Goal: Task Accomplishment & Management: Manage account settings

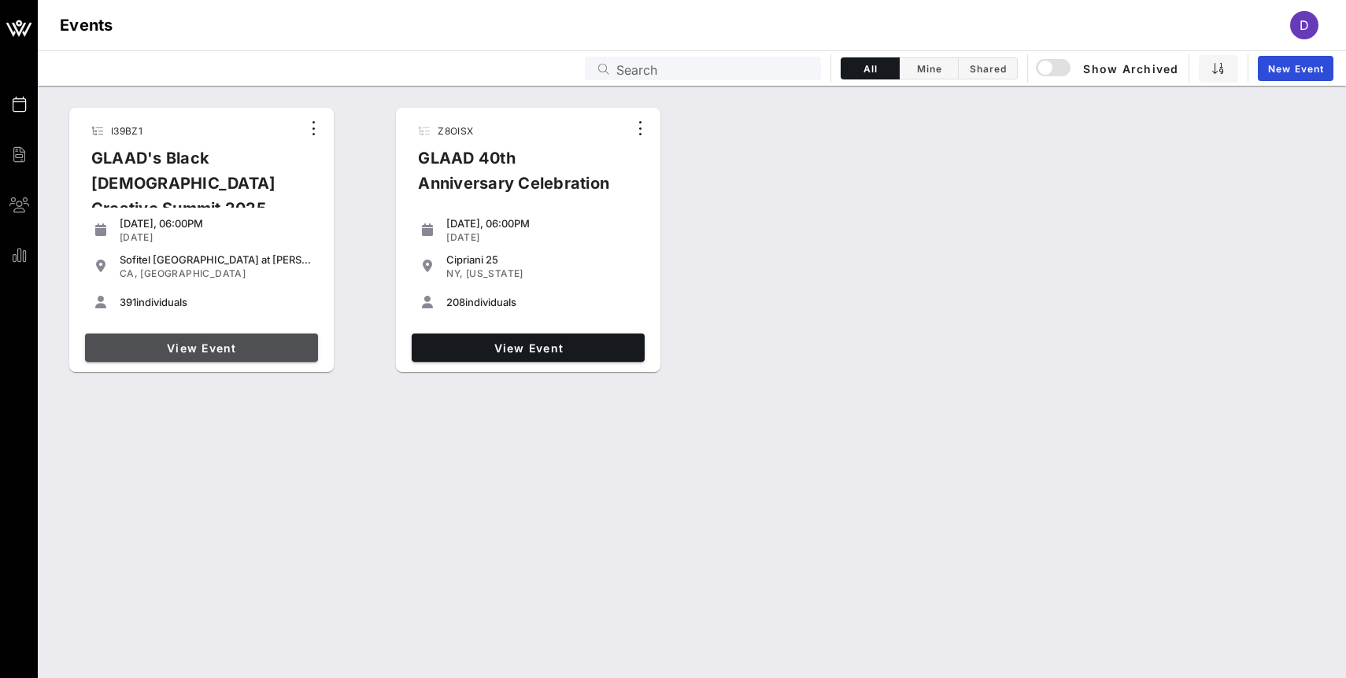
click at [222, 334] on link "View Event" at bounding box center [201, 348] width 233 height 28
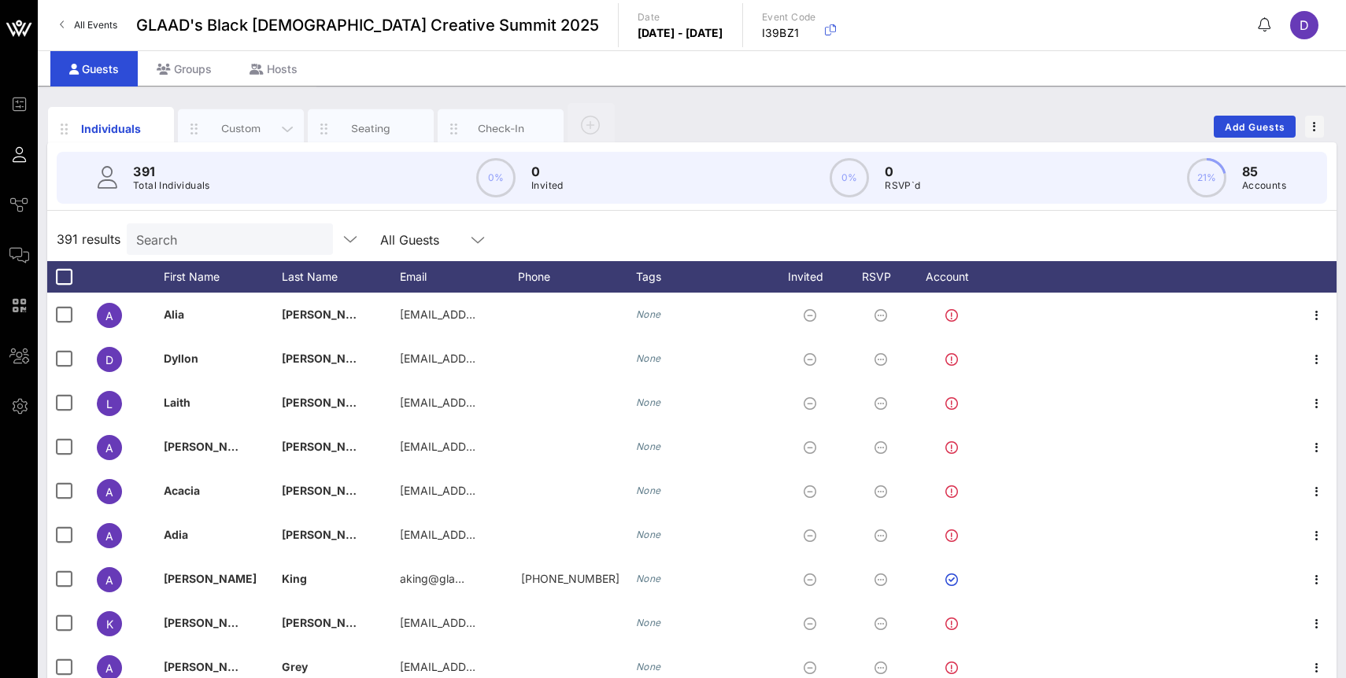
click at [242, 137] on div "Custom" at bounding box center [241, 128] width 126 height 39
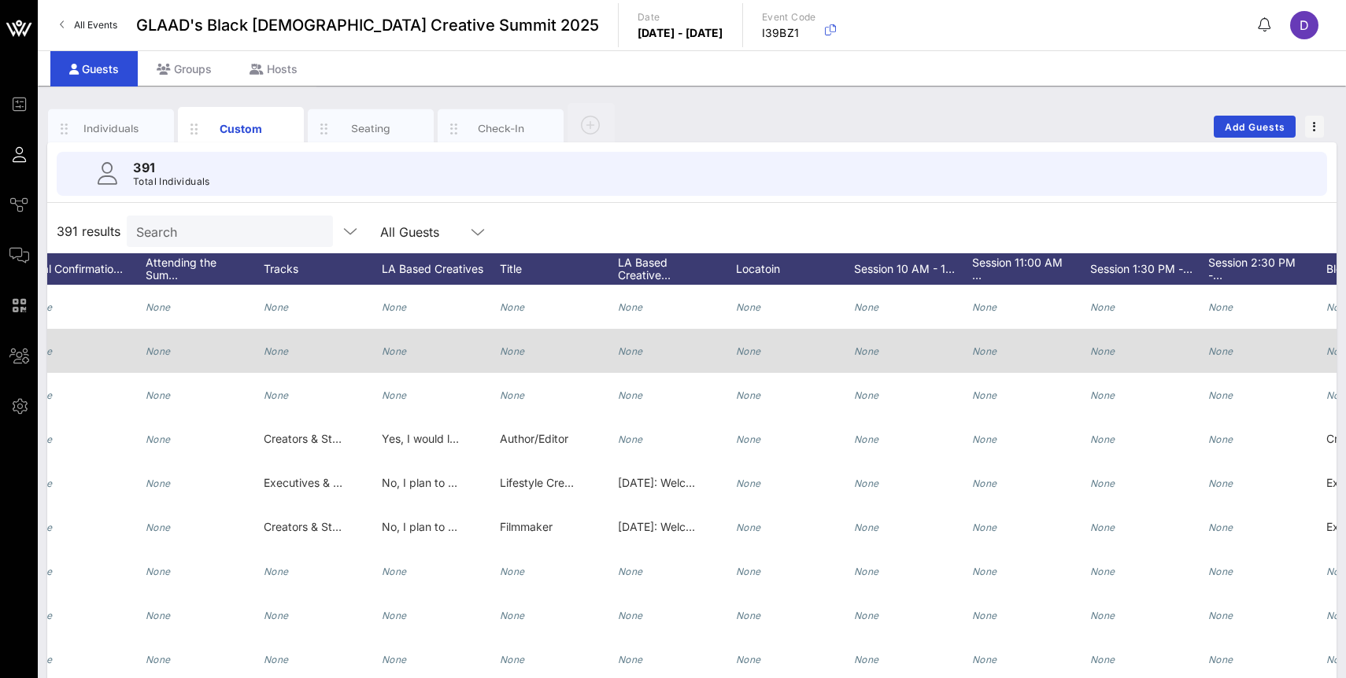
scroll to position [0, 1089]
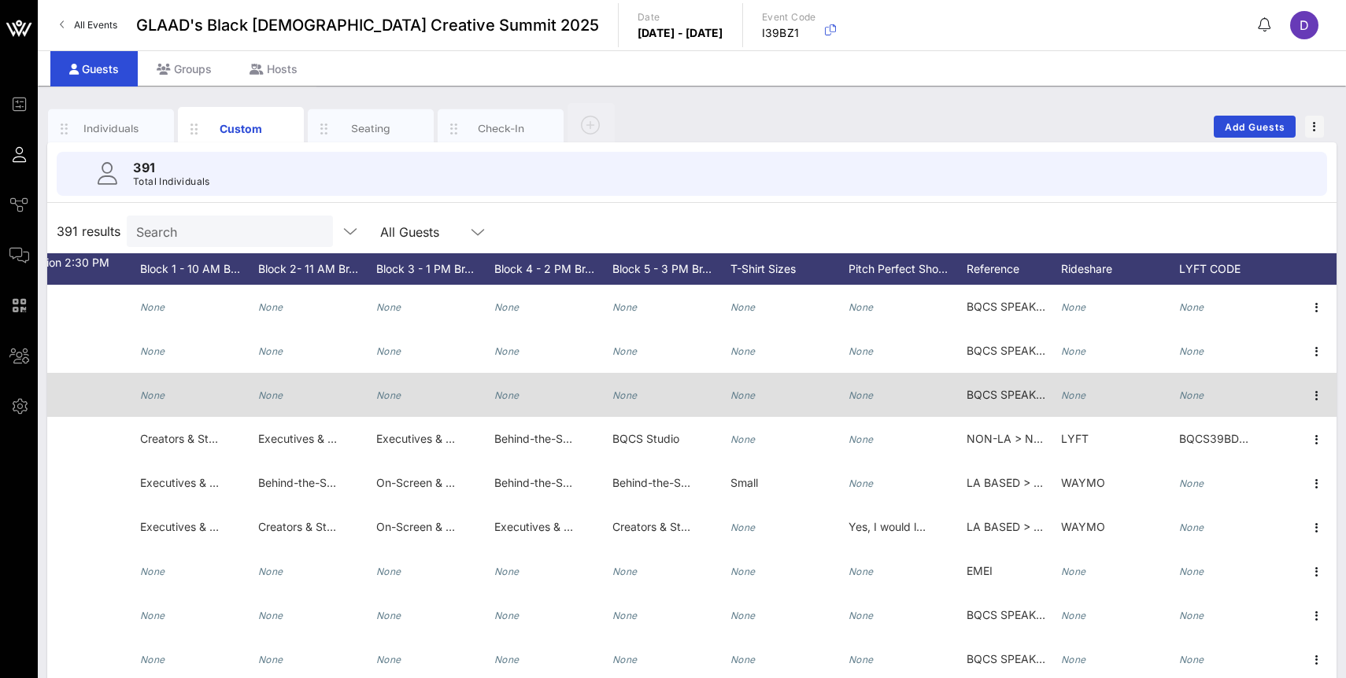
click at [1079, 401] on icon "None" at bounding box center [1073, 396] width 25 height 12
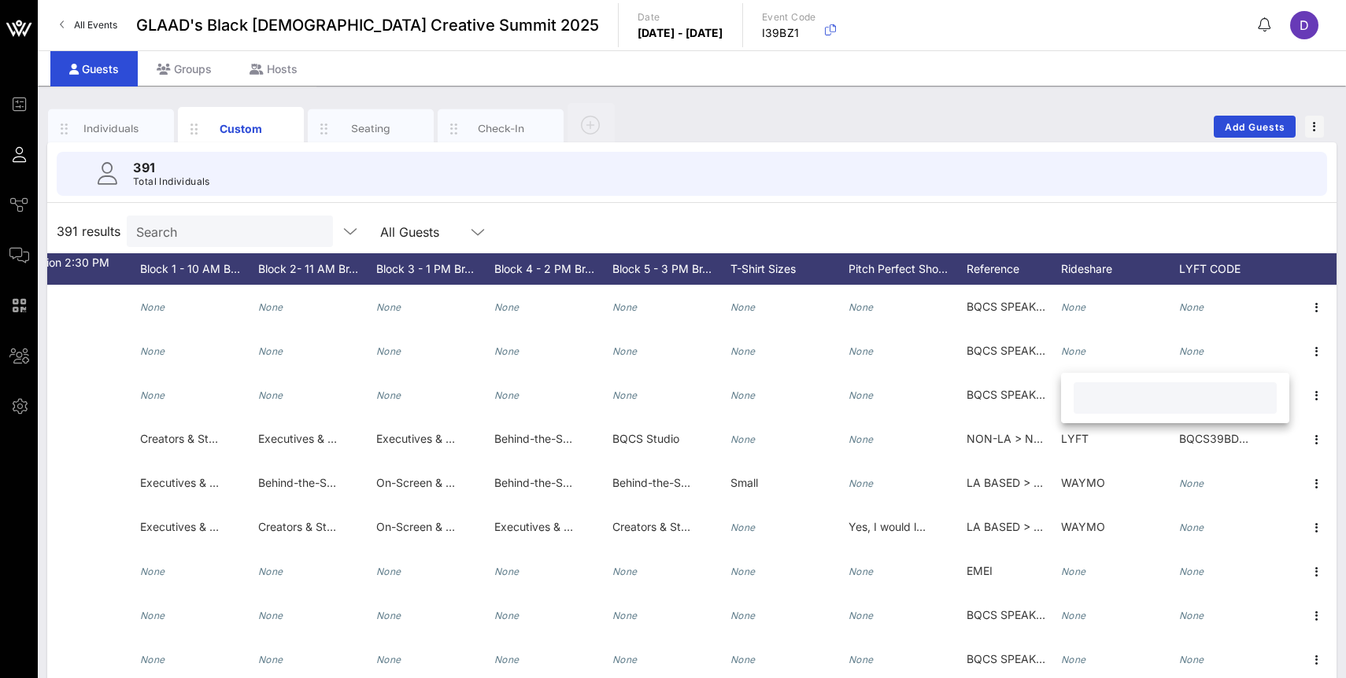
click at [1117, 397] on input "text" at bounding box center [1175, 398] width 184 height 20
click at [1061, 212] on div "391 results Search All Guests" at bounding box center [691, 231] width 1289 height 44
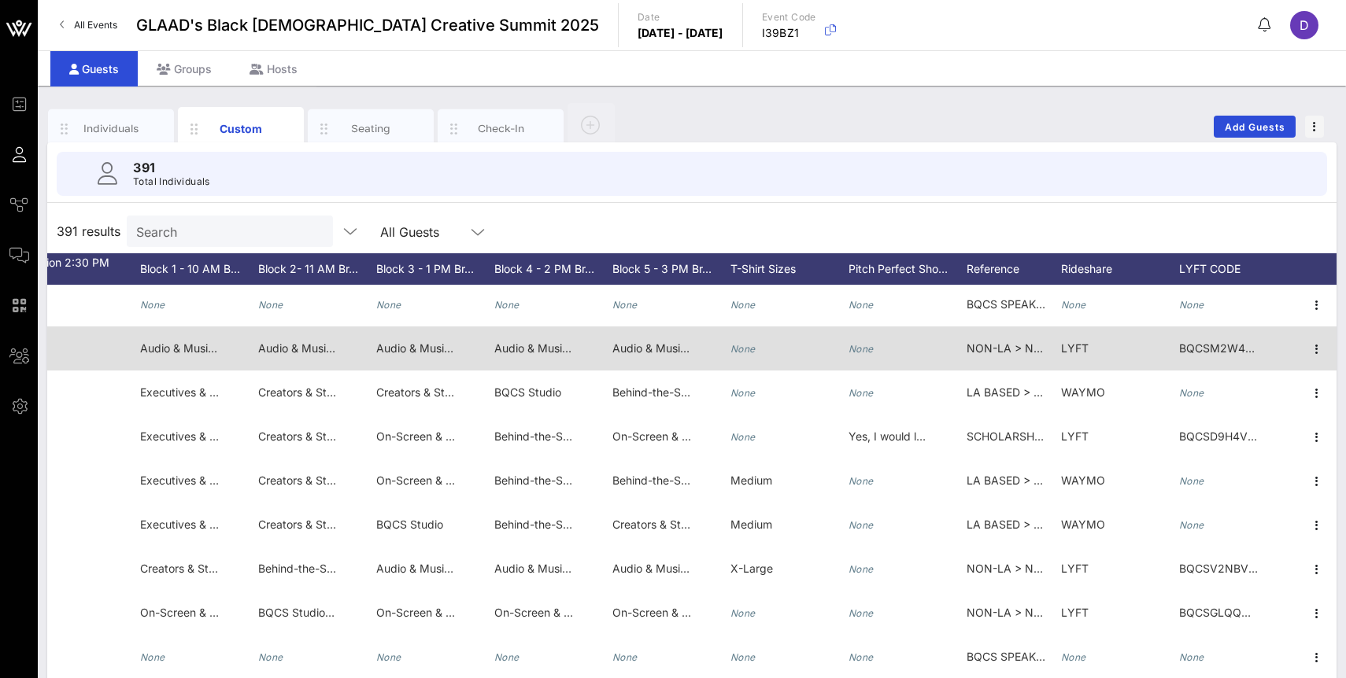
click at [1191, 353] on span "BQCSM2W43MJ6BBMD" at bounding box center [1243, 348] width 129 height 13
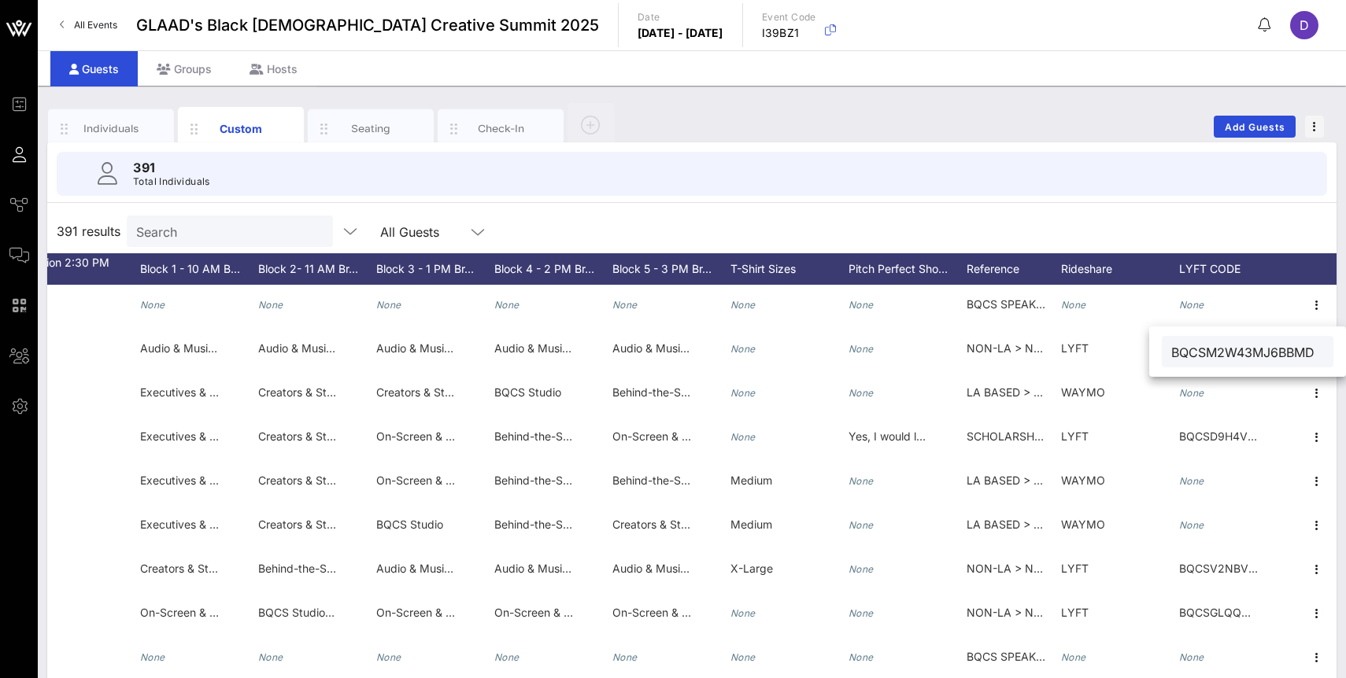
click at [1167, 231] on div "391 results Search All Guests" at bounding box center [691, 231] width 1289 height 44
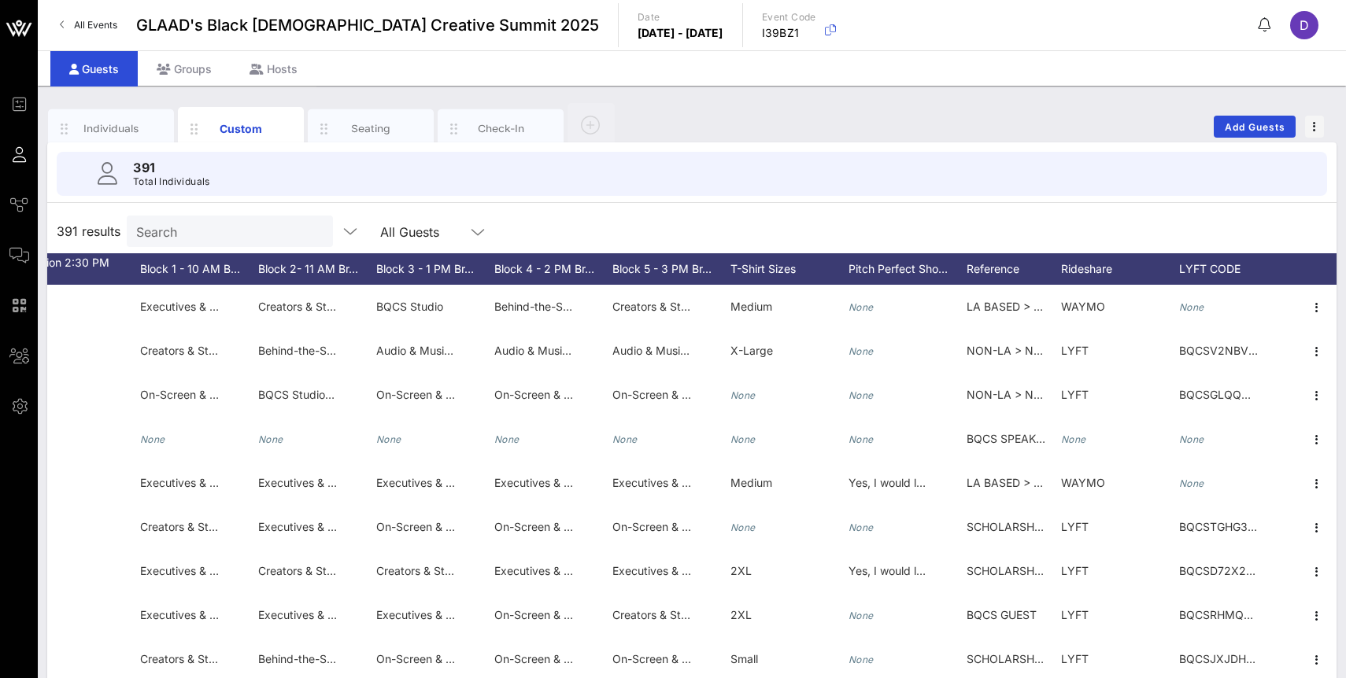
scroll to position [877, 2235]
click at [214, 240] on input "text" at bounding box center [228, 231] width 184 height 20
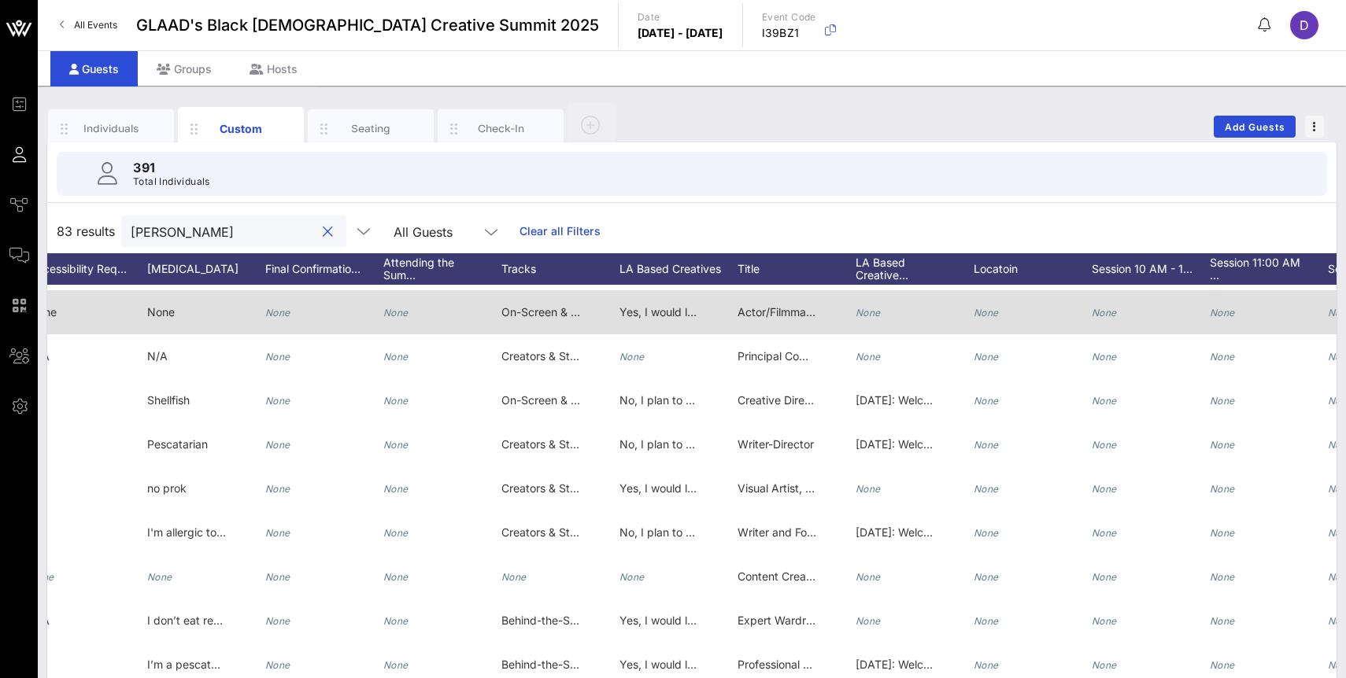
scroll to position [0, 337]
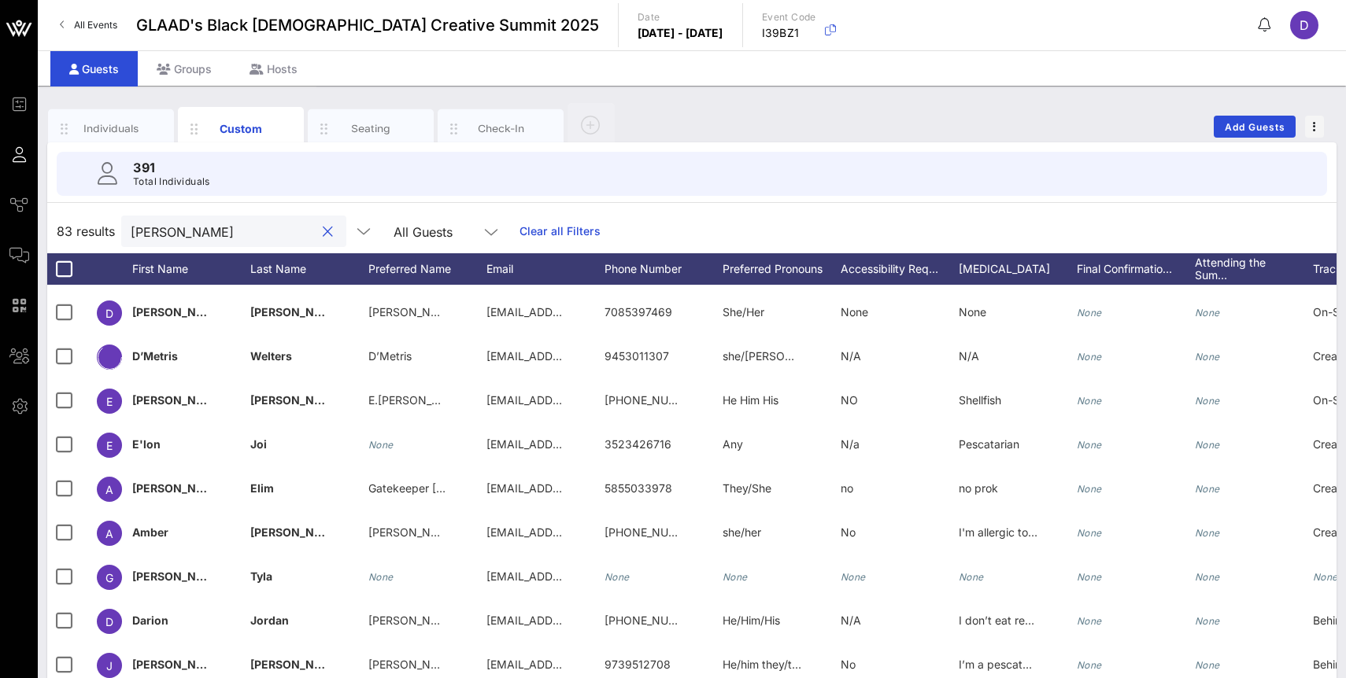
click at [218, 231] on input "[PERSON_NAME]" at bounding box center [223, 231] width 184 height 20
type input "A"
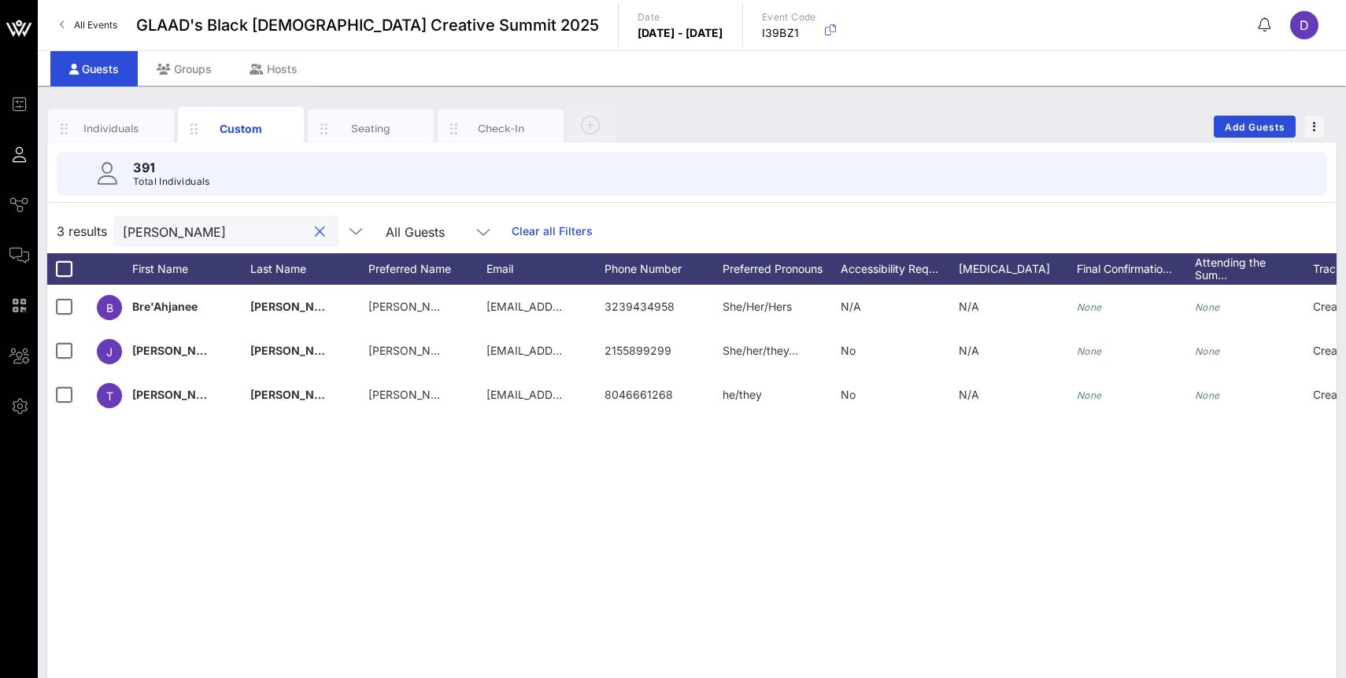
scroll to position [0, 0]
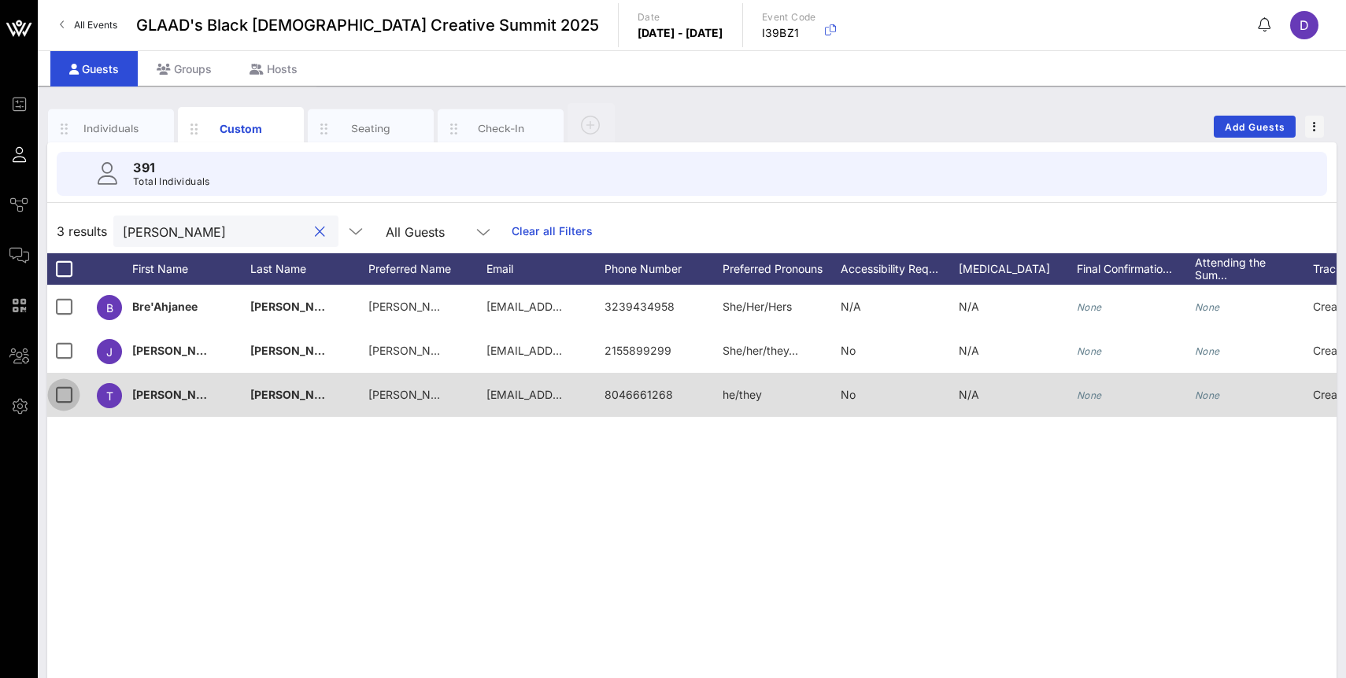
type input "[PERSON_NAME]"
click at [65, 396] on div at bounding box center [63, 395] width 27 height 27
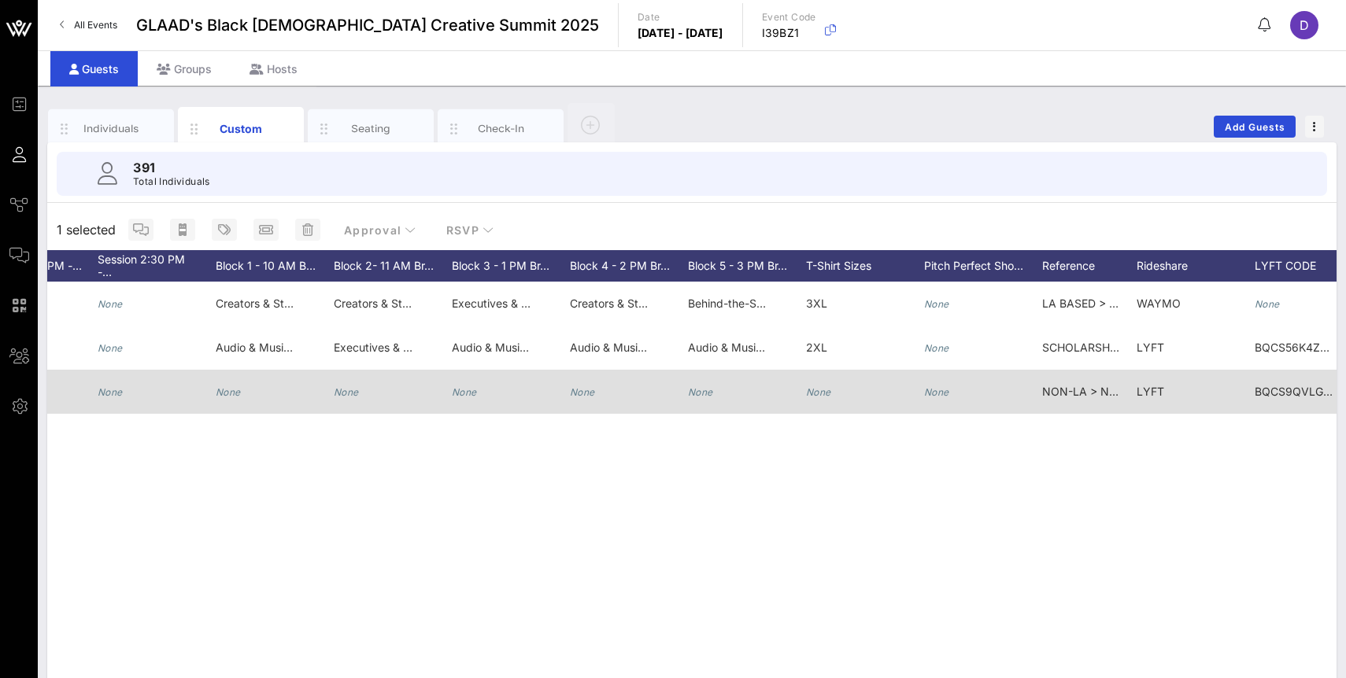
scroll to position [0, 2235]
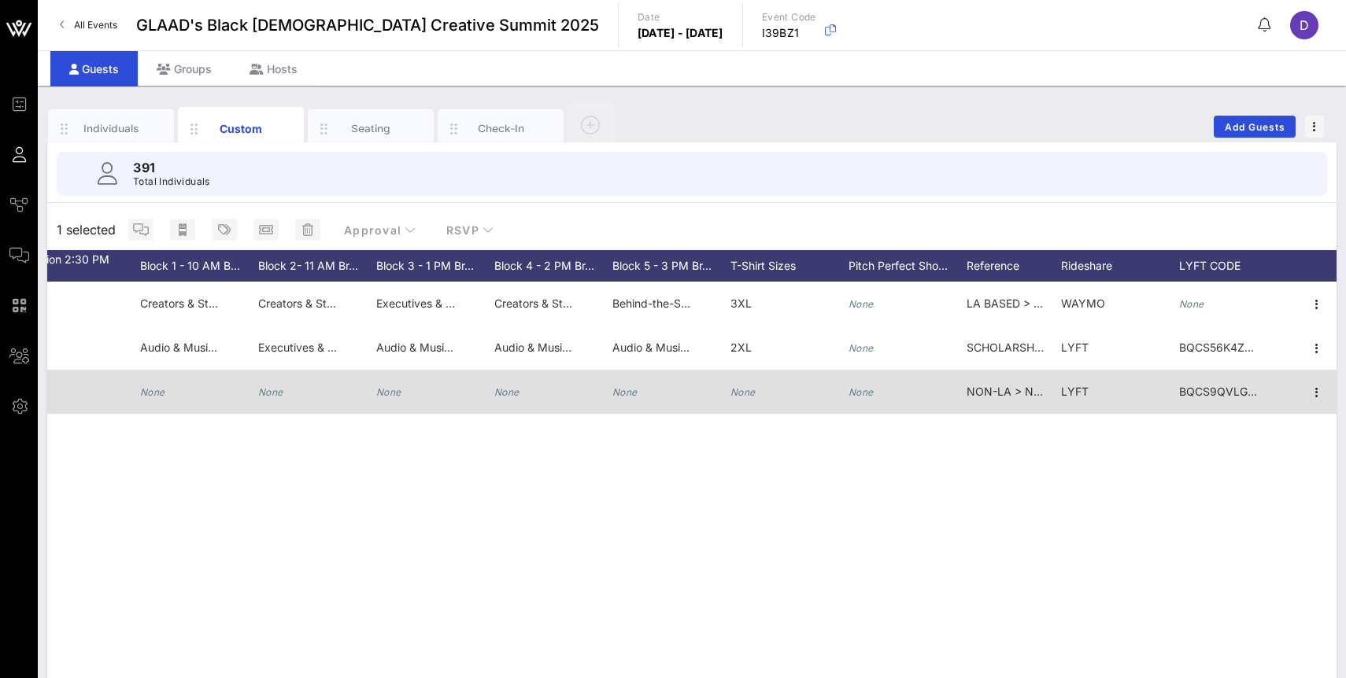
click at [1221, 387] on span "BQCS9QVLGRT4TJXL" at bounding box center [1237, 391] width 116 height 13
click at [1221, 387] on input "BQCS9QVLGRT4TJXL" at bounding box center [1247, 395] width 153 height 20
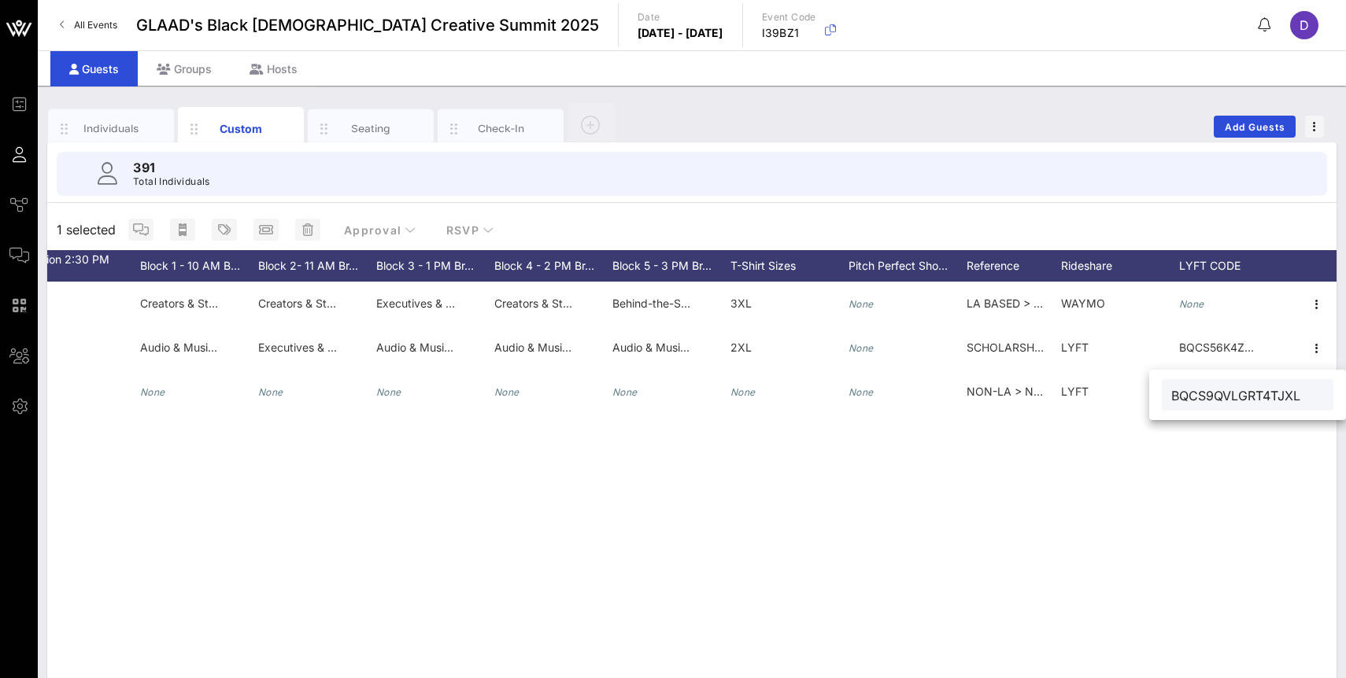
click at [1191, 397] on input "BQCS9QVLGRT4TJXL" at bounding box center [1247, 395] width 153 height 20
click at [1080, 508] on div "B [PERSON_NAME] [EMAIL_ADDRESS][DOMAIN_NAME] 3239434958 She/Her/Hers N/A N/A No…" at bounding box center [691, 518] width 1289 height 472
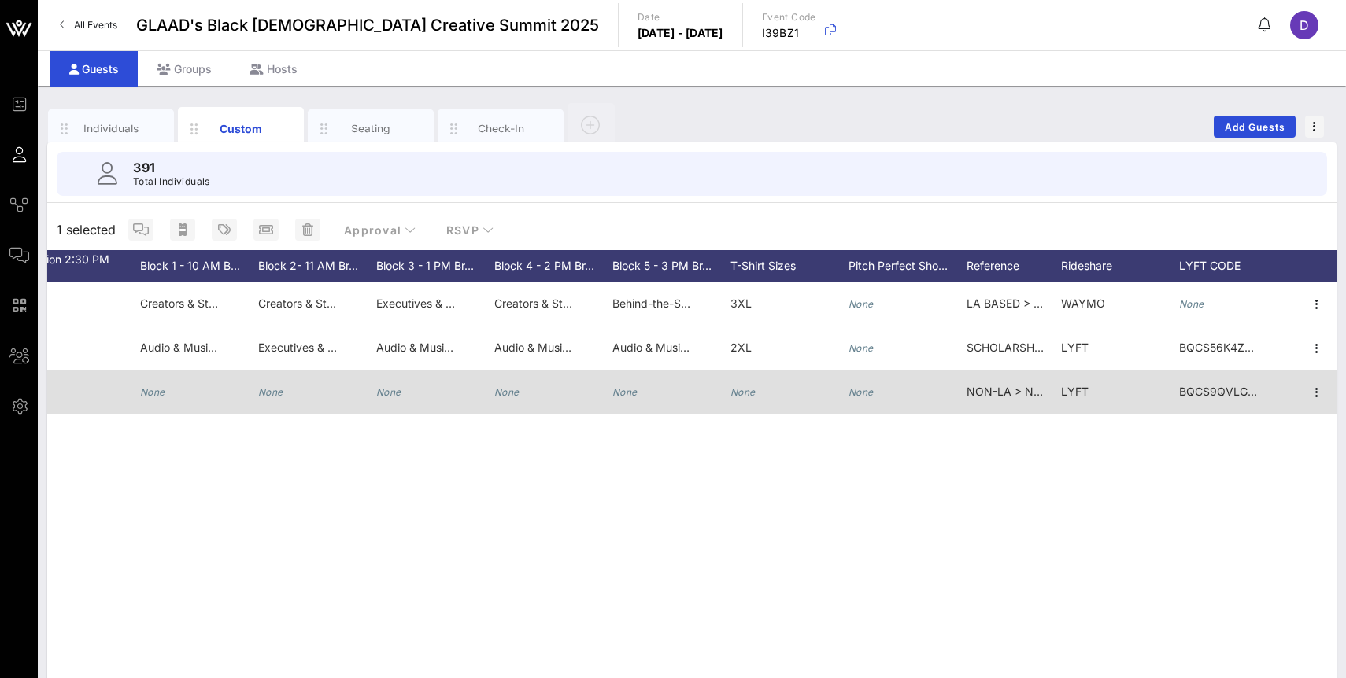
click at [1217, 391] on span "BQCS9QVLGRT4TJXL" at bounding box center [1237, 391] width 116 height 13
type input "BQCS9QVLGRT4TJXL"
click at [1217, 391] on input "BQCS9QVLGRT4TJXL" at bounding box center [1247, 395] width 153 height 20
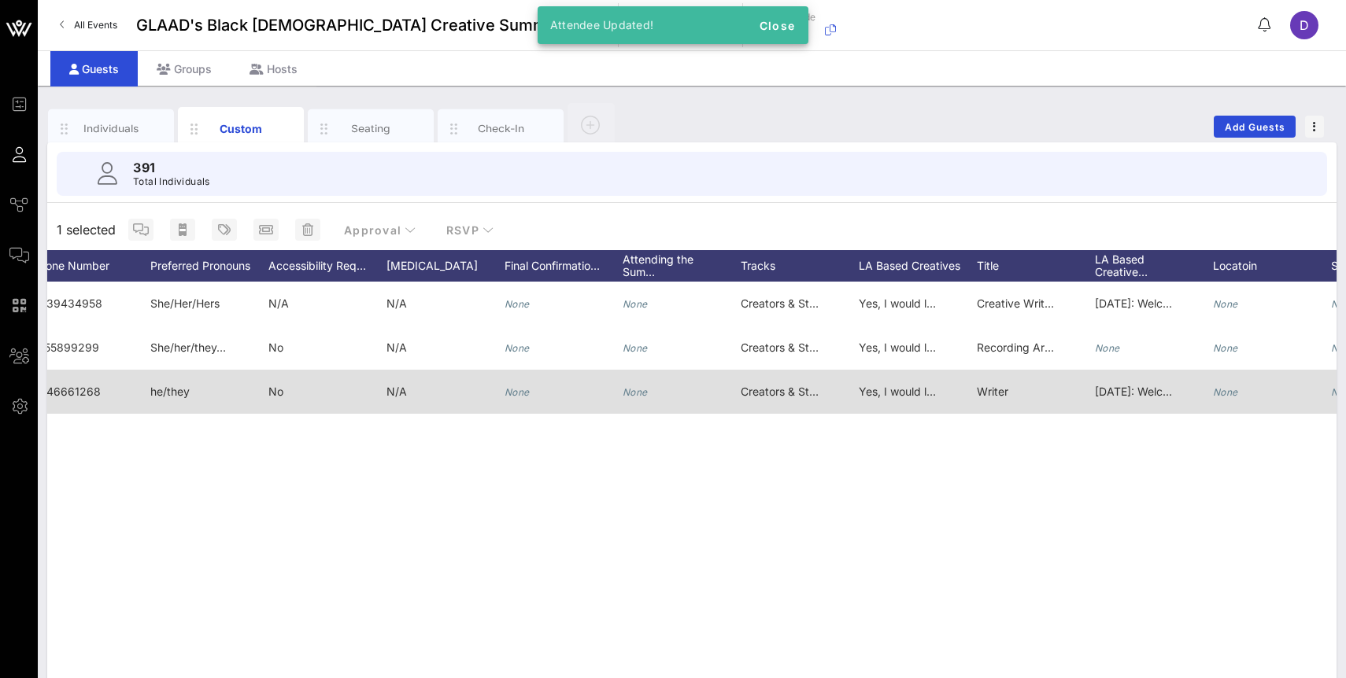
scroll to position [0, 0]
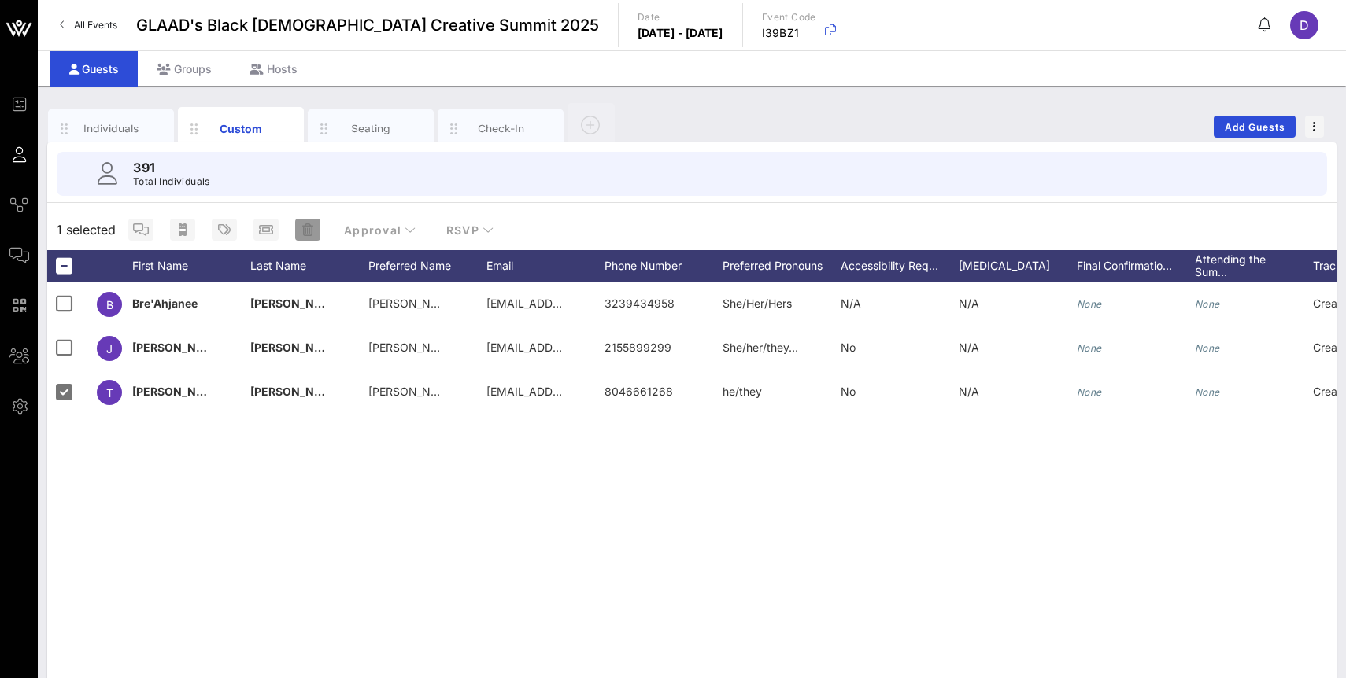
click at [299, 230] on span "button" at bounding box center [307, 229] width 25 height 13
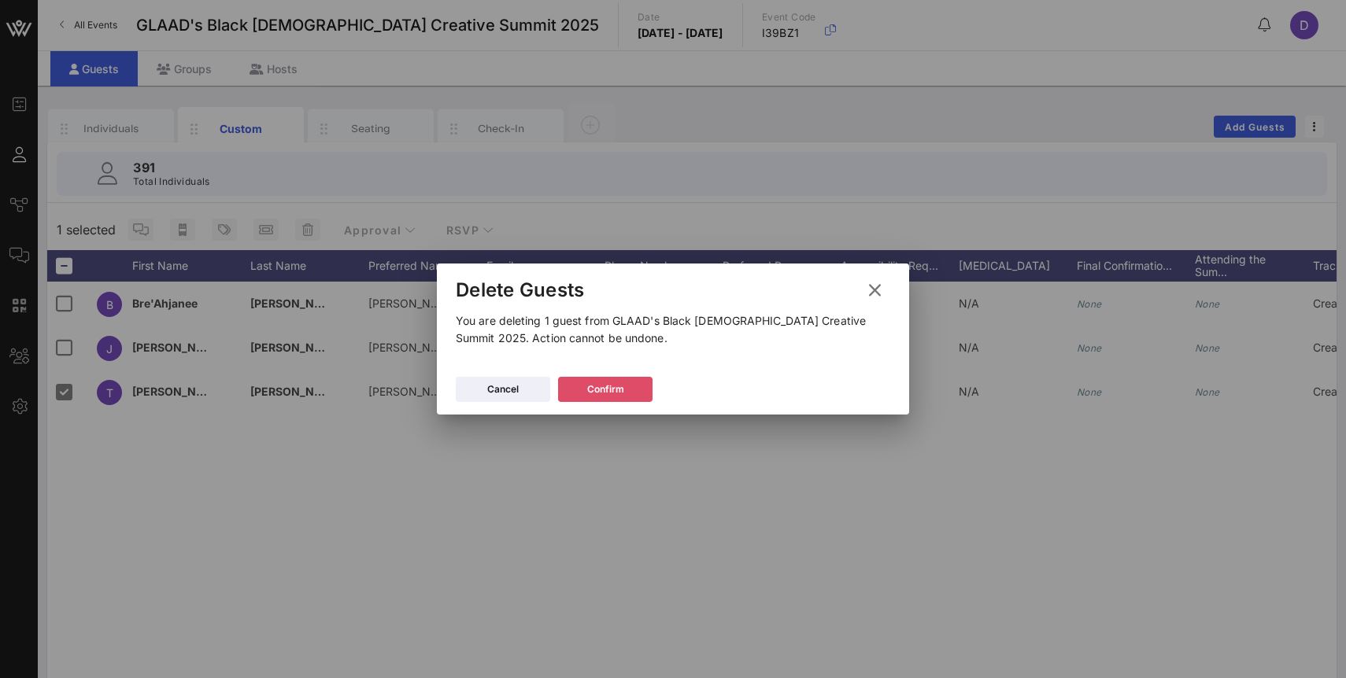
click at [626, 391] on button "Confirm" at bounding box center [605, 389] width 94 height 25
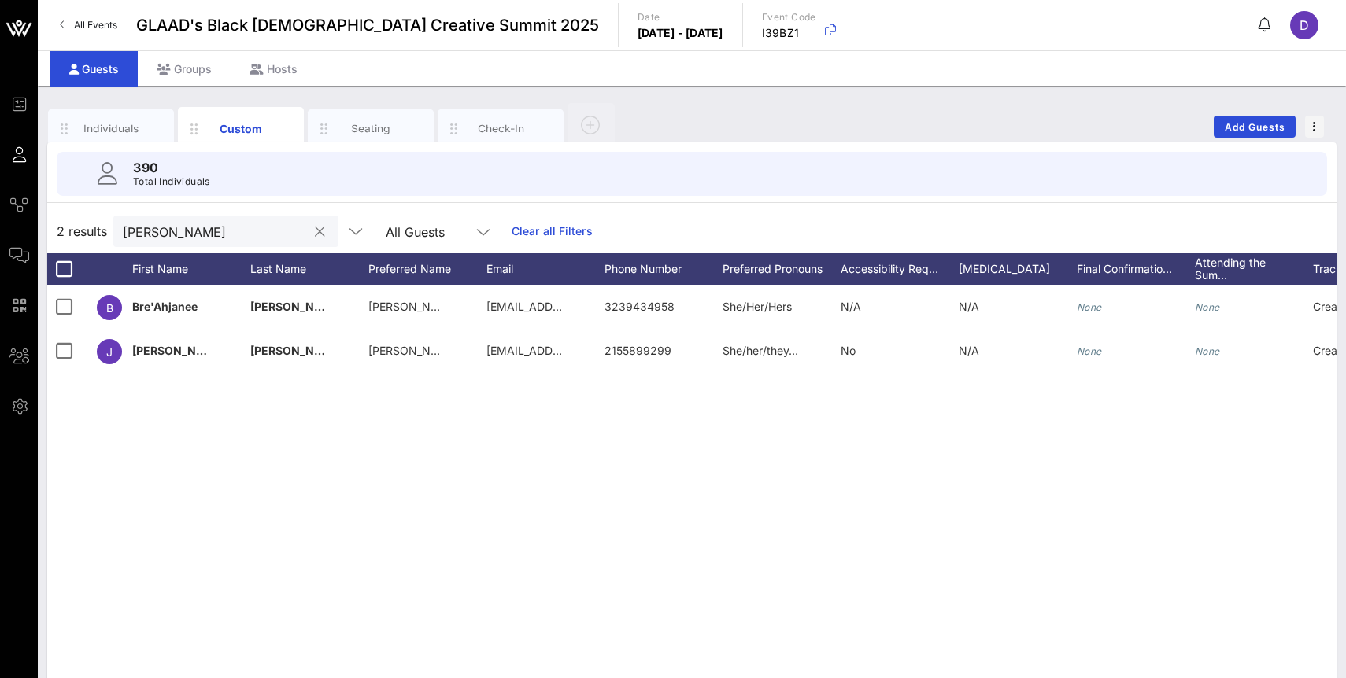
click at [265, 234] on input "[PERSON_NAME]" at bounding box center [215, 231] width 184 height 20
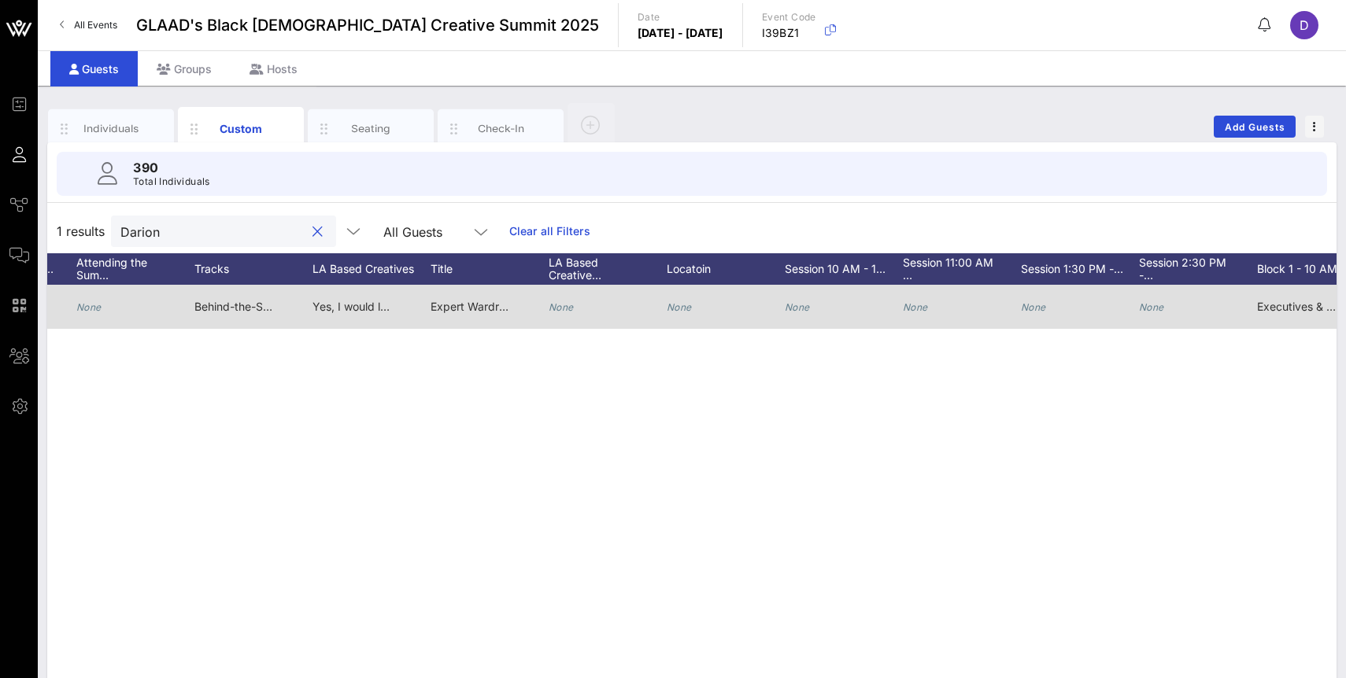
scroll to position [0, 1286]
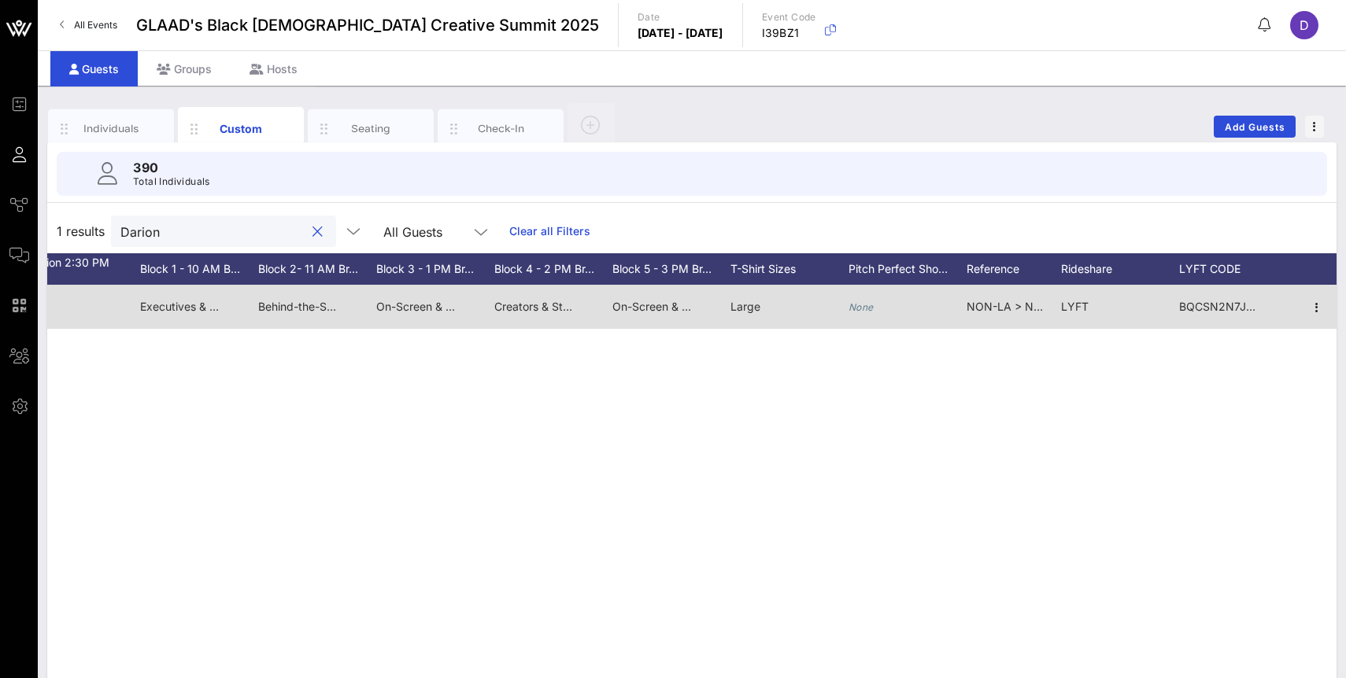
type input "Darion"
click at [1217, 309] on span "BQCSN2N7JZGRTLZN" at bounding box center [1238, 306] width 118 height 13
click at [1217, 309] on input "BQCSN2N7JZGRTLZN" at bounding box center [1247, 310] width 153 height 20
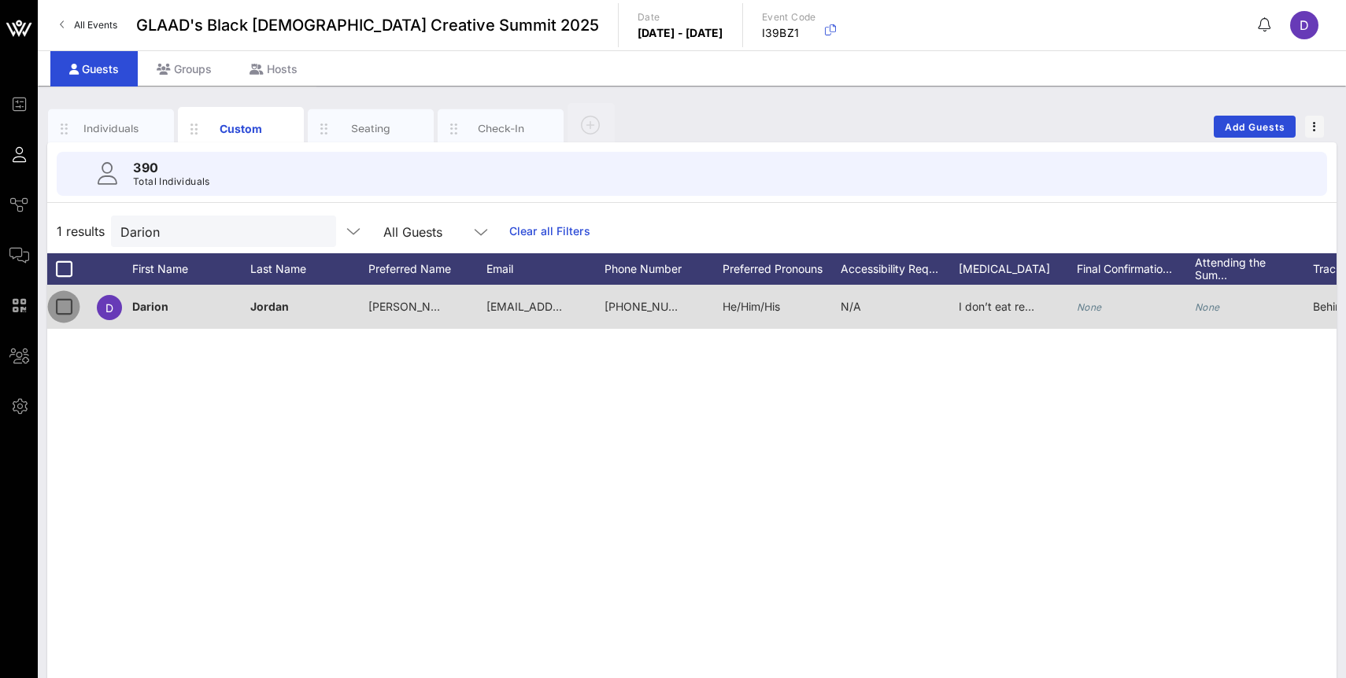
click at [65, 296] on div at bounding box center [63, 307] width 27 height 27
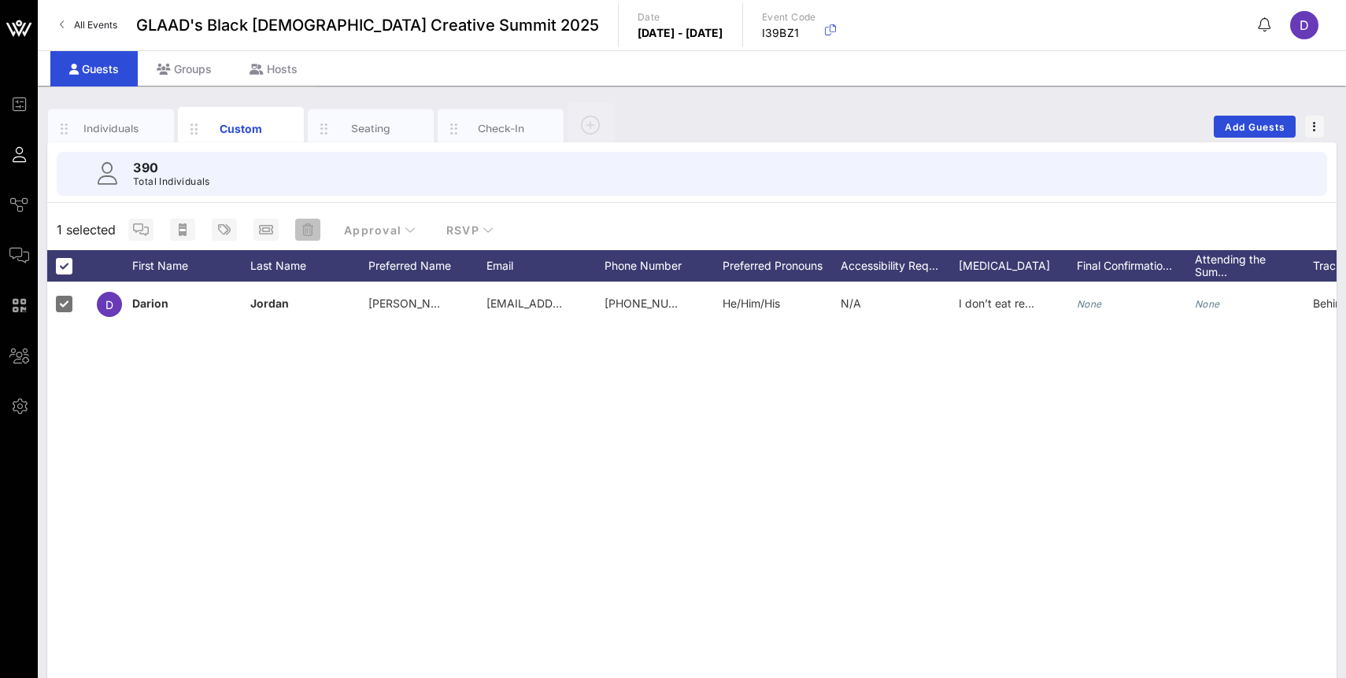
click at [314, 229] on span "button" at bounding box center [307, 229] width 25 height 13
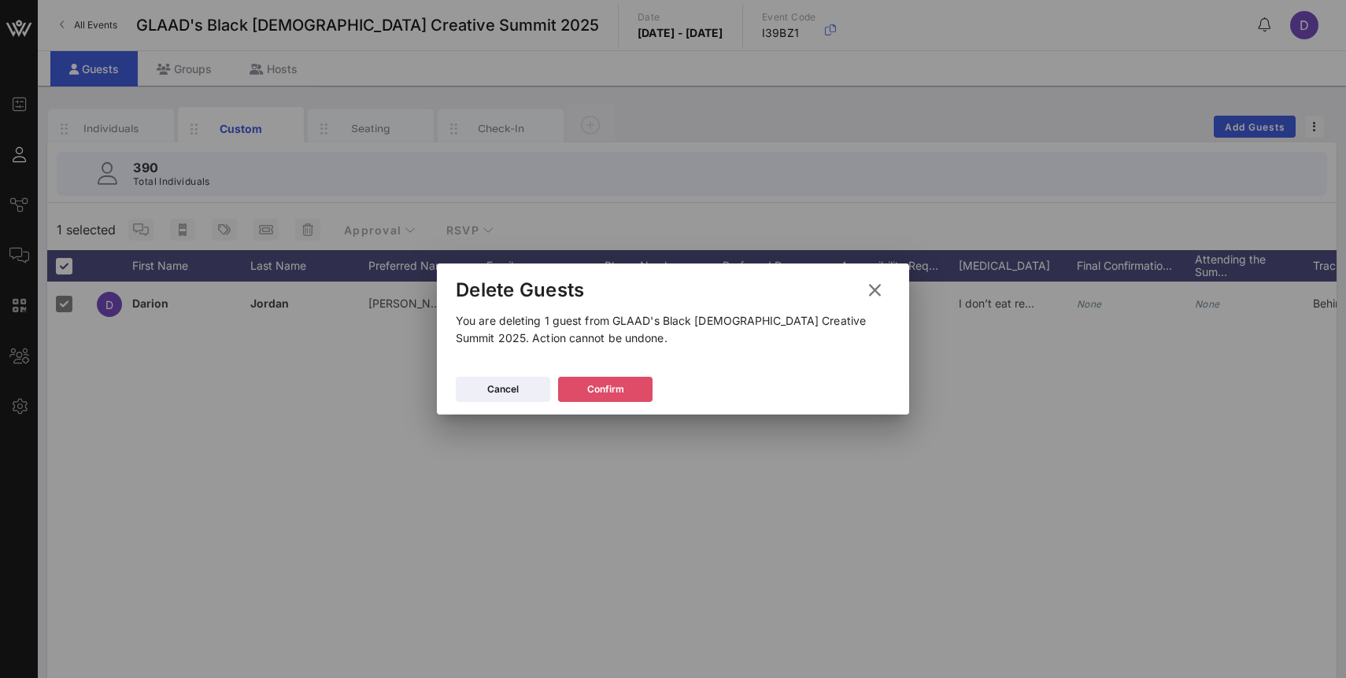
click at [608, 384] on button "Confirm" at bounding box center [605, 389] width 94 height 25
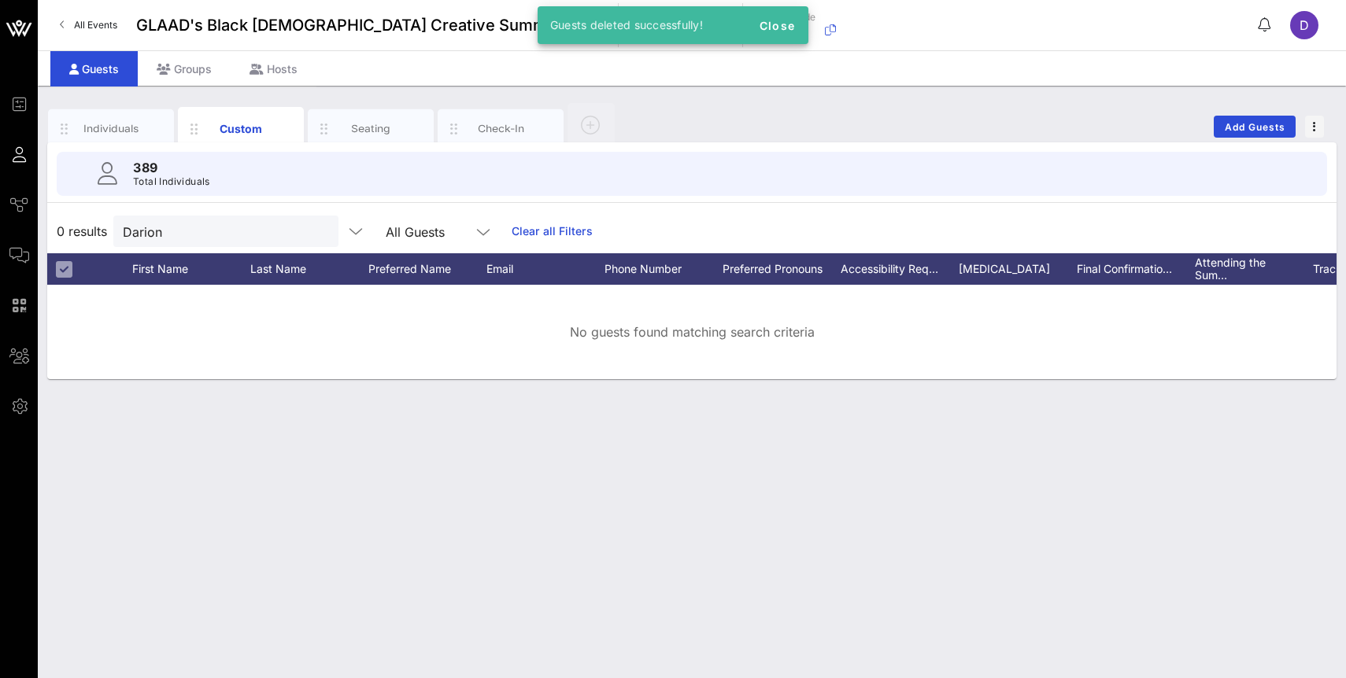
click at [612, 424] on div "Individuals Custom Seating Check-In Add Guests 389 Total Individuals 0 results …" at bounding box center [692, 382] width 1308 height 593
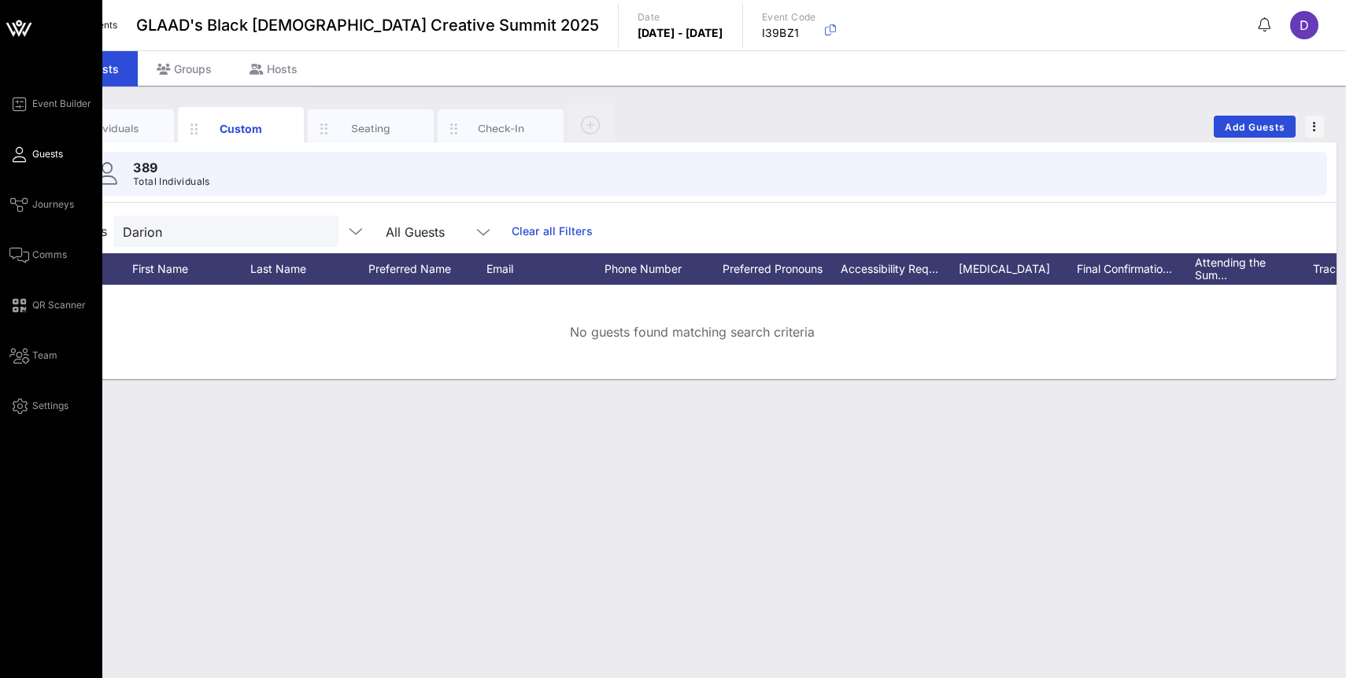
click at [37, 275] on div "Event Builder Guests Journeys Comms QR Scanner Team Settings" at bounding box center [55, 254] width 93 height 321
click at [37, 253] on span "Comms" at bounding box center [49, 255] width 35 height 14
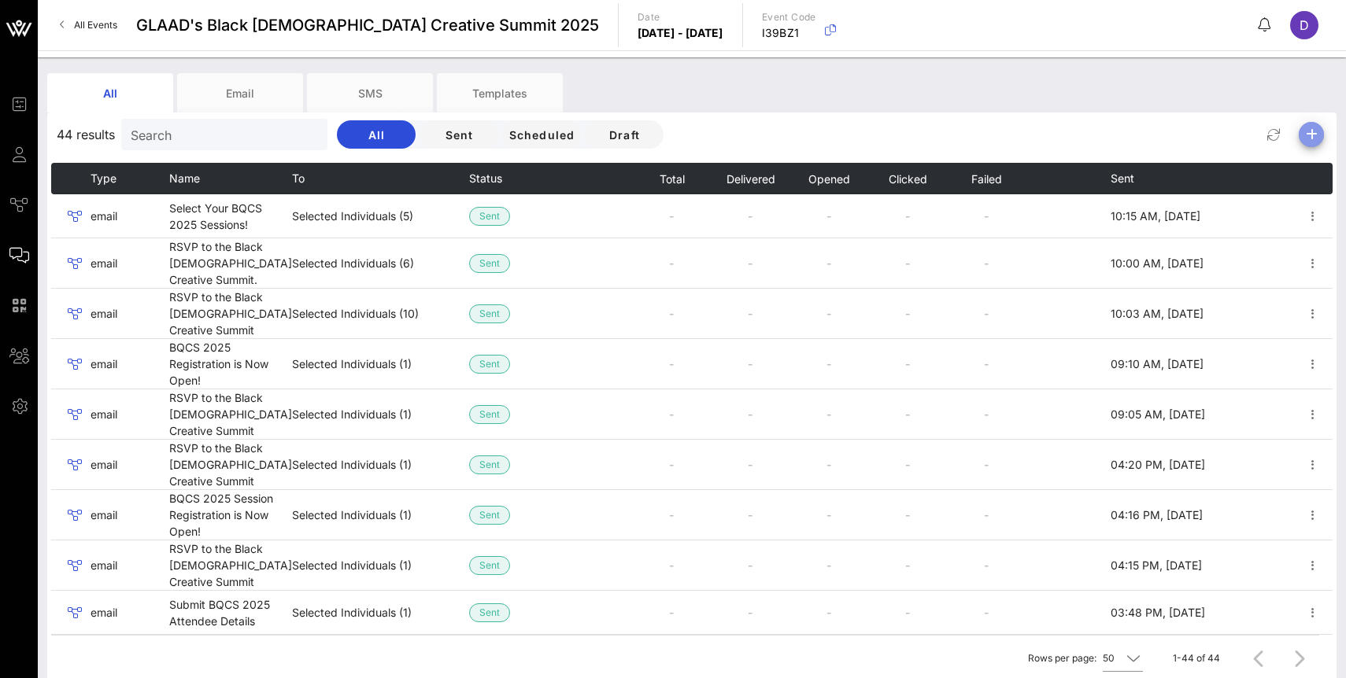
click at [1313, 135] on icon "button" at bounding box center [1311, 134] width 19 height 19
click at [1310, 167] on div "Email" at bounding box center [1305, 165] width 32 height 15
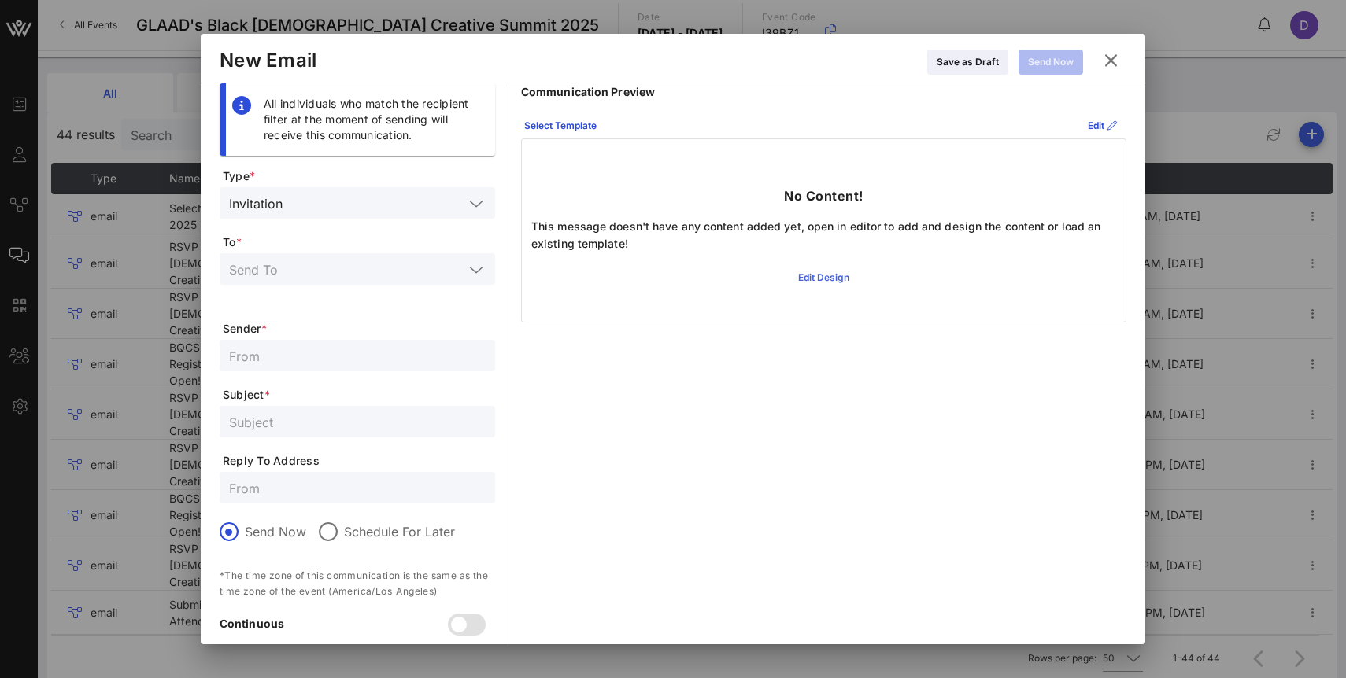
click at [808, 274] on div "Edit Design" at bounding box center [823, 278] width 51 height 16
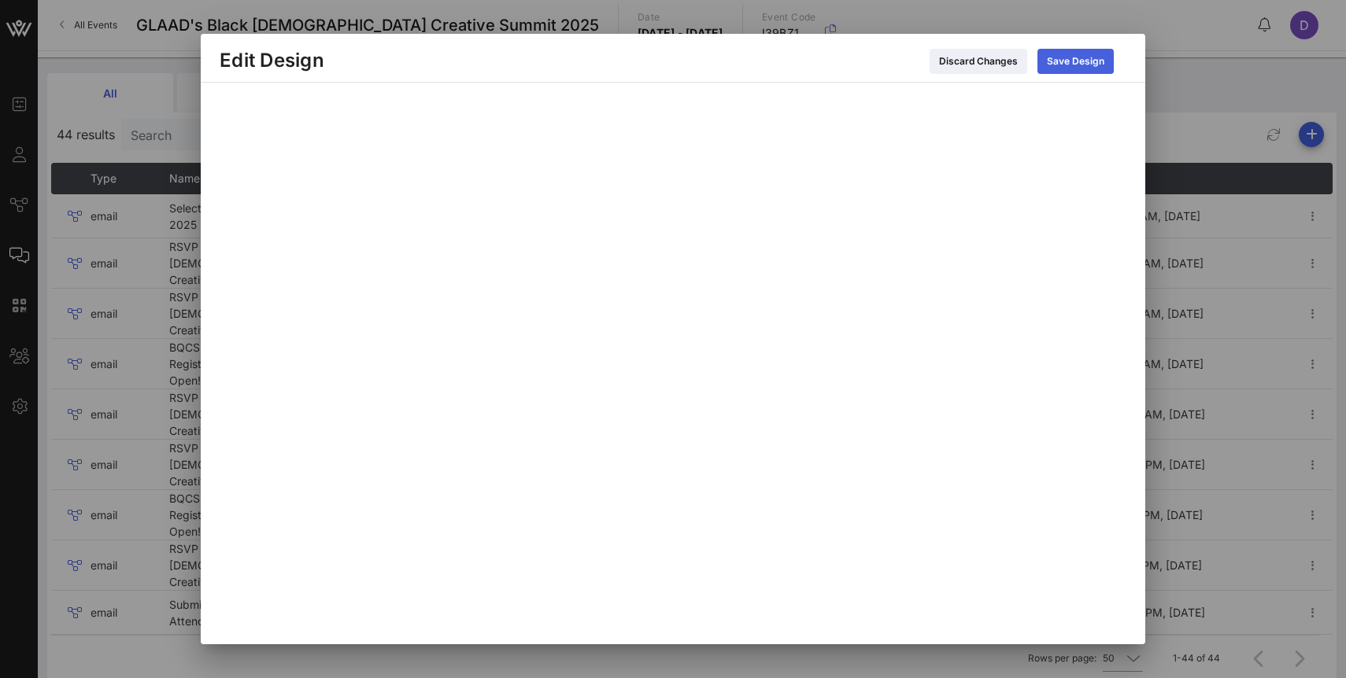
click at [1095, 64] on div "Save Design" at bounding box center [1075, 62] width 57 height 16
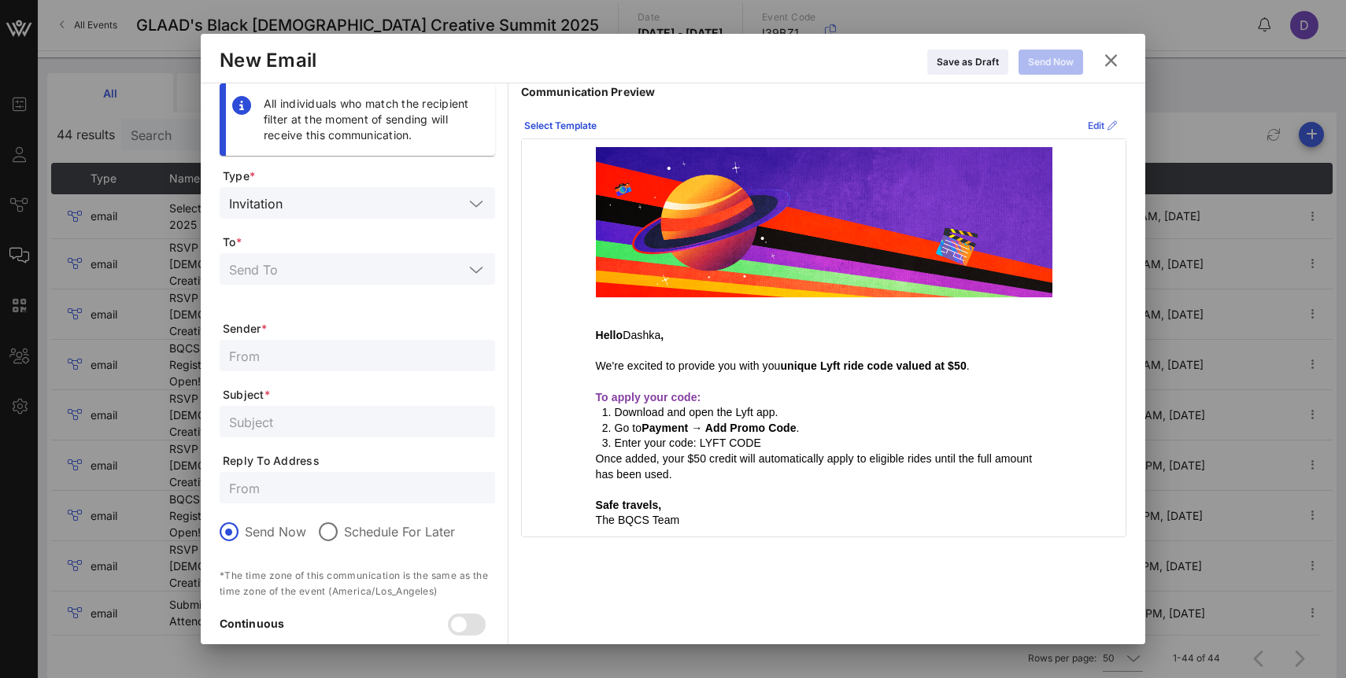
click at [1087, 127] on div "Edit" at bounding box center [1101, 126] width 29 height 16
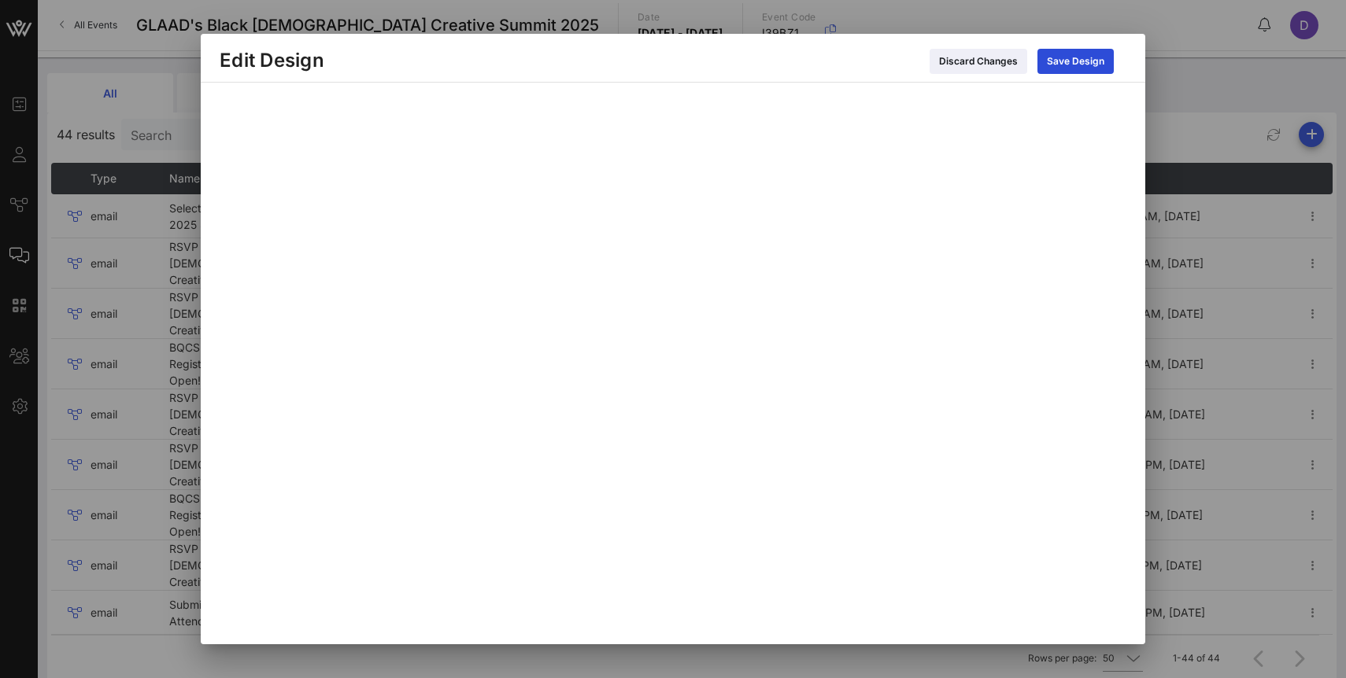
scroll to position [5, 0]
click at [1068, 51] on button "Save Design" at bounding box center [1075, 61] width 76 height 25
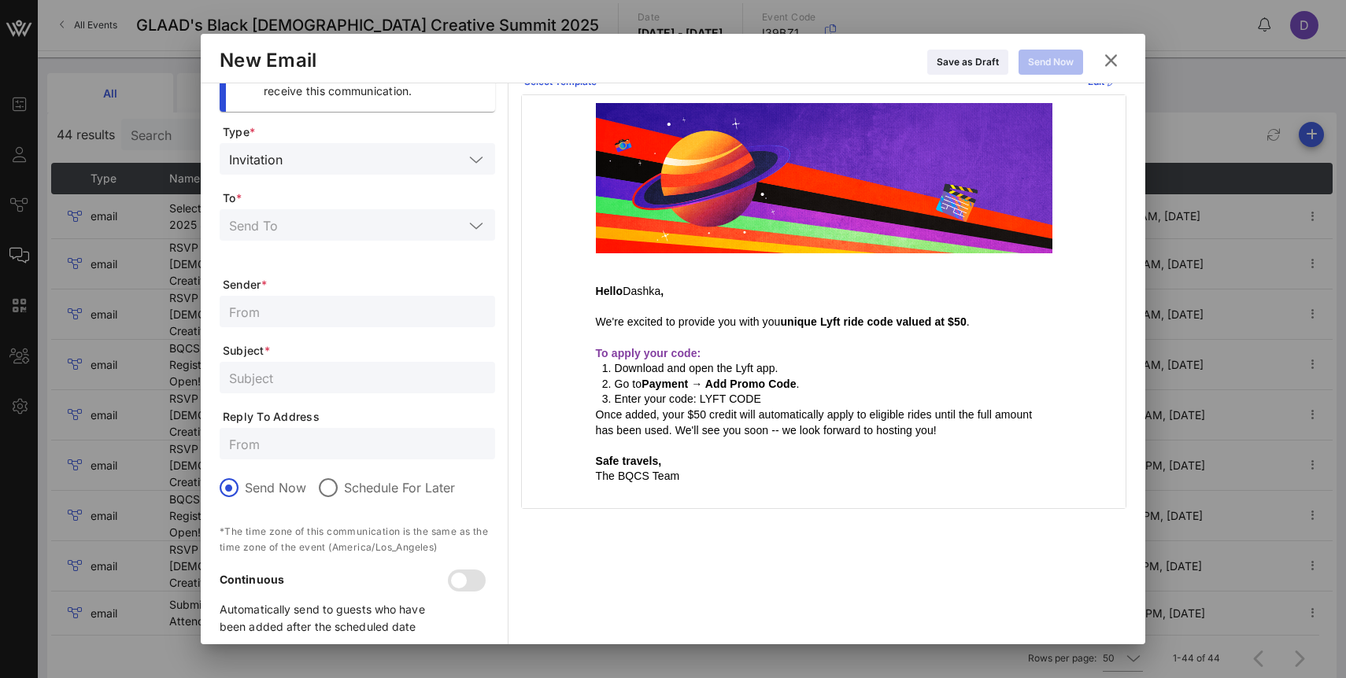
scroll to position [39, 0]
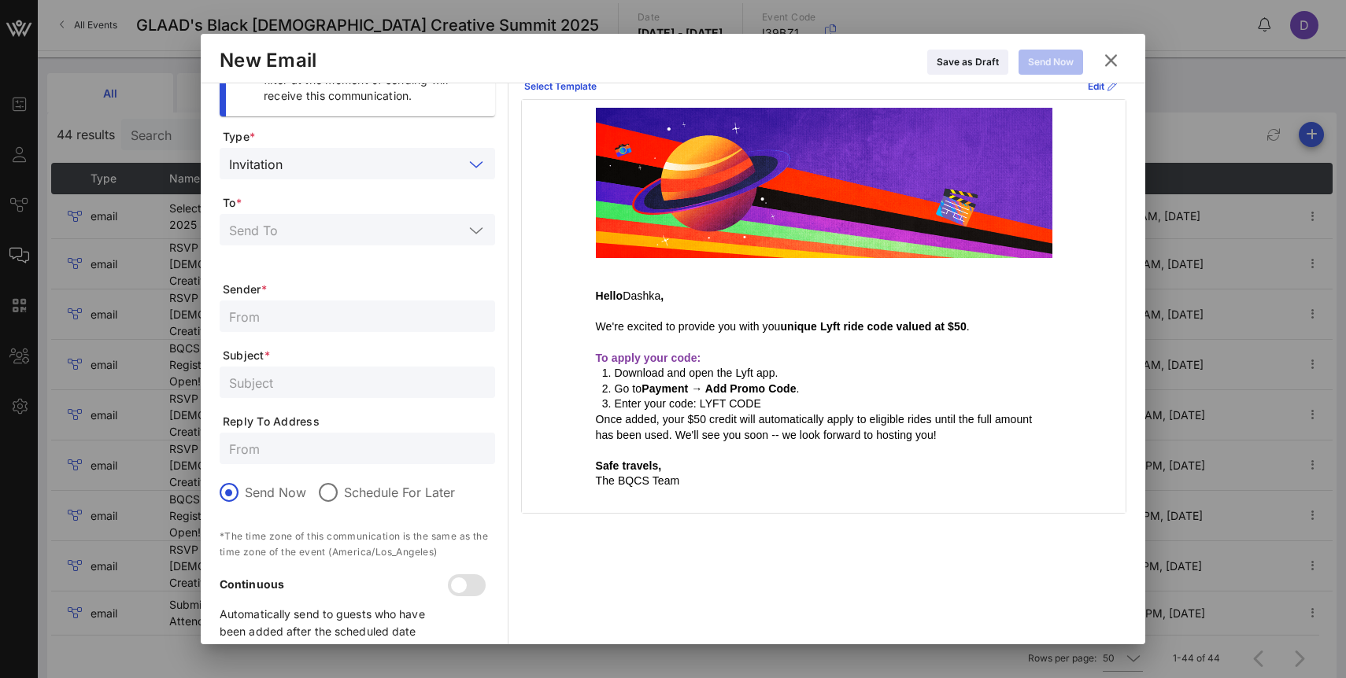
click at [429, 170] on input "text" at bounding box center [376, 163] width 175 height 20
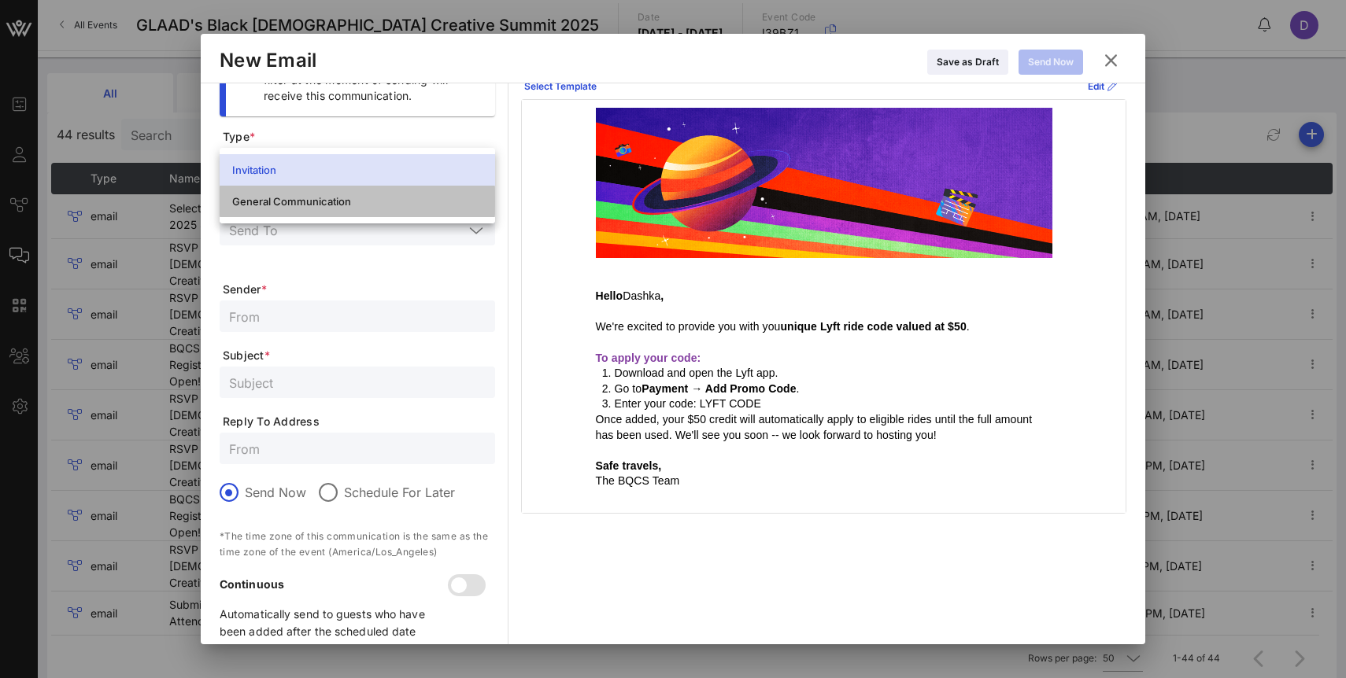
click at [413, 201] on div "General Communication" at bounding box center [357, 201] width 250 height 13
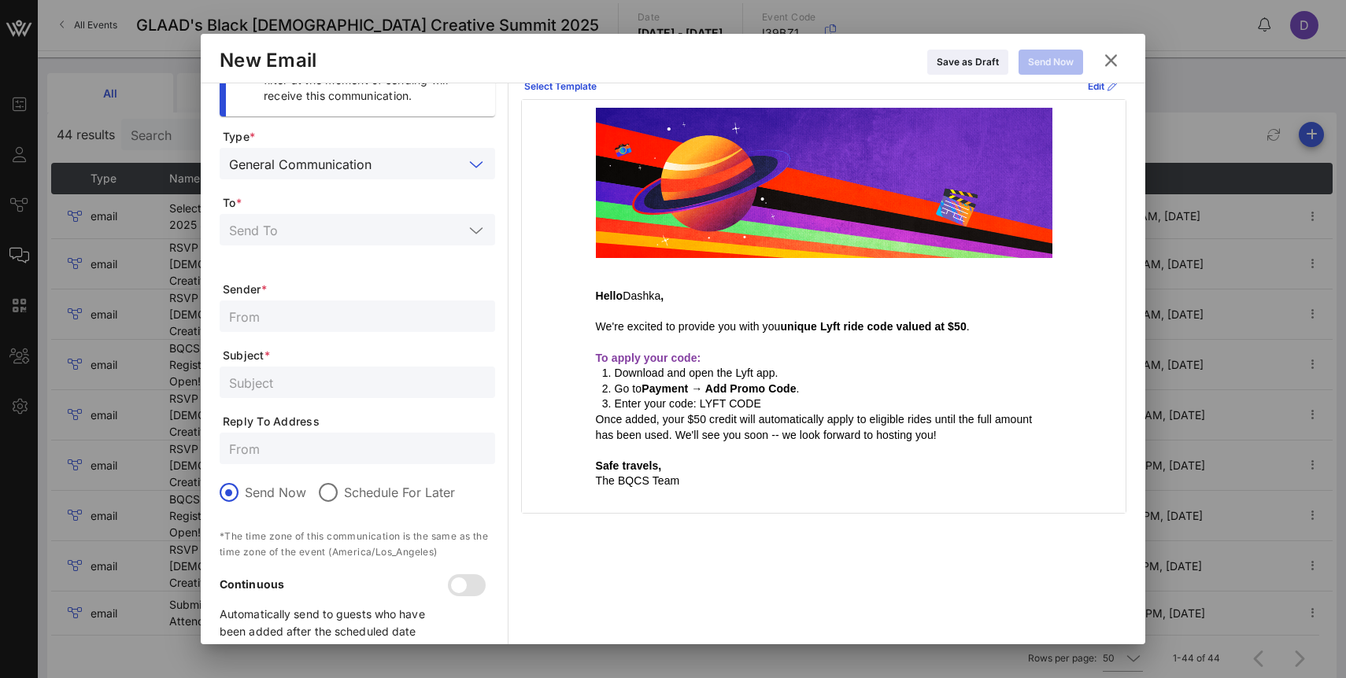
click at [413, 220] on input "text" at bounding box center [346, 230] width 234 height 20
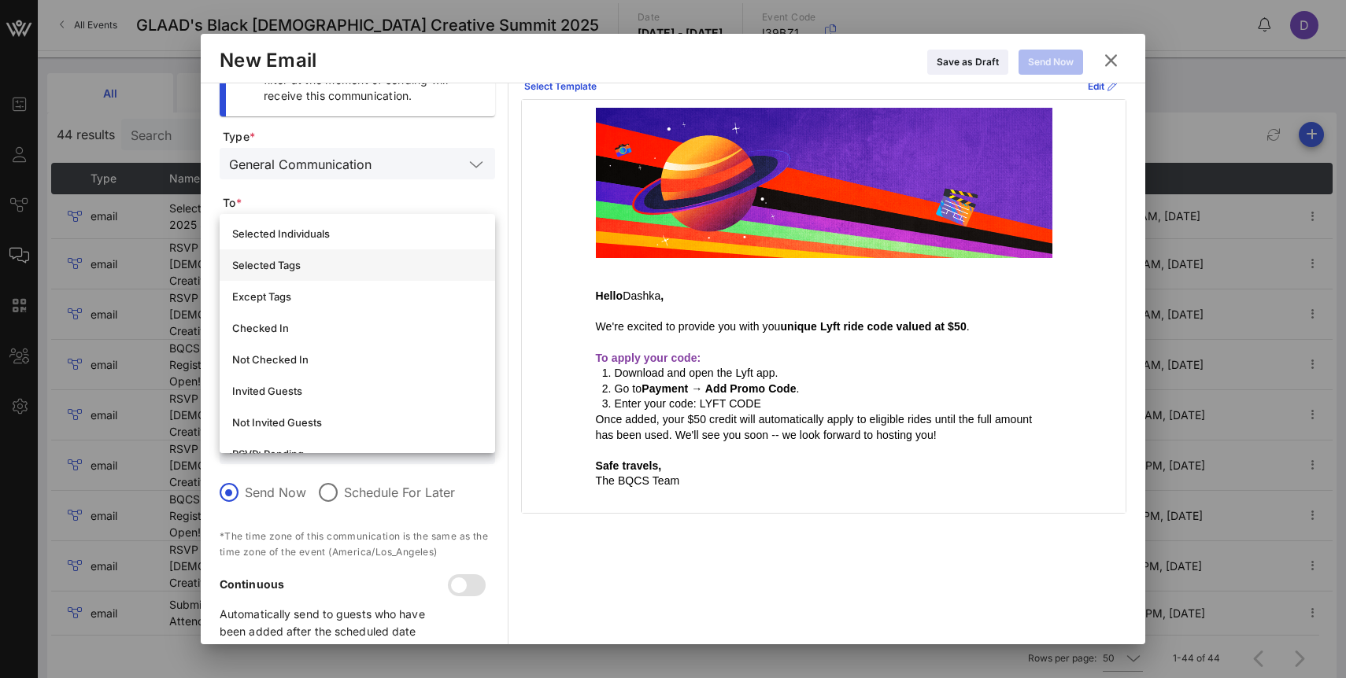
scroll to position [98, 0]
click at [392, 271] on div "Selected Tags" at bounding box center [357, 264] width 250 height 25
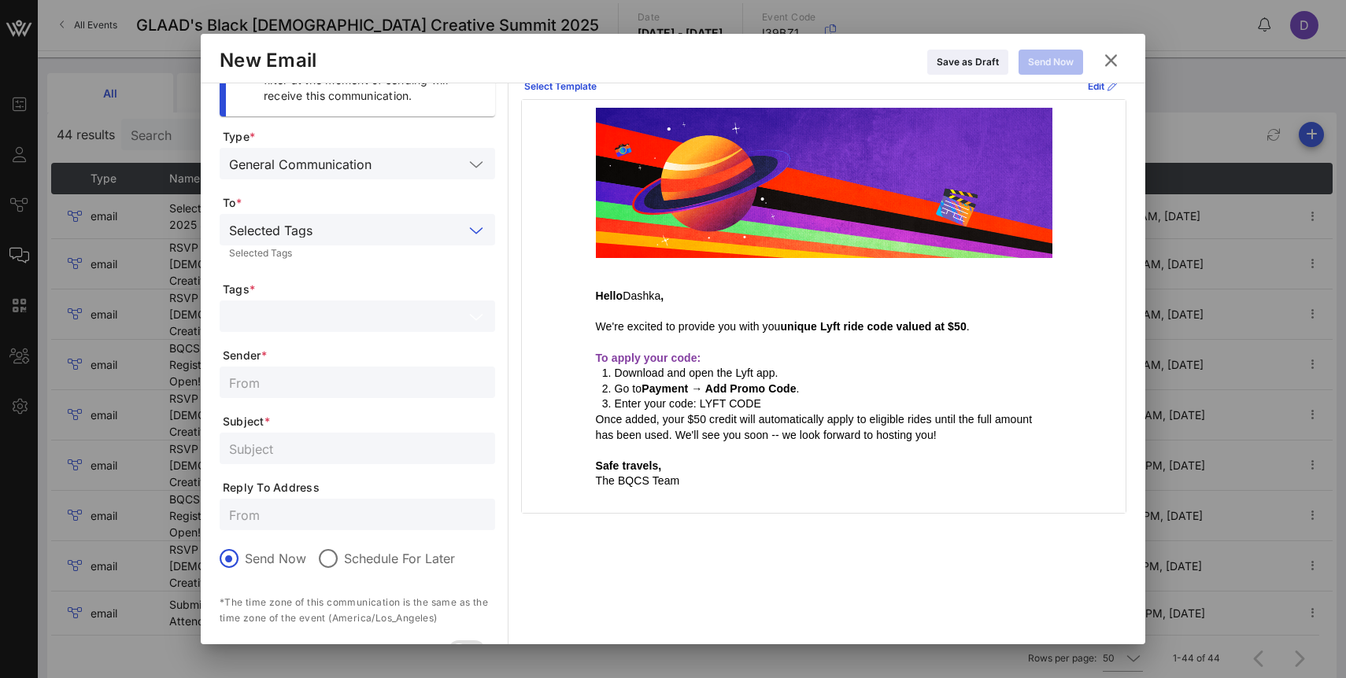
click at [395, 311] on input "text" at bounding box center [346, 316] width 234 height 20
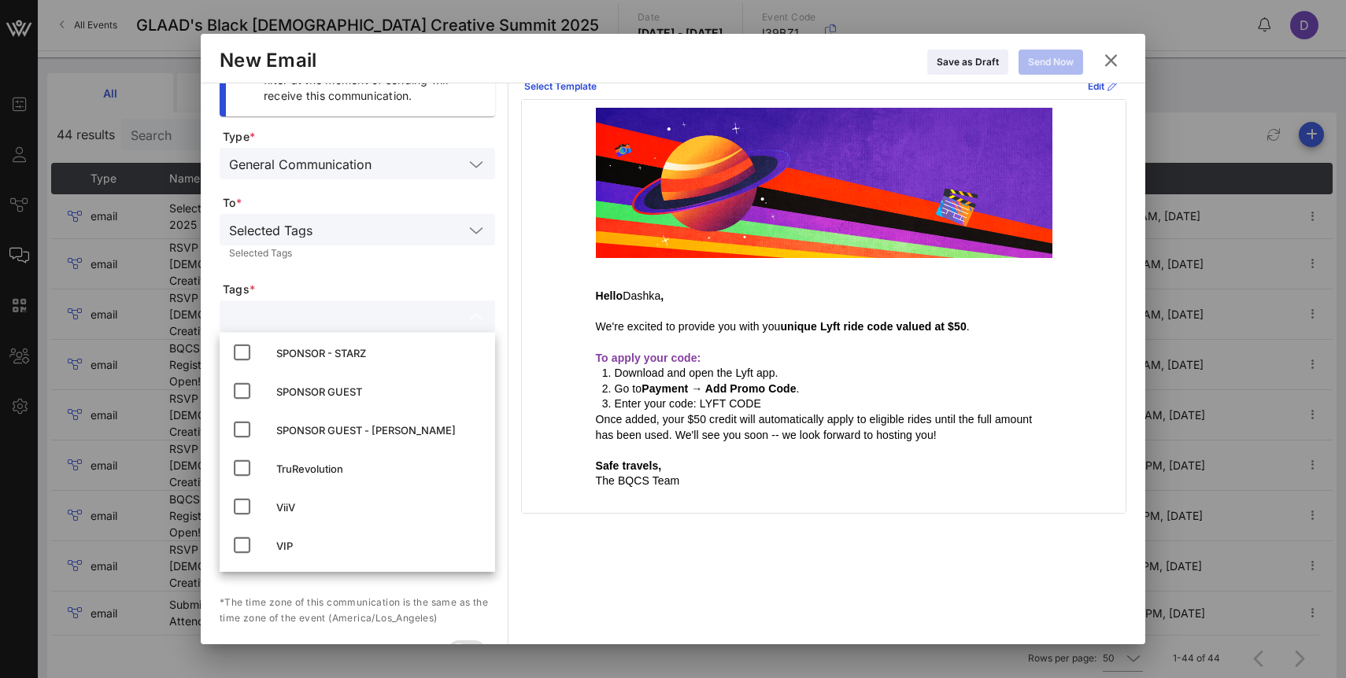
scroll to position [545, 0]
click at [394, 264] on div "Selected Tags Selected Tags" at bounding box center [357, 240] width 275 height 52
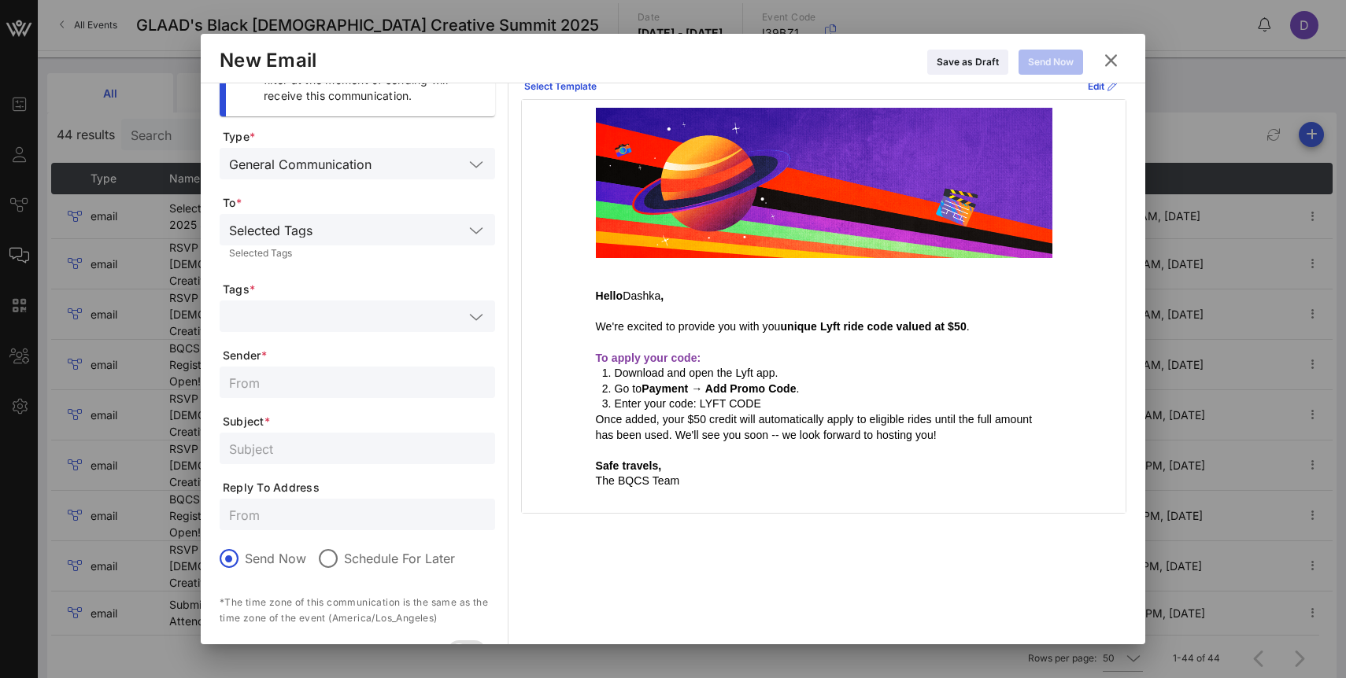
click at [404, 297] on form "Type * General Communication To * Selected Tags Selected Tags Tags * Sender * S…" at bounding box center [357, 424] width 275 height 590
click at [411, 320] on input "text" at bounding box center [346, 316] width 234 height 20
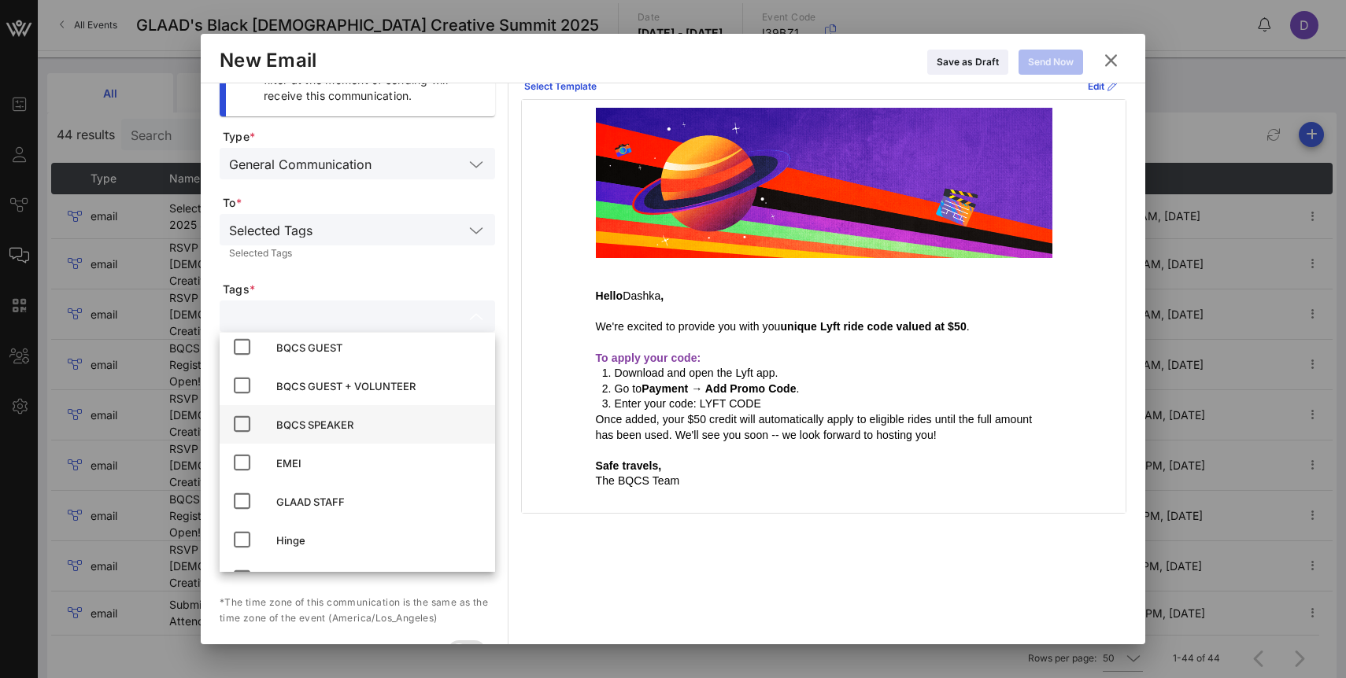
scroll to position [0, 0]
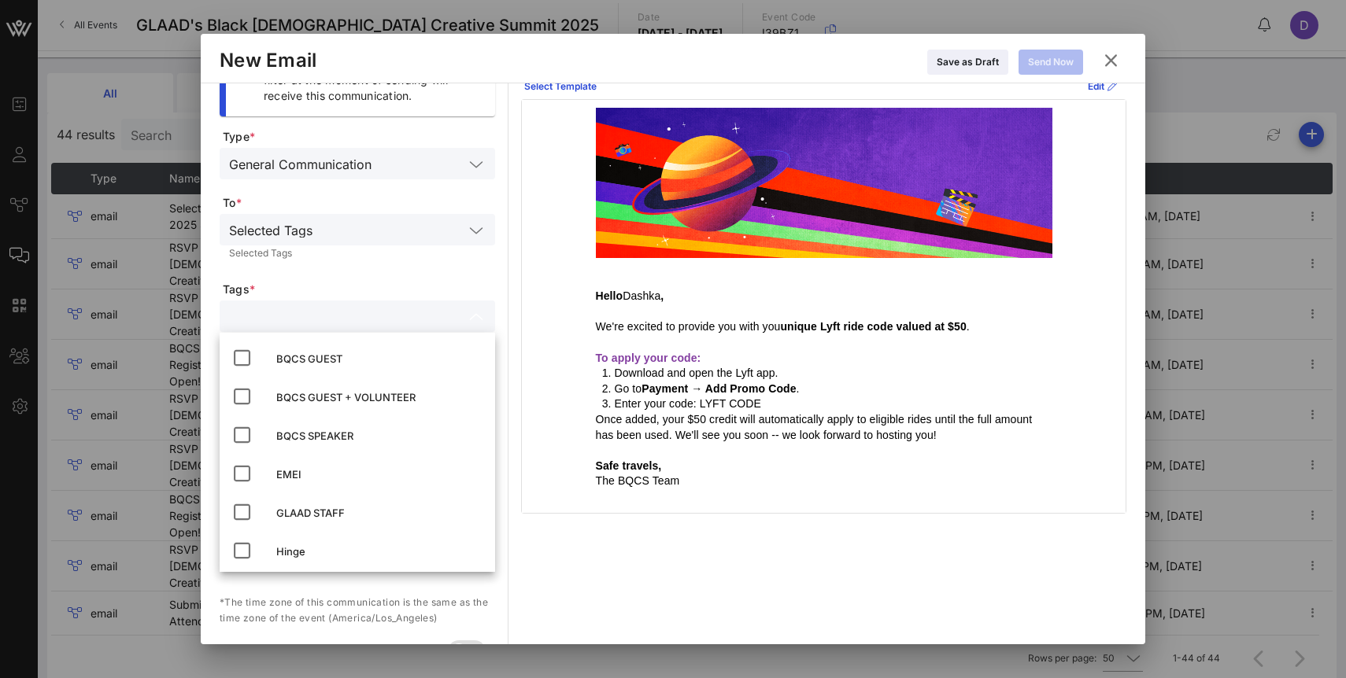
click at [372, 270] on form "Type * General Communication To * Selected Tags Selected Tags Tags * Sender * S…" at bounding box center [357, 424] width 275 height 590
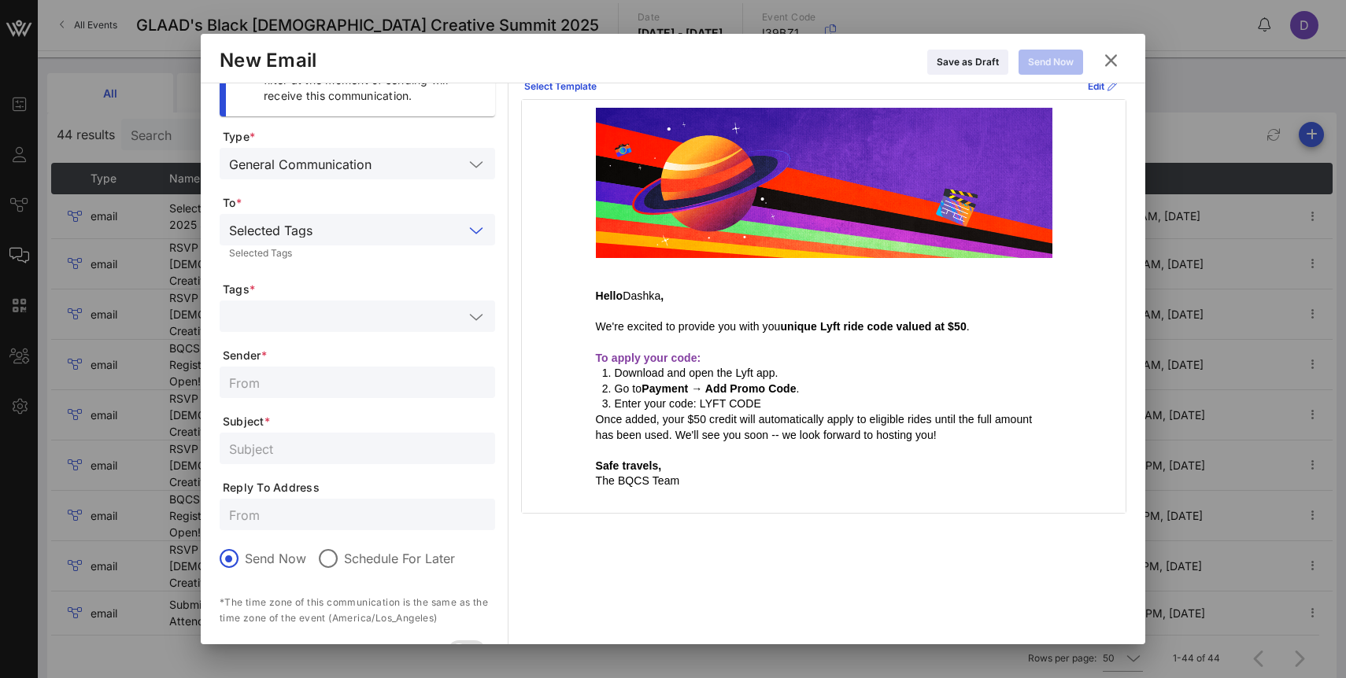
click at [390, 227] on input "text" at bounding box center [391, 230] width 145 height 20
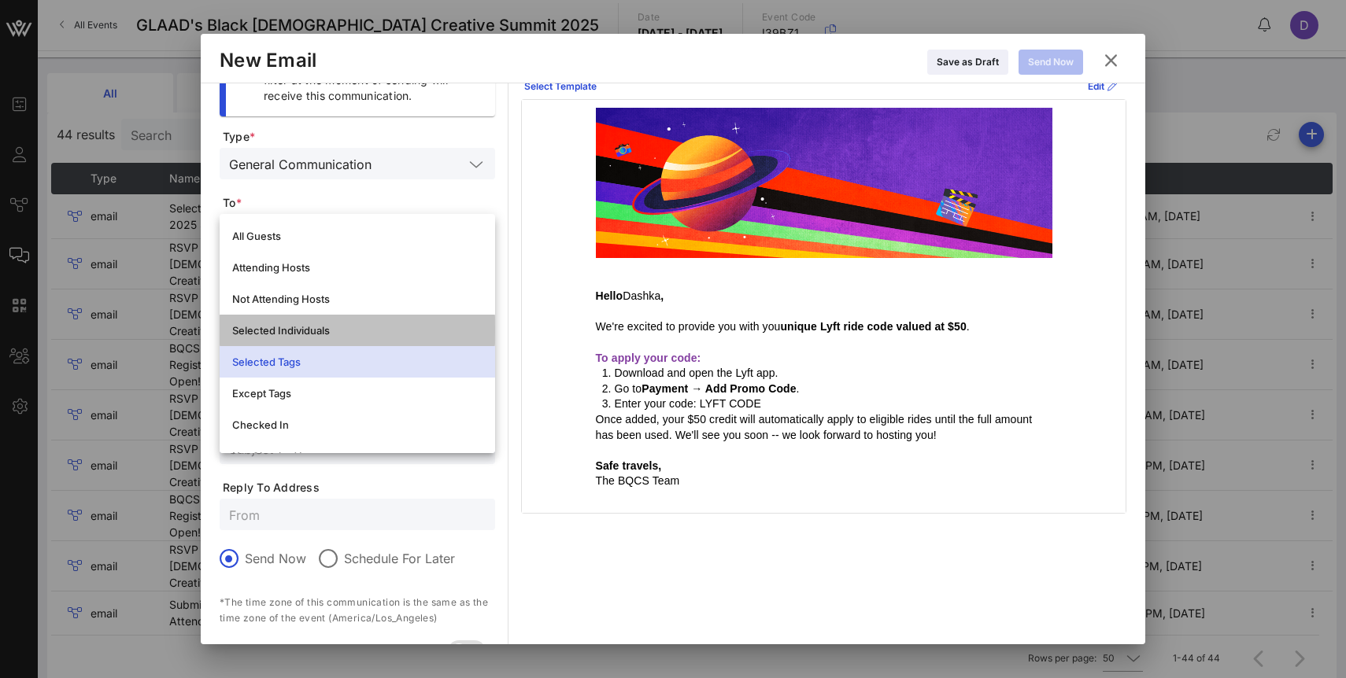
click at [373, 329] on div "Selected Individuals" at bounding box center [357, 330] width 250 height 13
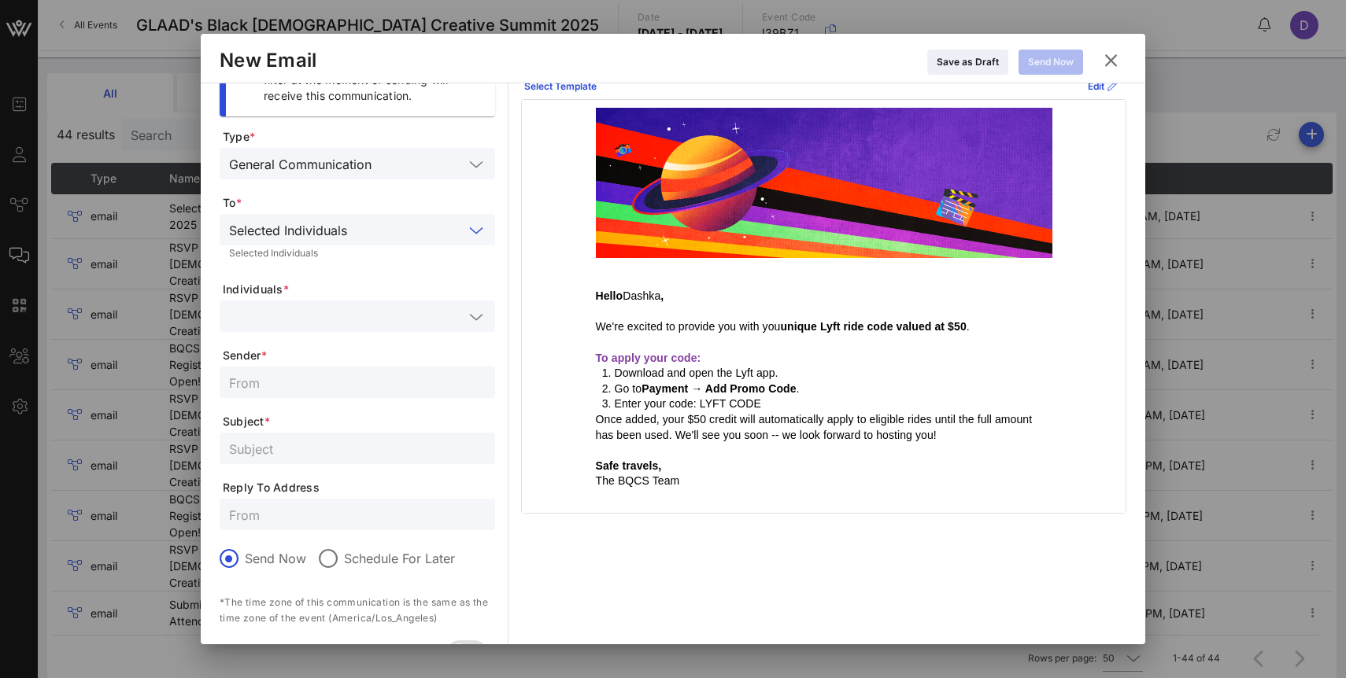
click at [379, 325] on input "text" at bounding box center [346, 316] width 234 height 20
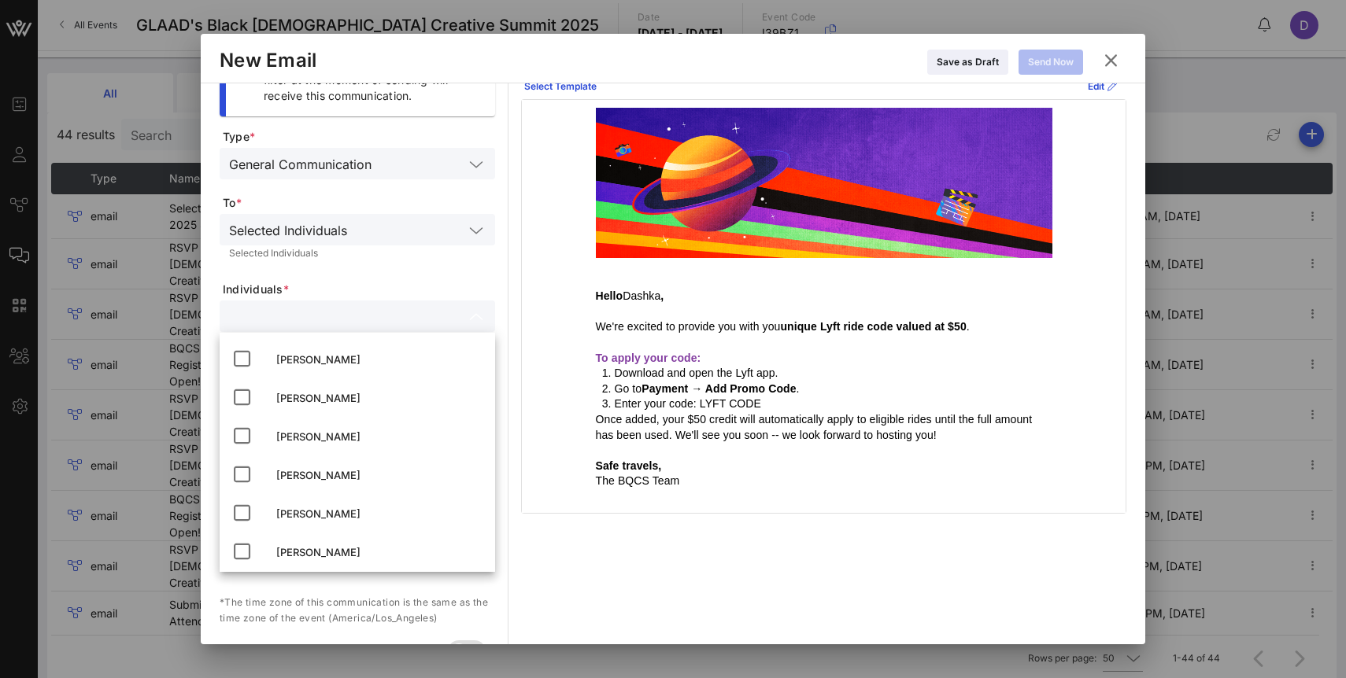
scroll to position [554, 0]
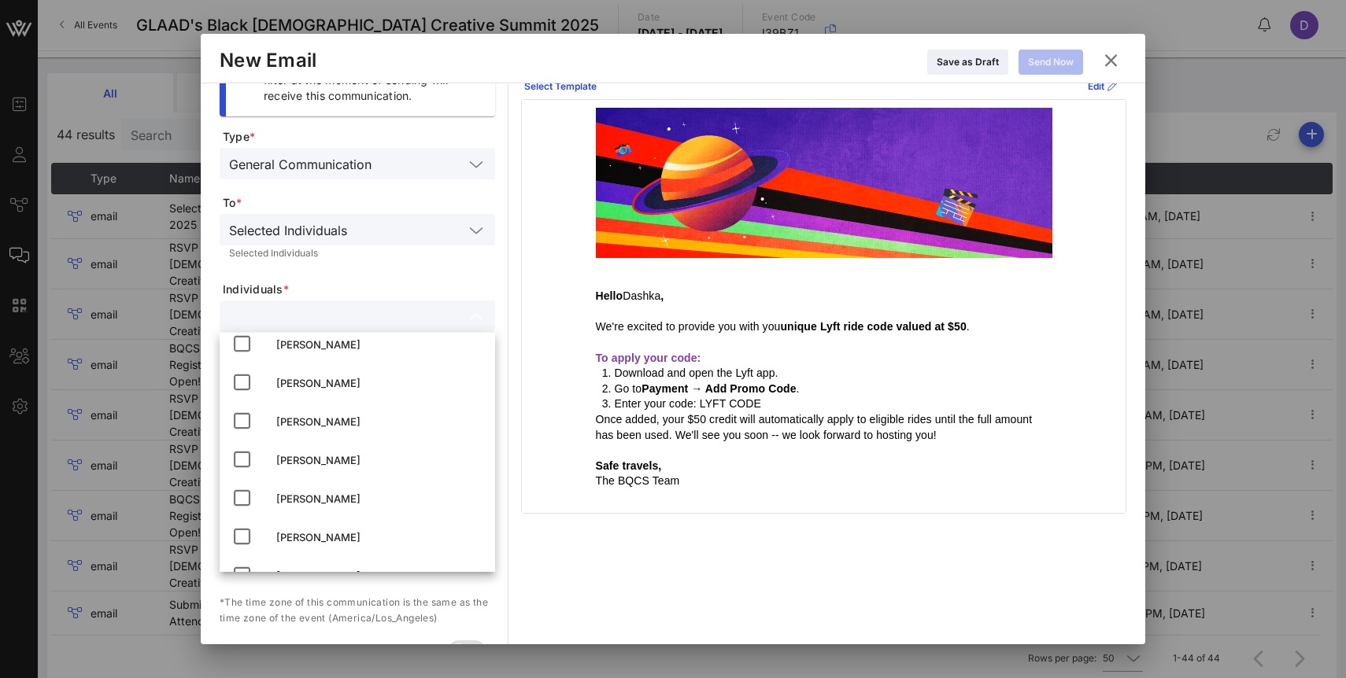
click at [415, 217] on div "Selected Individuals" at bounding box center [357, 229] width 257 height 31
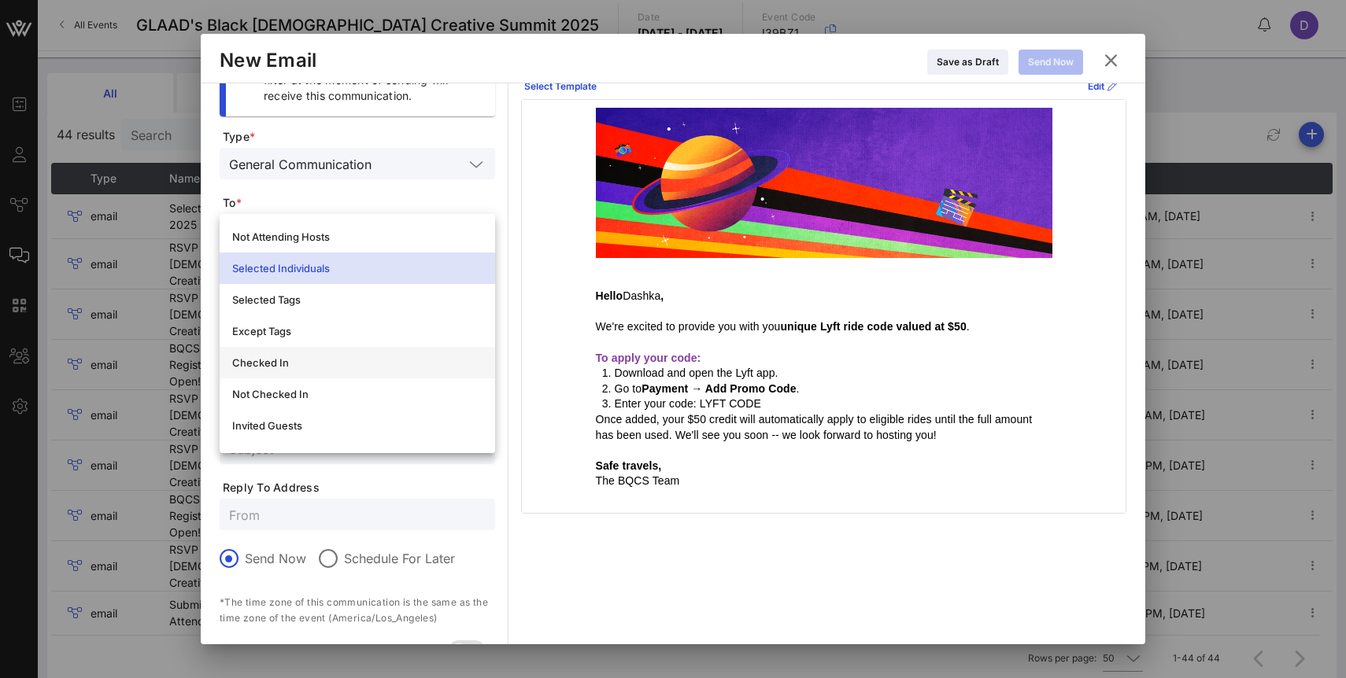
scroll to position [65, 0]
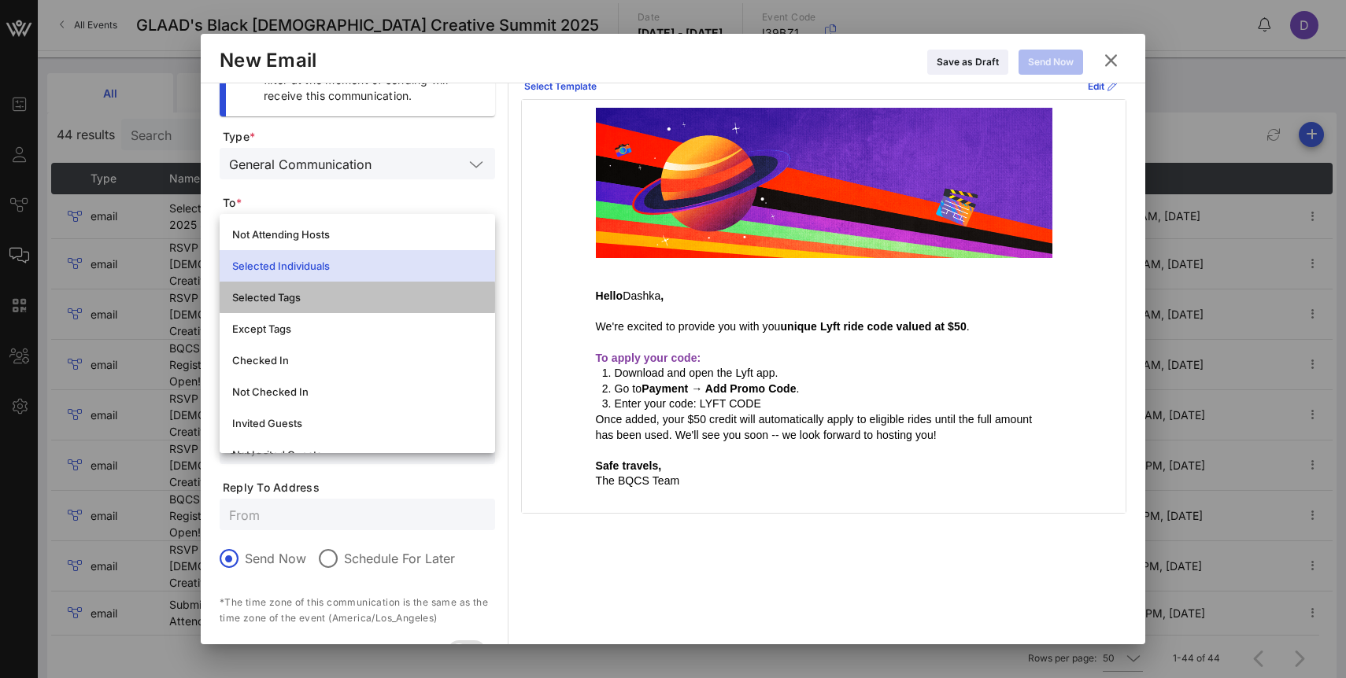
click at [334, 301] on div "Selected Tags" at bounding box center [357, 297] width 250 height 13
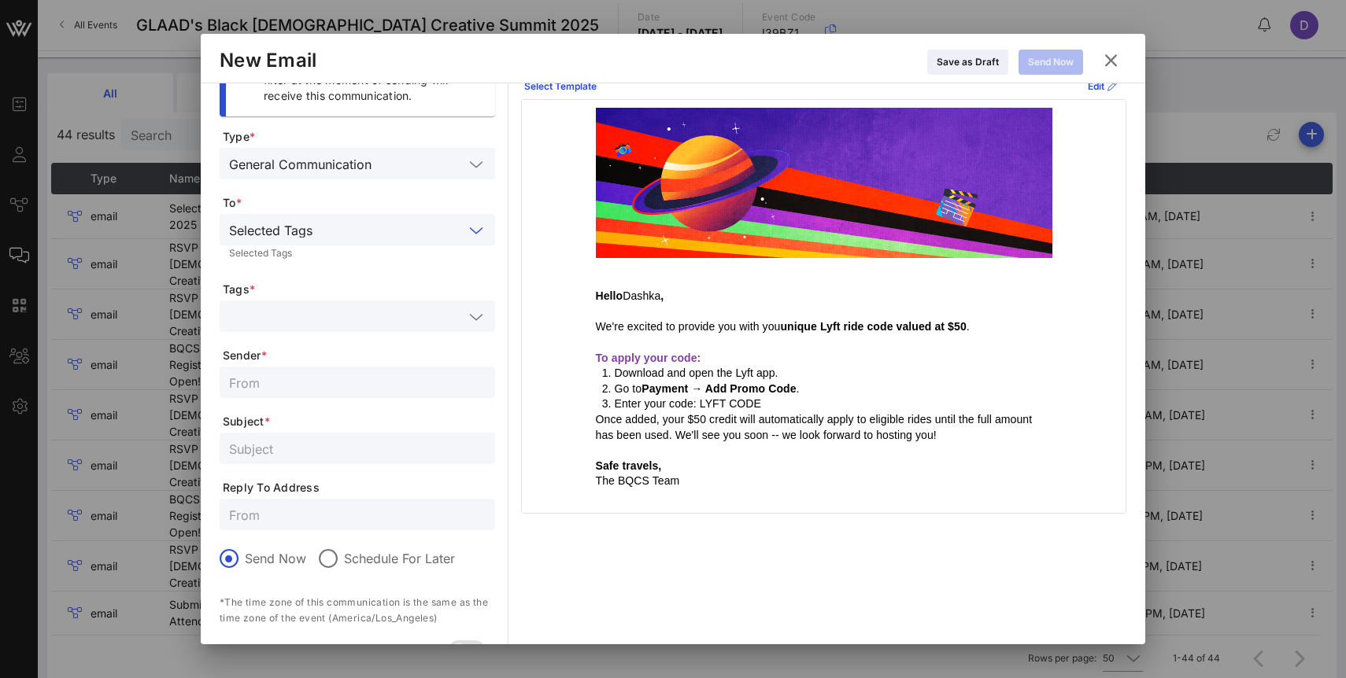
click at [338, 316] on input "text" at bounding box center [346, 316] width 234 height 20
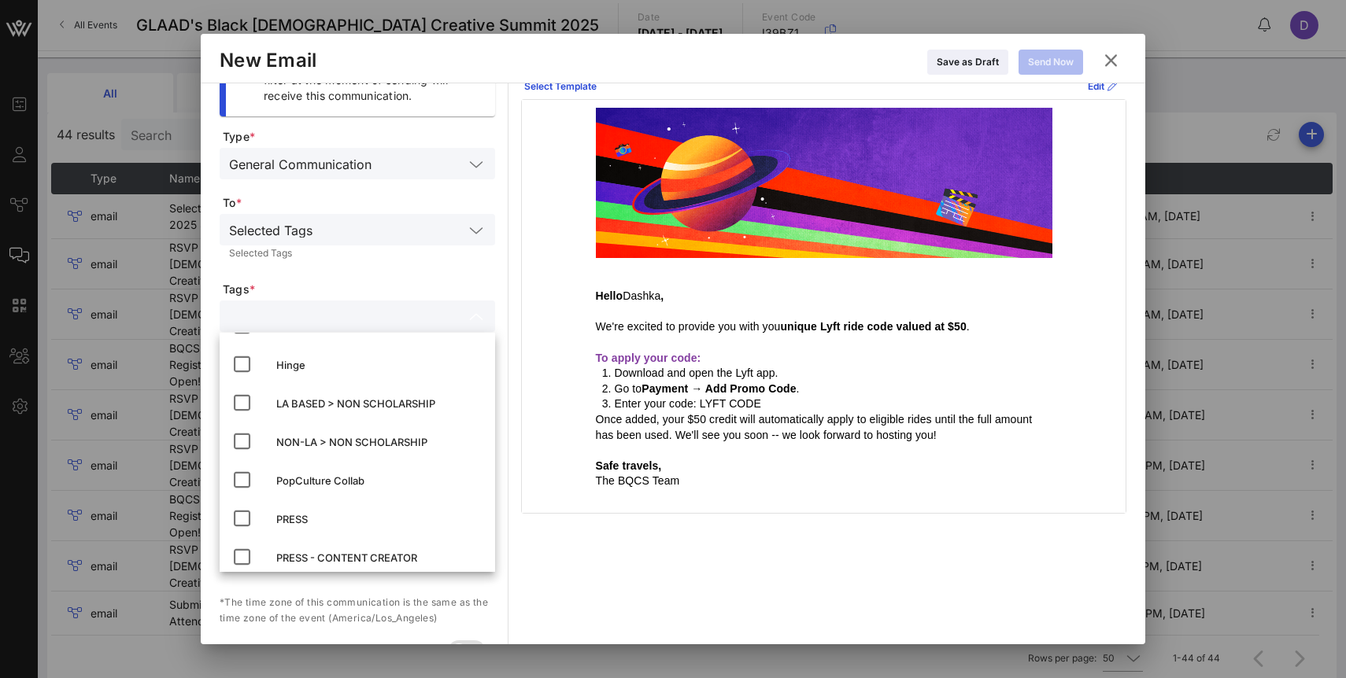
scroll to position [159, 0]
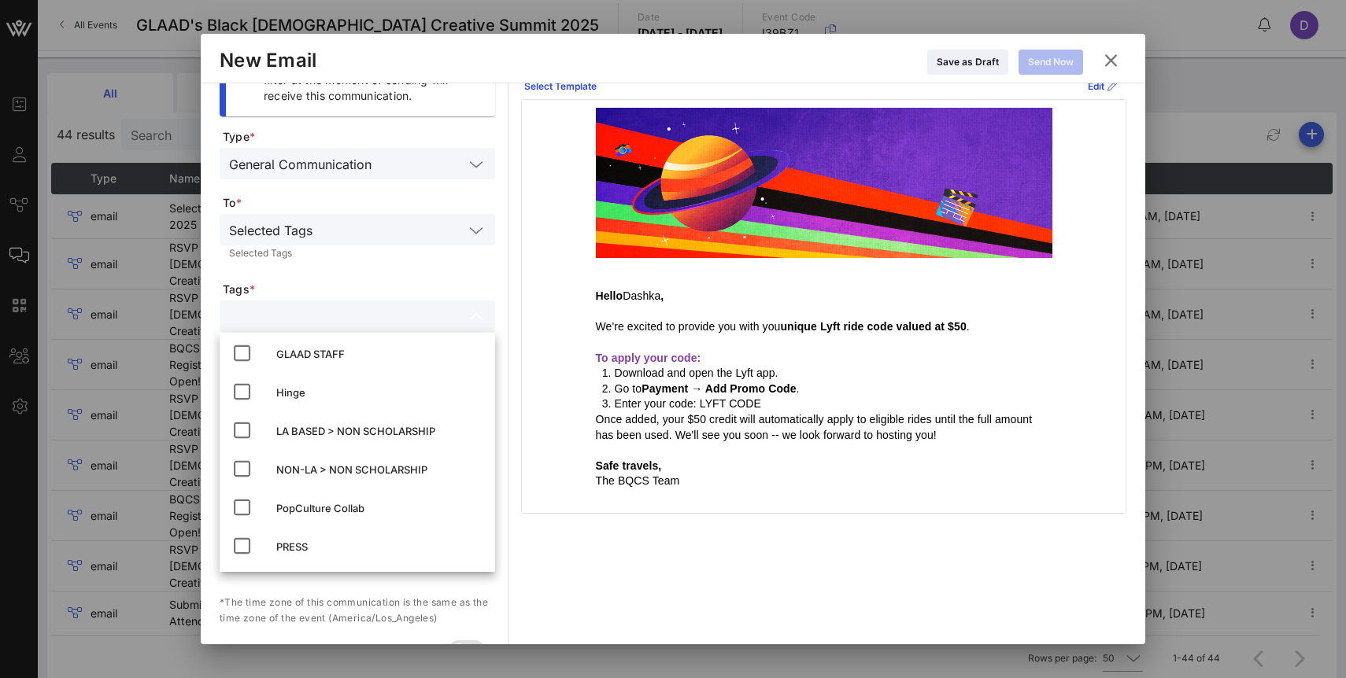
click at [359, 283] on span "Tags *" at bounding box center [359, 290] width 272 height 16
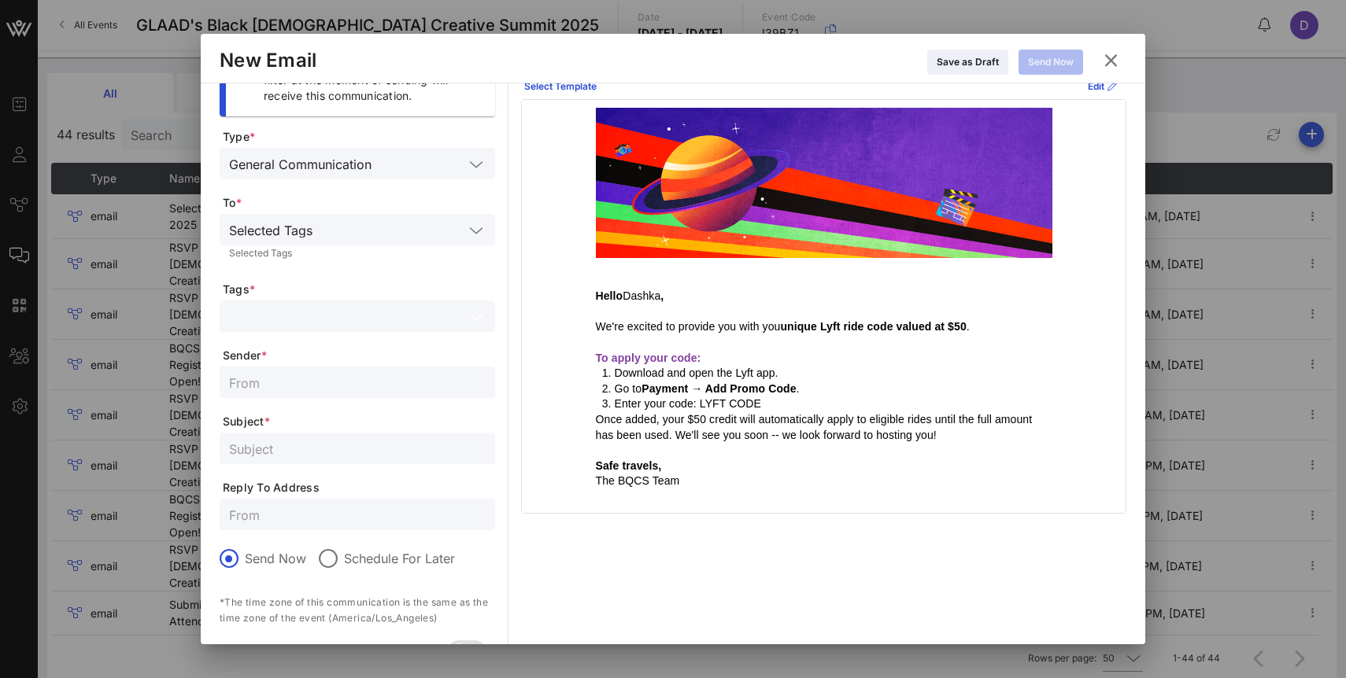
click at [317, 315] on input "text" at bounding box center [346, 316] width 234 height 20
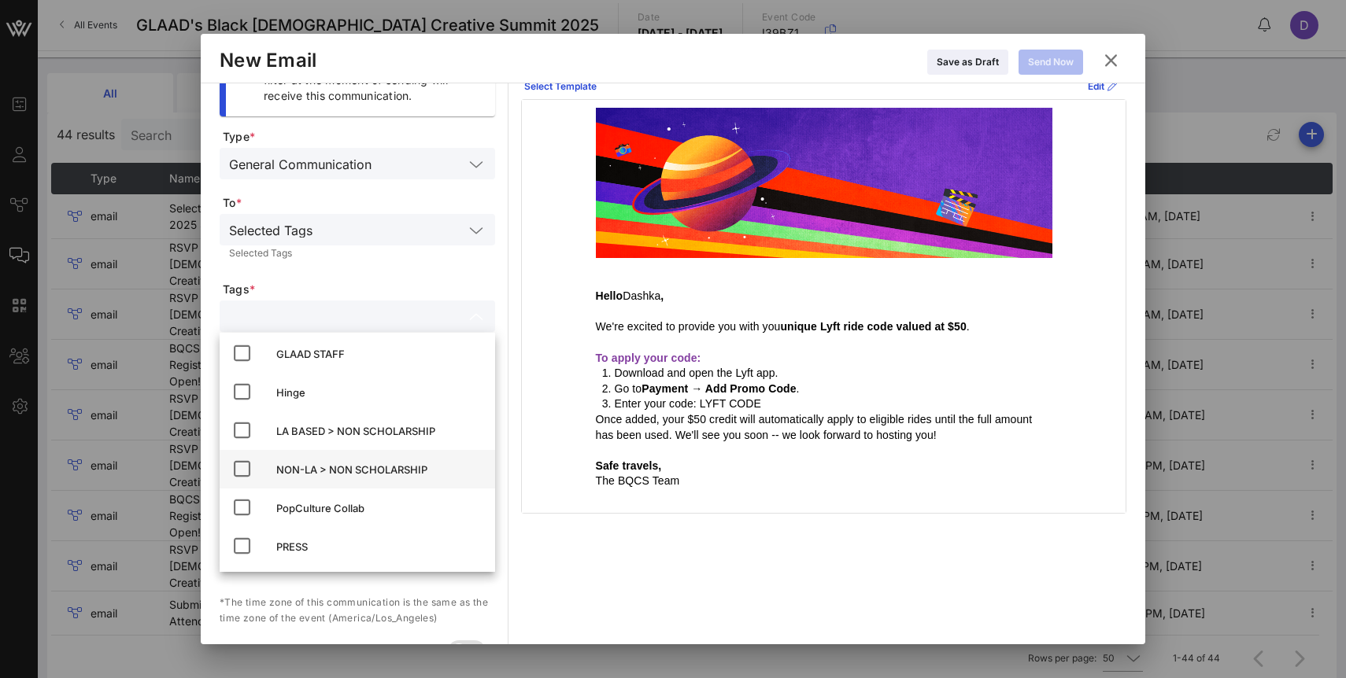
scroll to position [172, 0]
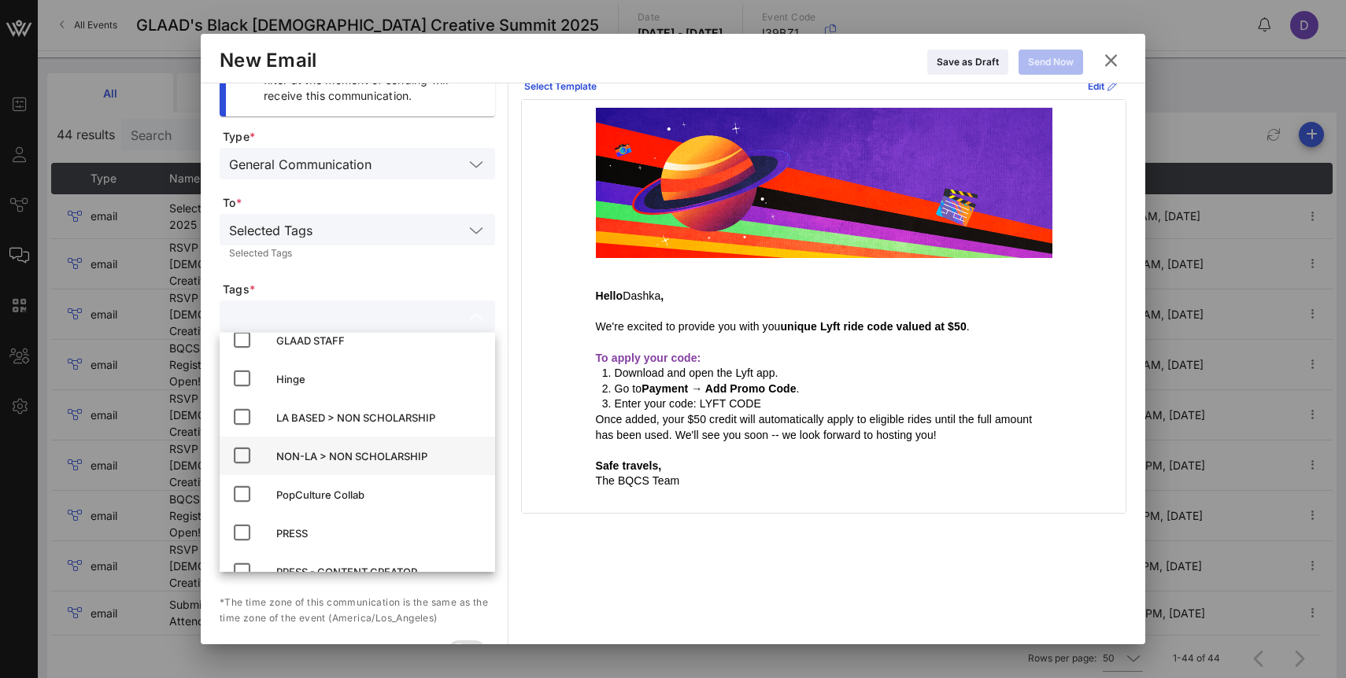
click at [342, 456] on div "NON-LA > NON SCHOLARSHIP" at bounding box center [379, 456] width 206 height 13
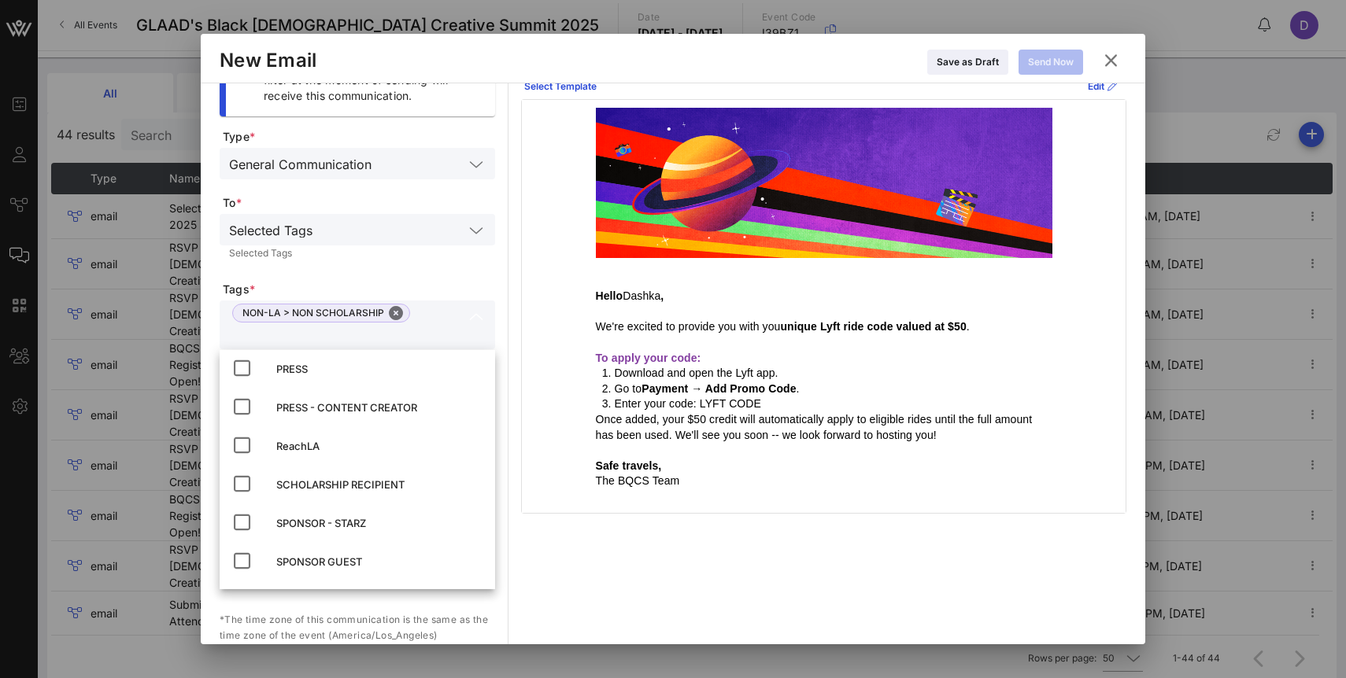
scroll to position [364, 0]
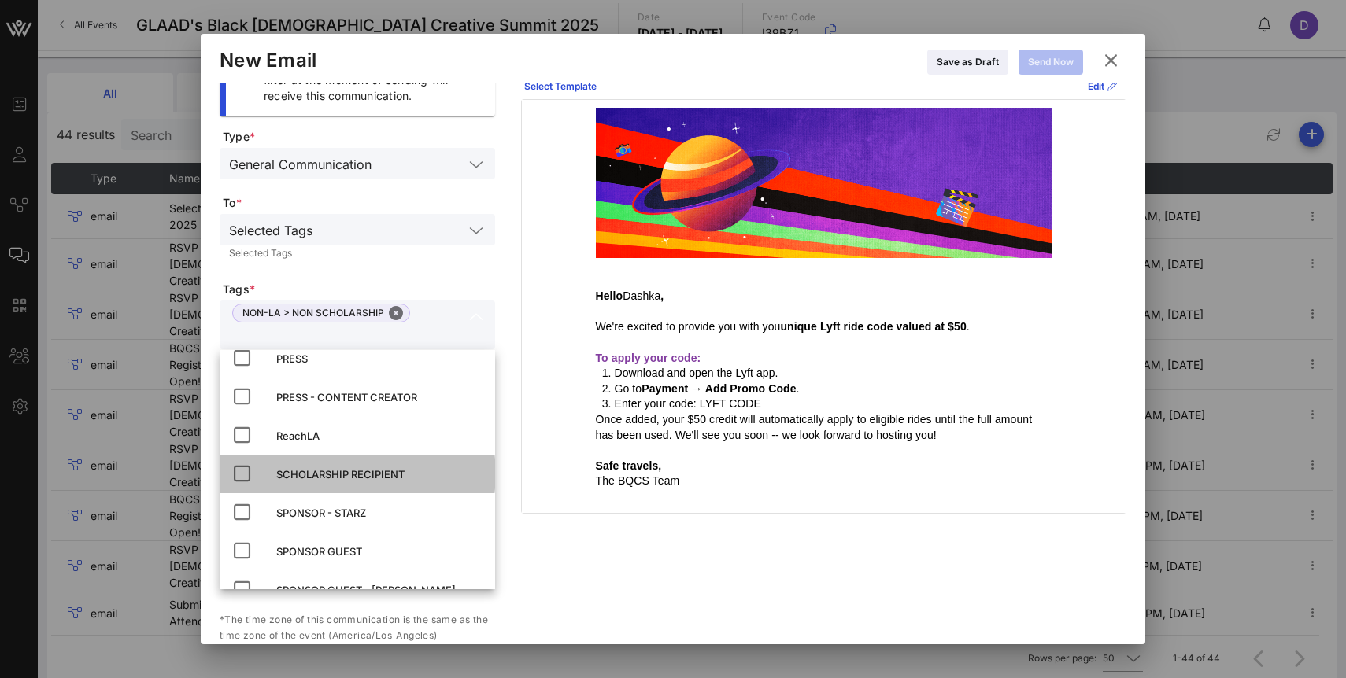
click at [360, 478] on div "SCHOLARSHIP RECIPIENT" at bounding box center [379, 474] width 206 height 13
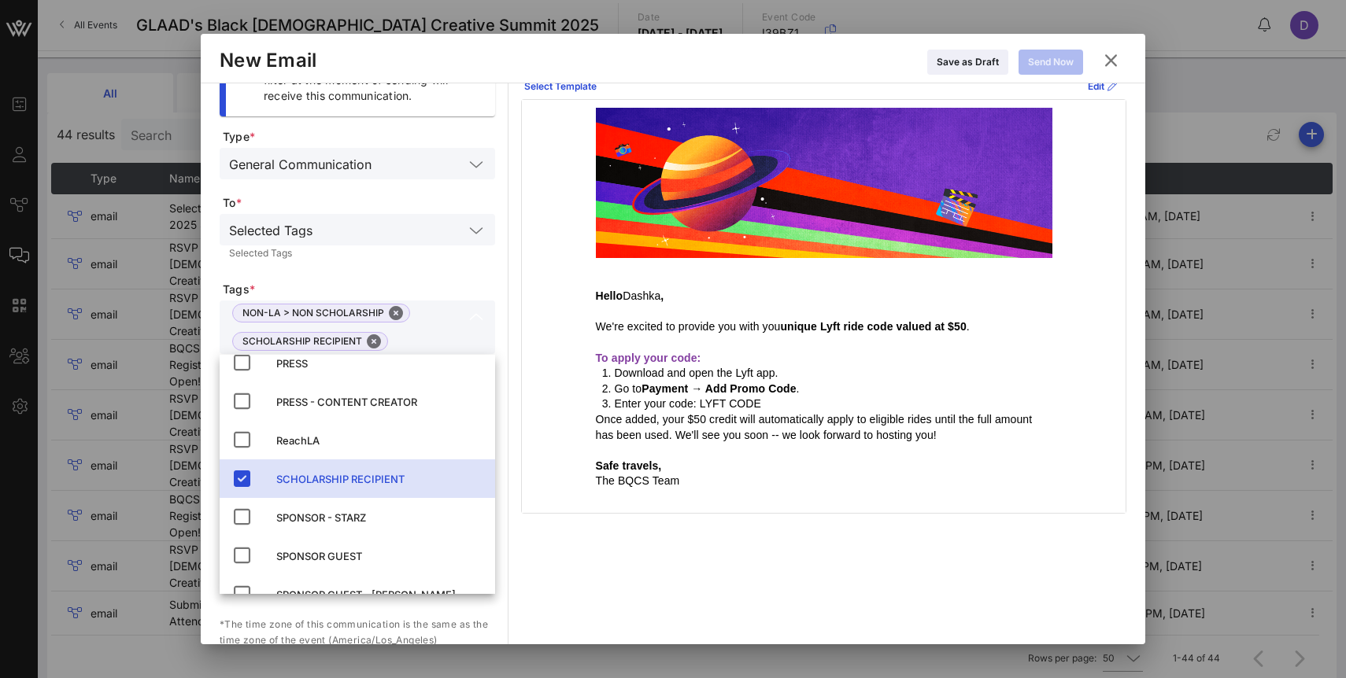
click at [431, 277] on form "Type * General Communication To * Selected Tags Selected Tags Tags * NON-LA > N…" at bounding box center [357, 435] width 275 height 612
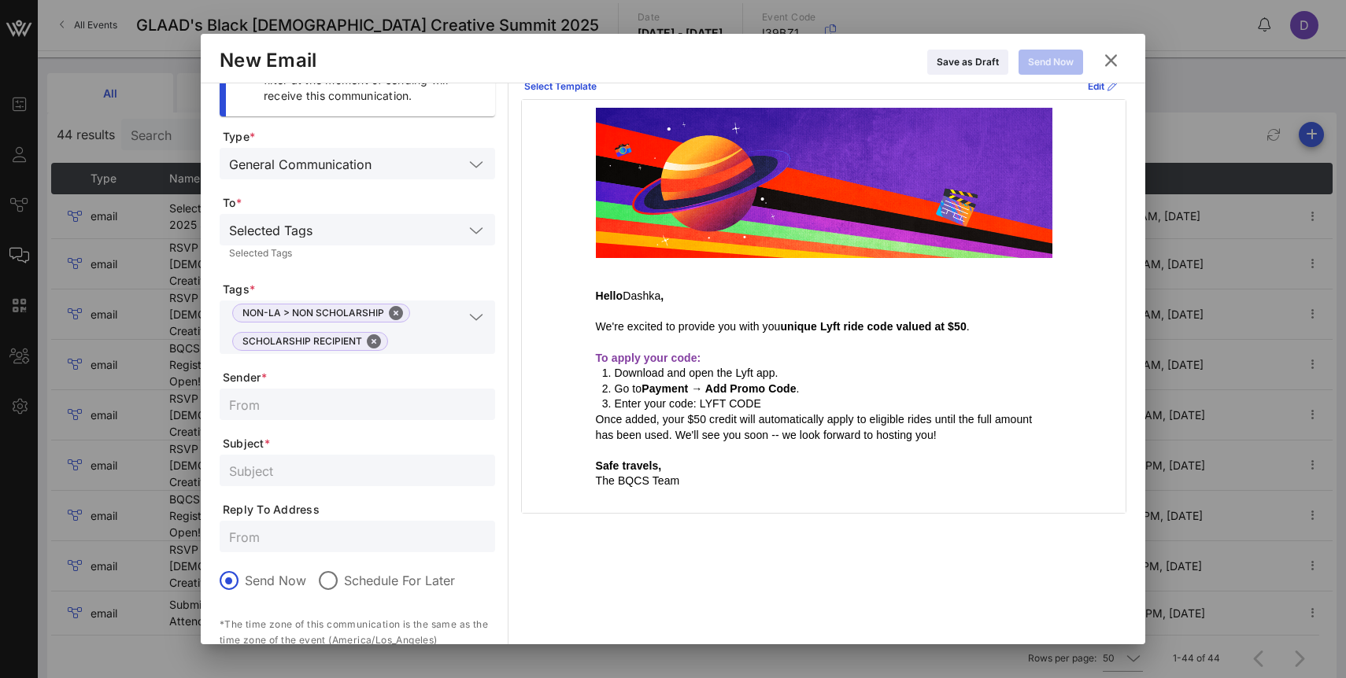
click at [389, 403] on input "text" at bounding box center [357, 404] width 257 height 20
type input "[EMAIL_ADDRESS][DOMAIN_NAME]"
click at [339, 463] on input "text" at bounding box center [357, 470] width 257 height 20
click at [331, 471] on input "text" at bounding box center [357, 470] width 257 height 20
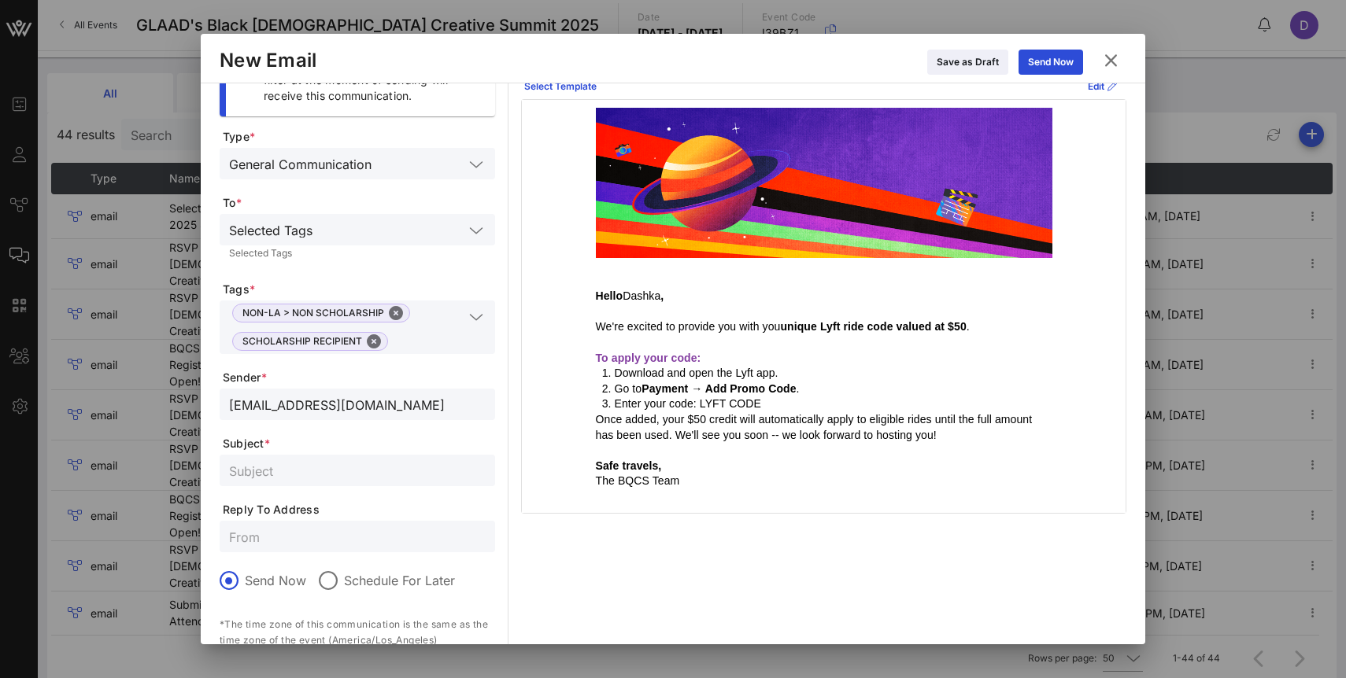
paste input "Your $50 Lyft Code for Ground Transportation"
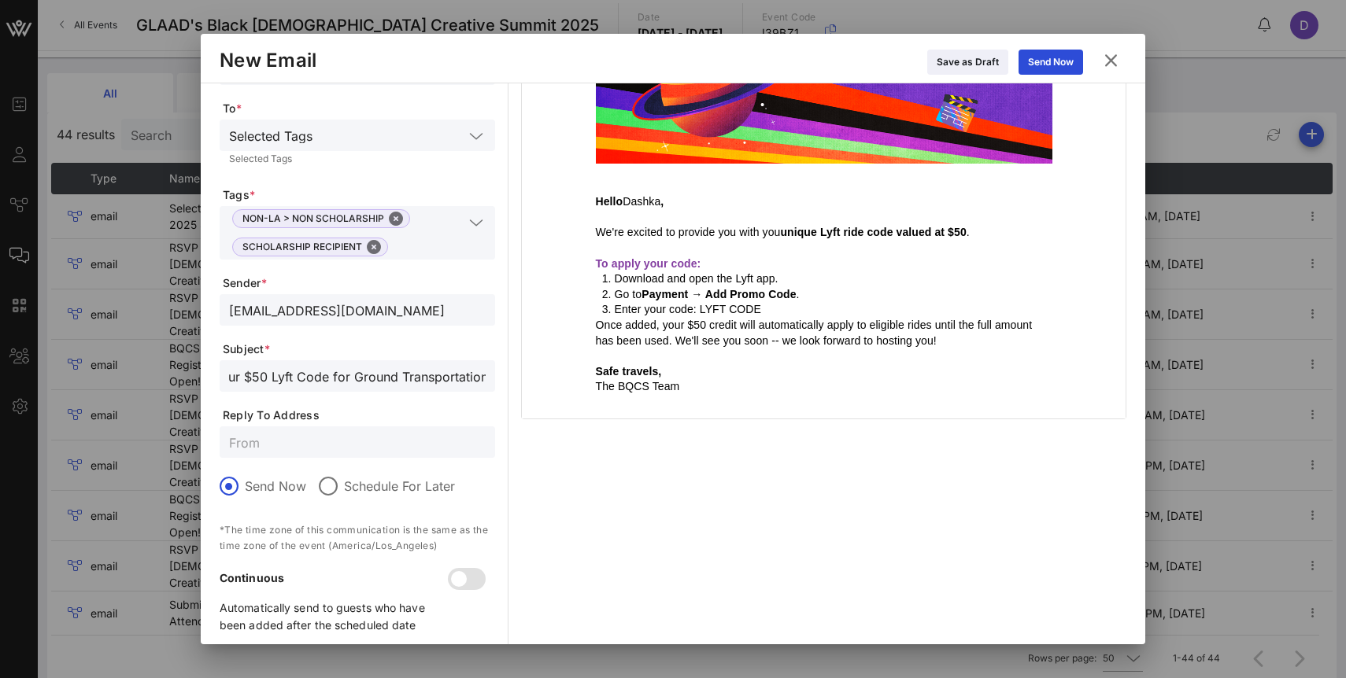
scroll to position [152, 0]
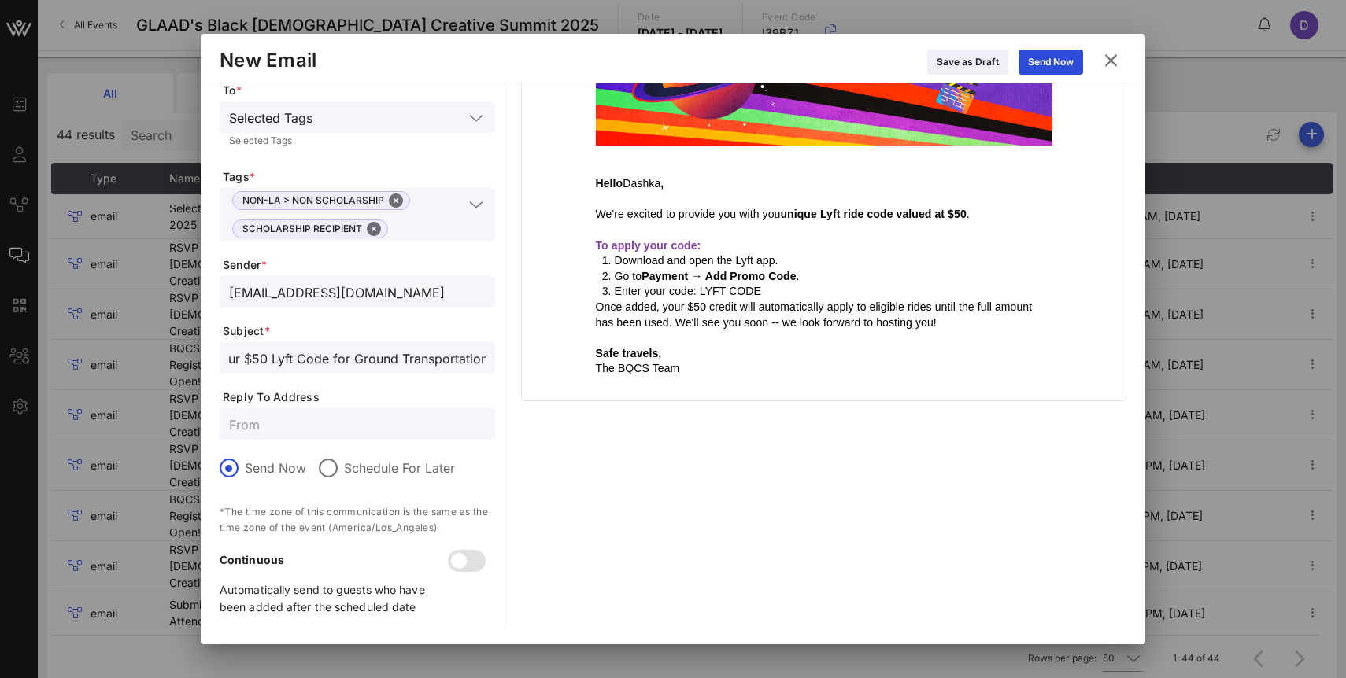
type input "Your $50 Lyft Code for Ground Transportation"
click at [404, 429] on input "text" at bounding box center [357, 424] width 257 height 20
click at [392, 354] on input "Your $50 Lyft Code for Ground Transportation" at bounding box center [357, 358] width 257 height 20
click at [330, 467] on div at bounding box center [328, 468] width 27 height 27
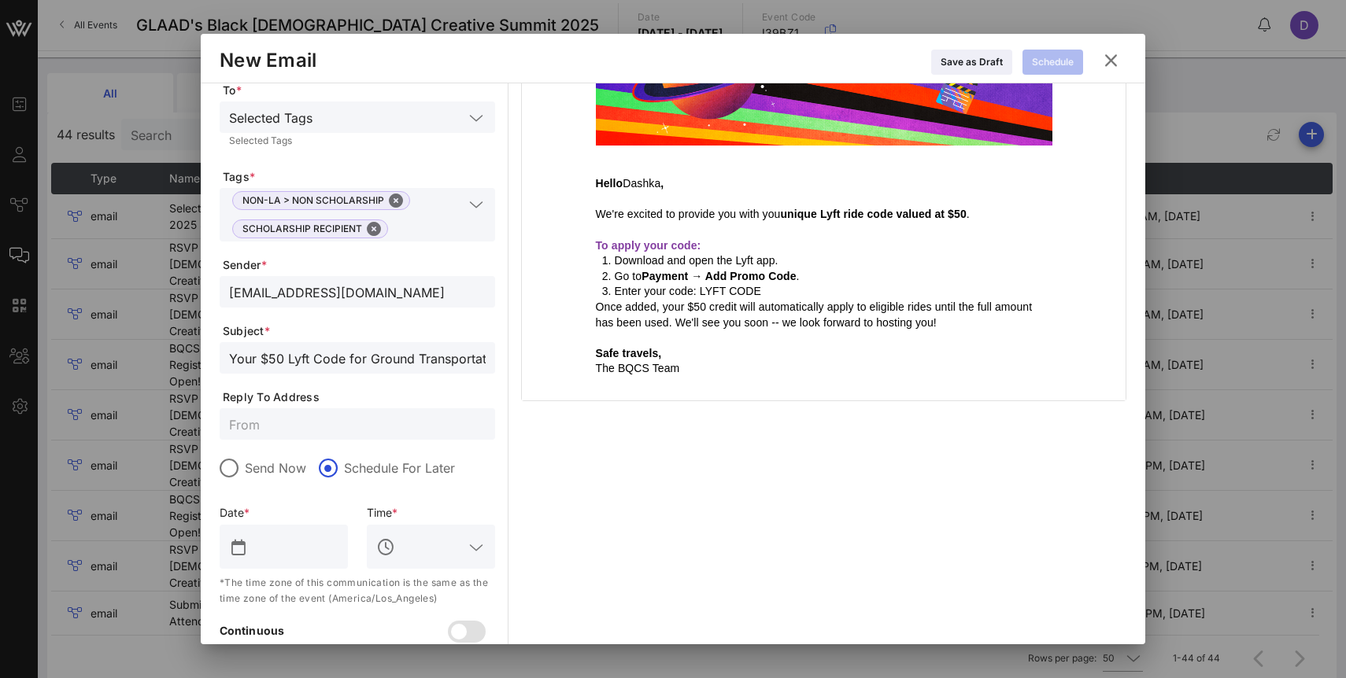
scroll to position [223, 0]
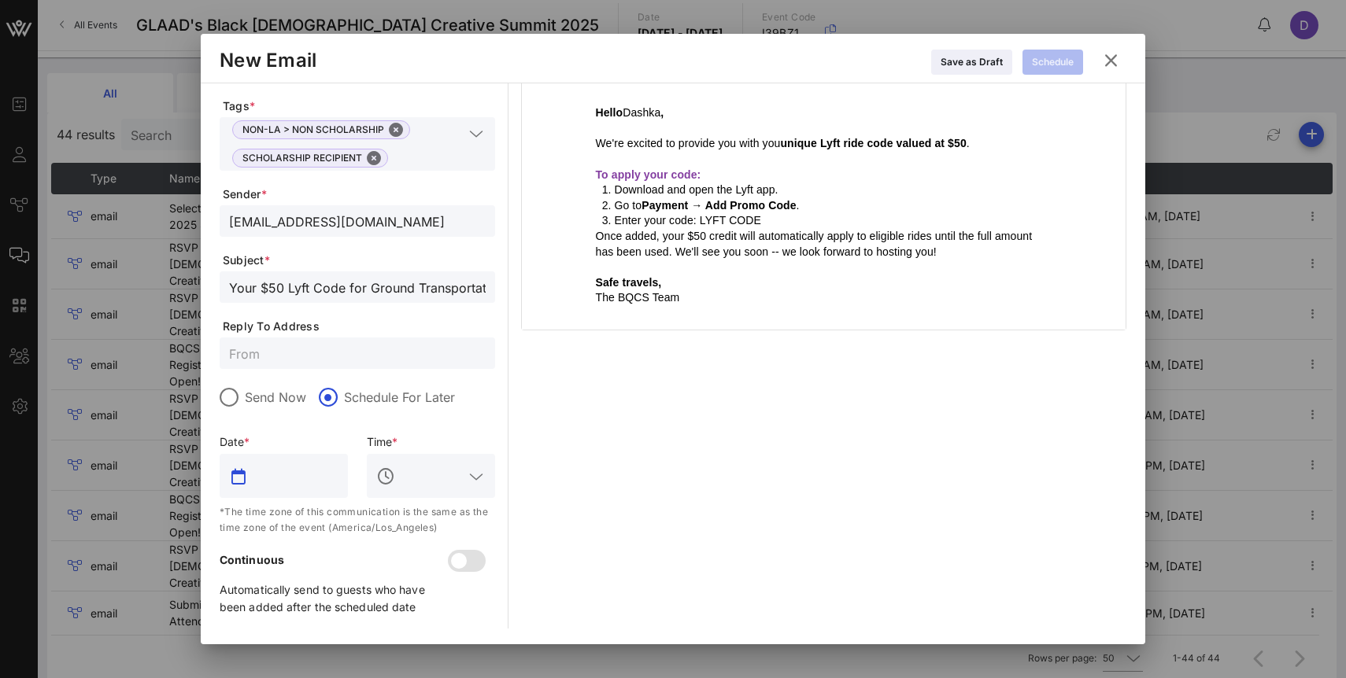
click at [290, 484] on input "text" at bounding box center [294, 475] width 87 height 25
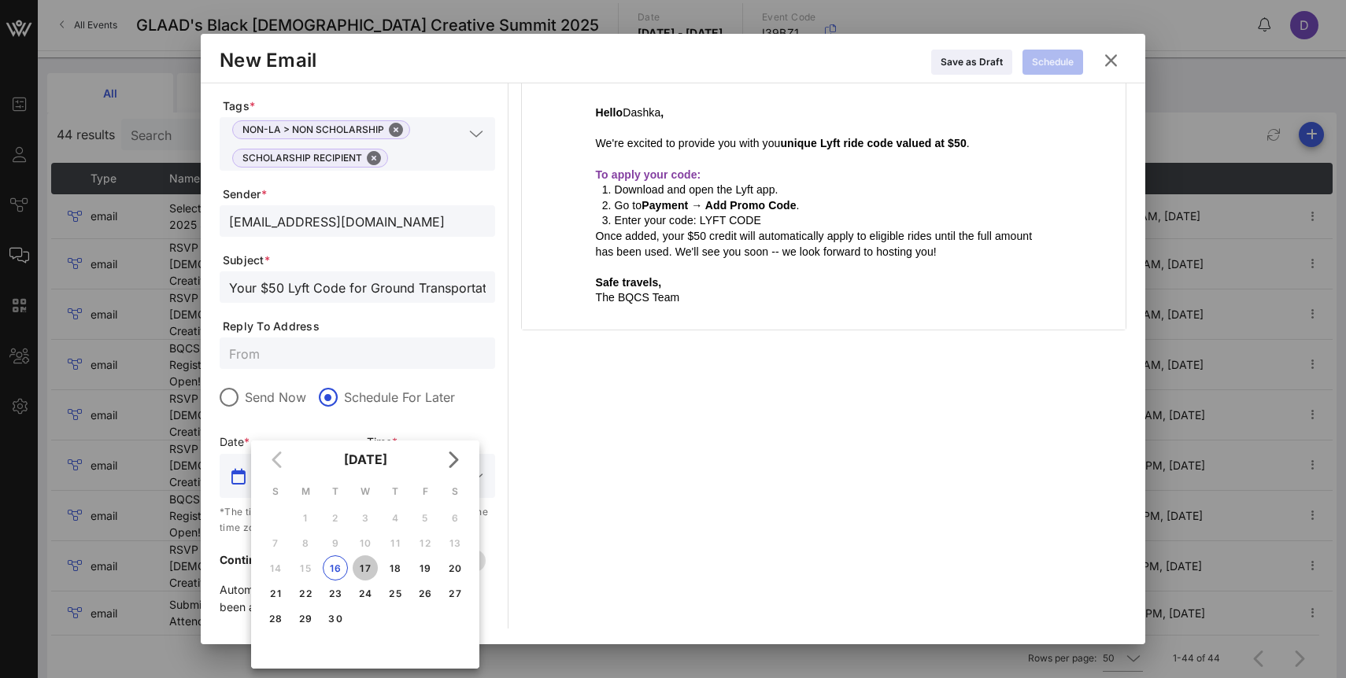
click at [366, 570] on div "17" at bounding box center [365, 569] width 25 height 12
type input "[DATE]"
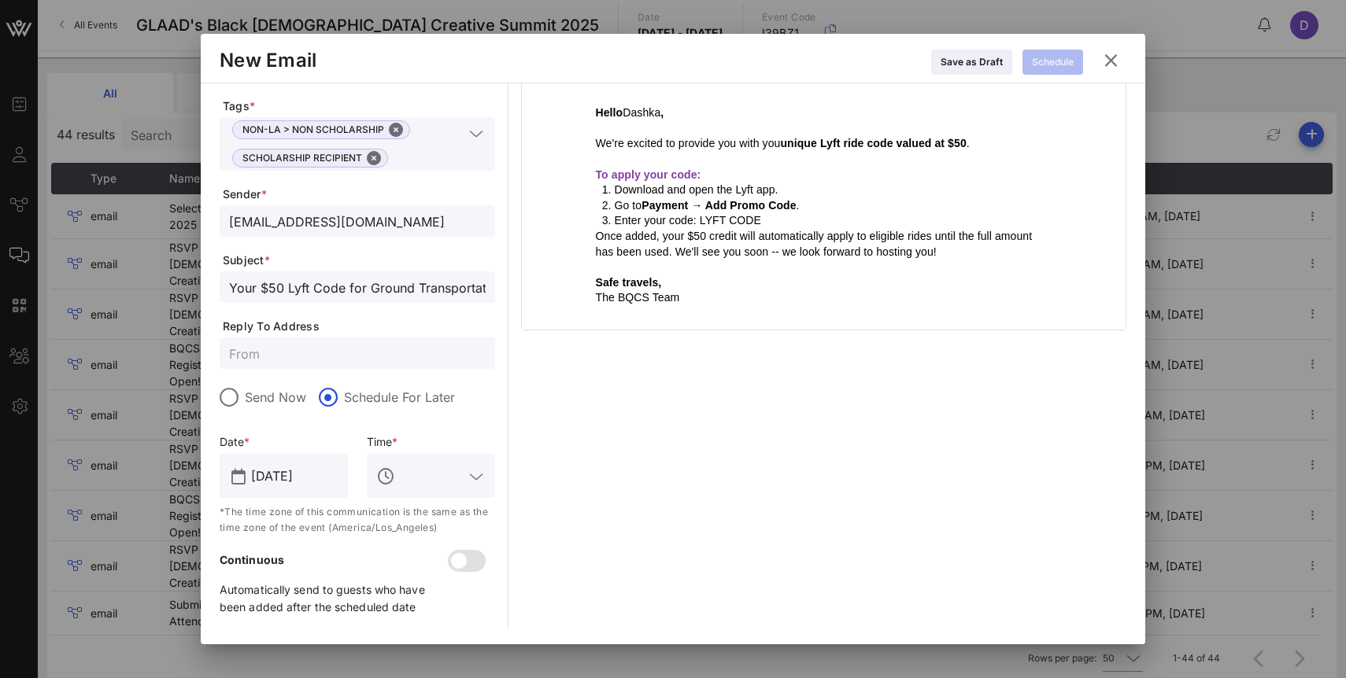
click at [416, 477] on input "text" at bounding box center [430, 475] width 65 height 25
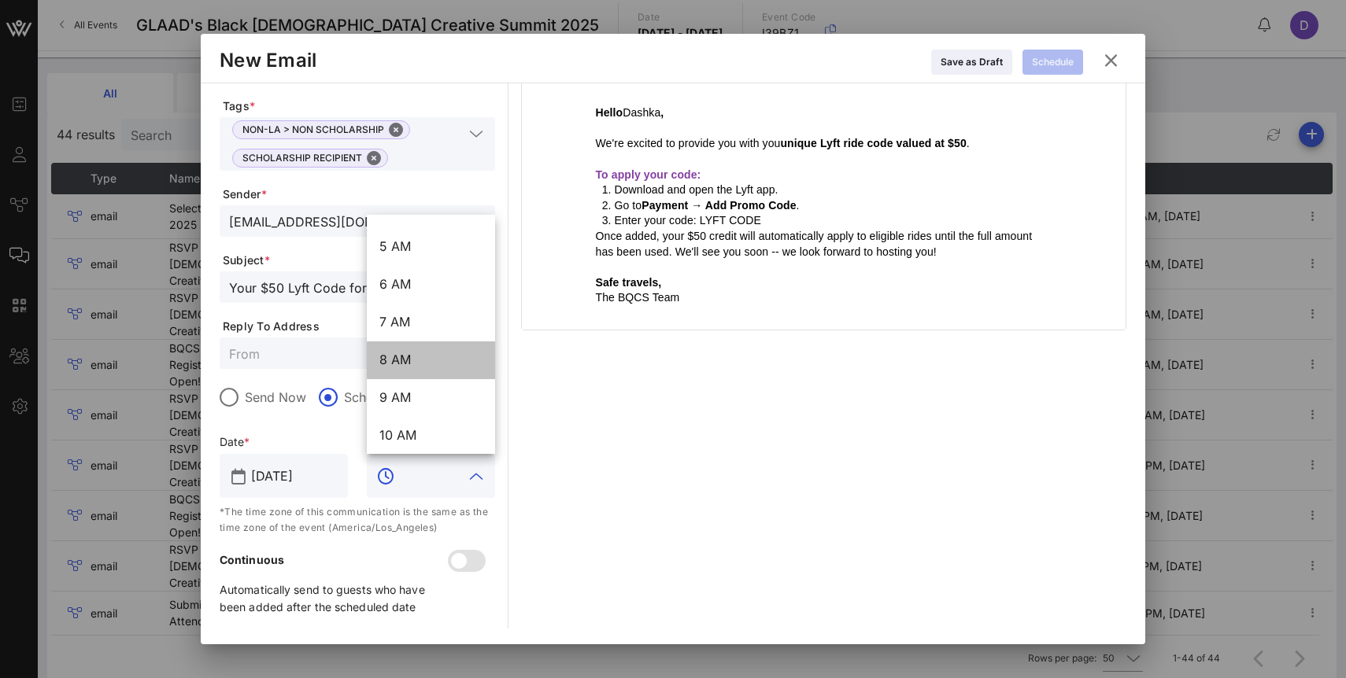
click at [411, 357] on div "8 AM" at bounding box center [430, 360] width 103 height 15
type input "8 AM"
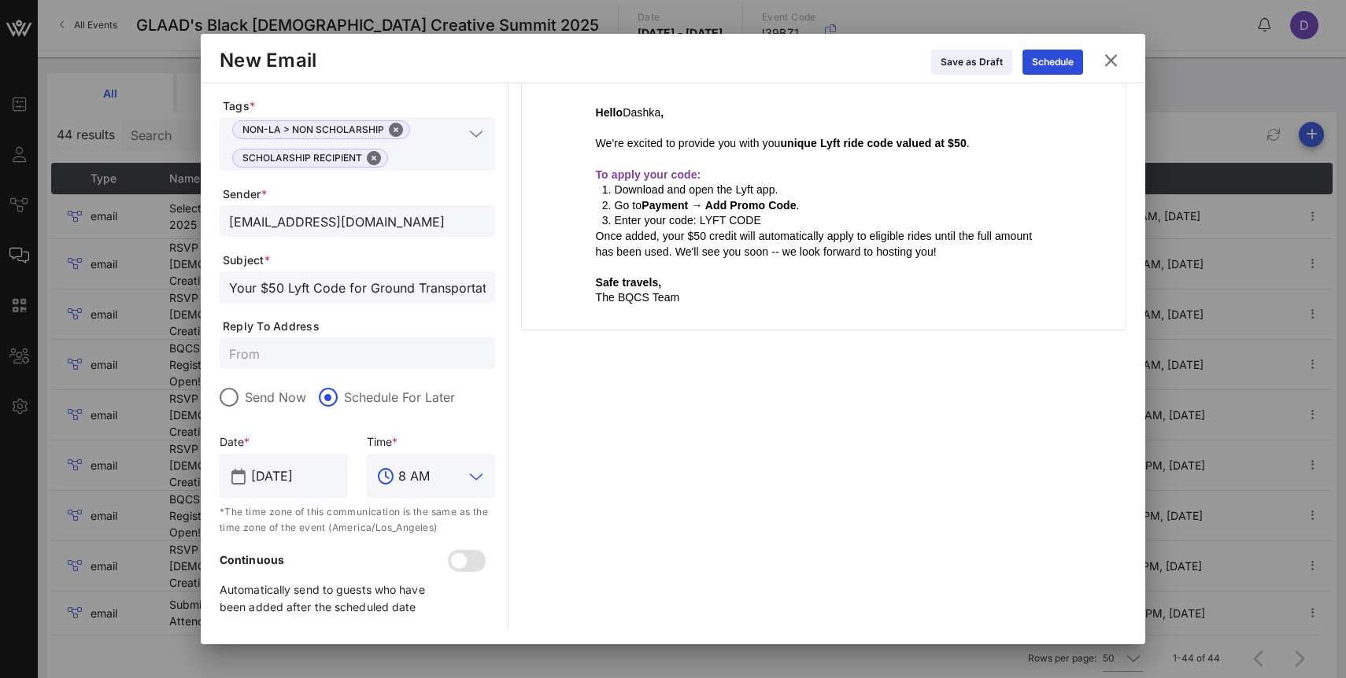
click at [382, 353] on input "text" at bounding box center [357, 353] width 257 height 20
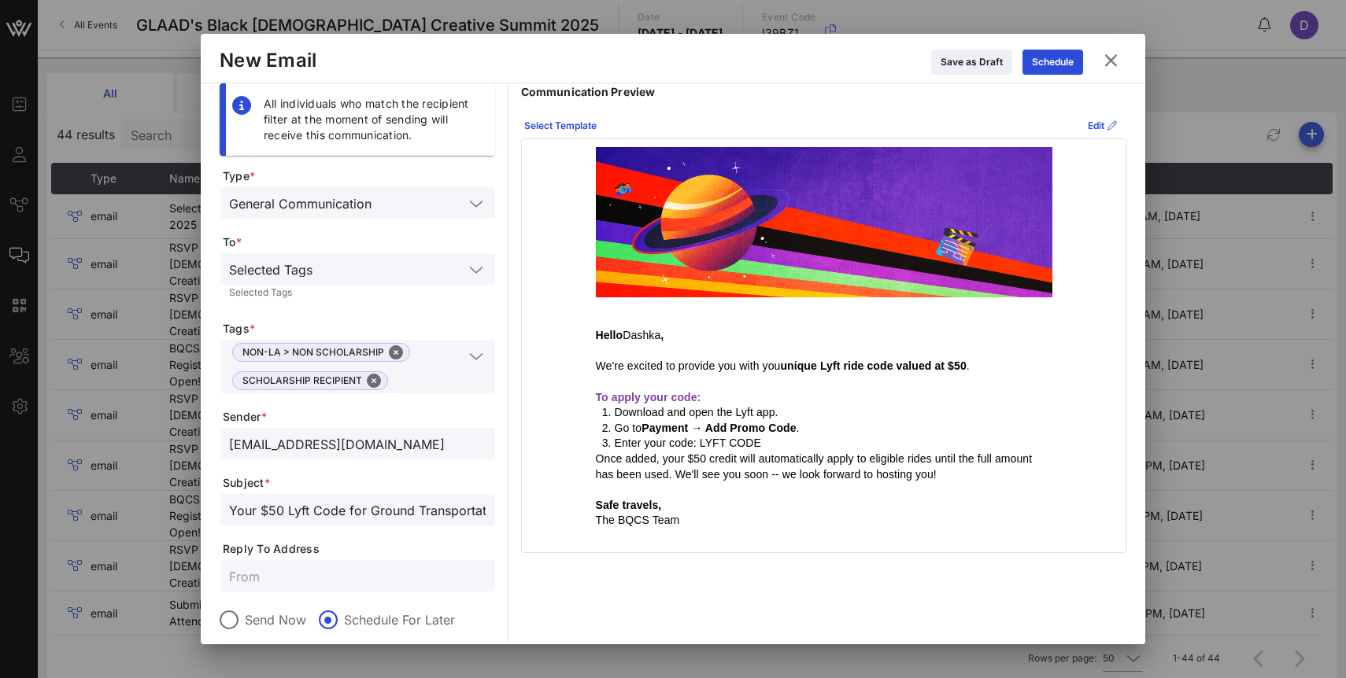
scroll to position [0, 17]
drag, startPoint x: 408, startPoint y: 512, endPoint x: 495, endPoint y: 513, distance: 87.3
click at [495, 513] on div "All individuals who match the recipient filter at the moment of sending will re…" at bounding box center [673, 467] width 906 height 768
click at [440, 515] on input "Your $50 Lyft Code for Ground Transportation" at bounding box center [357, 510] width 257 height 20
click at [352, 509] on input "Your $50 Lyft Code for Ground Transportation" at bounding box center [357, 510] width 257 height 20
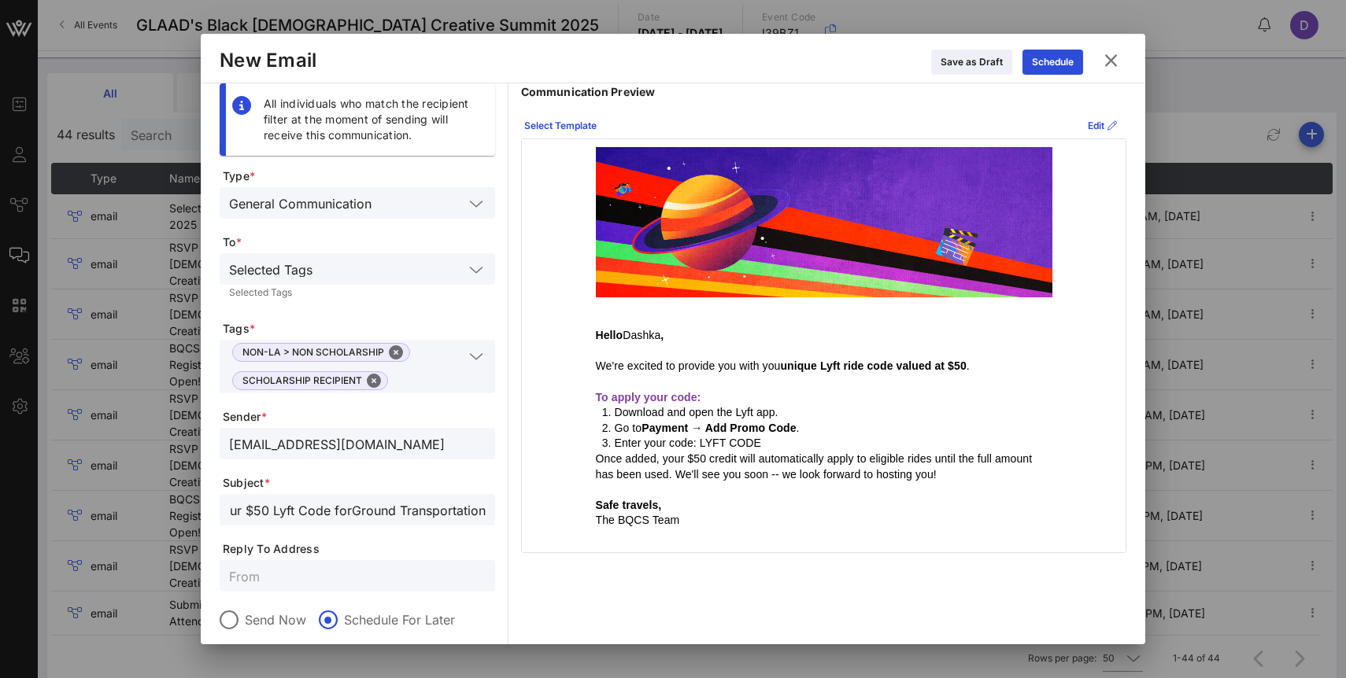
scroll to position [0, 13]
type input "Your $50 Lyft Code for Ground Transportation"
click at [1091, 122] on div "Edit" at bounding box center [1101, 126] width 29 height 16
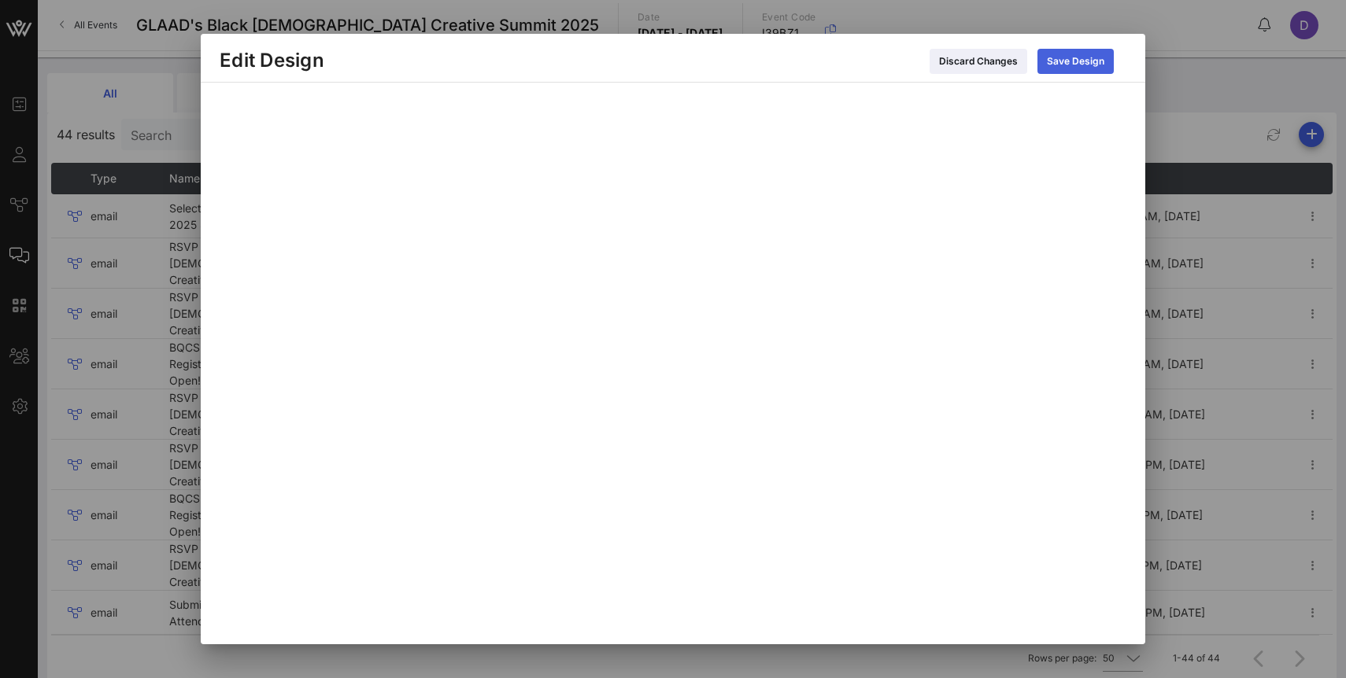
click at [1071, 64] on button "Save Design" at bounding box center [1075, 61] width 76 height 25
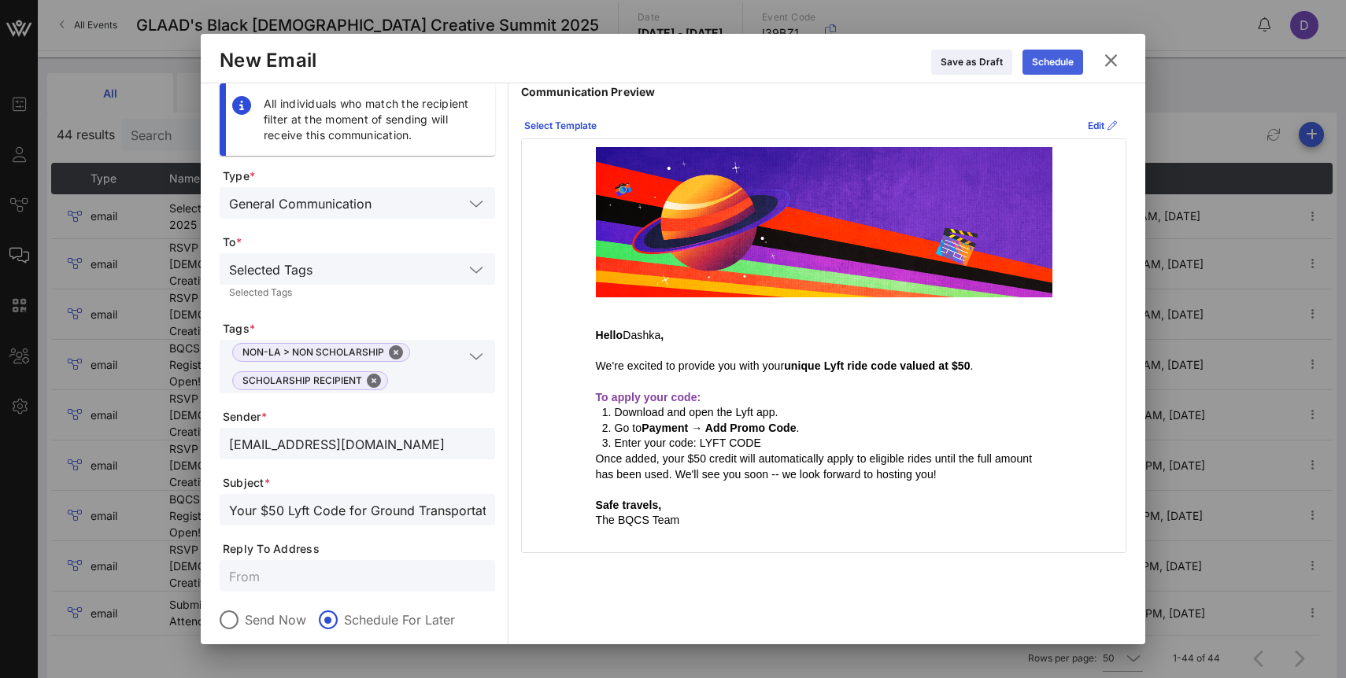
click at [1053, 64] on icon at bounding box center [1052, 61] width 14 height 14
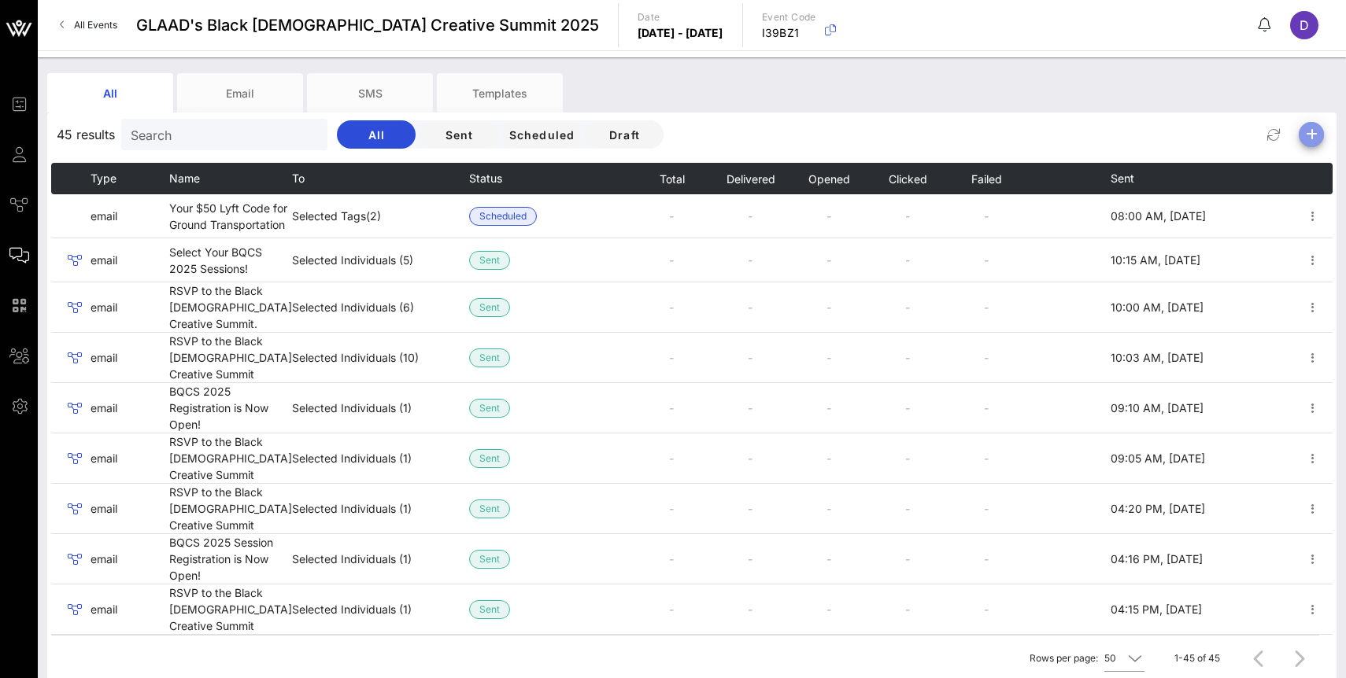
click at [1312, 138] on icon "button" at bounding box center [1311, 134] width 19 height 19
click at [1306, 165] on div "Email" at bounding box center [1305, 165] width 32 height 15
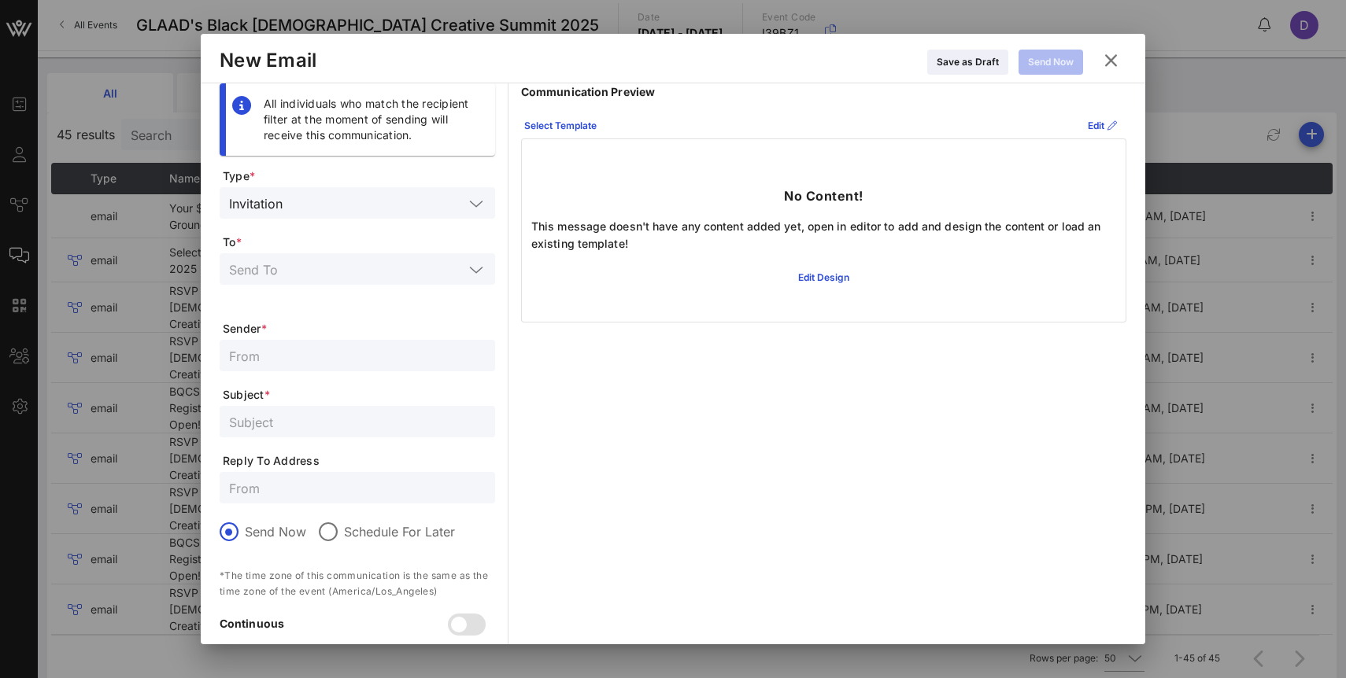
click at [305, 428] on input "text" at bounding box center [357, 422] width 257 height 20
paste input "Enjoy Free Waymo Rides During the Summit 🚗✨"
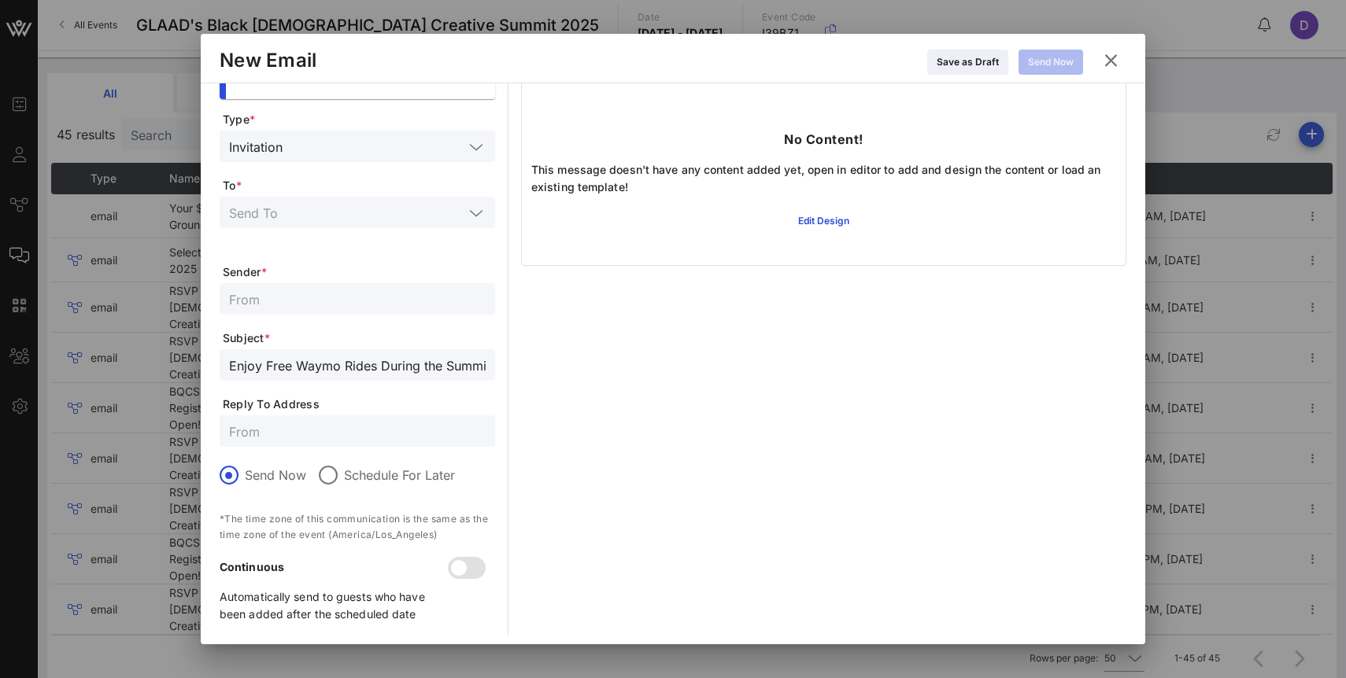
drag, startPoint x: 295, startPoint y: 364, endPoint x: 196, endPoint y: 360, distance: 99.2
click at [195, 360] on div "Event Builder Guests Journeys Comms QR Scanner Team Settings GLAAD's Black [DEM…" at bounding box center [673, 374] width 1346 height 748
click at [310, 366] on input "Enjoy Free Waymo Rides During the Summit 🚗✨" at bounding box center [357, 365] width 257 height 20
type input "Enjoy Free Waymo Rides During the Summit 🚗✨"
click at [327, 286] on div at bounding box center [357, 298] width 257 height 31
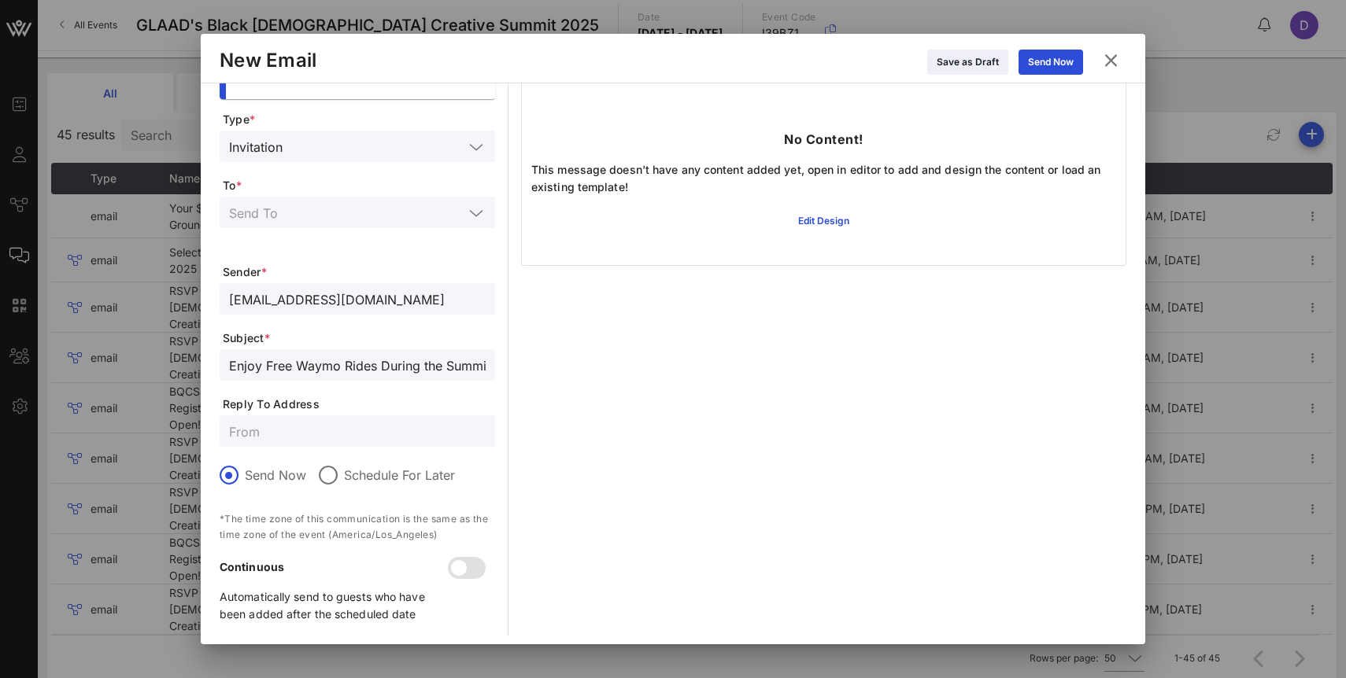
type input "[EMAIL_ADDRESS][DOMAIN_NAME]"
click at [357, 205] on input "text" at bounding box center [346, 212] width 234 height 20
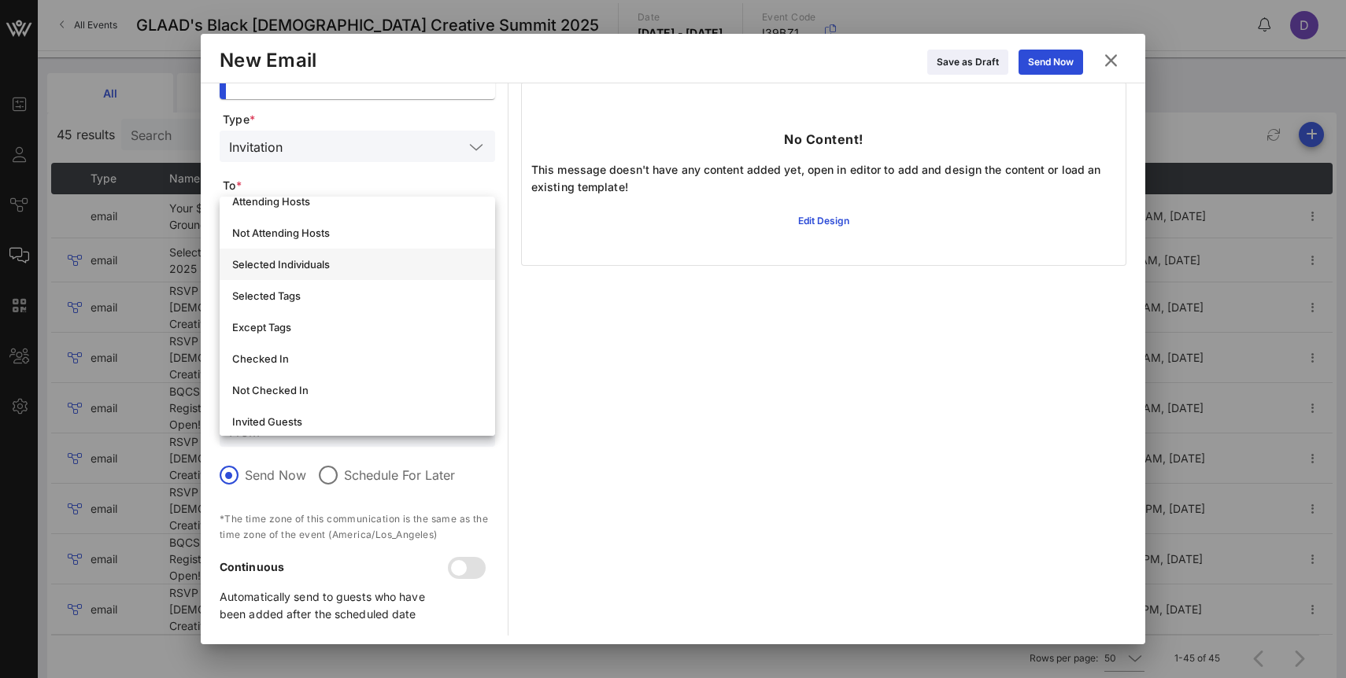
scroll to position [42, 0]
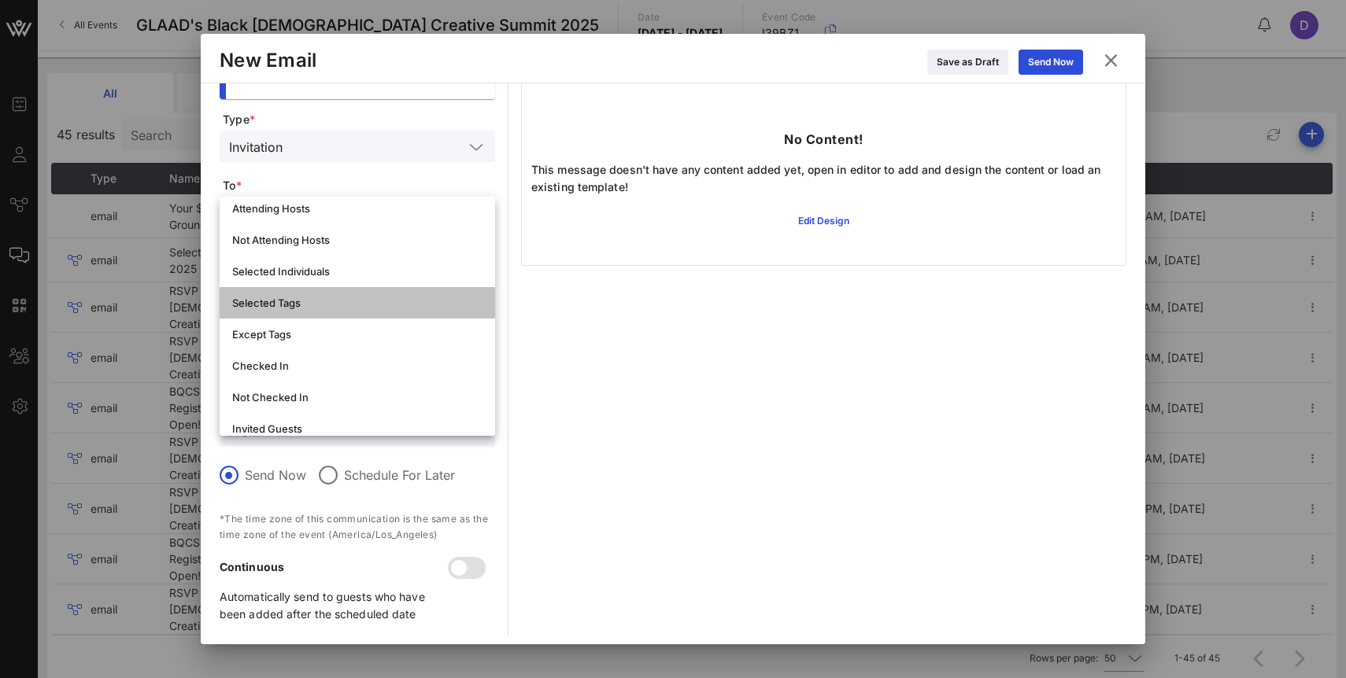
click at [363, 306] on div "Selected Tags" at bounding box center [357, 303] width 250 height 13
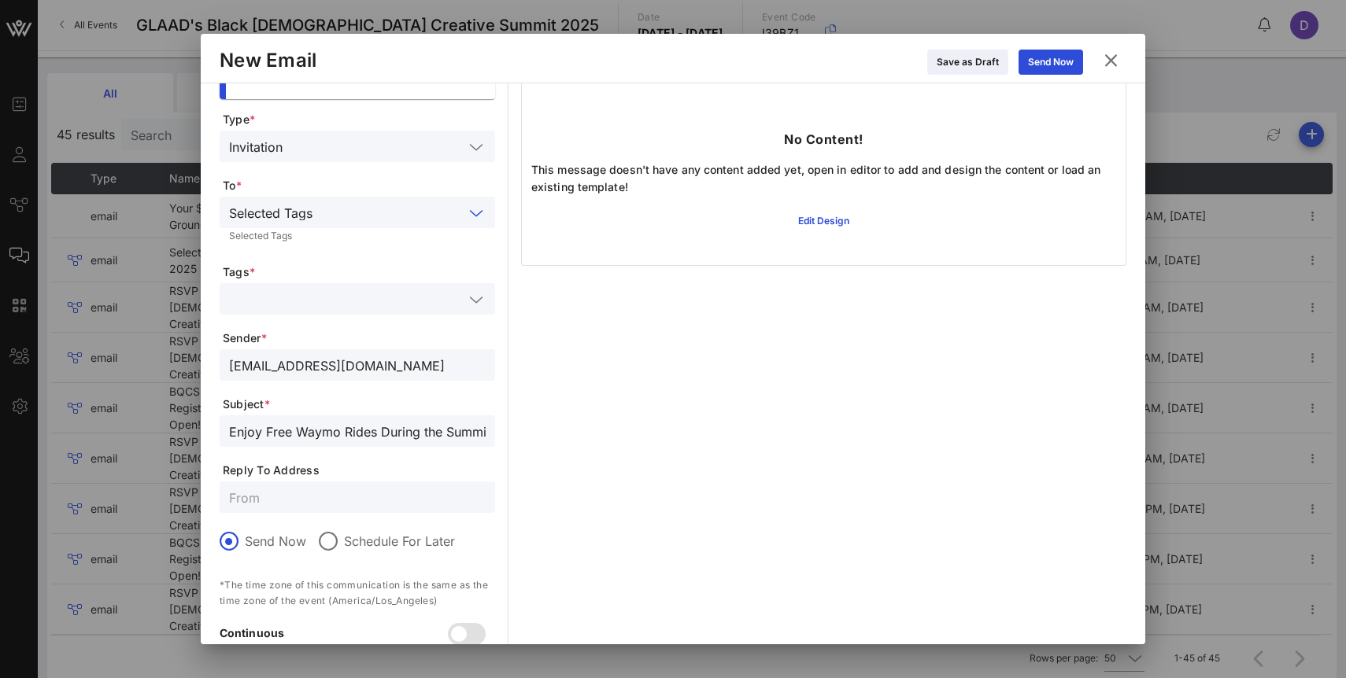
click at [364, 294] on input "text" at bounding box center [346, 299] width 234 height 20
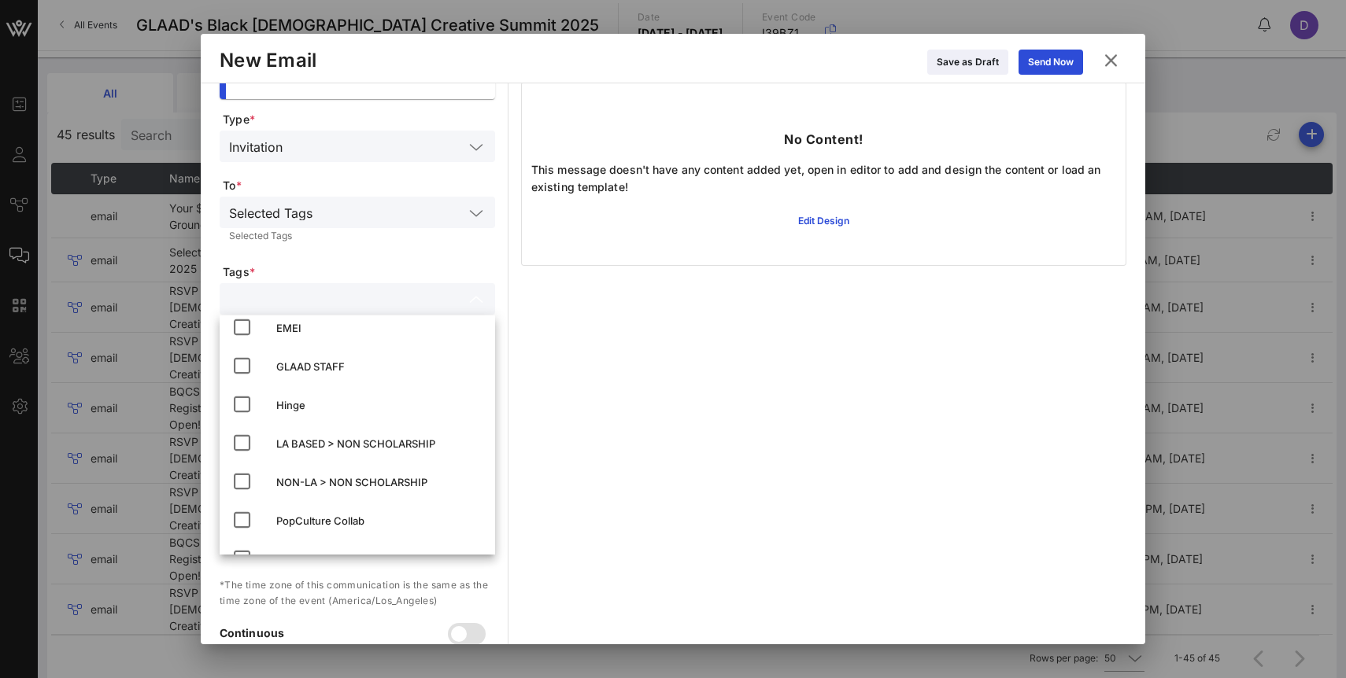
scroll to position [133, 0]
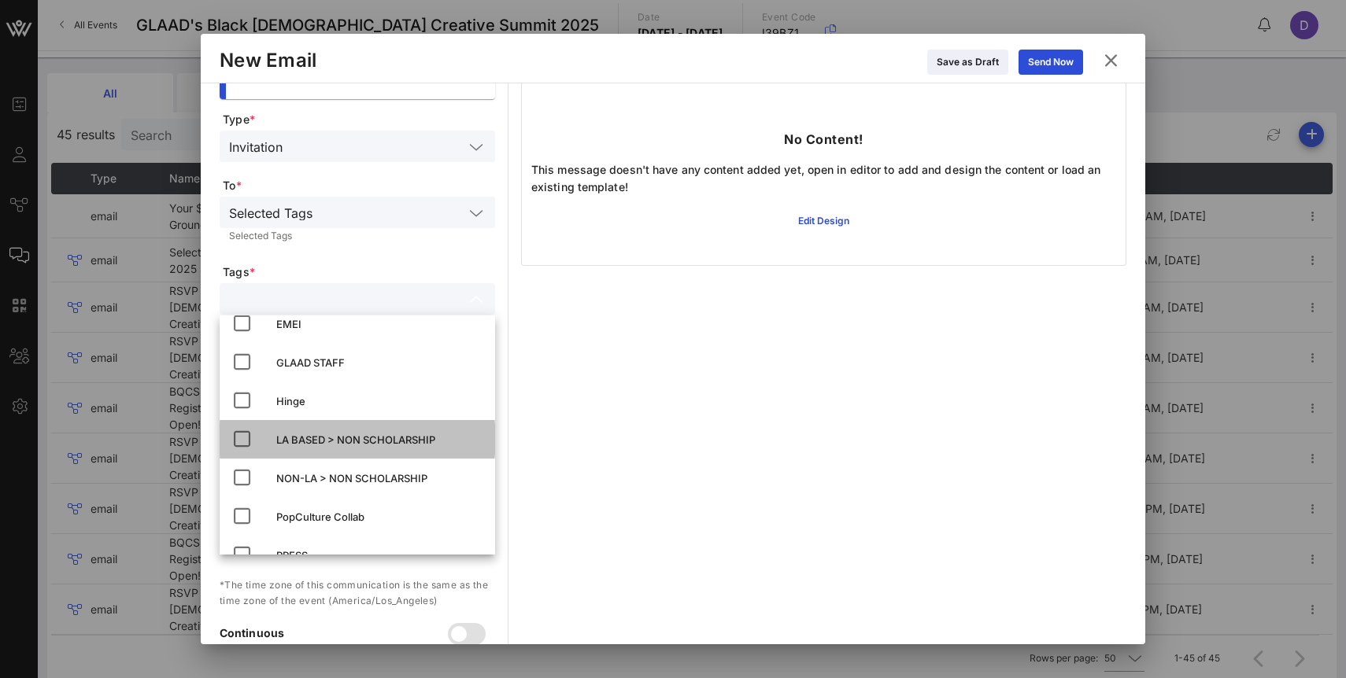
click at [378, 445] on div "LA BASED > NON SCHOLARSHIP" at bounding box center [379, 440] width 206 height 13
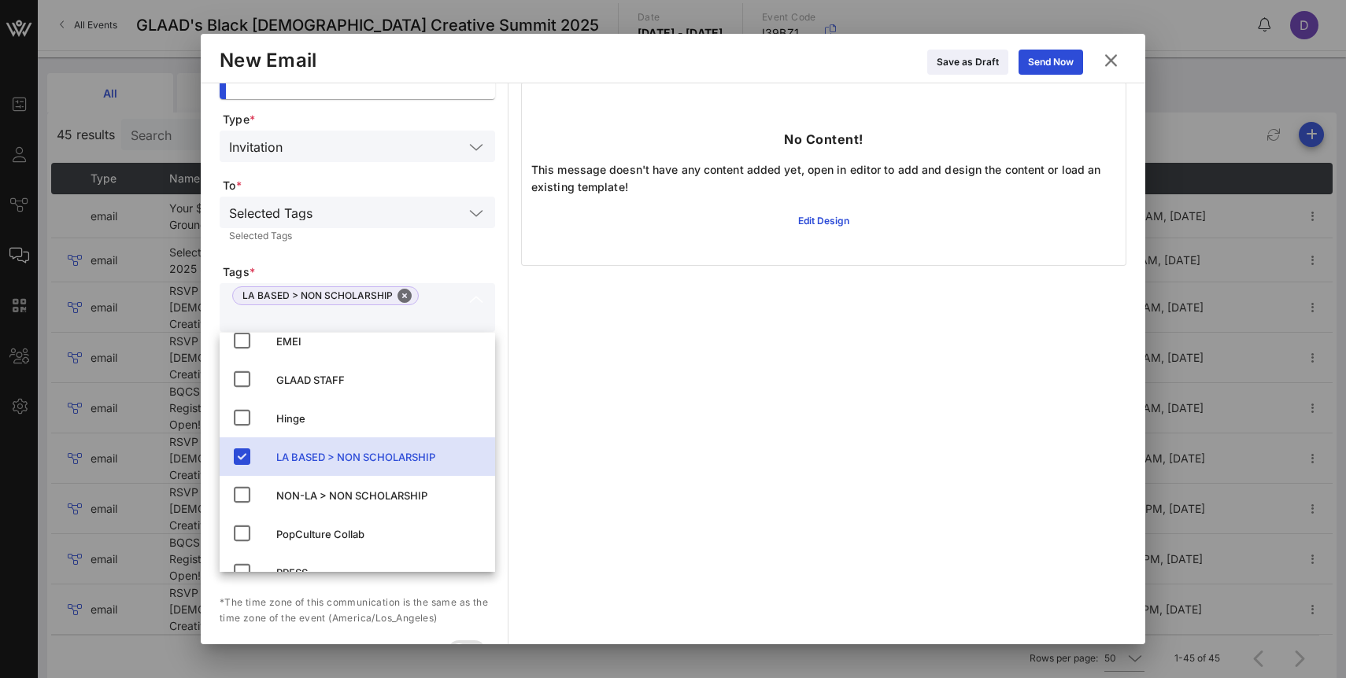
click at [441, 267] on span "Tags *" at bounding box center [359, 272] width 272 height 16
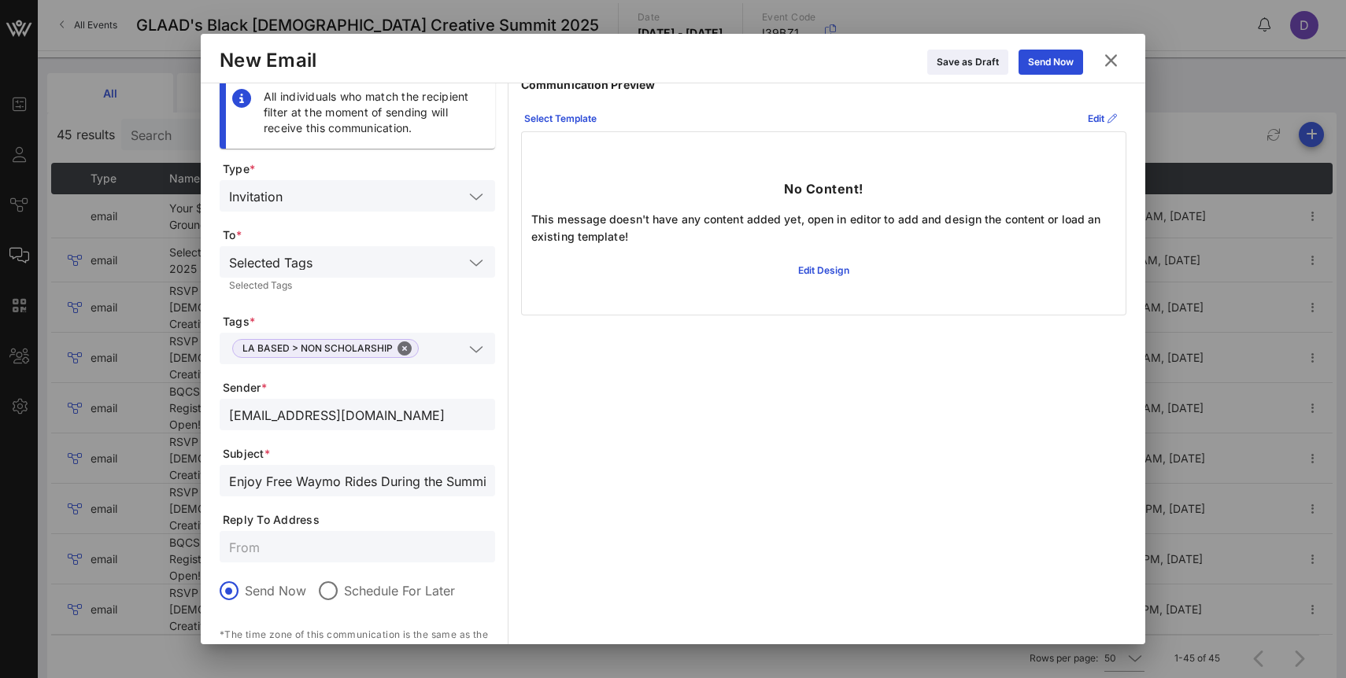
scroll to position [0, 0]
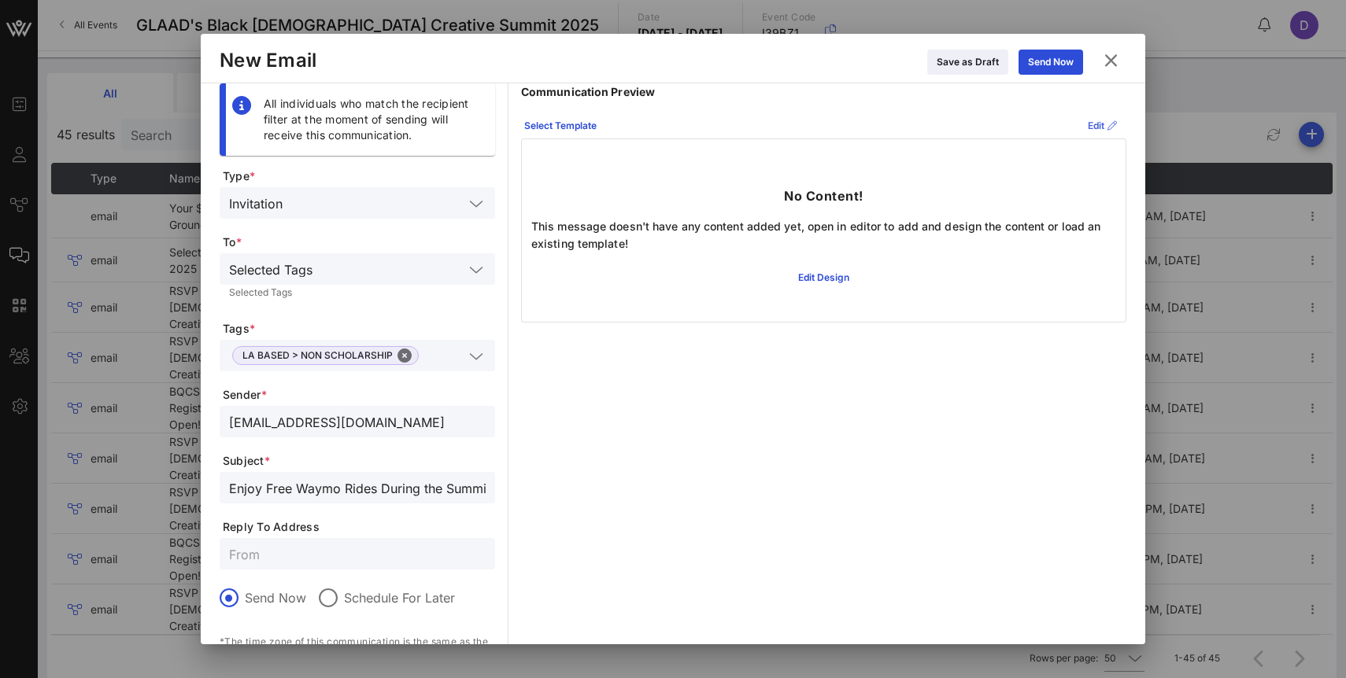
click at [1087, 125] on div "Edit" at bounding box center [1101, 126] width 29 height 16
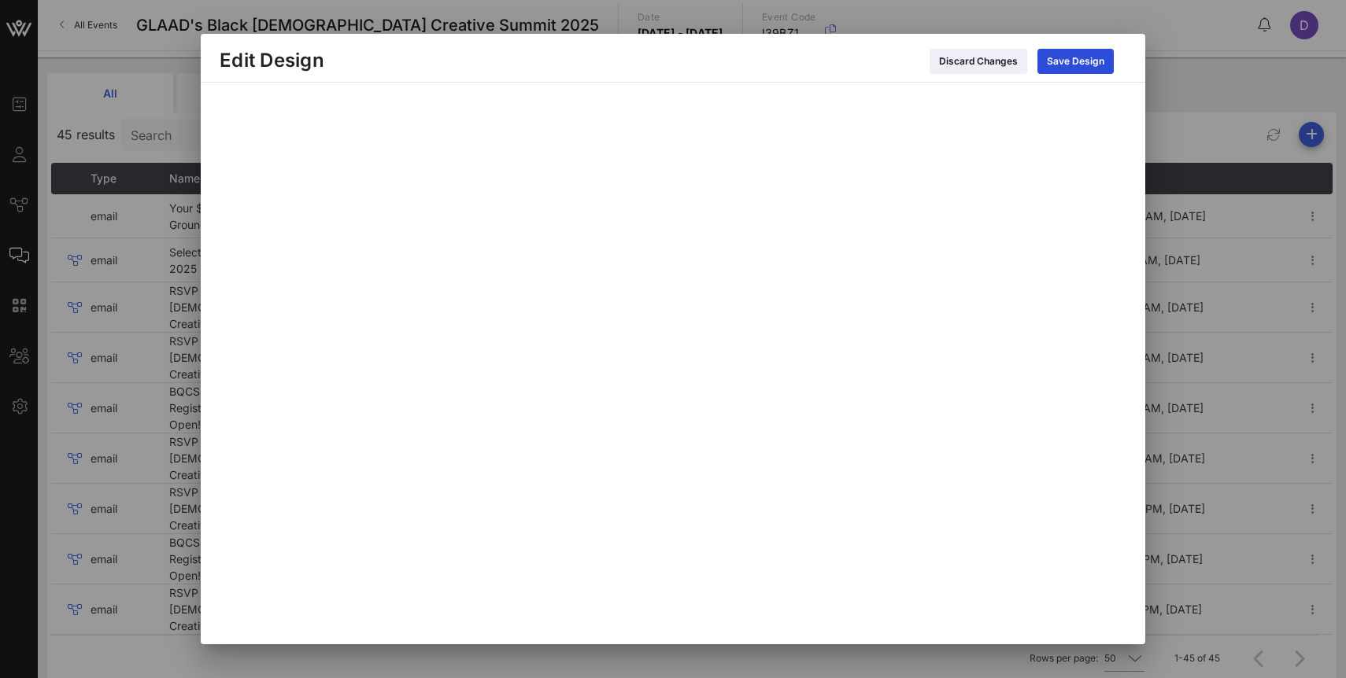
scroll to position [5, 0]
click at [1082, 65] on div "Save Design" at bounding box center [1075, 62] width 57 height 16
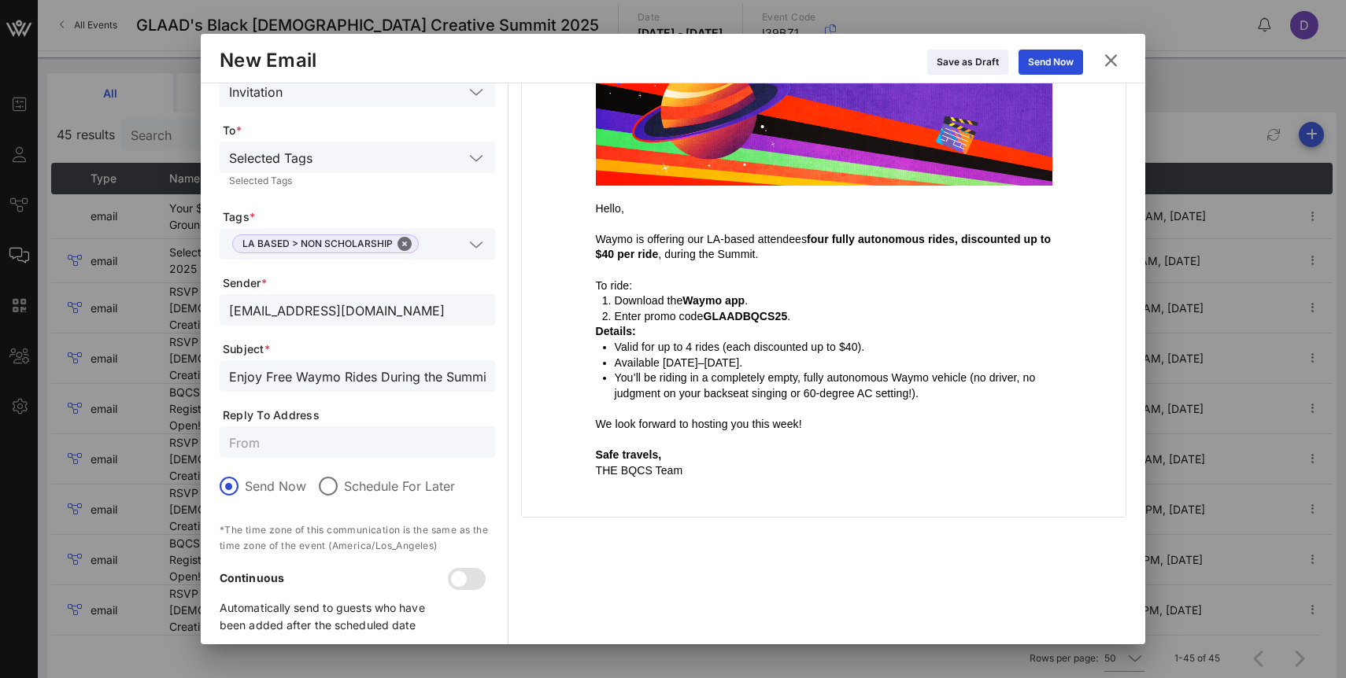
scroll to position [130, 0]
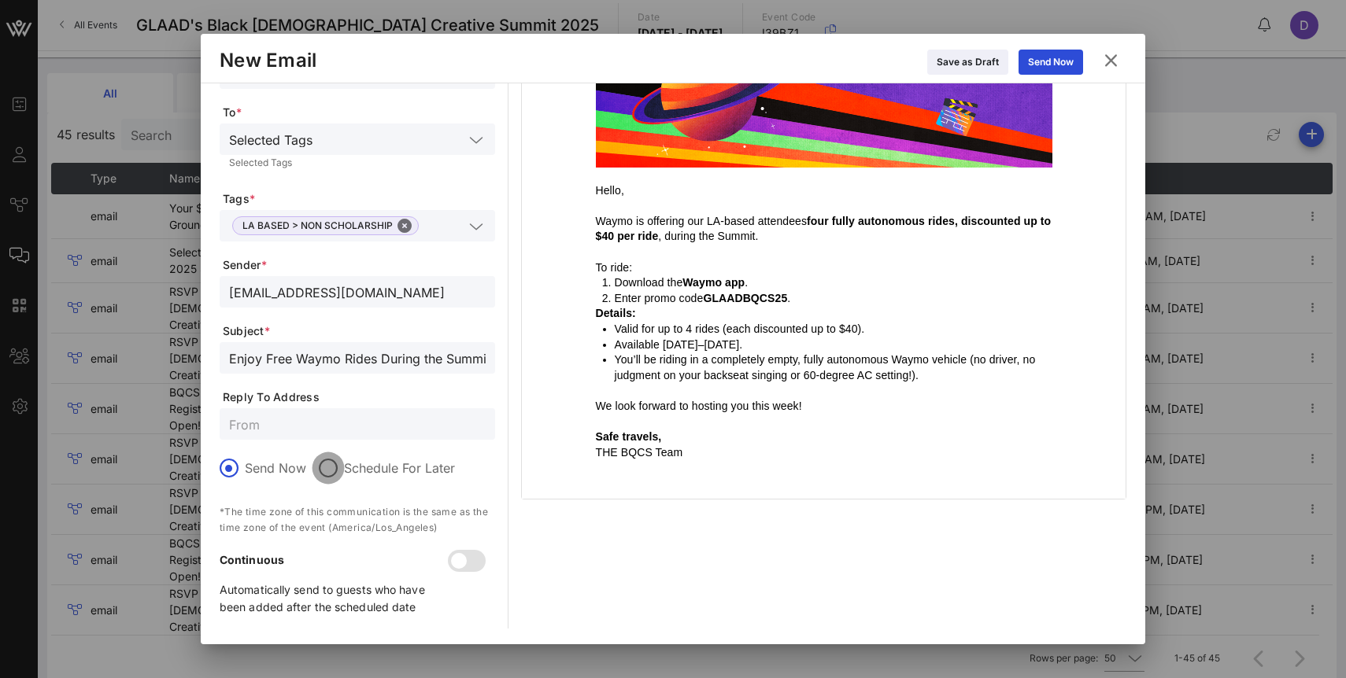
click at [330, 467] on div at bounding box center [328, 468] width 27 height 27
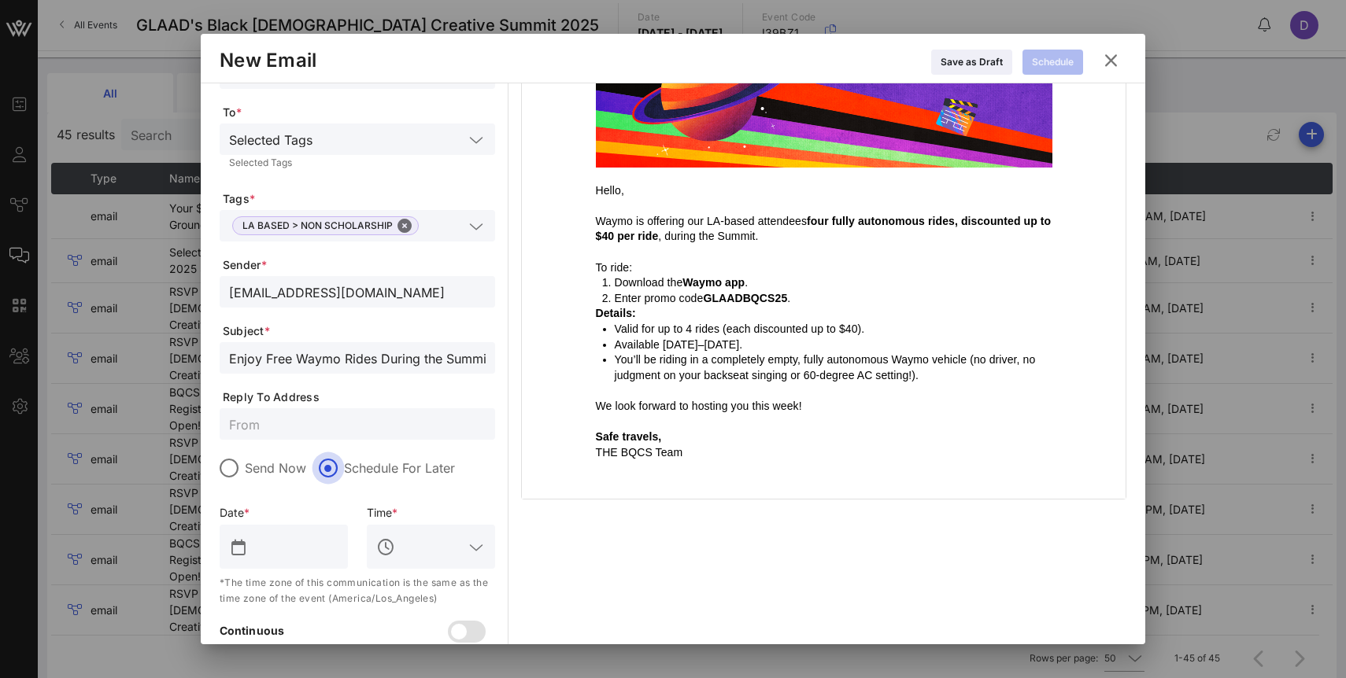
scroll to position [201, 0]
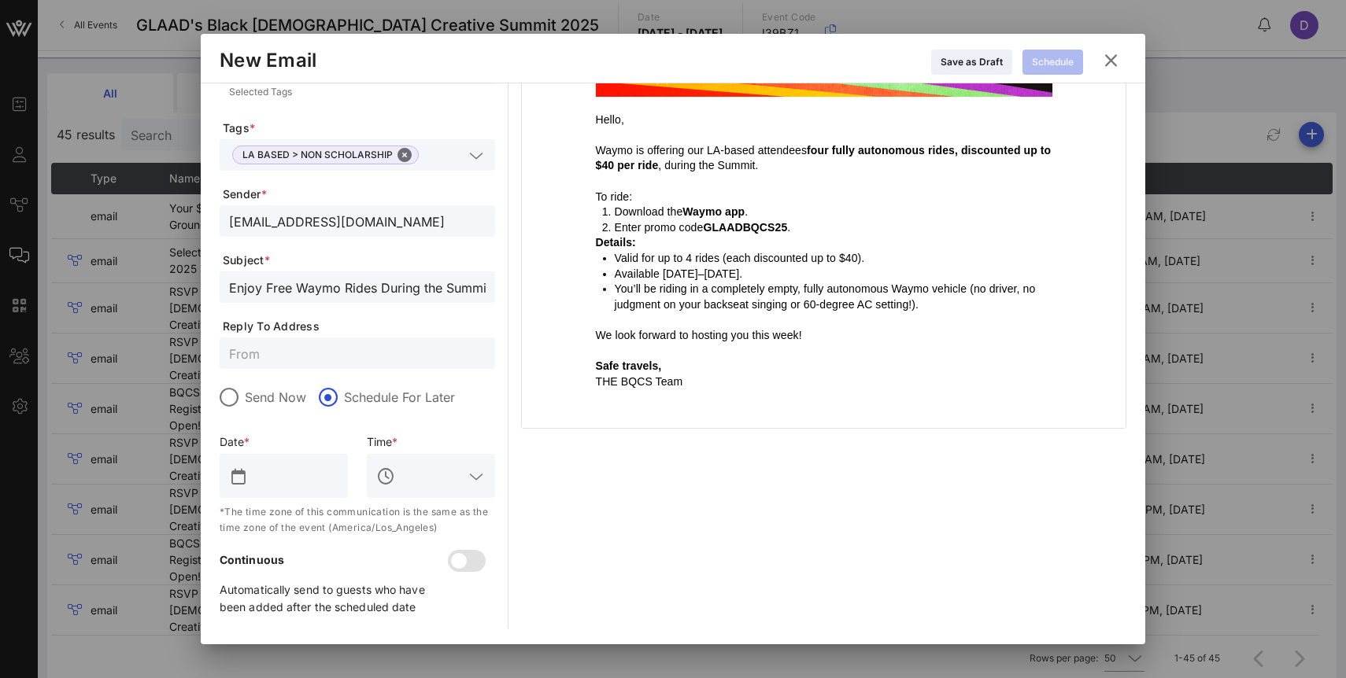
click at [302, 471] on input "text" at bounding box center [294, 475] width 87 height 25
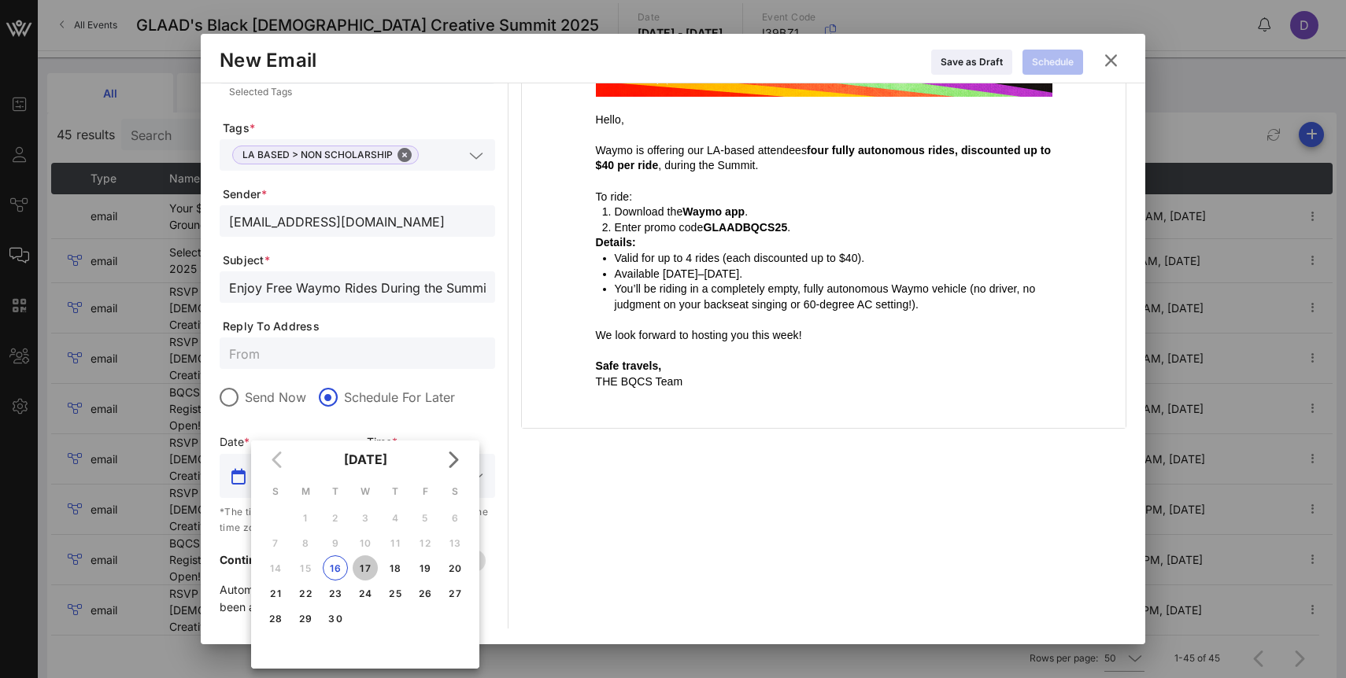
click at [360, 570] on div "17" at bounding box center [365, 569] width 25 height 12
type input "[DATE]"
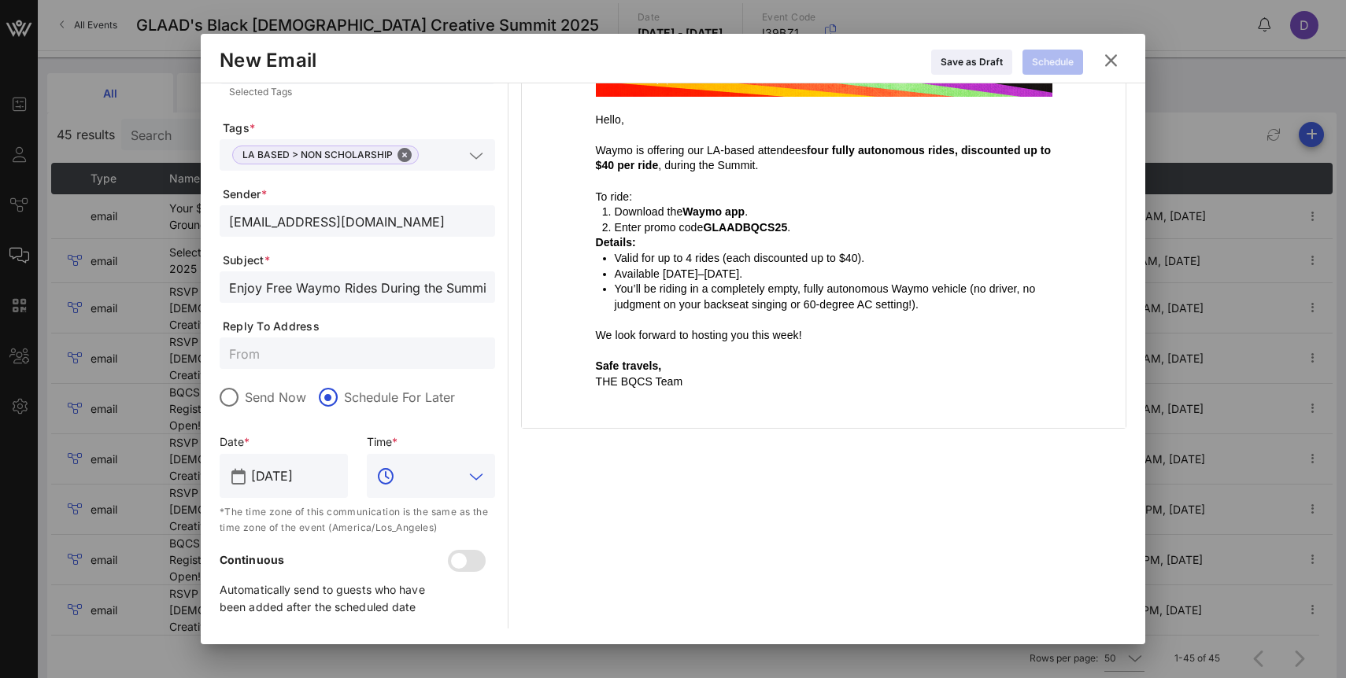
click at [448, 477] on input "text" at bounding box center [430, 475] width 65 height 25
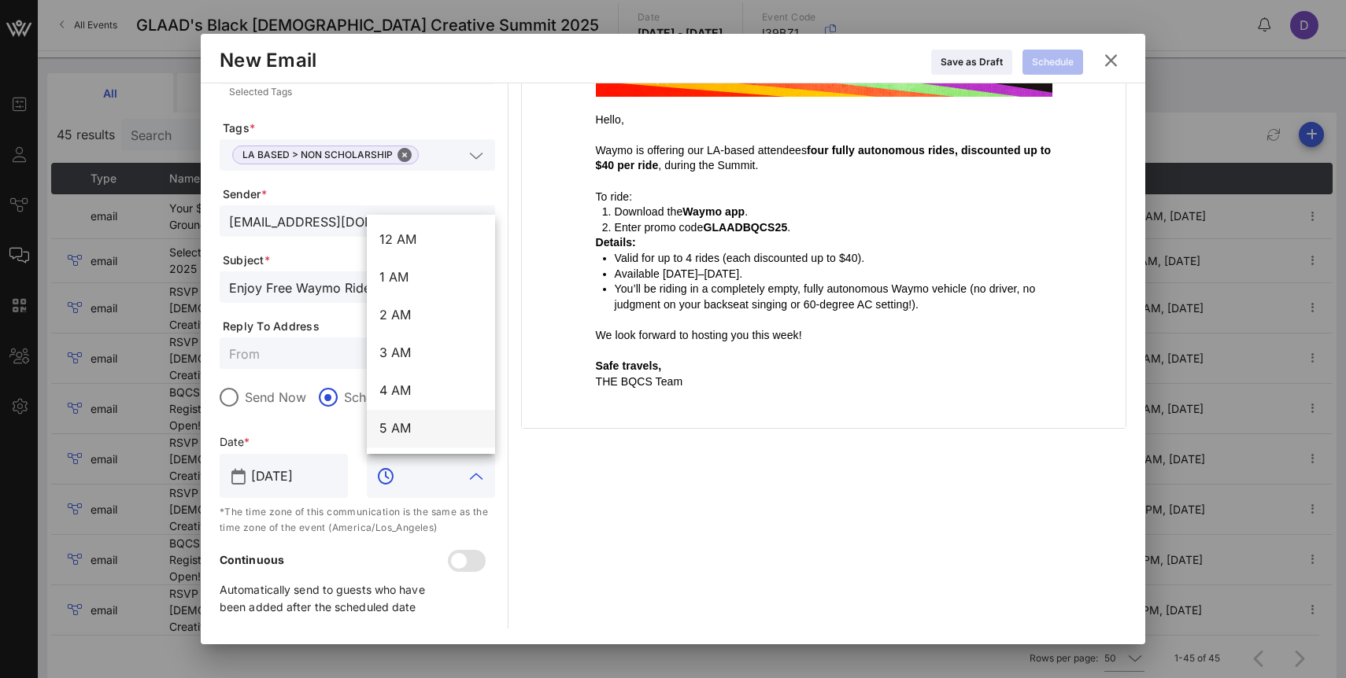
scroll to position [147, 0]
click at [429, 402] on div "8 AM" at bounding box center [430, 395] width 103 height 34
type input "8 AM"
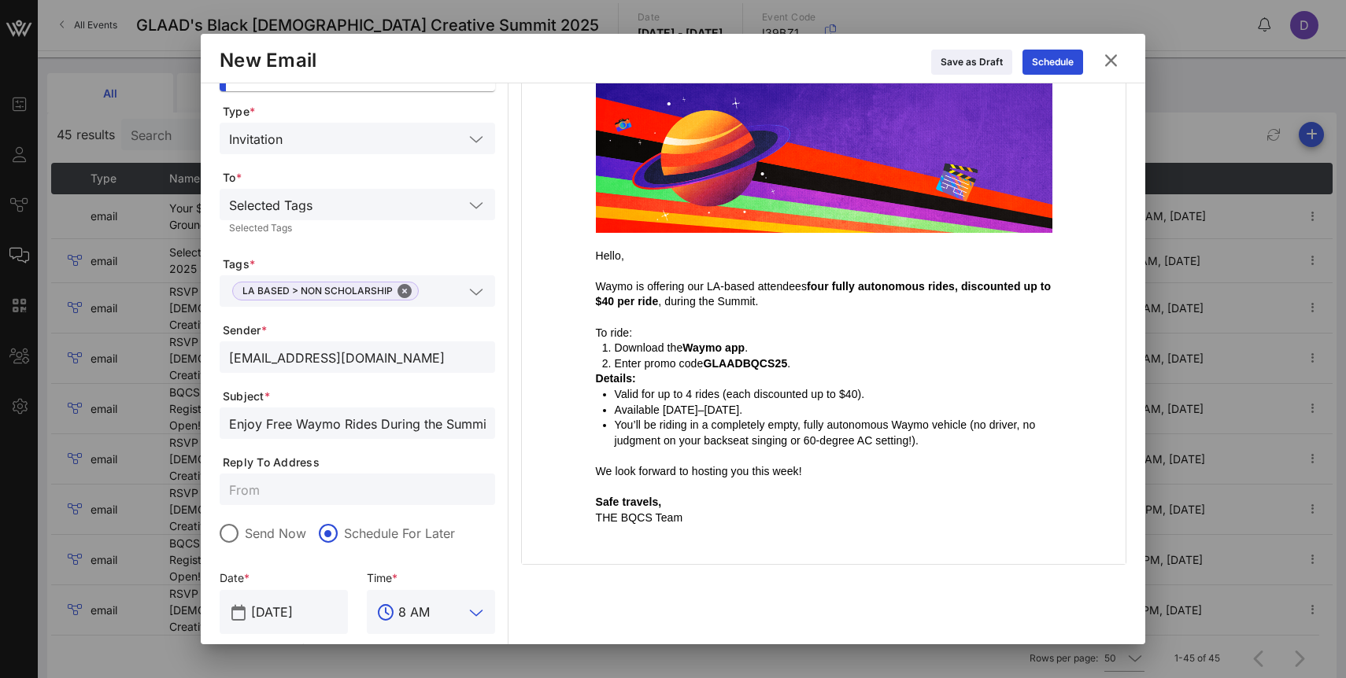
scroll to position [0, 0]
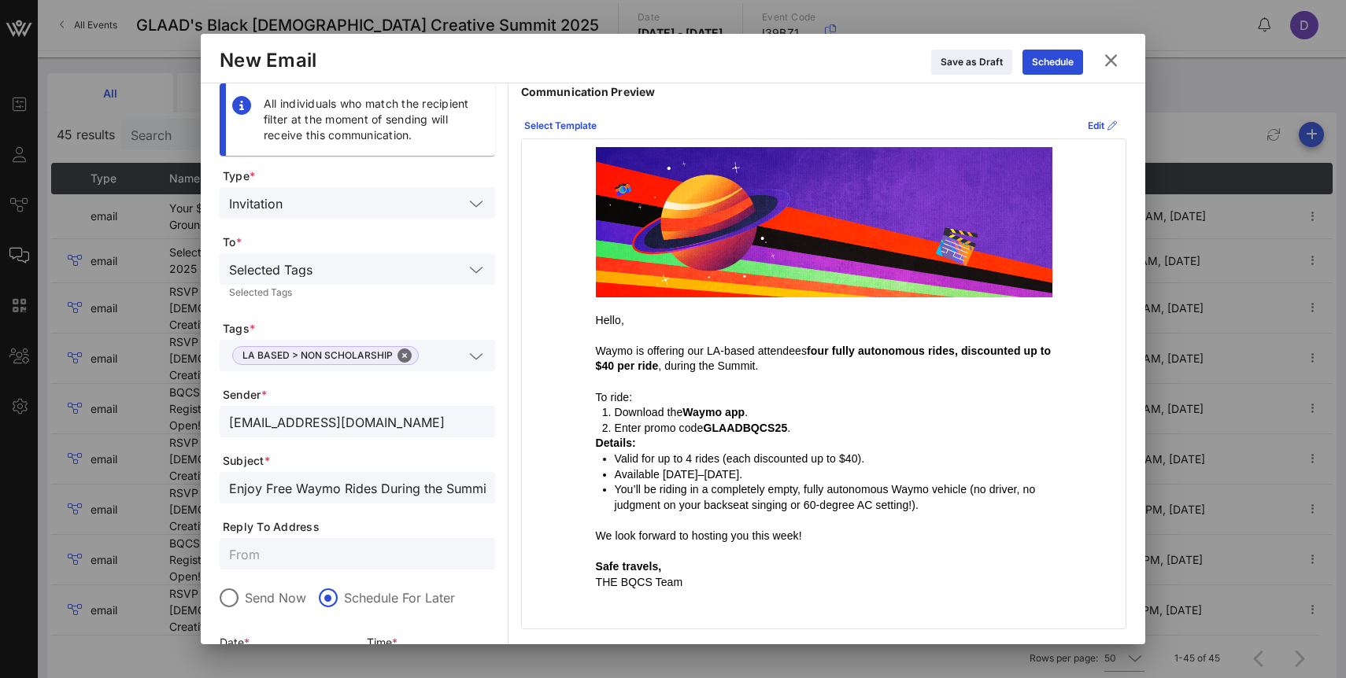
click at [475, 212] on icon at bounding box center [476, 203] width 14 height 19
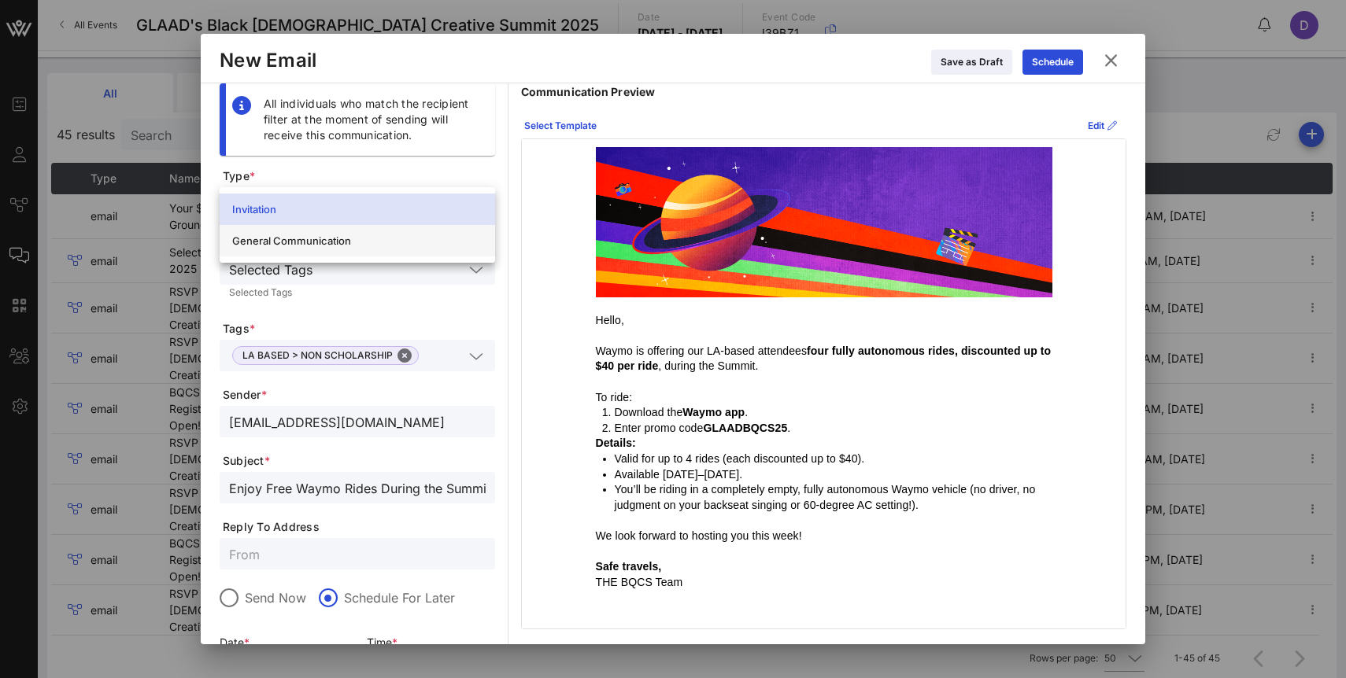
click at [461, 239] on div "General Communication" at bounding box center [357, 240] width 250 height 13
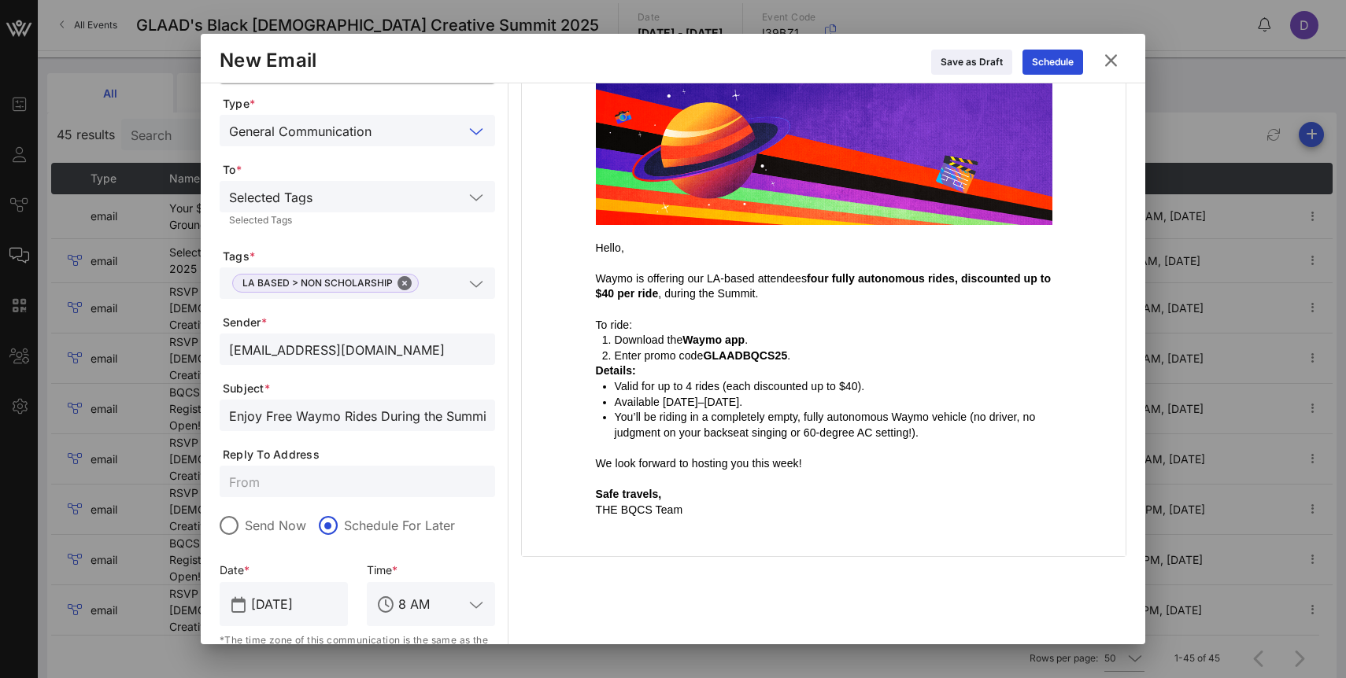
scroll to position [83, 0]
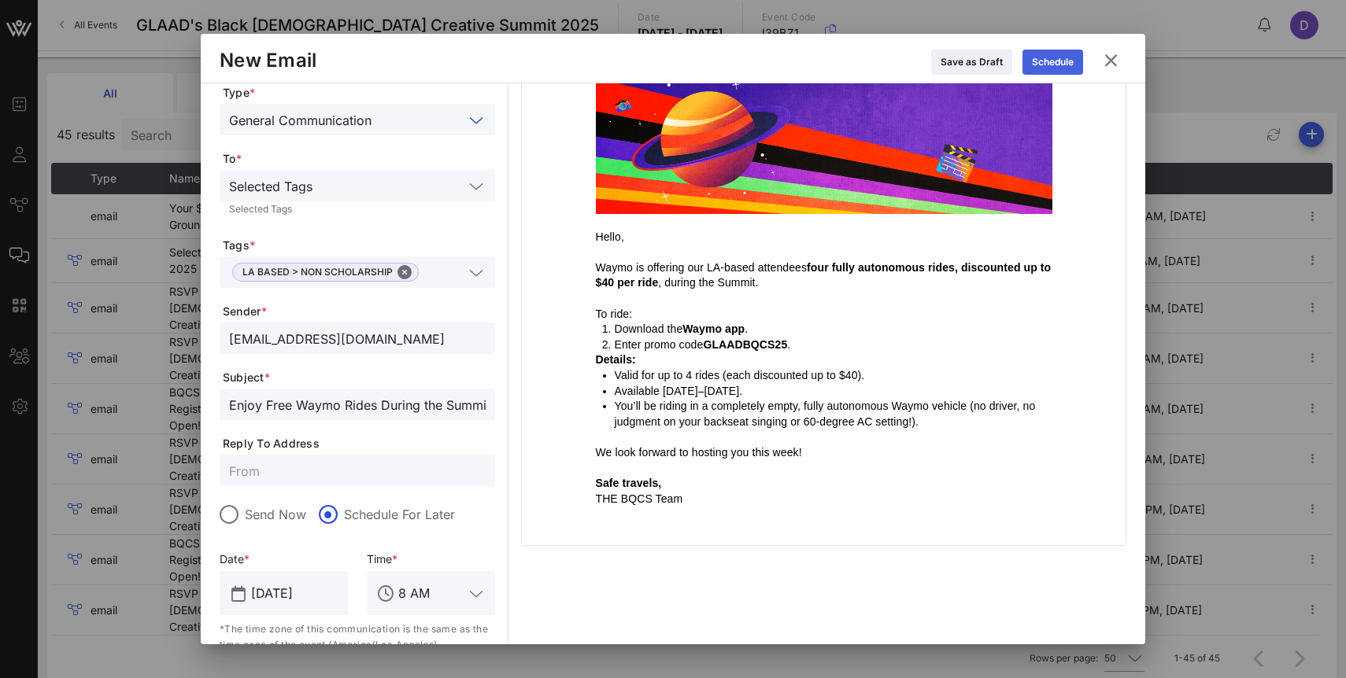
click at [1067, 60] on div "Schedule" at bounding box center [1053, 62] width 42 height 16
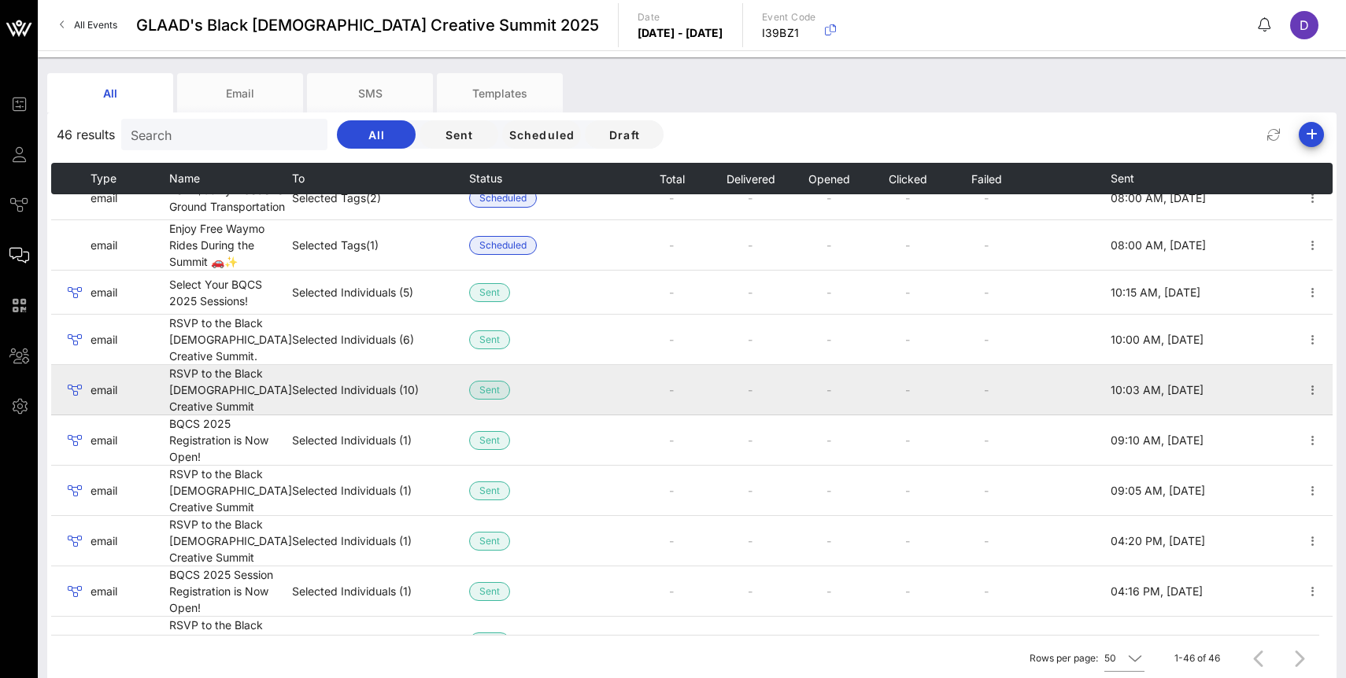
scroll to position [0, 0]
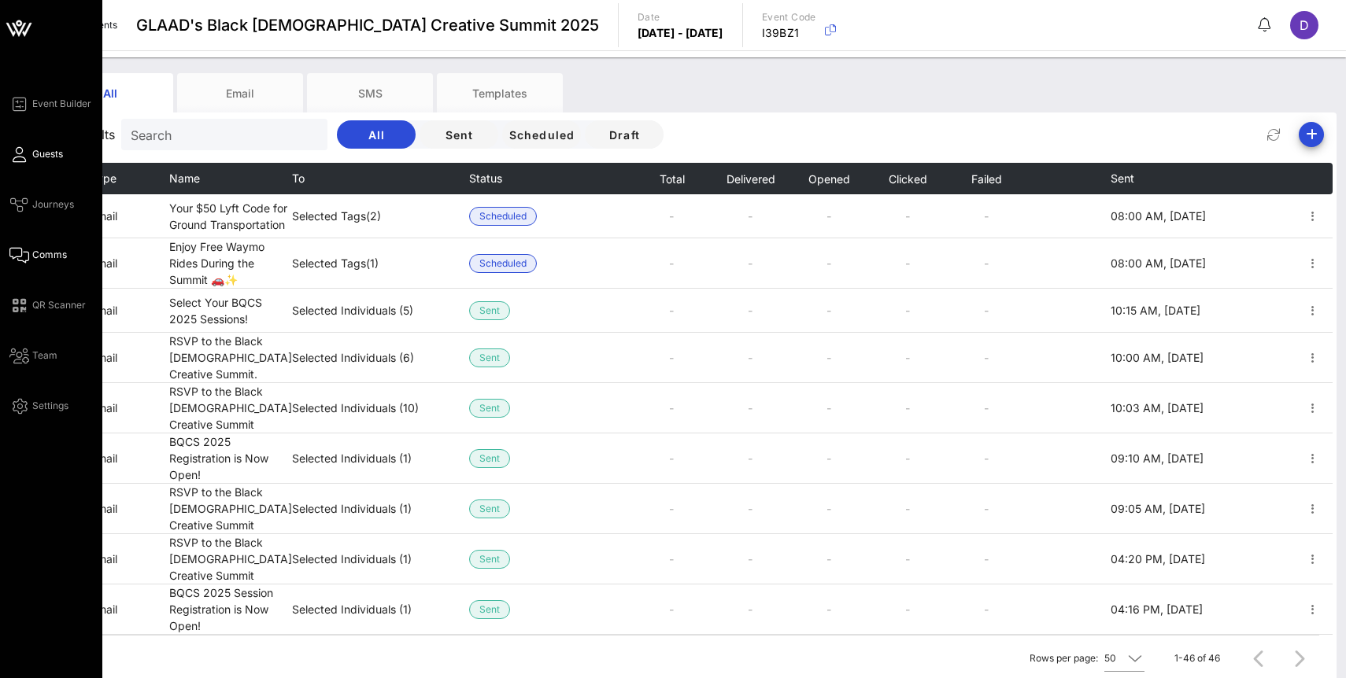
click at [20, 156] on icon at bounding box center [19, 154] width 20 height 2
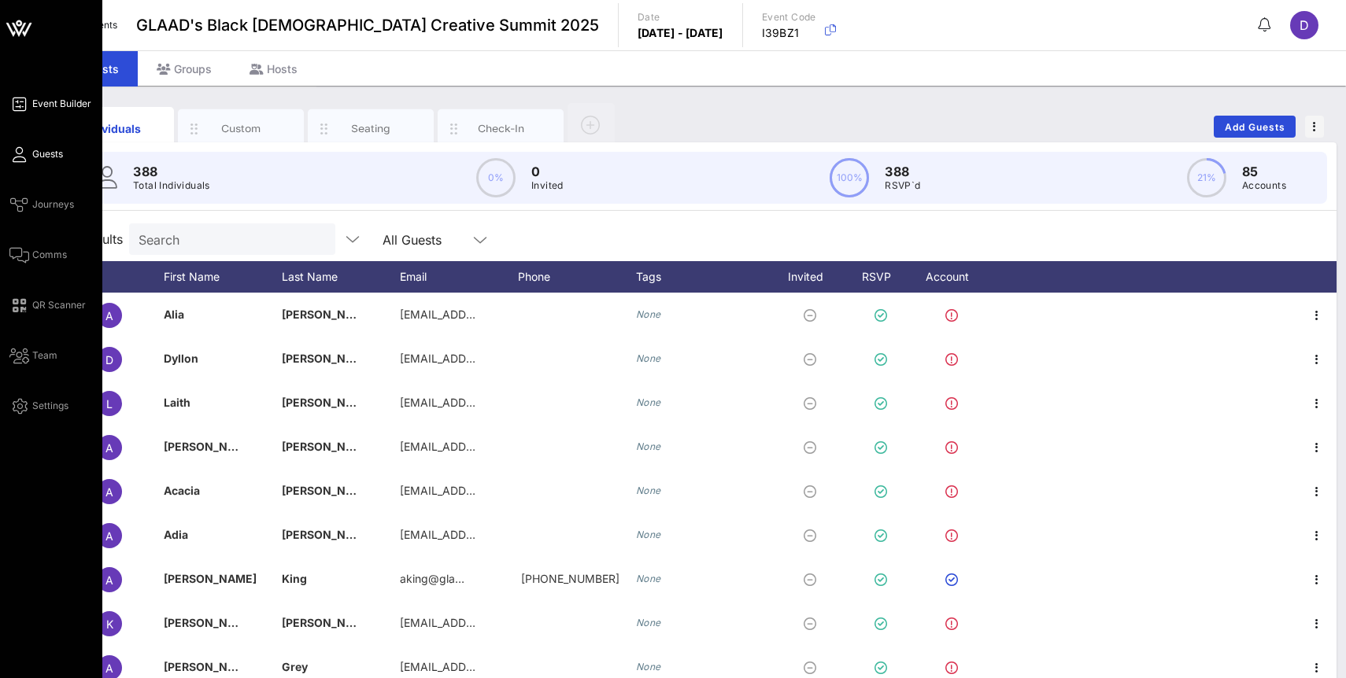
click at [72, 105] on span "Event Builder" at bounding box center [61, 104] width 59 height 14
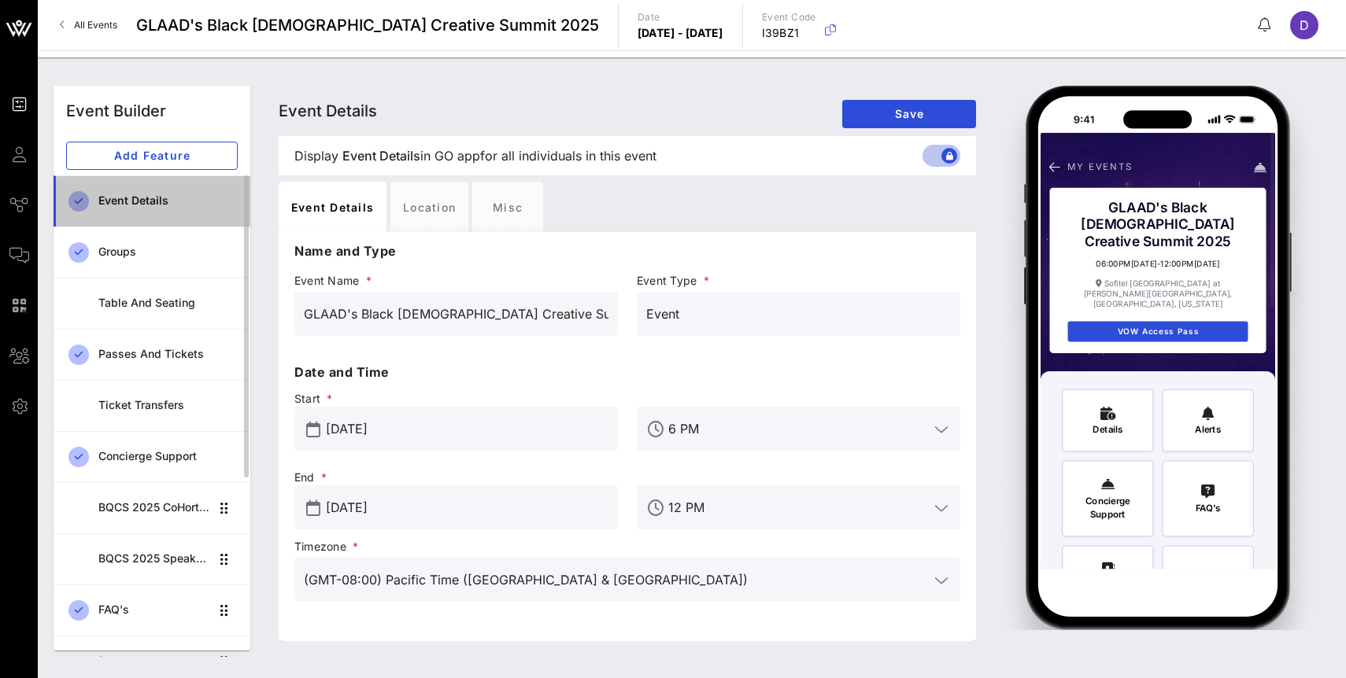
click at [148, 212] on div "Event Details" at bounding box center [167, 201] width 139 height 32
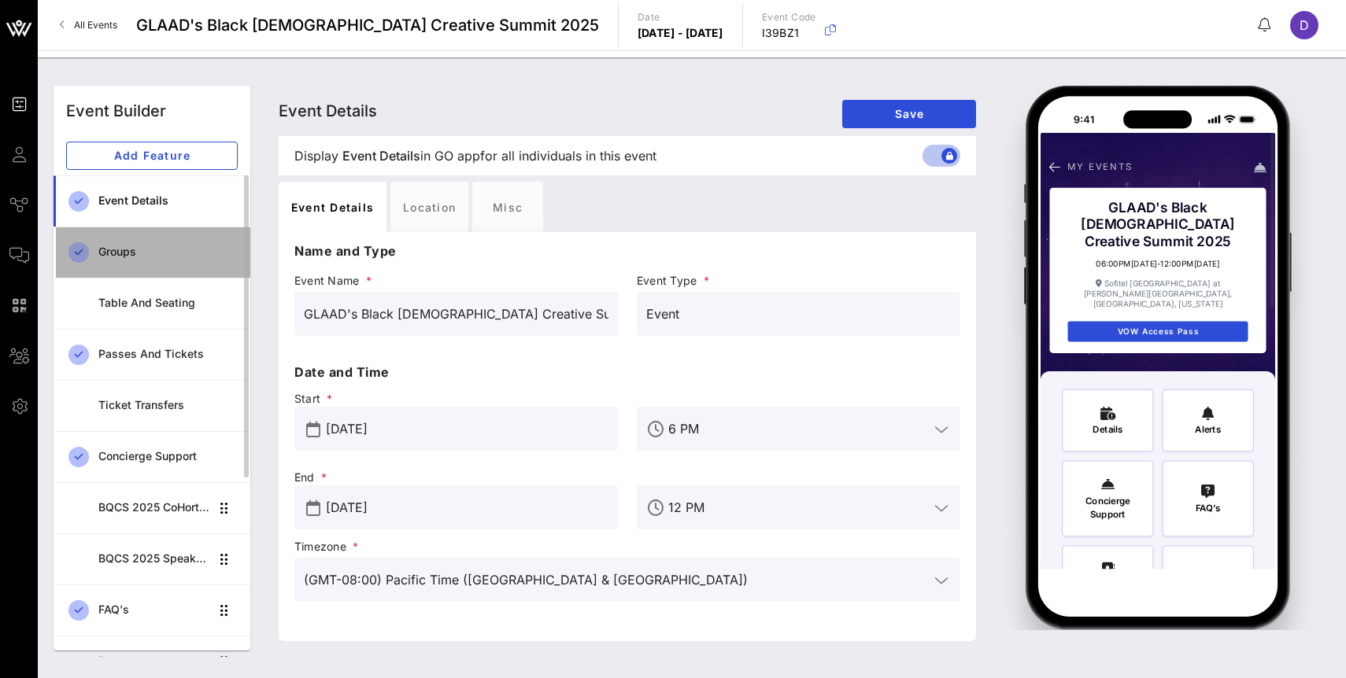
click at [148, 246] on div "Groups" at bounding box center [167, 252] width 139 height 13
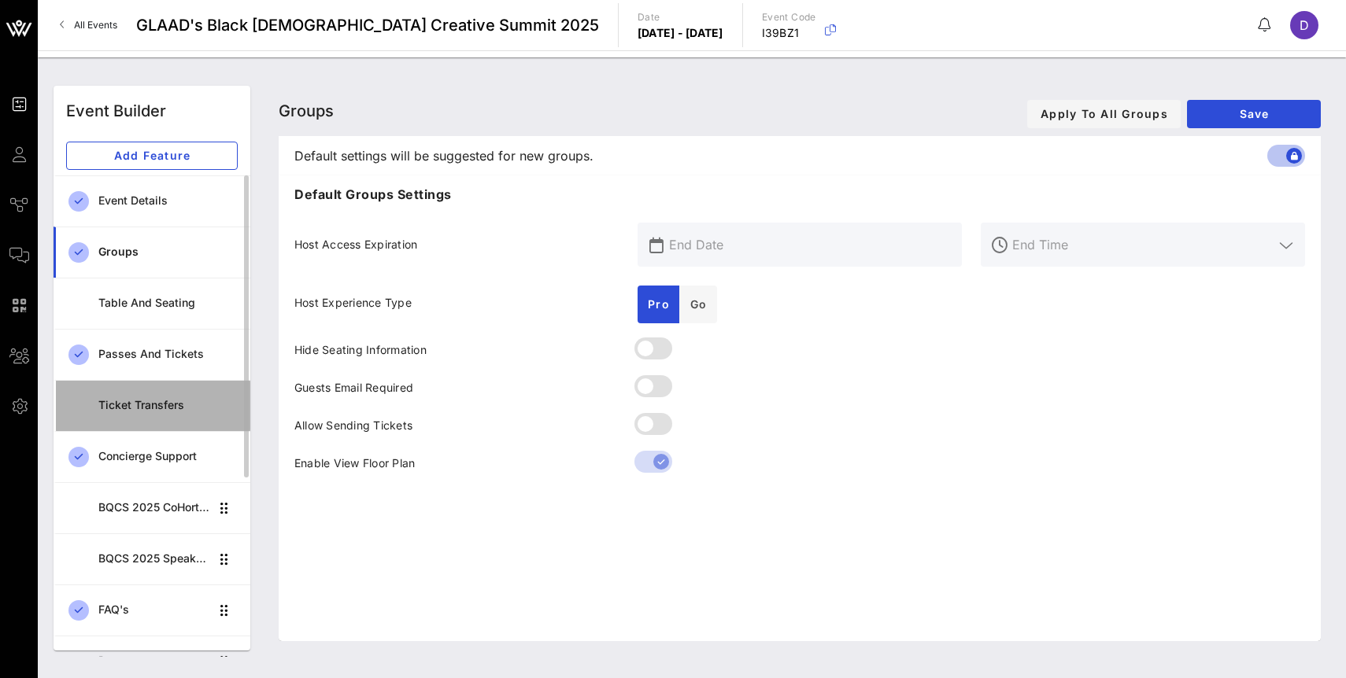
click at [142, 425] on link "Ticket Transfers" at bounding box center [152, 405] width 197 height 51
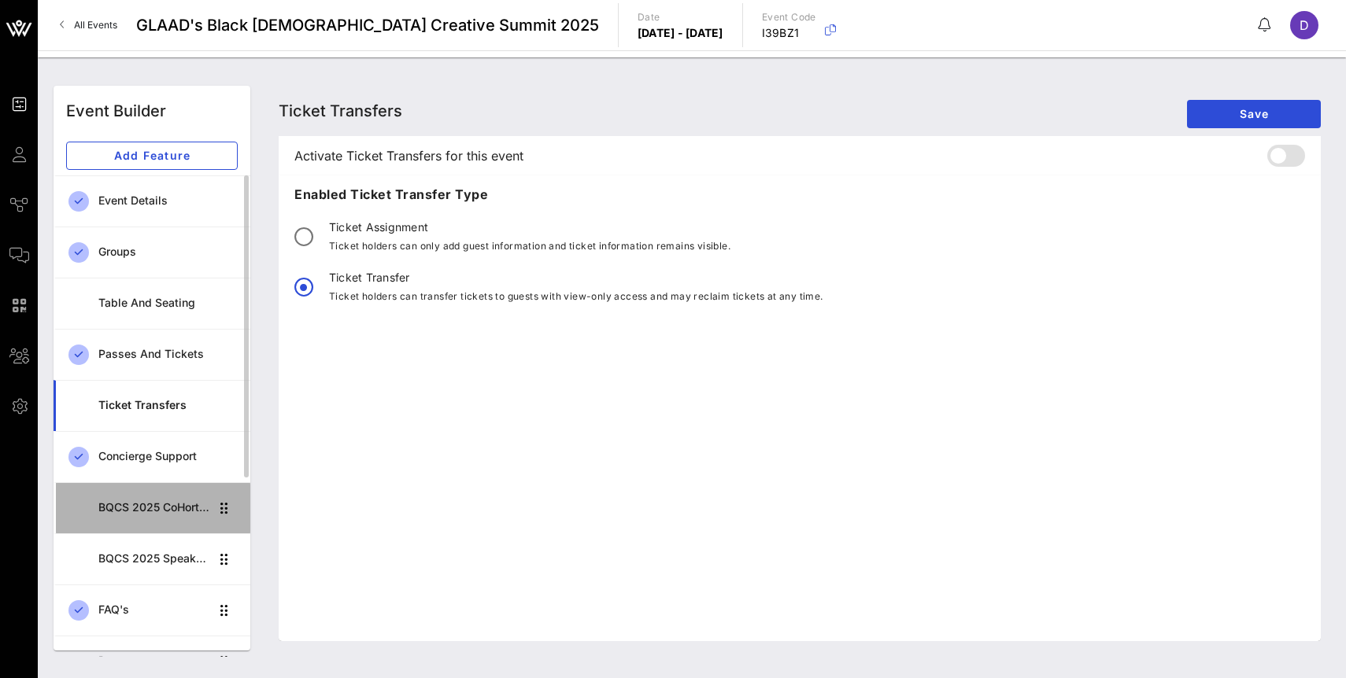
click at [150, 511] on div "BQCS 2025 CoHort Guestbook" at bounding box center [153, 507] width 111 height 13
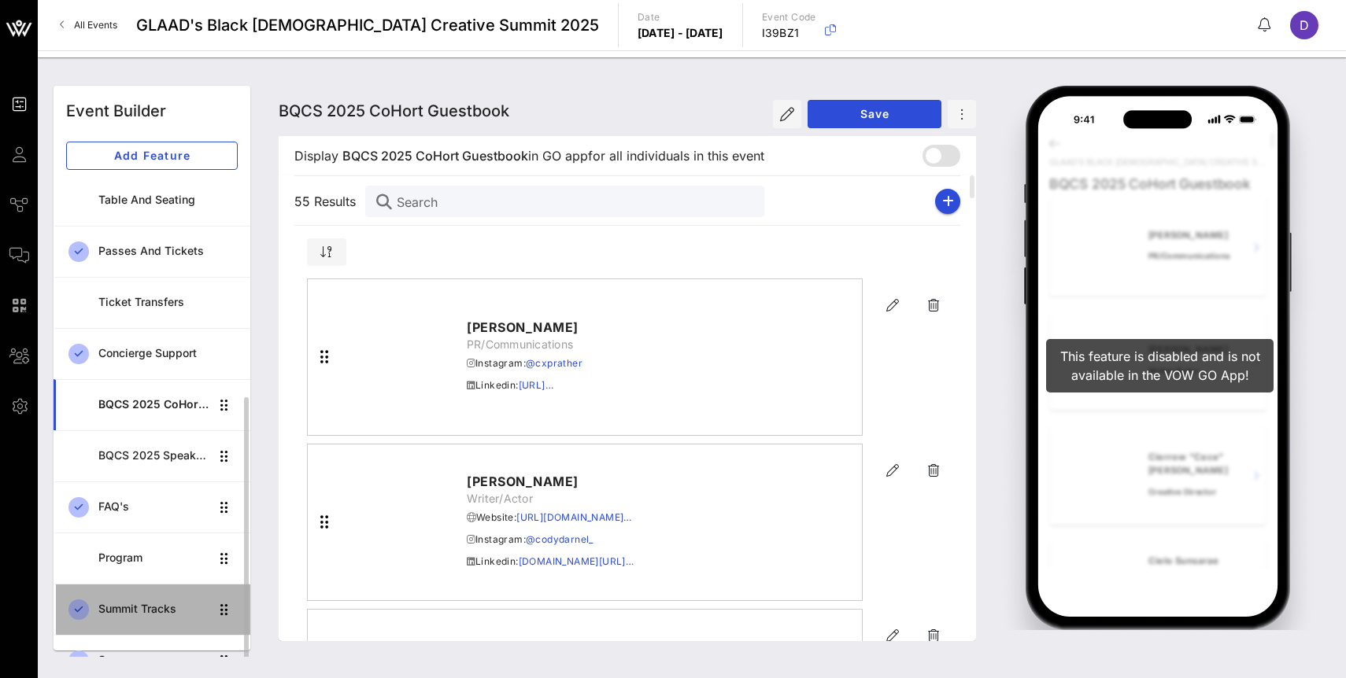
click at [150, 603] on div "Summit Tracks" at bounding box center [153, 609] width 111 height 13
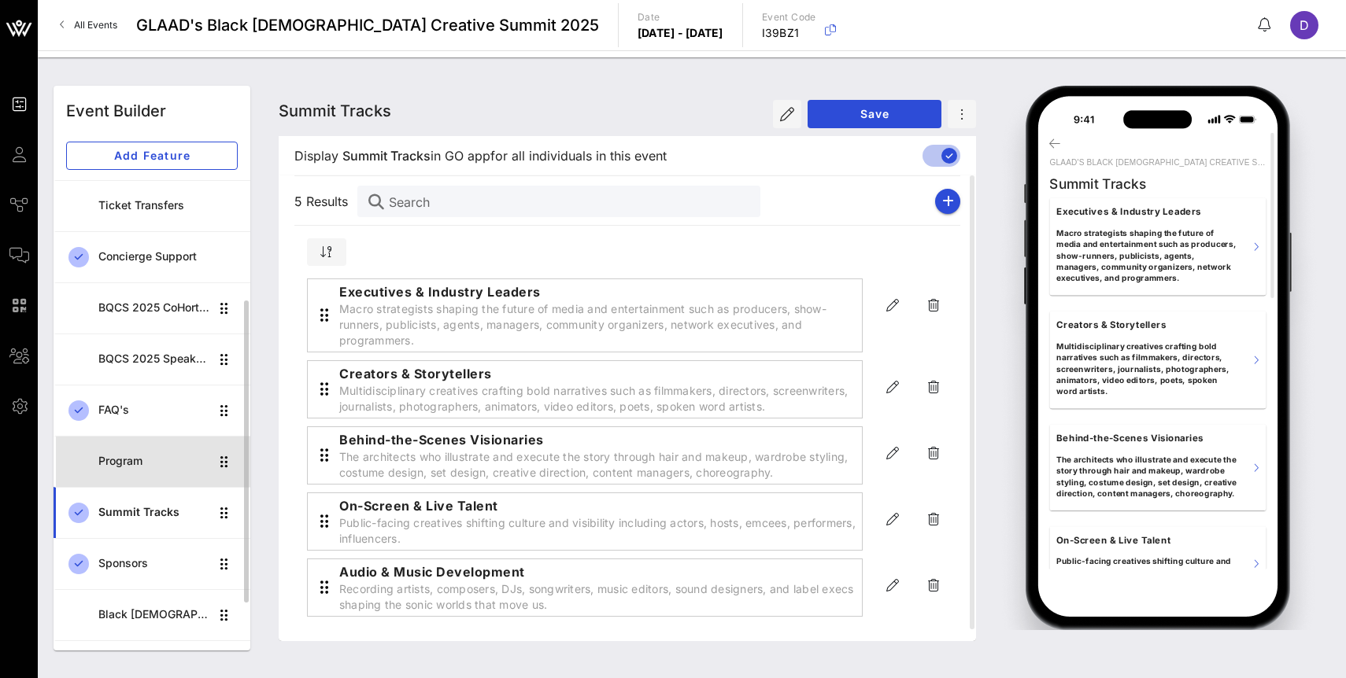
click at [168, 470] on div "Program" at bounding box center [153, 461] width 111 height 32
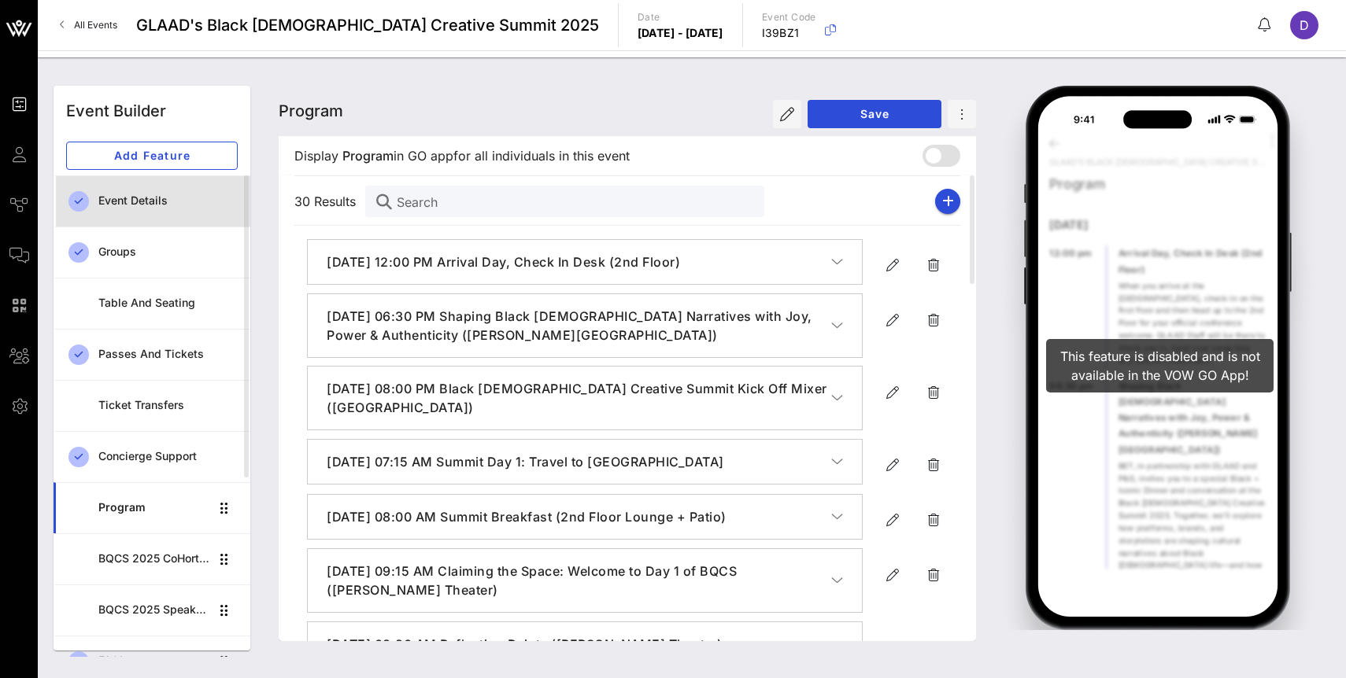
click at [205, 212] on div "Event Details" at bounding box center [167, 201] width 139 height 32
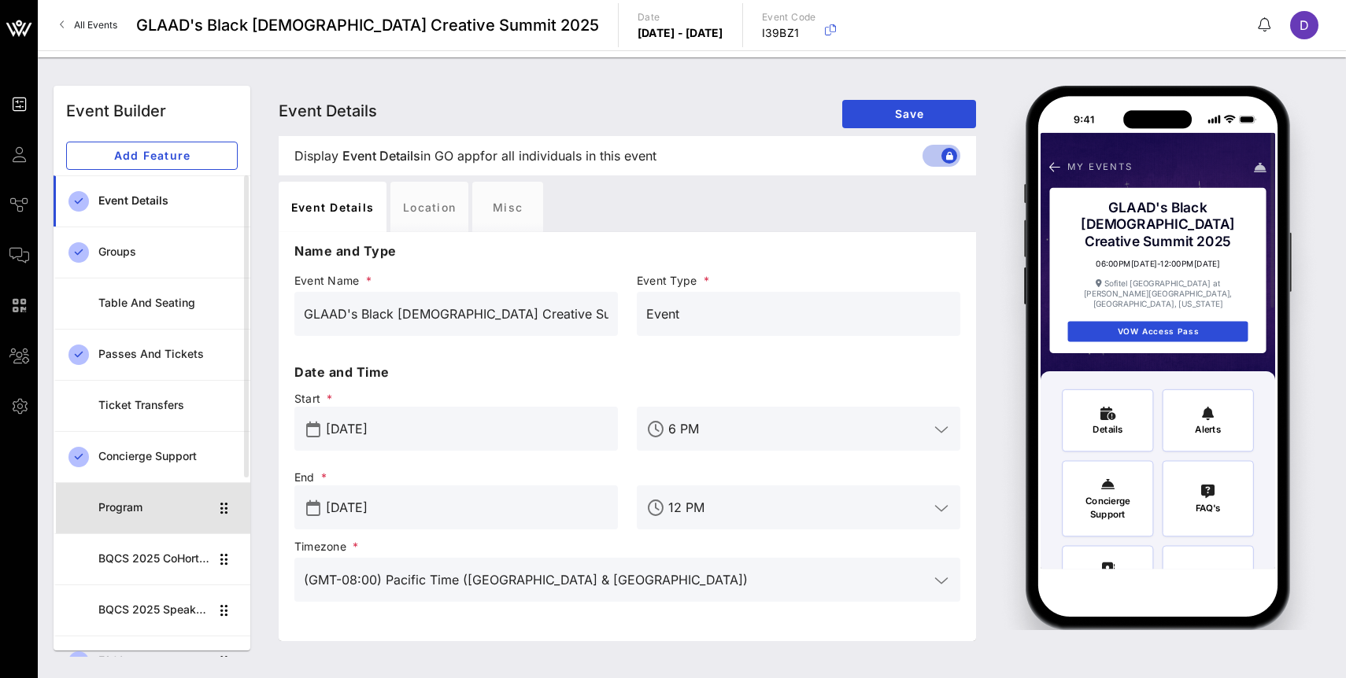
click at [181, 506] on div "Program" at bounding box center [153, 507] width 111 height 13
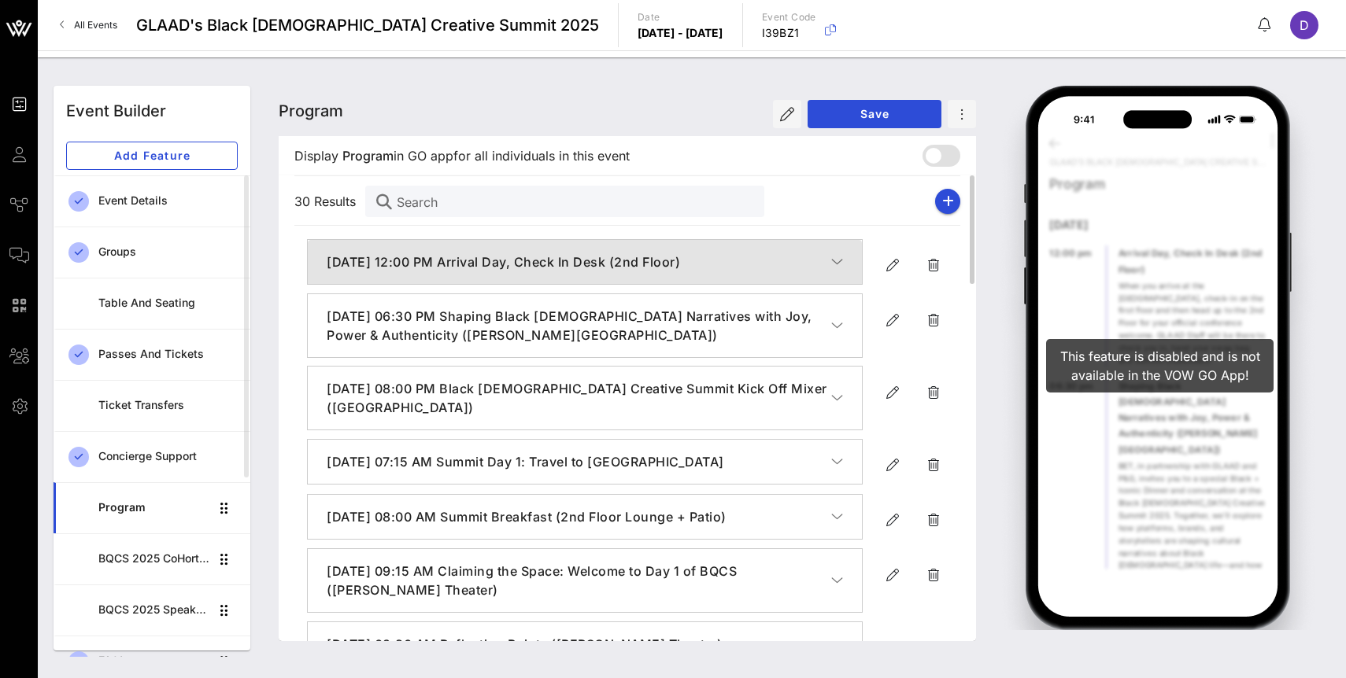
click at [845, 264] on button "[DATE] 12:00 PM Arrival Day, Check In Desk (2nd Floor)" at bounding box center [585, 262] width 554 height 44
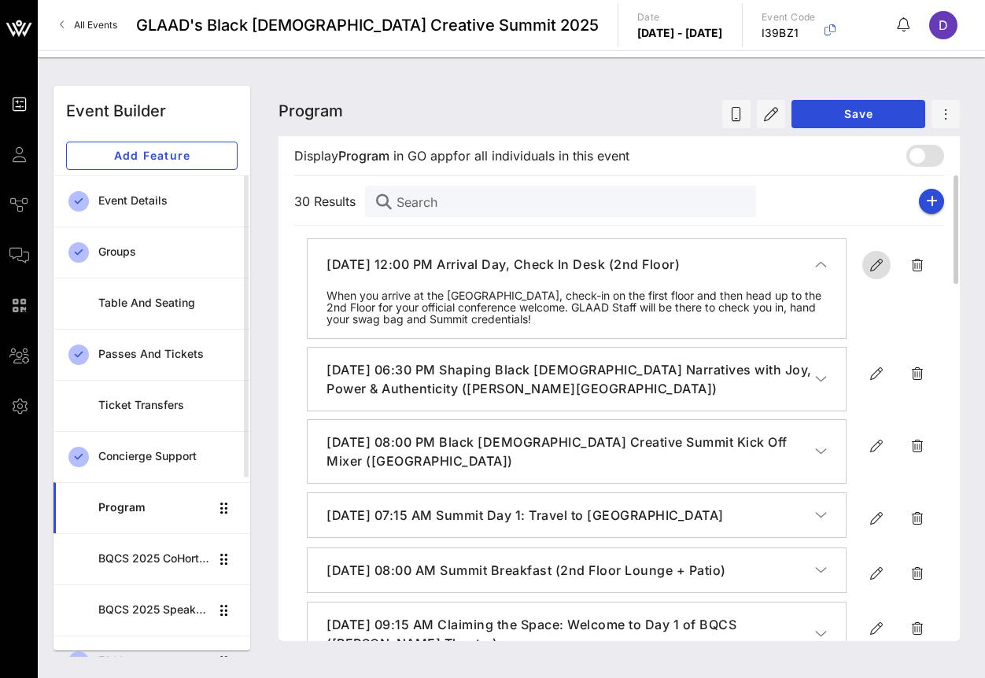
click at [869, 271] on icon "button" at bounding box center [876, 265] width 19 height 19
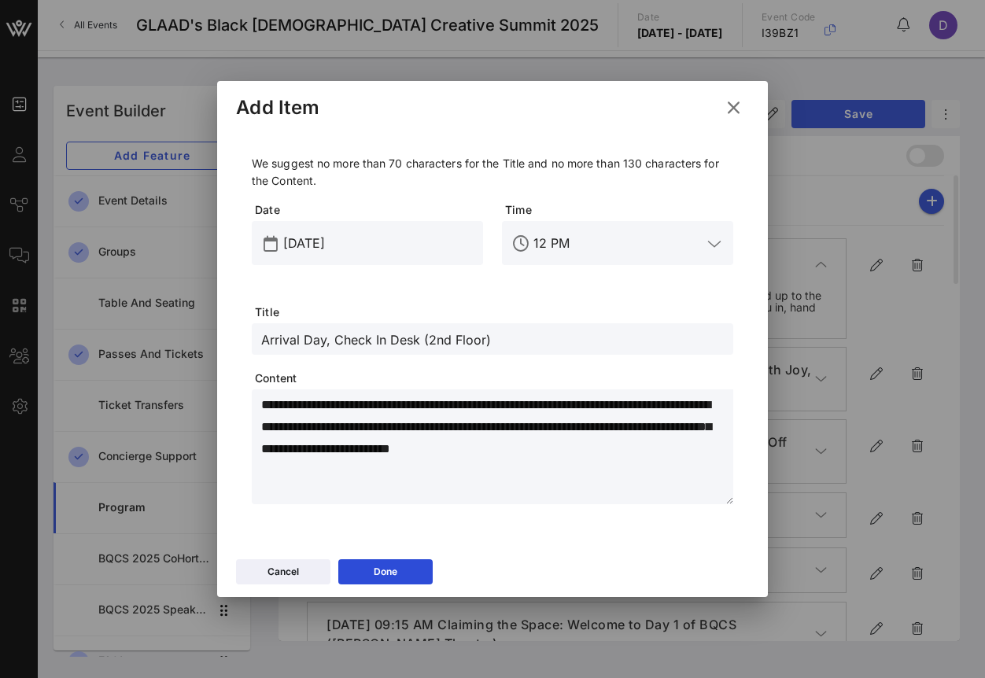
click at [411, 406] on textarea "**********" at bounding box center [497, 449] width 472 height 110
paste textarea "**********"
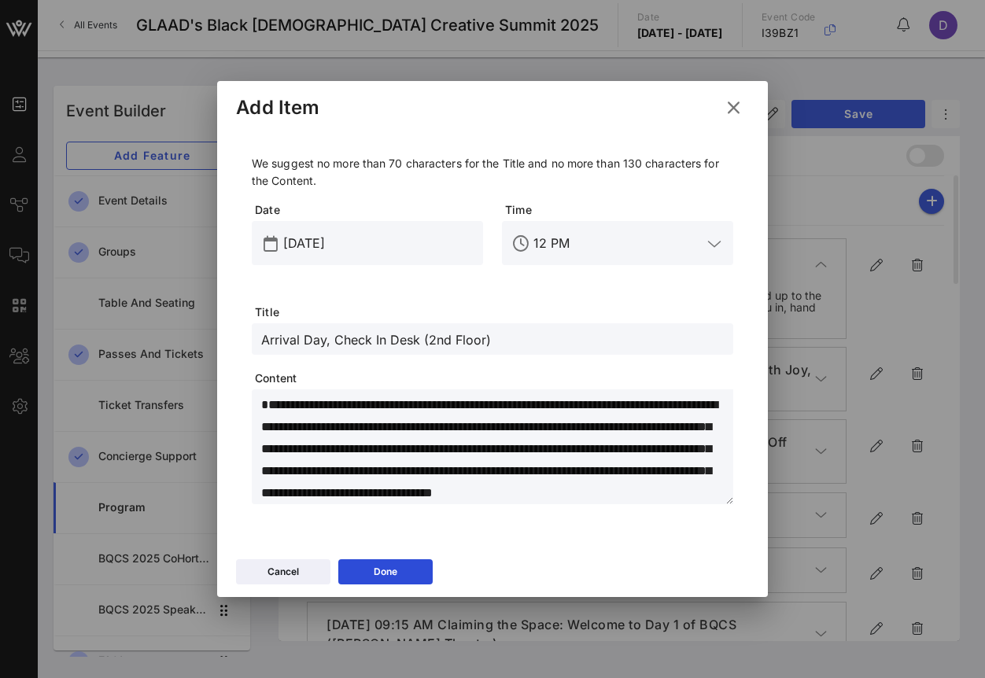
scroll to position [32, 0]
click at [655, 442] on textarea "**********" at bounding box center [497, 449] width 472 height 110
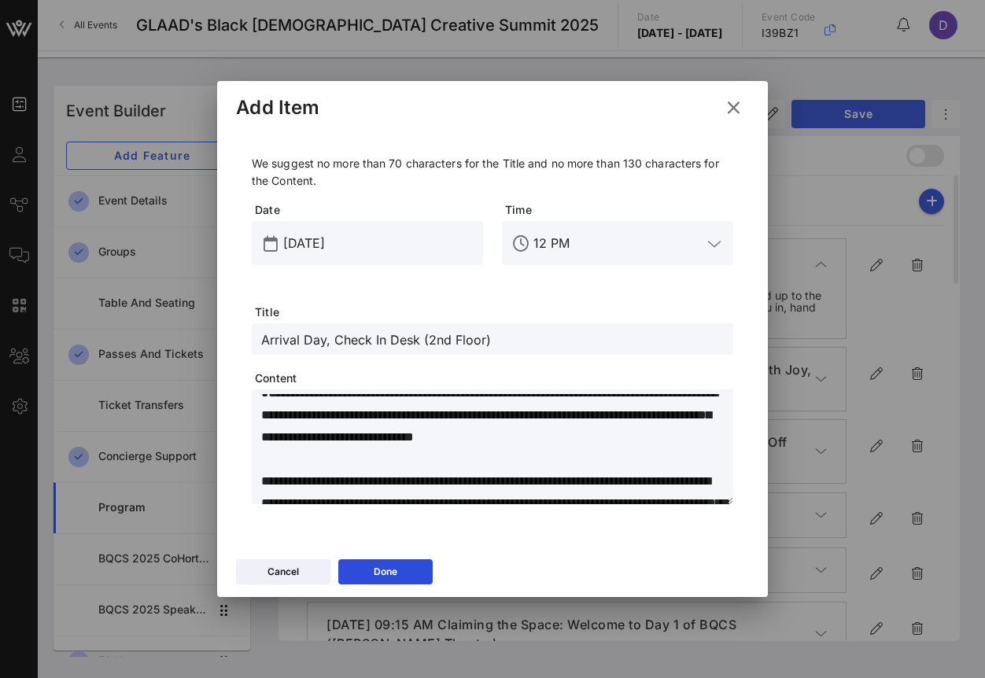
scroll to position [0, 0]
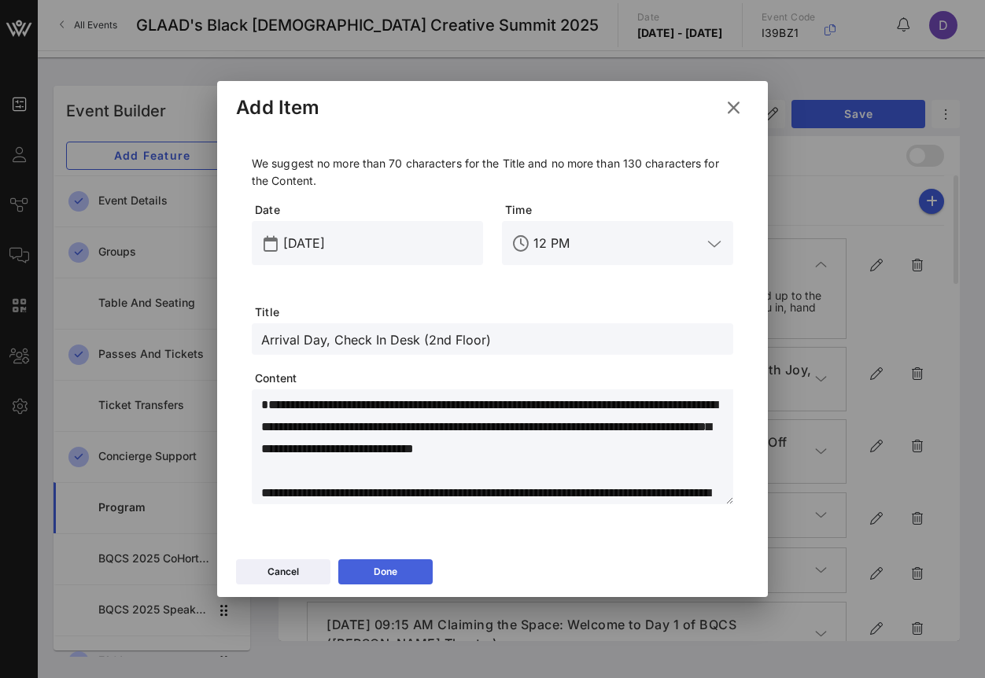
type textarea "**********"
click at [392, 570] on div "Done" at bounding box center [386, 572] width 24 height 16
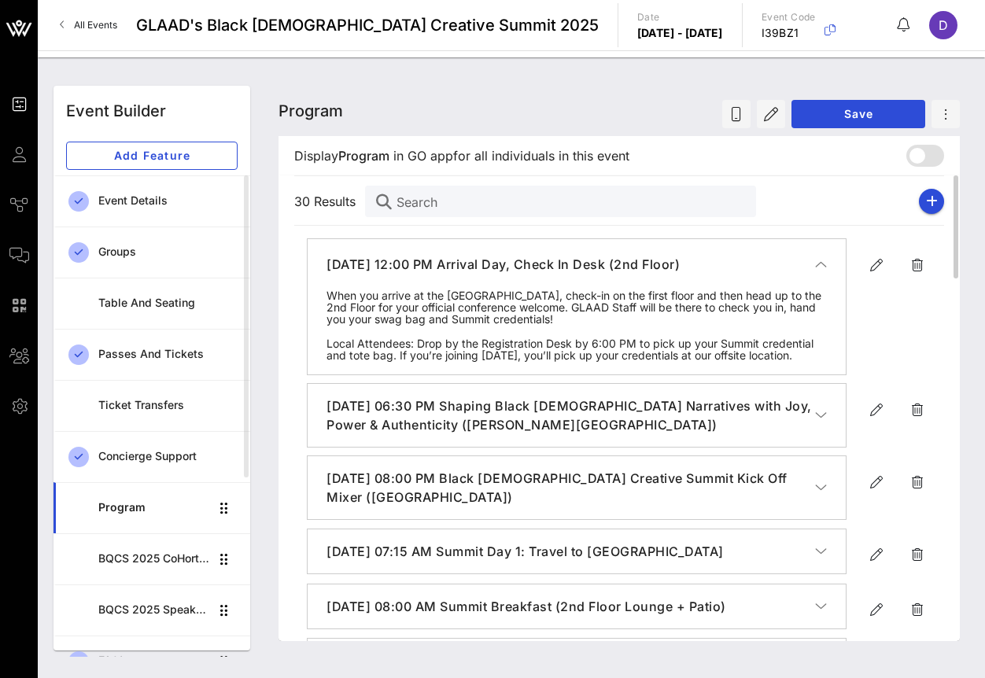
click at [825, 423] on icon "button" at bounding box center [821, 416] width 12 height 16
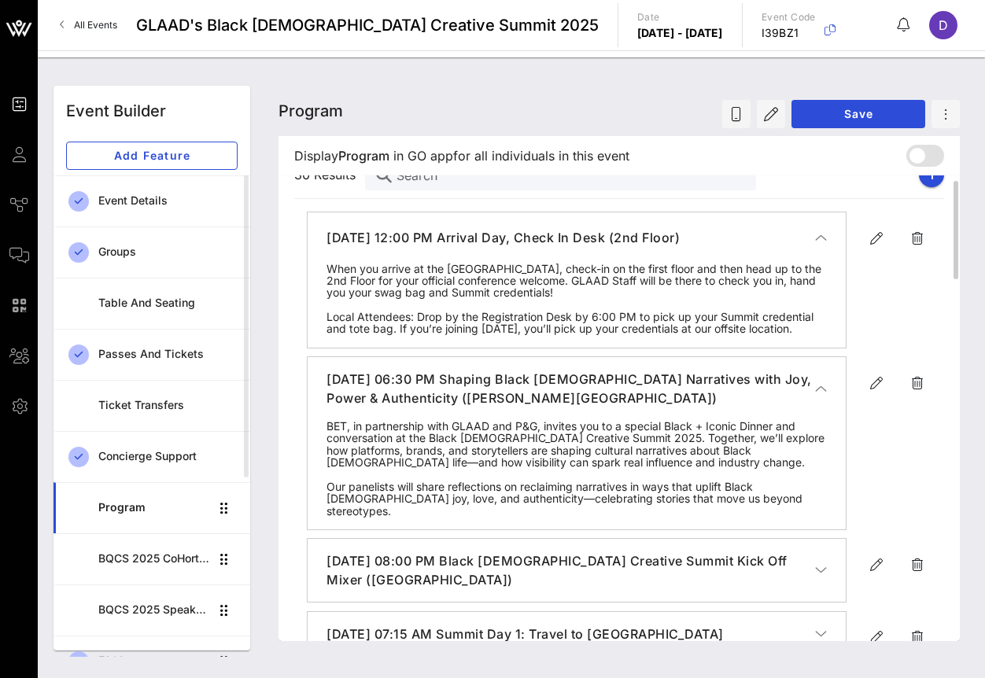
scroll to position [32, 0]
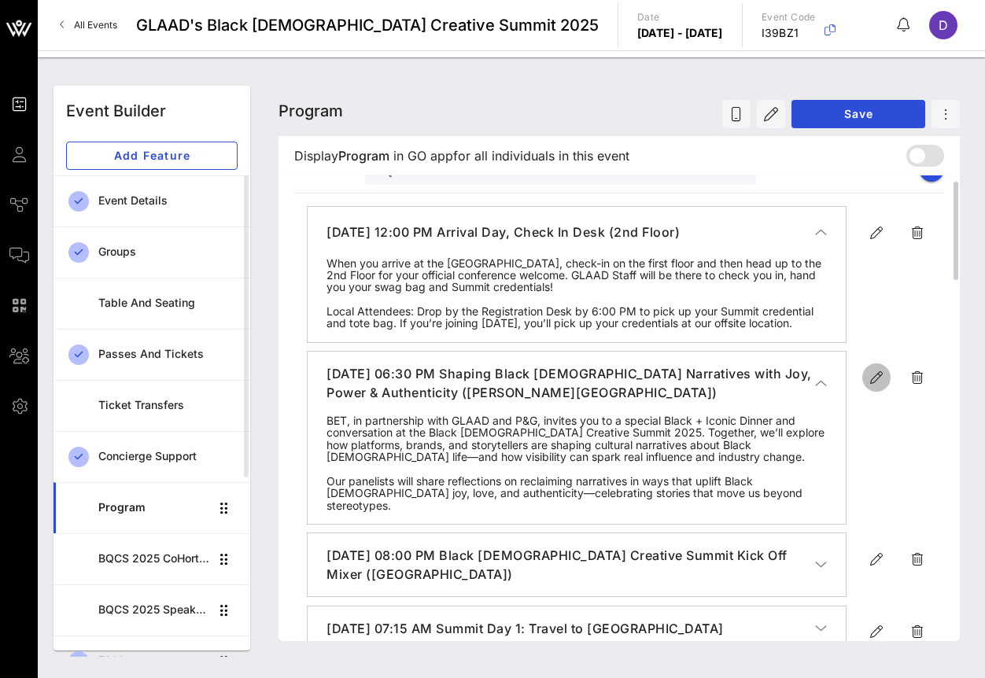
click at [870, 392] on button "button" at bounding box center [876, 378] width 28 height 28
type input "[DATE]"
type input "6:30 PM"
type input "Shaping Black [DEMOGRAPHIC_DATA] Narratives with Joy, Power & Authenticity ([PE…"
type textarea "**********"
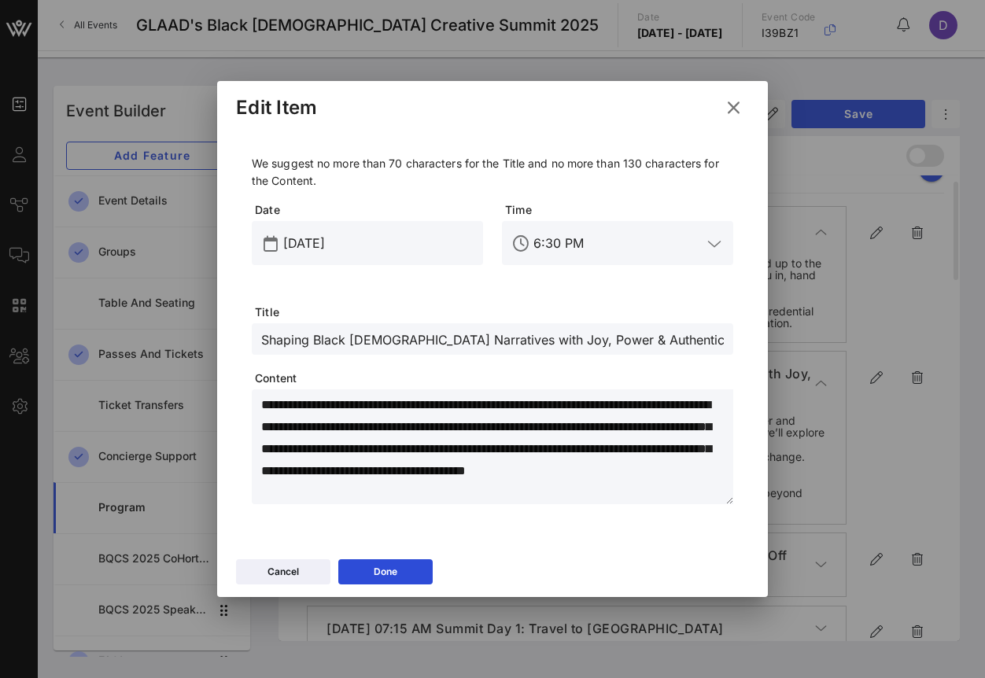
click at [735, 106] on icon at bounding box center [734, 108] width 27 height 28
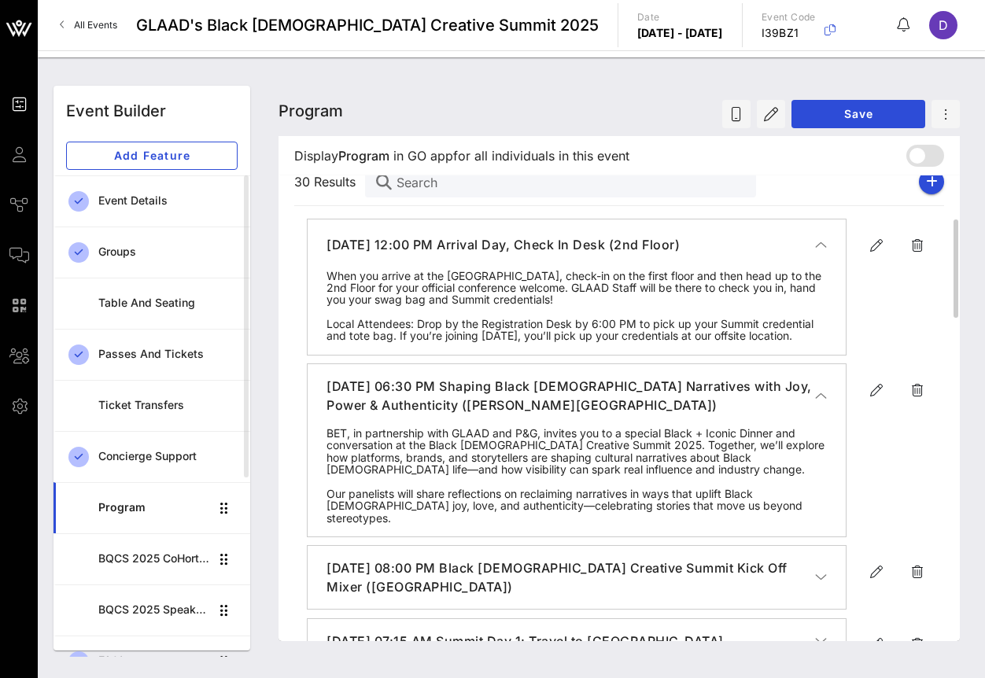
scroll to position [0, 0]
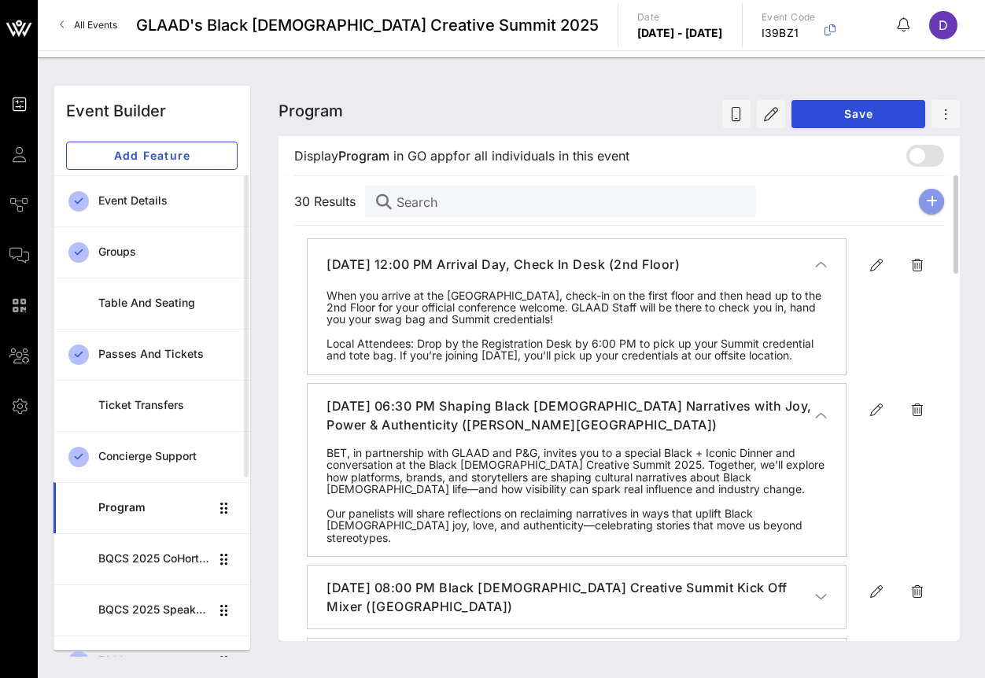
click at [936, 199] on icon "button" at bounding box center [932, 201] width 12 height 13
type input "[DATE]"
type input "6 PM"
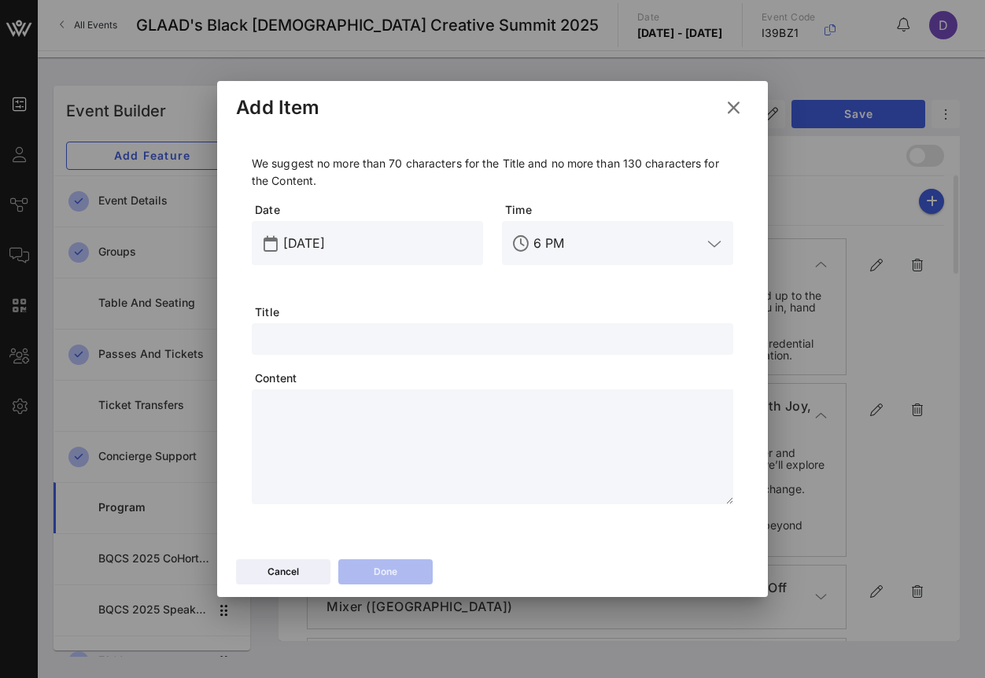
click at [460, 337] on input "text" at bounding box center [492, 339] width 463 height 20
paste input "Your Home, Your Story Lounge, presented by [PERSON_NAME]"
type input "Your Home, Your Story Lounge, presented by [PERSON_NAME]"
click at [600, 244] on input "6 PM" at bounding box center [618, 243] width 168 height 25
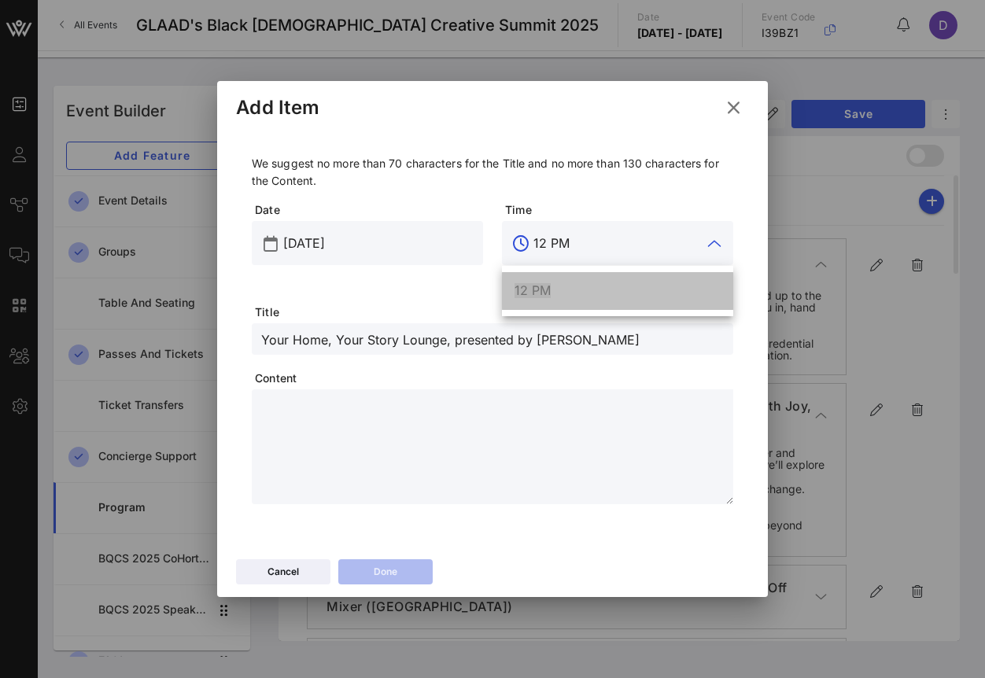
click at [582, 296] on div "12 PM" at bounding box center [618, 290] width 206 height 15
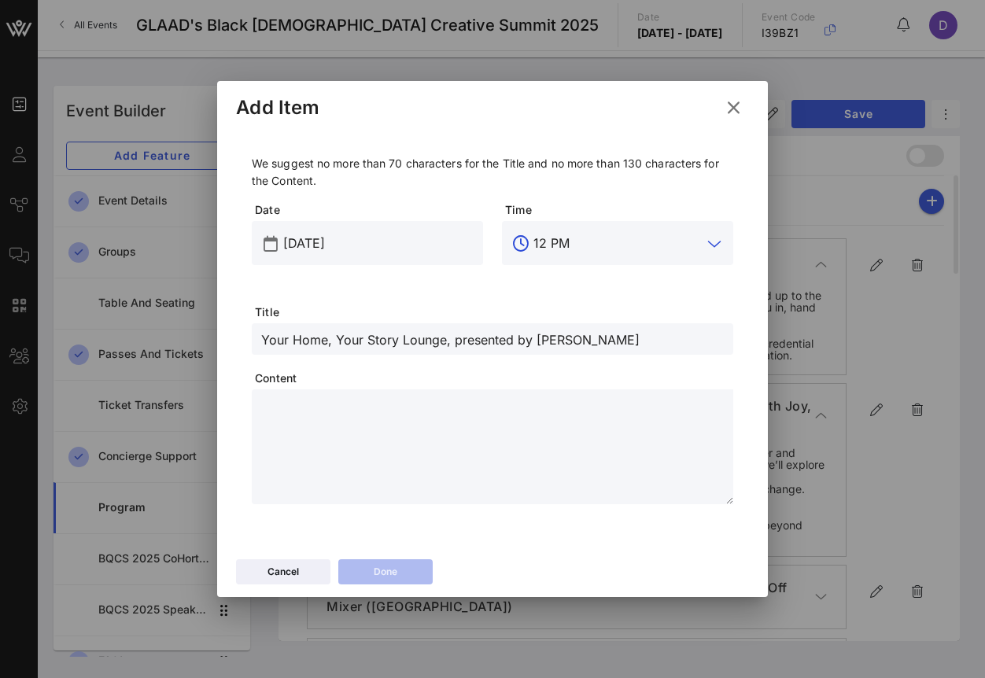
type input "12 PM"
click at [549, 418] on textarea at bounding box center [497, 449] width 472 height 110
click at [540, 423] on textarea at bounding box center [497, 449] width 472 height 110
paste textarea "**********"
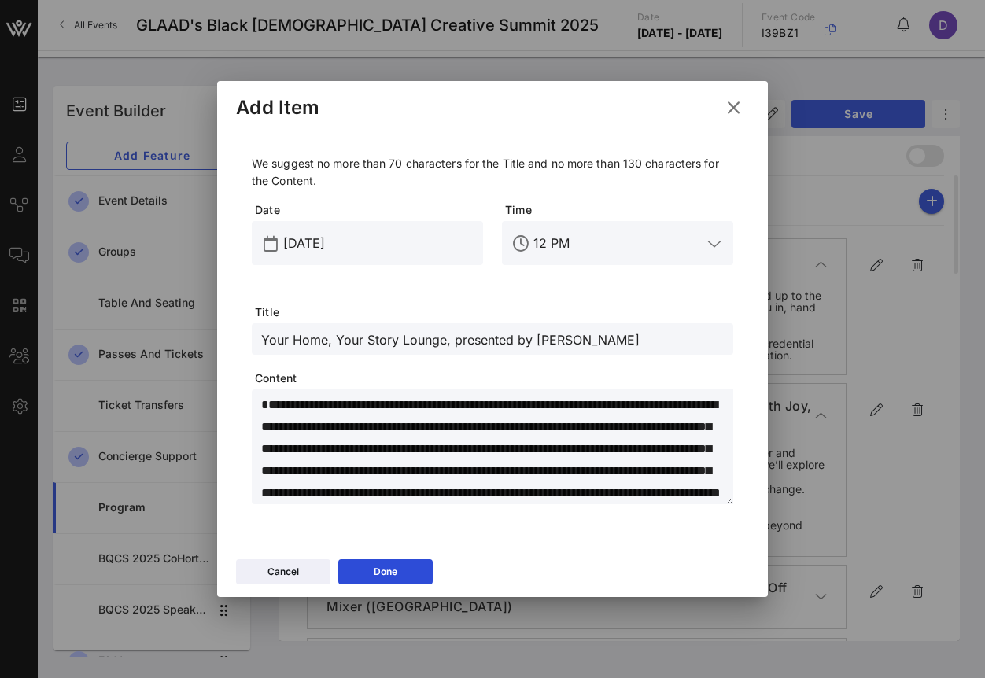
click at [264, 428] on textarea "**********" at bounding box center [497, 449] width 472 height 110
type textarea "**********"
click at [397, 569] on div "Done" at bounding box center [386, 572] width 24 height 16
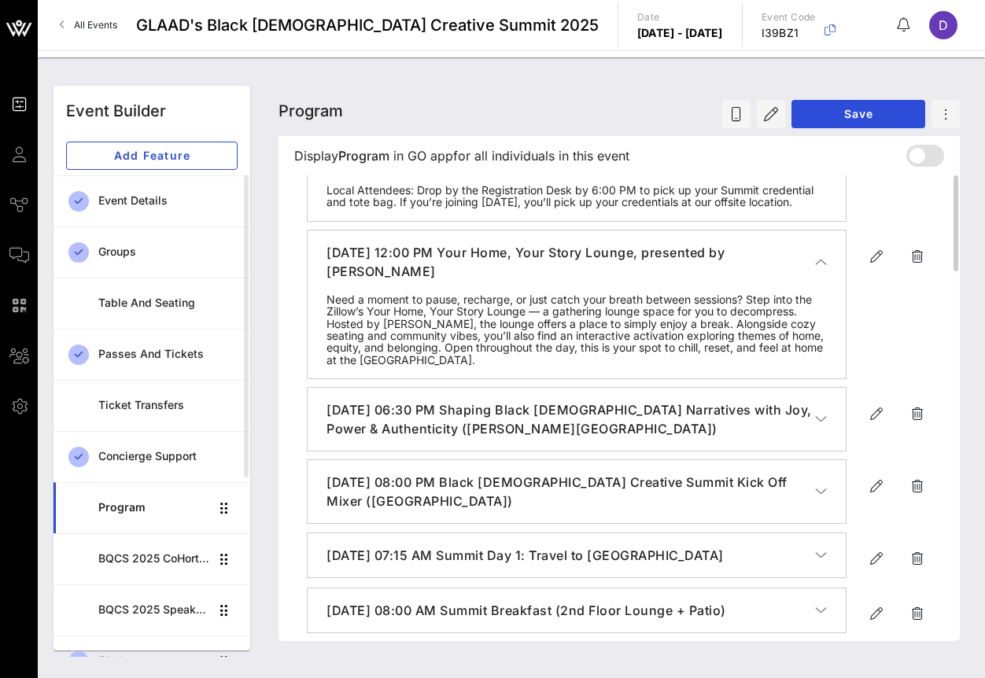
scroll to position [154, 0]
click at [873, 423] on icon "button" at bounding box center [876, 413] width 19 height 19
type input "[DATE]"
type input "6:30 PM"
type input "Shaping Black [DEMOGRAPHIC_DATA] Narratives with Joy, Power & Authenticity ([PE…"
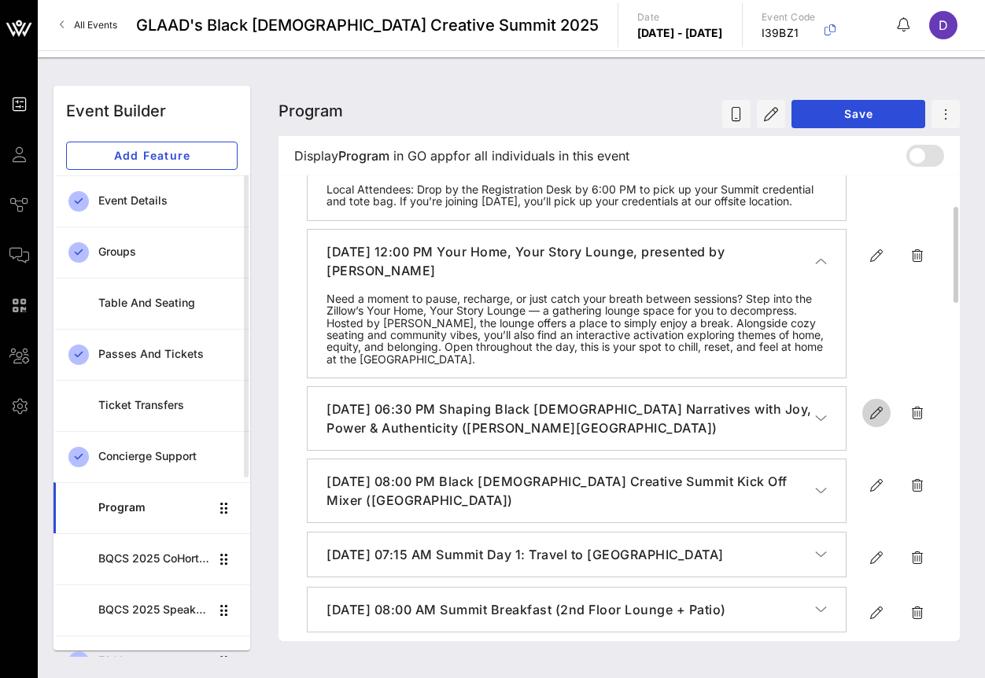
type textarea "**********"
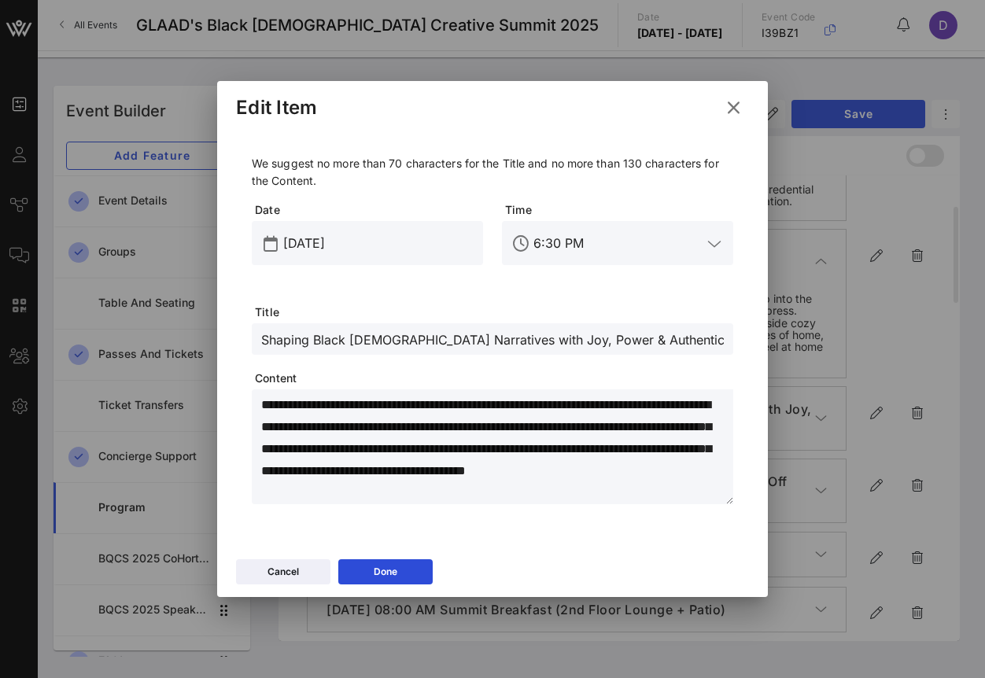
click at [654, 345] on input "Shaping Black [DEMOGRAPHIC_DATA] Narratives with Joy, Power & Authenticity ([PE…" at bounding box center [492, 339] width 463 height 20
paste input "Black + Iconic Dinner presented by P&G and BET: Shaping Black [DEMOGRAPHIC_DATA…"
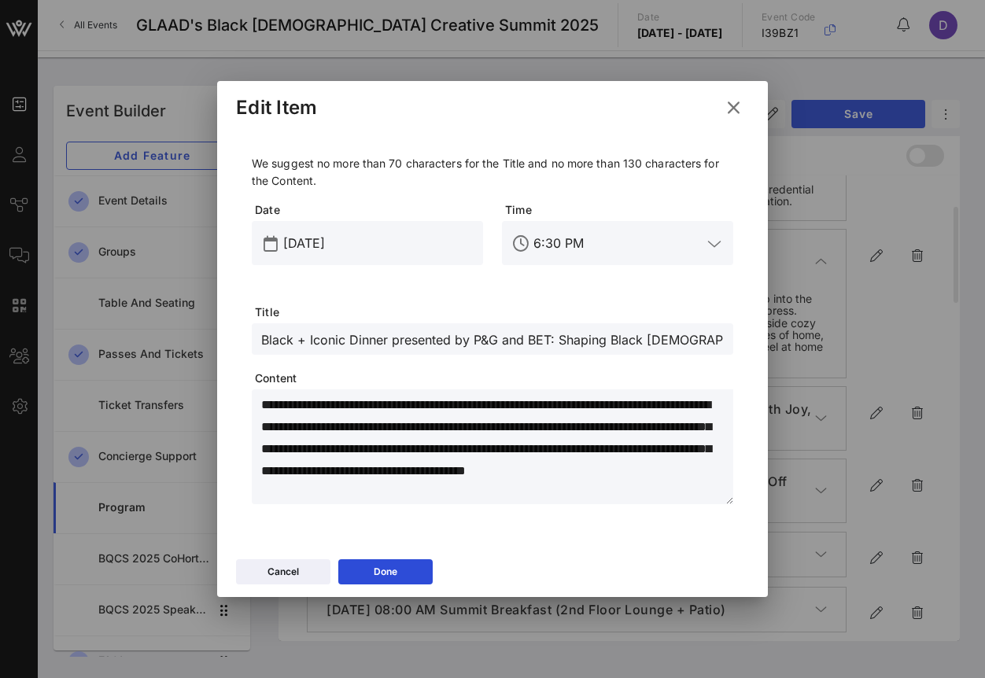
click at [648, 342] on input "Black + Iconic Dinner presented by P&G and BET: Shaping Black [DEMOGRAPHIC_DATA…" at bounding box center [492, 339] width 463 height 20
drag, startPoint x: 648, startPoint y: 342, endPoint x: 740, endPoint y: 343, distance: 92.1
click at [740, 344] on div "**********" at bounding box center [492, 333] width 513 height 406
click at [726, 342] on div "Black + Iconic Dinner presented by P&G and BET: Shaping Black [DEMOGRAPHIC_DATA…" at bounding box center [493, 338] width 482 height 31
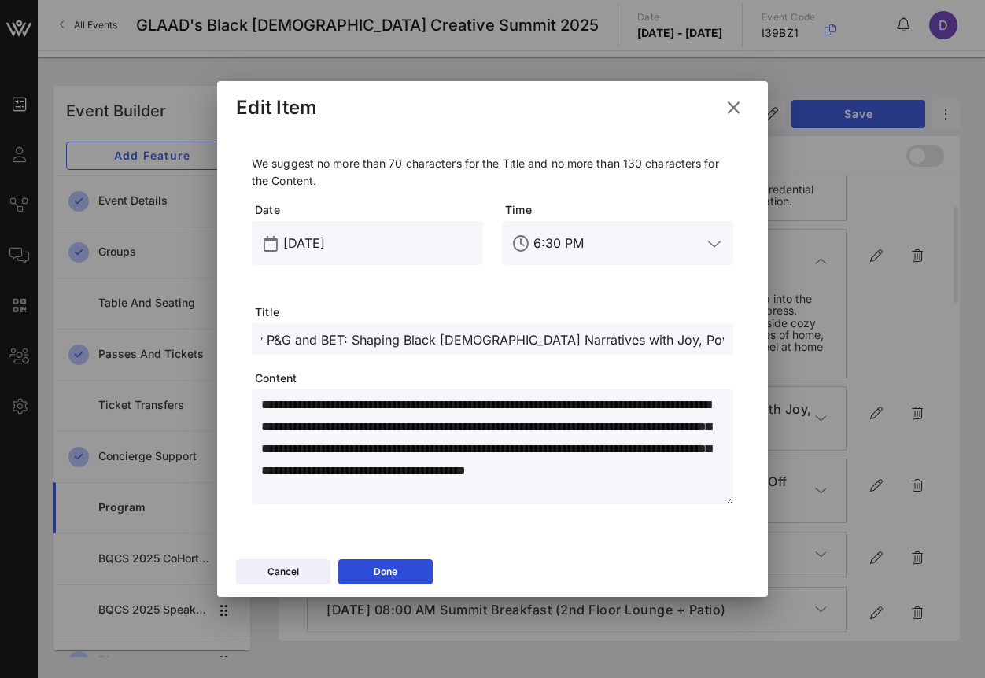
click at [722, 338] on input "Black + Iconic Dinner presented by P&G and BET: Shaping Black [DEMOGRAPHIC_DATA…" at bounding box center [492, 339] width 463 height 20
paste input ", [PERSON_NAME][GEOGRAPHIC_DATA]"
click at [616, 342] on input "Black + Iconic Dinner presented by P&G and BET: Shaping Black [DEMOGRAPHIC_DATA…" at bounding box center [492, 339] width 463 height 20
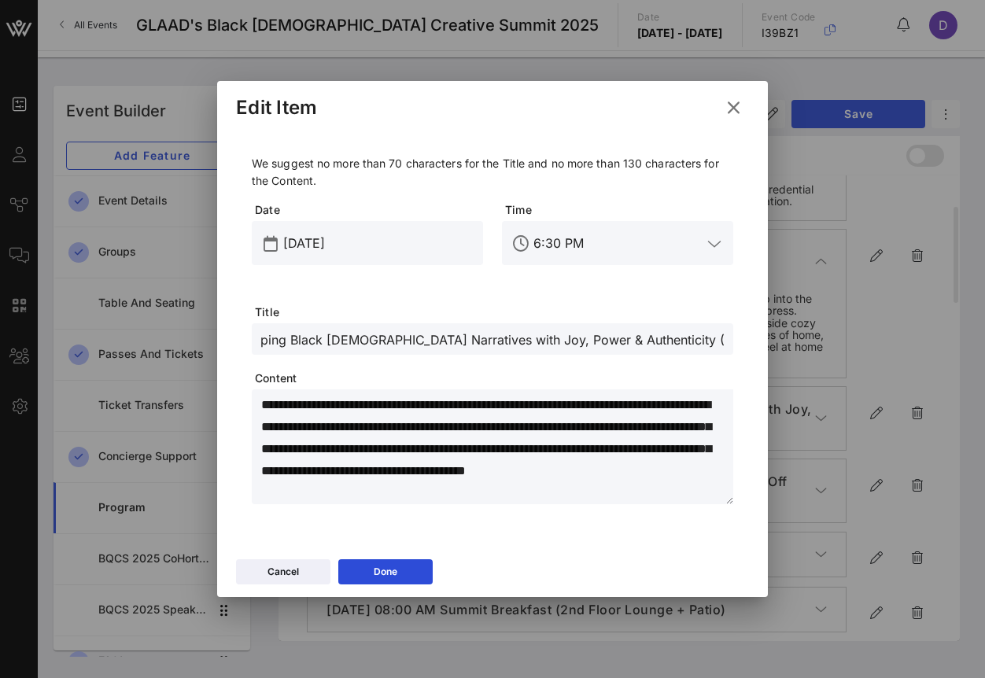
type input "Black + Iconic Dinner presented by P&G and BET: Shaping Black [DEMOGRAPHIC_DATA…"
click at [338, 438] on textarea "**********" at bounding box center [497, 449] width 472 height 110
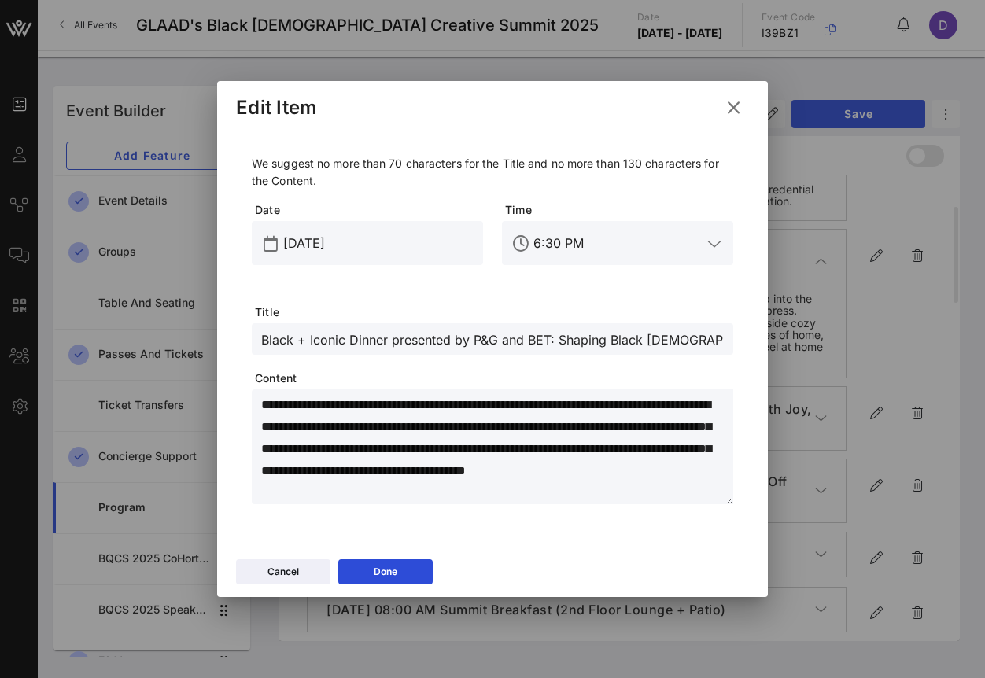
paste textarea "**********"
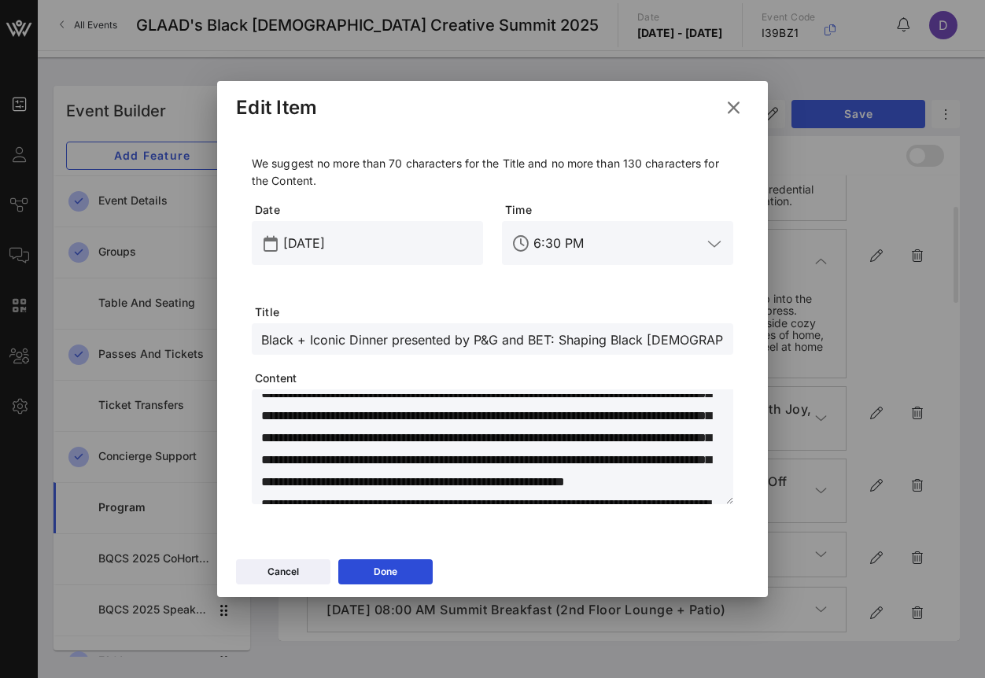
scroll to position [39, 0]
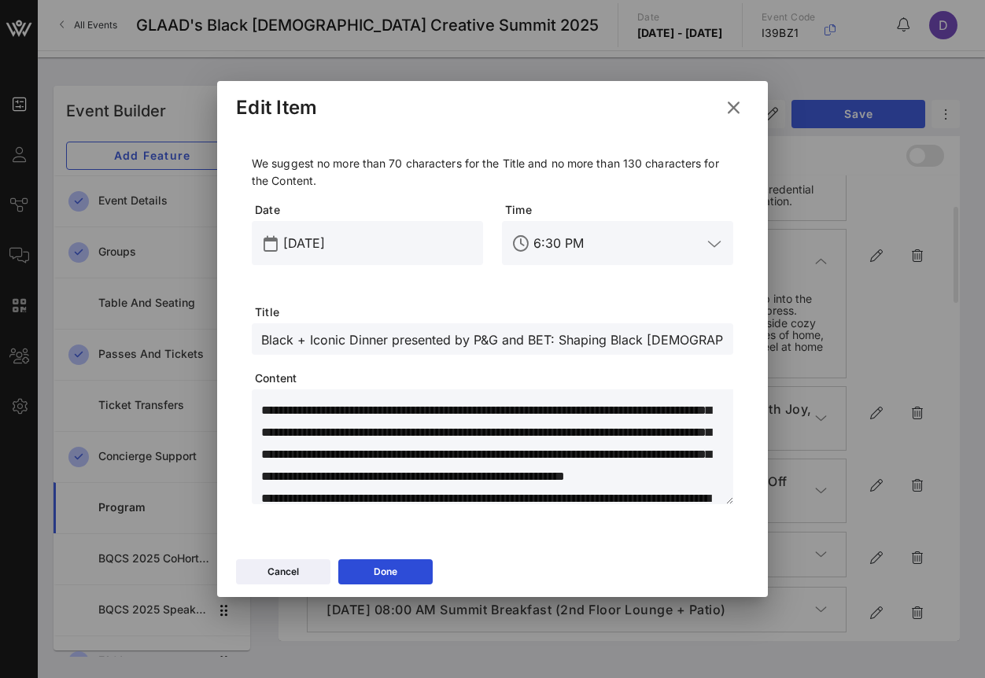
click at [601, 433] on textarea "**********" at bounding box center [497, 449] width 472 height 110
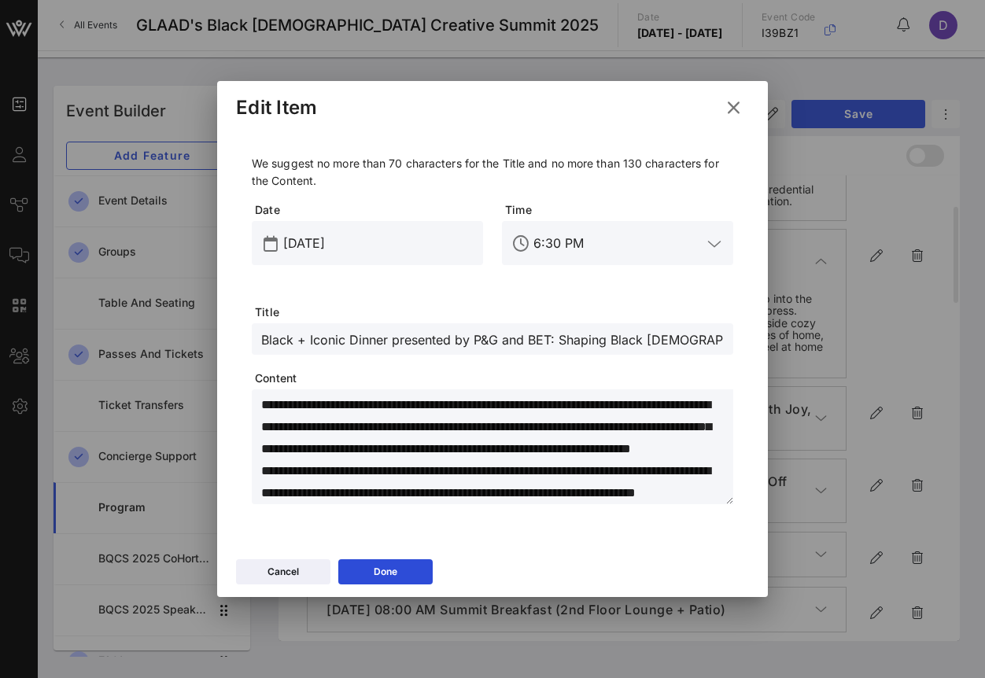
scroll to position [154, 0]
click at [261, 452] on textarea "**********" at bounding box center [497, 449] width 472 height 110
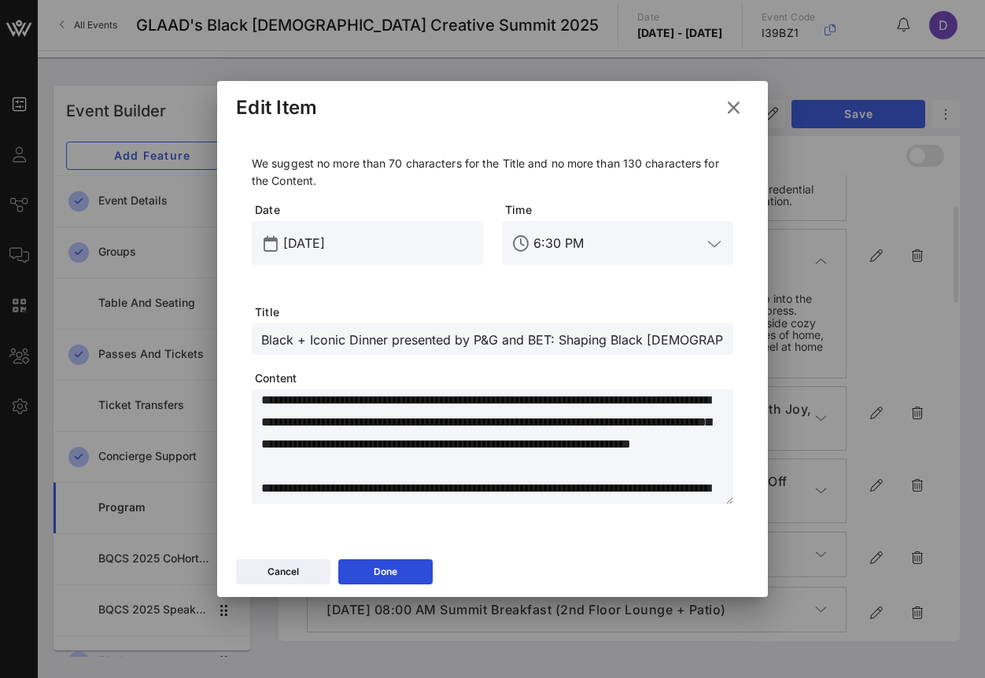
scroll to position [0, 0]
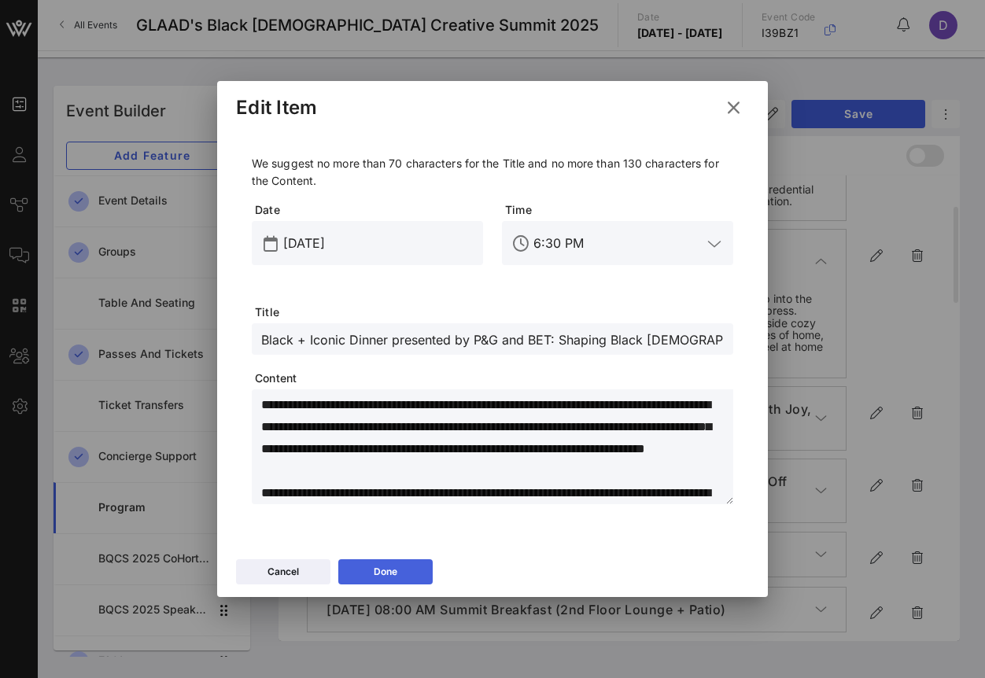
type textarea "**********"
click at [382, 567] on div "Done" at bounding box center [386, 572] width 24 height 16
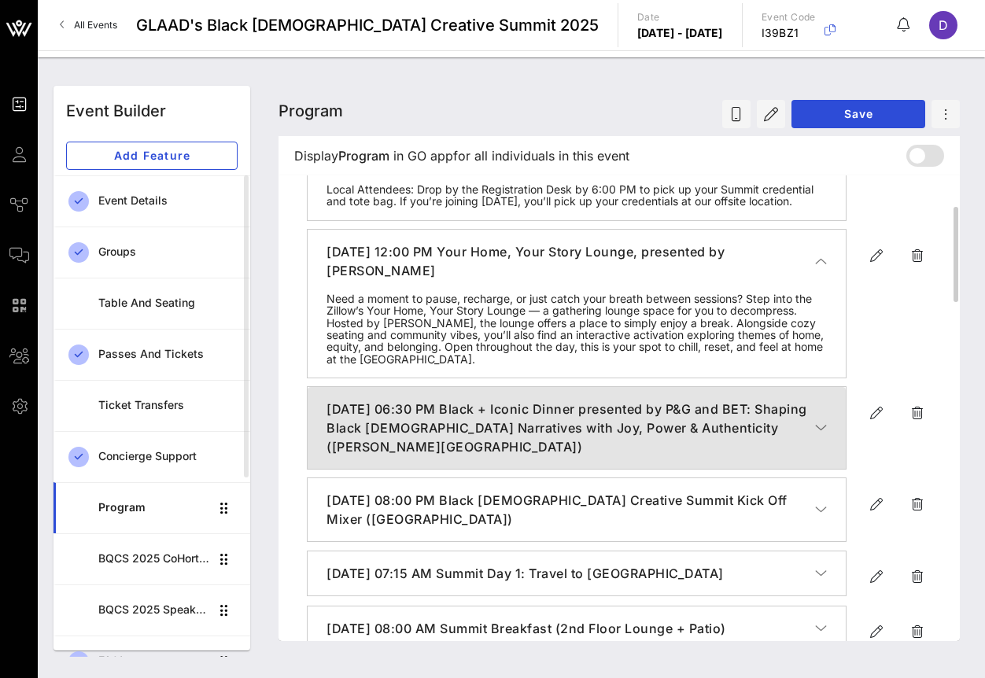
click at [819, 436] on icon "button" at bounding box center [821, 428] width 12 height 16
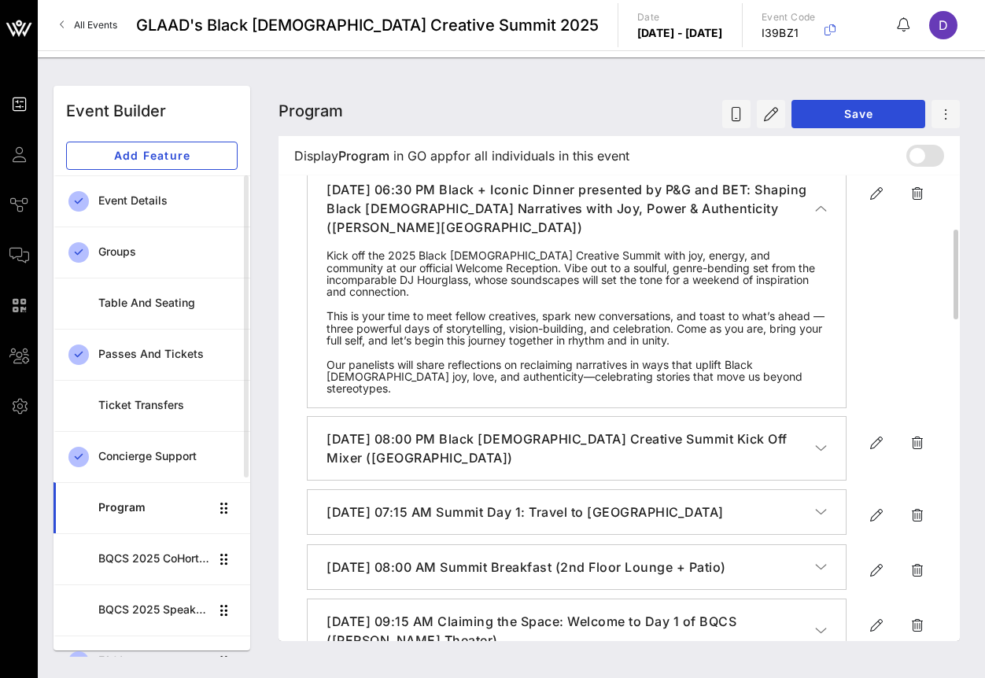
scroll to position [375, 0]
click at [820, 441] on icon "button" at bounding box center [821, 447] width 12 height 16
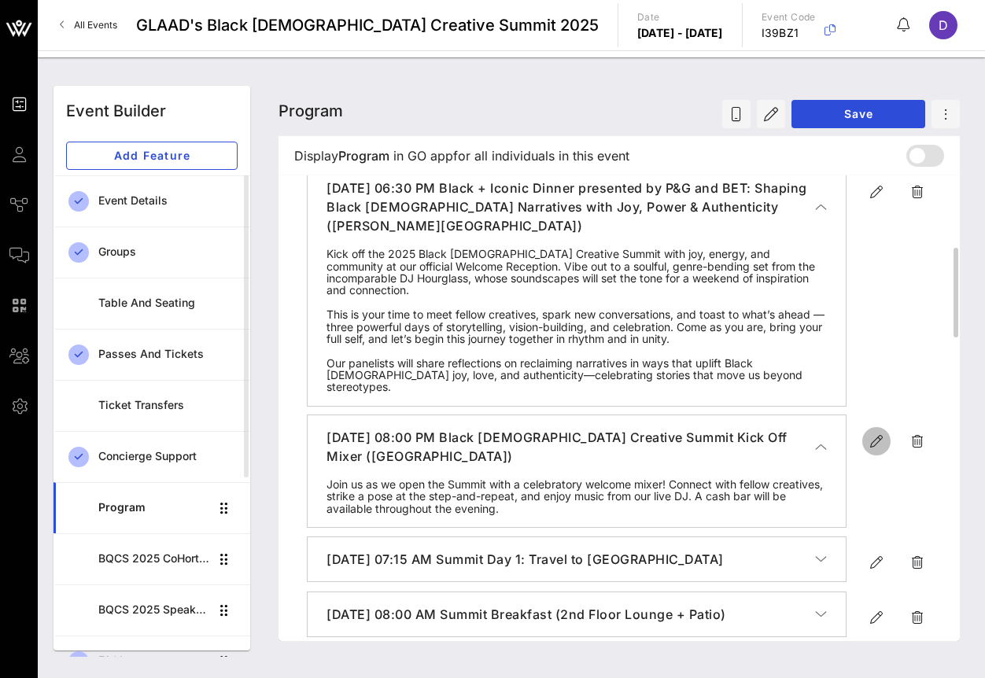
click at [877, 447] on icon "button" at bounding box center [876, 441] width 19 height 19
type input "[DATE]"
type input "8 PM"
type input "Black [DEMOGRAPHIC_DATA] Creative Summit Kick Off Mixer (La Terrasse)"
type textarea "**********"
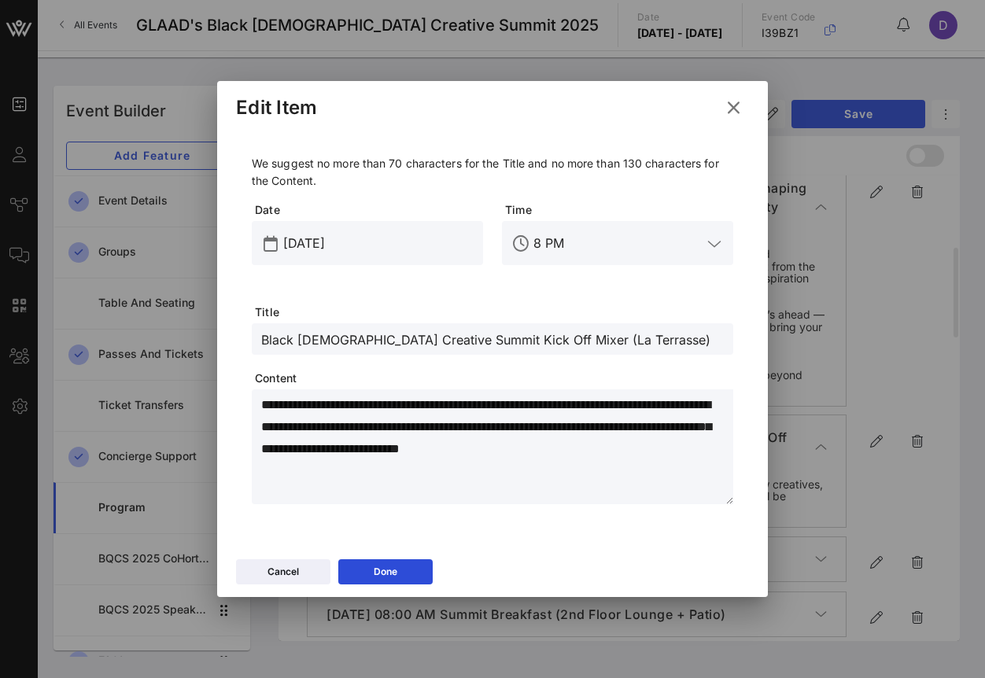
click at [453, 341] on input "Black [DEMOGRAPHIC_DATA] Creative Summit Kick Off Mixer (La Terrasse)" at bounding box center [492, 339] width 463 height 20
drag, startPoint x: 523, startPoint y: 340, endPoint x: 253, endPoint y: 335, distance: 269.9
click at [253, 335] on div "Black [DEMOGRAPHIC_DATA] Creative Summit Kick Off Mixer (La Terrasse)" at bounding box center [493, 338] width 482 height 31
paste input "Welcome"
type input "Black [DEMOGRAPHIC_DATA] Creative Summit Welcome Reception ([GEOGRAPHIC_DATA])"
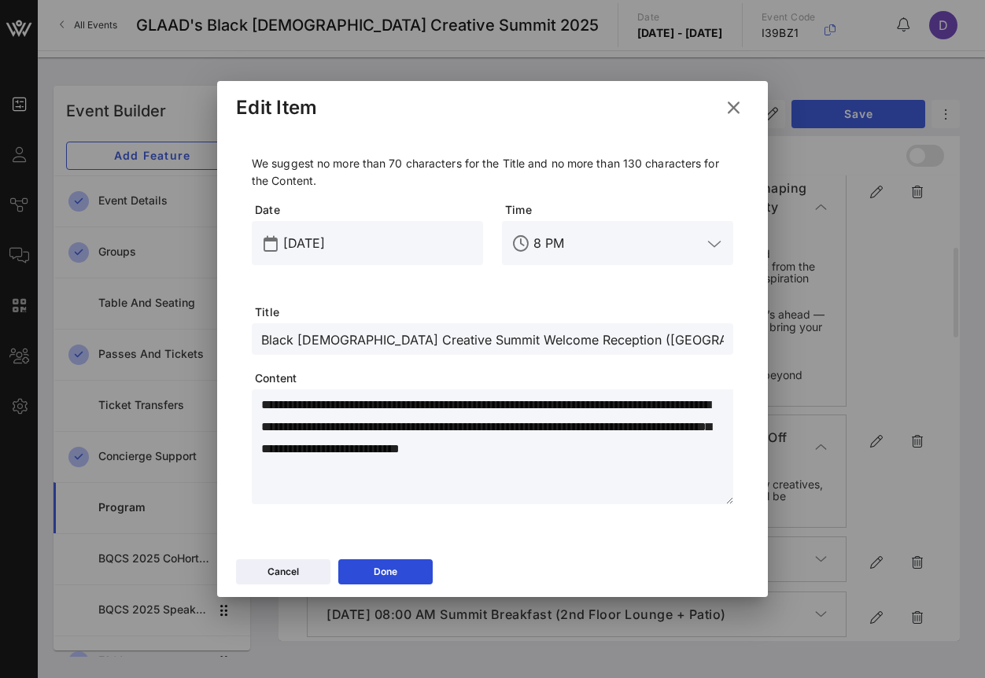
click at [463, 415] on textarea "**********" at bounding box center [497, 449] width 472 height 110
paste textarea "**********"
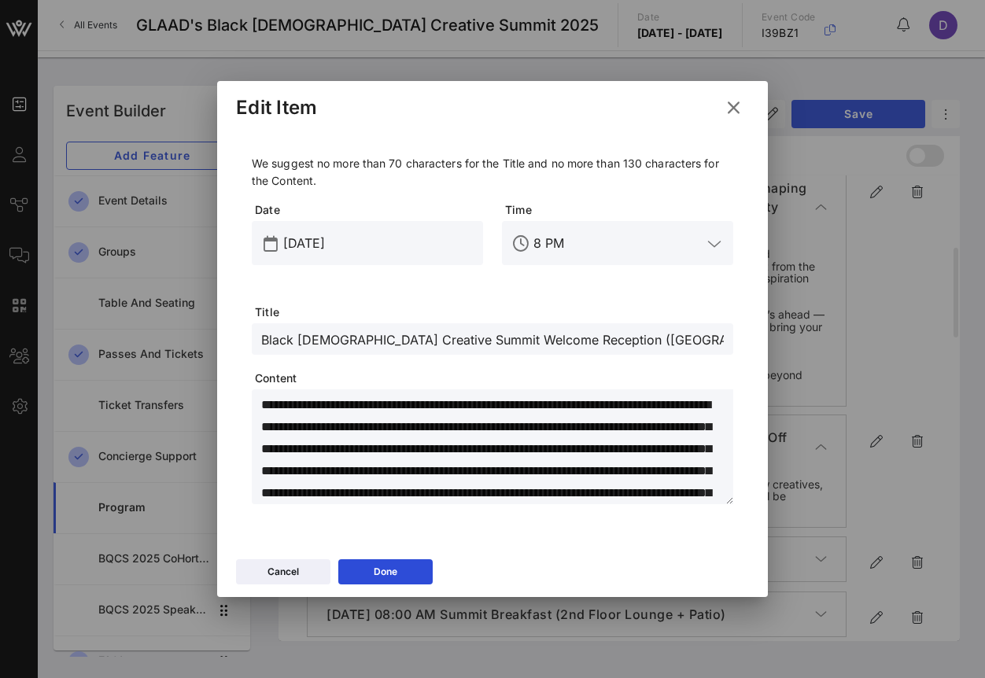
scroll to position [62, 0]
type textarea "**********"
click at [406, 575] on button "Done" at bounding box center [385, 571] width 94 height 25
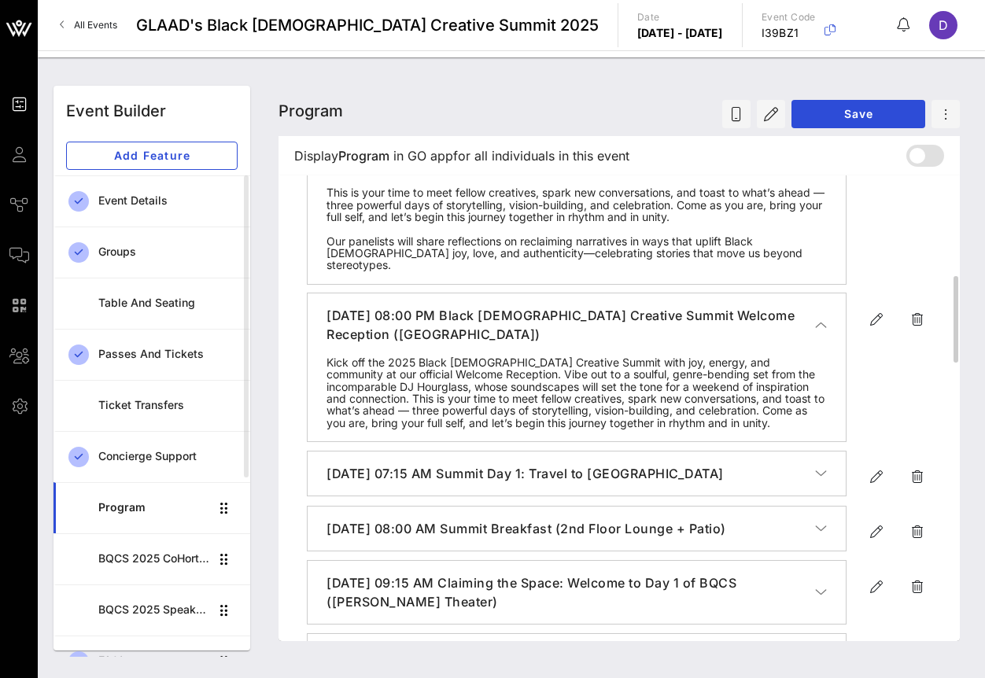
scroll to position [506, 0]
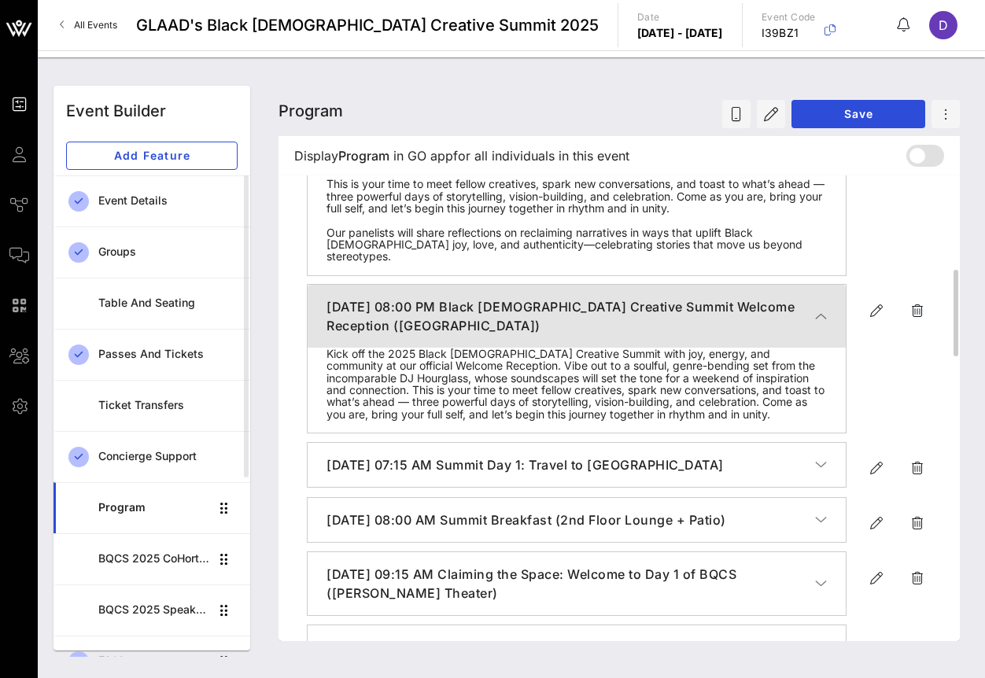
click at [818, 316] on icon "button" at bounding box center [821, 316] width 12 height 16
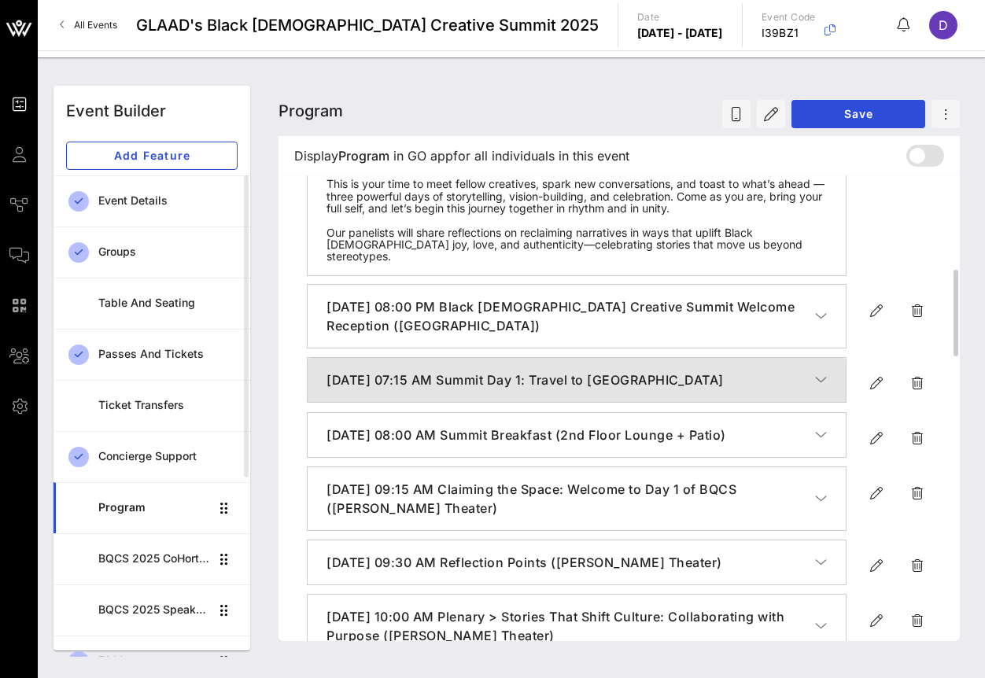
click at [822, 382] on icon "button" at bounding box center [821, 380] width 12 height 16
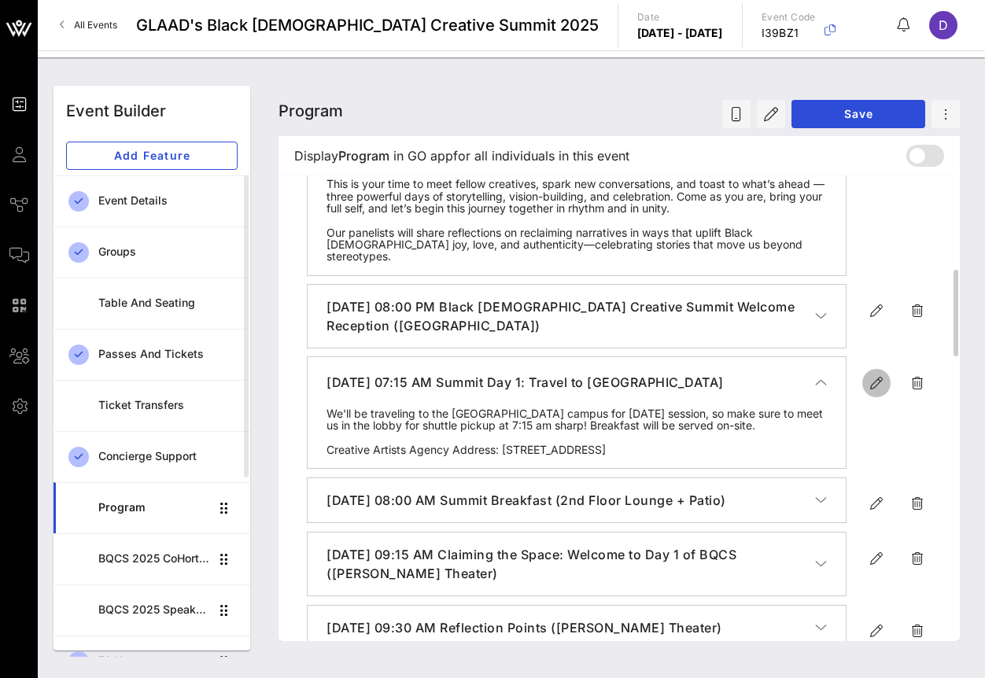
click at [877, 384] on icon "button" at bounding box center [876, 383] width 19 height 19
type input "[DATE]"
type input "7:15 AM"
type input "Summit Day 1: Travel to [GEOGRAPHIC_DATA]"
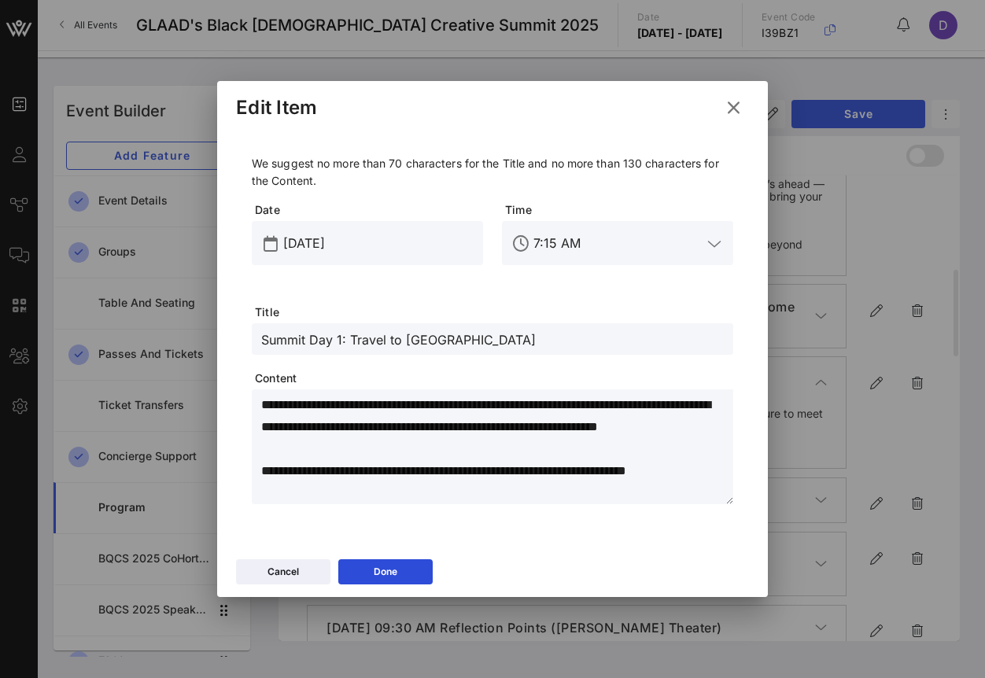
click at [396, 441] on textarea "**********" at bounding box center [497, 449] width 472 height 110
click at [393, 417] on textarea "**********" at bounding box center [497, 449] width 472 height 110
drag, startPoint x: 287, startPoint y: 430, endPoint x: 239, endPoint y: 393, distance: 60.6
click at [239, 393] on div "**********" at bounding box center [492, 333] width 513 height 406
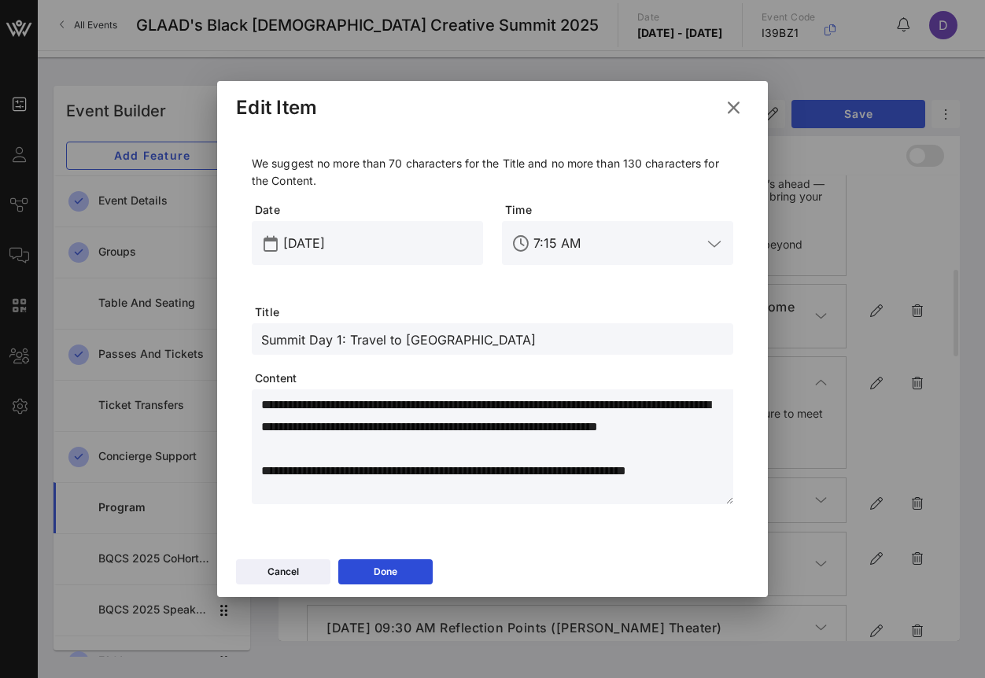
paste textarea "**********"
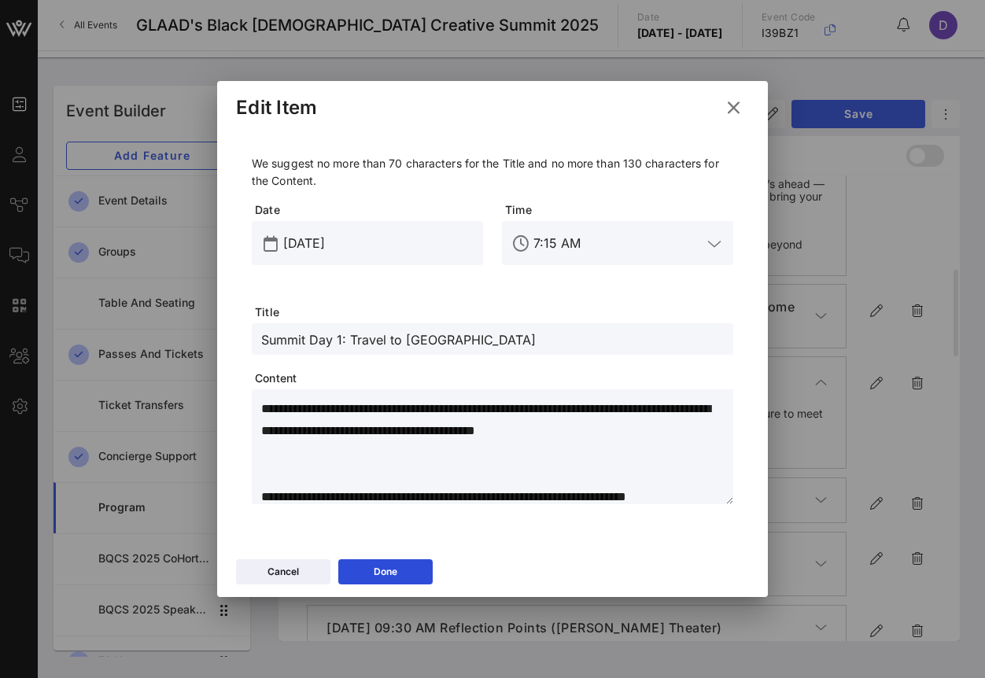
scroll to position [132, 0]
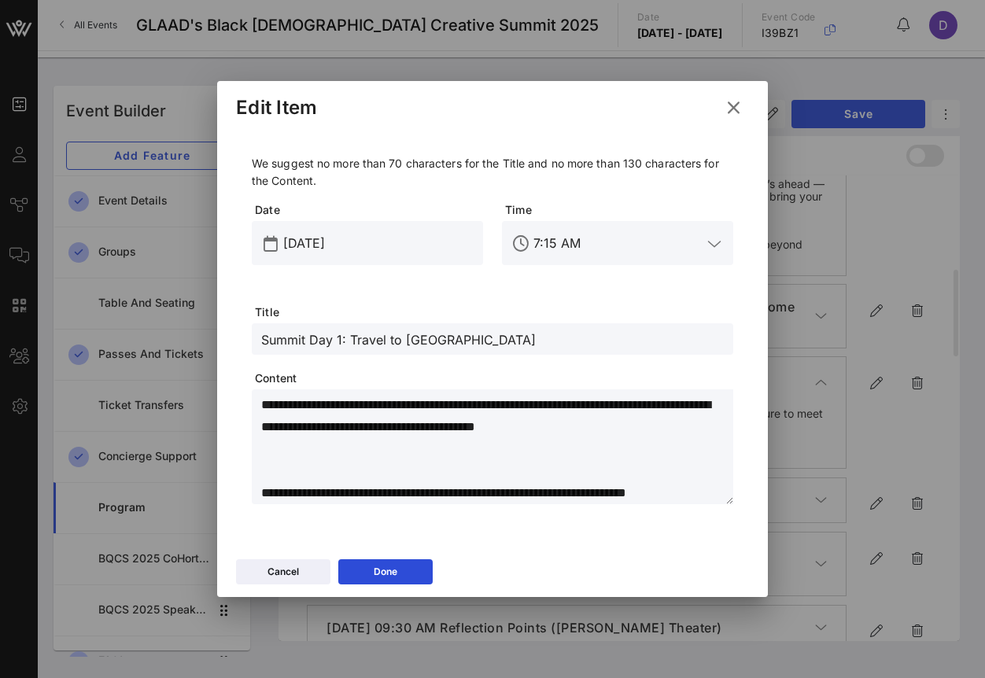
click at [445, 438] on textarea "**********" at bounding box center [497, 449] width 472 height 110
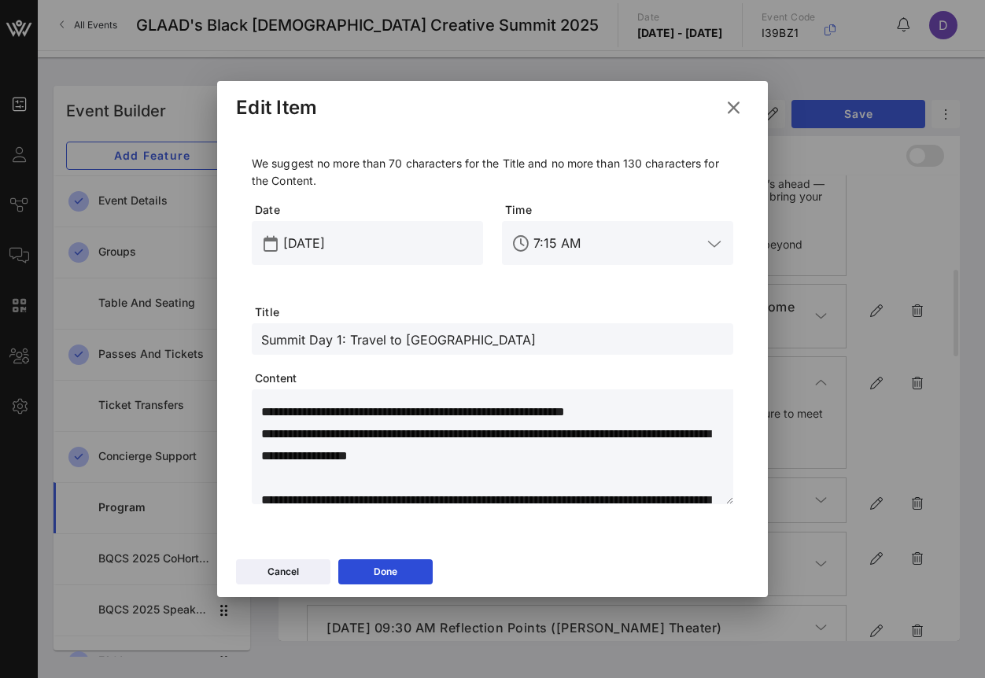
scroll to position [0, 0]
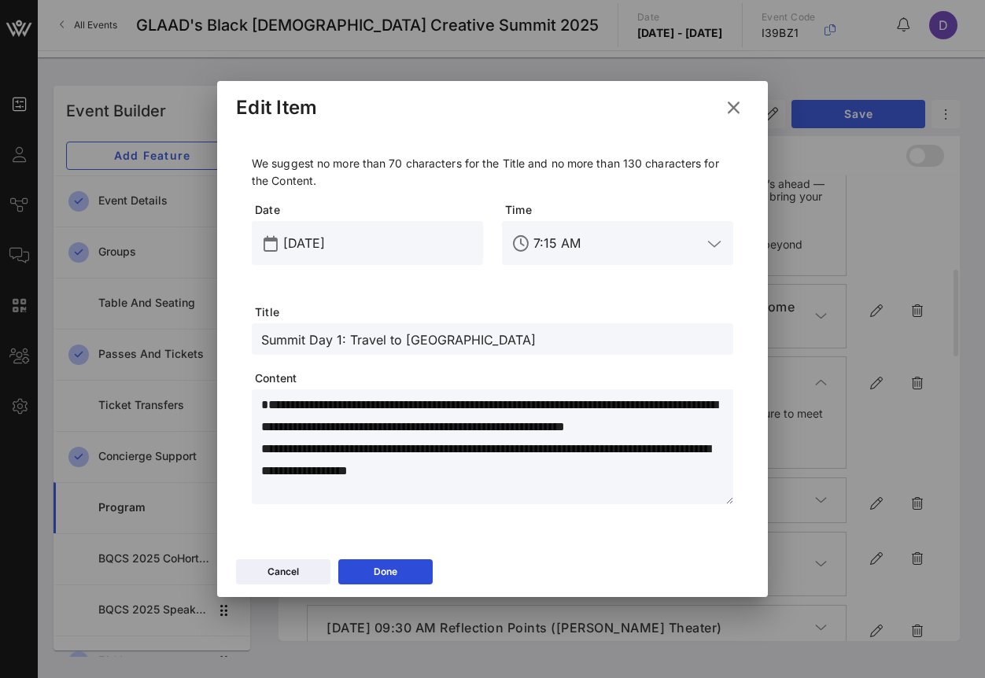
drag, startPoint x: 674, startPoint y: 450, endPoint x: 282, endPoint y: 386, distance: 396.2
click at [282, 386] on div "**********" at bounding box center [493, 329] width 482 height 349
paste textarea "**********"
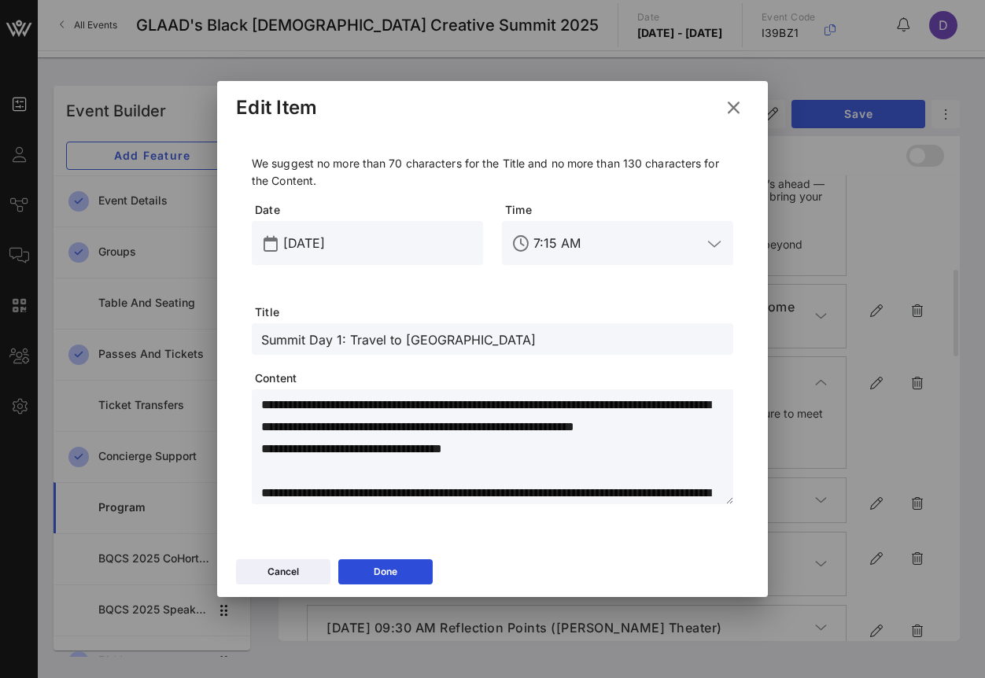
scroll to position [10, 0]
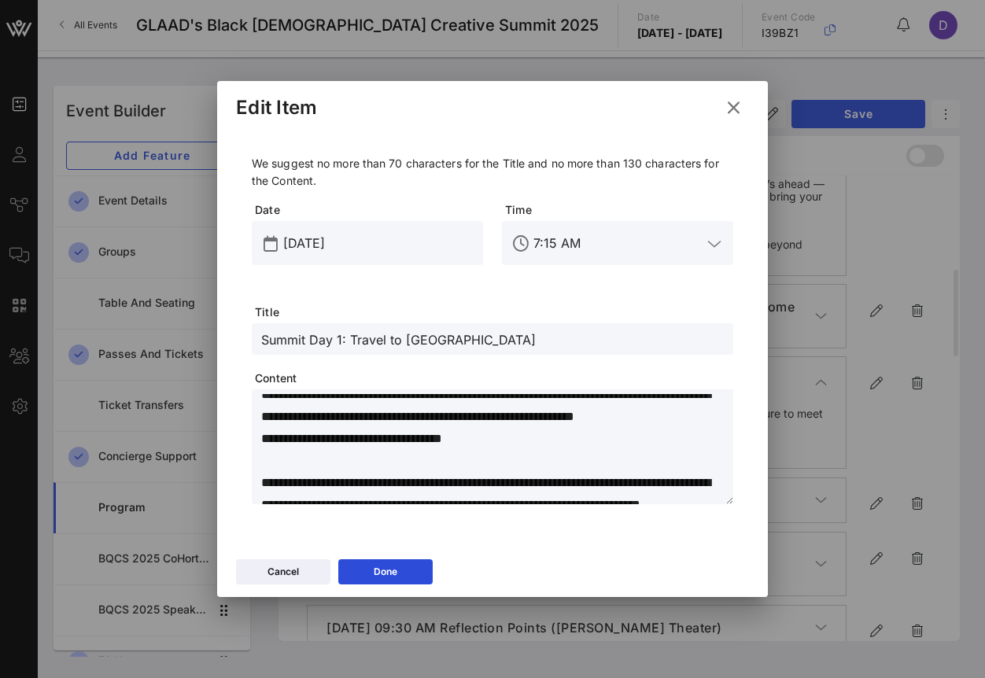
click at [263, 460] on textarea "**********" at bounding box center [497, 449] width 472 height 110
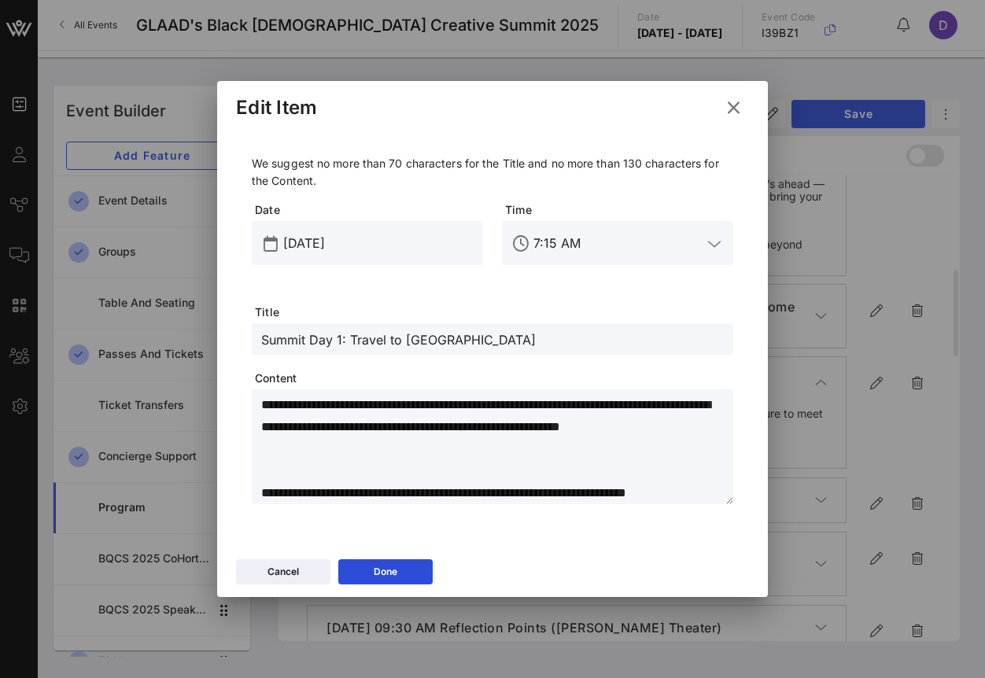
click at [321, 446] on textarea "**********" at bounding box center [497, 449] width 472 height 110
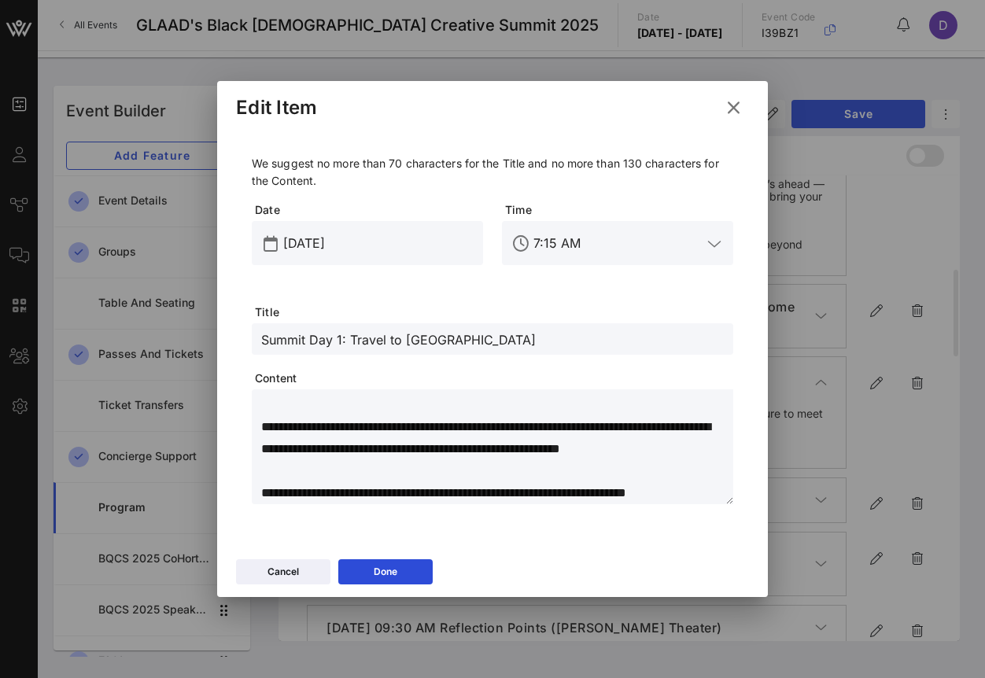
scroll to position [198, 0]
type textarea "**********"
click at [384, 570] on icon at bounding box center [384, 572] width 13 height 13
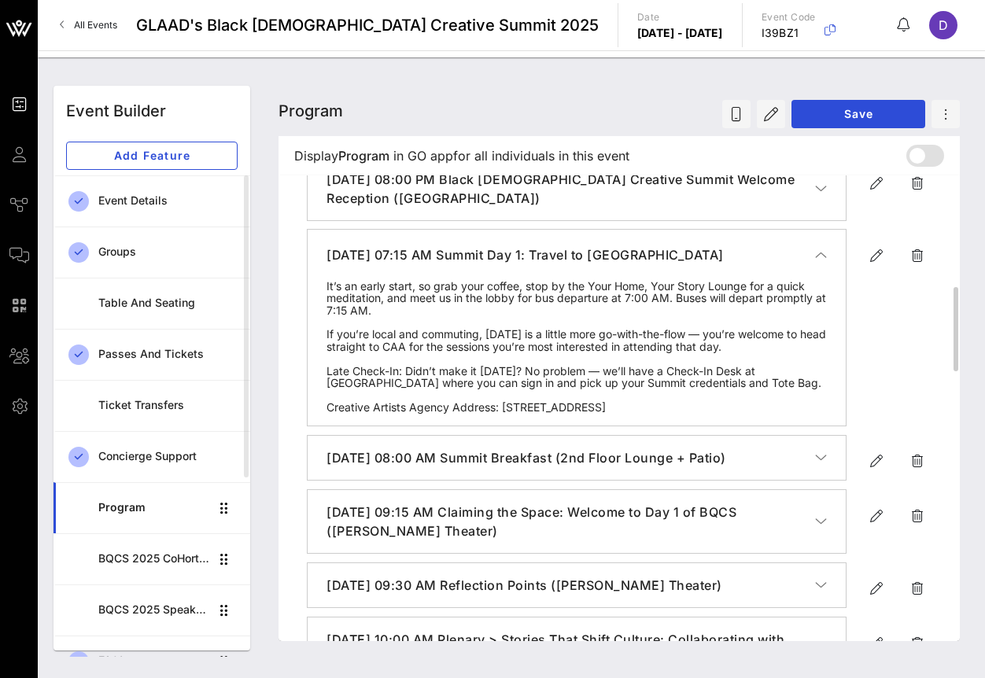
scroll to position [635, 0]
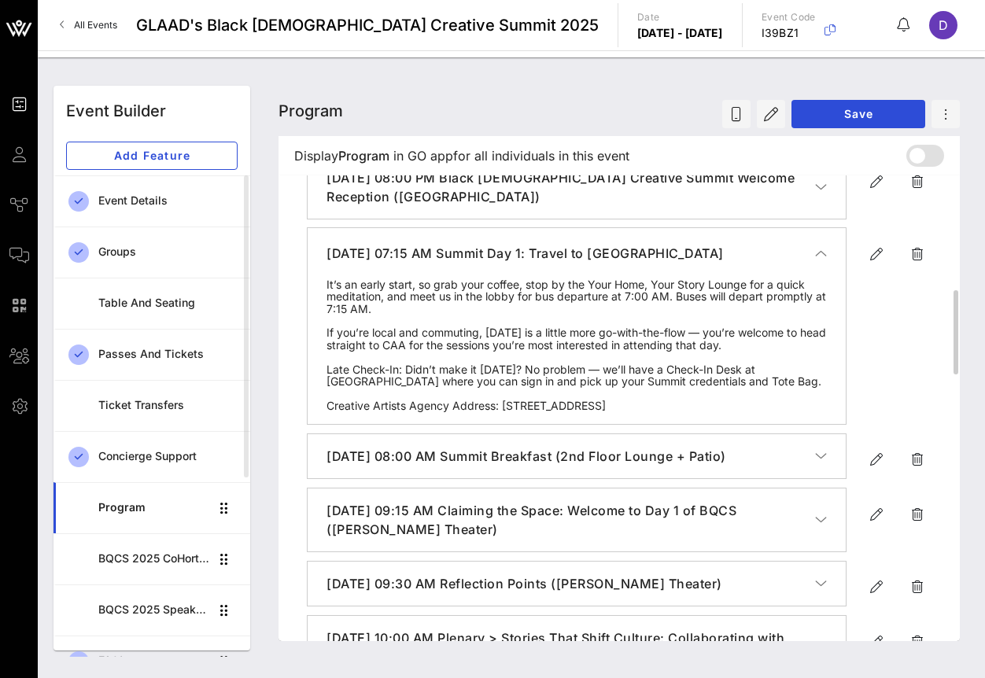
click at [818, 253] on icon "button" at bounding box center [821, 254] width 12 height 16
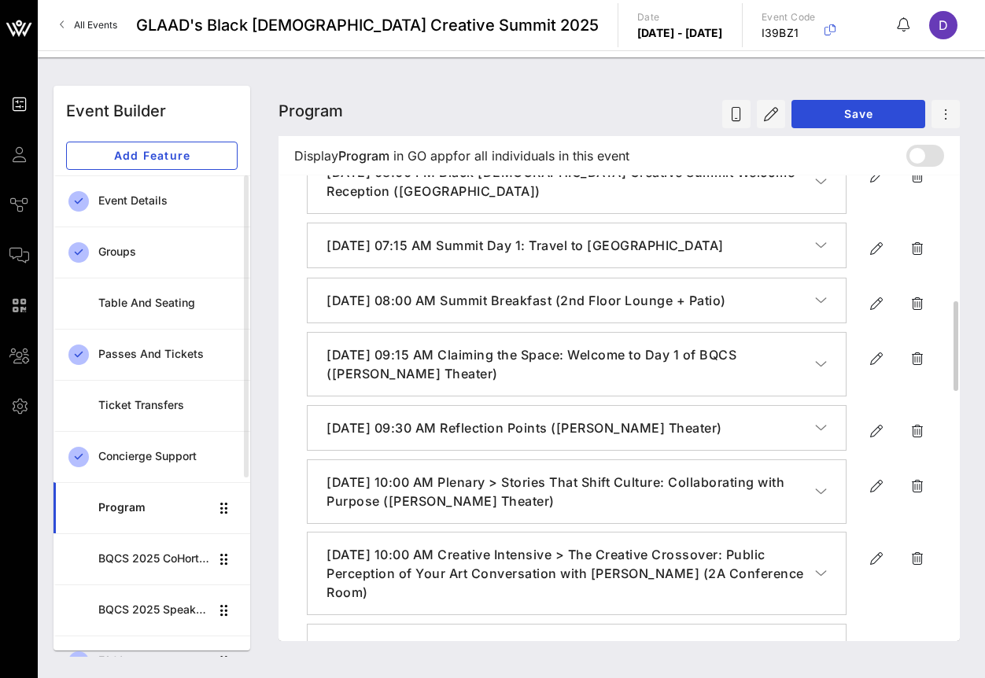
scroll to position [643, 0]
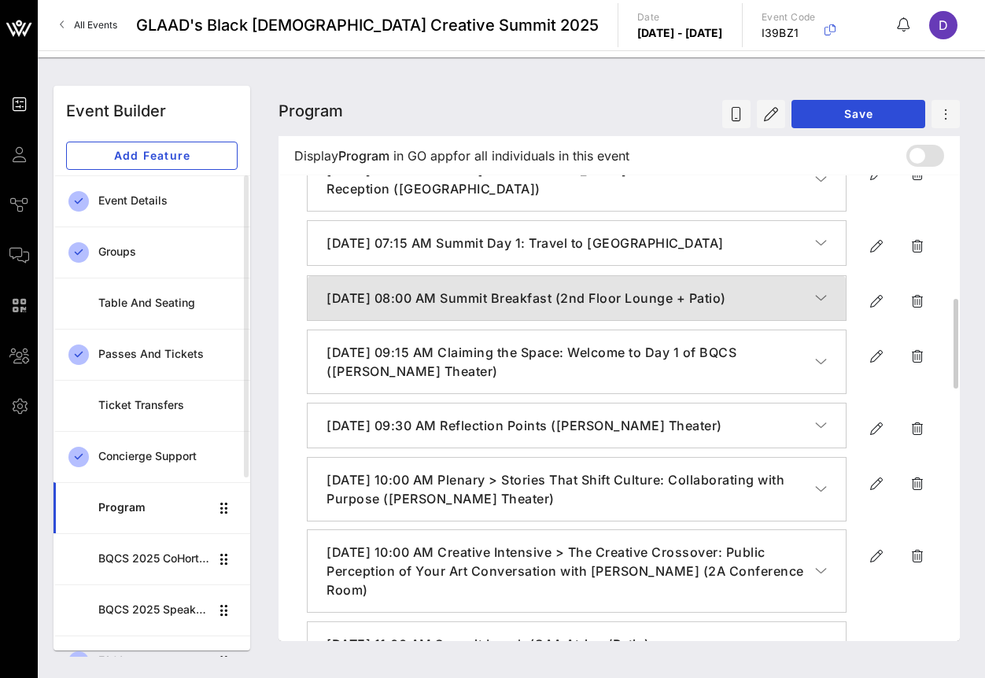
click at [830, 300] on button "[DATE] 08:00 AM Summit Breakfast (2nd Floor Lounge + Patio)" at bounding box center [577, 298] width 538 height 44
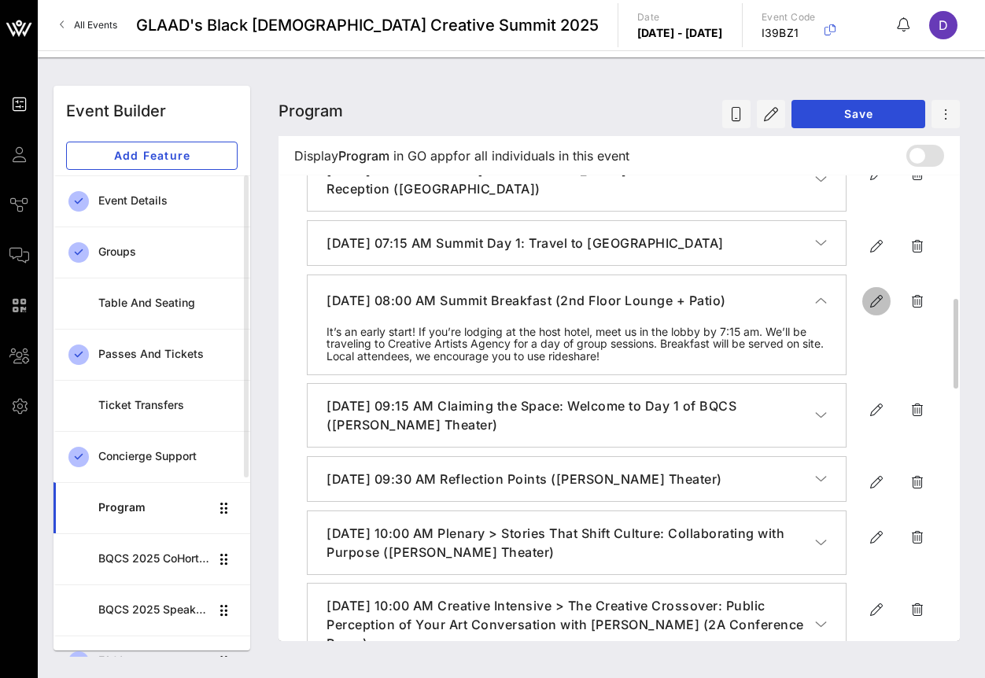
click at [873, 302] on icon "button" at bounding box center [876, 301] width 19 height 19
type input "[DATE]"
type input "8 AM"
type input "Summit Breakfast (2nd Floor Lounge + Patio)"
type textarea "**********"
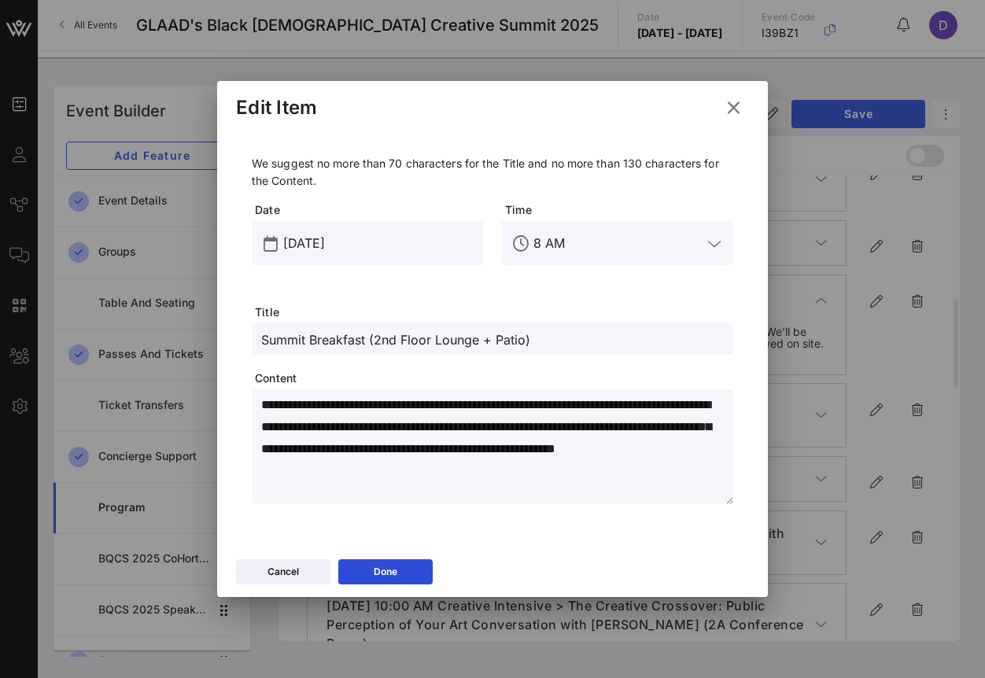
click at [426, 473] on textarea "**********" at bounding box center [497, 449] width 472 height 110
click at [410, 460] on textarea "**********" at bounding box center [497, 449] width 472 height 110
click at [397, 477] on textarea "**********" at bounding box center [497, 449] width 472 height 110
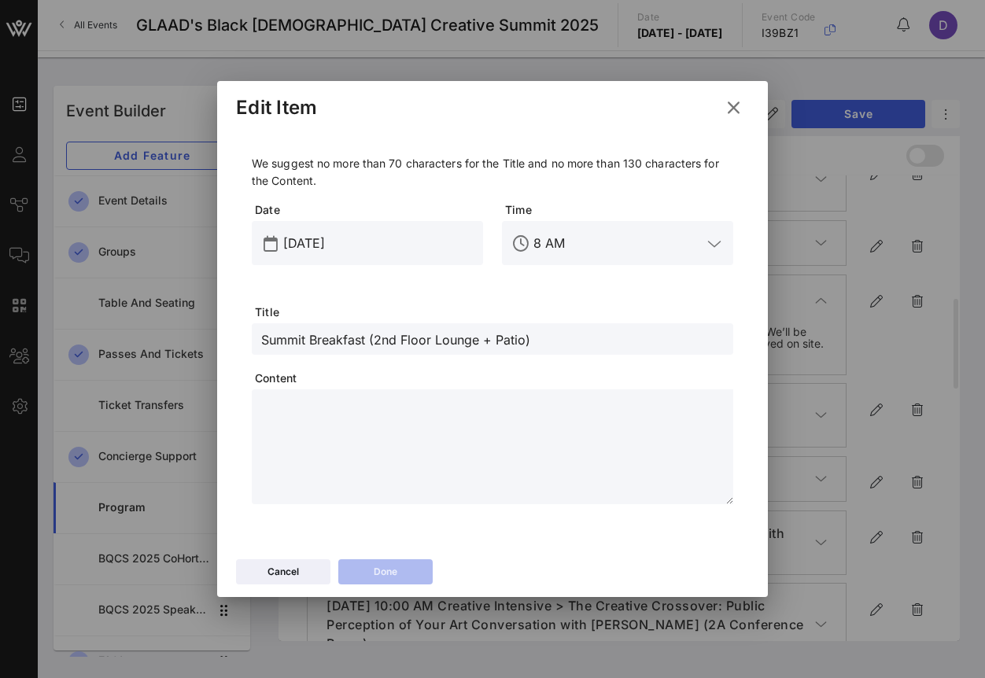
click at [364, 425] on textarea at bounding box center [497, 449] width 472 height 110
paste textarea "**********"
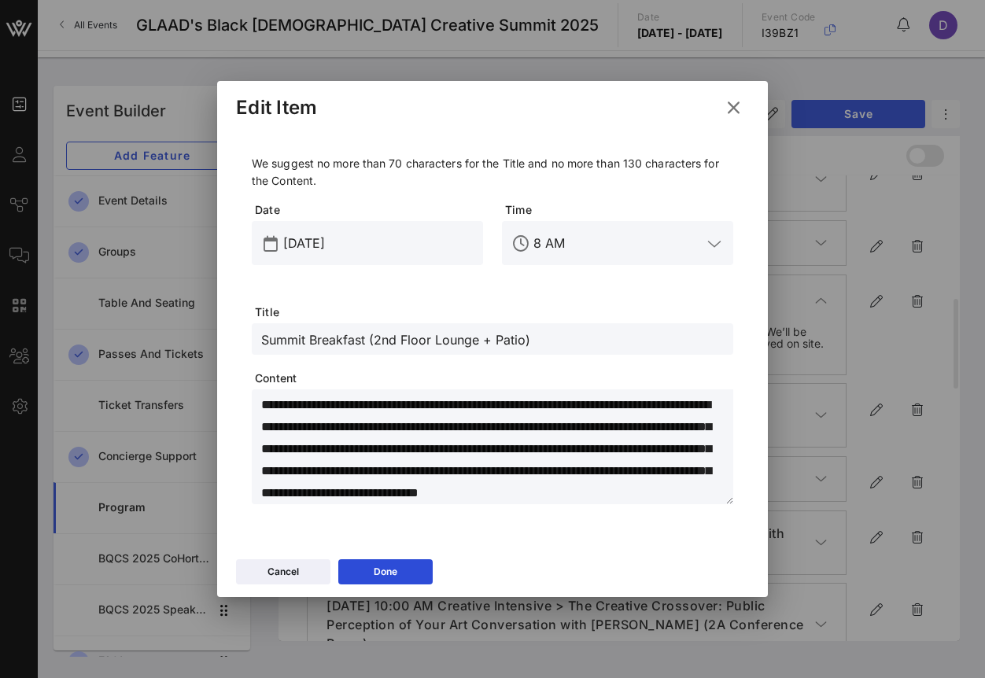
scroll to position [0, 0]
click at [560, 473] on textarea "**********" at bounding box center [497, 449] width 472 height 110
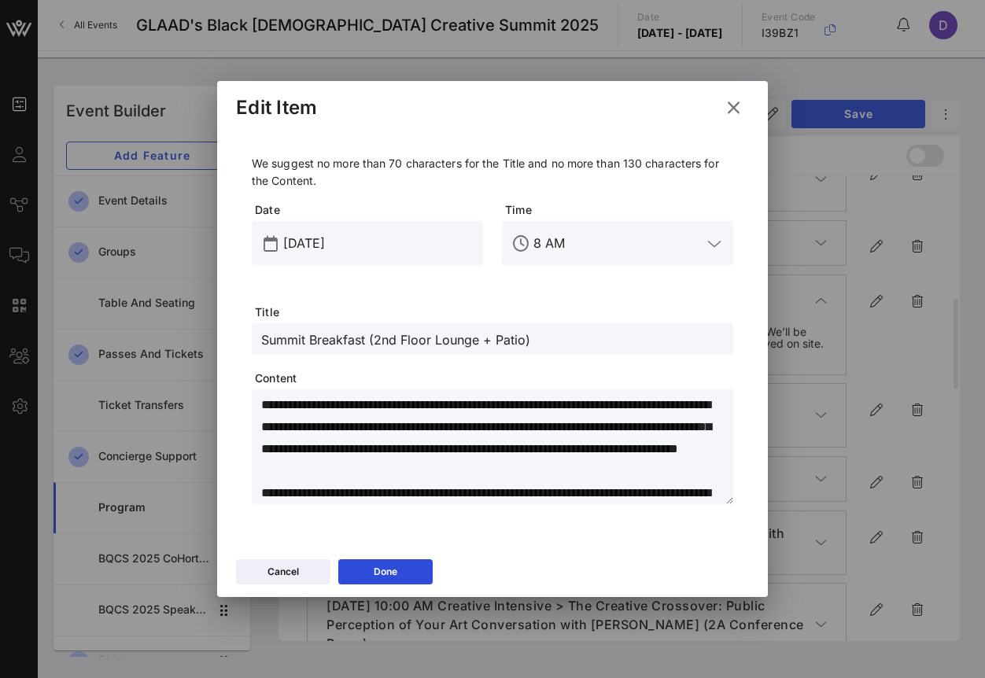
scroll to position [18, 0]
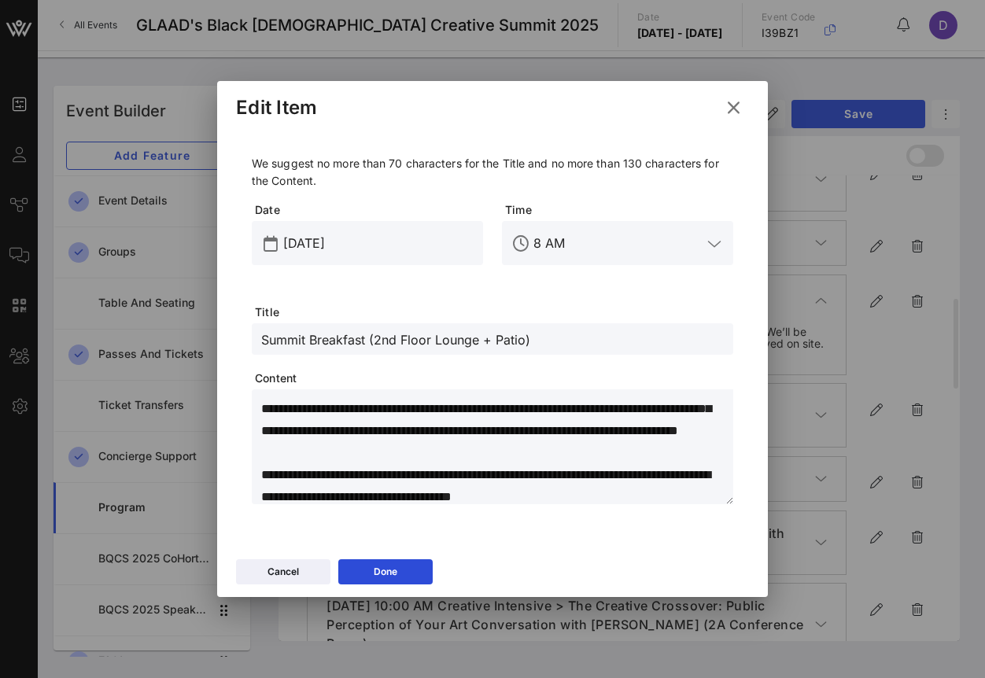
type textarea "**********"
click at [412, 574] on button "Done" at bounding box center [385, 571] width 94 height 25
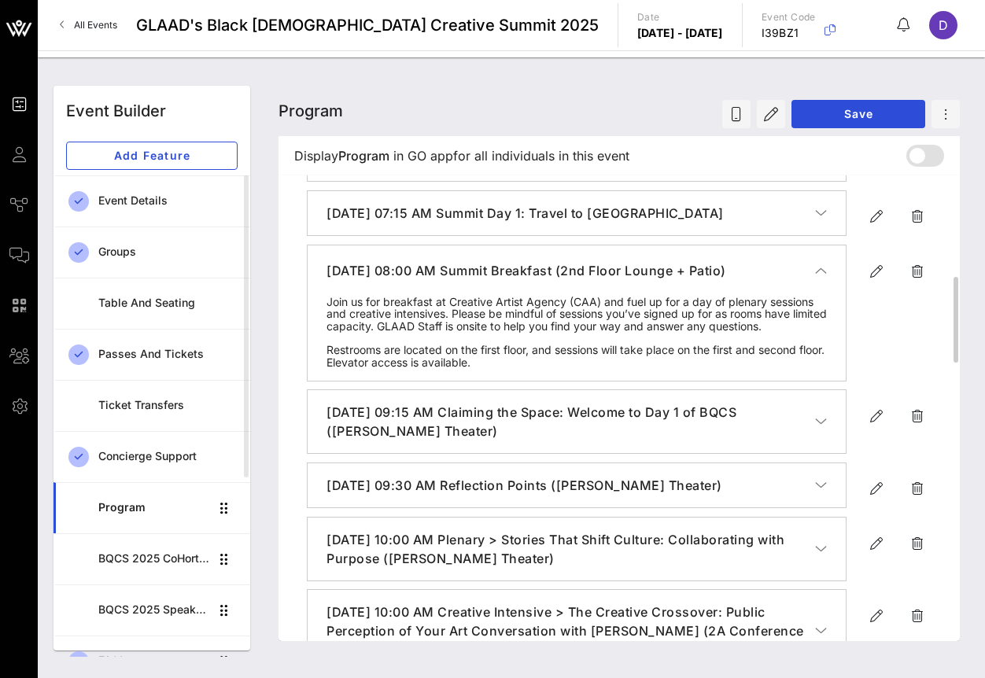
scroll to position [681, 0]
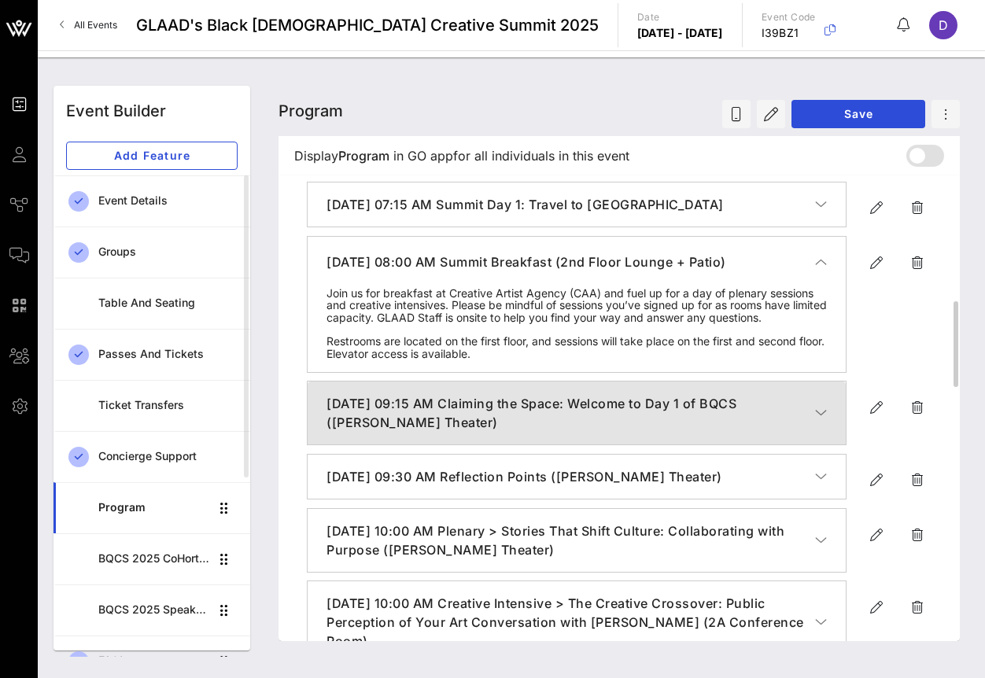
click at [815, 421] on icon "button" at bounding box center [821, 413] width 12 height 16
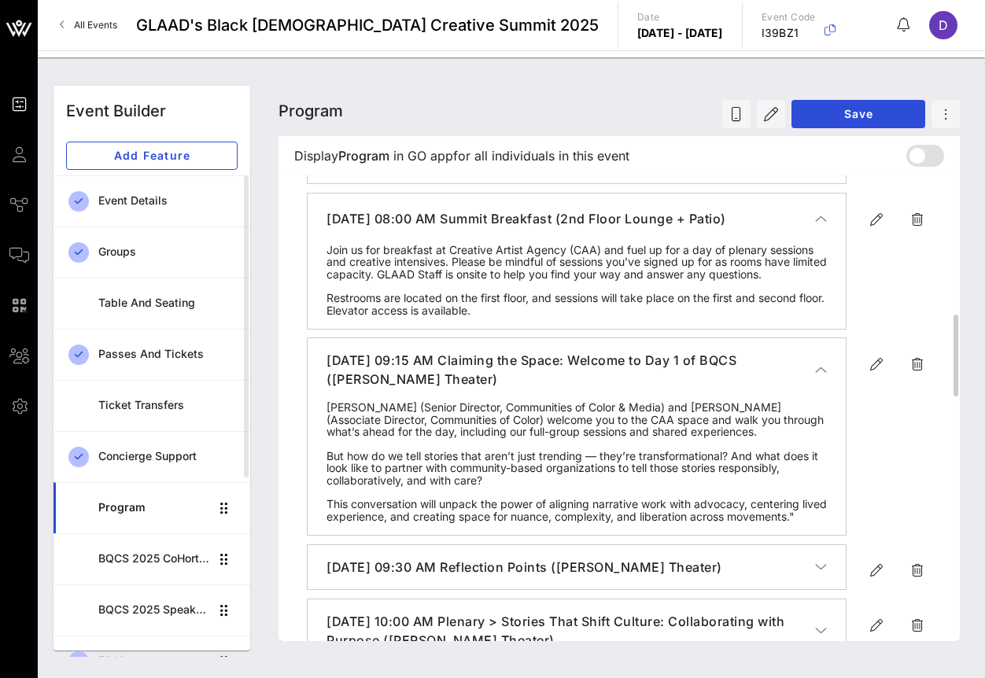
scroll to position [735, 0]
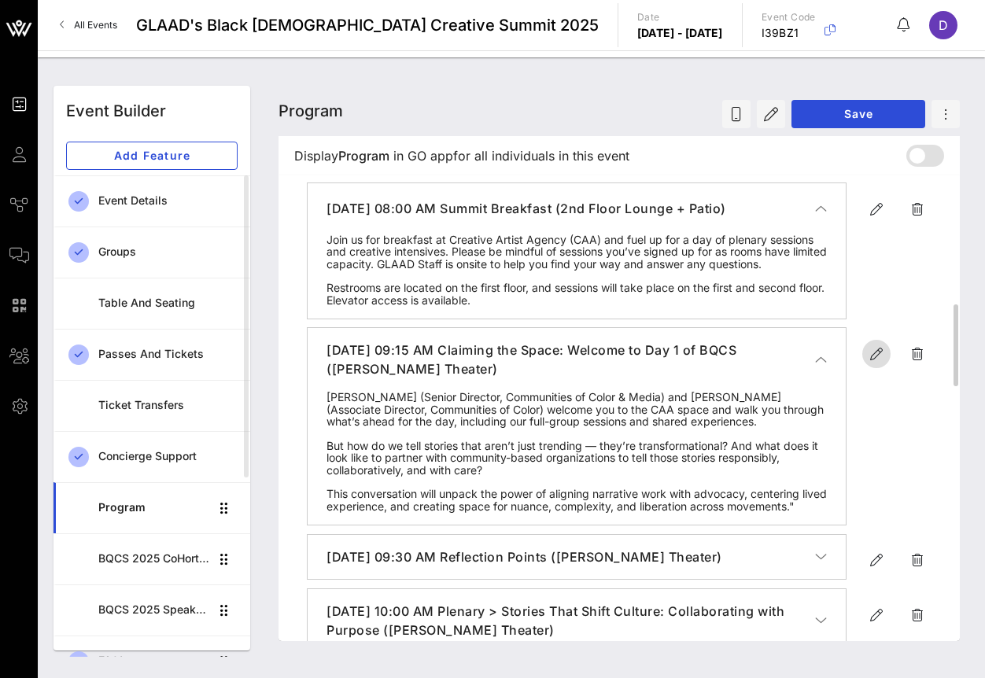
click at [870, 364] on icon "button" at bounding box center [876, 354] width 19 height 19
type input "[DATE]"
type input "9:15 AM"
type input "Claiming the Space: Welcome to Day 1 of BQCS ([PERSON_NAME] Theater)"
type textarea "**********"
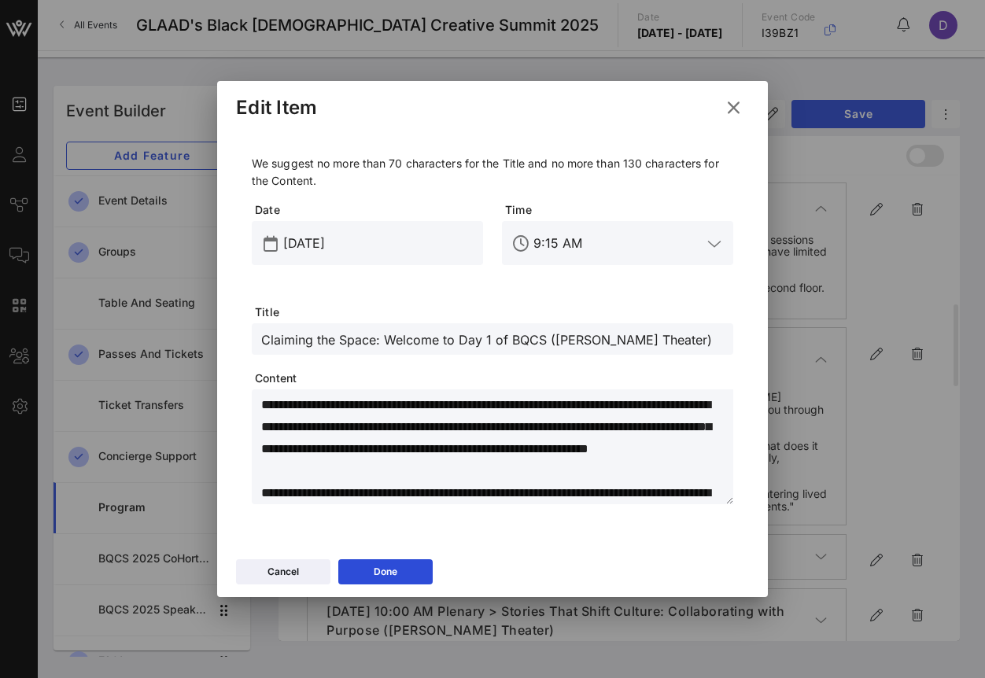
click at [321, 331] on input "Claiming the Space: Welcome to Day 1 of BQCS ([PERSON_NAME] Theater)" at bounding box center [492, 339] width 463 height 20
paste input "text"
type input "Claiming the Space: Welcome to Day 1 of BQCS"
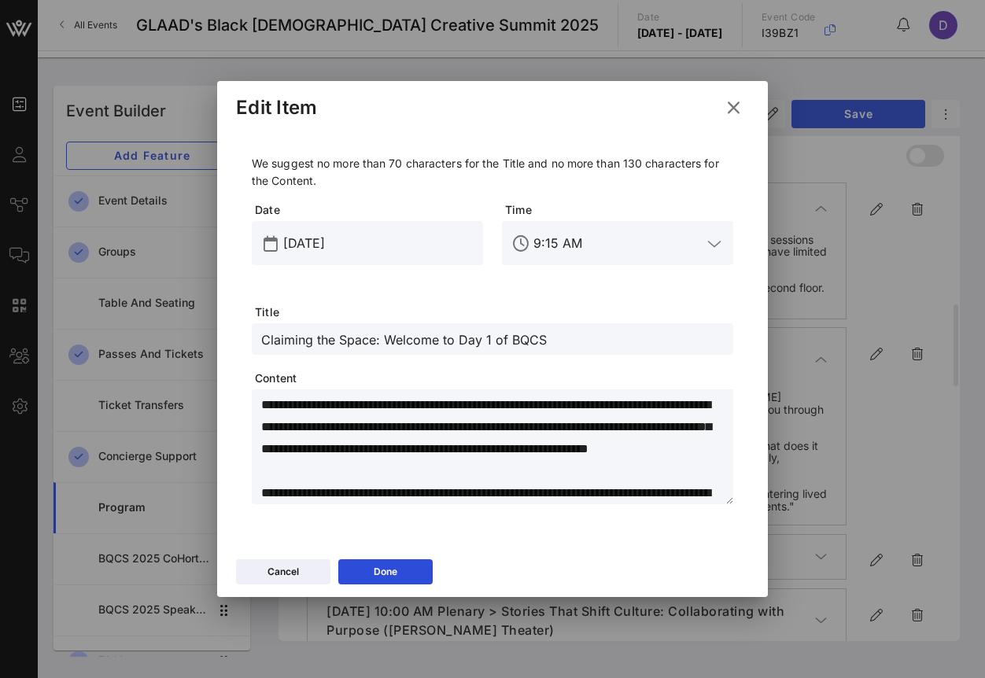
click at [381, 408] on textarea "**********" at bounding box center [497, 449] width 472 height 110
paste textarea
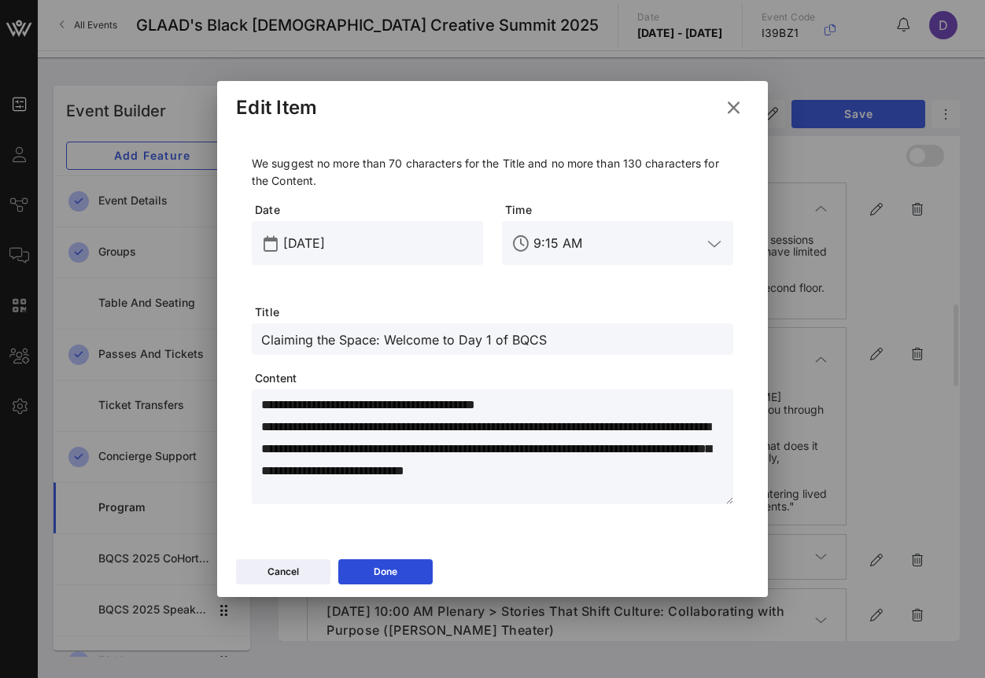
click at [432, 402] on textarea "**********" at bounding box center [497, 449] width 472 height 110
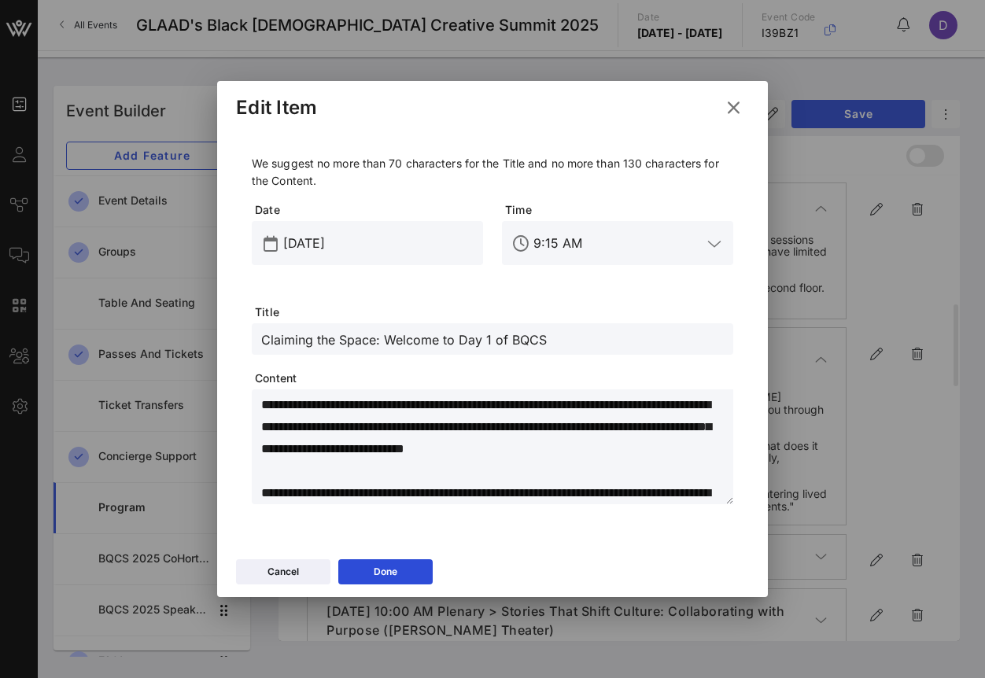
scroll to position [44, 0]
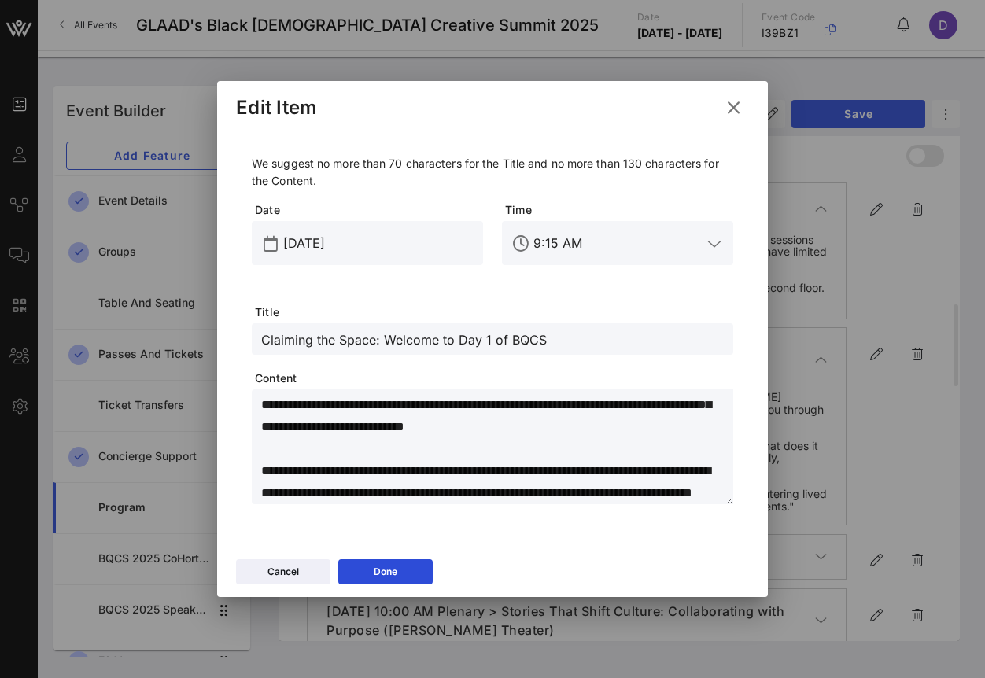
click at [575, 486] on textarea "**********" at bounding box center [497, 449] width 472 height 110
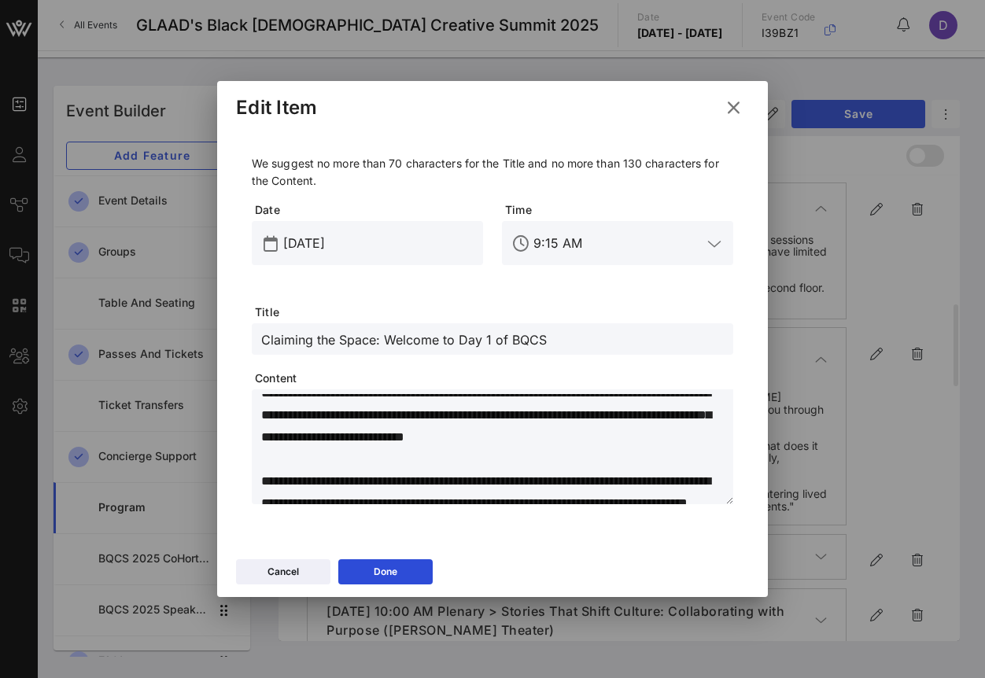
scroll to position [0, 0]
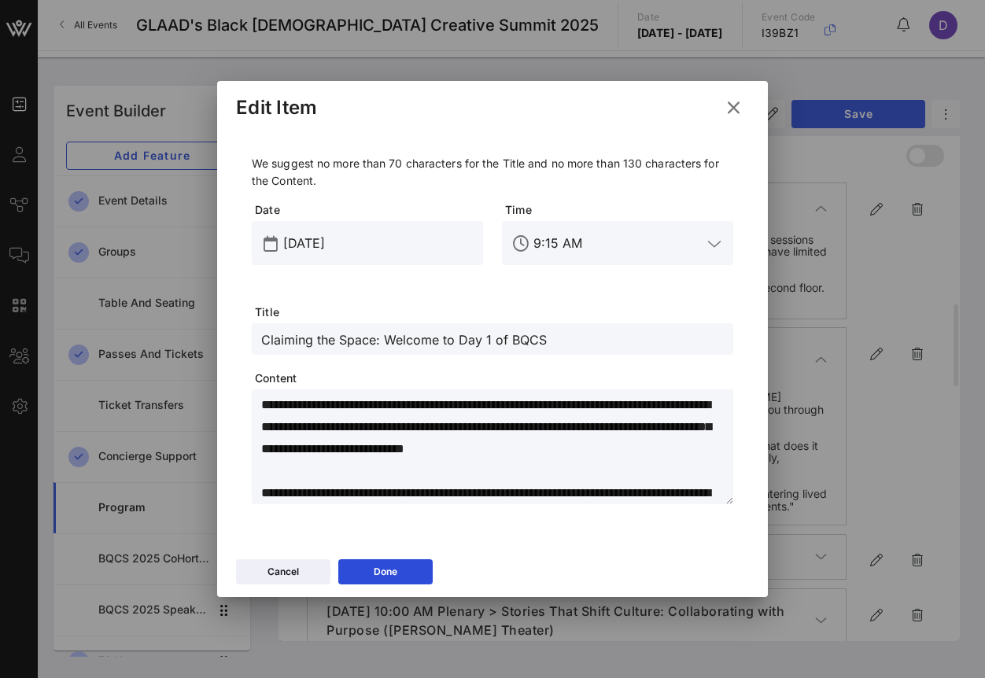
click at [393, 431] on textarea "**********" at bounding box center [497, 449] width 472 height 110
paste textarea "**********"
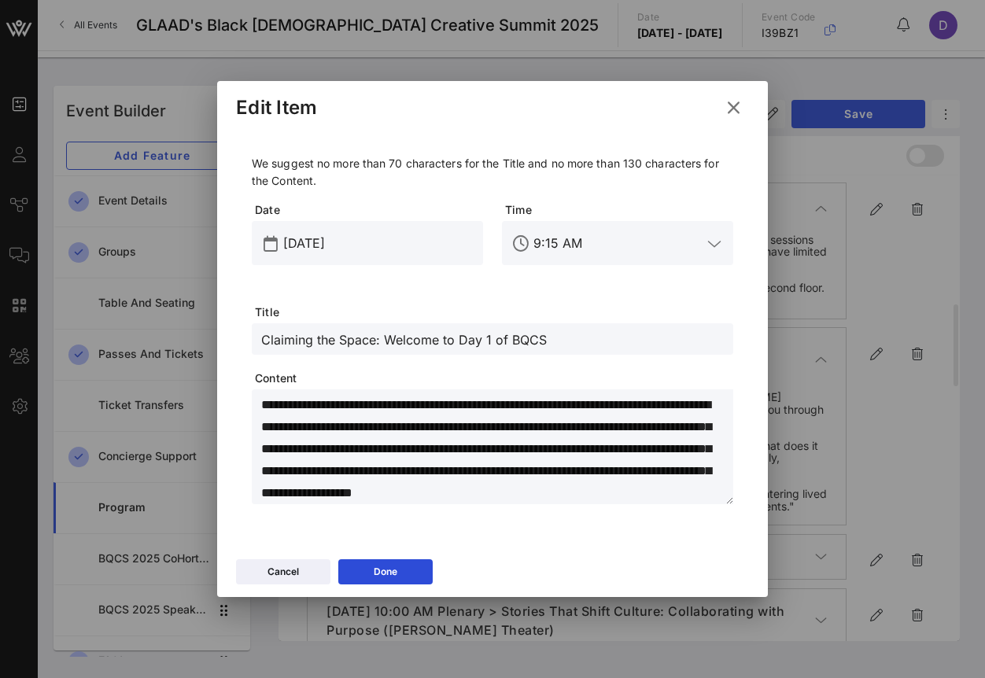
type textarea "**********"
click at [403, 563] on button "Done" at bounding box center [385, 571] width 94 height 25
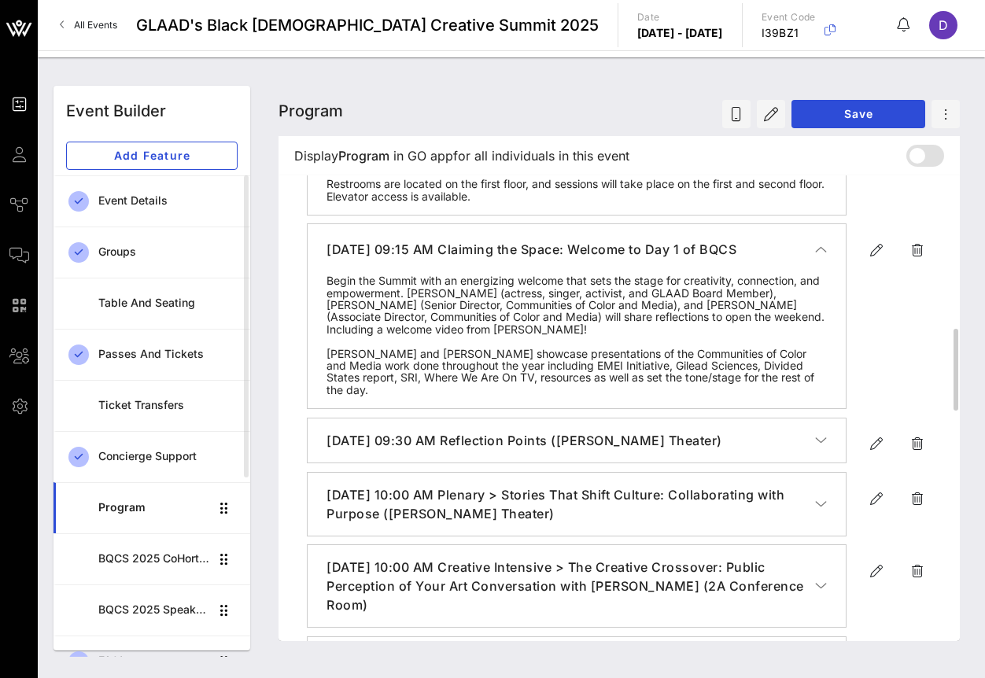
scroll to position [844, 0]
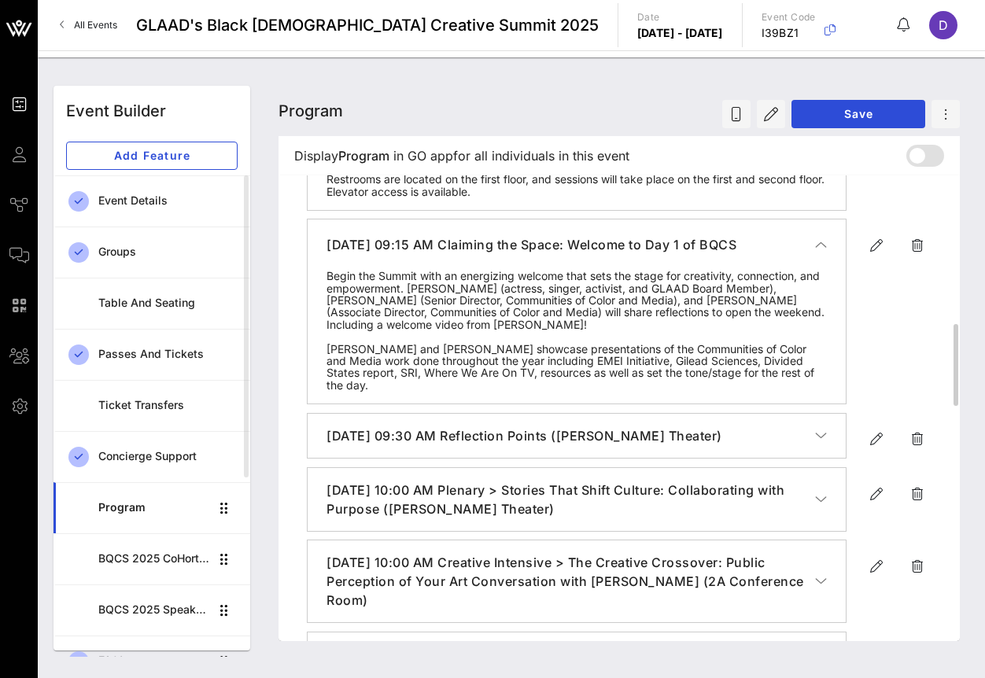
click at [818, 253] on icon "button" at bounding box center [821, 245] width 12 height 16
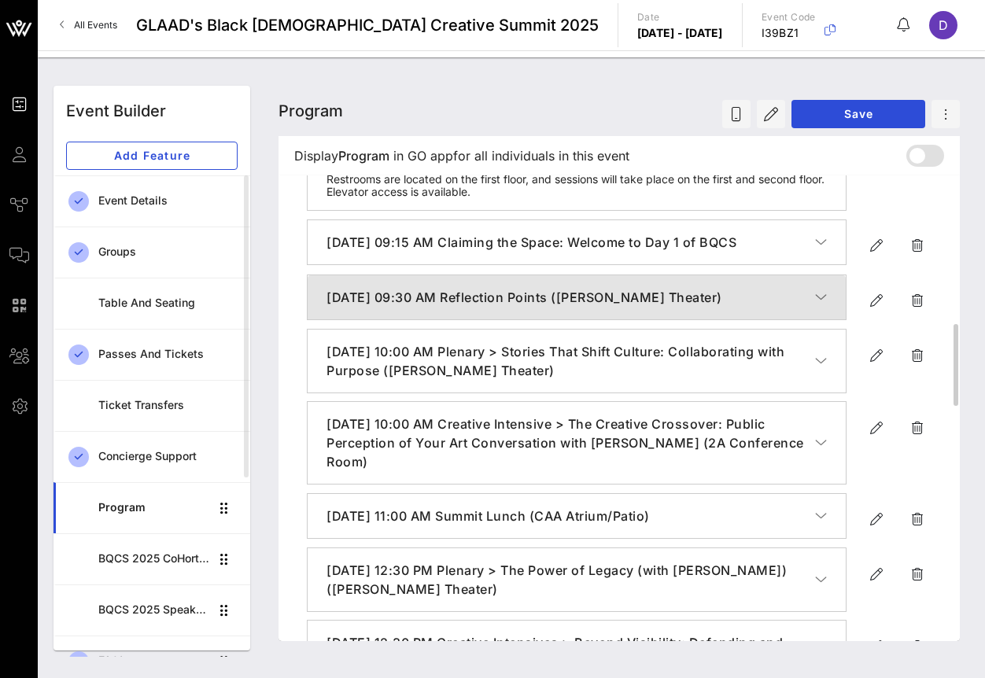
click at [825, 305] on icon "button" at bounding box center [821, 298] width 12 height 16
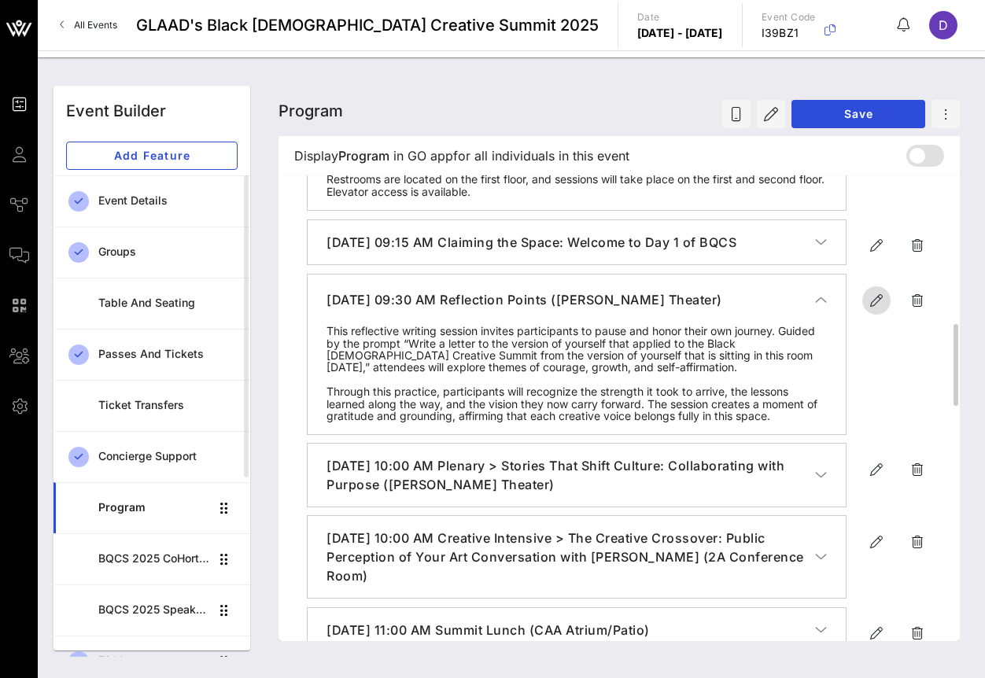
click at [875, 310] on icon "button" at bounding box center [876, 300] width 19 height 19
type input "[DATE]"
type input "9:30 AM"
type input "Reflection Points ([PERSON_NAME] Theater)"
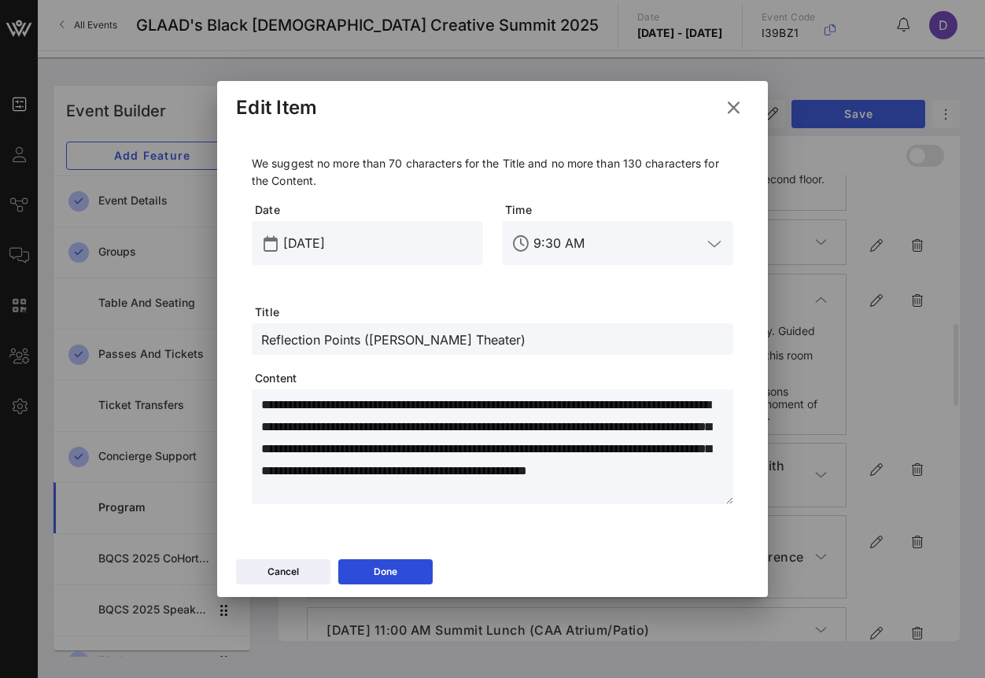
click at [352, 450] on textarea "**********" at bounding box center [497, 449] width 472 height 110
paste textarea "**********"
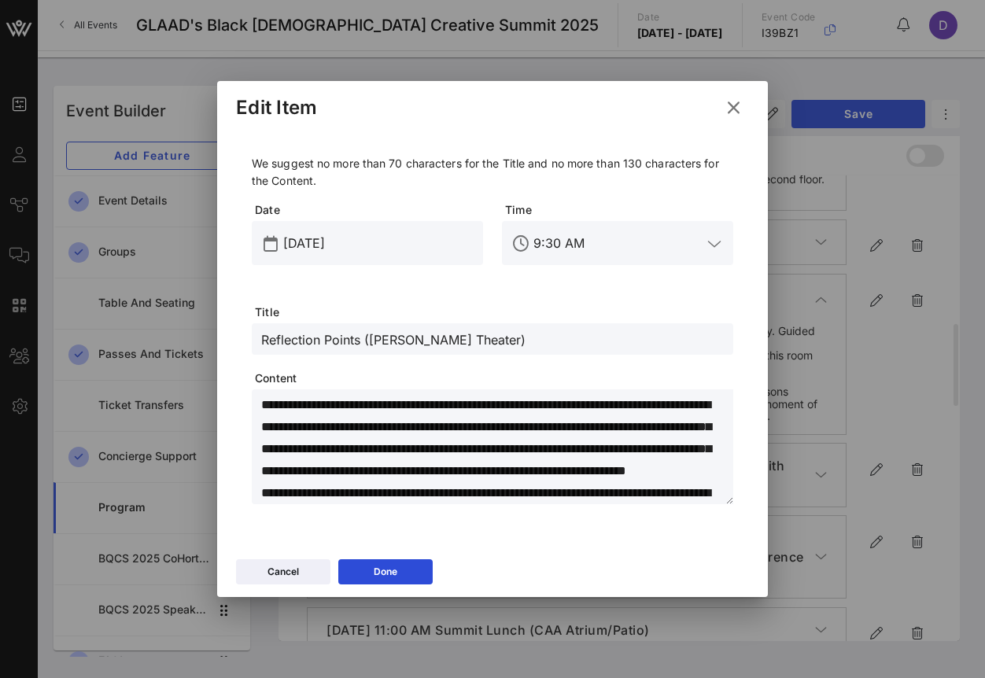
type textarea "**********"
click at [552, 245] on input "9:30 AM" at bounding box center [618, 243] width 168 height 25
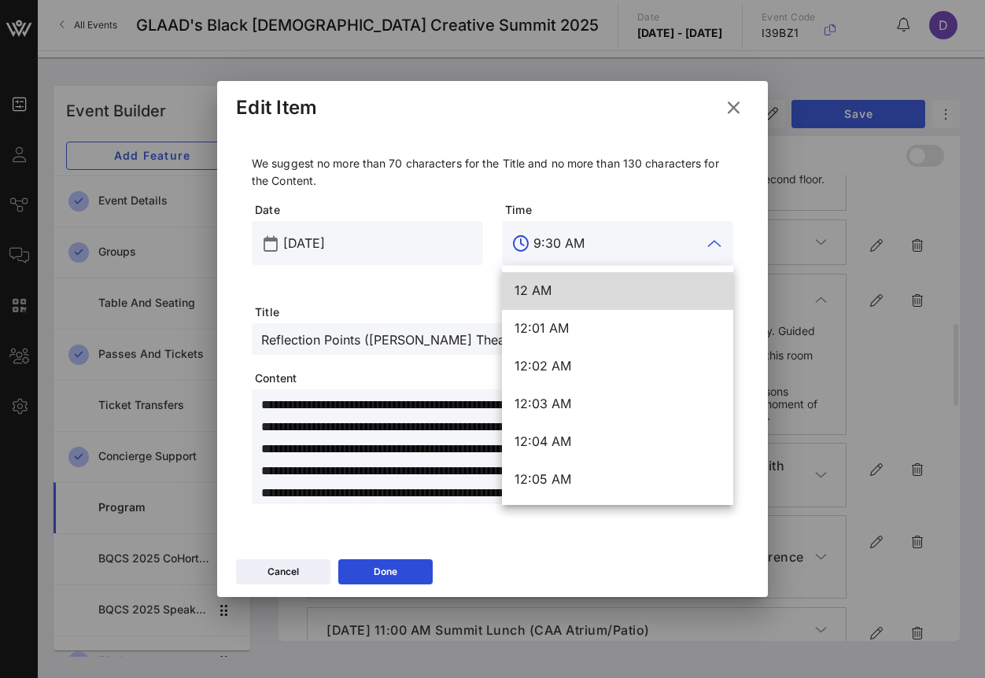
click at [552, 241] on input "9:30 AM" at bounding box center [618, 243] width 168 height 25
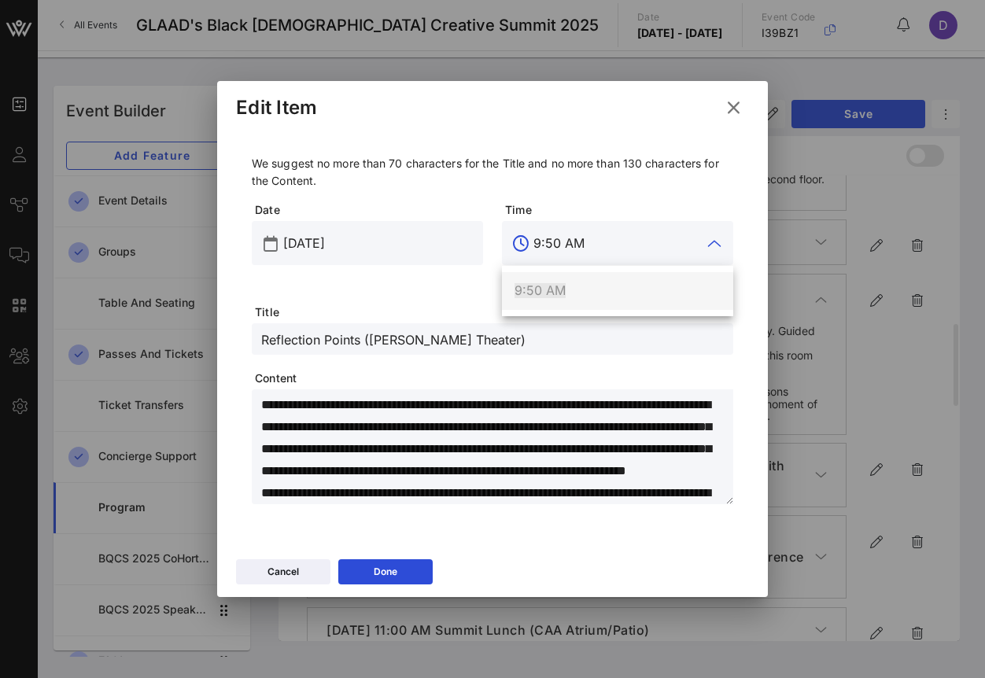
click at [571, 294] on div "9:50 AM" at bounding box center [618, 290] width 206 height 15
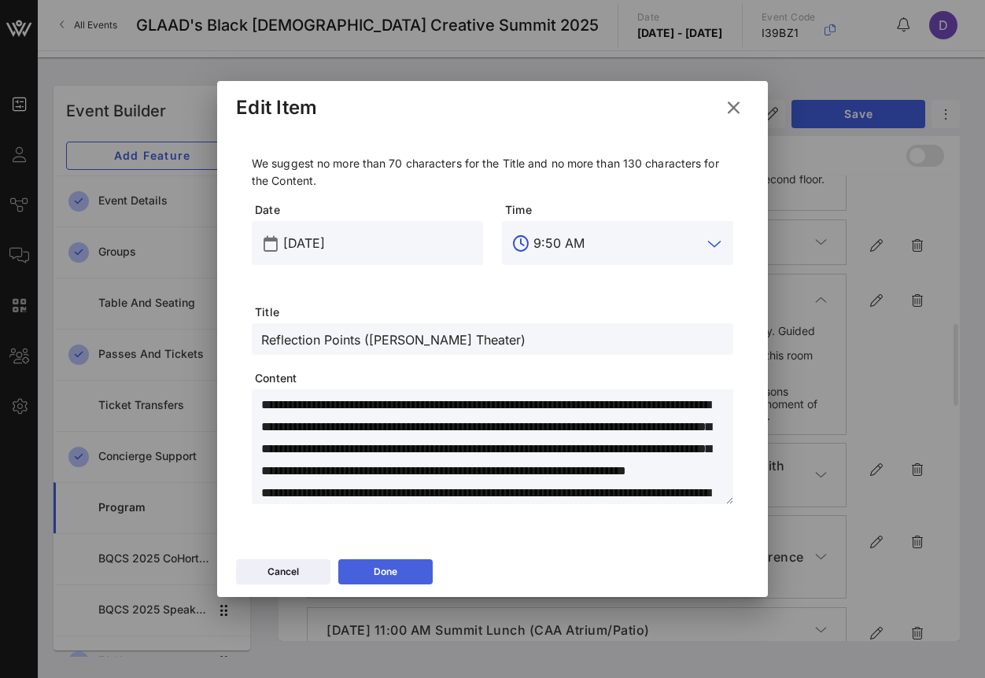
type input "9:50 AM"
click at [388, 579] on div "Done" at bounding box center [386, 572] width 24 height 16
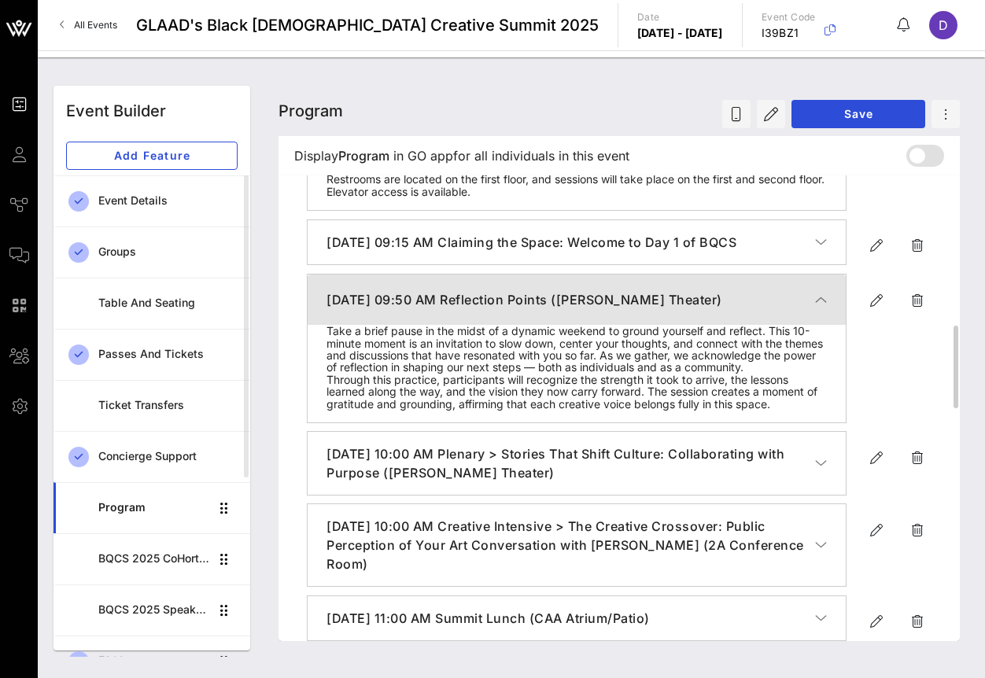
click at [821, 308] on icon "button" at bounding box center [821, 300] width 12 height 16
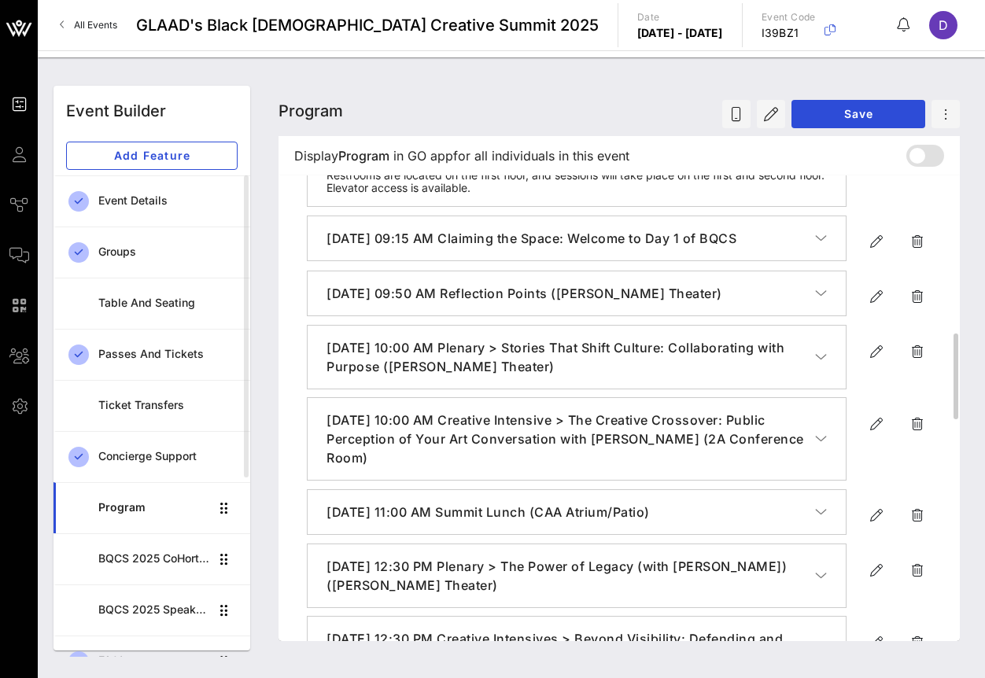
scroll to position [848, 0]
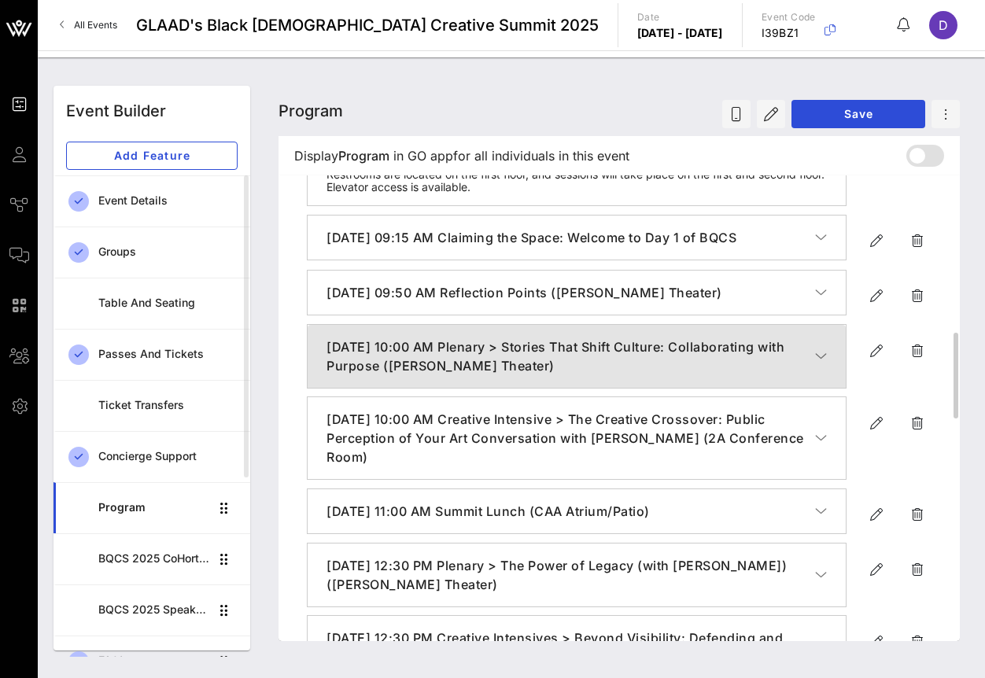
click at [815, 364] on icon "button" at bounding box center [821, 357] width 12 height 16
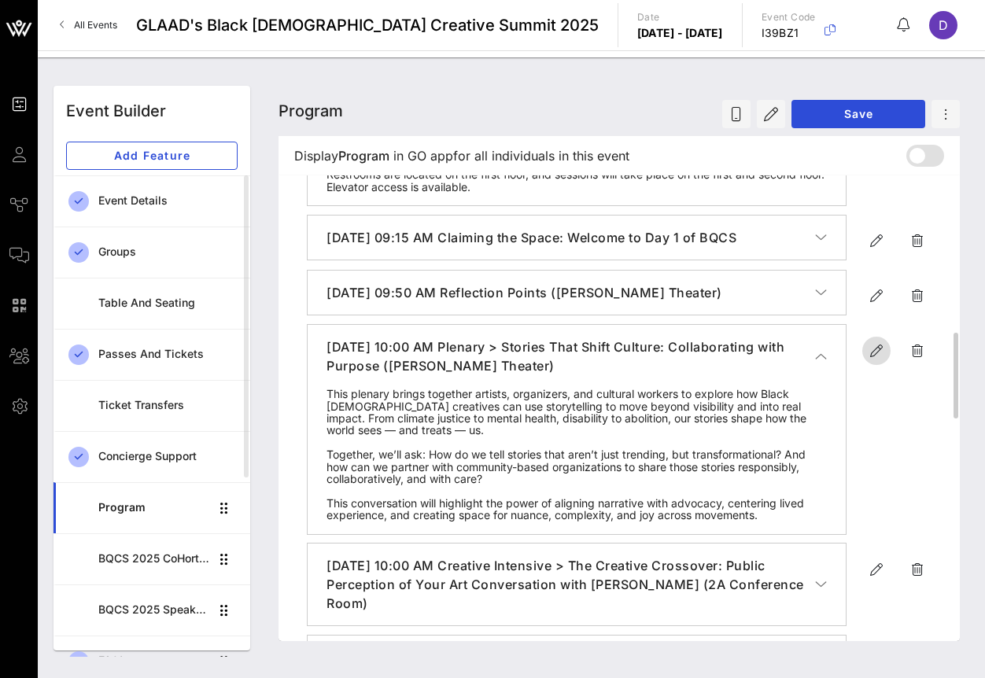
click at [870, 360] on icon "button" at bounding box center [876, 351] width 19 height 19
type input "[DATE]"
type input "10 AM"
type input "Plenary > Stories That Shift Culture: Collaborating with Purpose ([PERSON_NAME]…"
type textarea "**********"
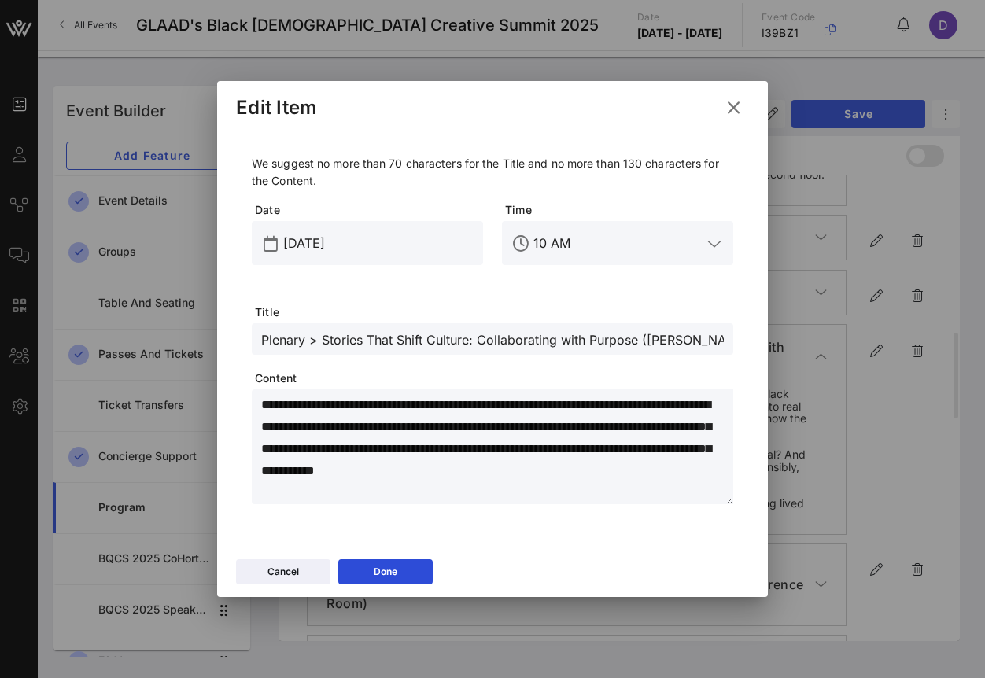
click at [345, 345] on input "Plenary > Stories That Shift Culture: Collaborating with Purpose ([PERSON_NAME]…" at bounding box center [492, 339] width 463 height 20
paste input "Stories That Shift Culture: Collaborating with Purpose (Plenary 1"
type input "Stories That Shift Culture: Collaborating with Purpose (Plenary 1)"
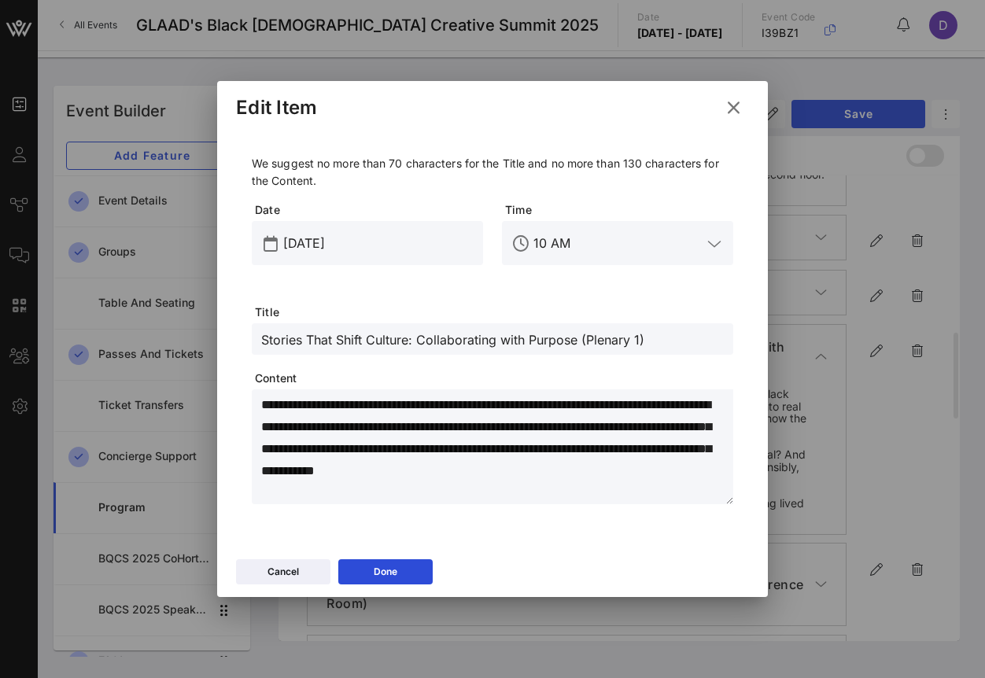
click at [334, 438] on textarea "**********" at bounding box center [497, 449] width 472 height 110
paste textarea "**********"
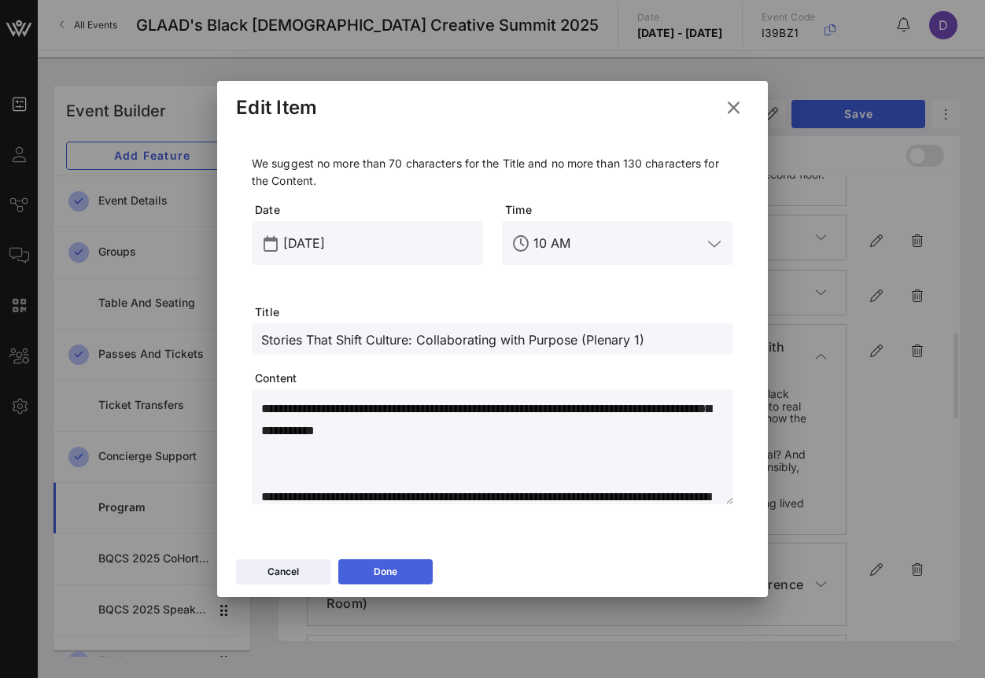
type textarea "**********"
click at [390, 577] on div "Done" at bounding box center [386, 572] width 24 height 16
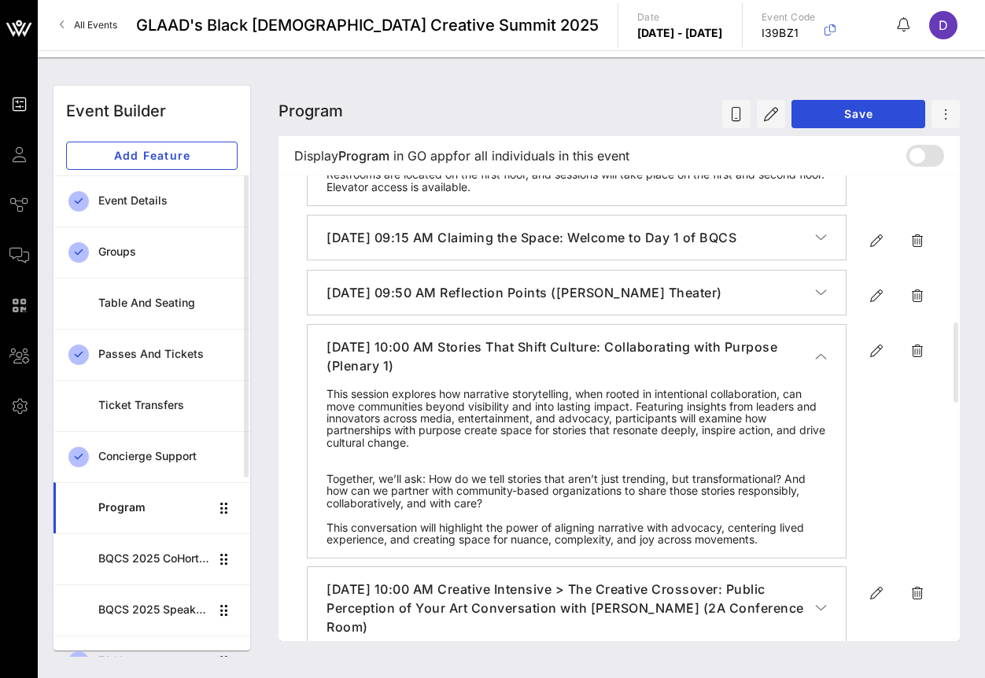
scroll to position [0, 0]
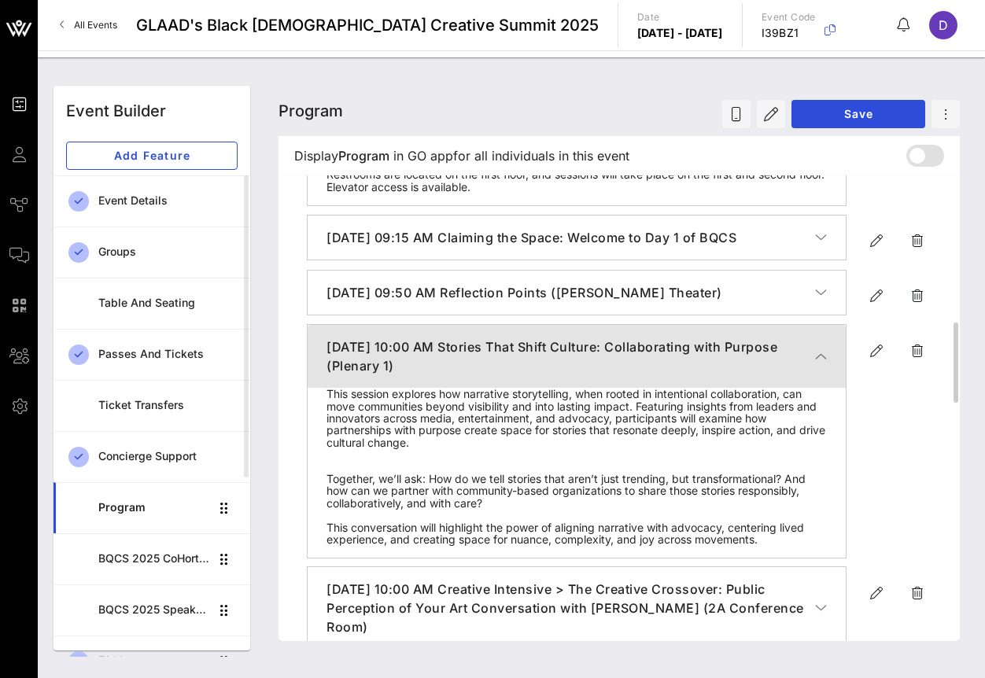
click at [826, 364] on icon "button" at bounding box center [821, 357] width 12 height 16
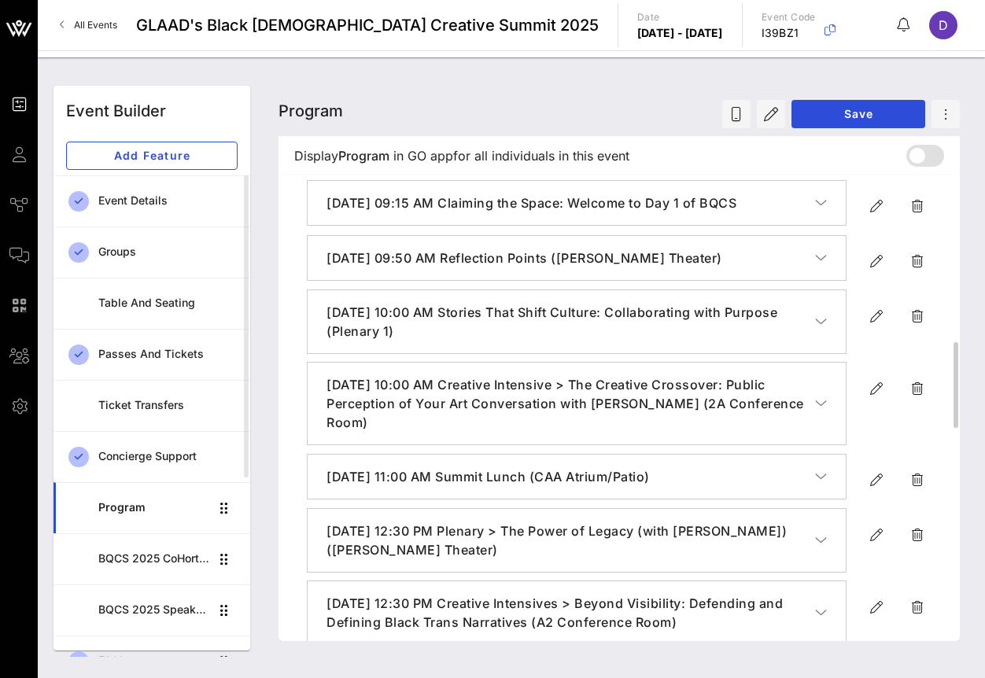
scroll to position [886, 0]
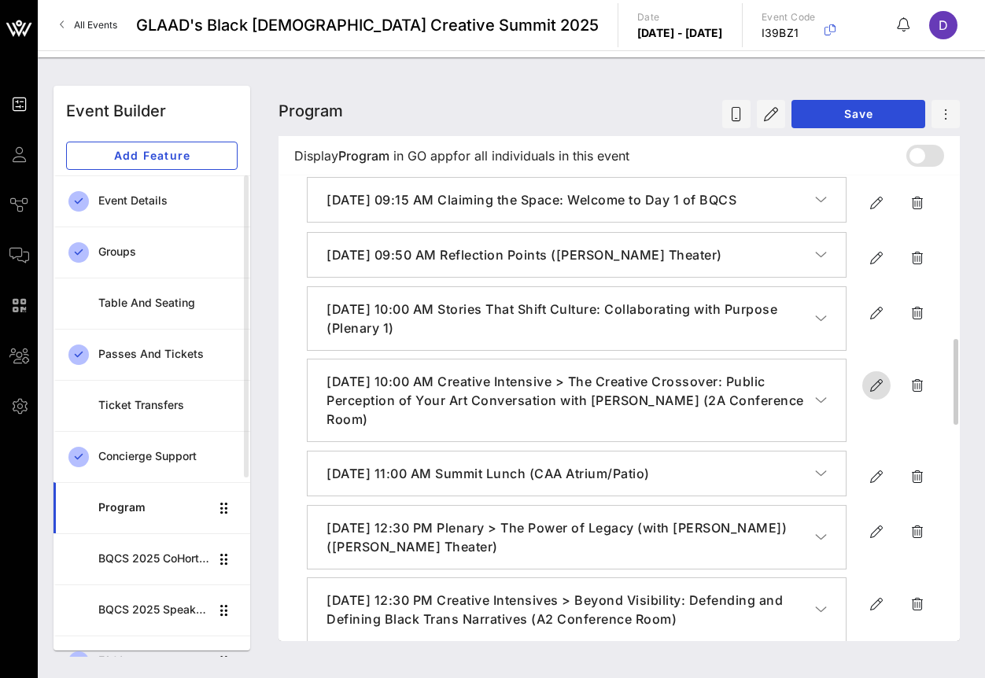
click at [873, 395] on icon "button" at bounding box center [876, 385] width 19 height 19
type input "[DATE]"
type input "10 AM"
type input "Creative Intensive > The Creative Crossover: Public Perception of Your Art Conv…"
type textarea "**********"
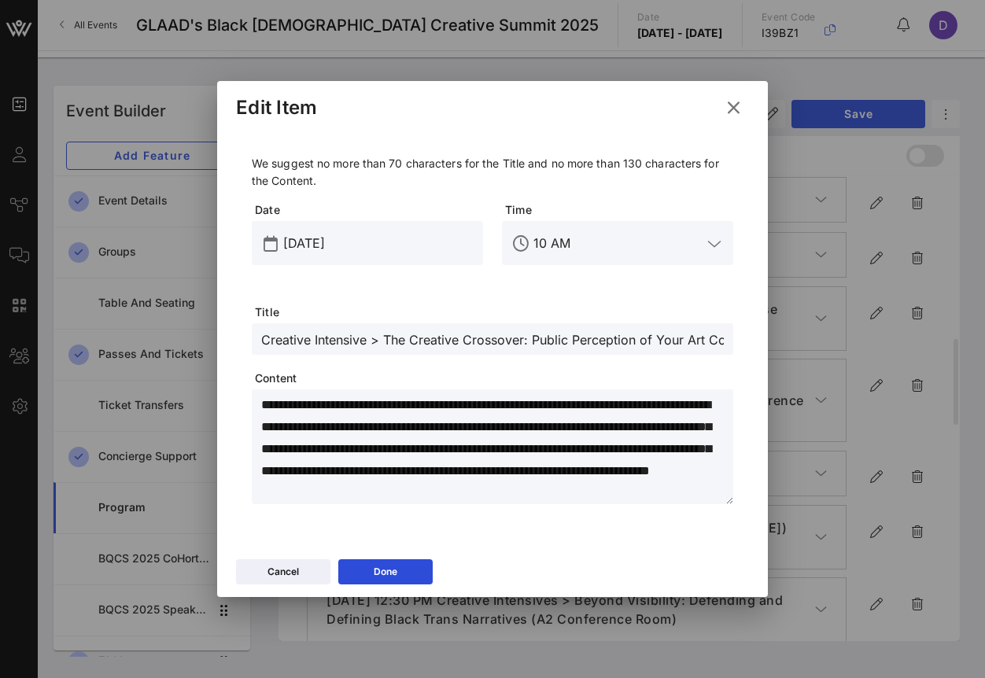
click at [409, 344] on input "Creative Intensive > The Creative Crossover: Public Perception of Your Art Conv…" at bounding box center [492, 339] width 463 height 20
paste input "The Creative Crossover: Public Perception of Your Art Conversation with [PERSON…"
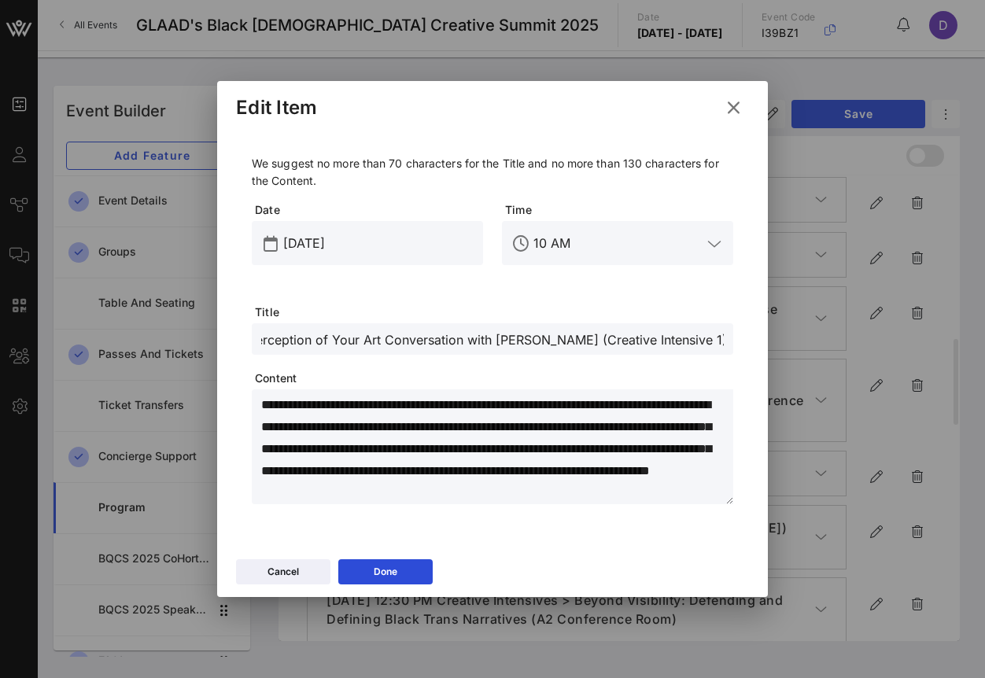
type input "The Creative Crossover: Public Perception of Your Art Conversation with [PERSON…"
click at [374, 462] on textarea "**********" at bounding box center [497, 449] width 472 height 110
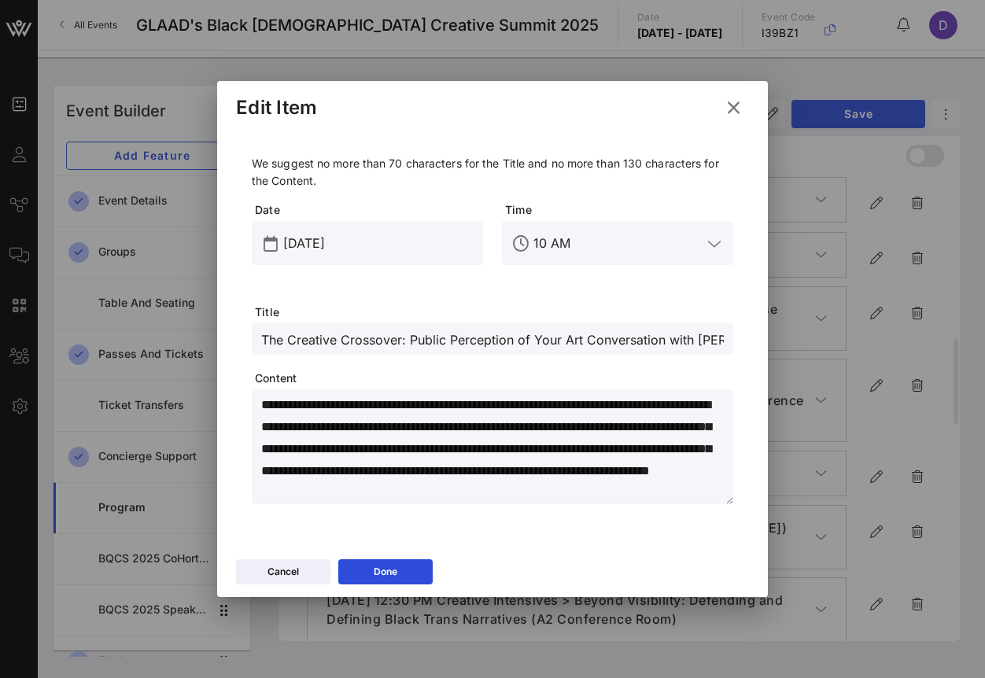
paste textarea "**********"
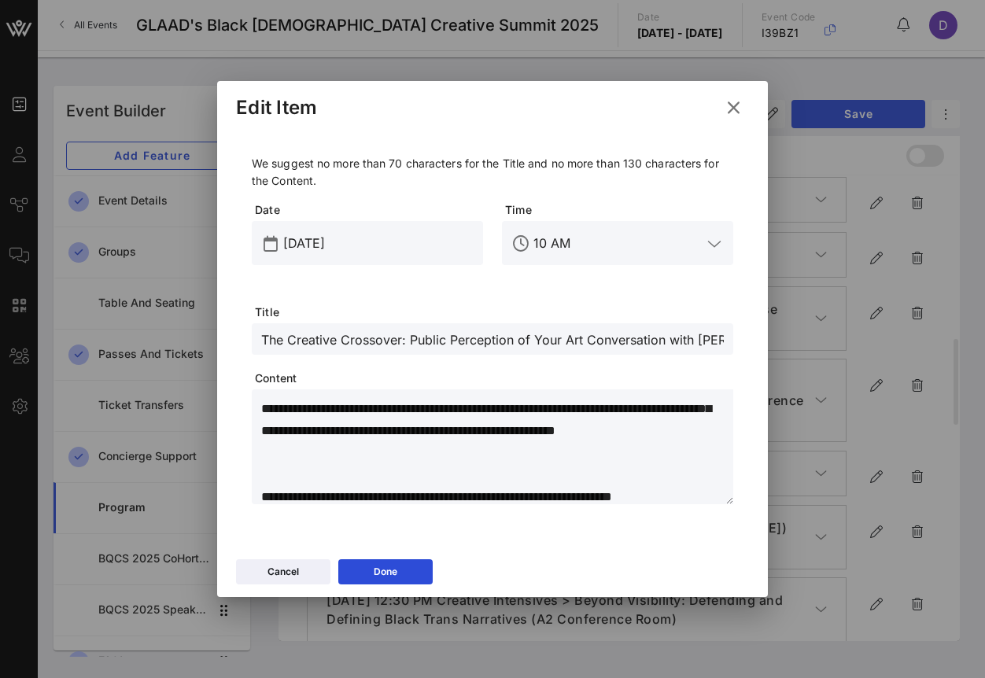
scroll to position [37, 0]
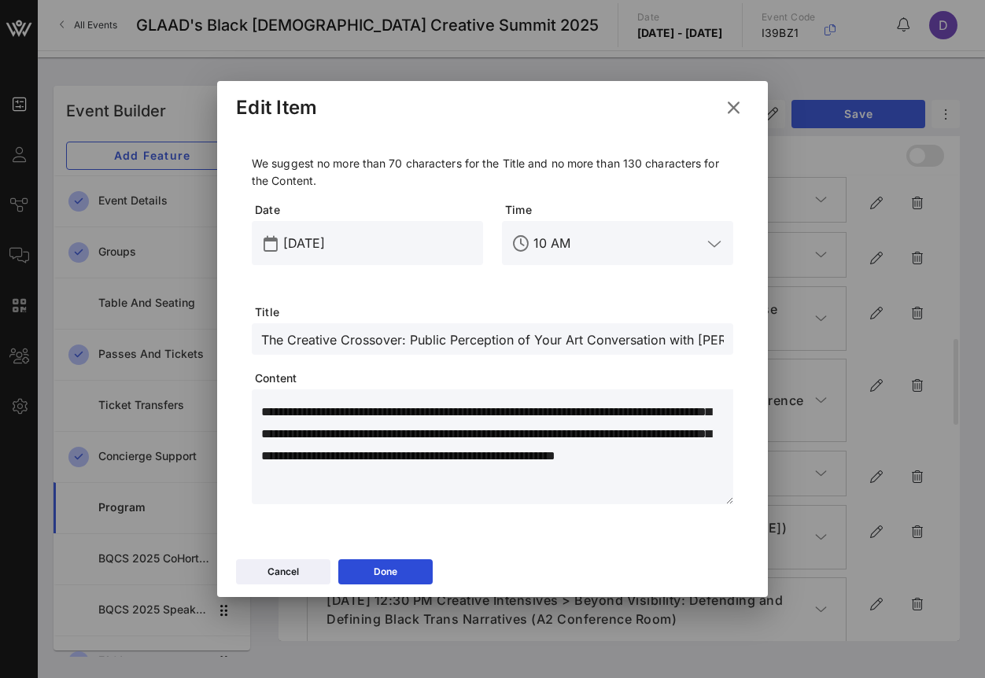
click at [694, 455] on textarea "**********" at bounding box center [497, 449] width 472 height 110
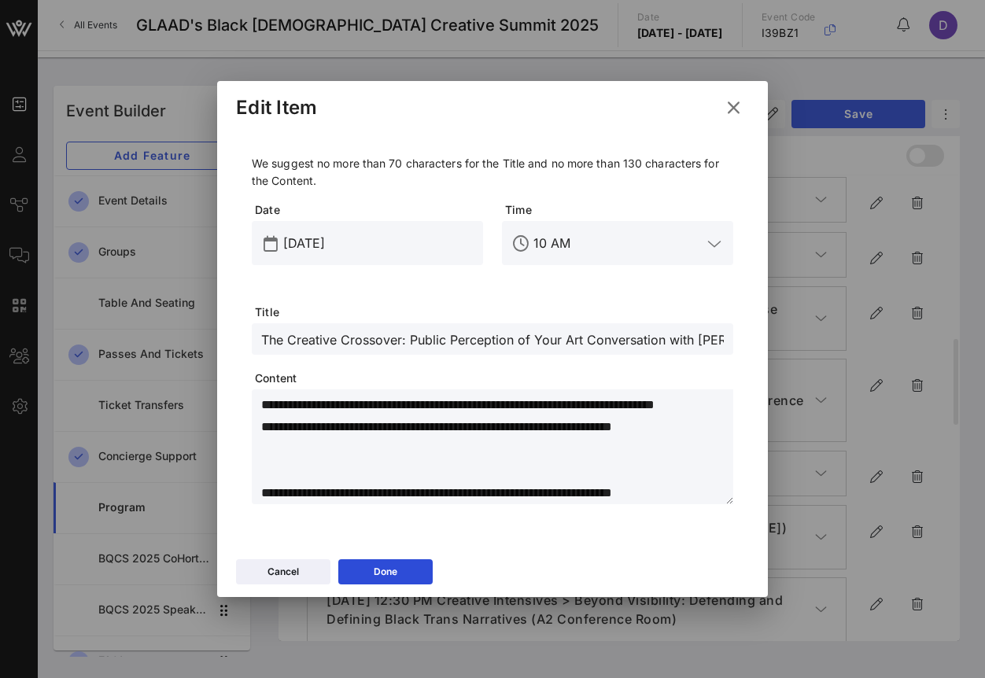
click at [584, 505] on div "**********" at bounding box center [492, 333] width 513 height 406
click at [581, 496] on textarea "**********" at bounding box center [497, 449] width 472 height 110
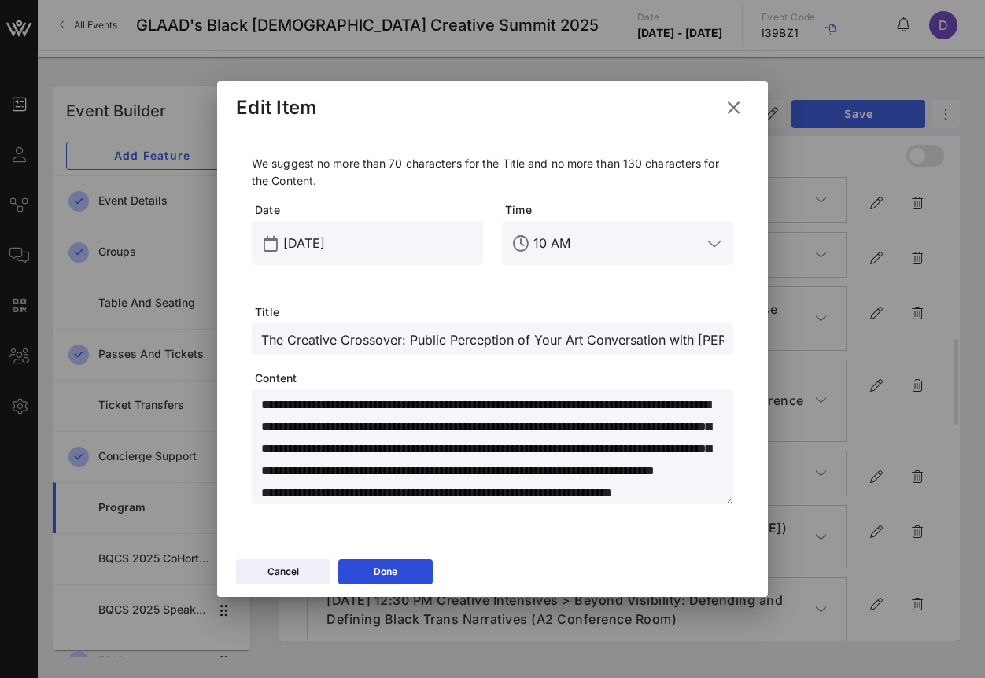
scroll to position [22, 0]
click at [540, 486] on textarea "**********" at bounding box center [497, 449] width 472 height 110
click at [540, 493] on textarea "**********" at bounding box center [497, 449] width 472 height 110
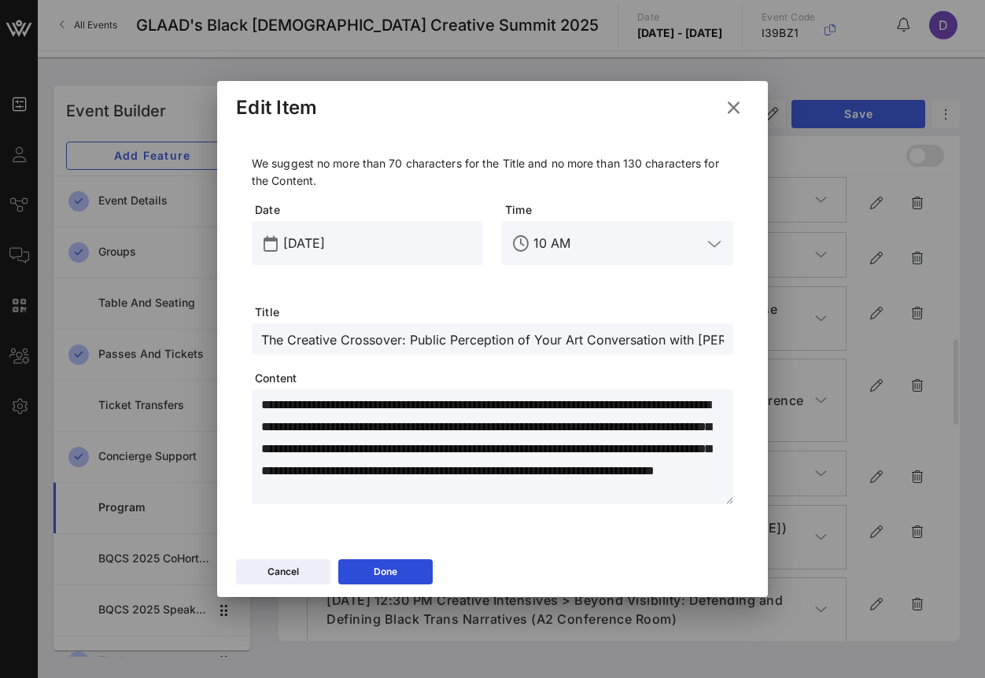
scroll to position [0, 0]
type textarea "**********"
click at [421, 572] on button "Done" at bounding box center [385, 571] width 94 height 25
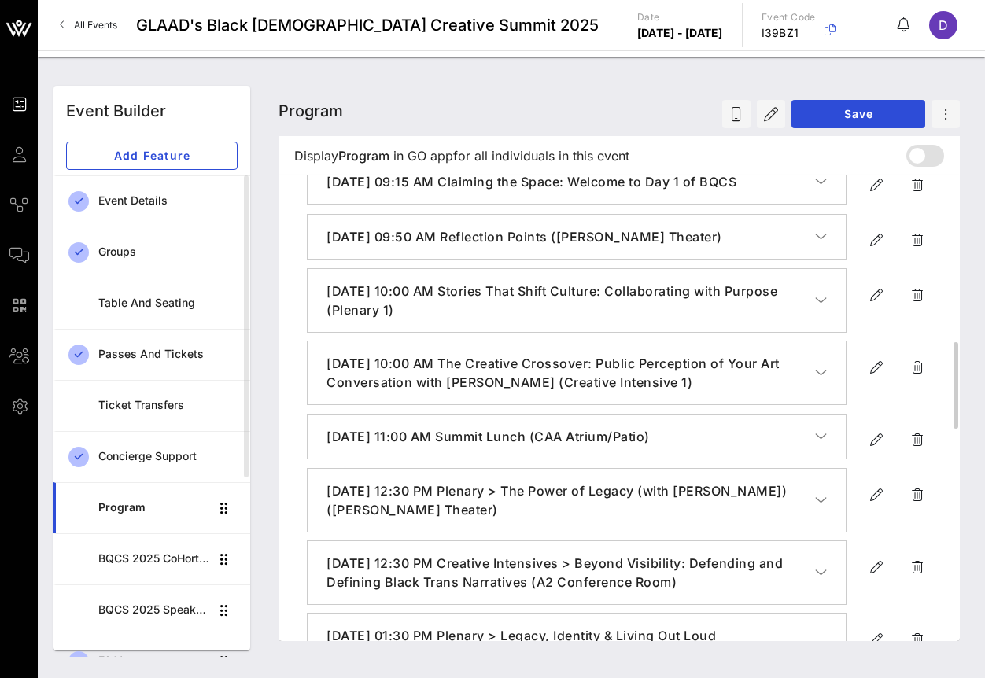
scroll to position [910, 0]
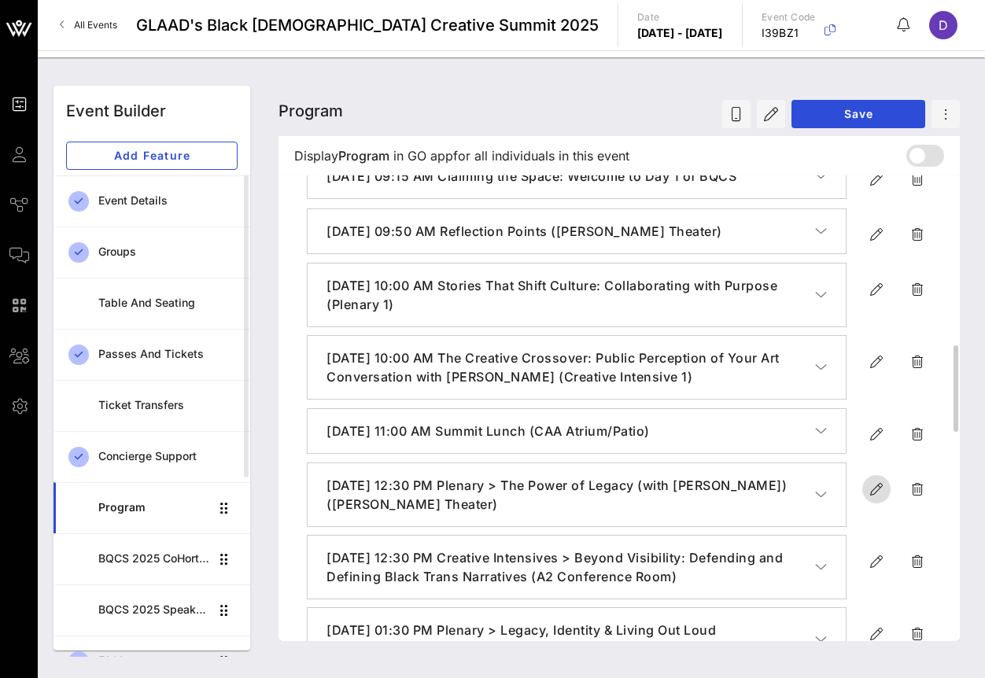
click at [868, 499] on icon "button" at bounding box center [876, 489] width 19 height 19
type input "[DATE]"
type input "12:30 PM"
type input "Plenary > The Power of Legacy (with [PERSON_NAME]) ([PERSON_NAME] Theater)"
type textarea "**********"
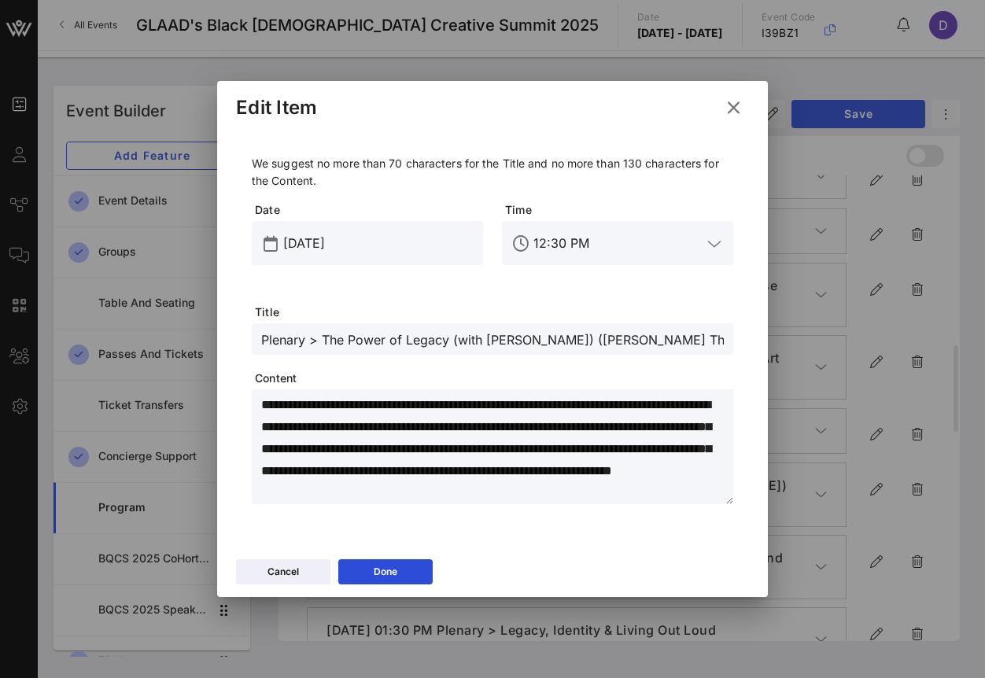
click at [312, 334] on input "Plenary > The Power of Legacy (with [PERSON_NAME]) ([PERSON_NAME] Theater)" at bounding box center [492, 339] width 463 height 20
paste input "The Power of Legacy with [PERSON_NAME] (Plenary 2)"
type input "The Power of Legacy with [PERSON_NAME] (Plenary 2)"
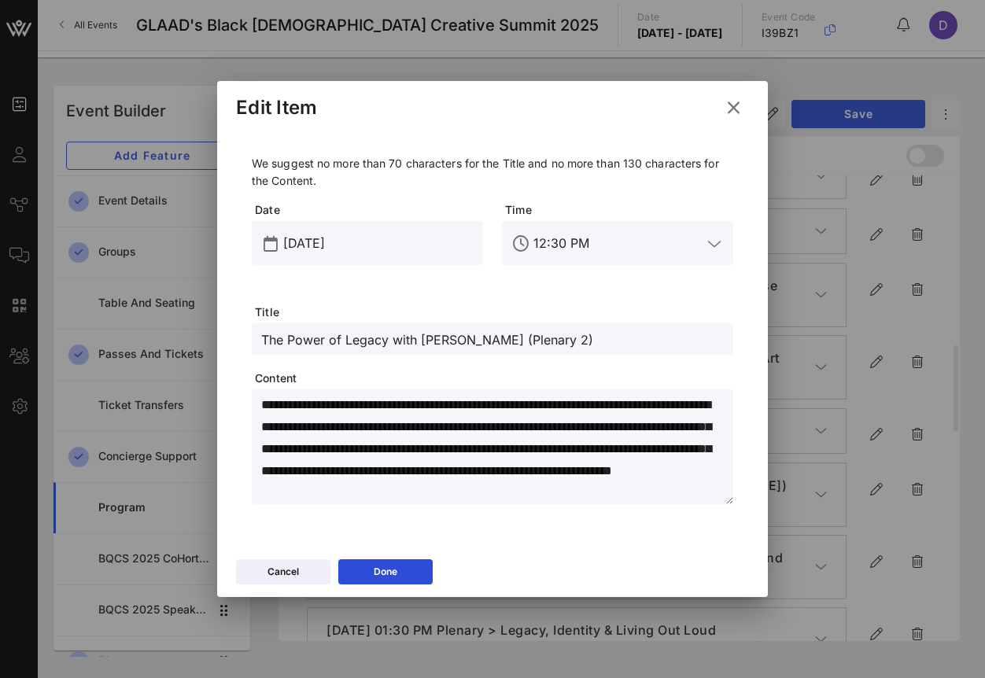
click at [564, 234] on input "12:30 PM" at bounding box center [618, 243] width 168 height 25
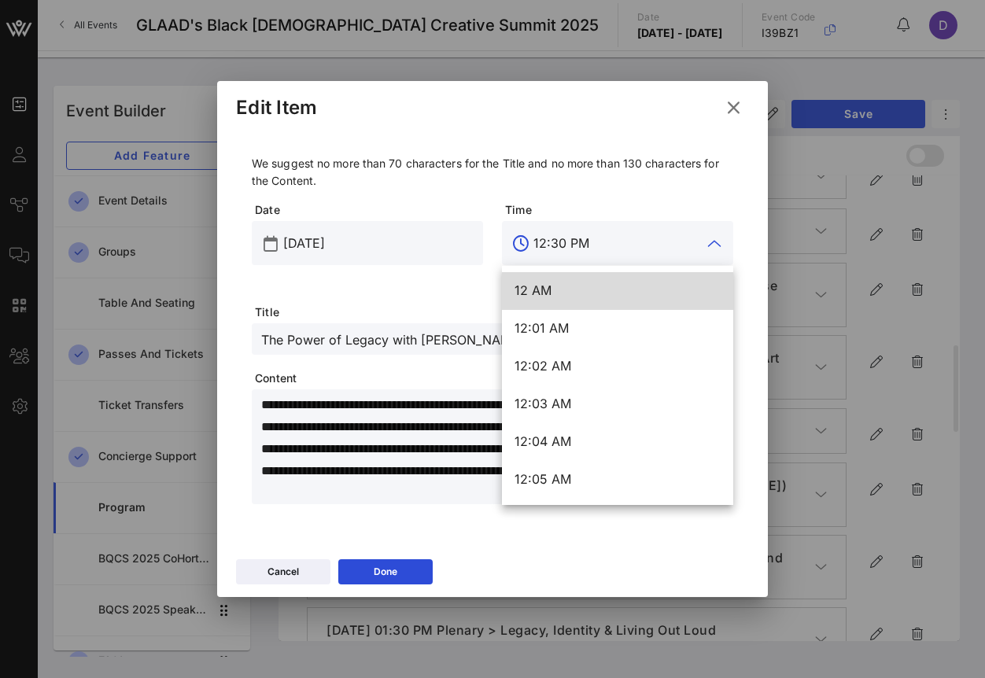
click at [564, 234] on input "12:30 PM" at bounding box center [618, 243] width 168 height 25
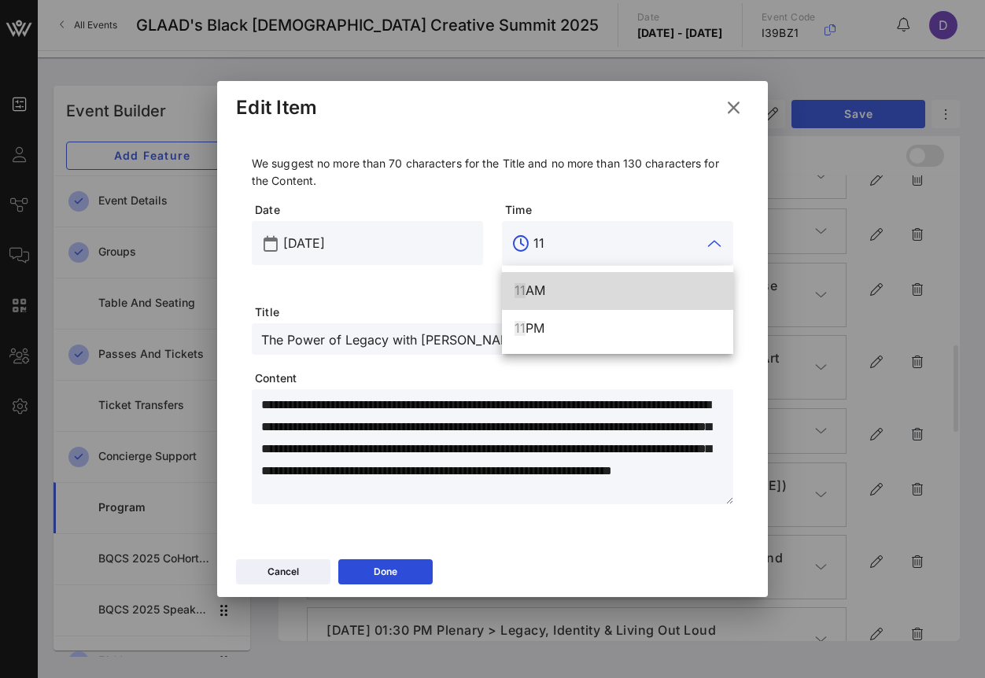
click at [579, 287] on div "11 AM" at bounding box center [618, 290] width 206 height 15
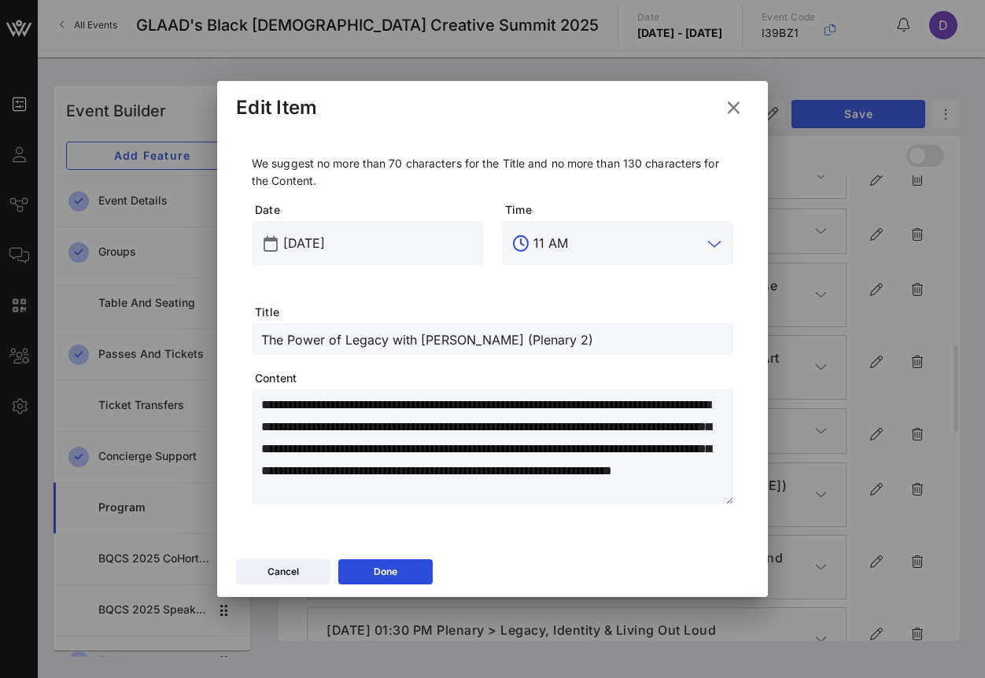
type input "11 AM"
click at [337, 456] on textarea "**********" at bounding box center [497, 449] width 472 height 110
paste textarea "**********"
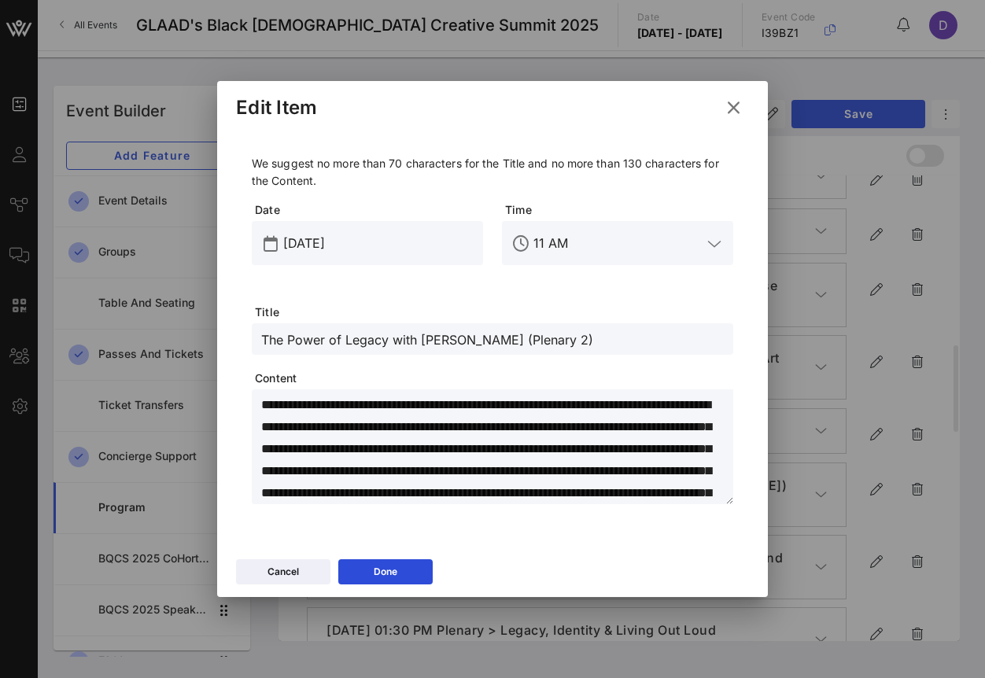
scroll to position [88, 0]
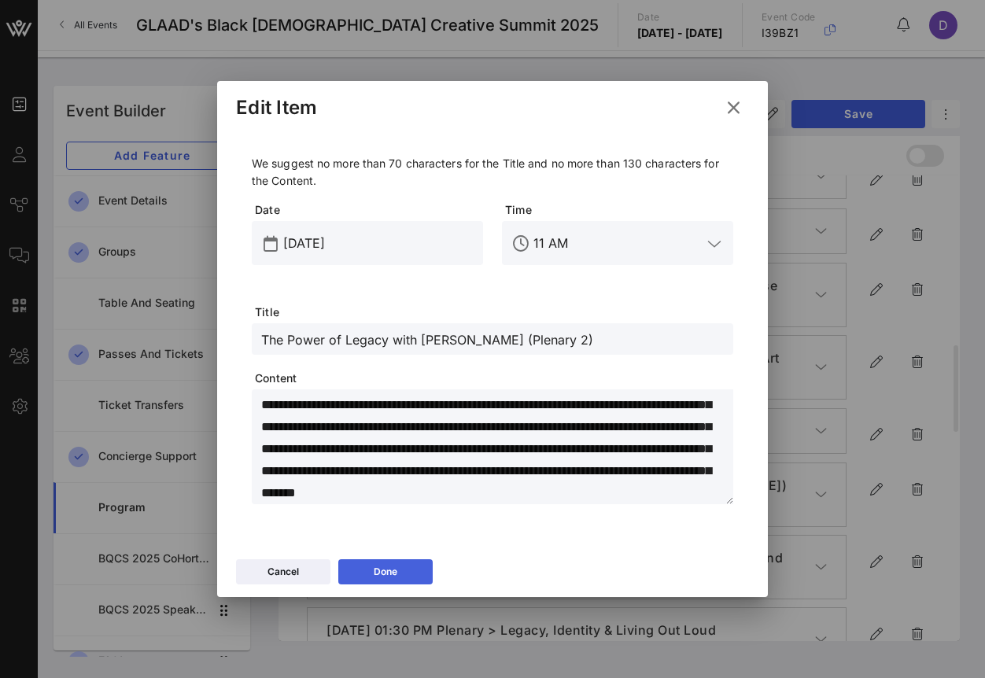
type textarea "**********"
click at [386, 571] on icon at bounding box center [385, 571] width 14 height 13
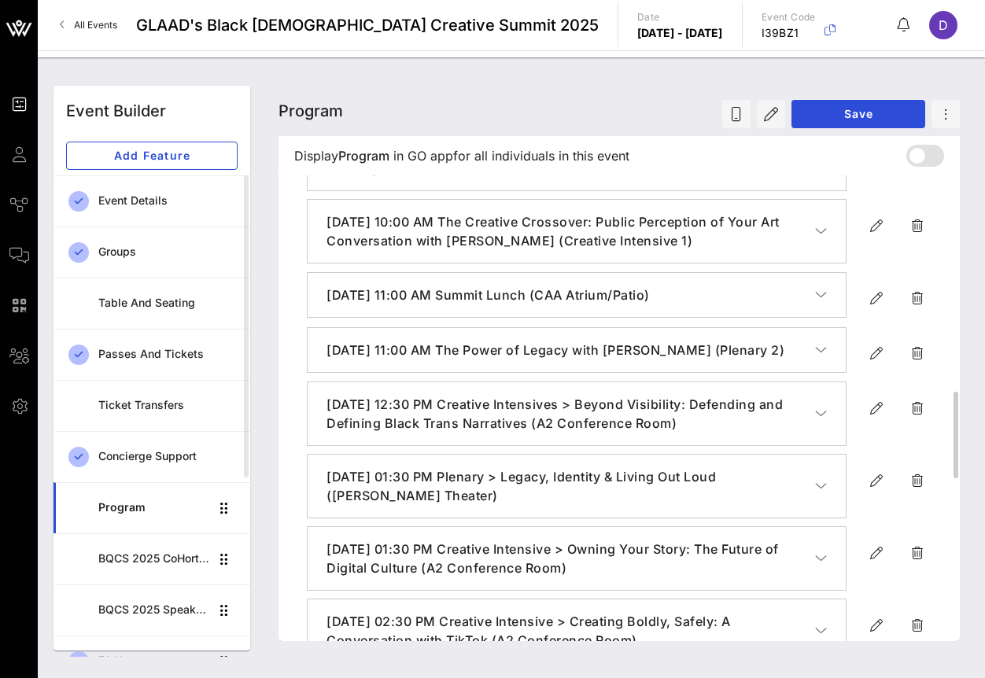
scroll to position [1067, 0]
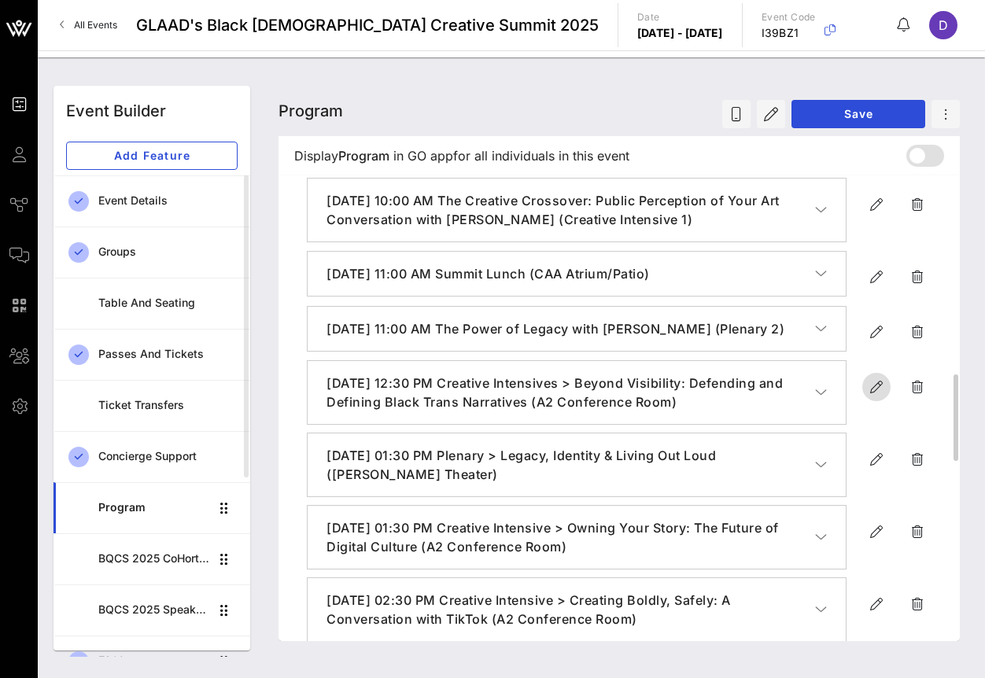
click at [874, 397] on icon "button" at bounding box center [876, 387] width 19 height 19
type input "[DATE]"
type input "12:30 PM"
type input "Creative Intensives > Beyond Visibility: Defending and Defining Black Trans Nar…"
type textarea "**********"
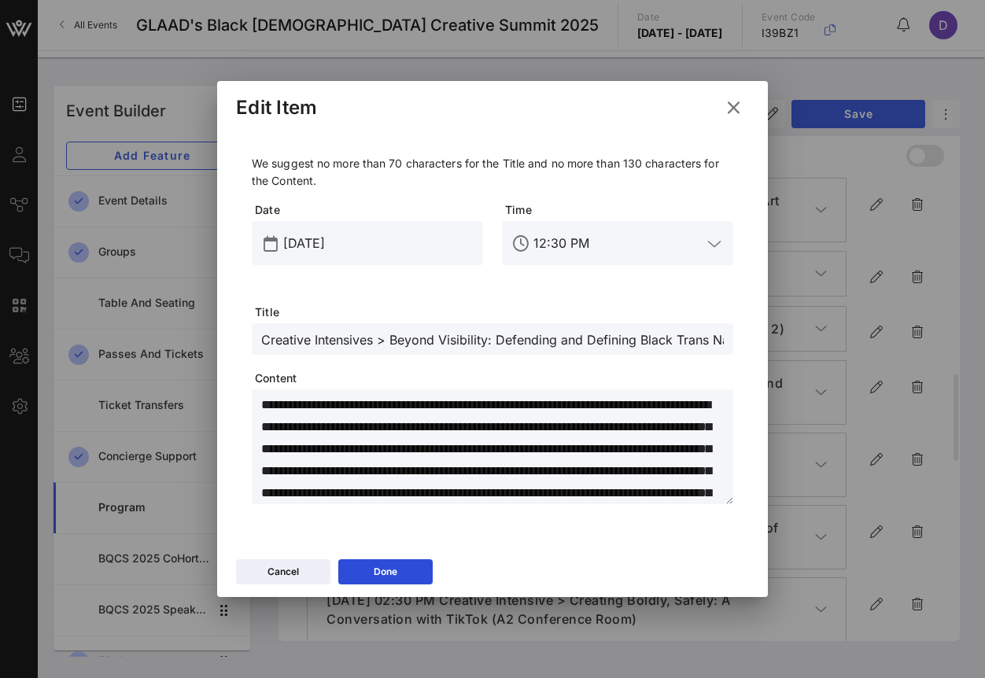
click at [413, 342] on input "Creative Intensives > Beyond Visibility: Defending and Defining Black Trans Nar…" at bounding box center [492, 339] width 463 height 20
paste input "Beyond Visibility: Defending and Defining Black Trans Narratives (Creative Inte…"
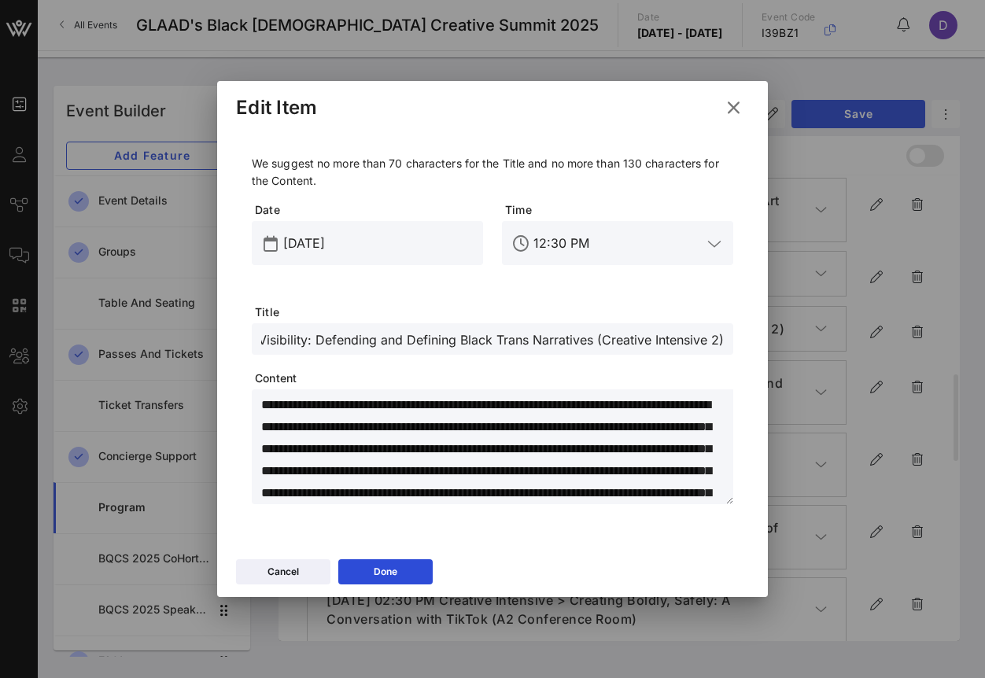
type input "Beyond Visibility: Defending and Defining Black Trans Narratives (Creative Inte…"
click at [551, 242] on input "12:30 PM" at bounding box center [618, 243] width 168 height 25
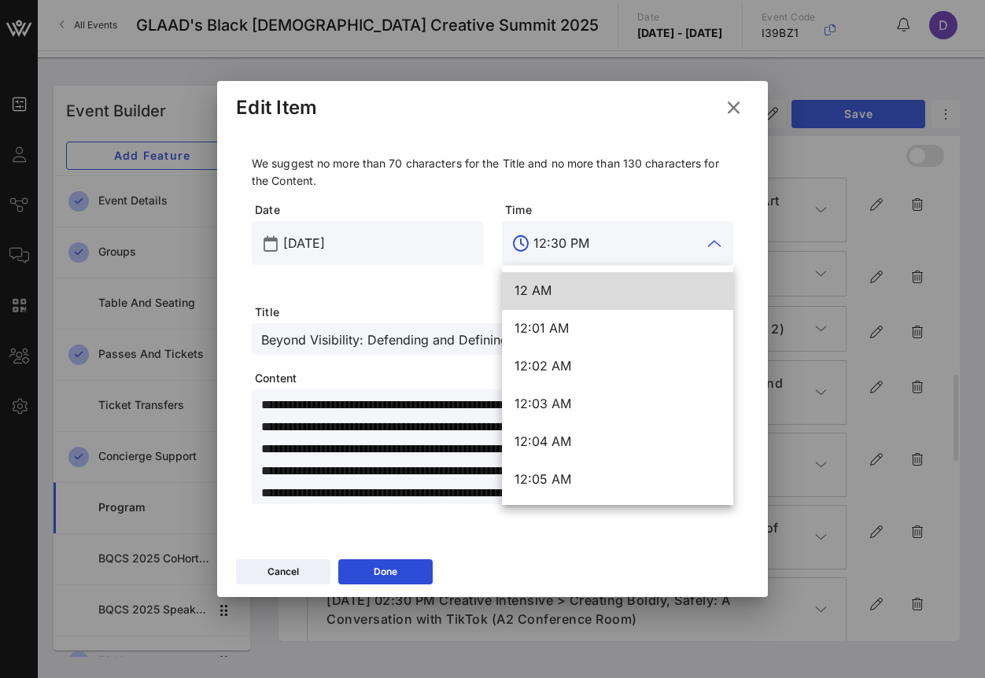
click at [551, 242] on input "12:30 PM" at bounding box center [618, 243] width 168 height 25
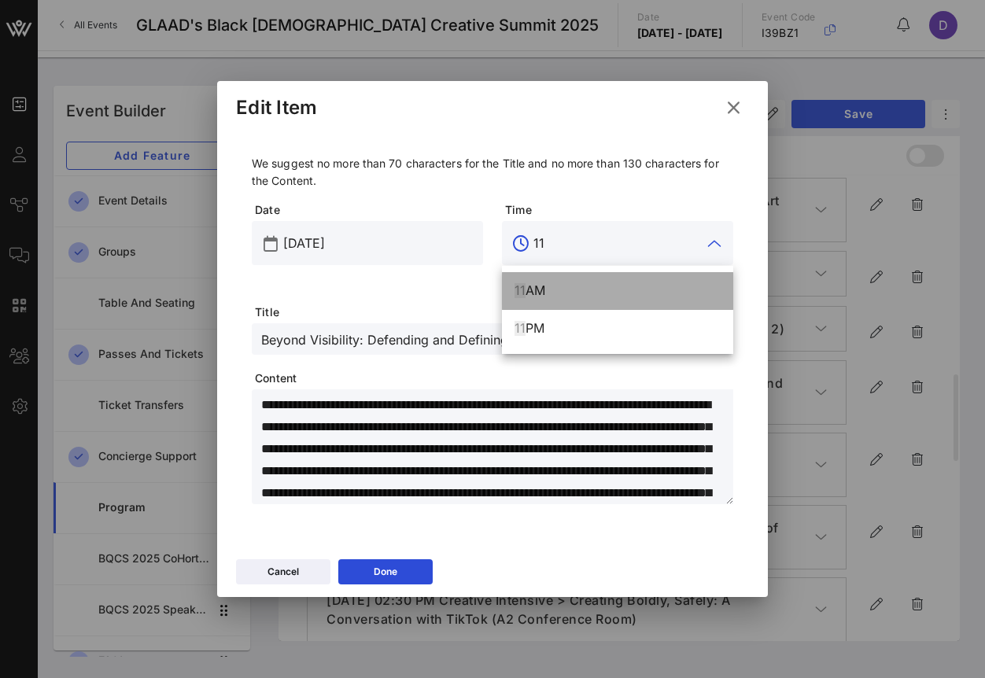
click at [567, 293] on div "11 AM" at bounding box center [618, 290] width 206 height 15
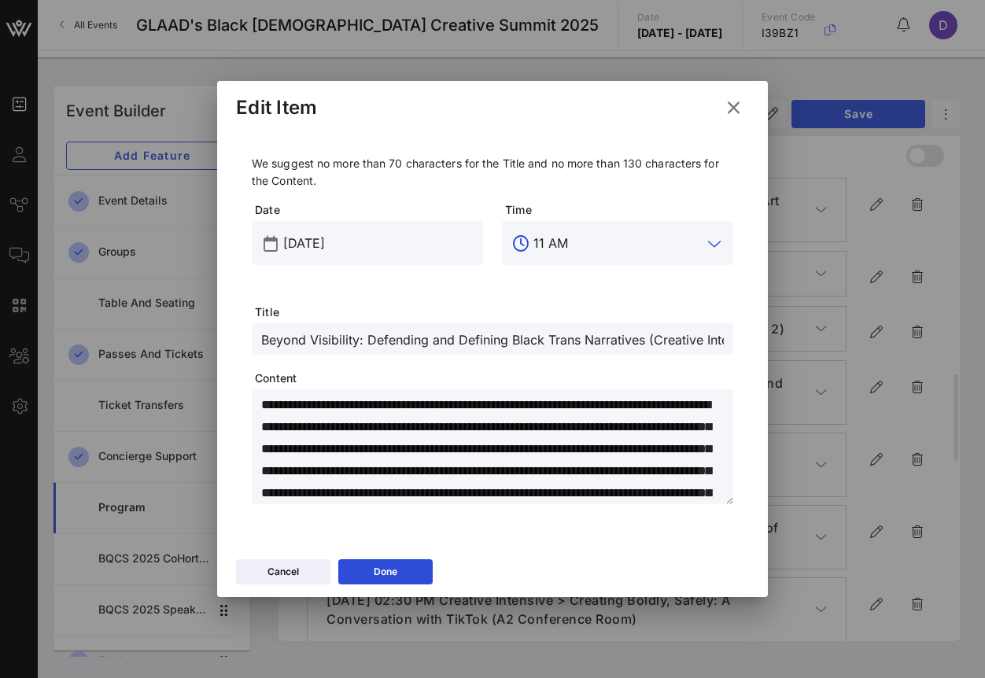
type input "11 AM"
click at [377, 461] on textarea "**********" at bounding box center [497, 449] width 472 height 110
paste textarea "**********"
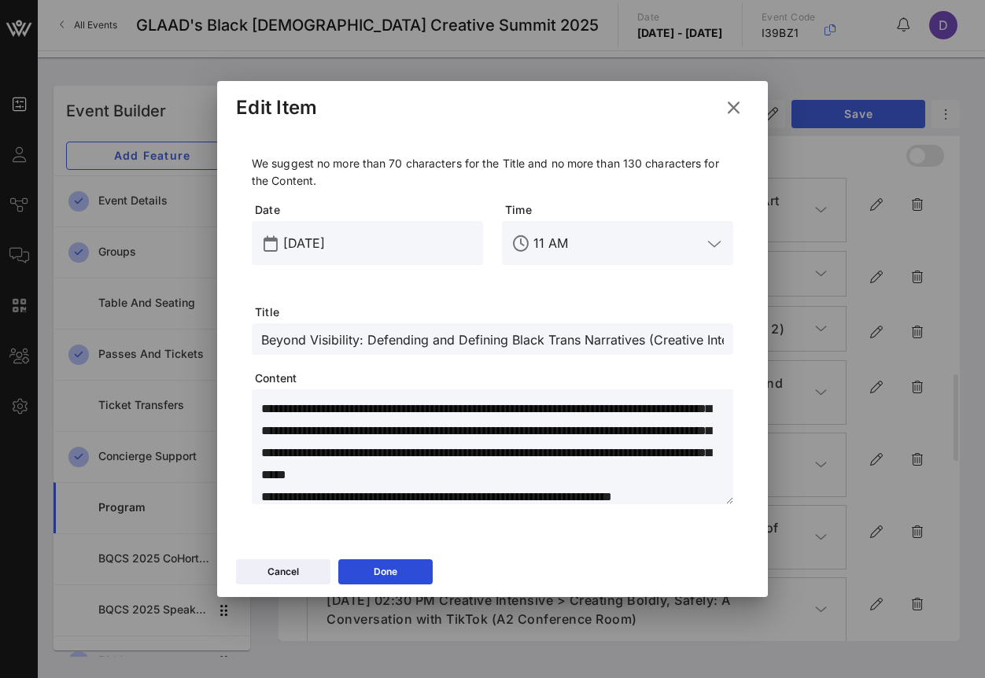
scroll to position [88, 0]
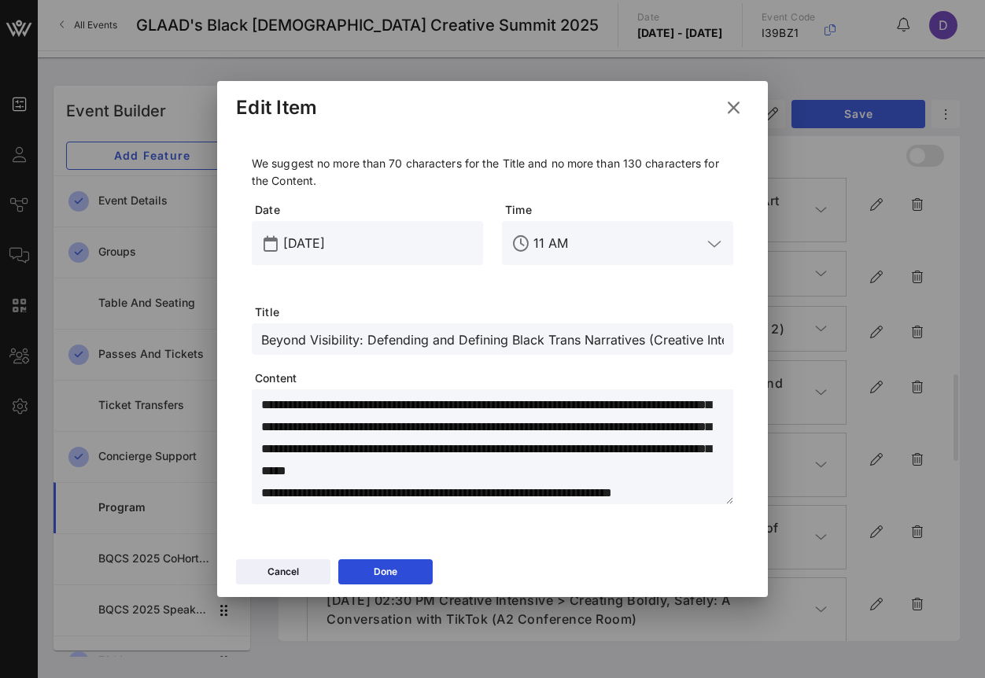
click at [509, 496] on textarea "**********" at bounding box center [497, 449] width 472 height 110
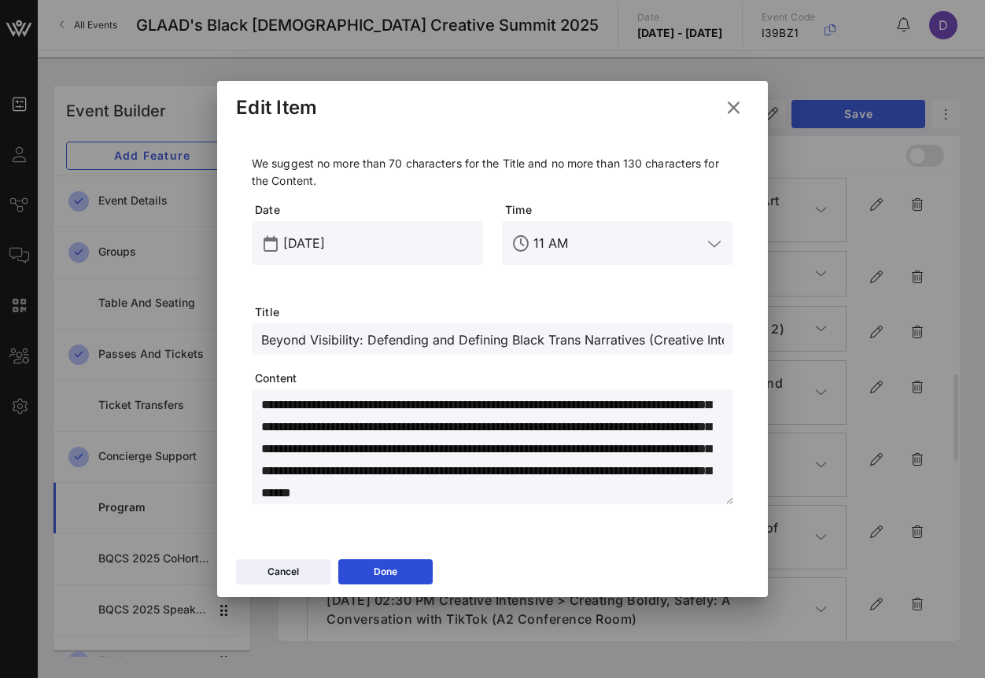
type textarea "**********"
click at [557, 334] on input "Beyond Visibility: Defending and Defining Black Trans Narratives (Creative Inte…" at bounding box center [492, 339] width 463 height 20
drag, startPoint x: 568, startPoint y: 339, endPoint x: 773, endPoint y: 349, distance: 204.8
click at [774, 349] on div "Event Builder Guests Journeys Comms QR Scanner Team Settings GLAAD's Black [DEM…" at bounding box center [492, 339] width 985 height 678
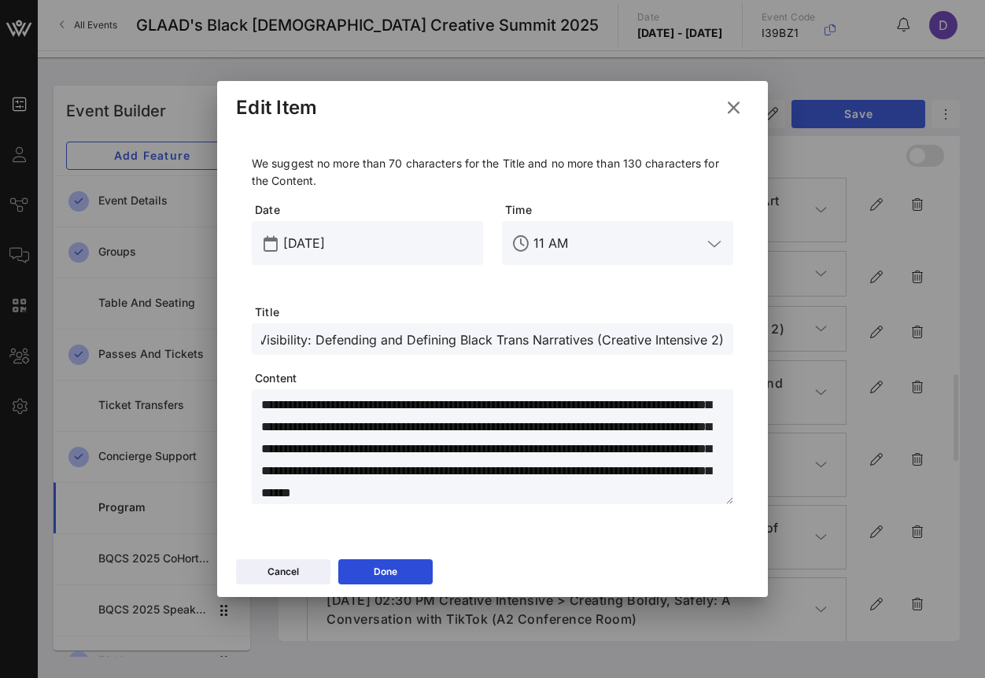
click at [727, 343] on div "Beyond Visibility: Defending and Defining Black Trans Narratives (Creative Inte…" at bounding box center [493, 338] width 482 height 31
click at [720, 336] on input "Beyond Visibility: Defending and Defining Black Trans Narratives (Creative Inte…" at bounding box center [492, 339] width 463 height 20
type input "Beyond Visibility: Defending and Defining Black Trans Narratives (Creative Inte…"
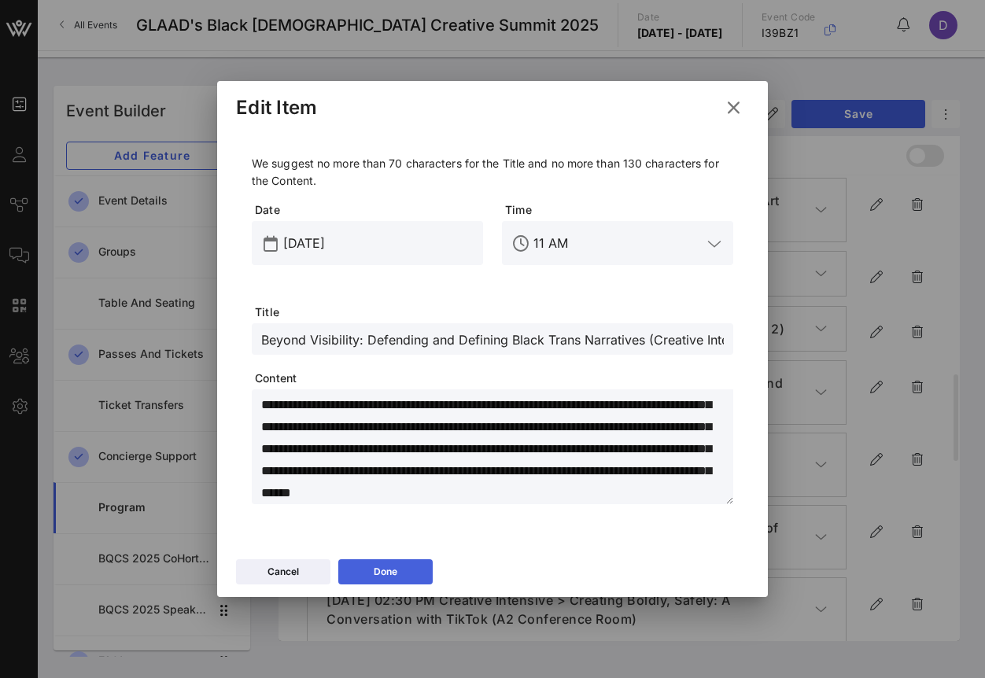
click at [401, 579] on button "Done" at bounding box center [385, 571] width 94 height 25
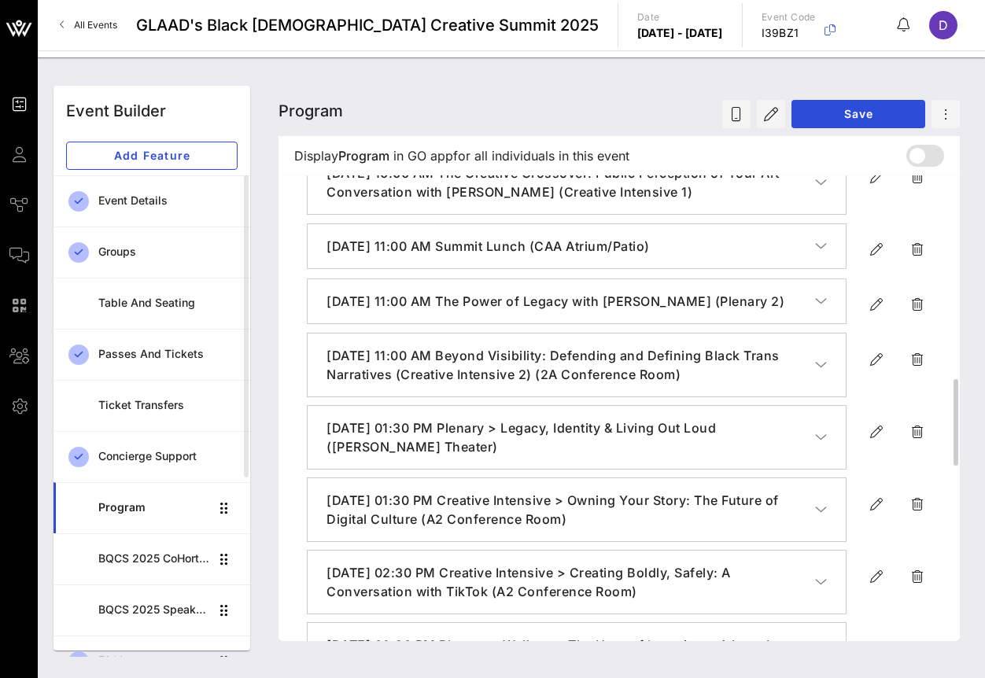
scroll to position [1096, 0]
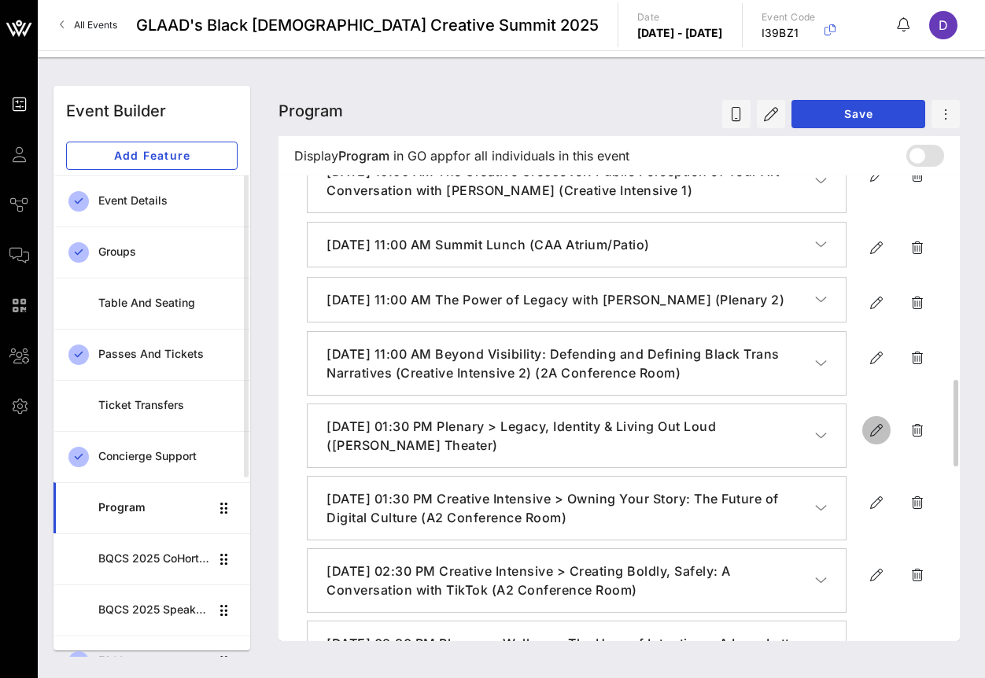
click at [873, 440] on icon "button" at bounding box center [876, 430] width 19 height 19
type input "[DATE]"
type input "1:30 PM"
type input "Plenary > Legacy, Identity & Living Out Loud ([PERSON_NAME] Theater)"
type textarea "**********"
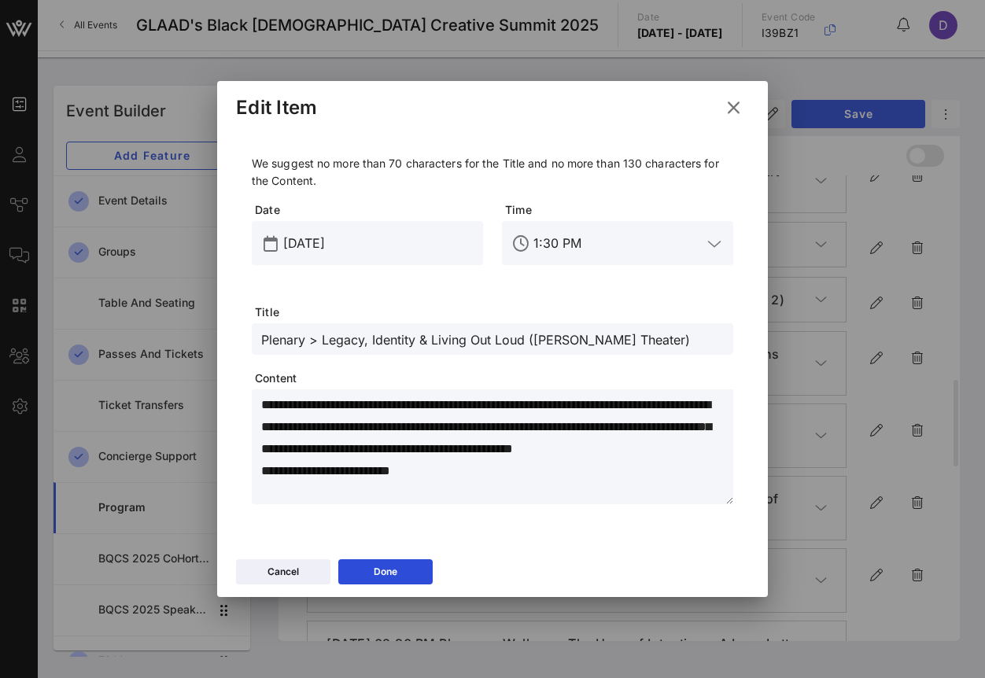
click at [739, 114] on icon at bounding box center [734, 107] width 24 height 23
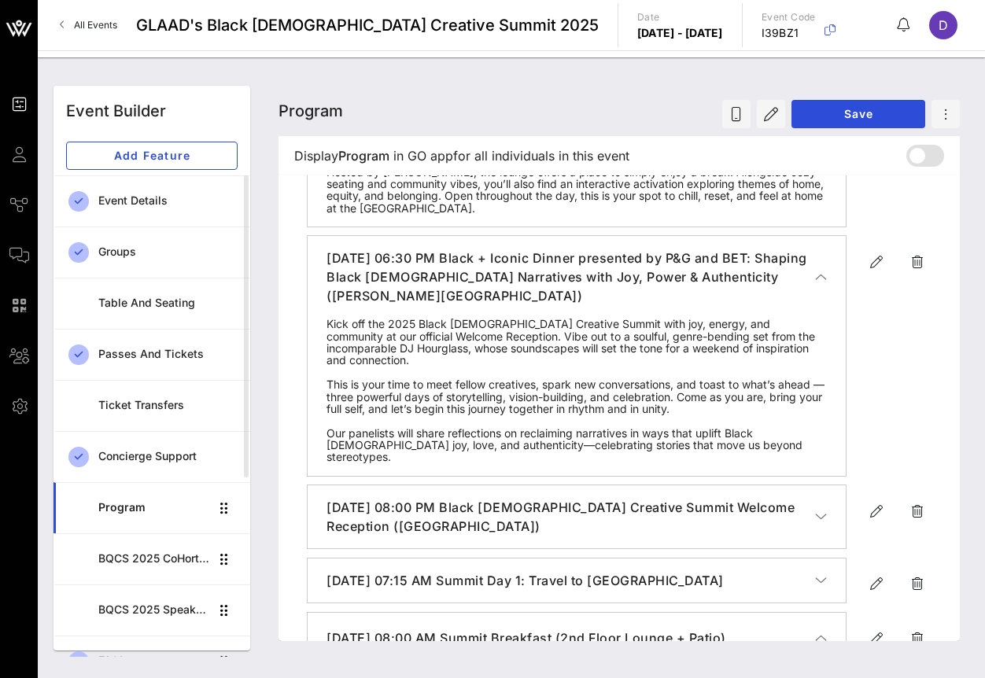
scroll to position [0, 0]
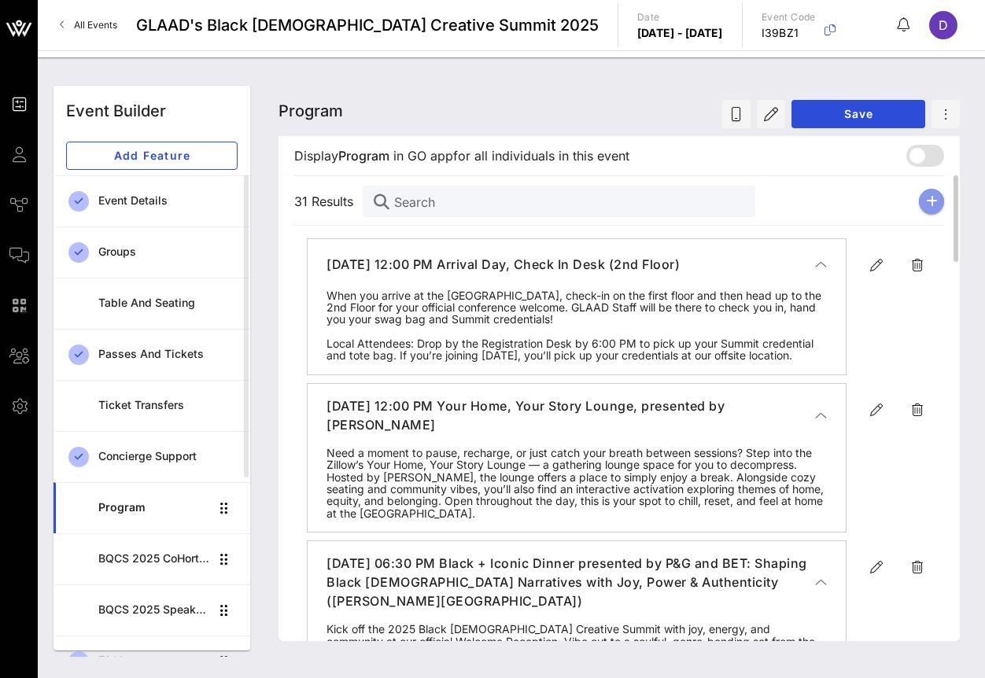
click at [929, 201] on icon "button" at bounding box center [932, 201] width 12 height 13
type input "[DATE]"
type input "6 PM"
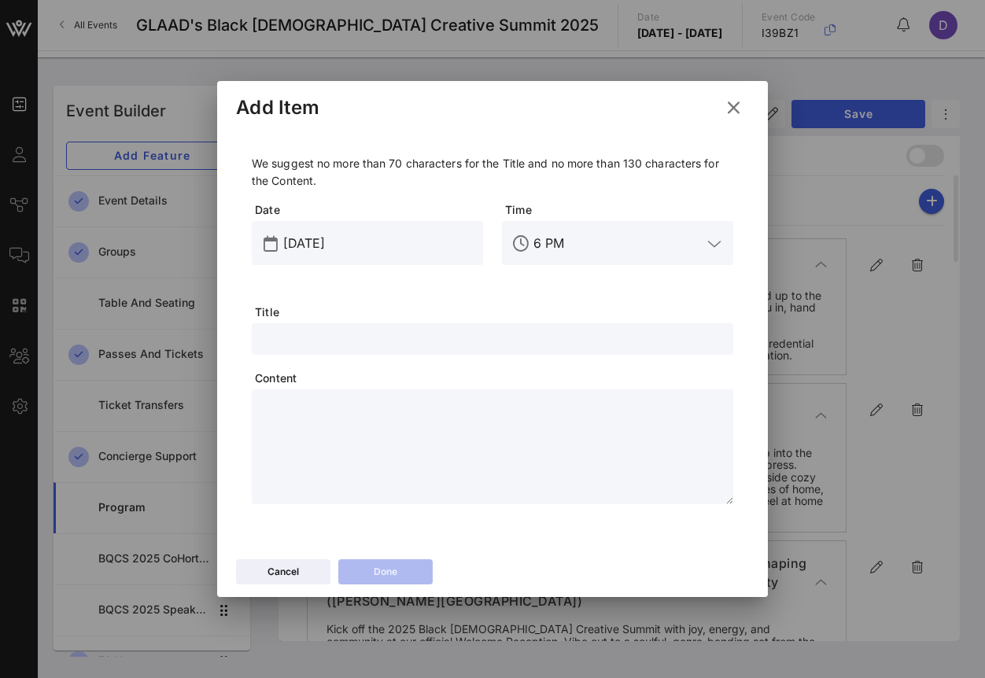
click at [357, 332] on input "text" at bounding box center [492, 339] width 463 height 20
paste input "Mid-Day Check-in"
type input "Mid-Day Check-in (Session Transition)"
click at [330, 426] on textarea at bounding box center [497, 449] width 472 height 110
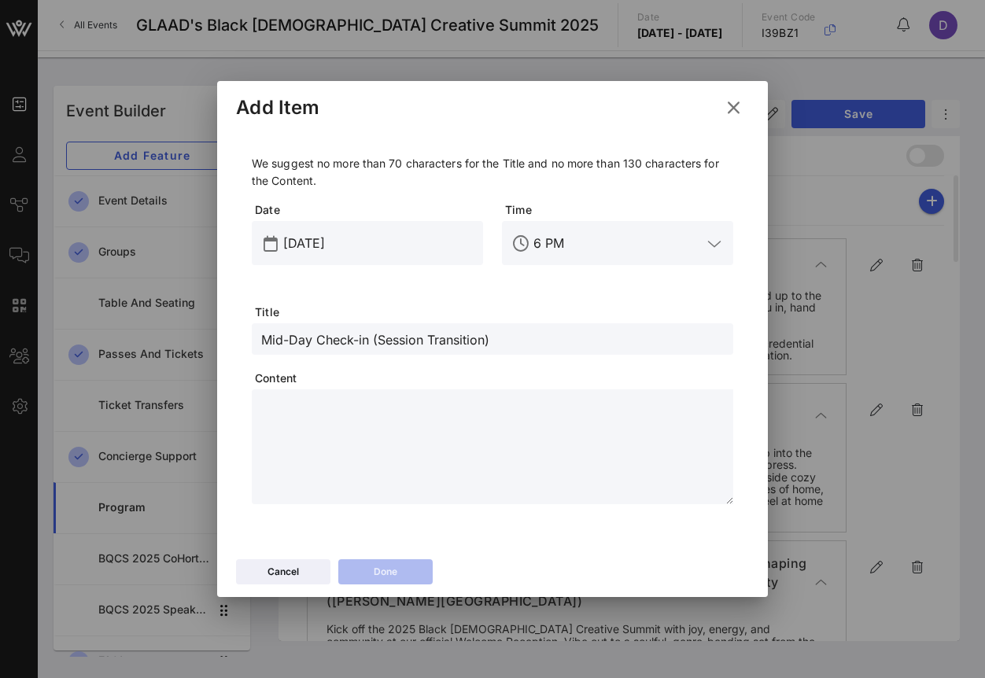
paste textarea "**********"
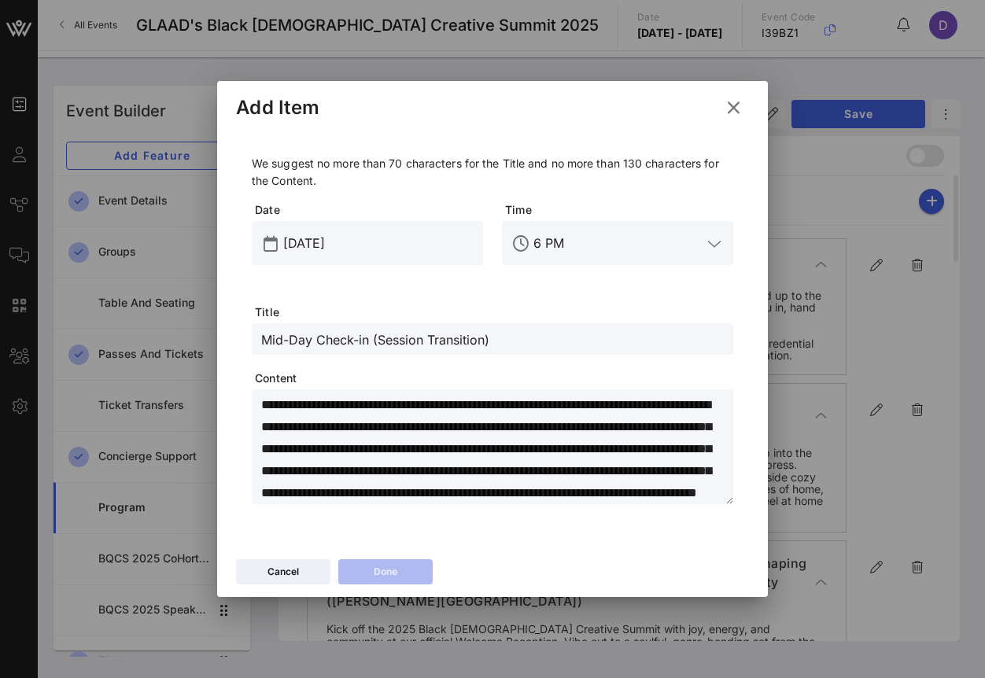
scroll to position [40, 0]
type textarea "**********"
click at [586, 249] on input "6 PM" at bounding box center [618, 243] width 168 height 25
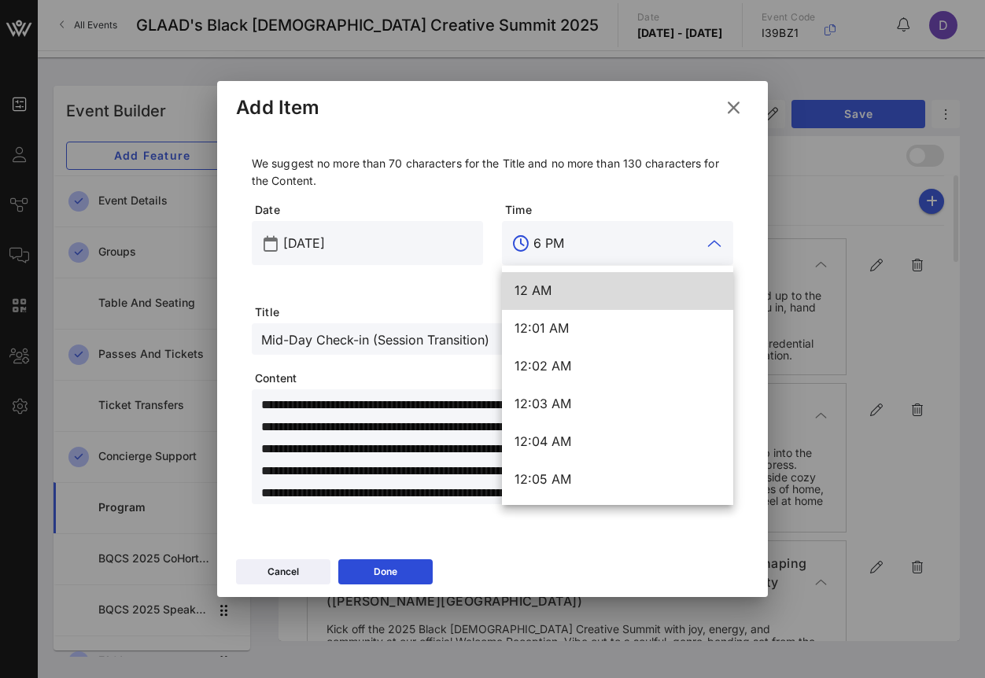
click at [586, 249] on input "6 PM" at bounding box center [618, 243] width 168 height 25
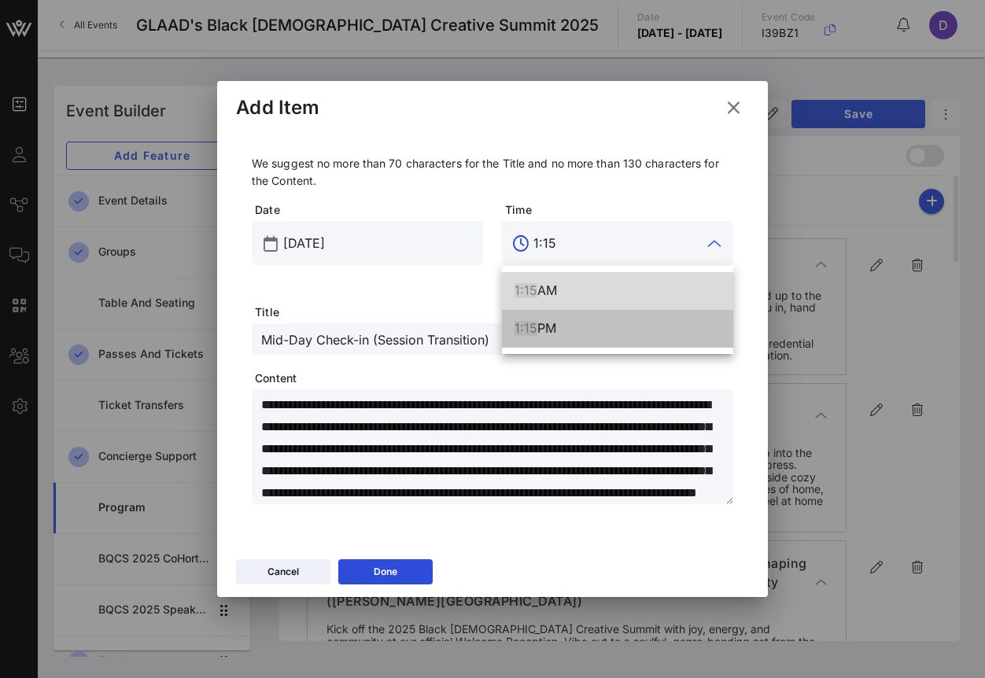
click at [633, 334] on div "1:15 PM" at bounding box center [618, 328] width 206 height 15
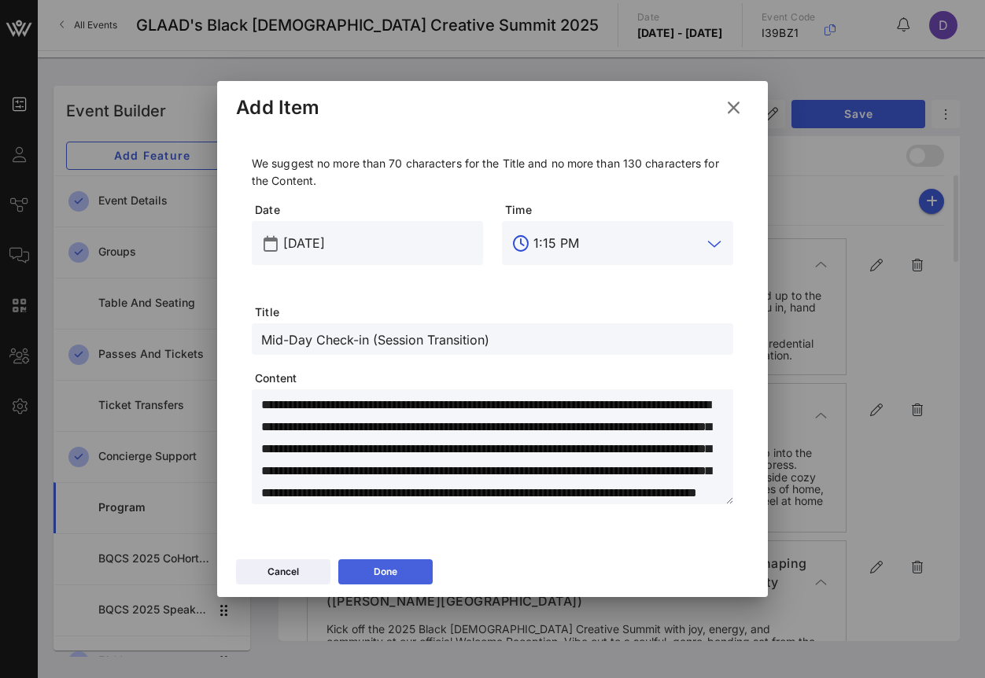
type input "1:15 PM"
click at [407, 570] on button "Done" at bounding box center [385, 571] width 94 height 25
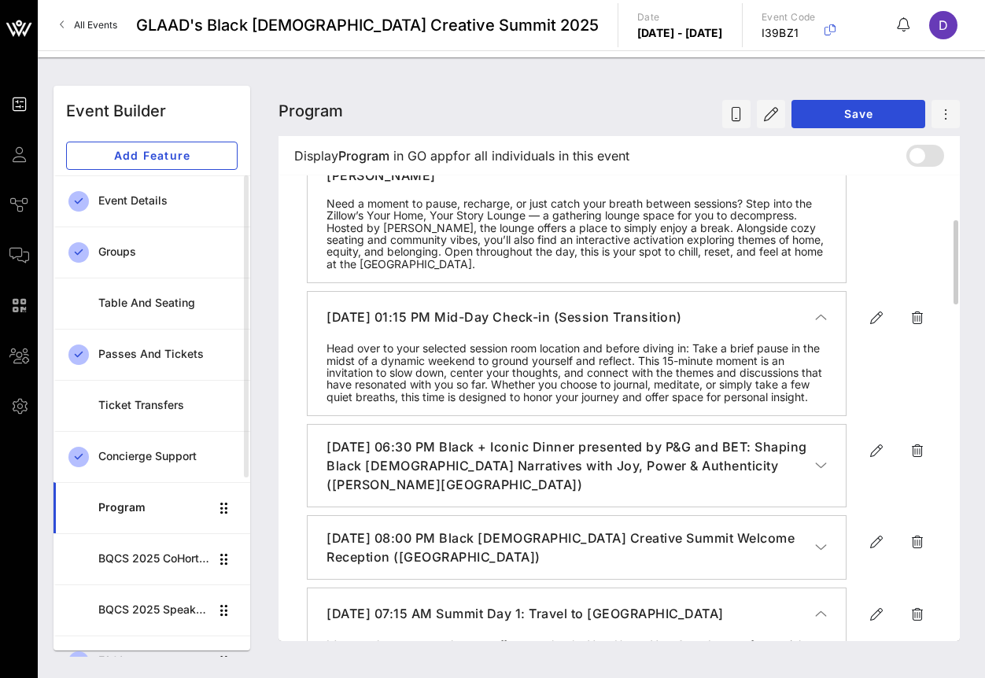
scroll to position [266, 0]
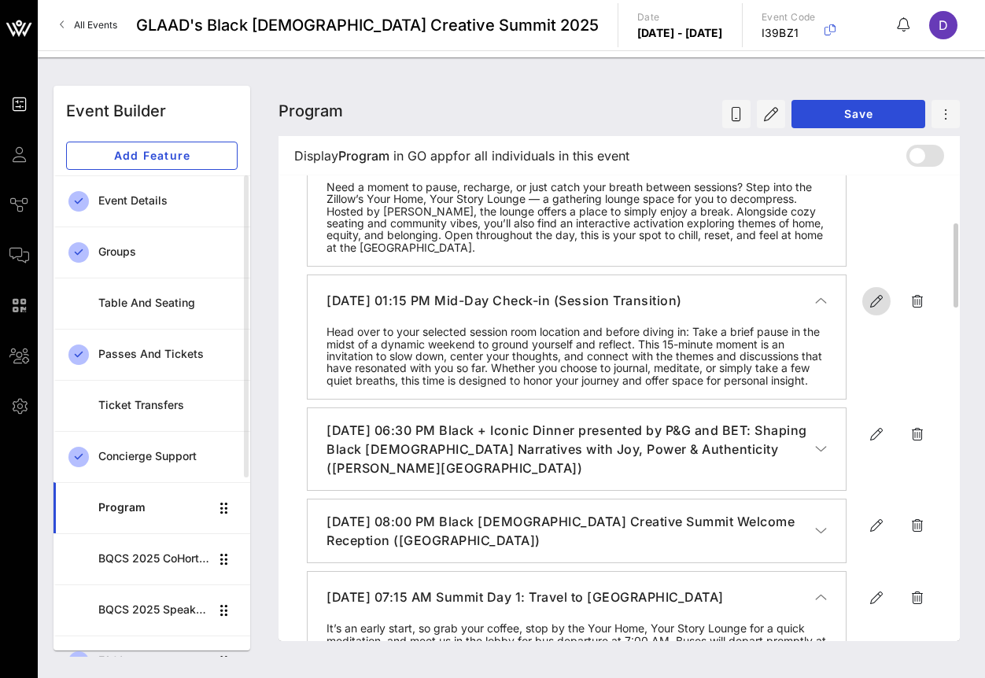
click at [871, 311] on icon "button" at bounding box center [876, 301] width 19 height 19
type input "[DATE]"
type input "1:15 PM"
type input "Mid-Day Check-in (Session Transition)"
type textarea "**********"
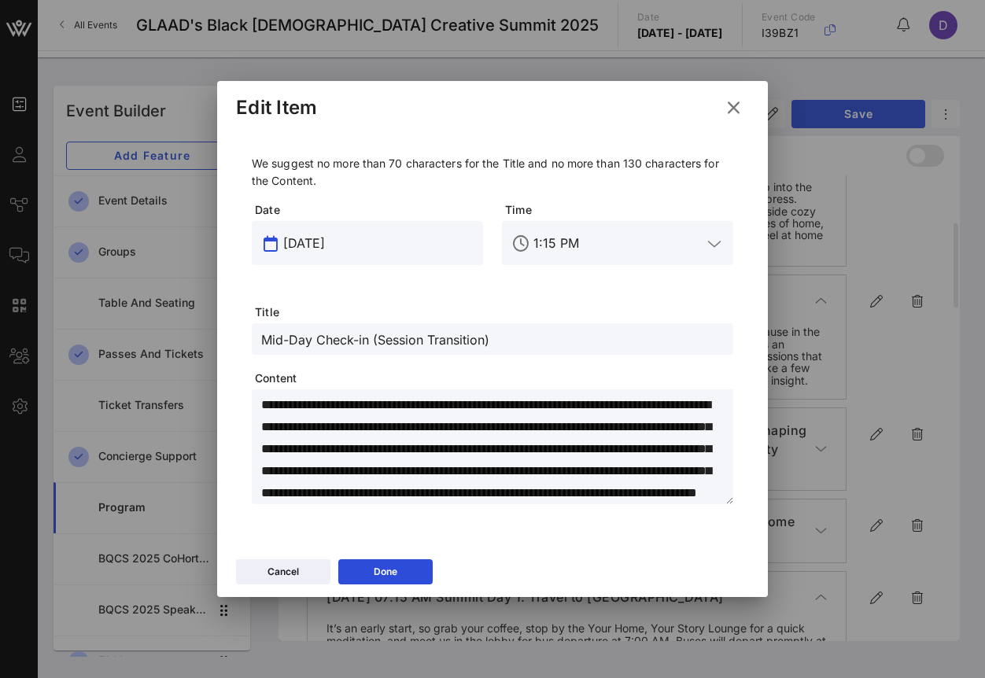
click at [338, 242] on input "[DATE]" at bounding box center [378, 243] width 190 height 25
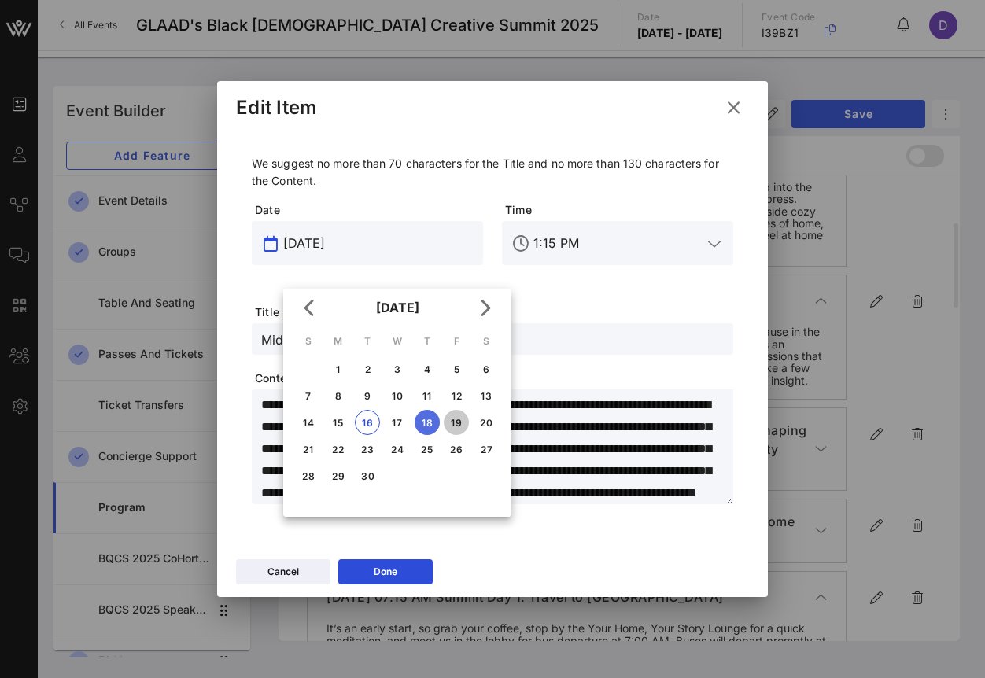
click at [452, 423] on div "19" at bounding box center [456, 423] width 25 height 12
type input "[DATE]"
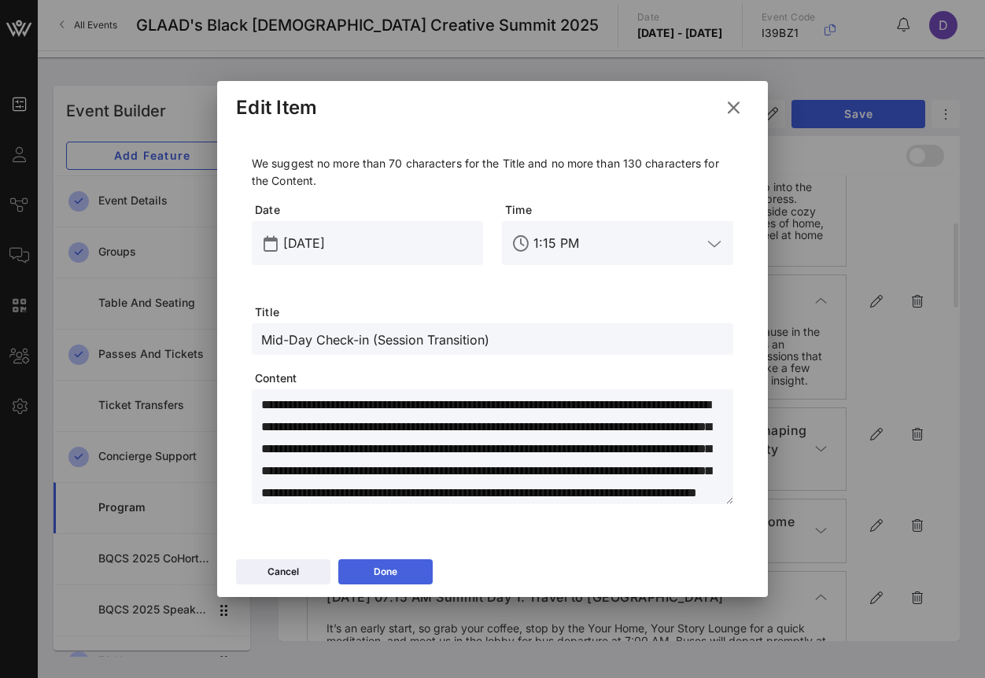
click at [418, 583] on button "Done" at bounding box center [385, 571] width 94 height 25
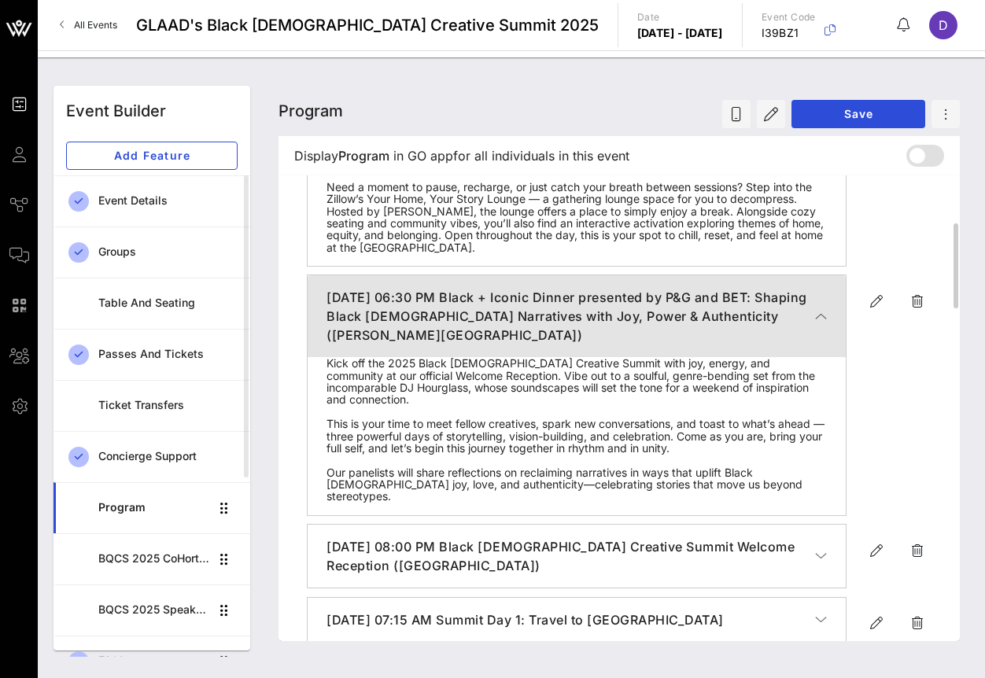
click at [826, 324] on icon "button" at bounding box center [821, 316] width 12 height 16
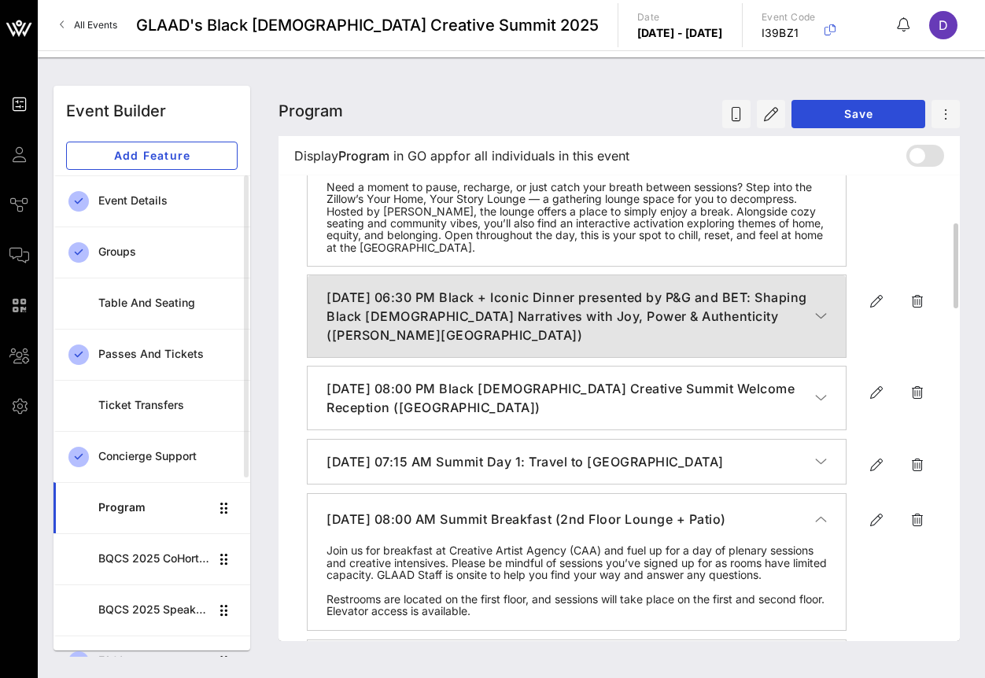
click at [823, 324] on icon "button" at bounding box center [821, 316] width 12 height 16
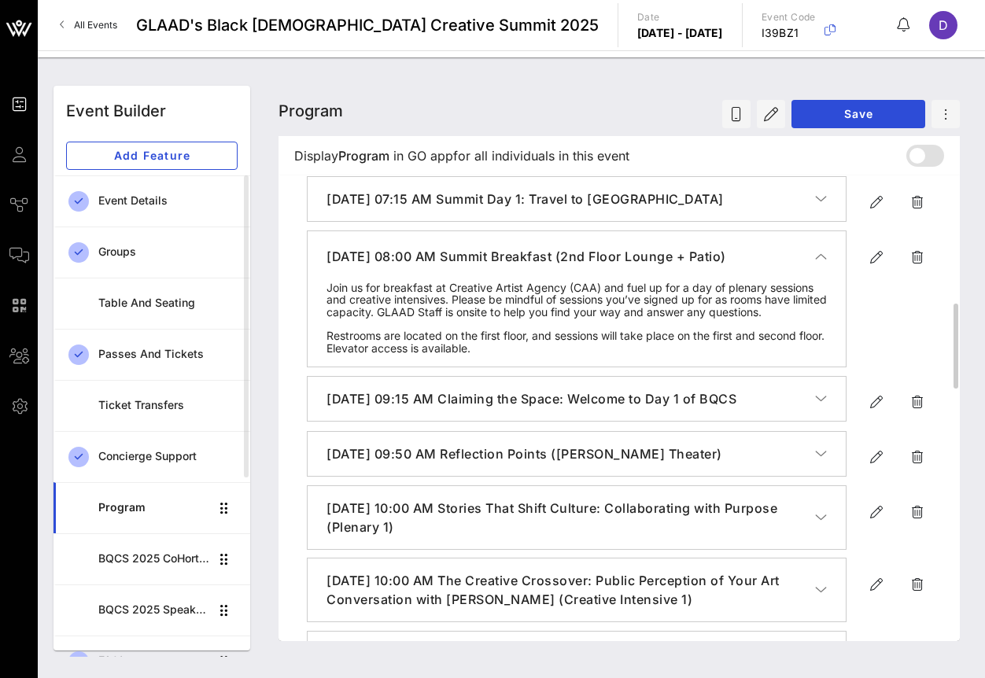
scroll to position [703, 0]
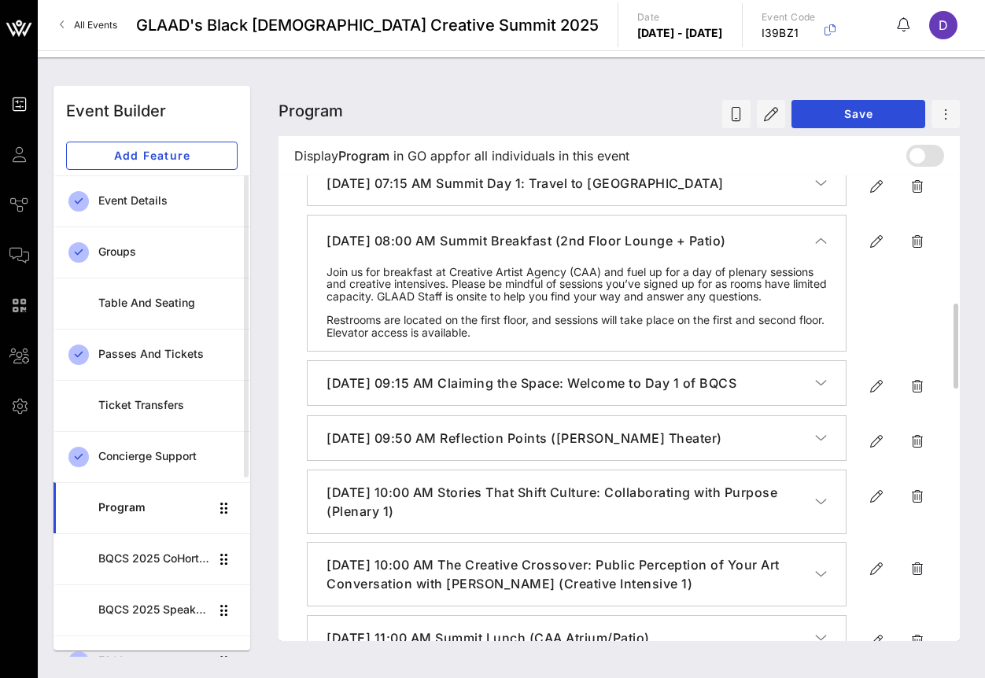
click at [816, 391] on icon "button" at bounding box center [821, 383] width 12 height 16
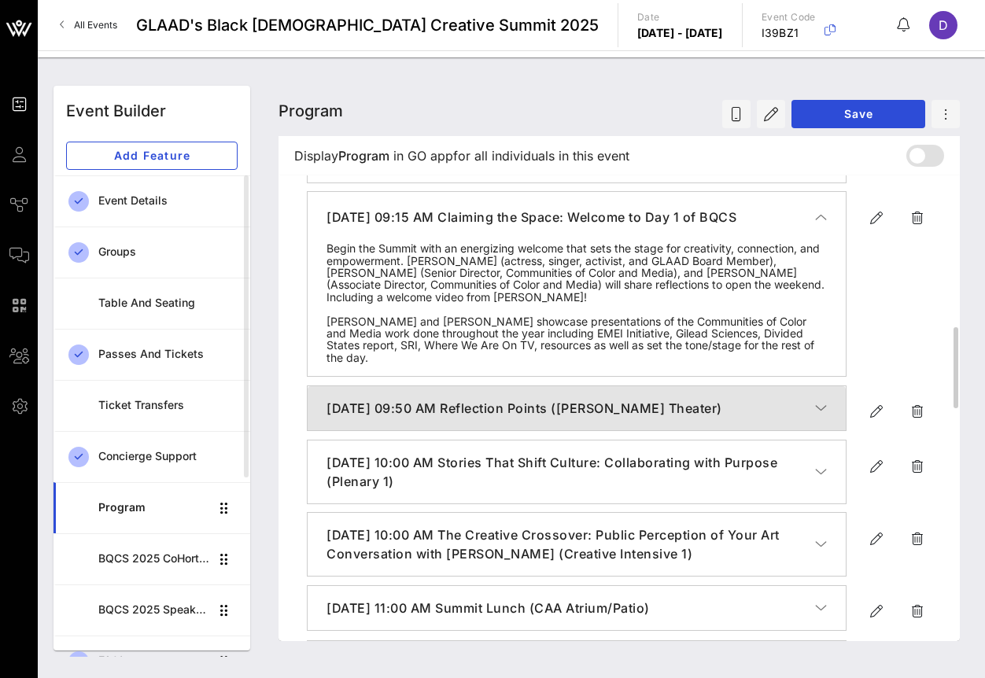
click at [813, 417] on h4 "[DATE] 09:50 AM Reflection Points ([PERSON_NAME] Theater)" at bounding box center [571, 408] width 489 height 19
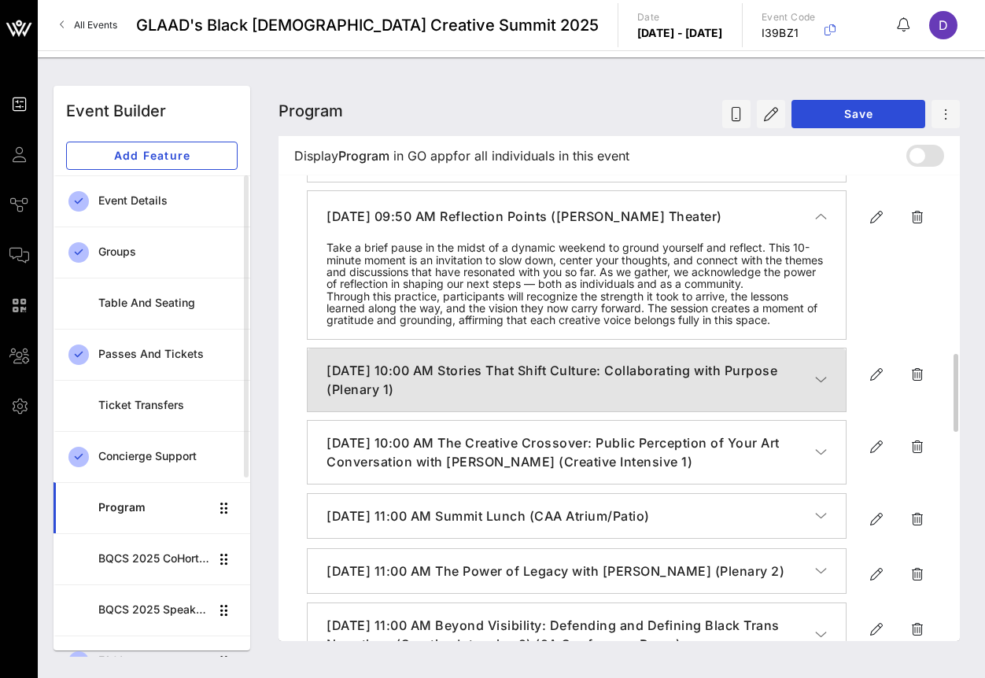
click at [819, 388] on icon "button" at bounding box center [821, 380] width 12 height 16
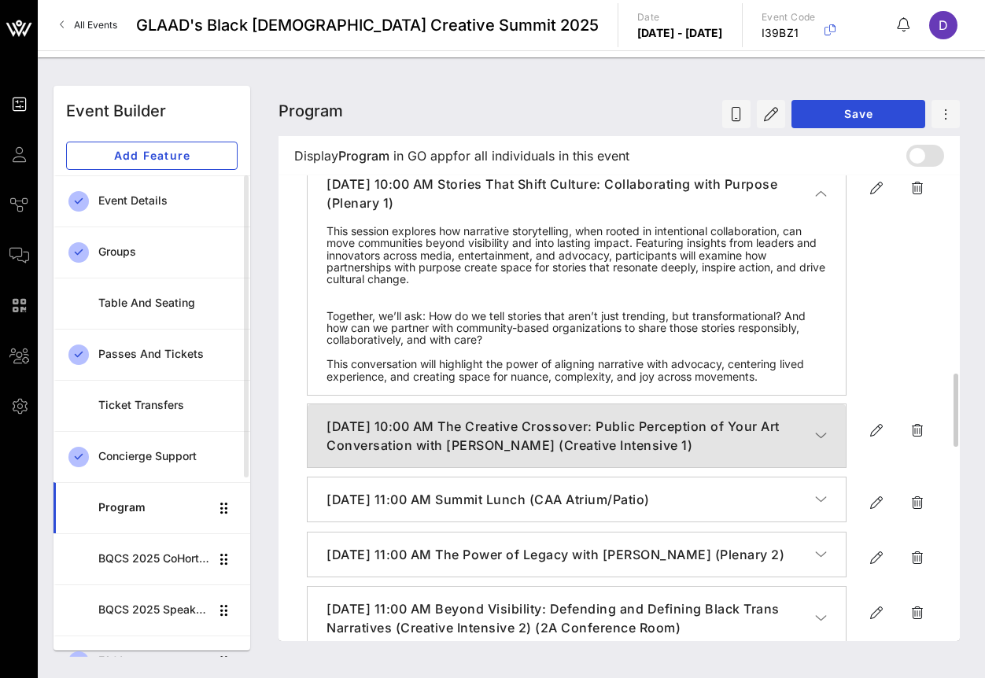
click at [821, 444] on icon "button" at bounding box center [821, 436] width 12 height 16
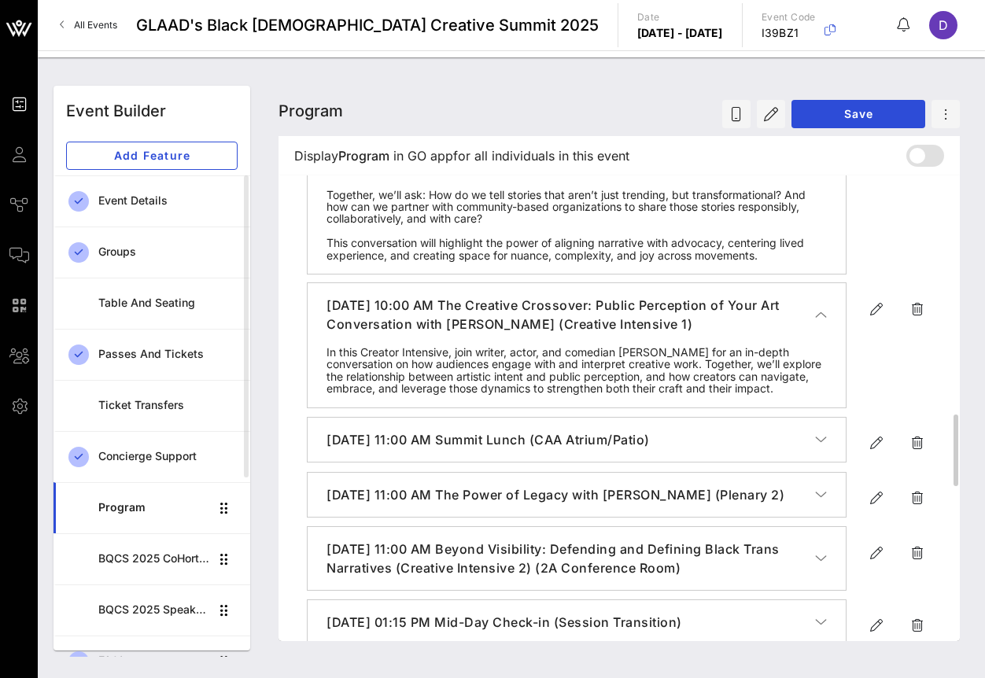
scroll to position [1396, 0]
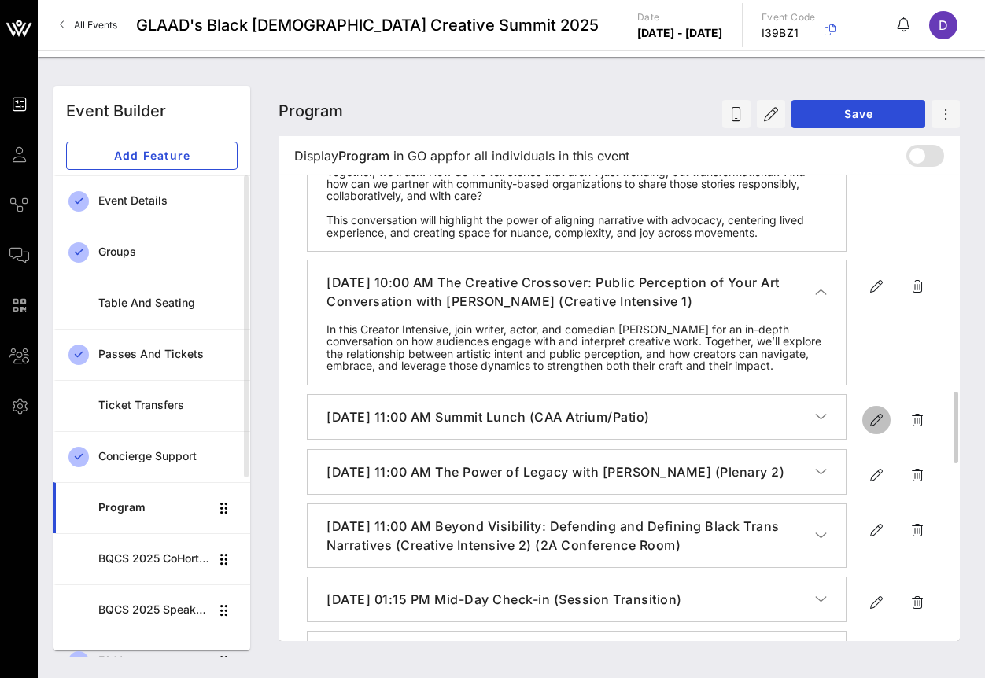
click at [878, 430] on icon "button" at bounding box center [876, 420] width 19 height 19
type input "[DATE]"
type input "11 AM"
type input "Summit Lunch (CAA Atrium/Patio)"
type textarea "**********"
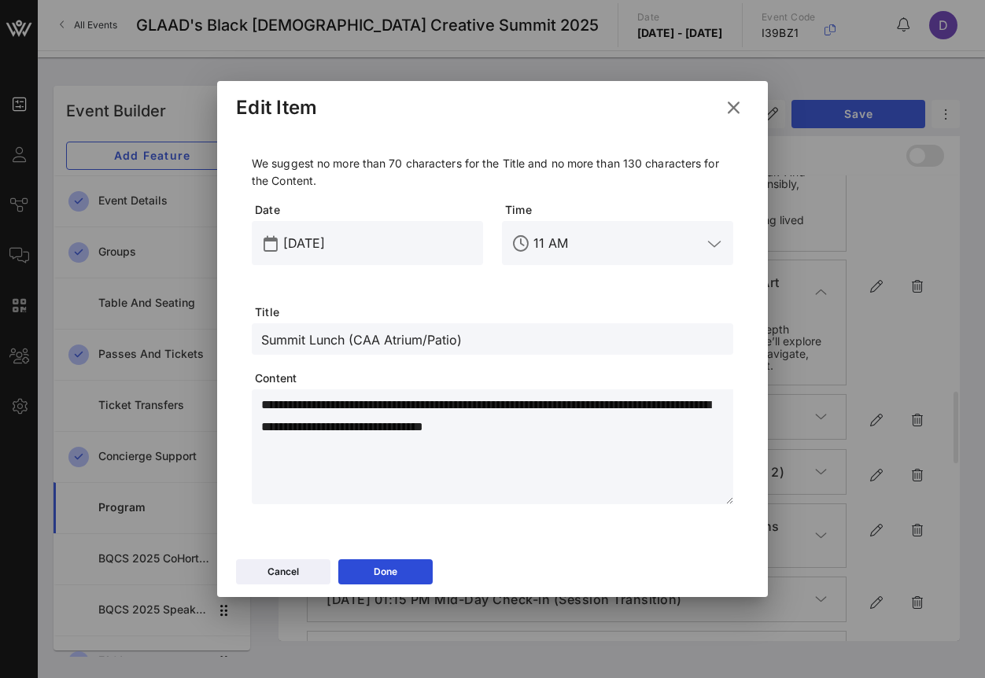
click at [592, 243] on input "11 AM" at bounding box center [618, 243] width 168 height 25
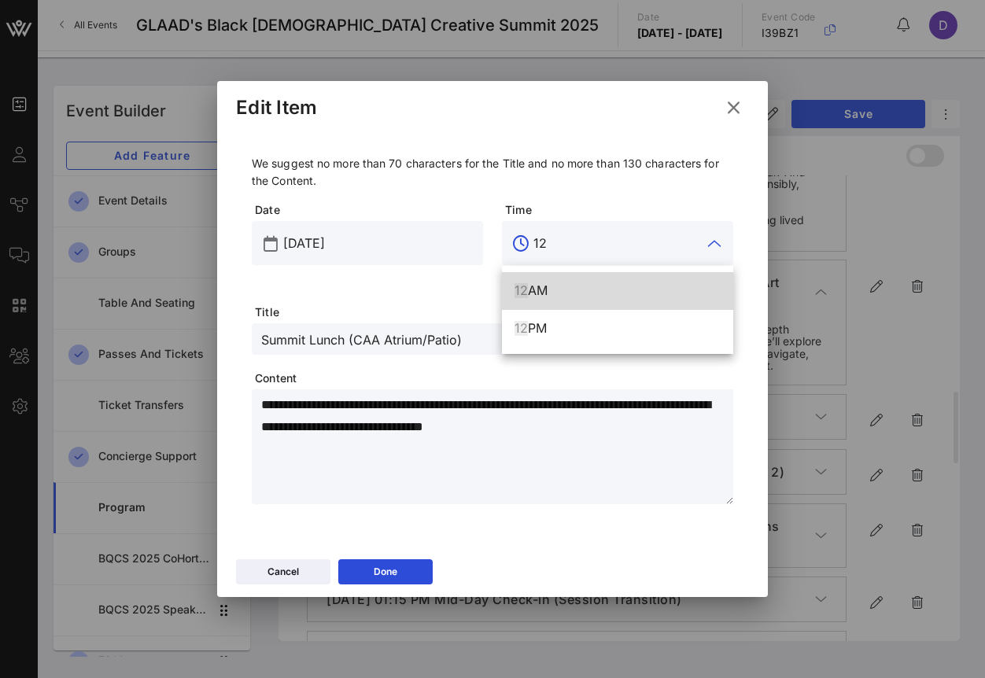
scroll to position [0, 0]
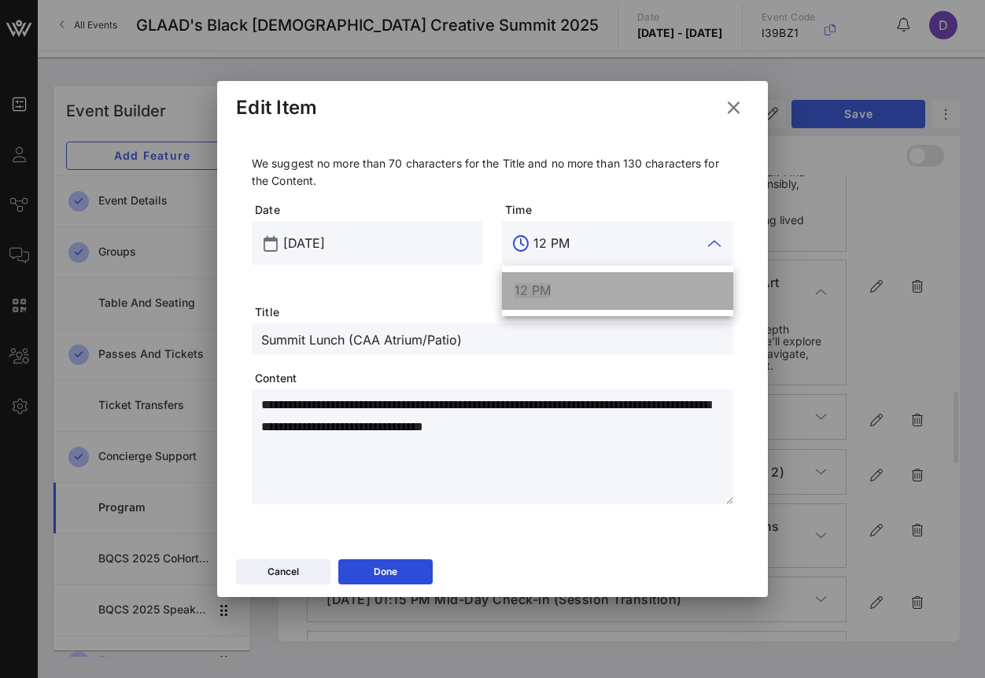
click at [582, 301] on div "12 PM" at bounding box center [618, 291] width 206 height 34
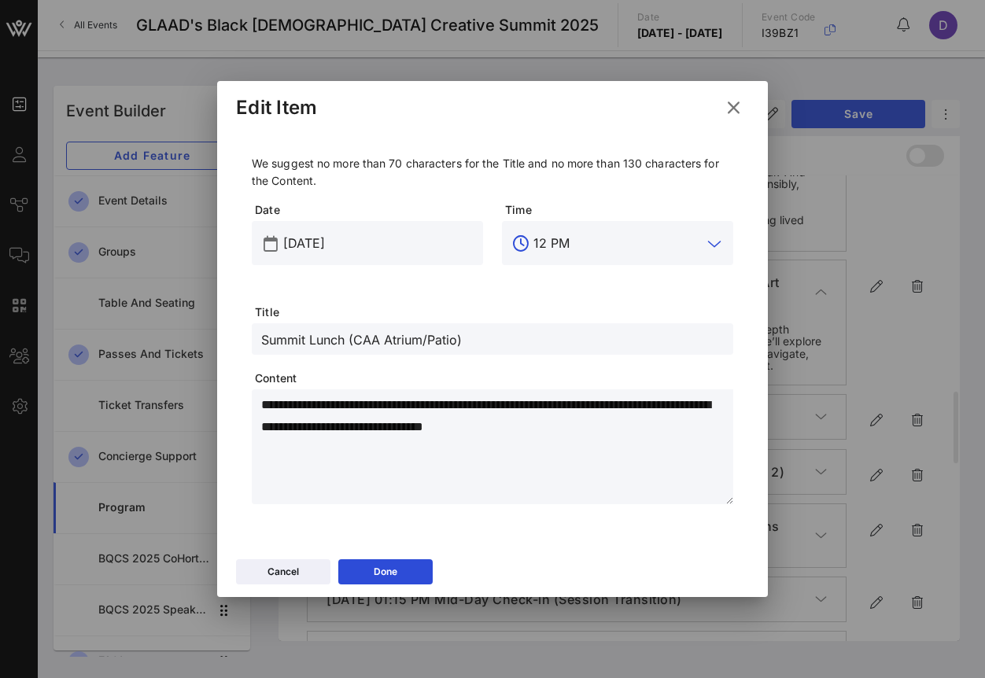
type input "12 PM"
click at [319, 421] on textarea "**********" at bounding box center [497, 449] width 472 height 110
click at [356, 329] on input "Summit Lunch (CAA Atrium/Patio)" at bounding box center [492, 339] width 463 height 20
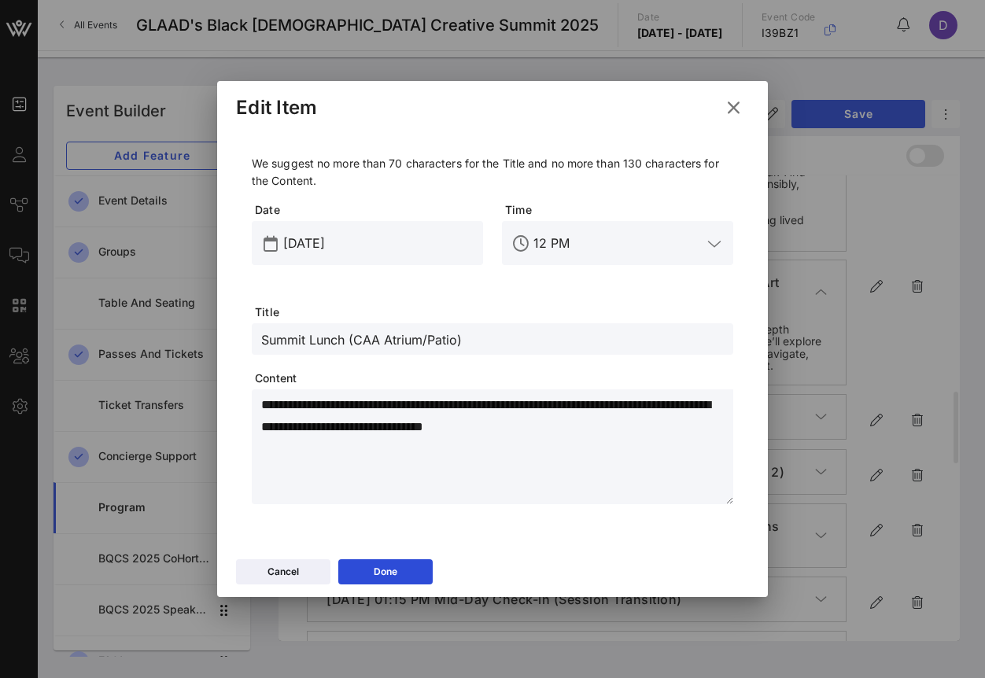
drag, startPoint x: 352, startPoint y: 337, endPoint x: 530, endPoint y: 350, distance: 178.3
click at [530, 350] on div "Summit Lunch (CAA Atrium/Patio)" at bounding box center [492, 338] width 463 height 31
type input "Summit Lunch (2nd Floor Lounge + Patio)"
click at [403, 570] on button "Done" at bounding box center [385, 571] width 94 height 25
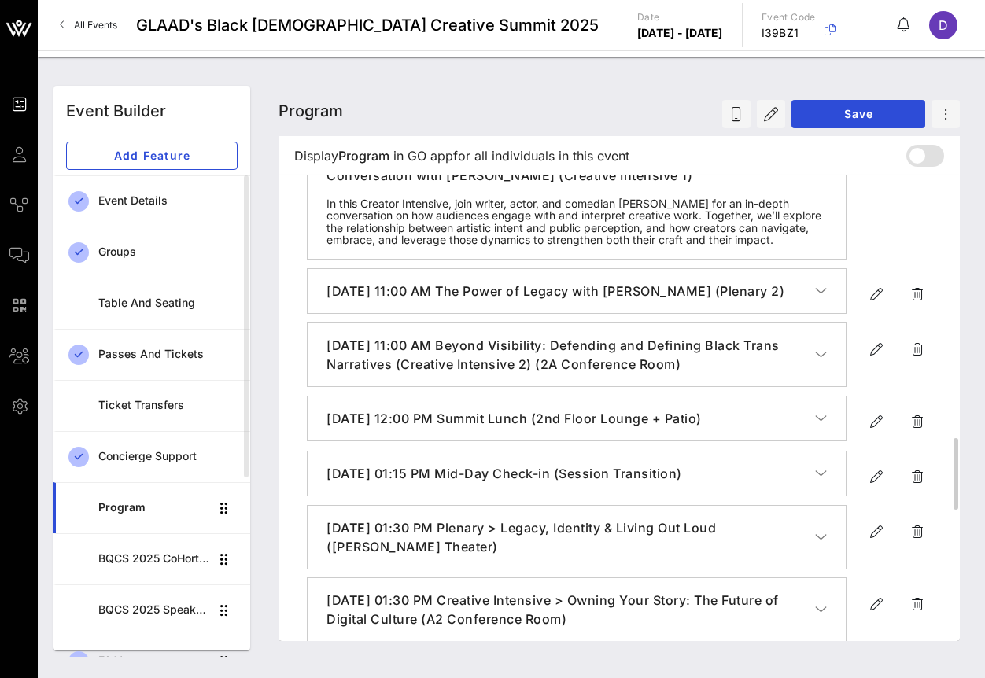
scroll to position [1562, 0]
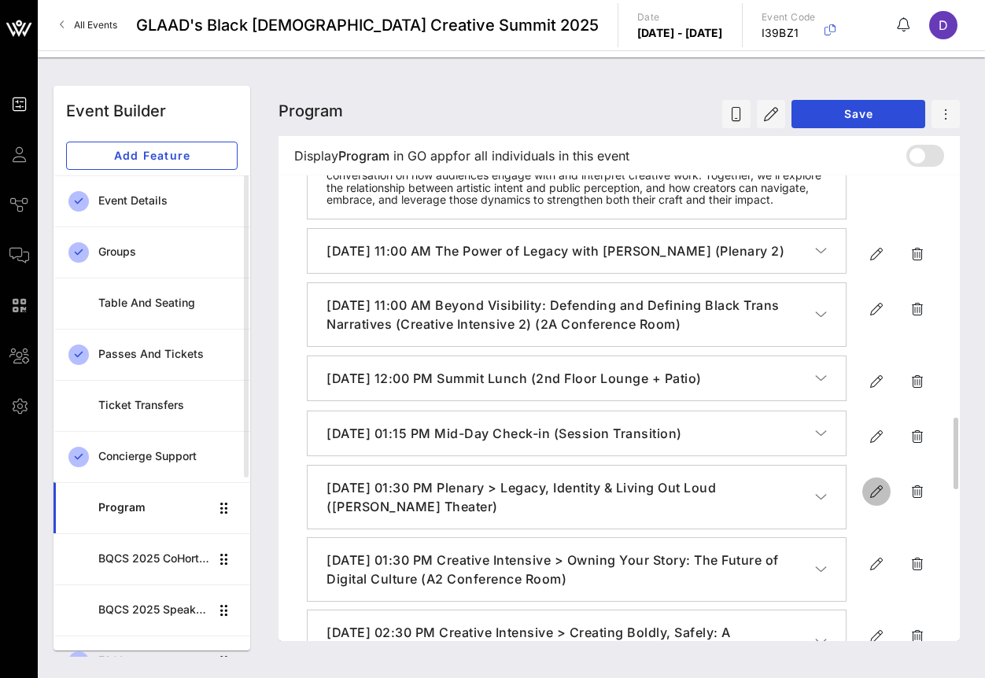
click at [877, 501] on icon "button" at bounding box center [876, 491] width 19 height 19
type input "[DATE]"
type input "1:30 PM"
type input "Plenary > Legacy, Identity & Living Out Loud ([PERSON_NAME] Theater)"
type textarea "**********"
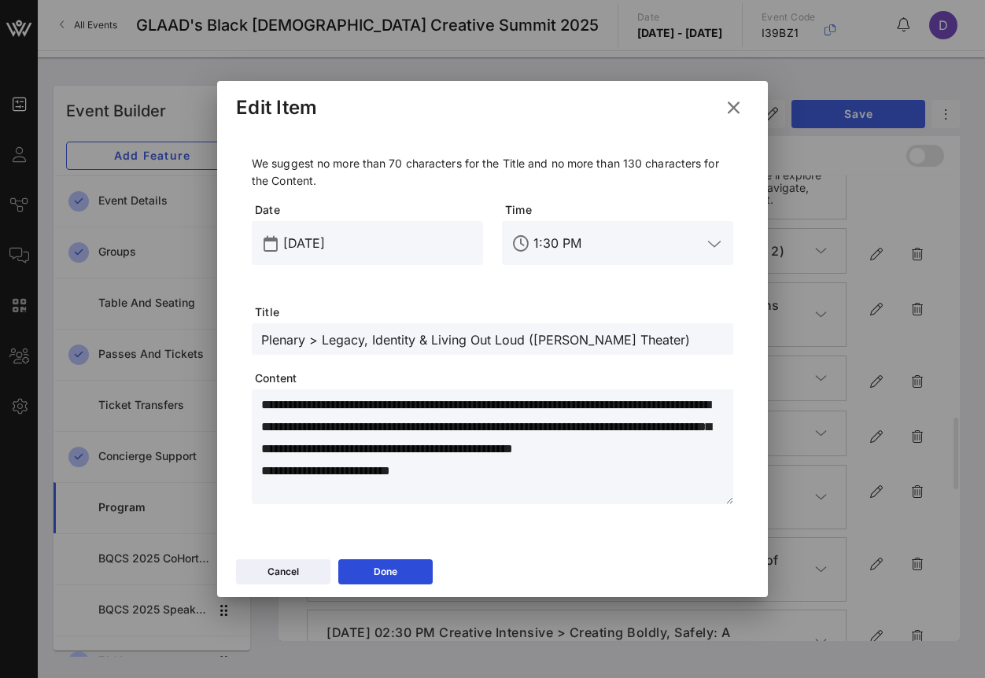
click at [342, 334] on input "Plenary > Legacy, Identity & Living Out Loud ([PERSON_NAME] Theater)" at bounding box center [492, 339] width 463 height 20
click at [351, 341] on input "Plenary > Legacy, Identity & Living Out Loud ([PERSON_NAME] Theater)" at bounding box center [492, 339] width 463 height 20
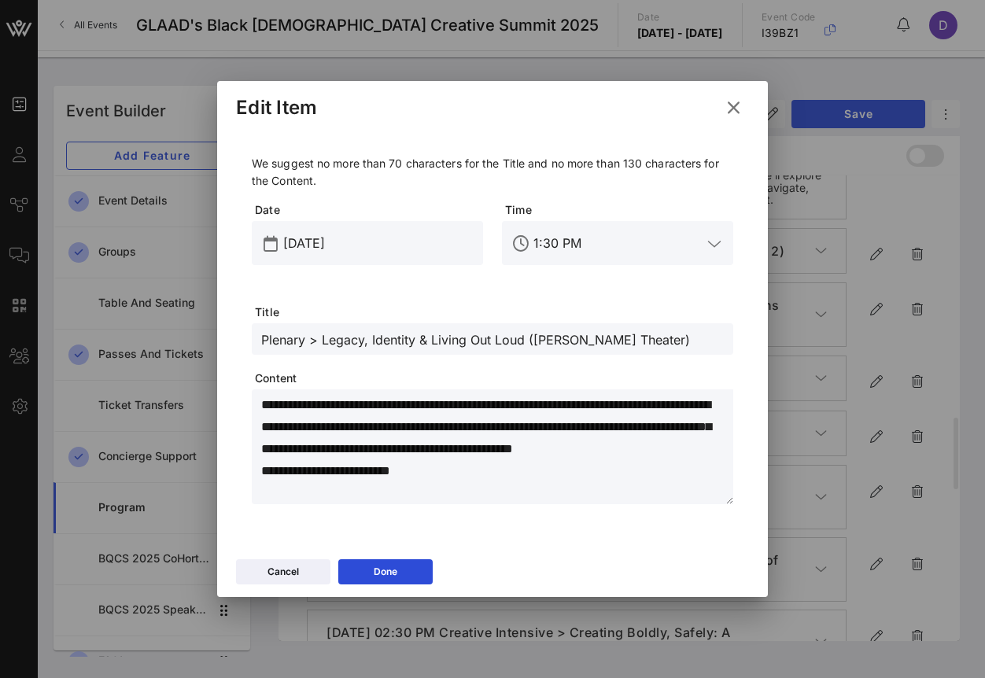
click at [351, 341] on input "Plenary > Legacy, Identity & Living Out Loud ([PERSON_NAME] Theater)" at bounding box center [492, 339] width 463 height 20
paste input "Showing Up & Showing Out: Advocacy Beyond the Screen (Plenary 3)"
type input "Showing Up & Showing Out: Advocacy Beyond the Screen (Plenary 3)"
click at [345, 460] on textarea "**********" at bounding box center [497, 449] width 472 height 110
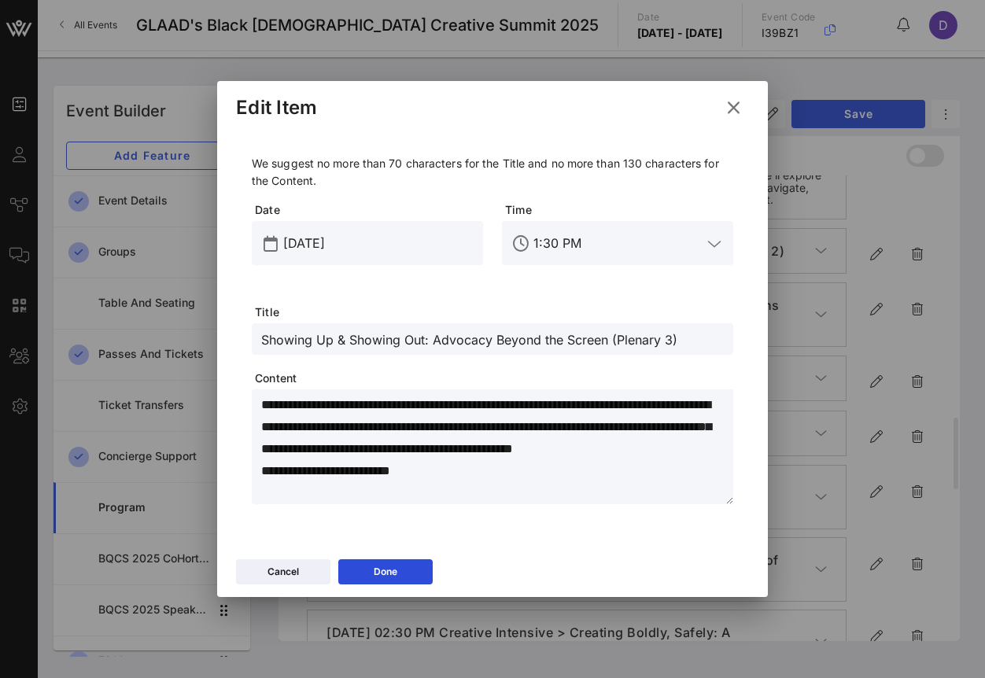
click at [345, 460] on textarea "**********" at bounding box center [497, 449] width 472 height 110
paste textarea "**********"
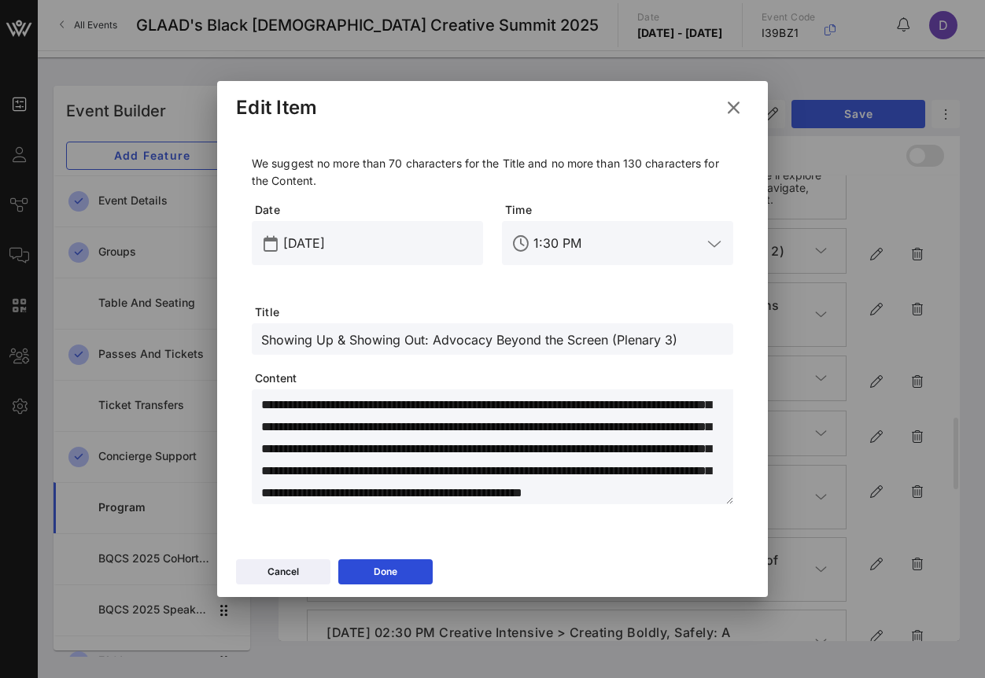
scroll to position [0, 0]
type textarea "**********"
click at [376, 572] on div "Done" at bounding box center [386, 572] width 24 height 16
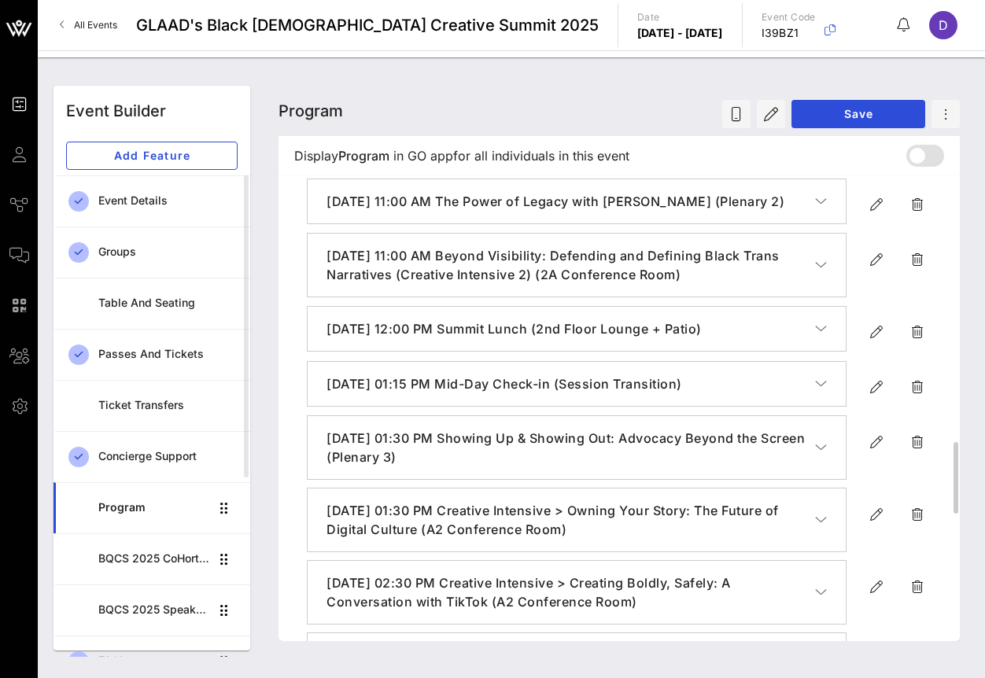
scroll to position [1627, 0]
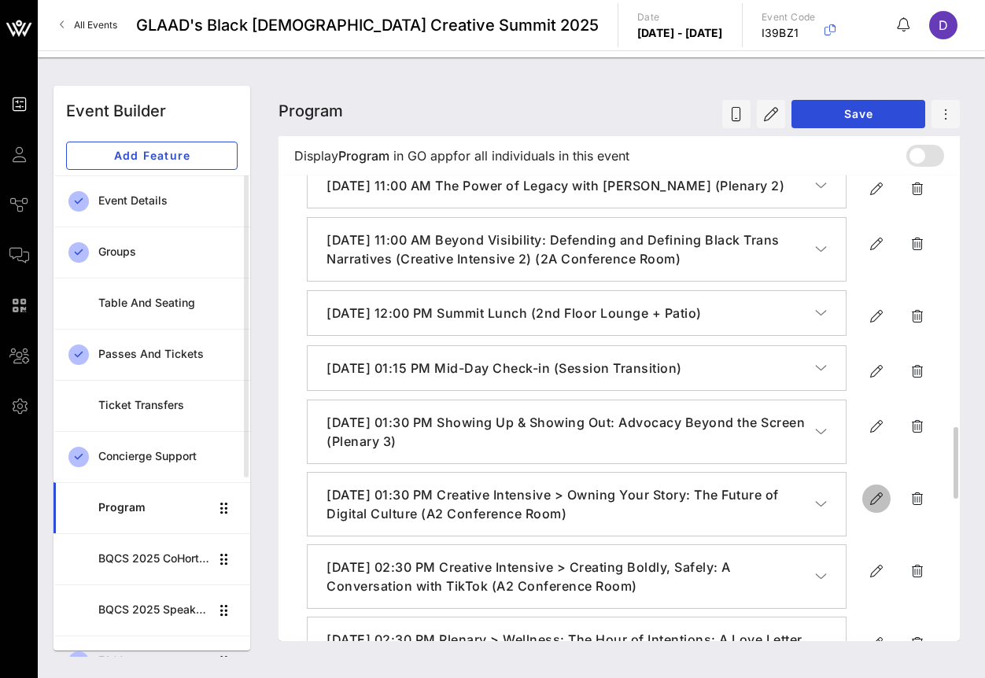
click at [870, 508] on icon "button" at bounding box center [876, 498] width 19 height 19
type input "[DATE]"
type input "1:30 PM"
type input "Creative Intensive > Owning Your Story: The Future of Digital Culture (A2 Confe…"
type textarea "**********"
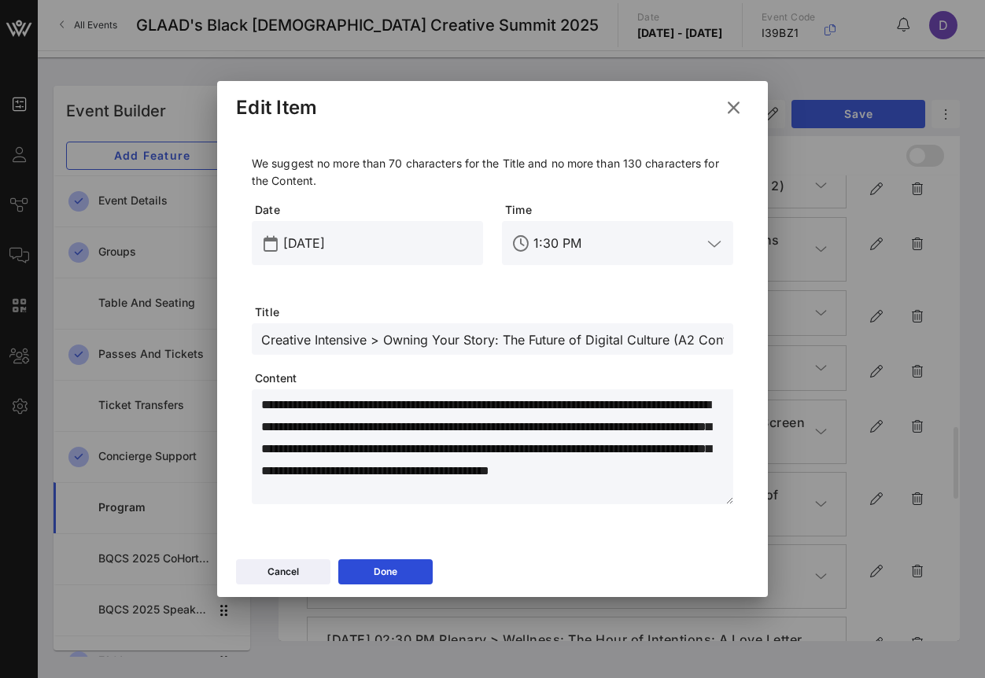
click at [330, 338] on input "Creative Intensive > Owning Your Story: The Future of Digital Culture (A2 Confe…" at bounding box center [492, 339] width 463 height 20
paste input "Owning Your Story: The Future of Digital Culture (Creative Intensive 3)"
paste input "2A Conference Room"
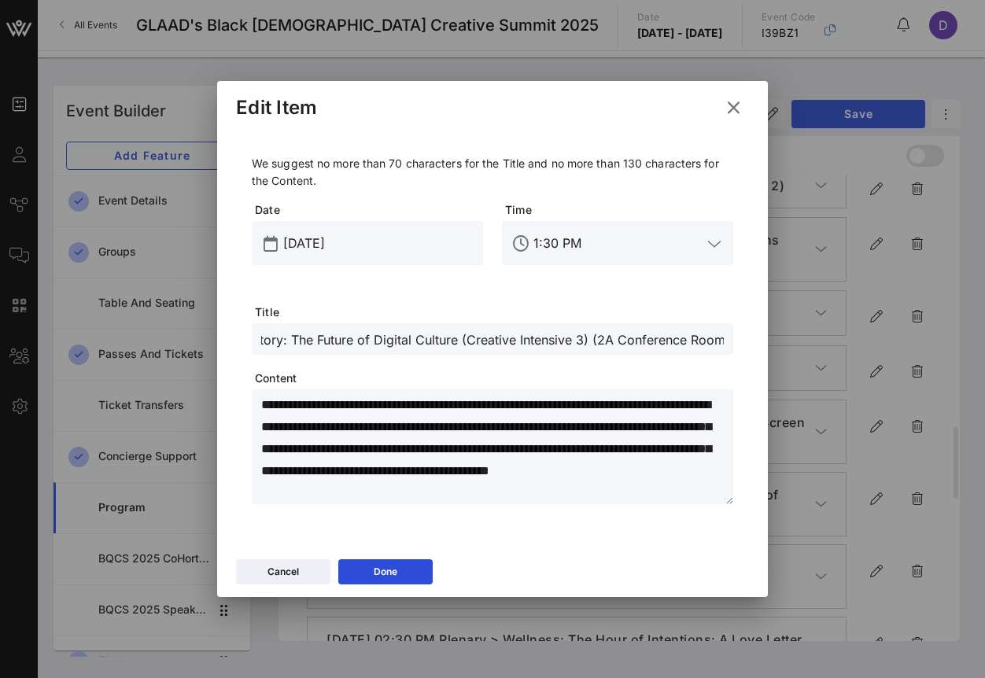
scroll to position [0, 94]
type input "Owning Your Story: The Future of Digital Culture (Creative Intensive 3) (2A Con…"
click at [308, 470] on textarea "**********" at bounding box center [497, 449] width 472 height 110
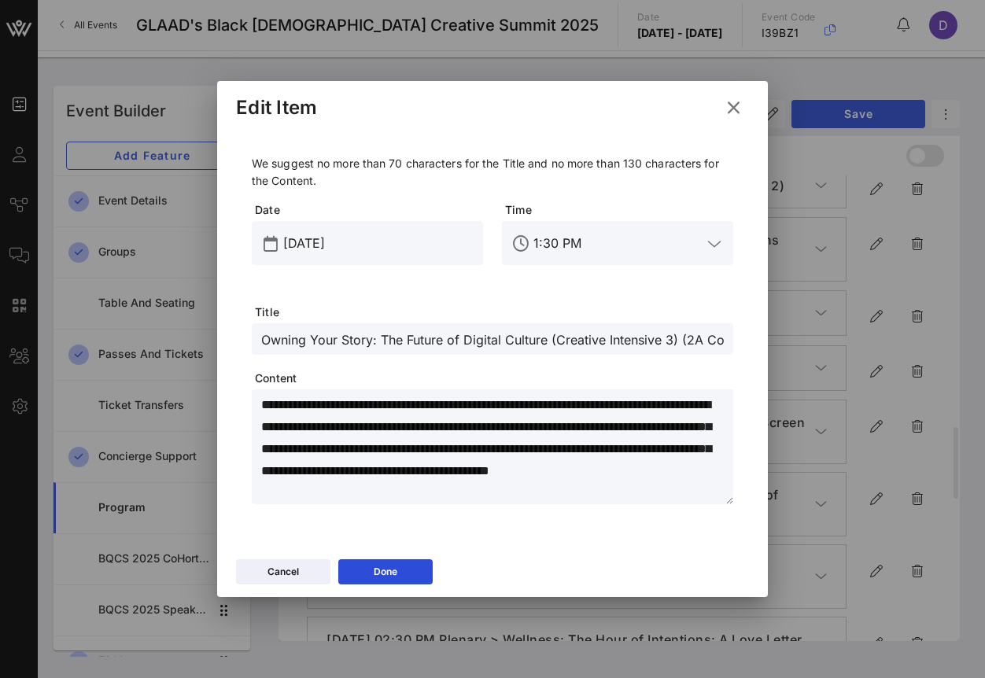
click at [308, 470] on textarea "**********" at bounding box center [497, 449] width 472 height 110
paste textarea
type textarea "**********"
click at [375, 570] on div "Done" at bounding box center [386, 572] width 24 height 16
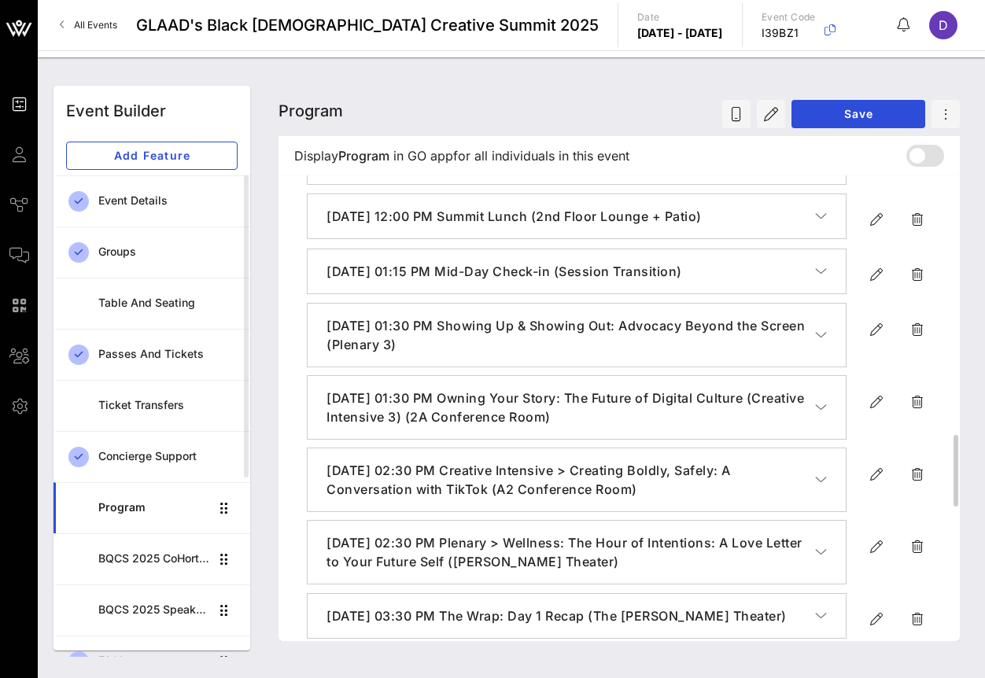
scroll to position [1730, 0]
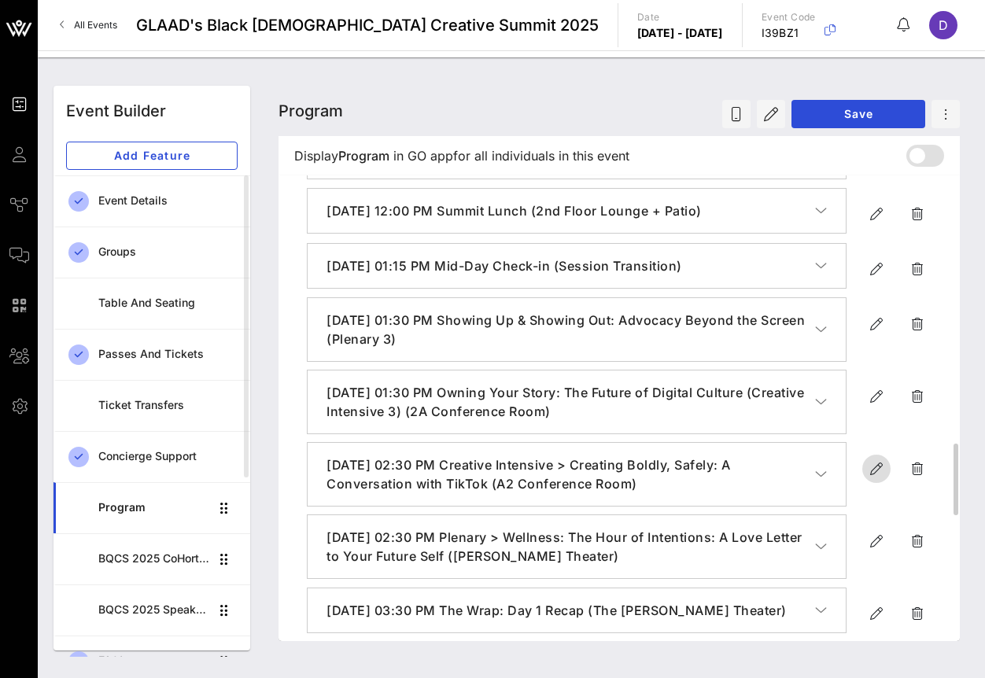
click at [876, 478] on icon "button" at bounding box center [876, 469] width 19 height 19
type input "[DATE]"
type input "2:30 PM"
type input "Creative Intensive > Creating Boldly, Safely: A Conversation with TikTok (A2 Co…"
type textarea "**********"
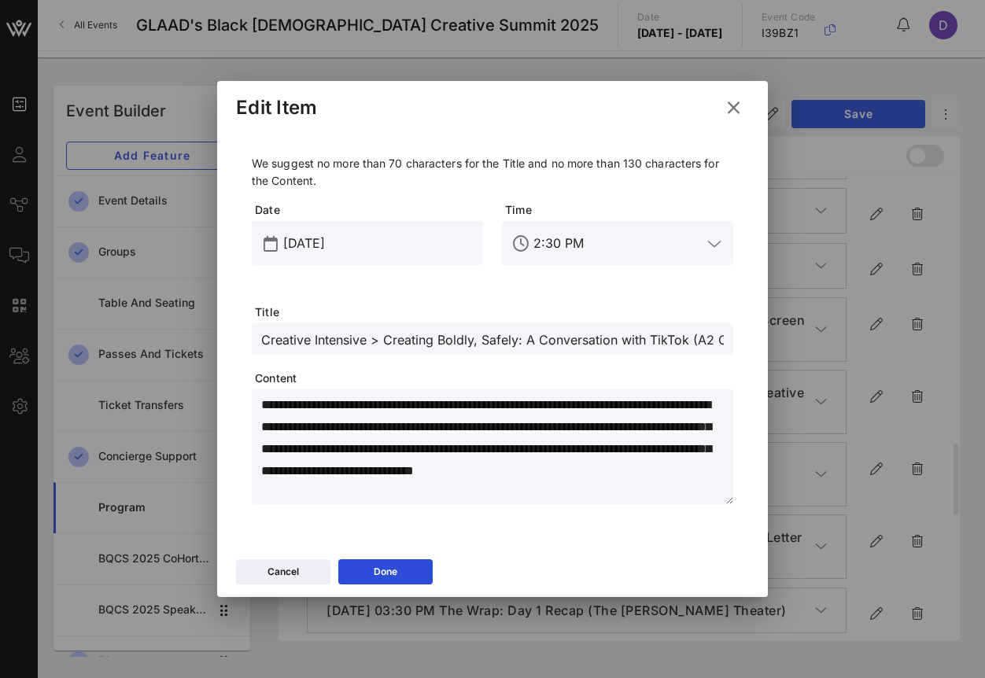
click at [390, 338] on input "Creative Intensive > Creating Boldly, Safely: A Conversation with TikTok (A2 Co…" at bounding box center [492, 339] width 463 height 20
paste input "Wellness: The Hour of Intentions: A Love Letter to Your Future Self (Plenary 4)"
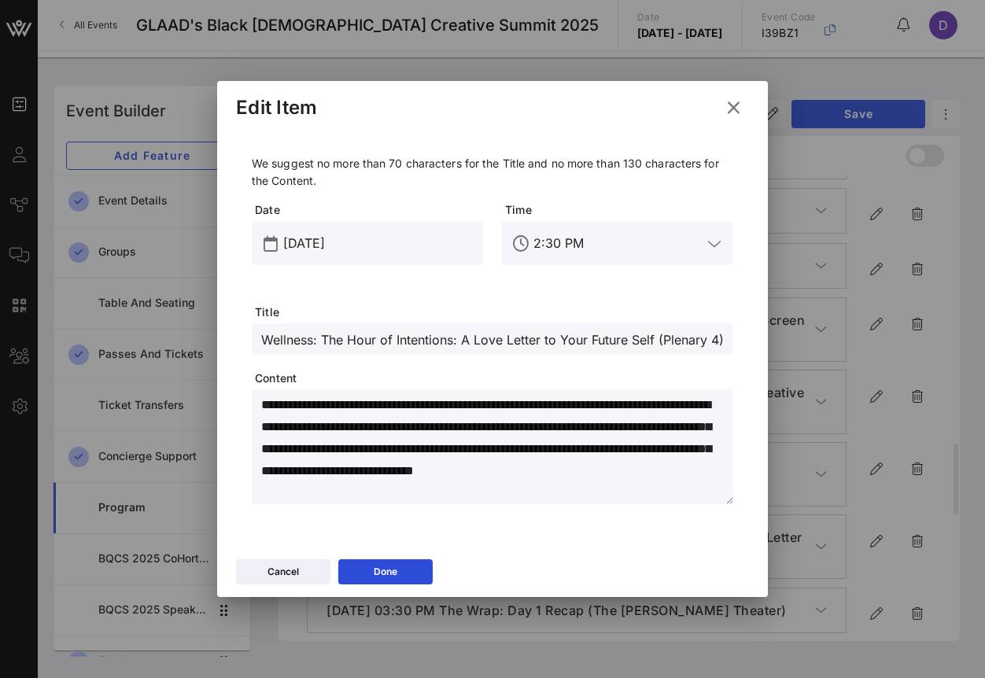
click at [367, 474] on textarea "**********" at bounding box center [497, 449] width 472 height 110
drag, startPoint x: 390, startPoint y: 493, endPoint x: 244, endPoint y: 397, distance: 173.9
click at [244, 397] on div "**********" at bounding box center [492, 333] width 513 height 406
paste textarea "**********"
click at [396, 574] on div "Done" at bounding box center [386, 572] width 24 height 16
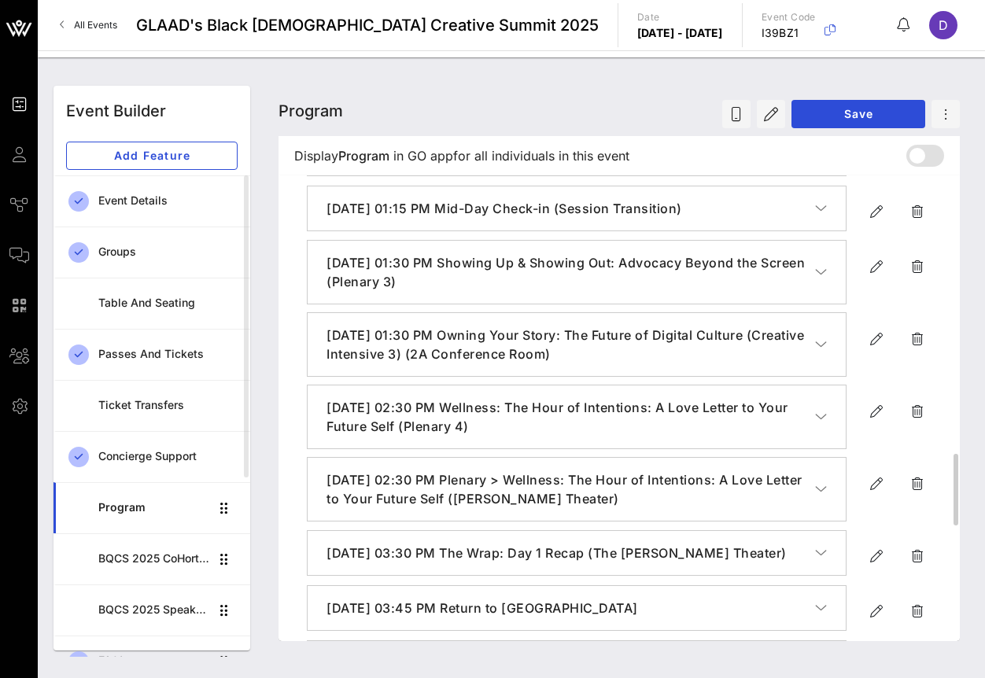
scroll to position [1789, 0]
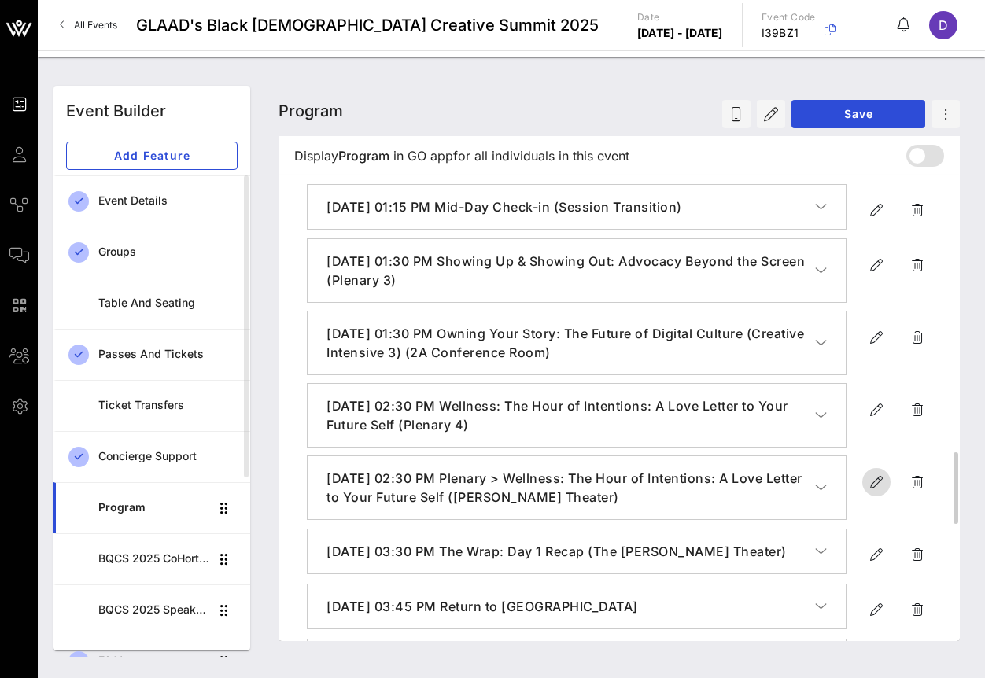
click at [870, 492] on icon "button" at bounding box center [876, 482] width 19 height 19
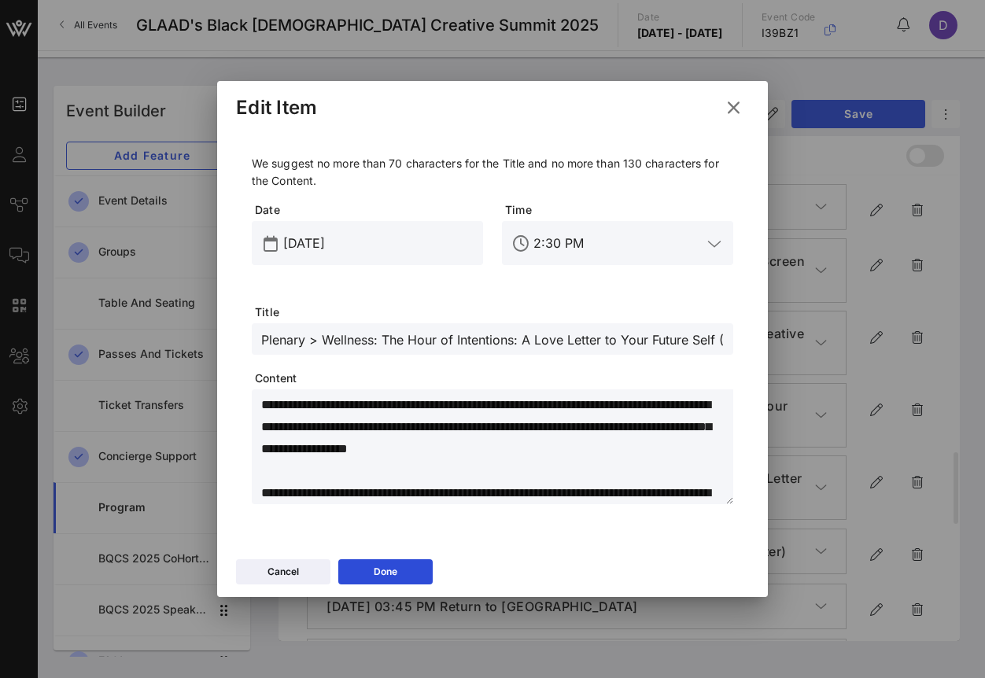
click at [386, 336] on input "Plenary > Wellness: The Hour of Intentions: A Love Letter to Your Future Self (…" at bounding box center [492, 339] width 463 height 20
paste input "Cut From the Same Cloth: Style, Story & the Art of Partnership (Creative Intens…"
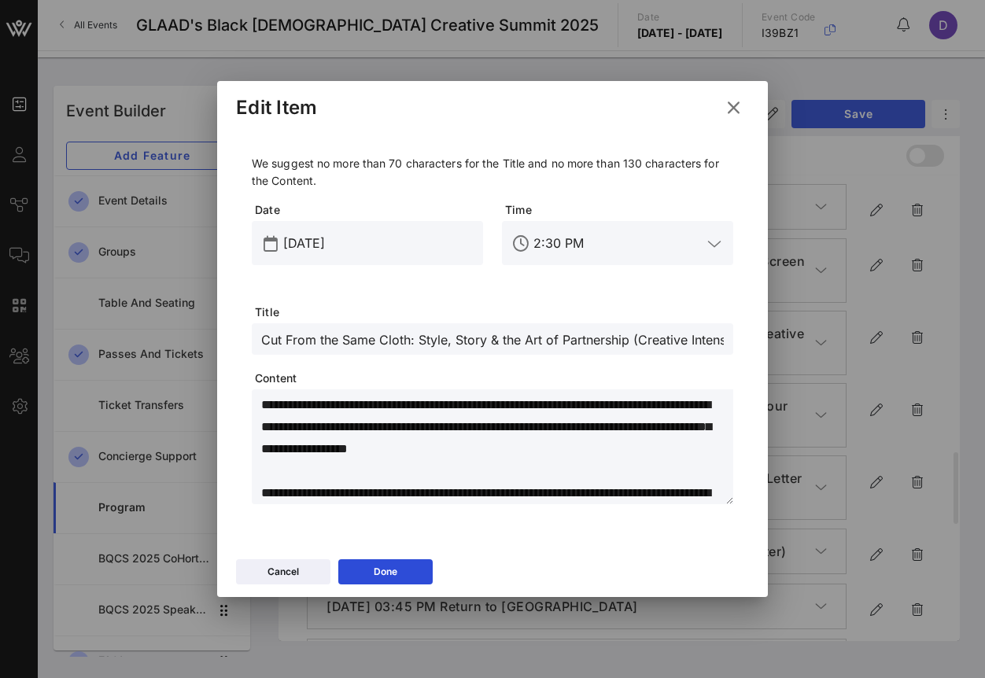
click at [353, 440] on textarea "**********" at bounding box center [497, 449] width 472 height 110
paste textarea "**********"
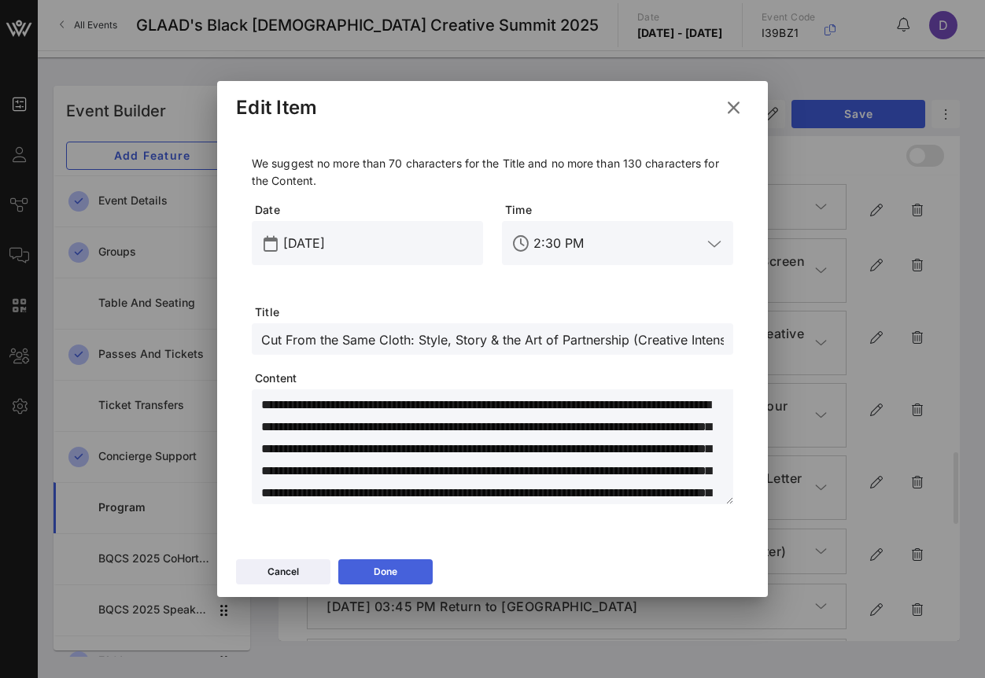
click at [401, 563] on button "Done" at bounding box center [385, 571] width 94 height 25
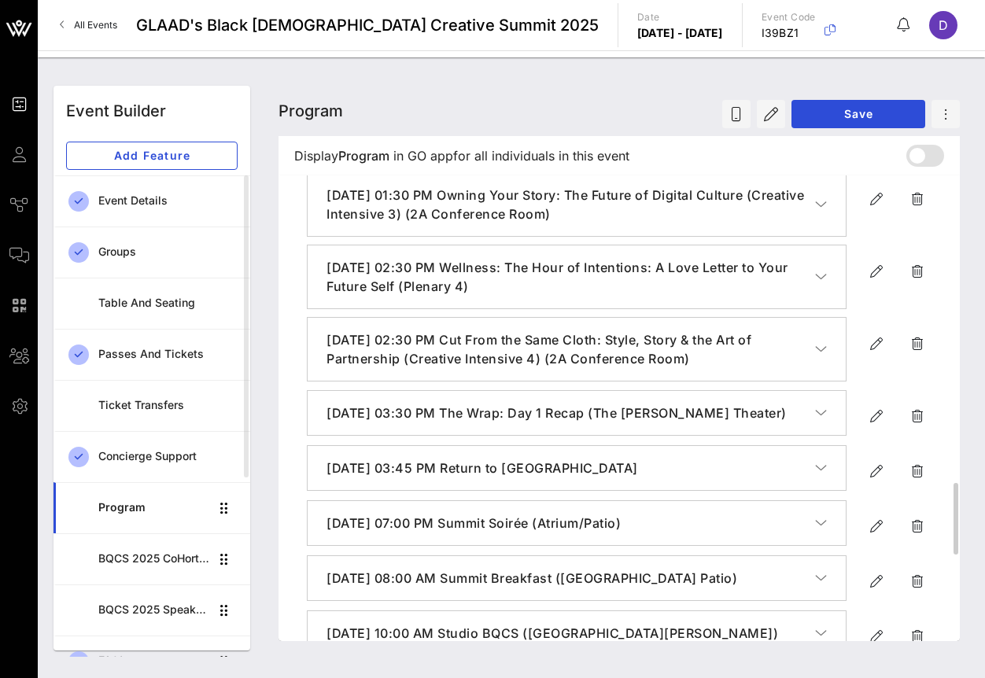
scroll to position [1940, 0]
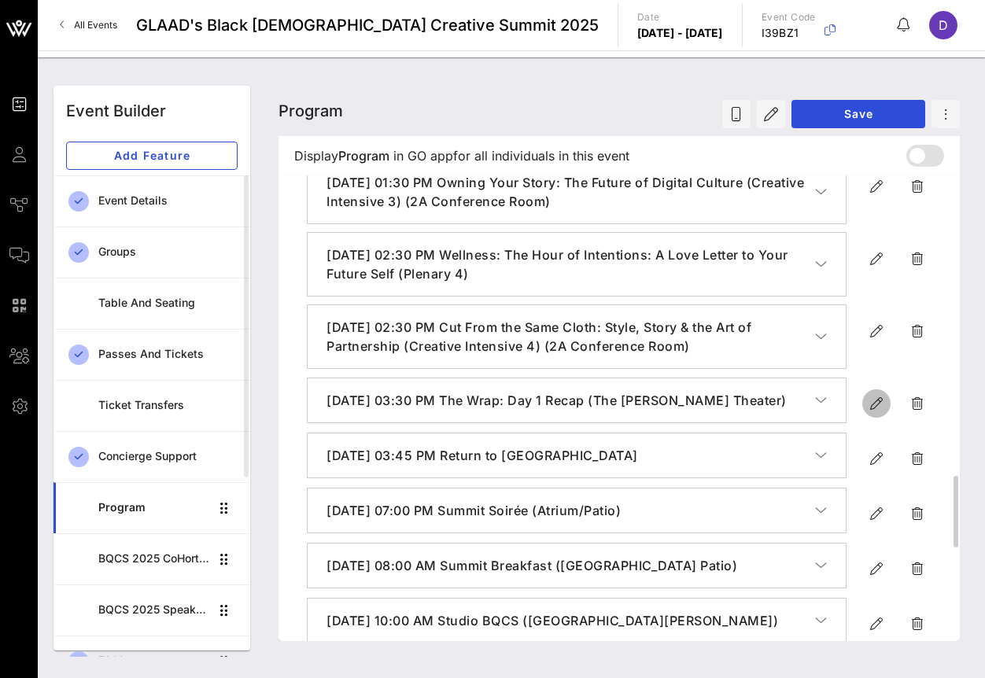
click at [872, 413] on icon "button" at bounding box center [876, 403] width 19 height 19
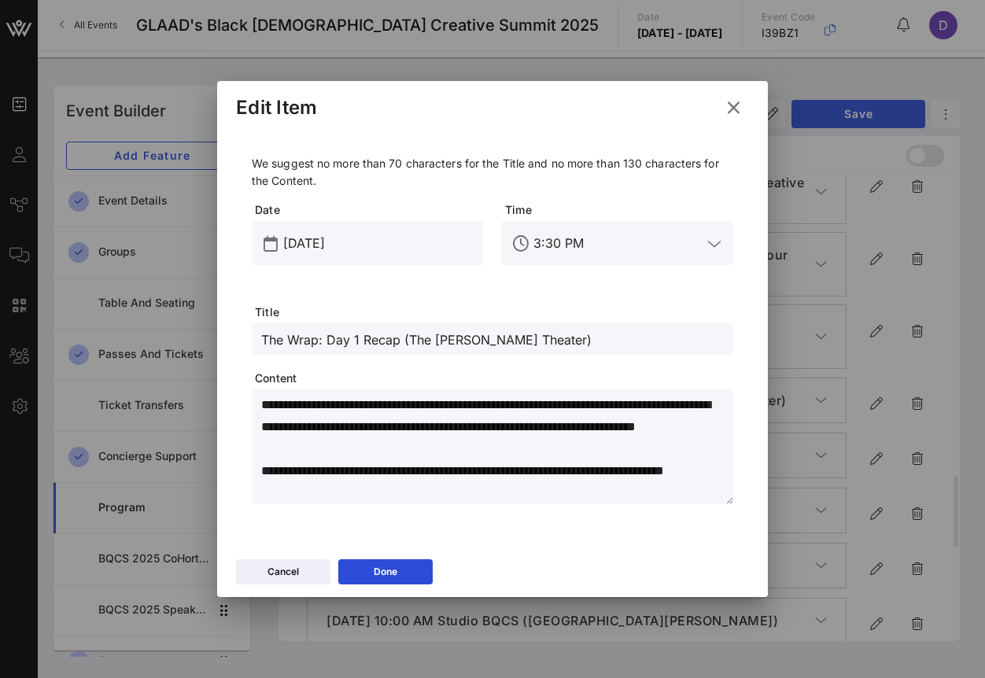
click at [360, 343] on input "The Wrap: Day 1 Recap (The [PERSON_NAME] Theater)" at bounding box center [492, 339] width 463 height 20
paste input "+ Bus Departure"
click at [410, 430] on textarea "**********" at bounding box center [497, 449] width 472 height 110
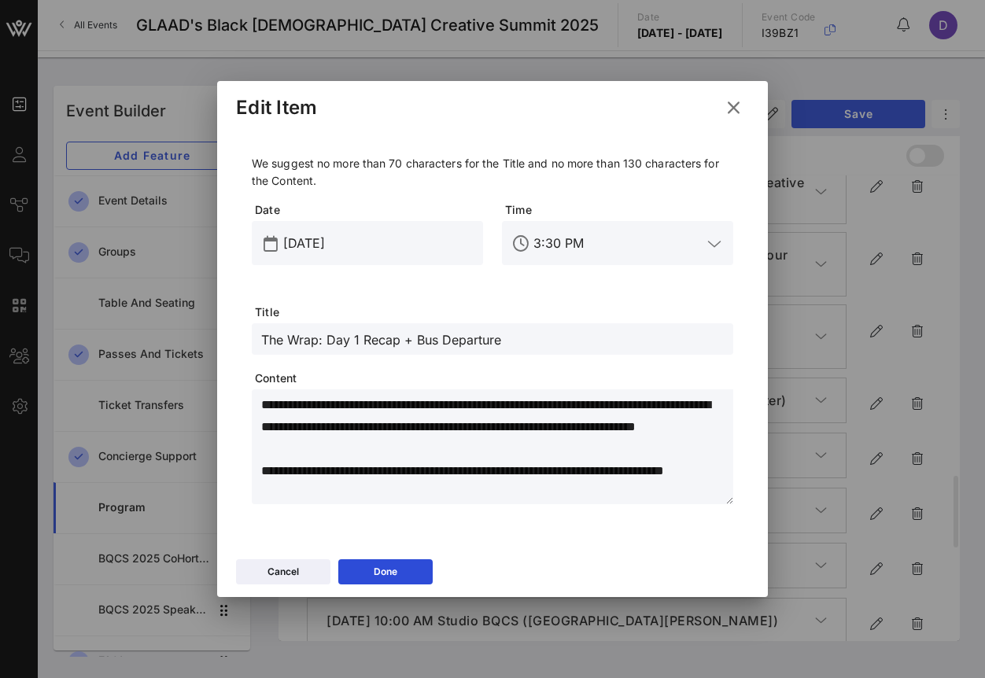
paste textarea
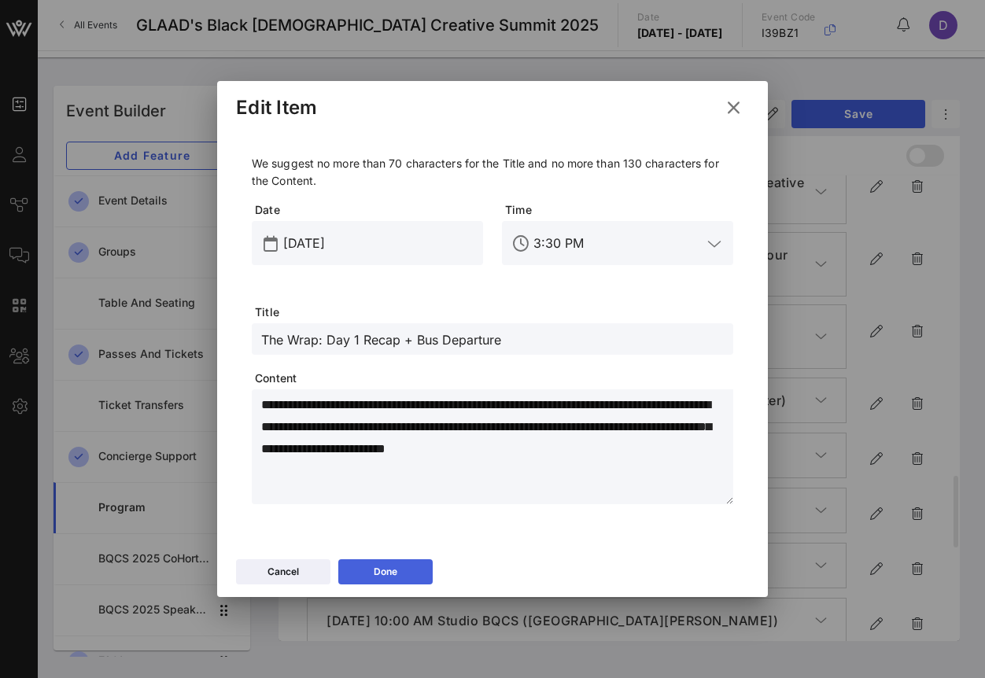
click at [415, 575] on button "Done" at bounding box center [385, 571] width 94 height 25
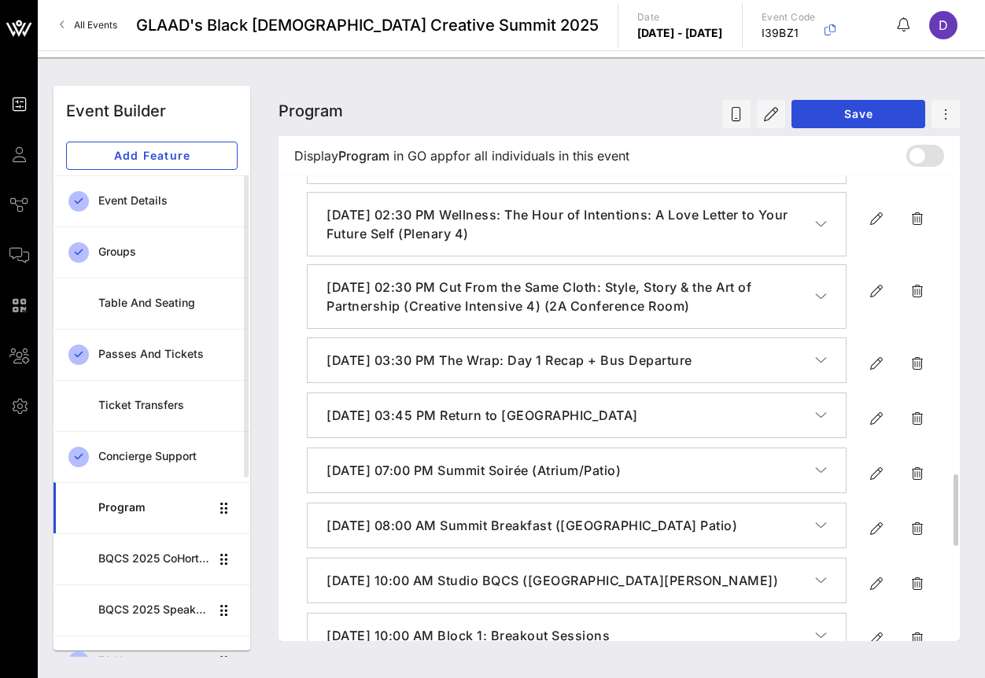
scroll to position [1985, 0]
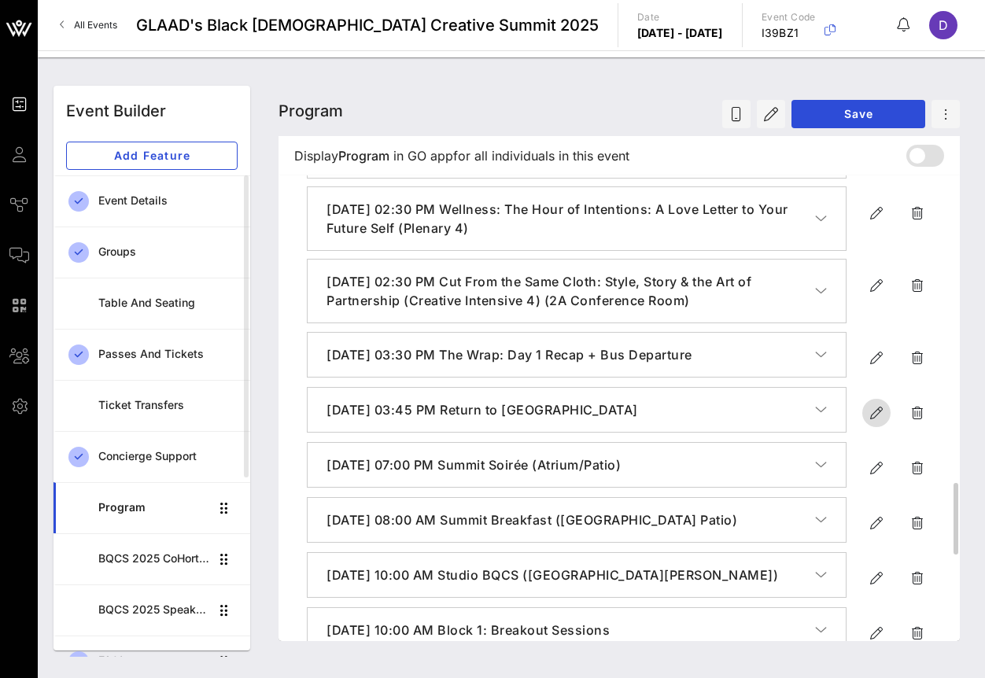
click at [874, 423] on icon "button" at bounding box center [876, 413] width 19 height 19
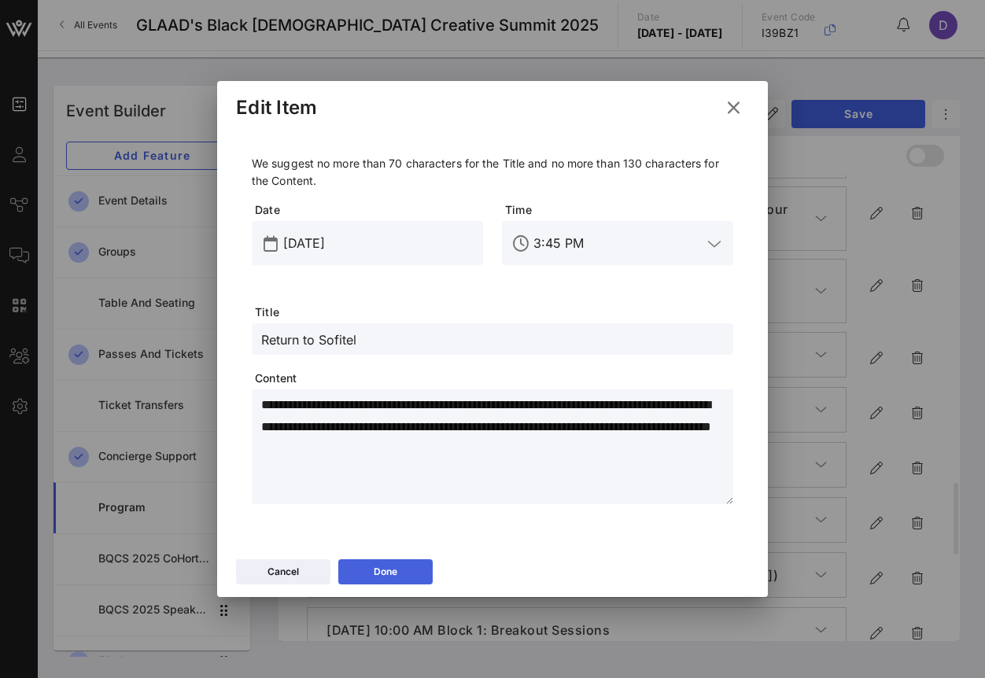
click at [404, 569] on button "Done" at bounding box center [385, 571] width 94 height 25
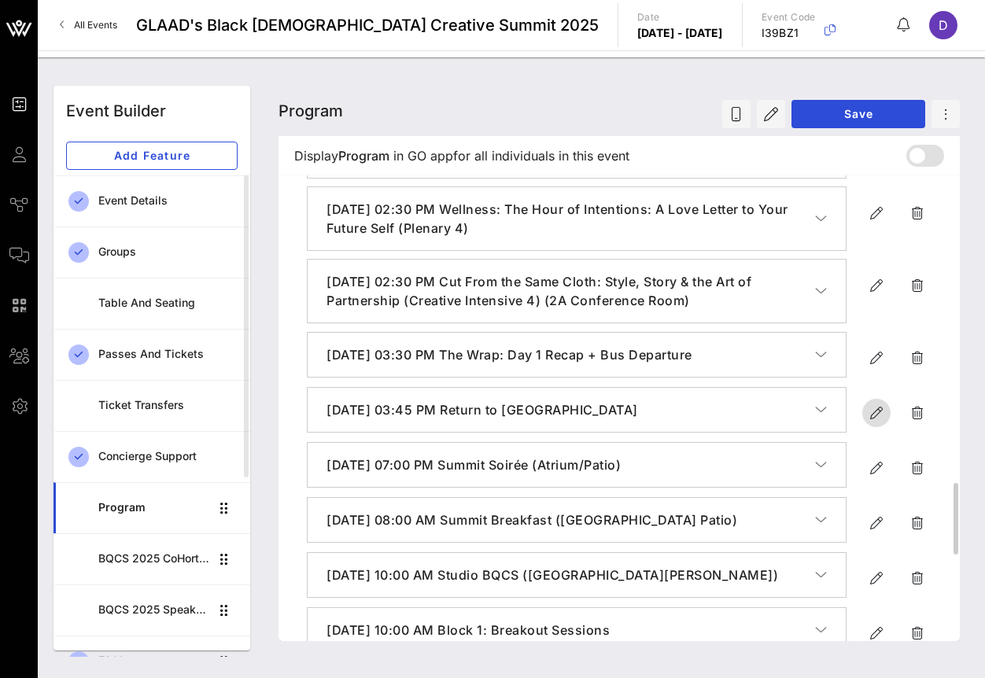
click at [864, 423] on span "button" at bounding box center [876, 413] width 28 height 19
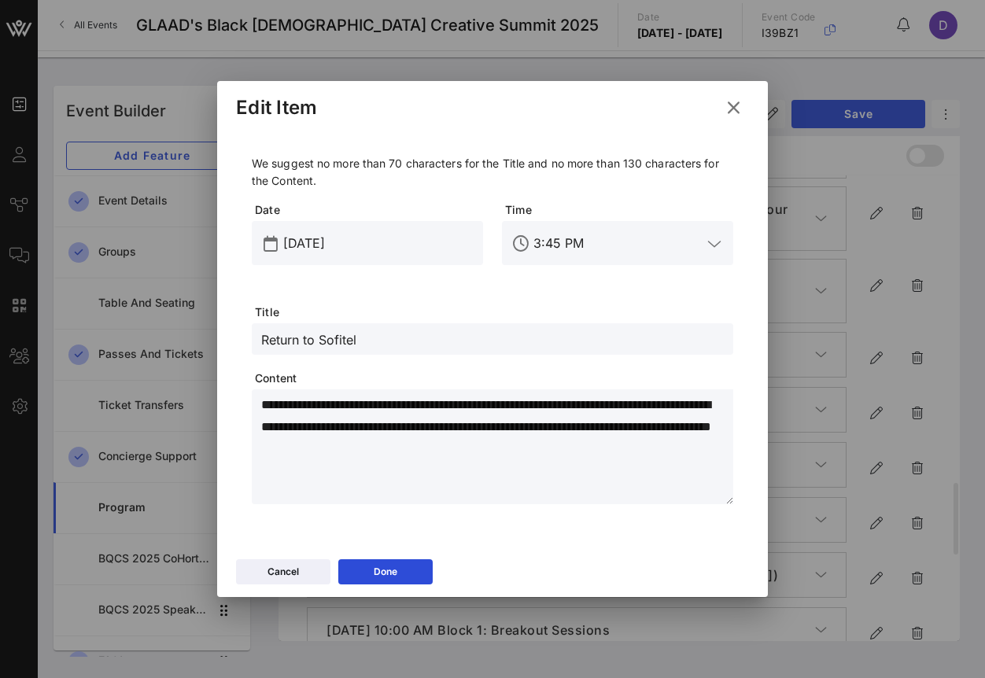
click at [326, 343] on input "Return to Sofitel" at bounding box center [492, 339] width 463 height 20
paste input "Dinner & Rest Break"
click at [578, 248] on input "3:45 PM" at bounding box center [618, 243] width 168 height 25
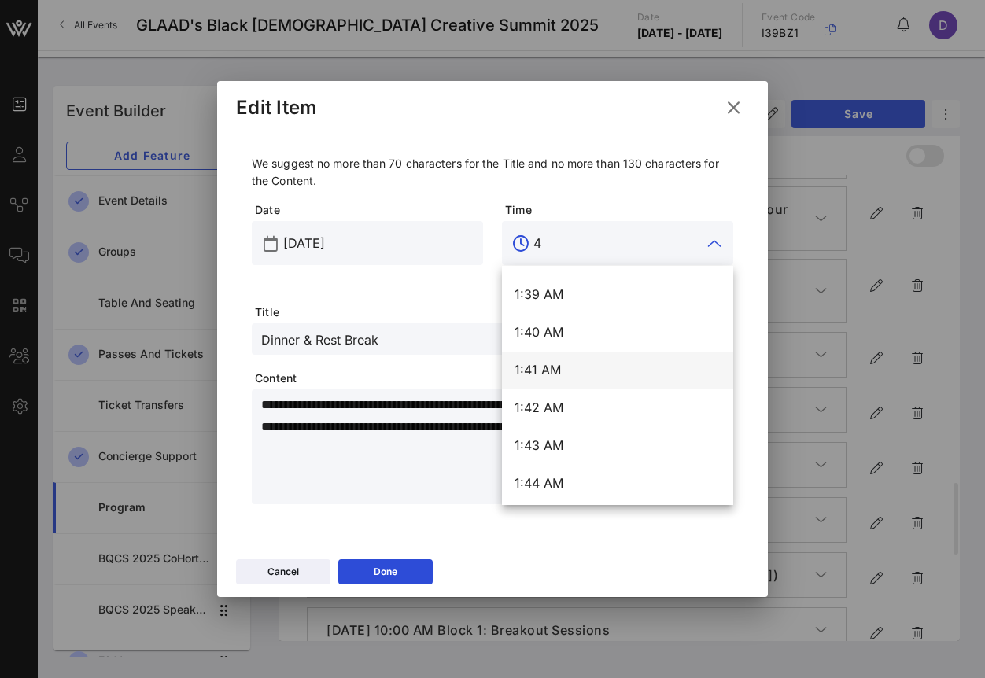
scroll to position [0, 0]
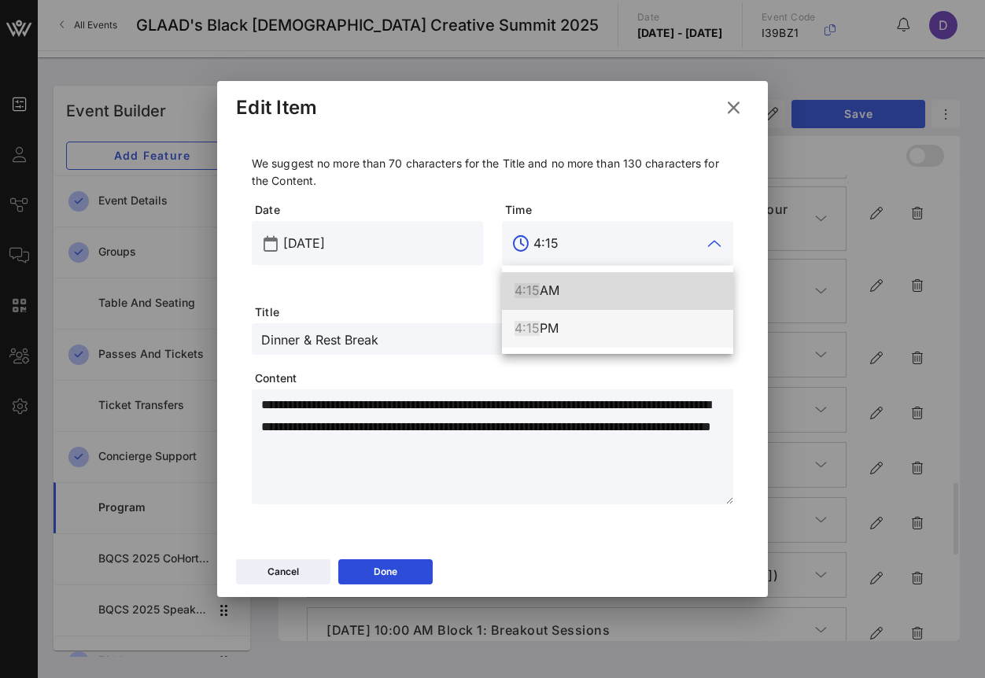
click at [586, 337] on div "4:15 PM" at bounding box center [618, 329] width 206 height 34
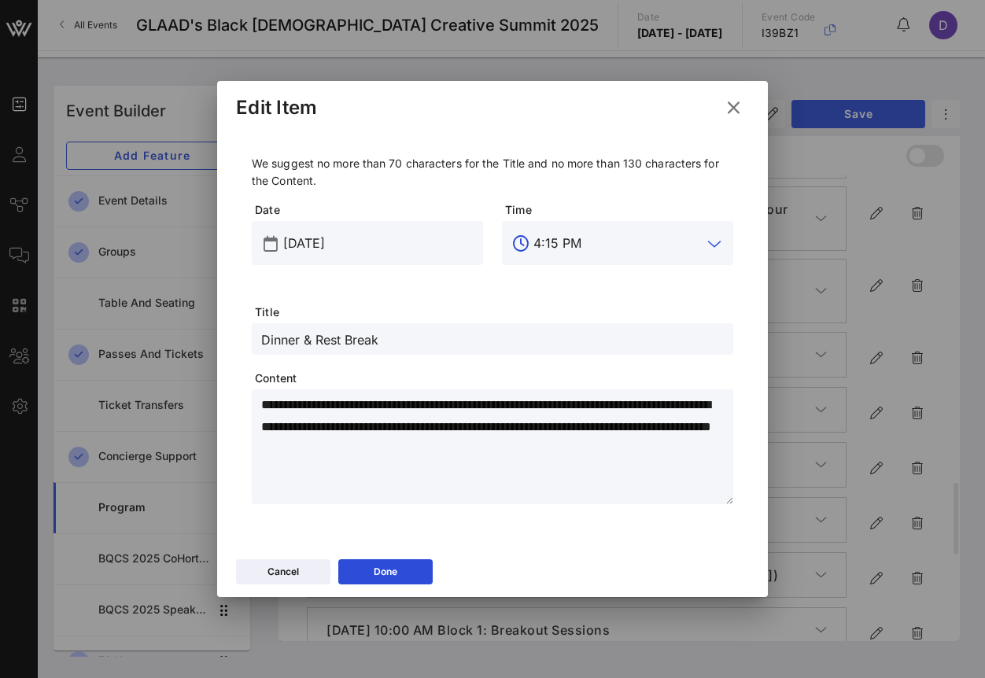
click at [361, 441] on textarea "**********" at bounding box center [497, 449] width 472 height 110
paste textarea "**********"
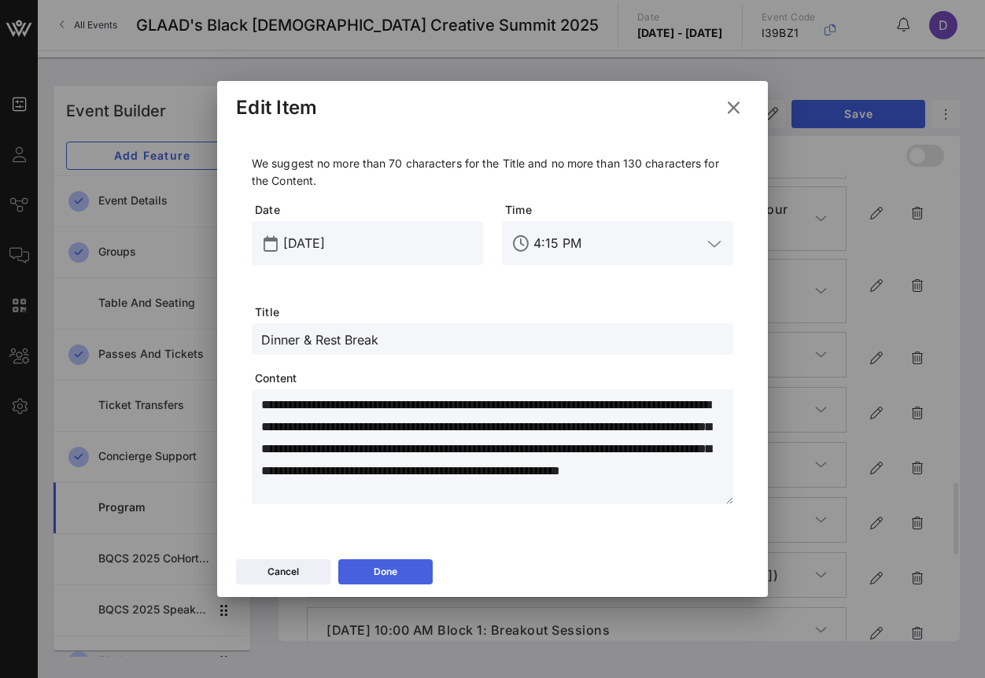
click at [397, 579] on button "Done" at bounding box center [385, 571] width 94 height 25
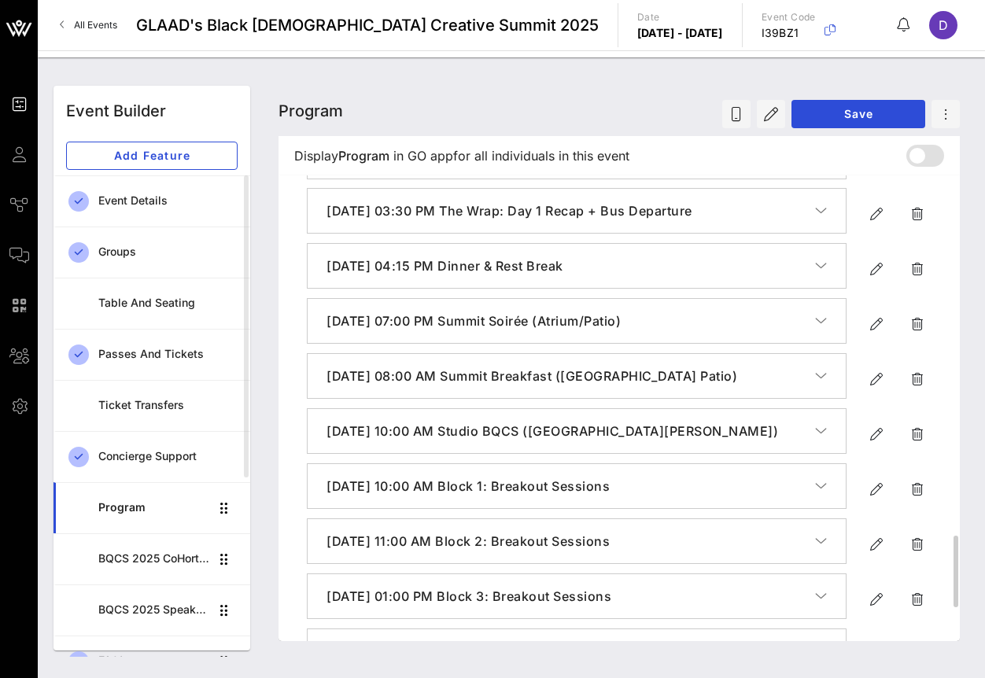
scroll to position [2155, 0]
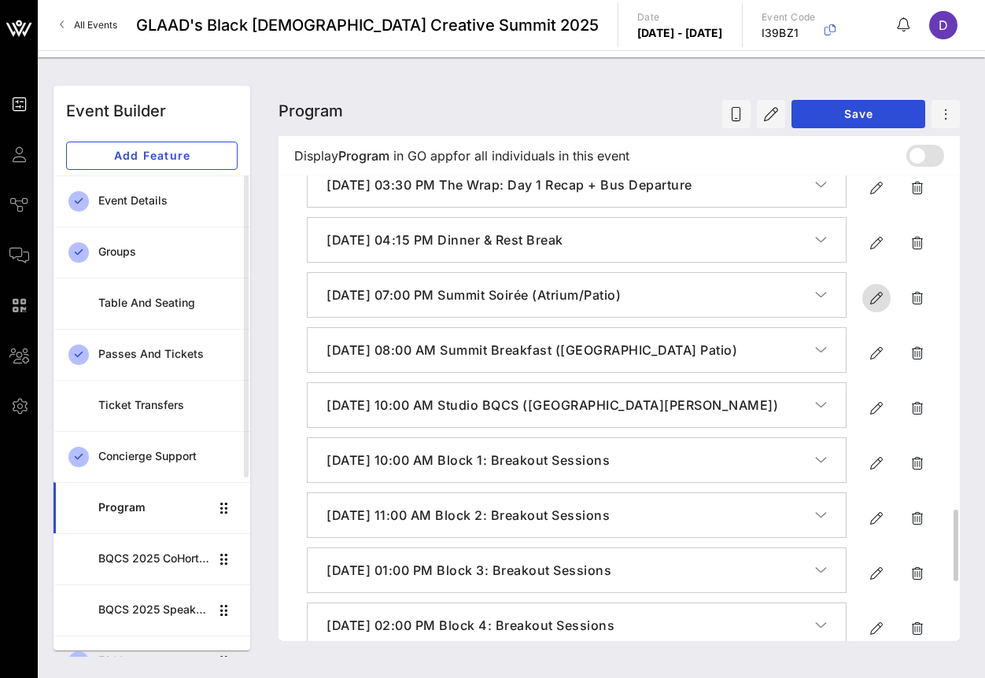
click at [875, 308] on icon "button" at bounding box center [876, 298] width 19 height 19
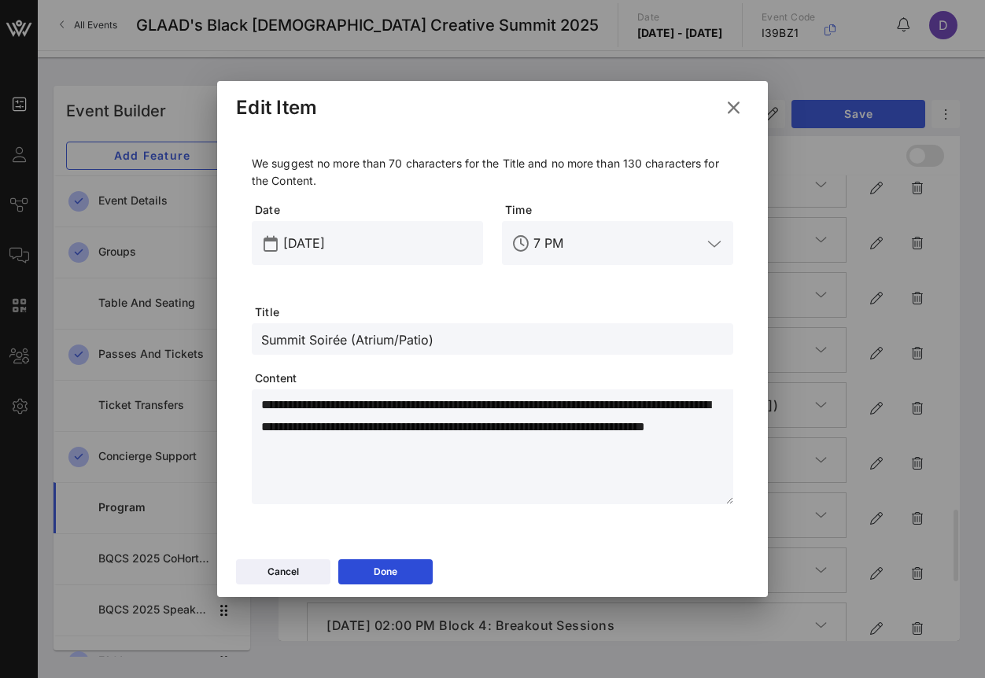
click at [379, 344] on input "Summit Soirée (Atrium/Patio)" at bounding box center [492, 339] width 463 height 20
paste input "Black [DEMOGRAPHIC_DATA] Creative Summit Evening Social"
click at [304, 431] on textarea "**********" at bounding box center [497, 449] width 472 height 110
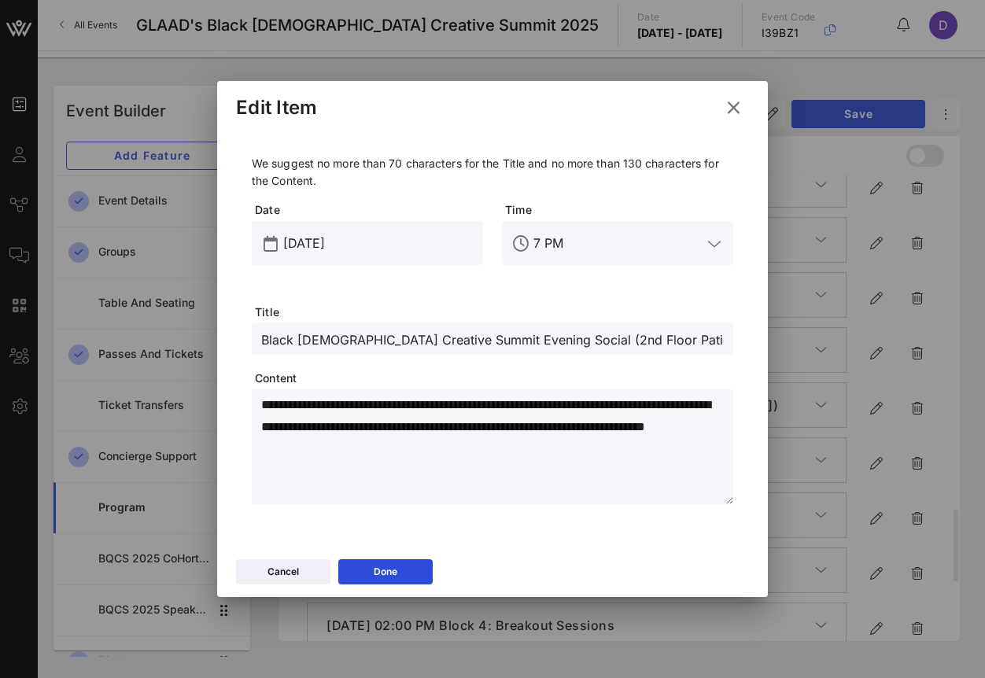
click at [304, 431] on textarea "**********" at bounding box center [497, 449] width 472 height 110
paste textarea "**********"
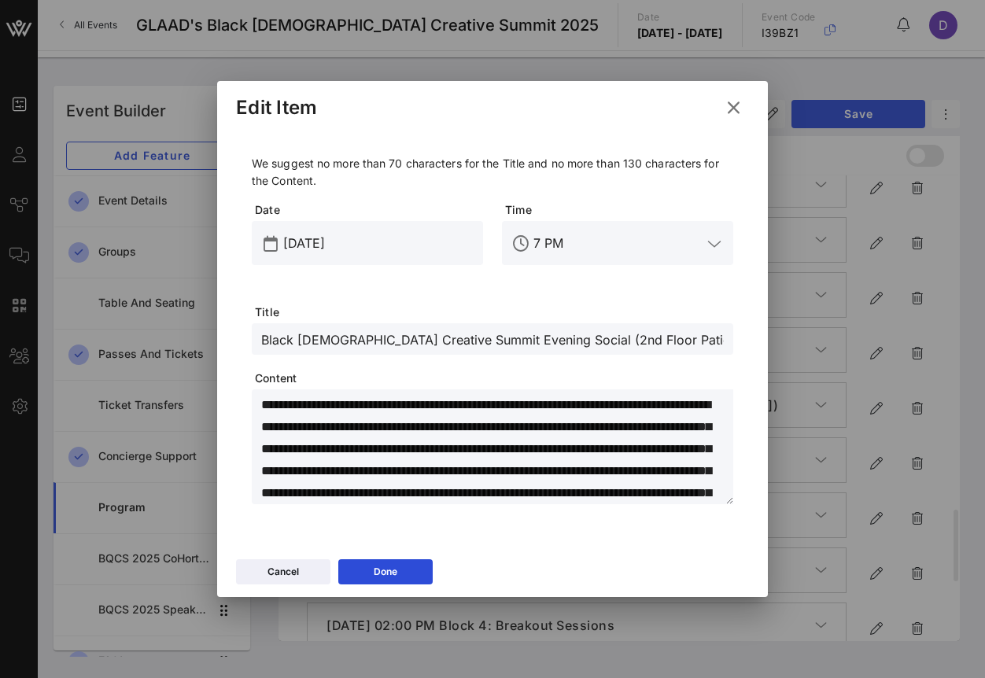
scroll to position [40, 0]
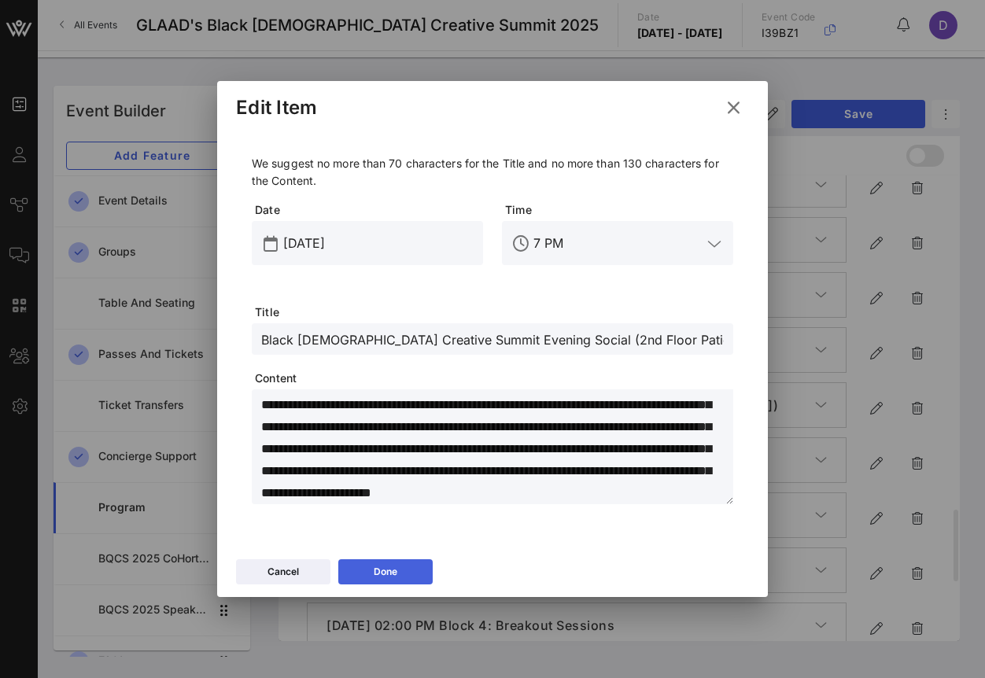
click at [381, 574] on icon at bounding box center [385, 571] width 11 height 9
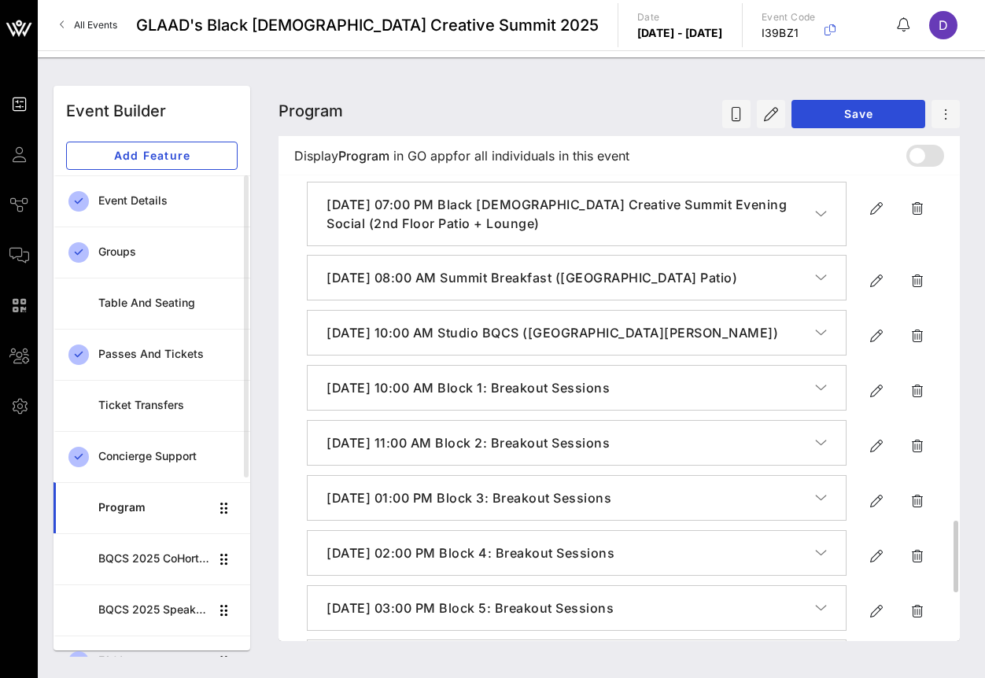
scroll to position [2225, 0]
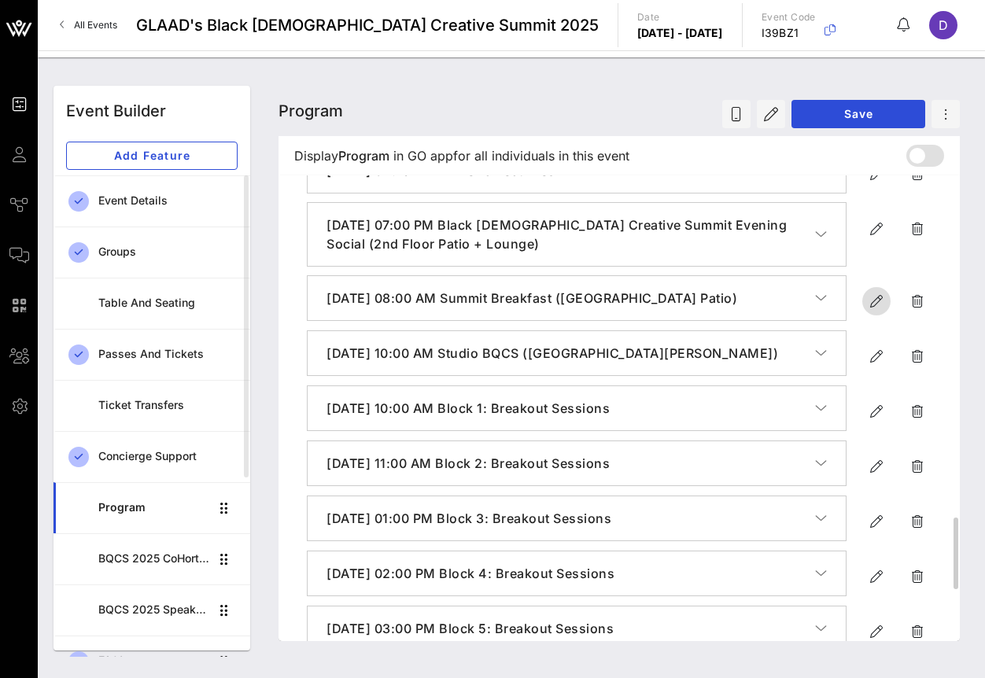
click at [878, 311] on icon "button" at bounding box center [876, 301] width 19 height 19
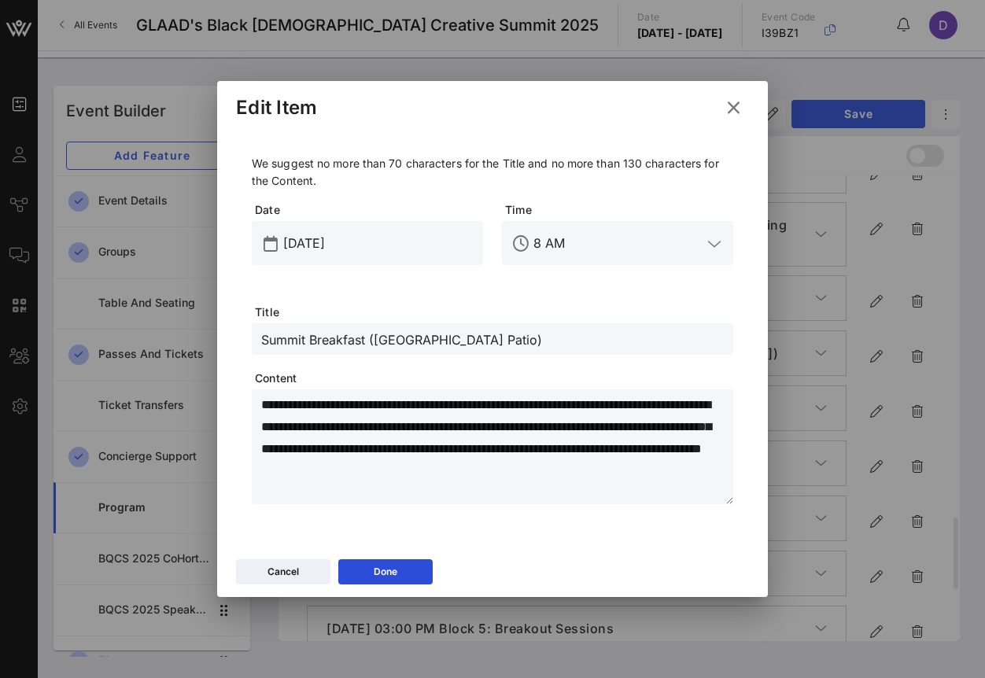
click at [480, 441] on textarea "**********" at bounding box center [497, 449] width 472 height 110
click at [467, 452] on textarea "**********" at bounding box center [497, 449] width 472 height 110
click at [500, 476] on textarea "**********" at bounding box center [497, 449] width 472 height 110
click at [382, 574] on icon at bounding box center [385, 572] width 14 height 14
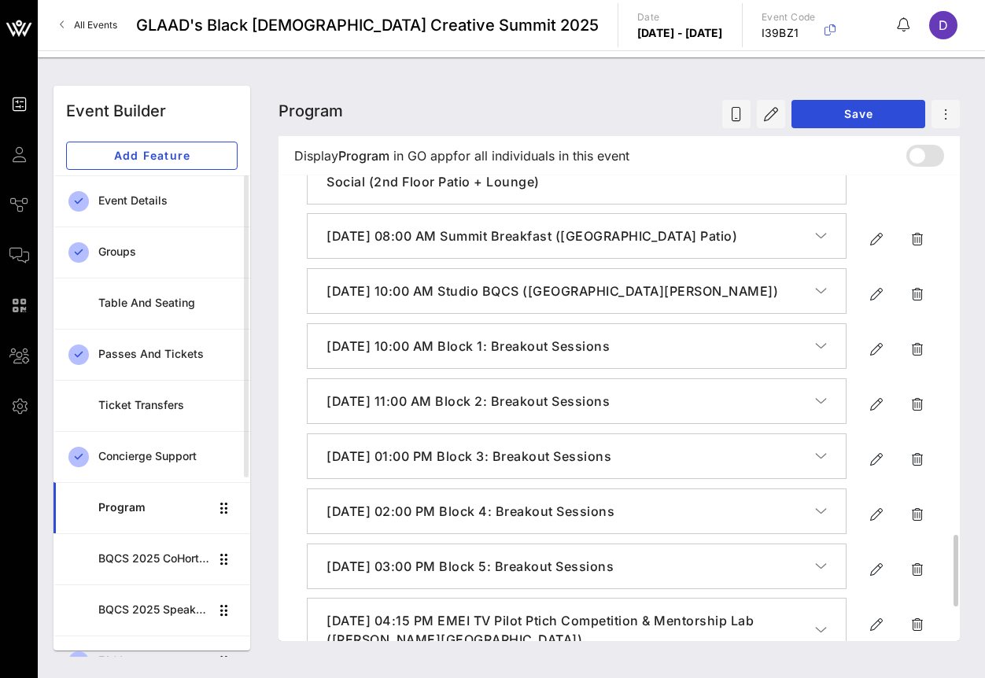
scroll to position [2282, 0]
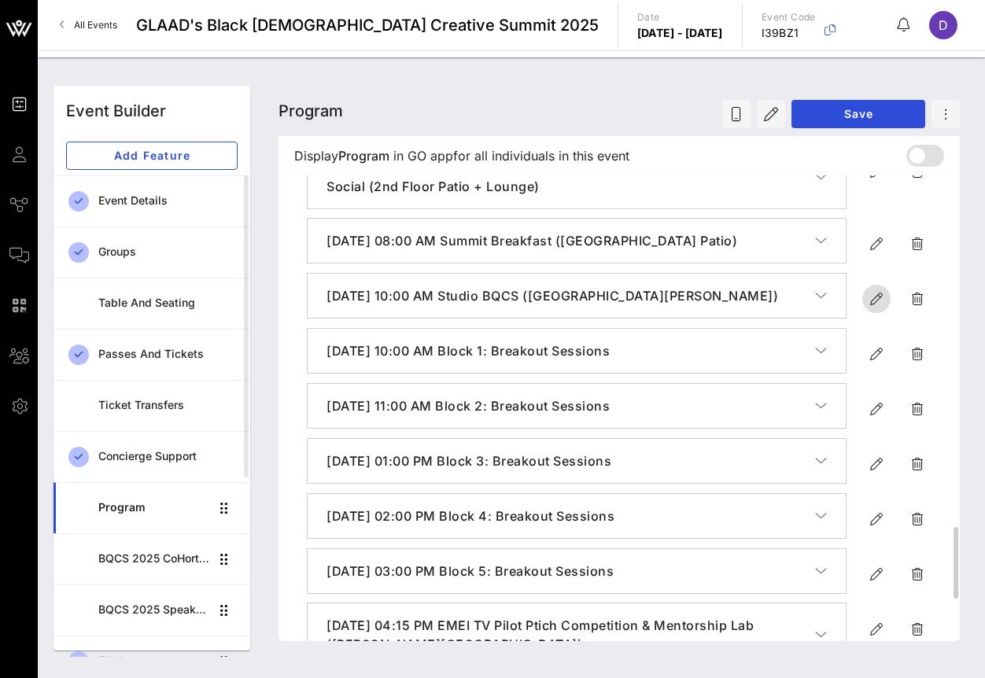
click at [866, 308] on span "button" at bounding box center [876, 299] width 28 height 19
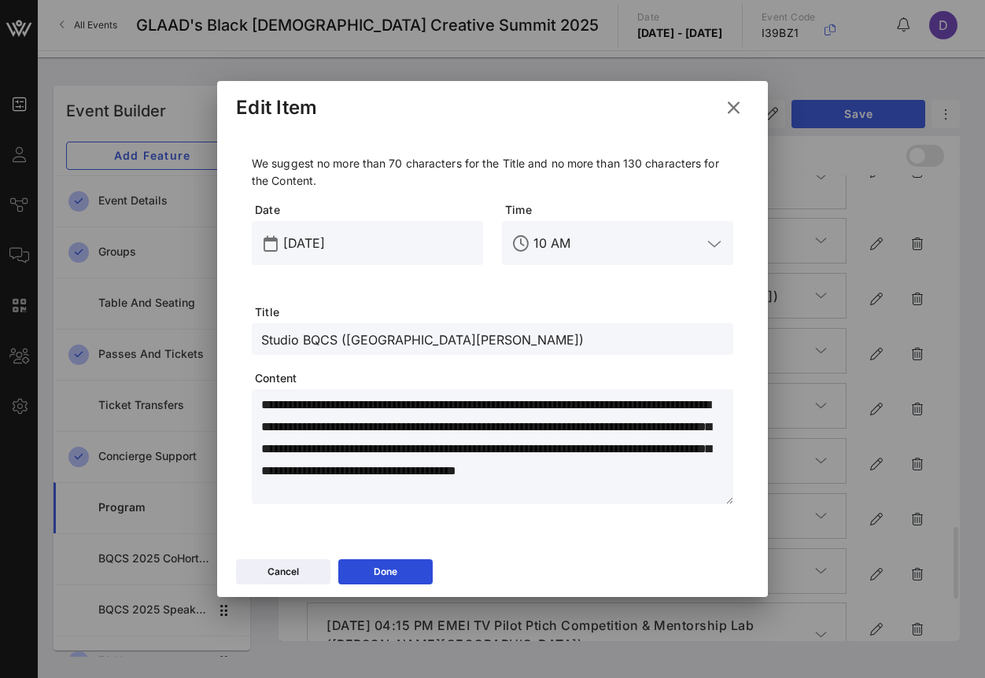
click at [538, 423] on textarea "**********" at bounding box center [497, 449] width 472 height 110
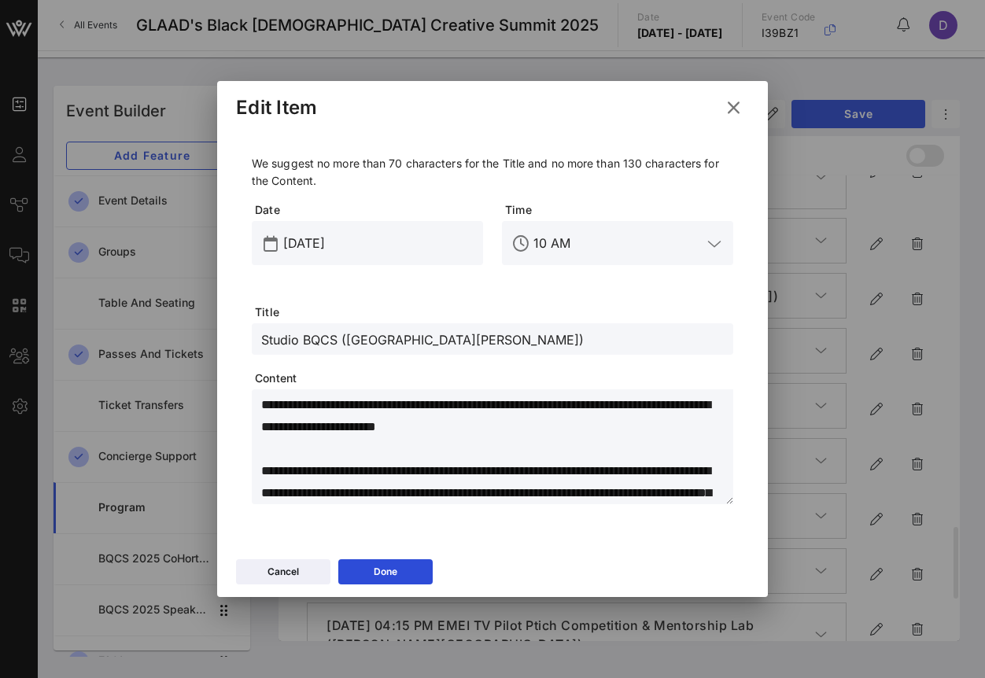
scroll to position [22, 0]
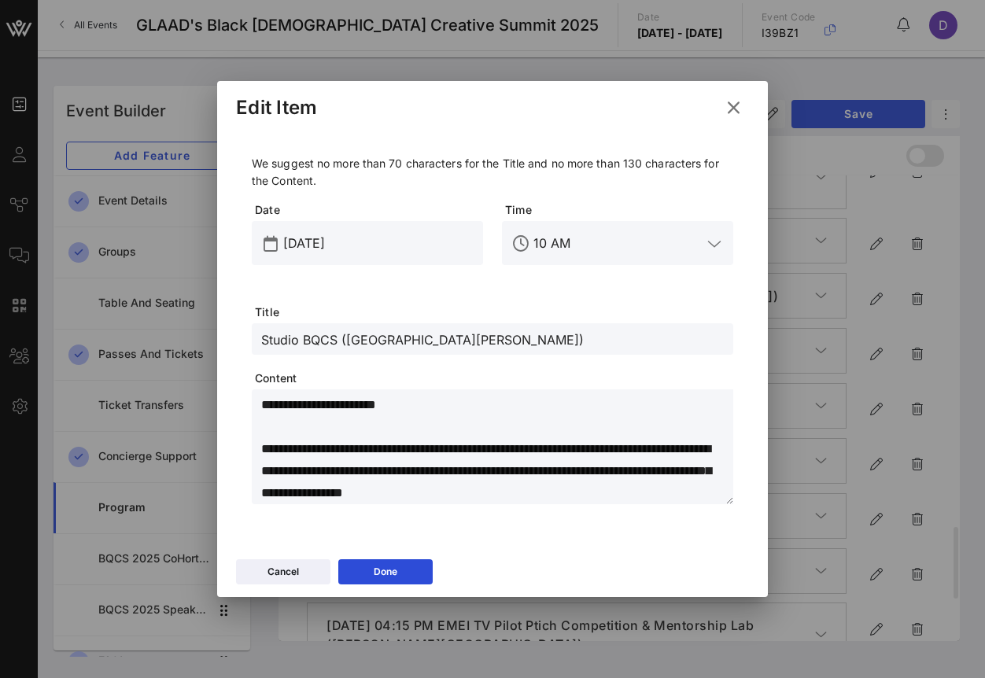
click at [603, 491] on textarea "**********" at bounding box center [497, 449] width 472 height 110
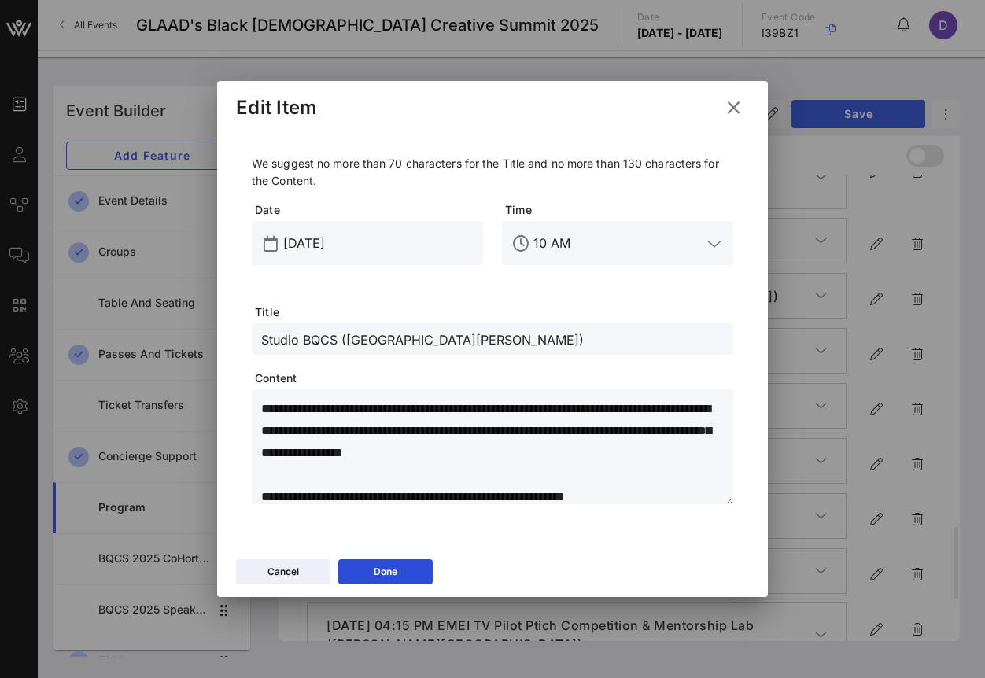
click at [521, 488] on textarea "**********" at bounding box center [497, 449] width 472 height 110
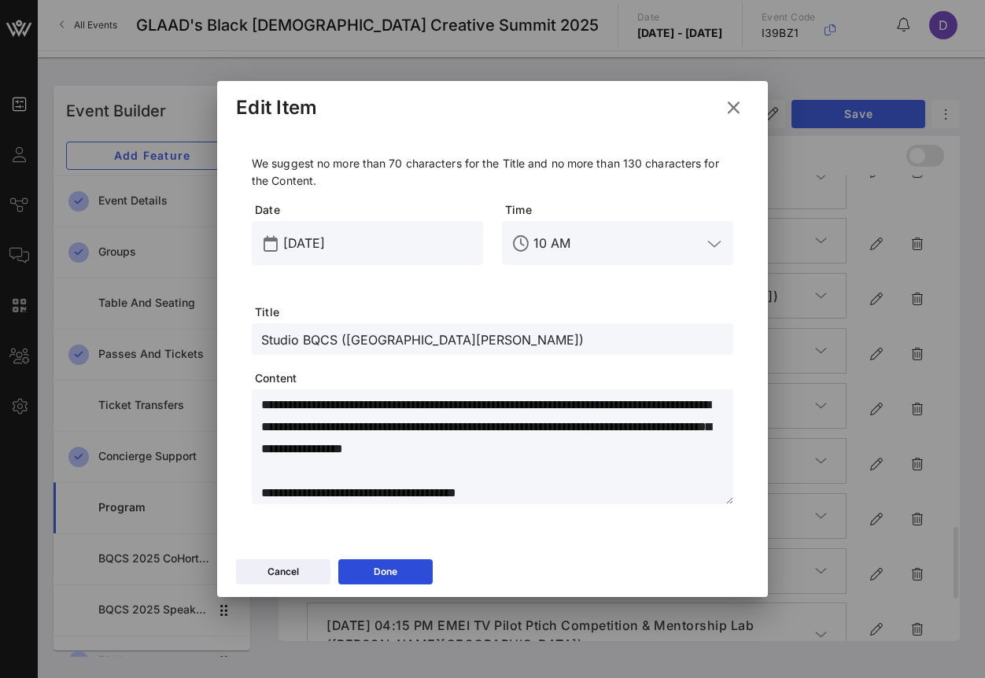
scroll to position [0, 0]
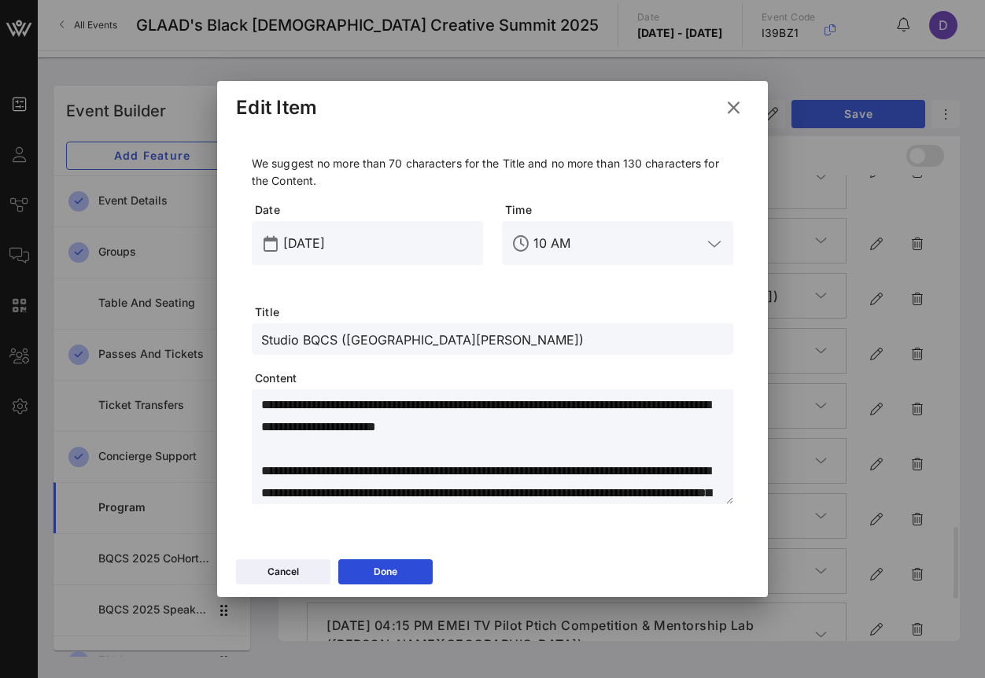
drag, startPoint x: 513, startPoint y: 489, endPoint x: 349, endPoint y: 383, distance: 194.7
click at [349, 383] on div "**********" at bounding box center [493, 329] width 482 height 349
click at [397, 468] on textarea "**********" at bounding box center [497, 449] width 472 height 110
paste textarea "**********"
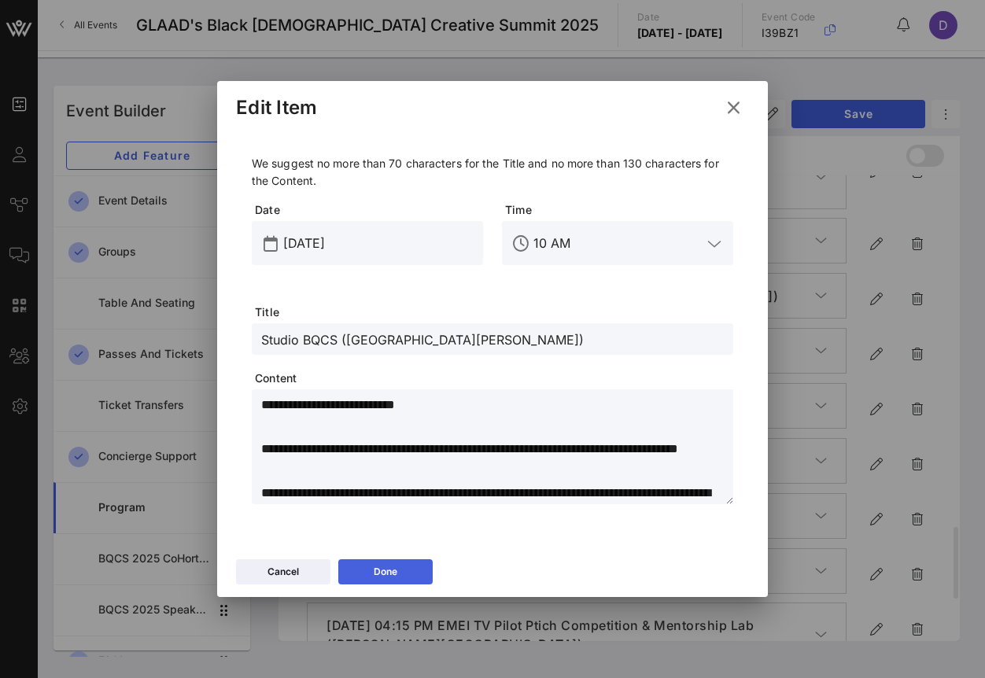
click at [397, 568] on div "Done" at bounding box center [386, 572] width 24 height 16
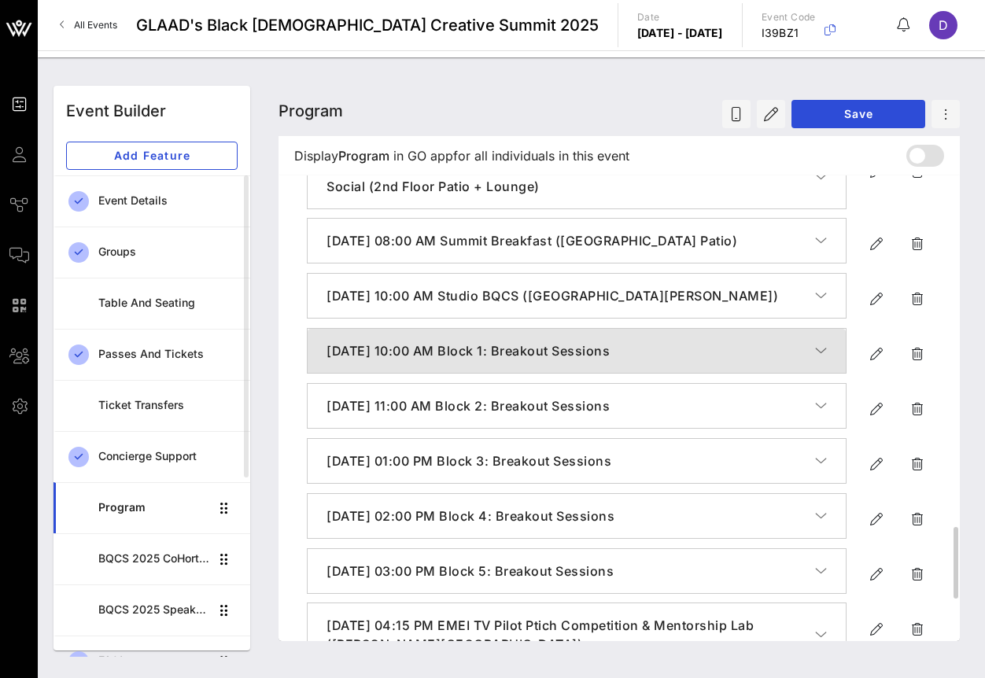
click at [829, 373] on button "[DATE] 10:00 AM Block 1: Breakout Sessions" at bounding box center [577, 351] width 538 height 44
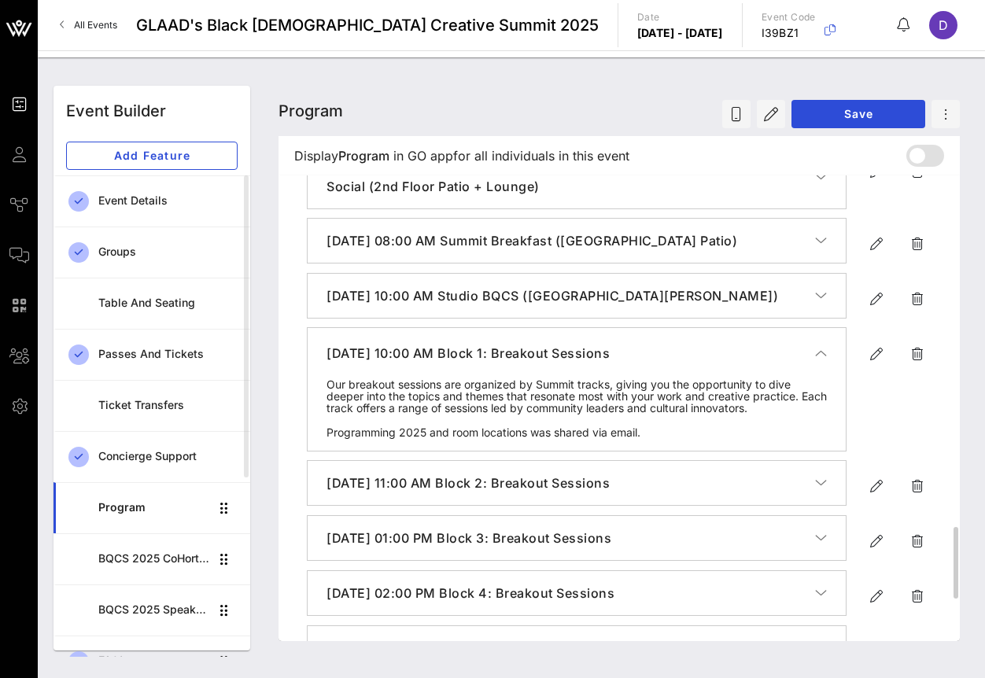
click at [826, 361] on icon "button" at bounding box center [821, 353] width 12 height 16
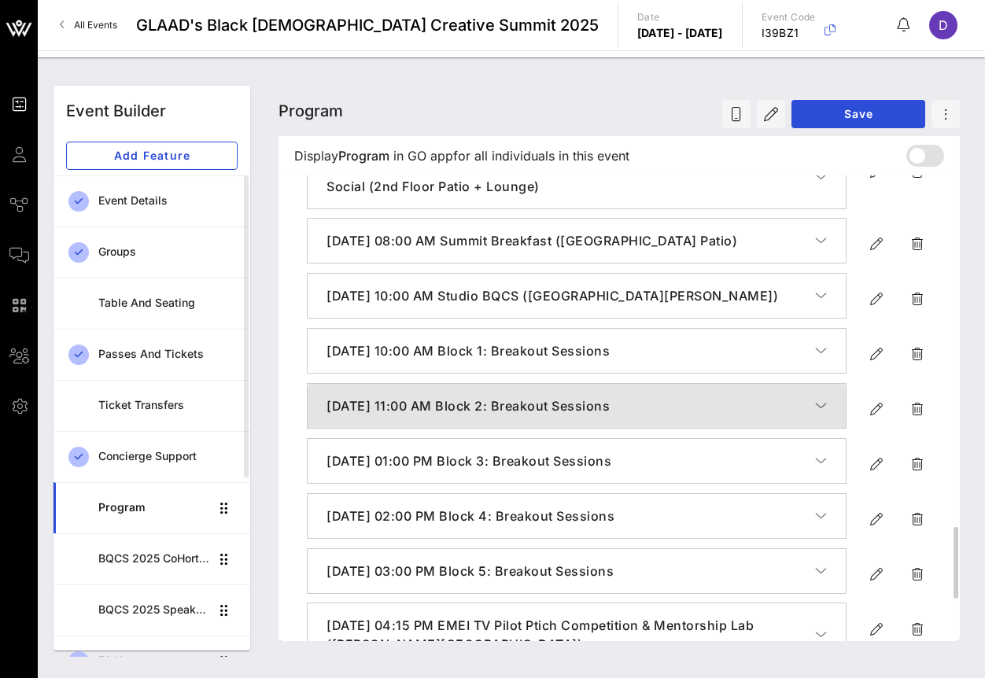
click at [822, 426] on button "[DATE] 11:00 AM Block 2: Breakout Sessions" at bounding box center [577, 406] width 538 height 44
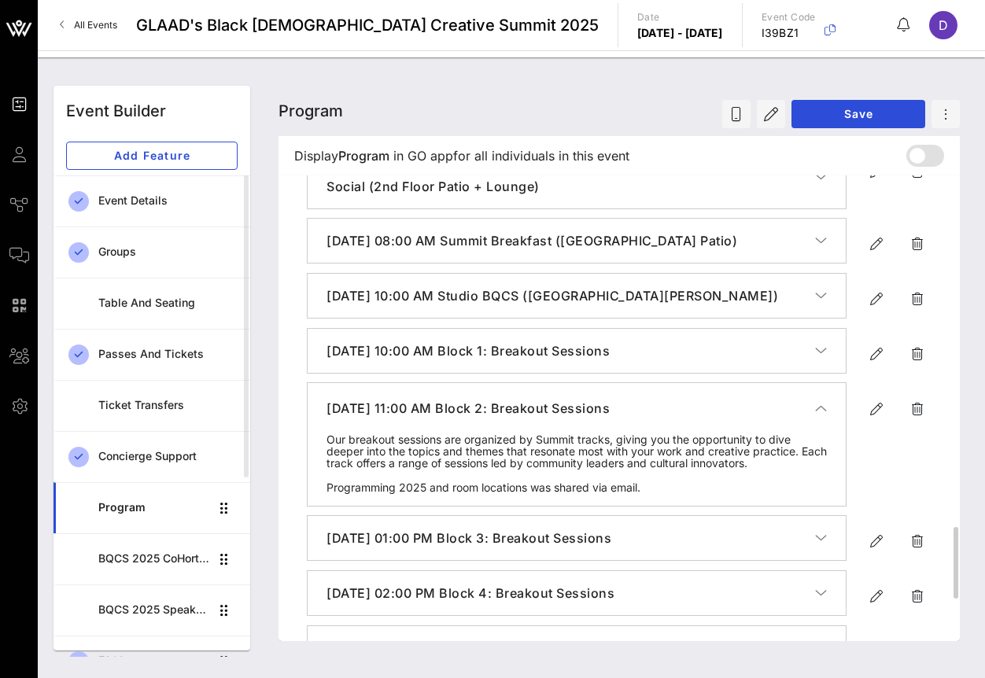
click at [822, 426] on button "[DATE] 11:00 AM Block 2: Breakout Sessions" at bounding box center [577, 408] width 538 height 50
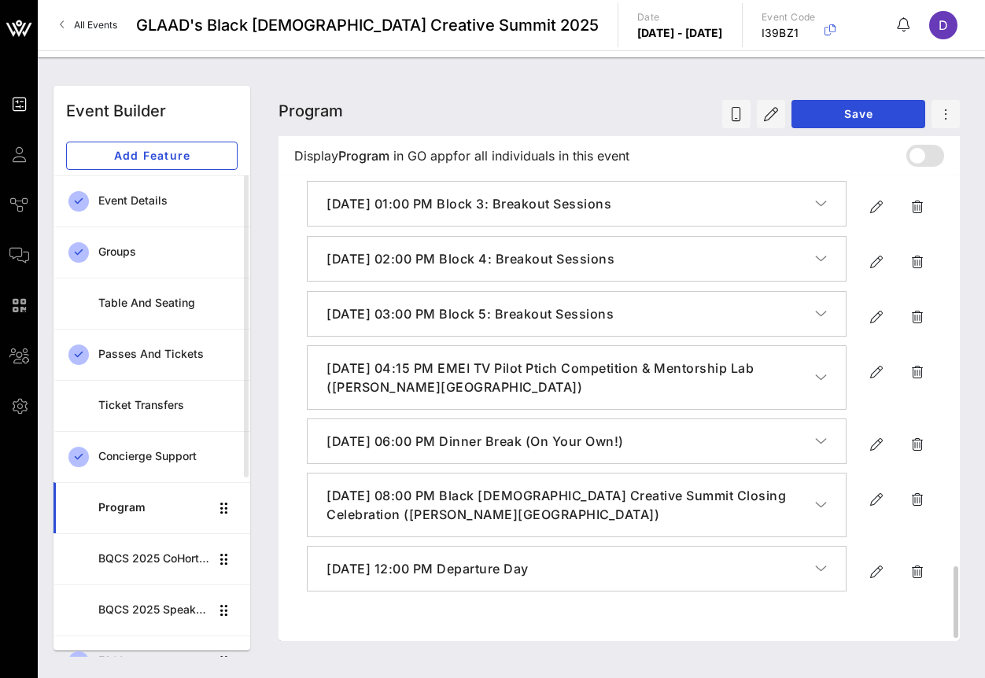
scroll to position [2548, 0]
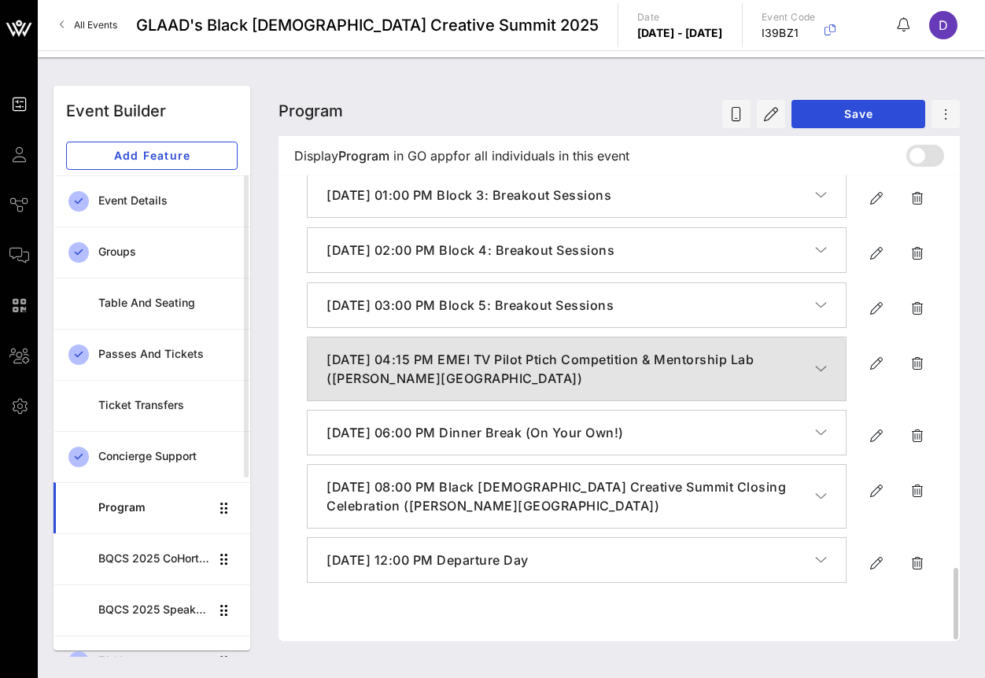
click at [818, 377] on icon "button" at bounding box center [821, 369] width 12 height 16
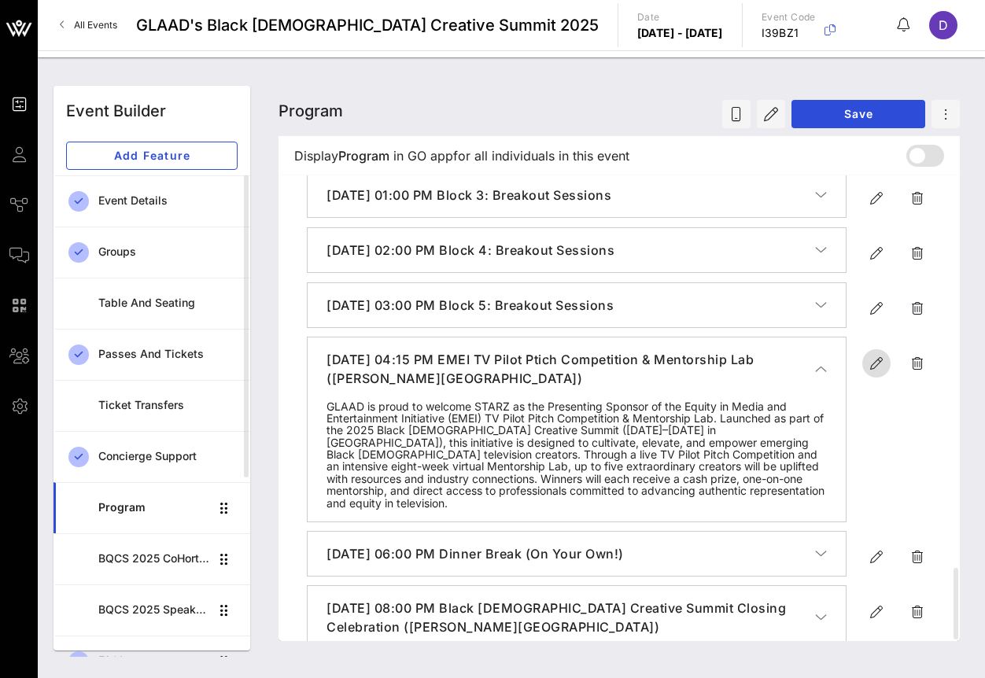
drag, startPoint x: 871, startPoint y: 400, endPoint x: 975, endPoint y: 403, distance: 103.9
click at [871, 373] on icon "button" at bounding box center [876, 363] width 19 height 19
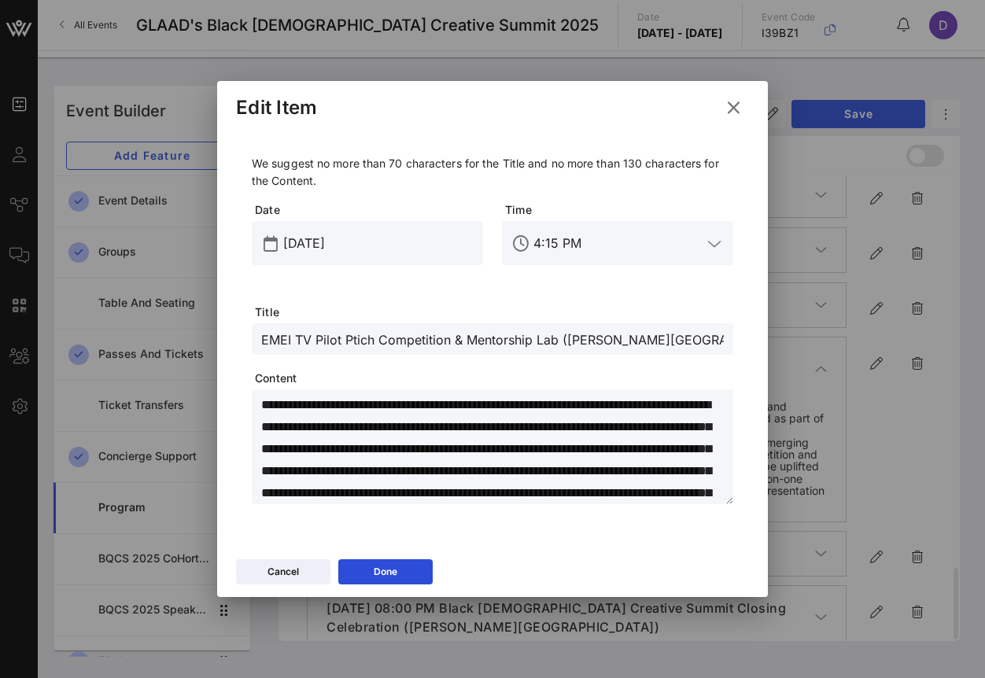
click at [352, 340] on input "EMEI TV Pilot Ptich Competition & Mentorship Lab ([PERSON_NAME][GEOGRAPHIC_DATA…" at bounding box center [492, 339] width 463 height 20
paste input "itch Competition & Mentorship Lab"
click at [330, 447] on textarea "**********" at bounding box center [497, 449] width 472 height 110
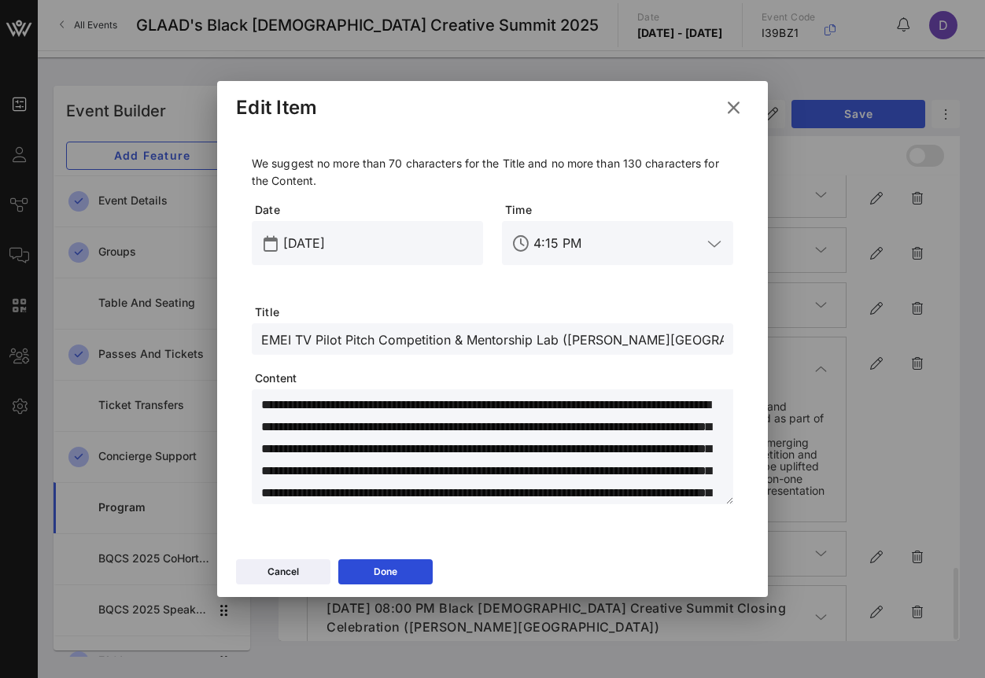
click at [330, 447] on textarea "**********" at bounding box center [497, 449] width 472 height 110
paste textarea
click at [456, 445] on textarea "**********" at bounding box center [497, 449] width 472 height 110
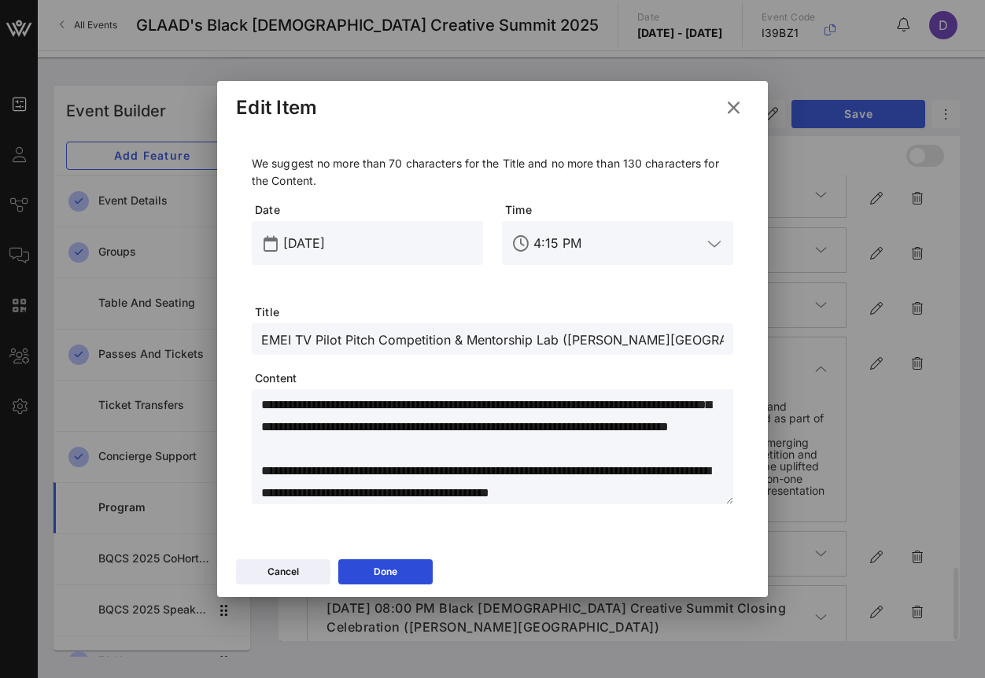
scroll to position [110, 0]
click at [413, 568] on button "Done" at bounding box center [385, 571] width 94 height 25
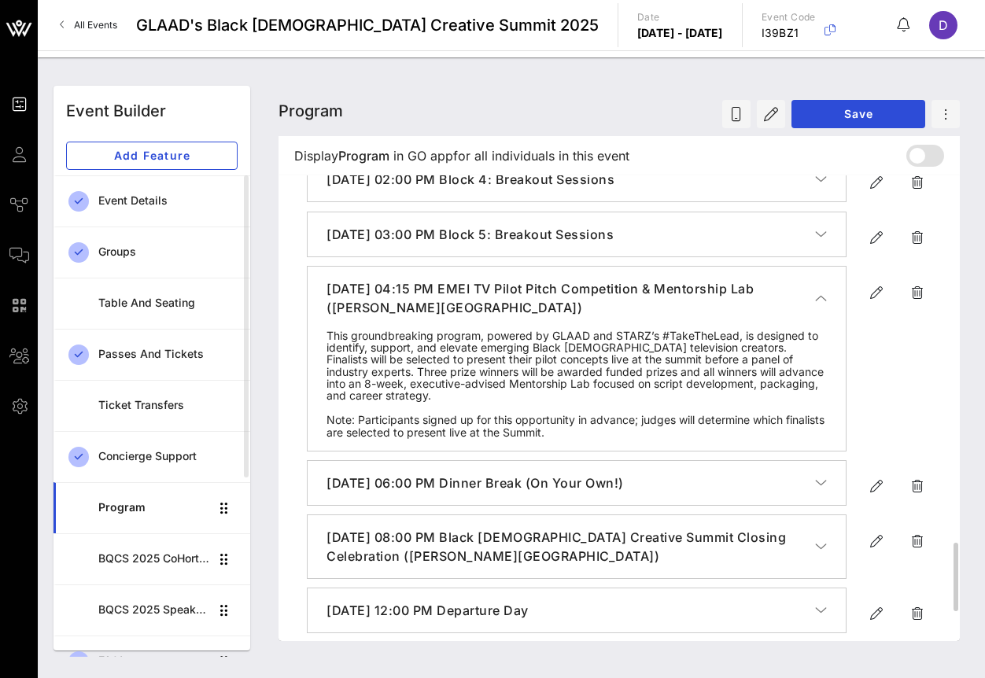
scroll to position [2601, 0]
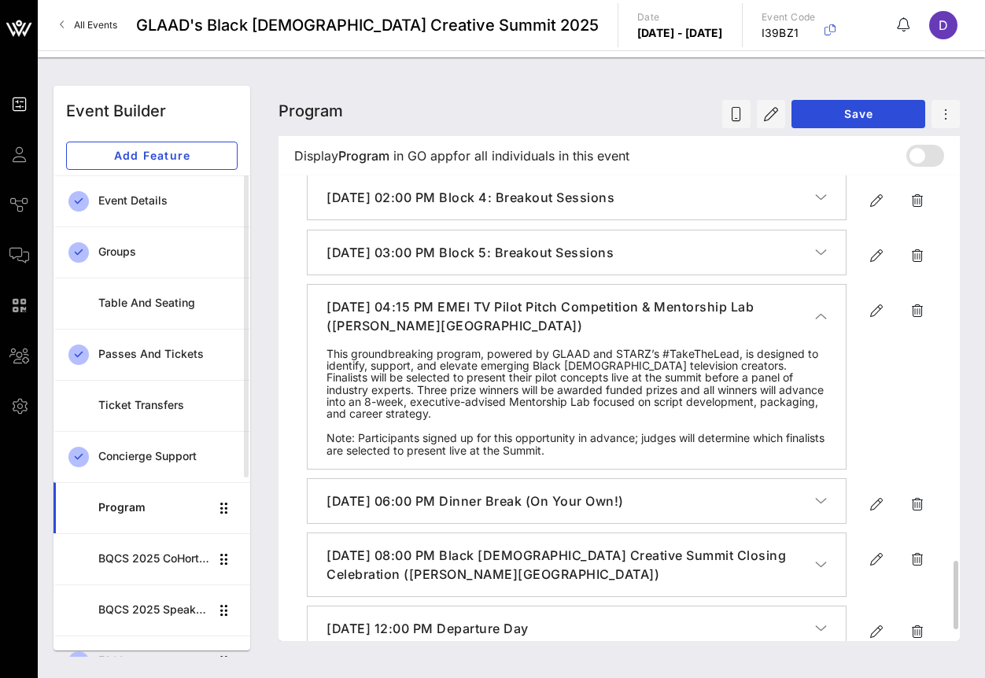
click at [824, 324] on icon "button" at bounding box center [821, 316] width 12 height 16
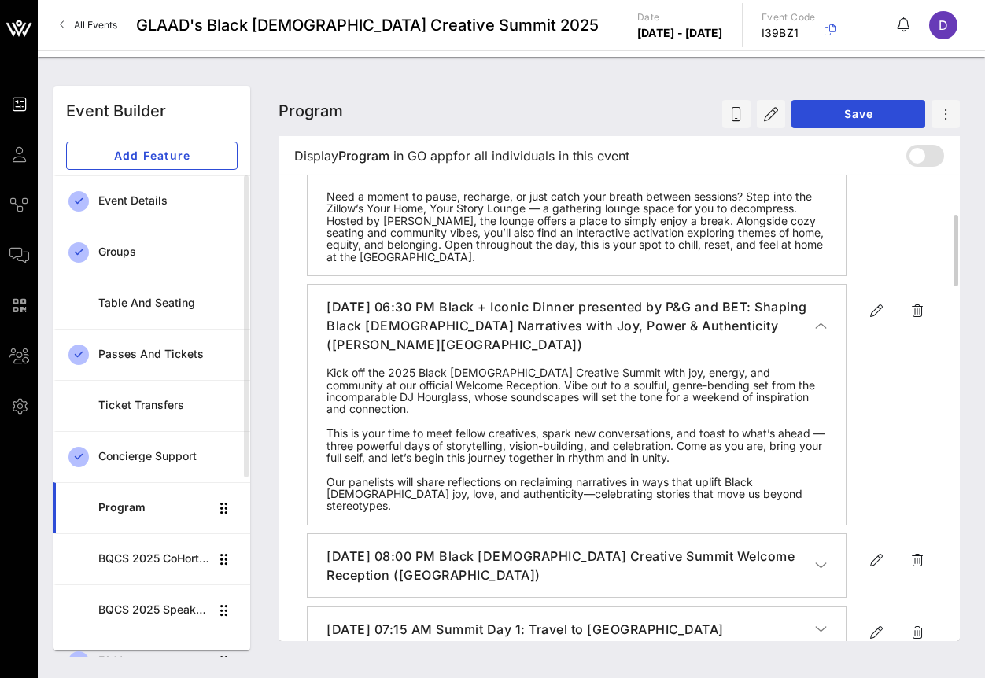
scroll to position [0, 0]
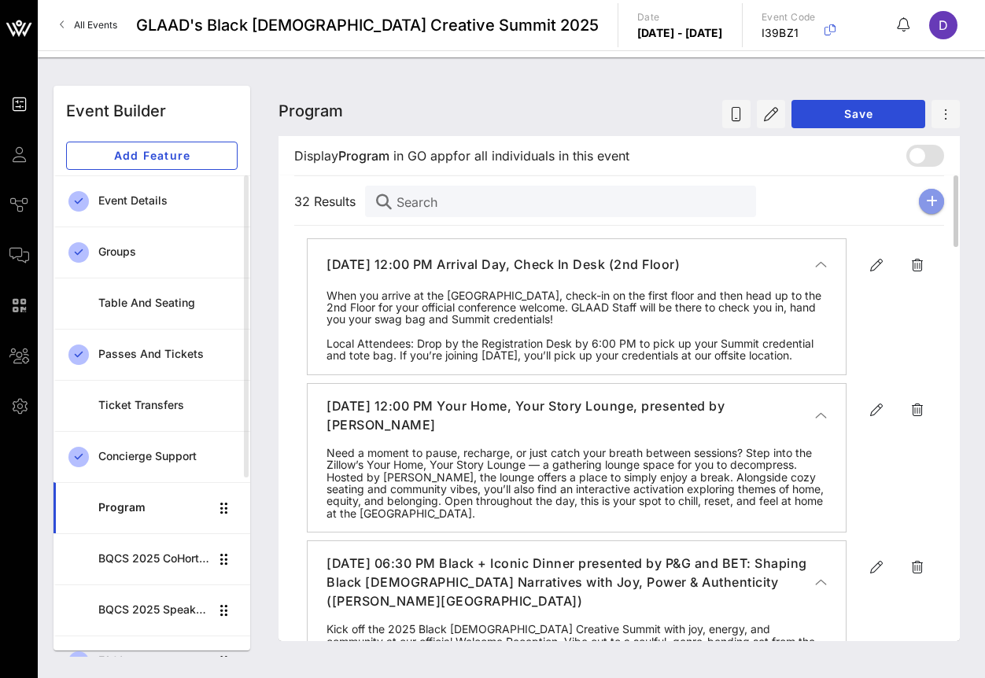
click at [933, 195] on icon "button" at bounding box center [932, 201] width 12 height 13
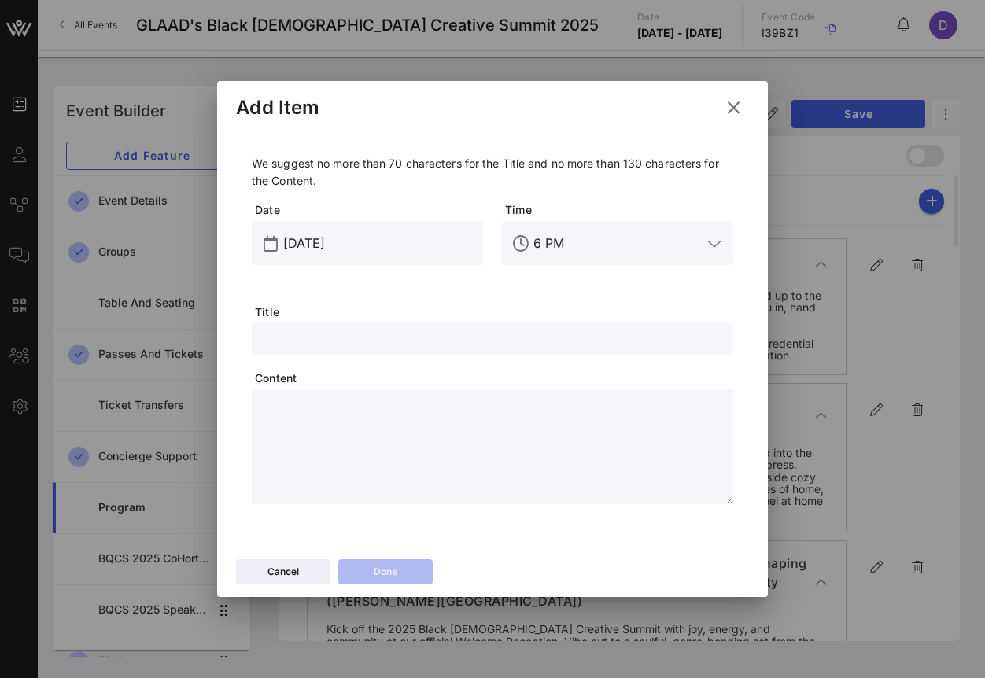
click at [369, 334] on input "text" at bounding box center [492, 339] width 463 height 20
paste input "ReachLA Beginners Vogue Dance Class (Optional),"
click at [369, 334] on input "text" at bounding box center [492, 339] width 463 height 20
click at [583, 248] on input "6 PM" at bounding box center [618, 243] width 168 height 25
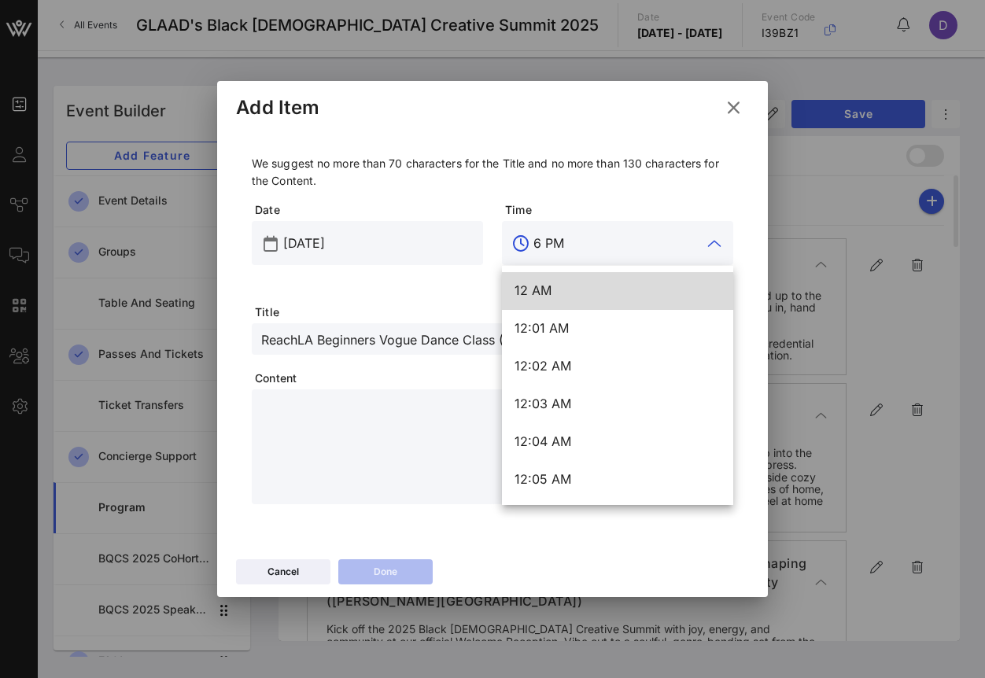
click at [583, 248] on input "6 PM" at bounding box center [618, 243] width 168 height 25
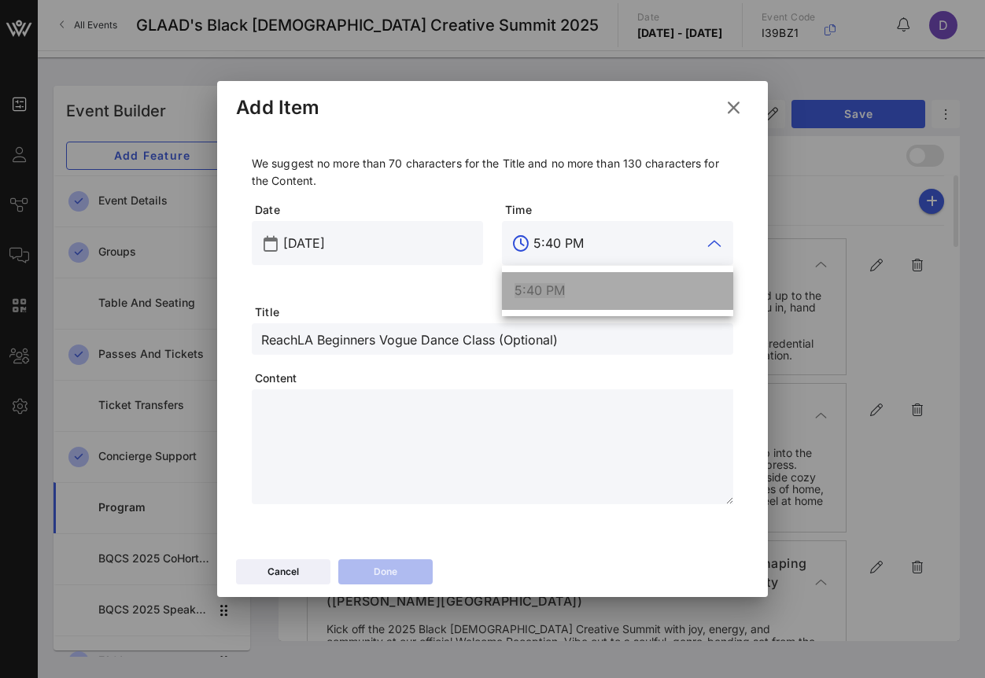
click at [597, 286] on div "5:40 PM" at bounding box center [618, 290] width 206 height 15
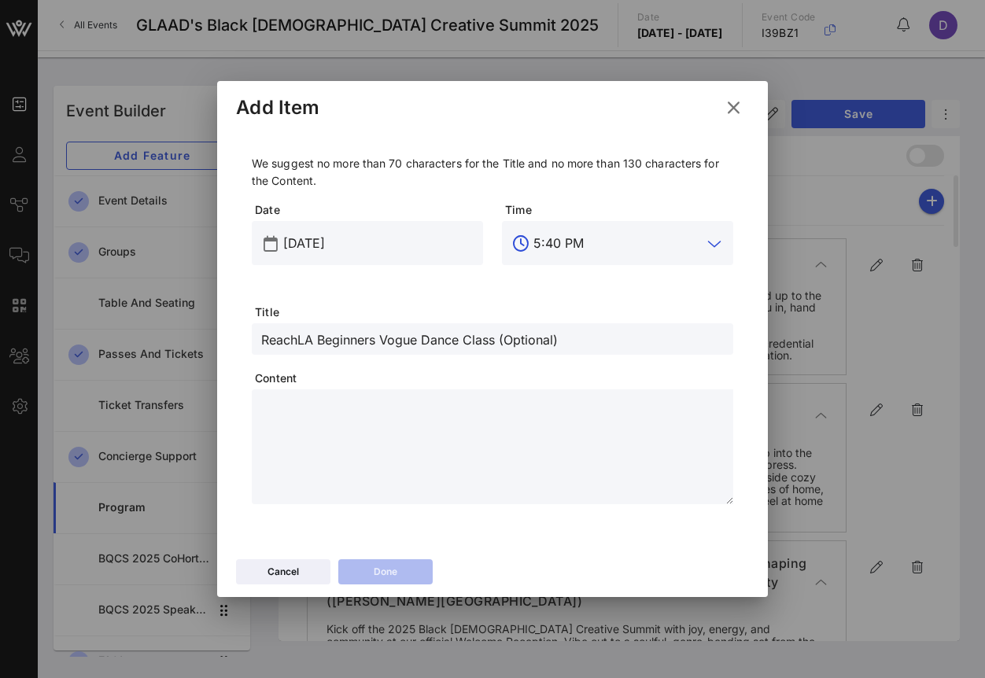
click at [606, 454] on textarea at bounding box center [497, 449] width 472 height 110
click at [366, 422] on textarea at bounding box center [497, 449] width 472 height 110
paste textarea "**********"
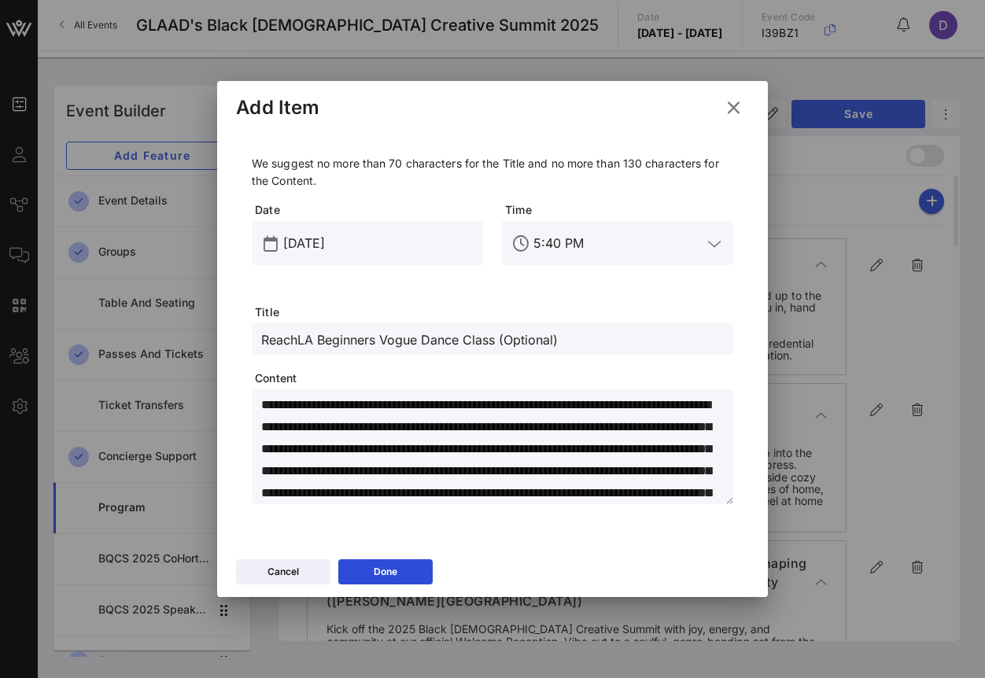
click at [334, 238] on input "[DATE]" at bounding box center [378, 243] width 190 height 25
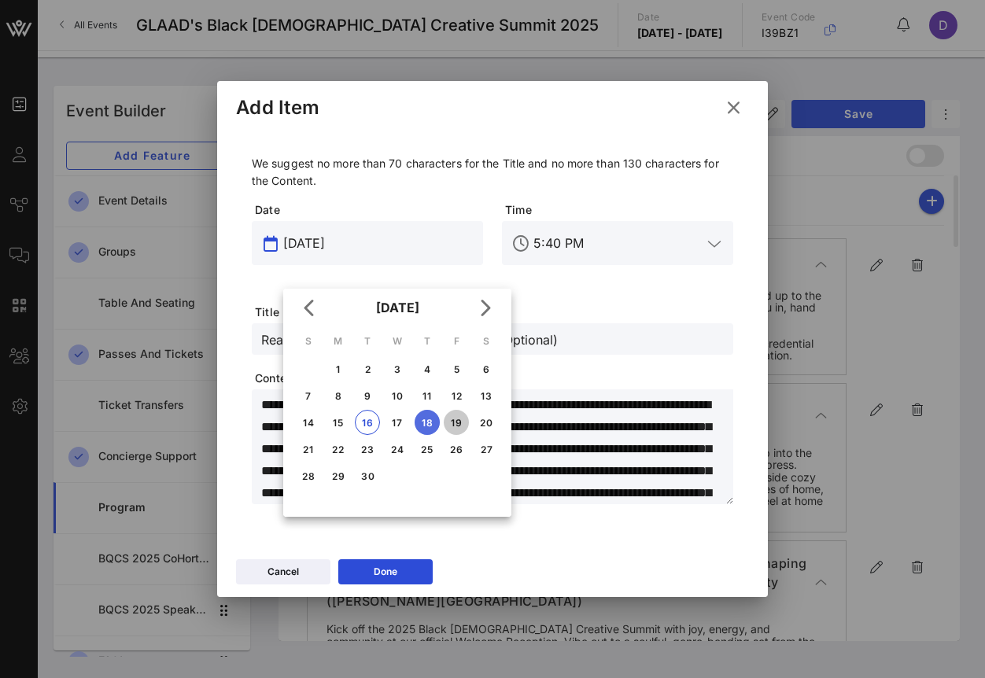
click at [459, 423] on div "19" at bounding box center [456, 423] width 25 height 12
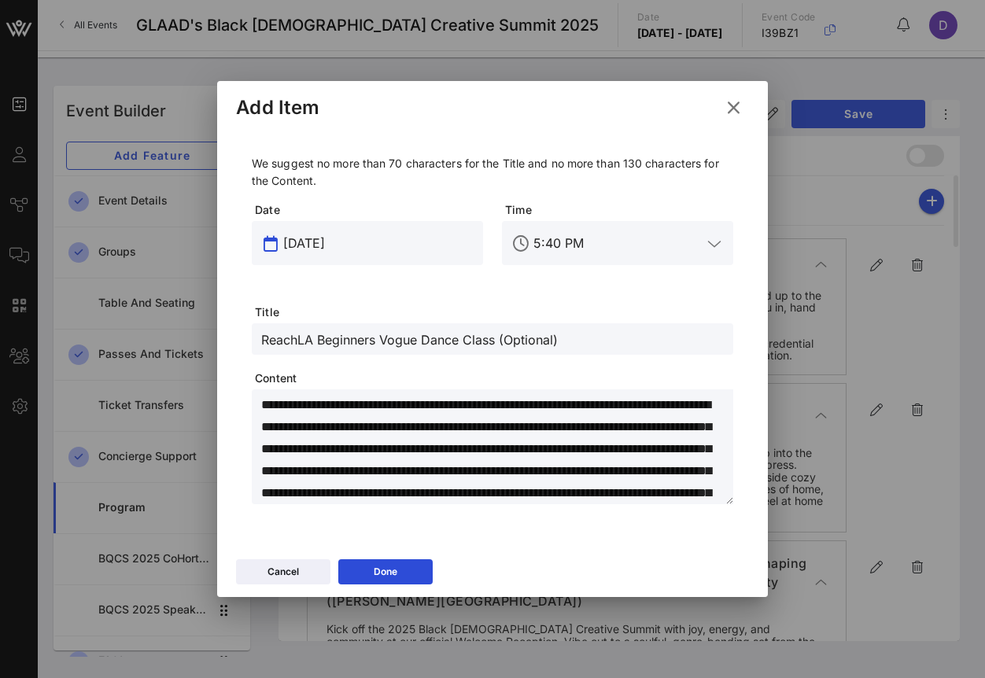
click at [314, 249] on input "[DATE]" at bounding box center [378, 243] width 190 height 25
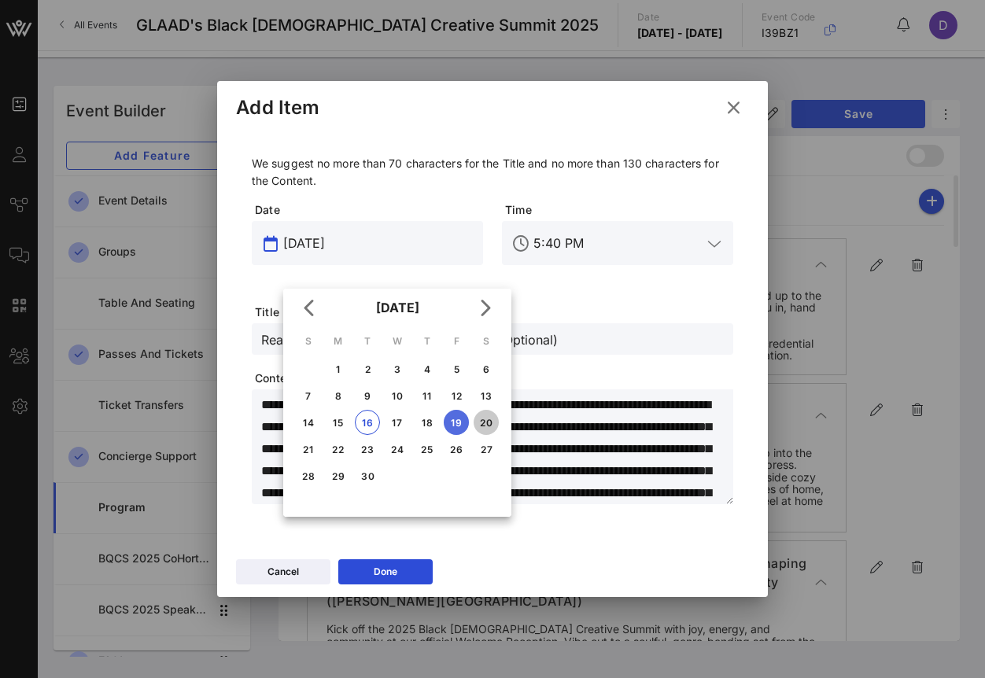
click at [488, 417] on div "20" at bounding box center [486, 423] width 25 height 12
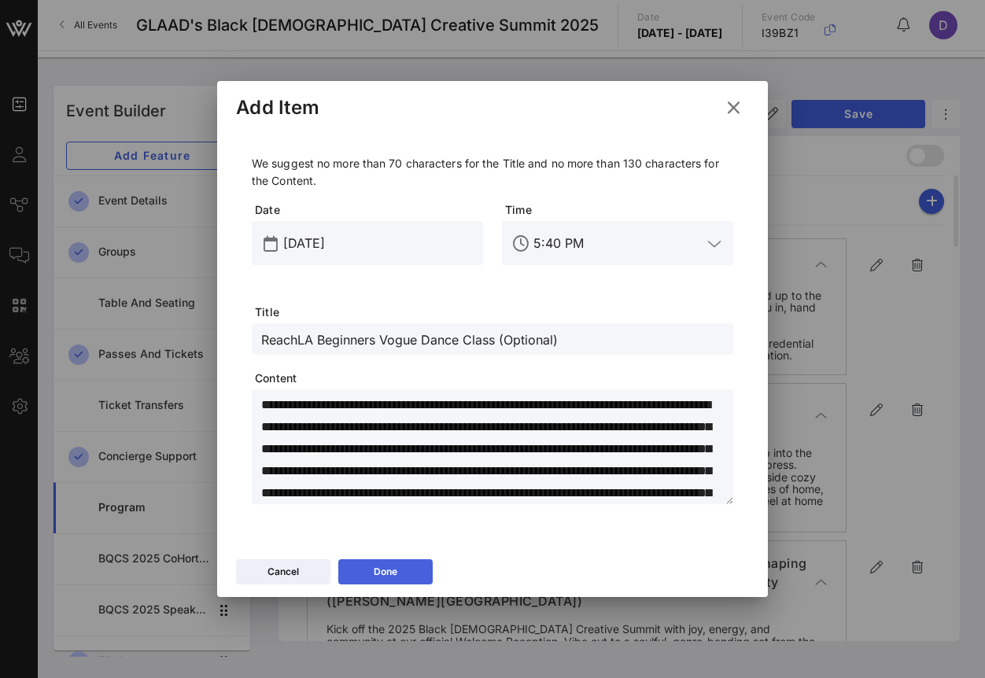
click at [390, 570] on icon at bounding box center [385, 572] width 13 height 12
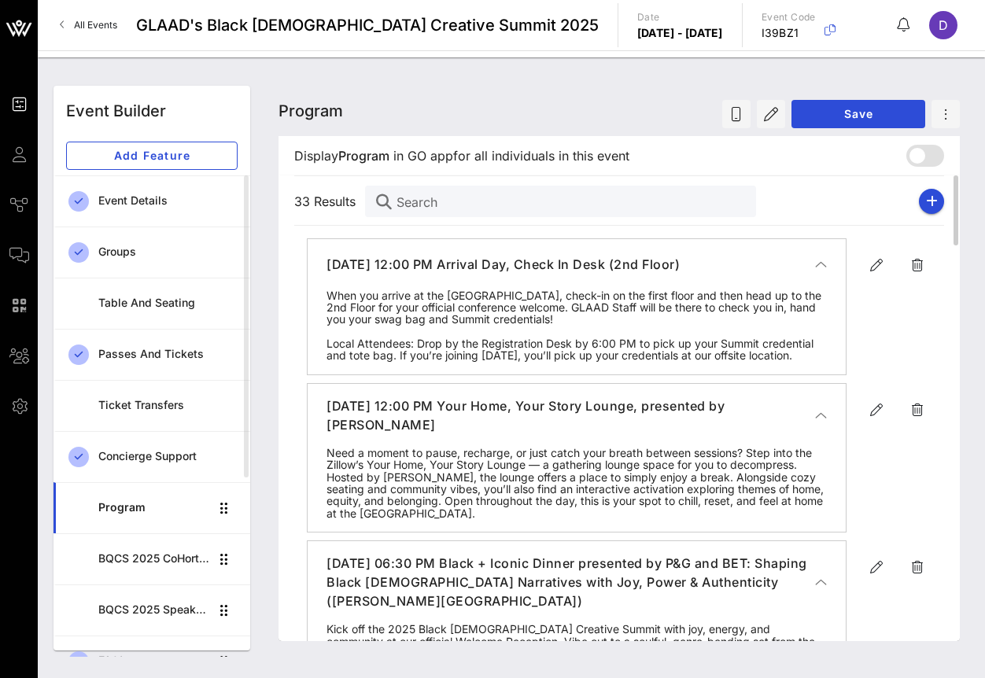
scroll to position [60, 0]
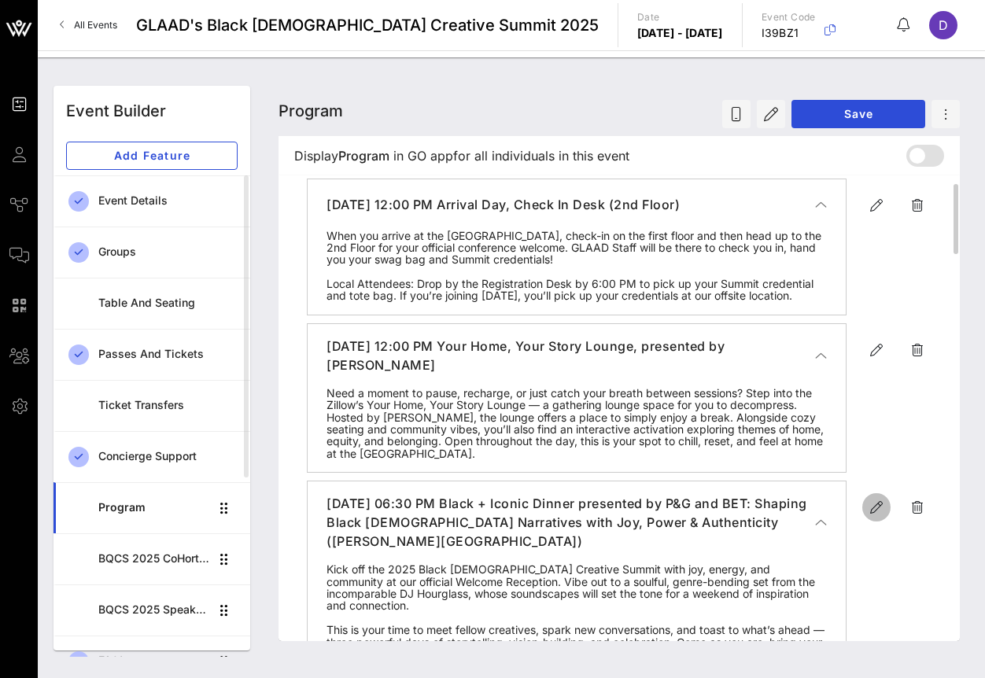
click at [872, 517] on icon "button" at bounding box center [876, 507] width 19 height 19
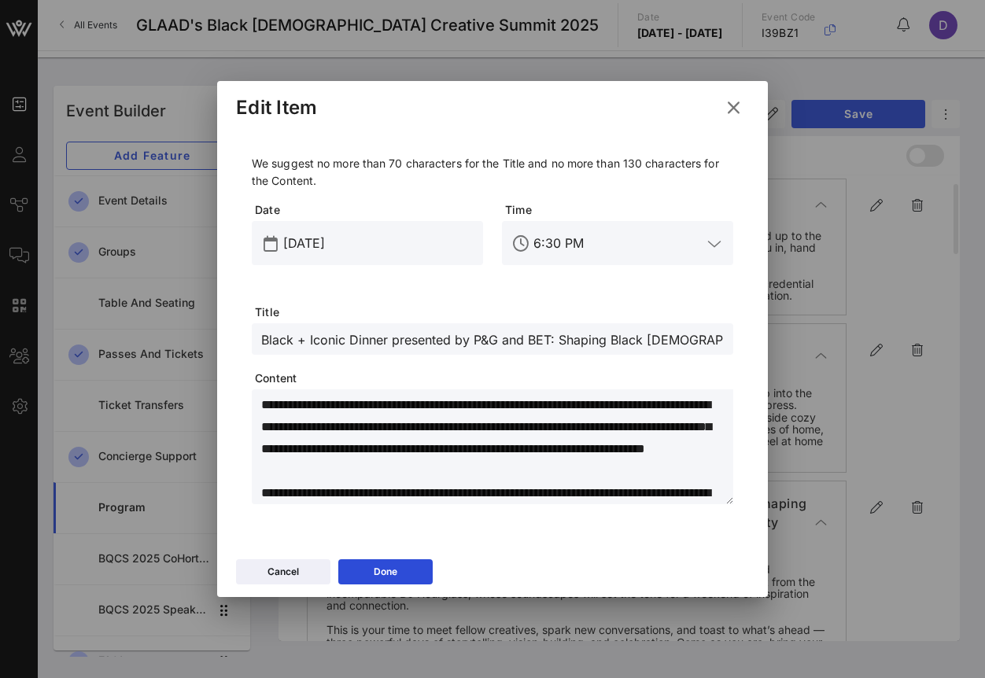
click at [378, 244] on input "[DATE]" at bounding box center [378, 243] width 190 height 25
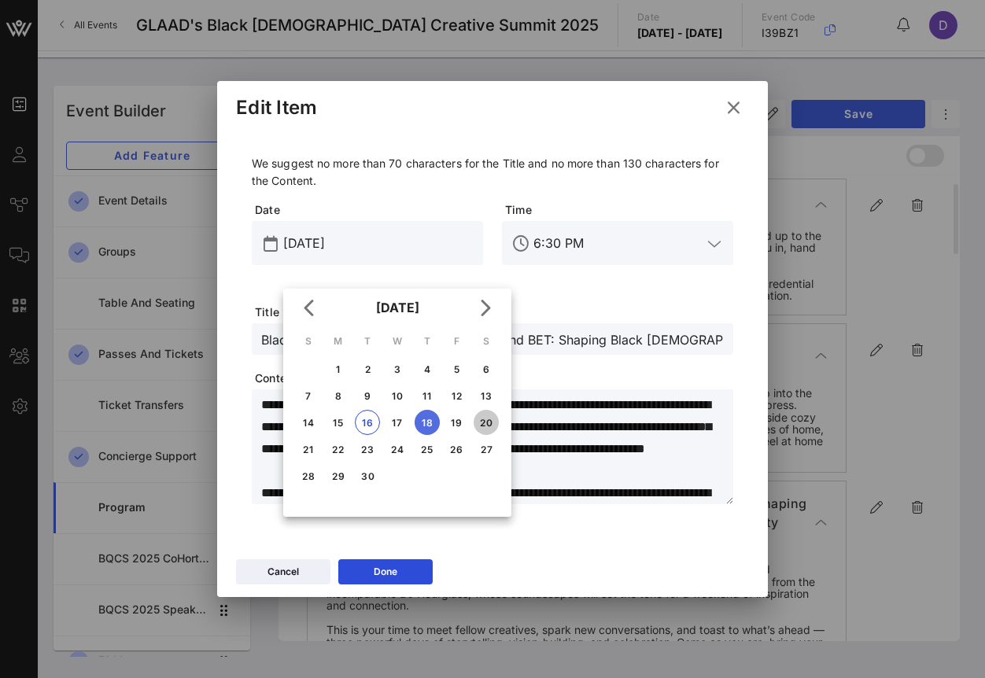
click at [492, 427] on div "20" at bounding box center [486, 423] width 25 height 12
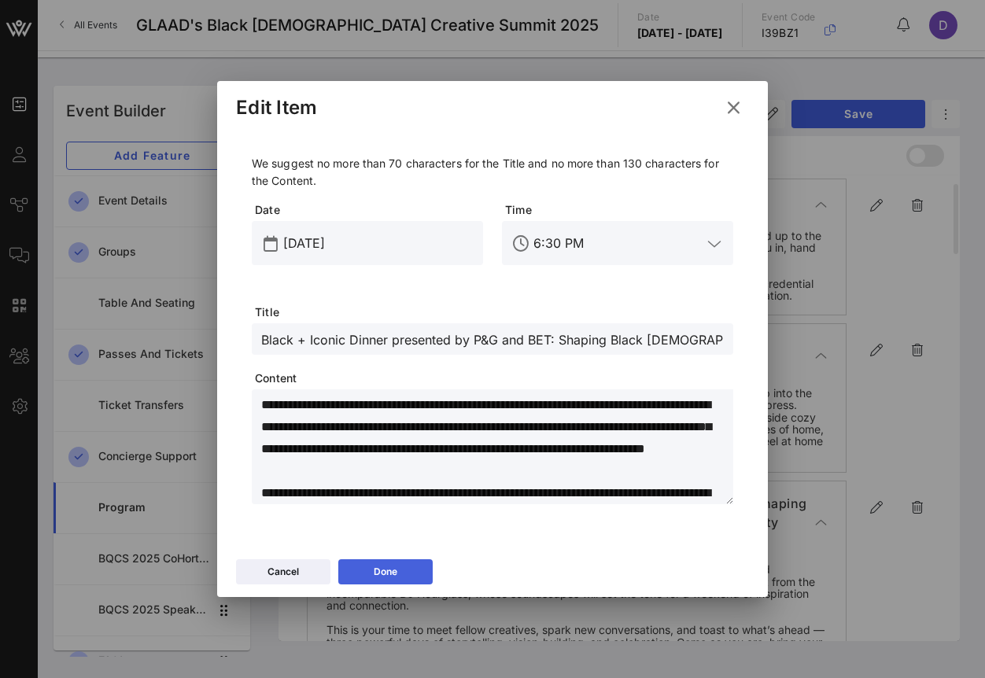
click at [399, 570] on button "Done" at bounding box center [385, 571] width 94 height 25
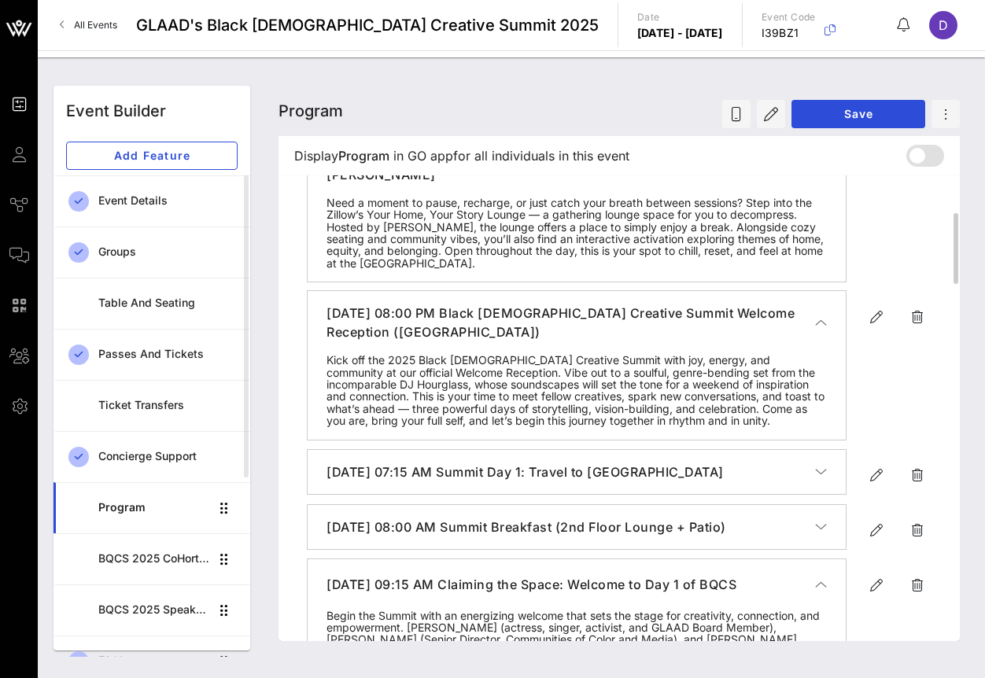
scroll to position [253, 0]
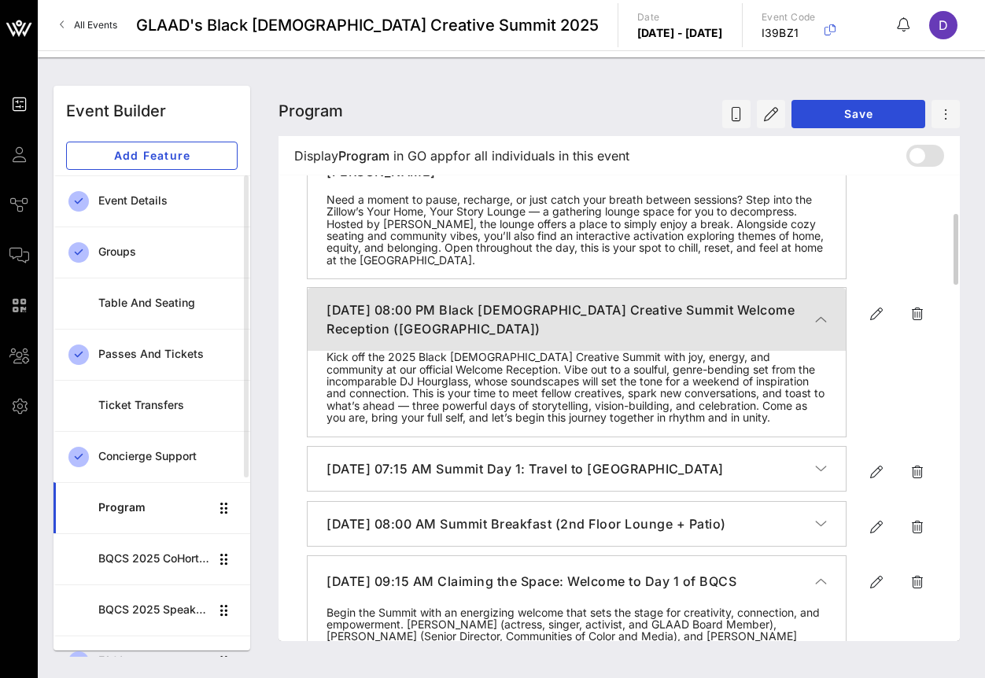
click at [824, 327] on icon "button" at bounding box center [821, 320] width 12 height 16
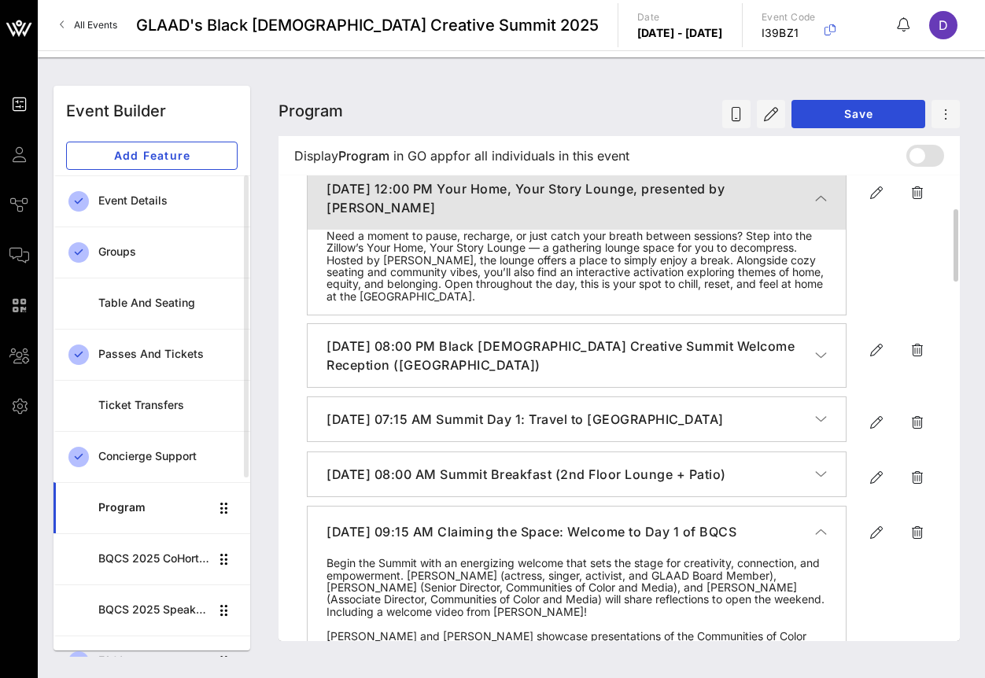
click at [825, 206] on icon "button" at bounding box center [821, 198] width 12 height 16
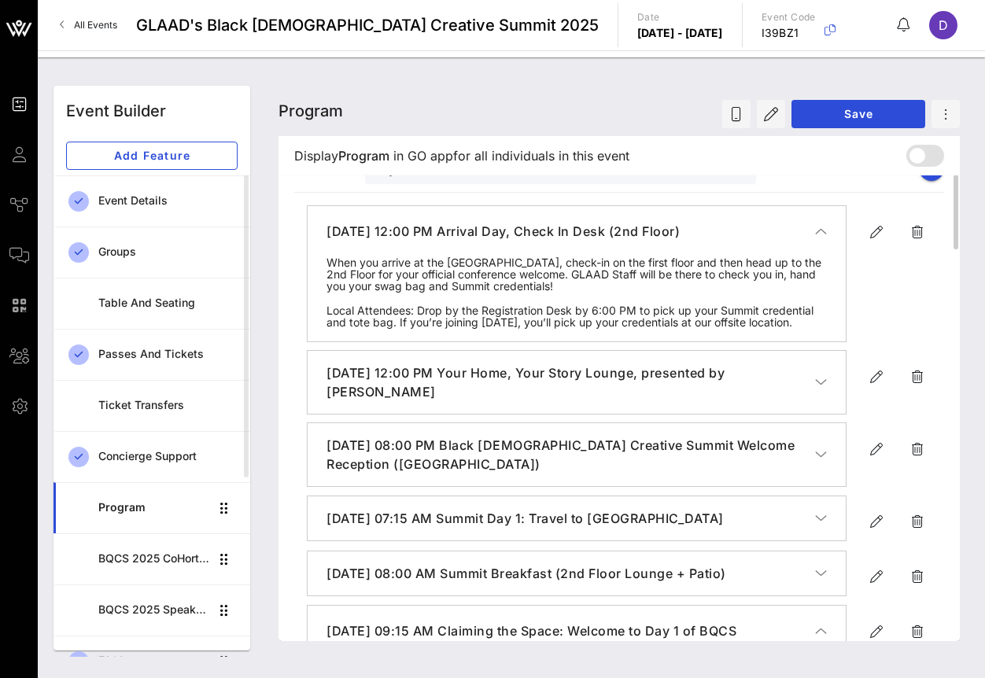
scroll to position [28, 0]
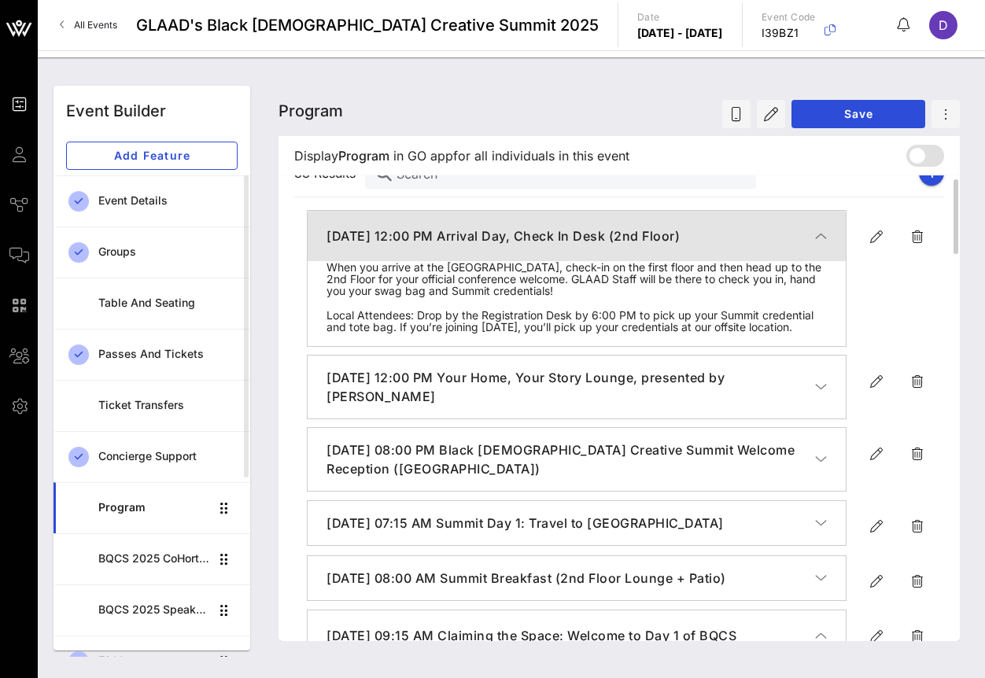
click at [825, 219] on button "[DATE] 12:00 PM Arrival Day, Check In Desk (2nd Floor)" at bounding box center [577, 236] width 538 height 50
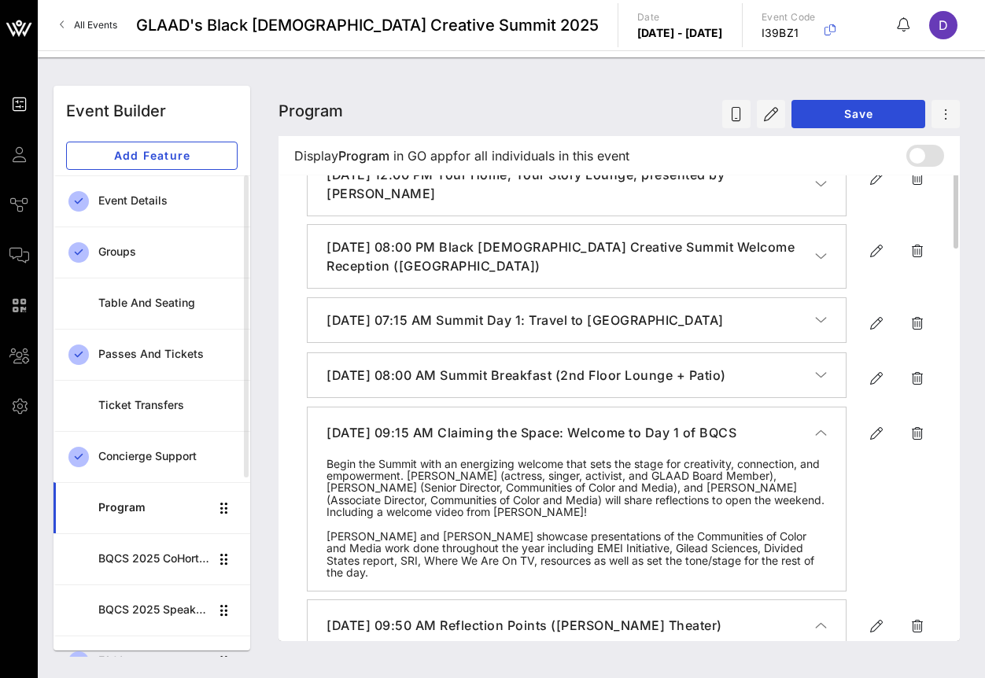
scroll to position [153, 0]
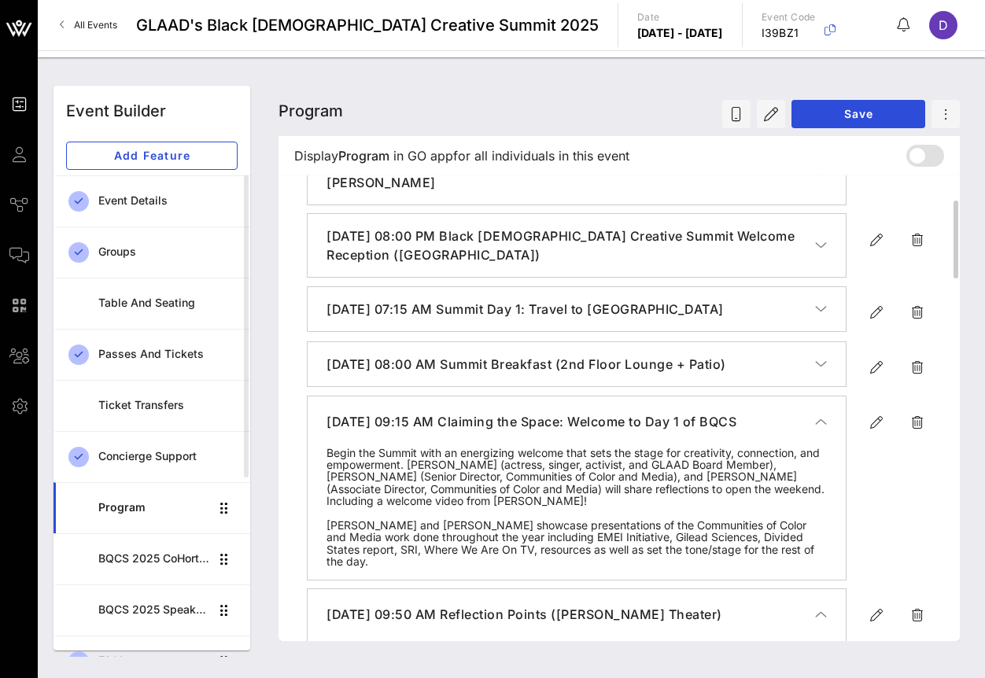
click at [822, 427] on icon "button" at bounding box center [821, 422] width 12 height 16
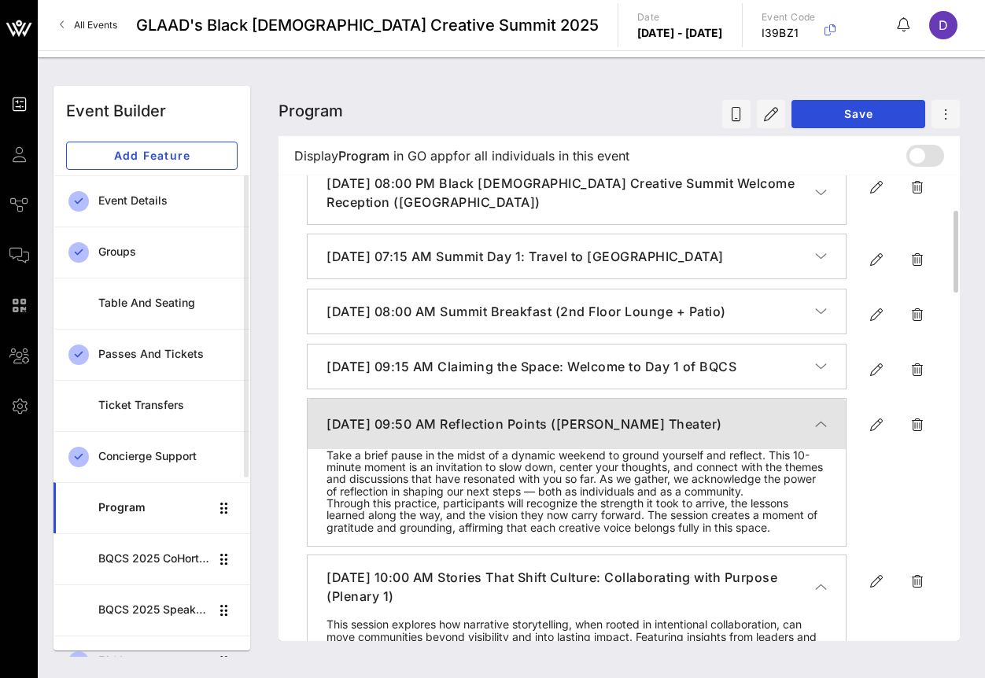
click at [822, 432] on icon "button" at bounding box center [821, 424] width 12 height 16
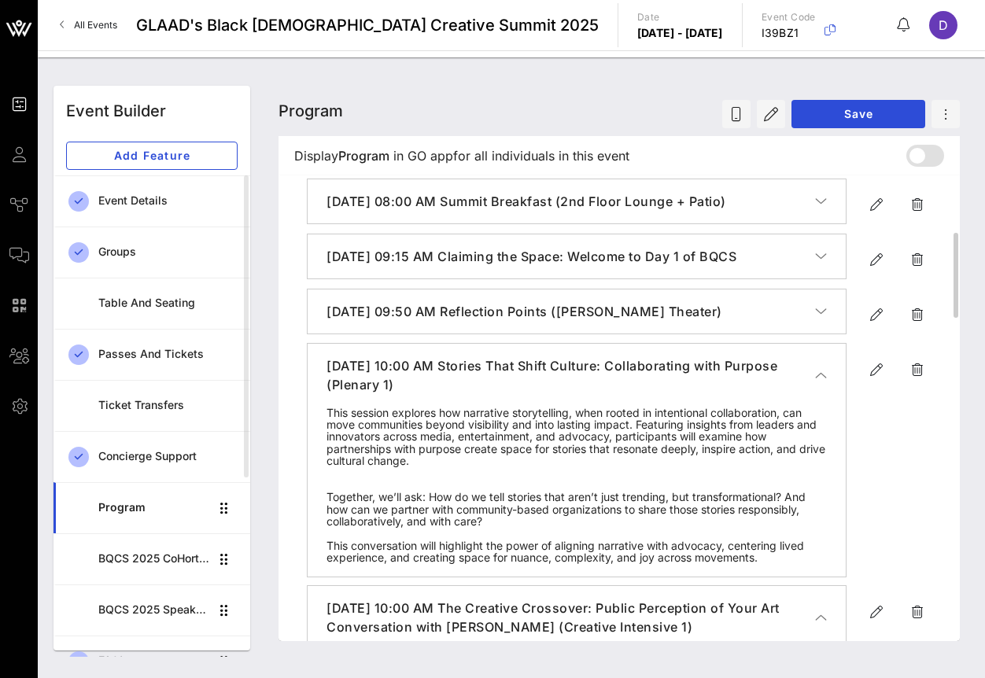
click at [826, 383] on icon "button" at bounding box center [821, 375] width 12 height 16
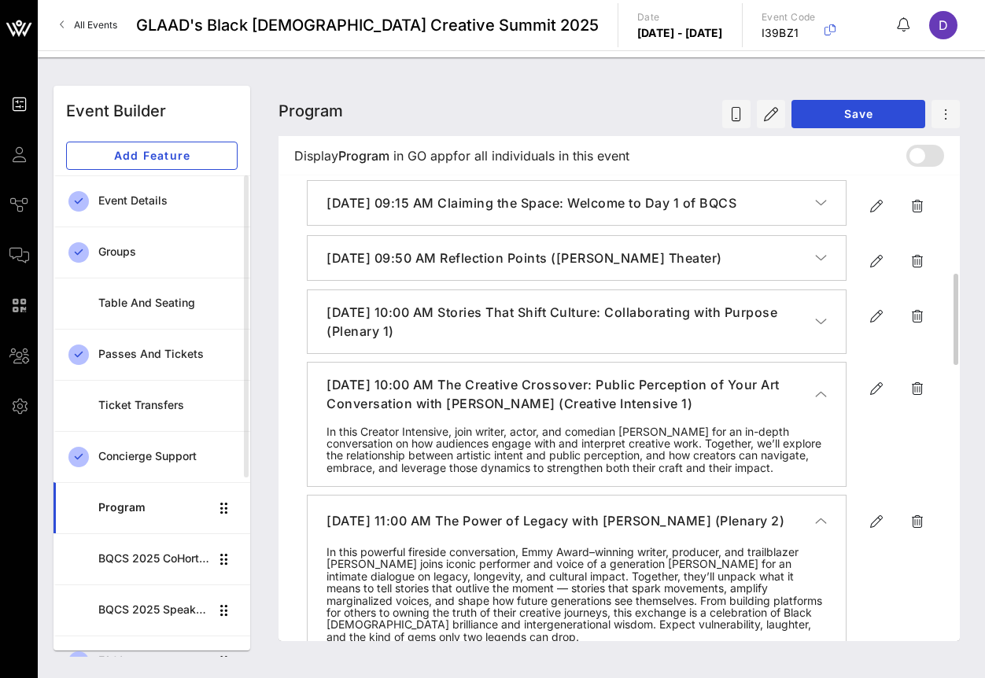
scroll to position [391, 0]
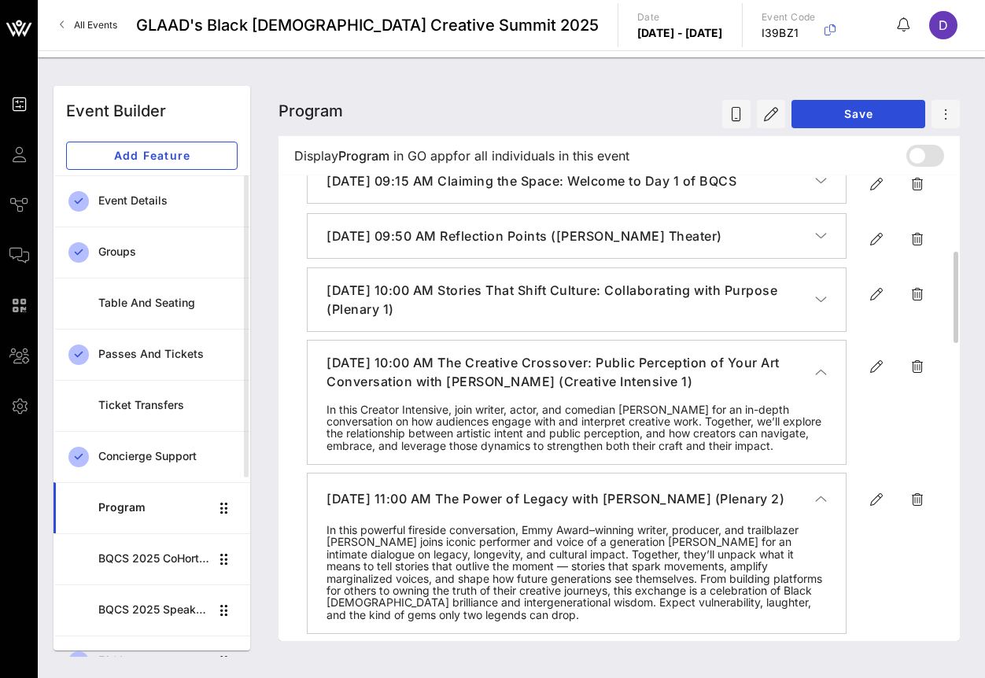
click at [826, 380] on icon "button" at bounding box center [821, 372] width 12 height 16
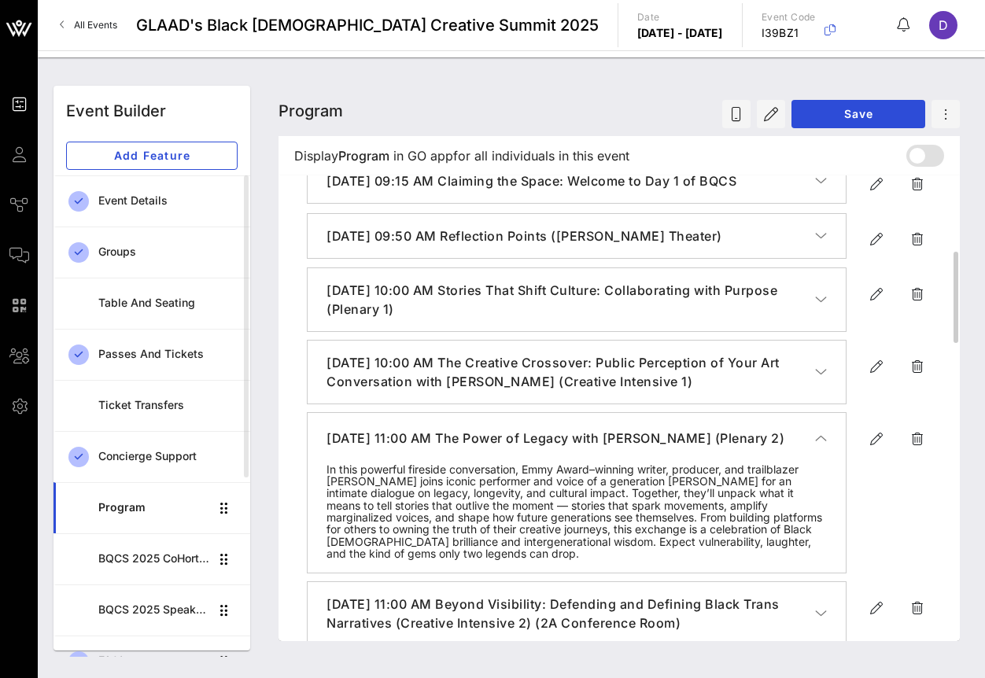
click at [825, 446] on button "[DATE] 11:00 AM The Power of Legacy with [PERSON_NAME] (Plenary 2)" at bounding box center [577, 438] width 538 height 50
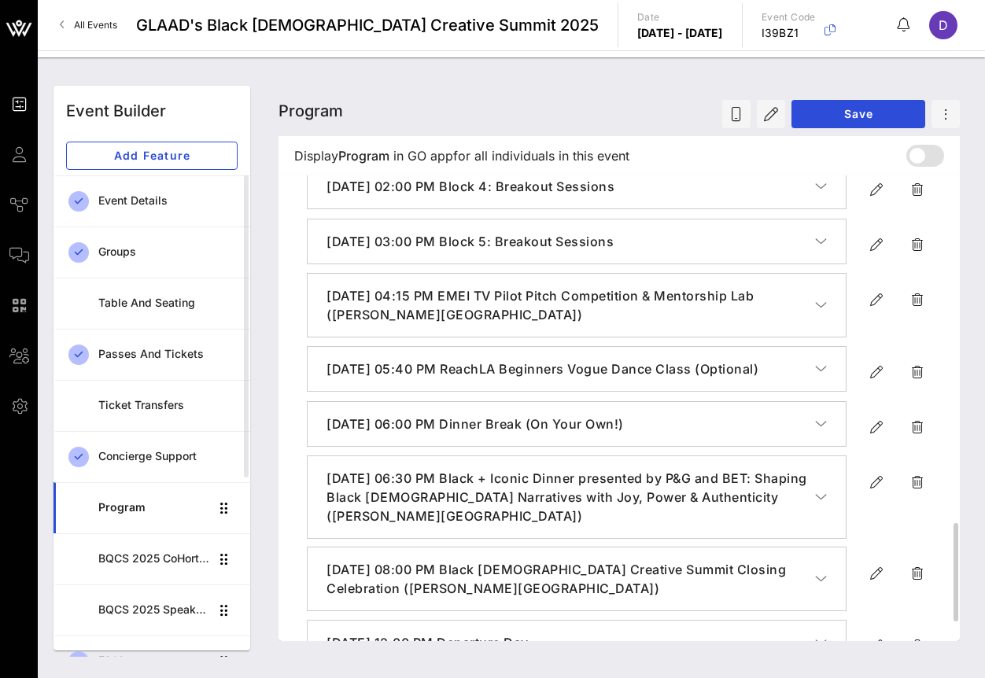
scroll to position [1643, 0]
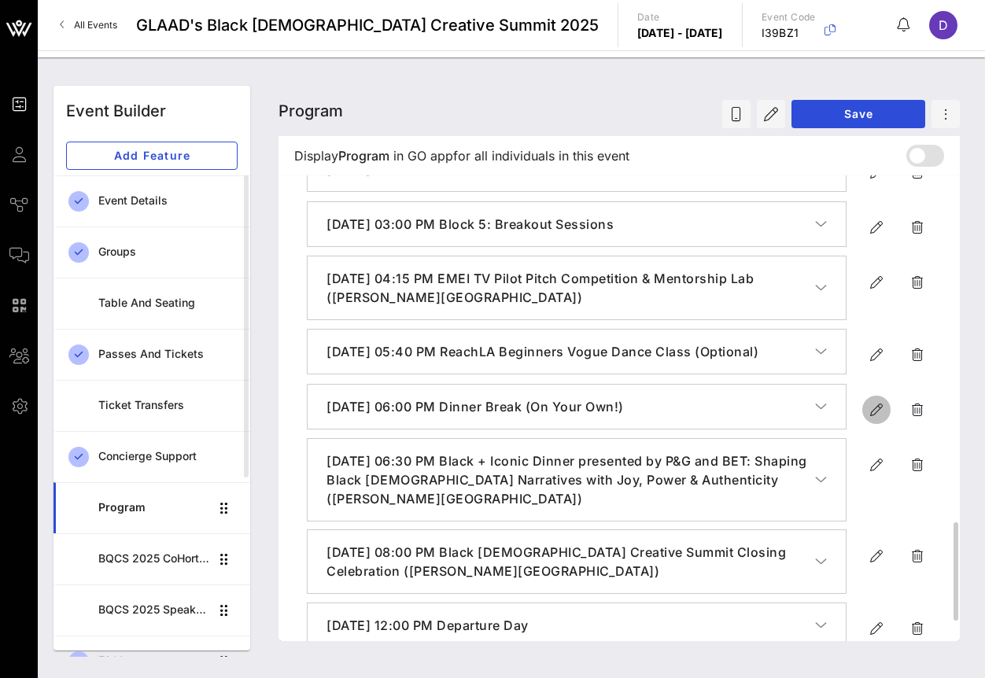
click at [873, 419] on icon "button" at bounding box center [876, 410] width 19 height 19
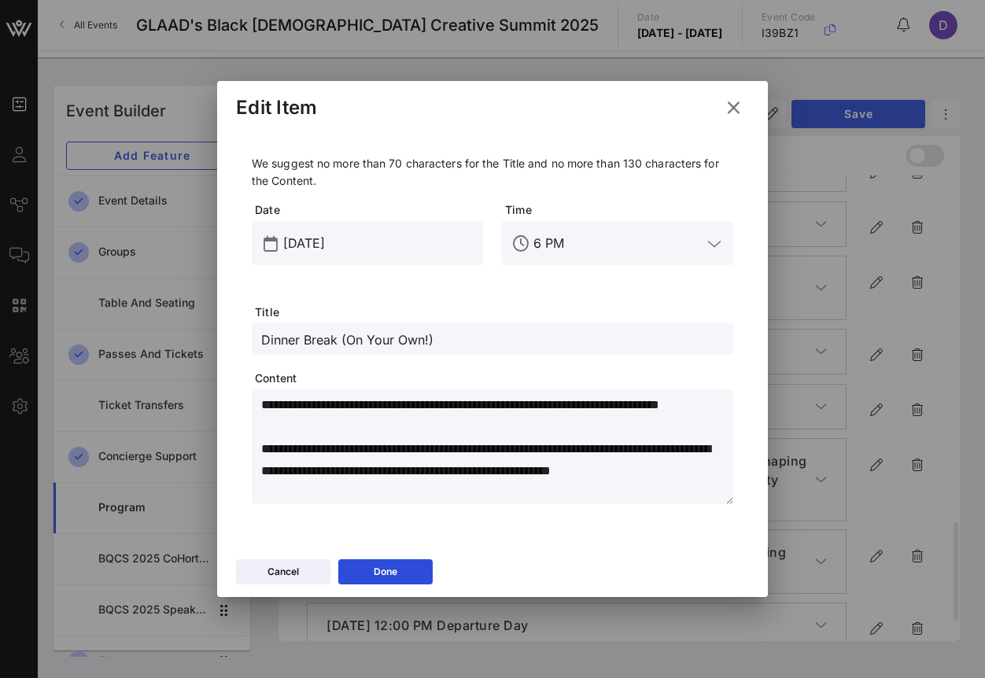
scroll to position [0, 0]
drag, startPoint x: 401, startPoint y: 492, endPoint x: 290, endPoint y: 352, distance: 178.7
click at [290, 352] on div "**********" at bounding box center [493, 329] width 482 height 349
paste textarea "**********"
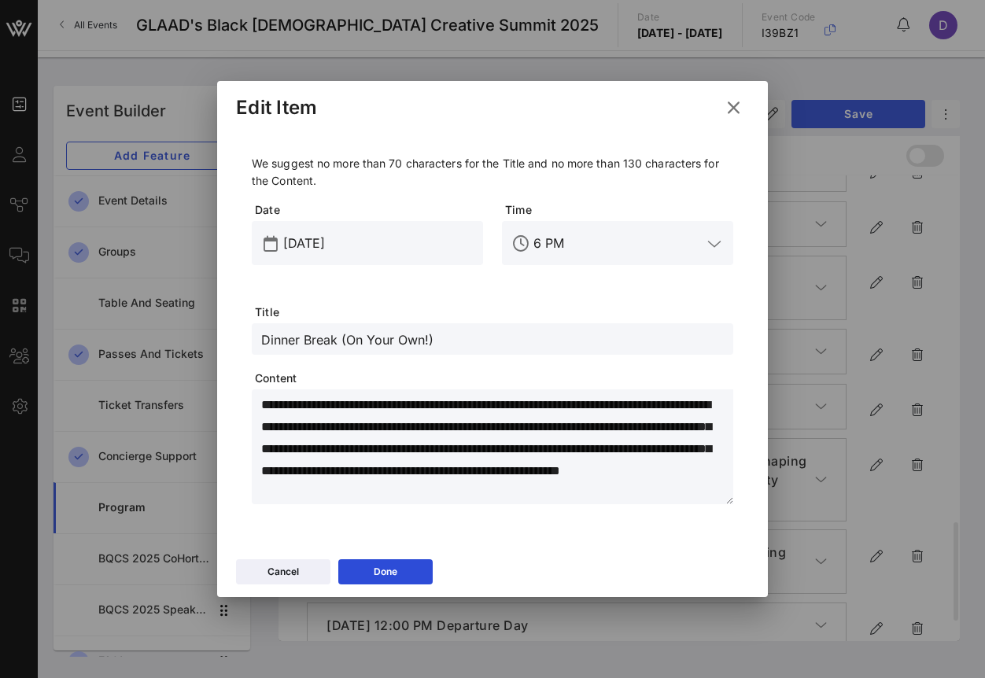
click at [443, 337] on input "Dinner Break (On Your Own!)" at bounding box center [492, 339] width 463 height 20
click at [360, 341] on input "Dinner Break (On Your Own!)" at bounding box center [492, 339] width 463 height 20
paste input "& Rest Break"
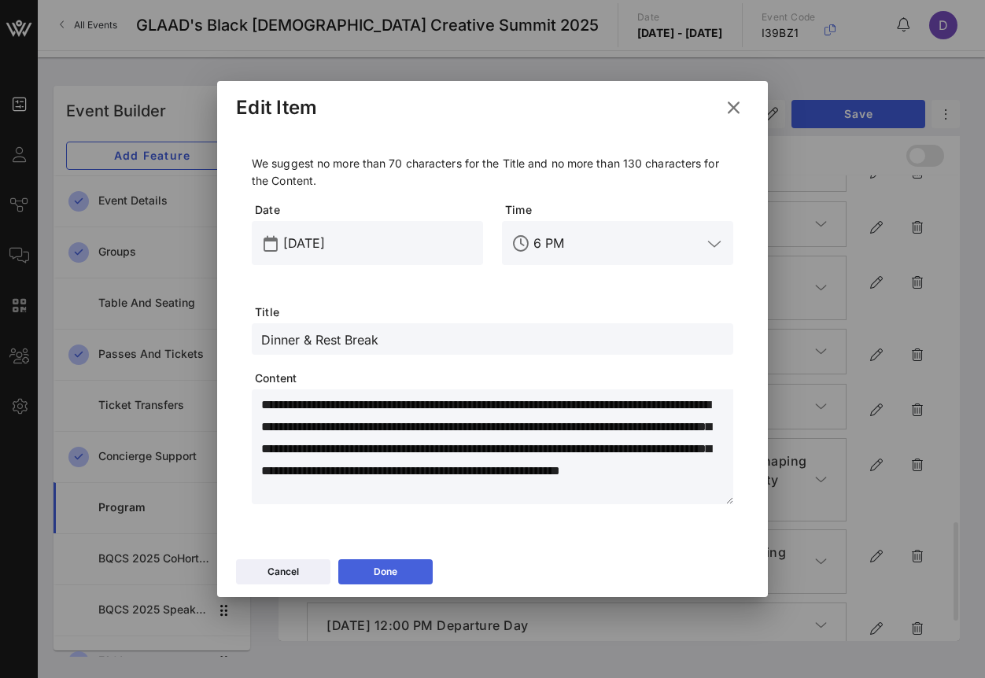
click at [382, 575] on icon at bounding box center [385, 571] width 11 height 9
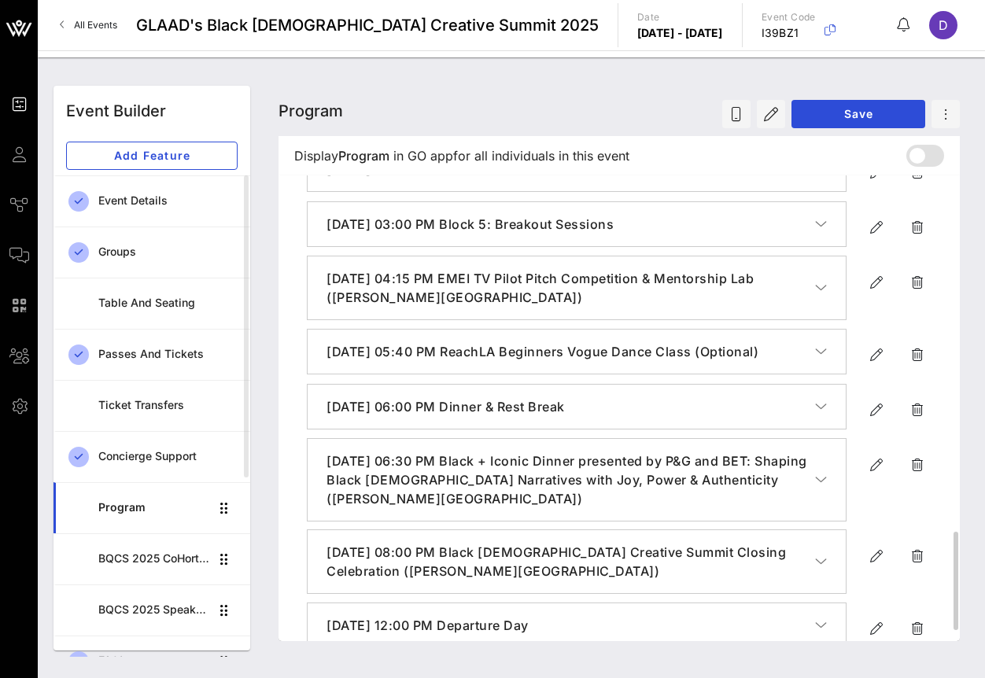
scroll to position [1739, 0]
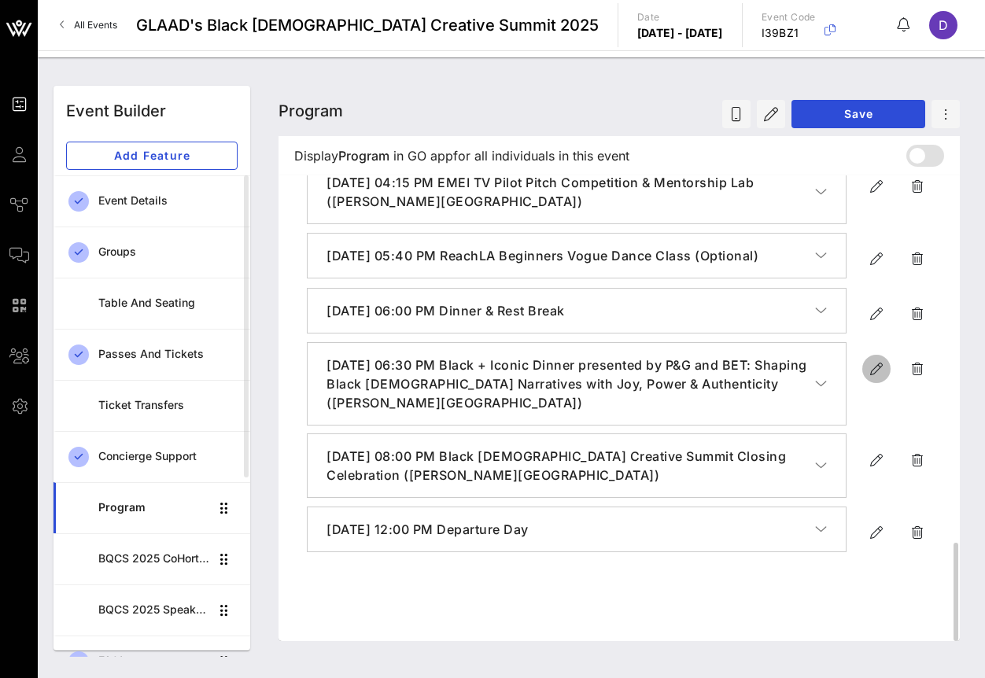
click at [870, 378] on icon "button" at bounding box center [876, 369] width 19 height 19
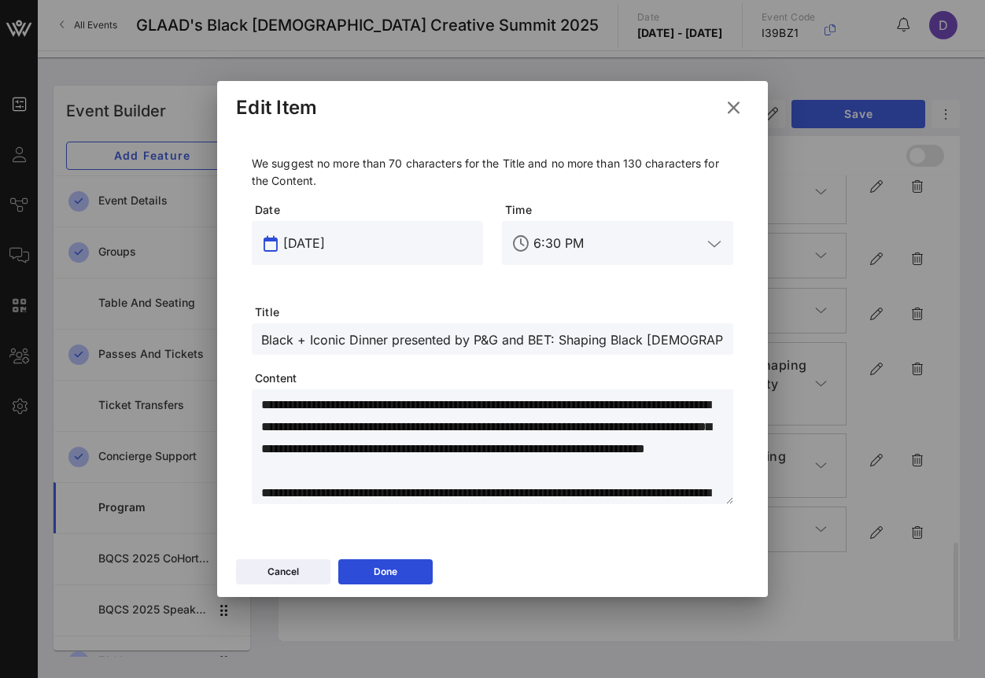
click at [332, 244] on input "[DATE]" at bounding box center [378, 243] width 190 height 25
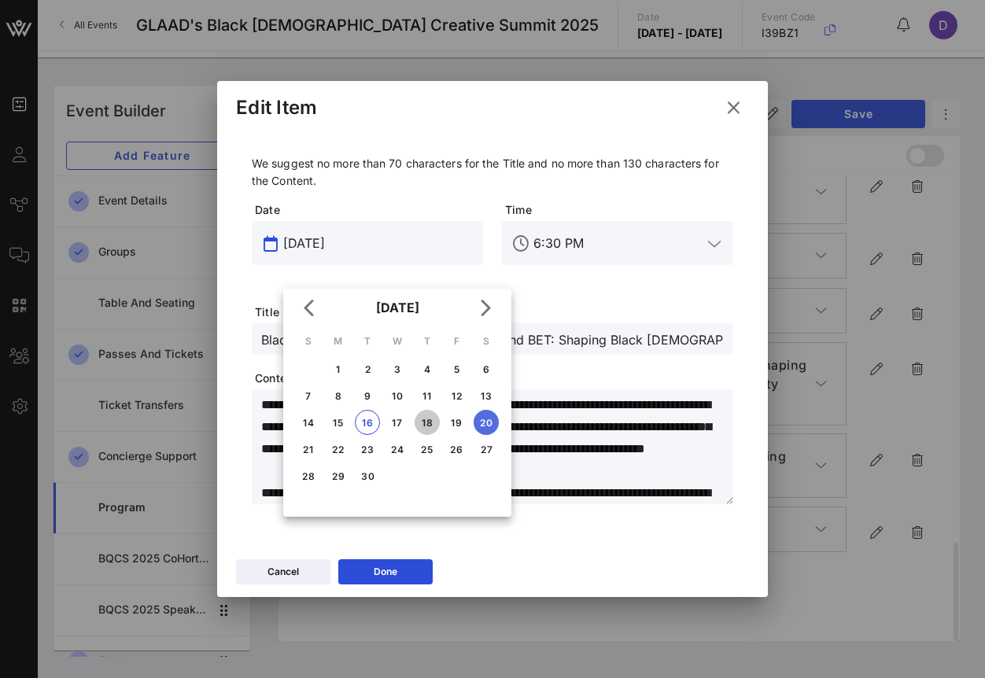
click at [432, 423] on div "18" at bounding box center [427, 423] width 25 height 12
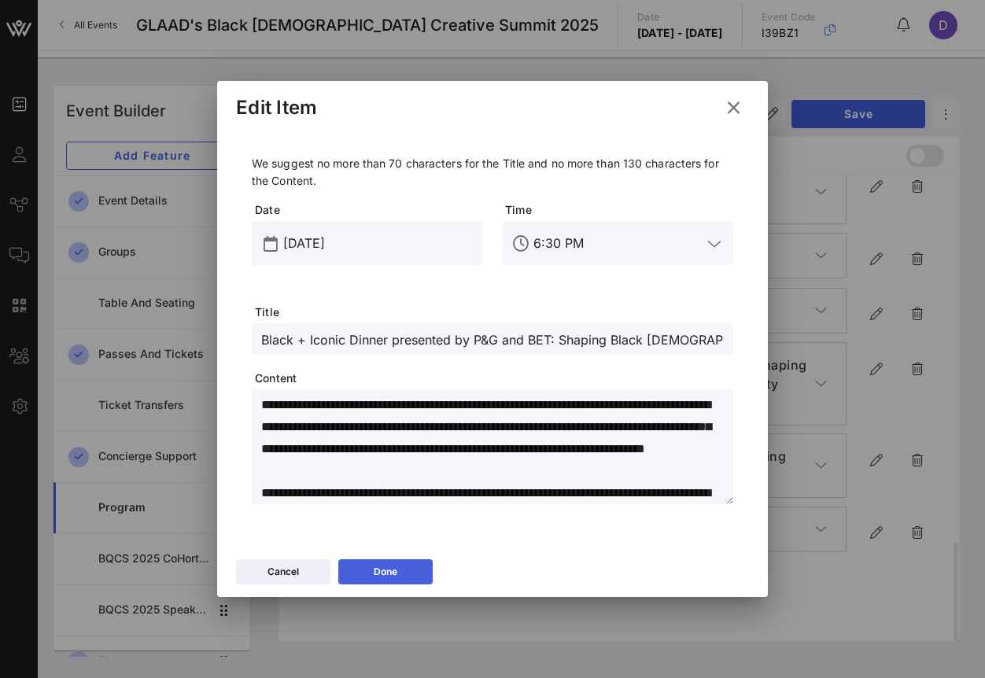
click at [397, 579] on div "Done" at bounding box center [386, 572] width 24 height 16
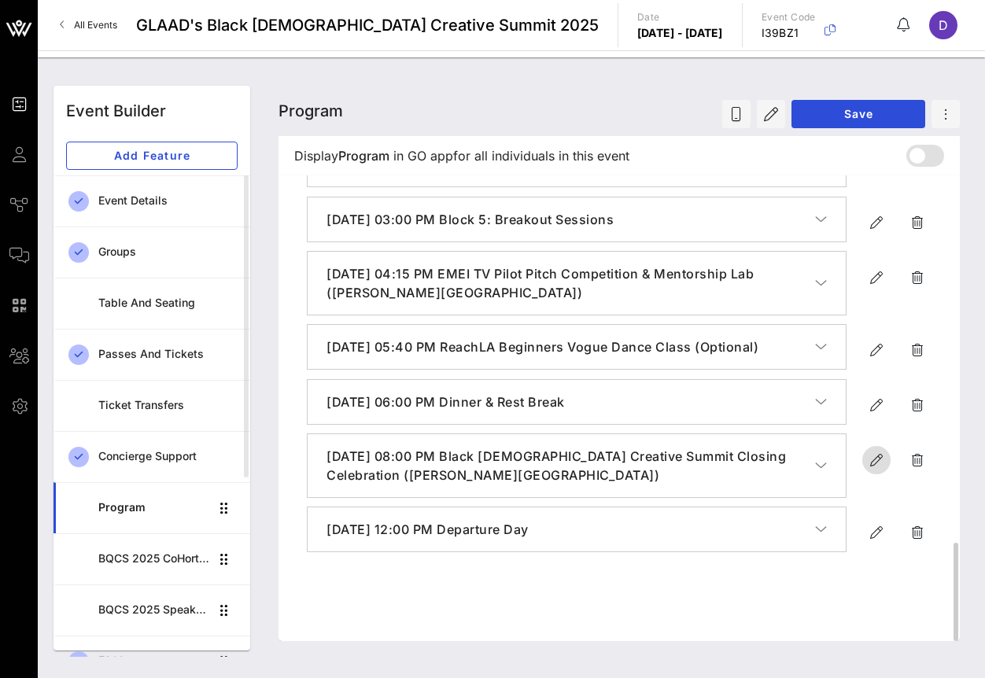
click at [874, 470] on icon "button" at bounding box center [876, 460] width 19 height 19
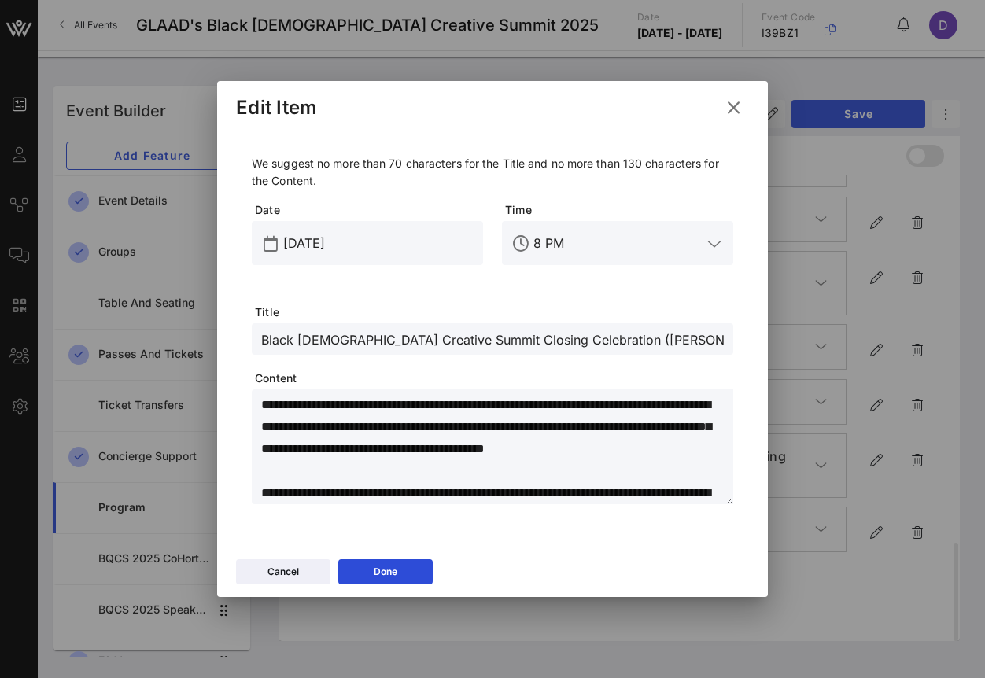
click at [353, 339] on input "Black [DEMOGRAPHIC_DATA] Creative Summit Closing Celebration ([PERSON_NAME][GEO…" at bounding box center [492, 339] width 463 height 20
paste input "Reception"
click at [953, 404] on div at bounding box center [492, 339] width 985 height 678
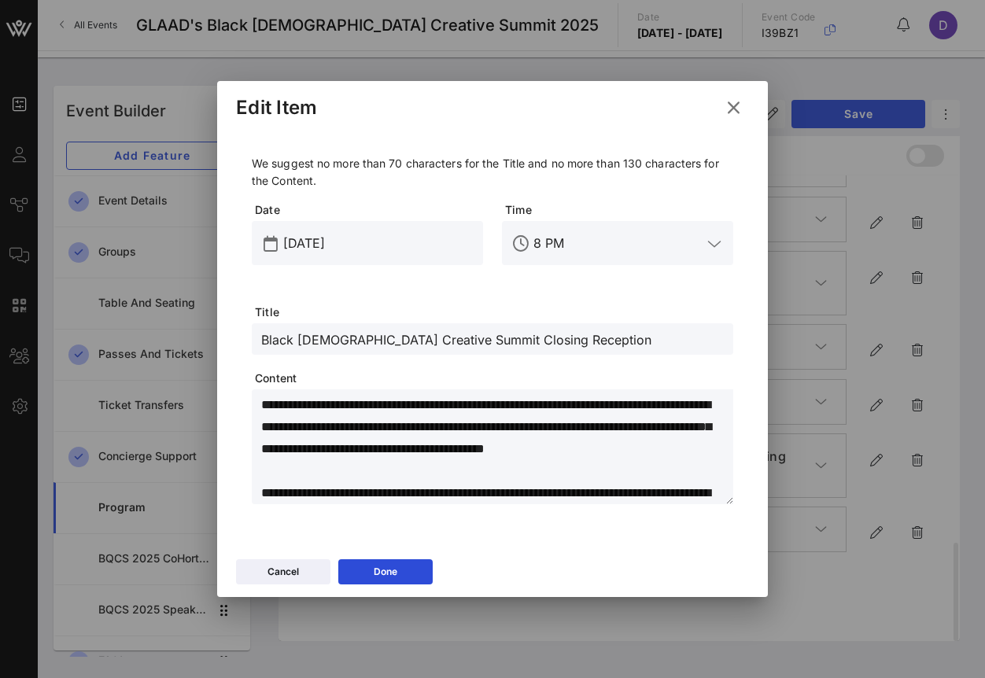
click at [619, 323] on div "Black [DEMOGRAPHIC_DATA] Creative Summit Closing Reception" at bounding box center [492, 338] width 463 height 31
click at [371, 430] on textarea "**********" at bounding box center [497, 449] width 472 height 110
paste textarea "**********"
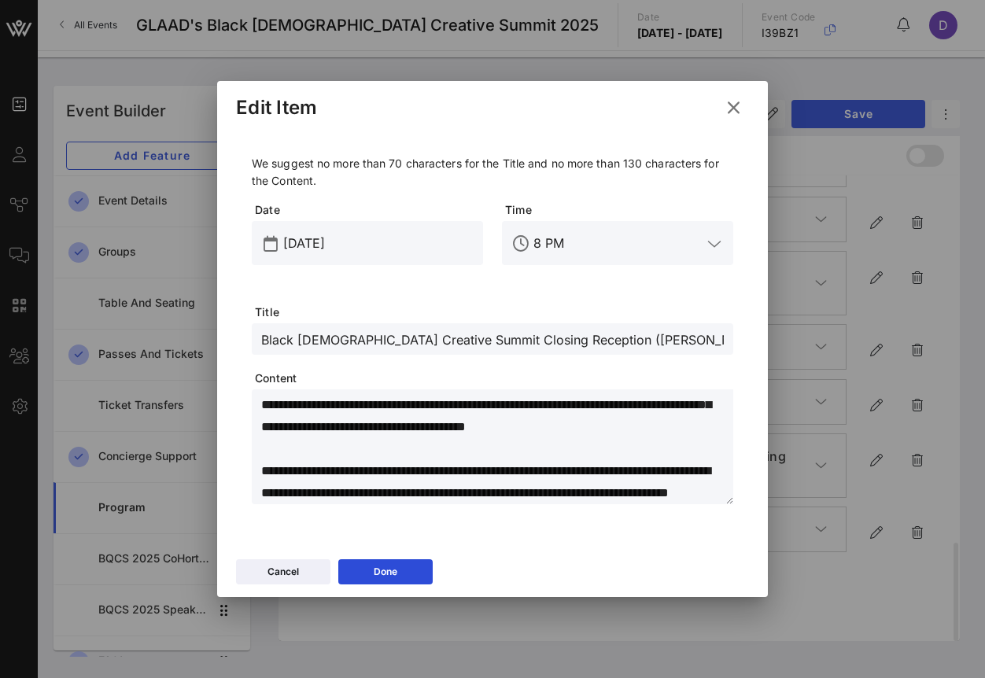
scroll to position [0, 0]
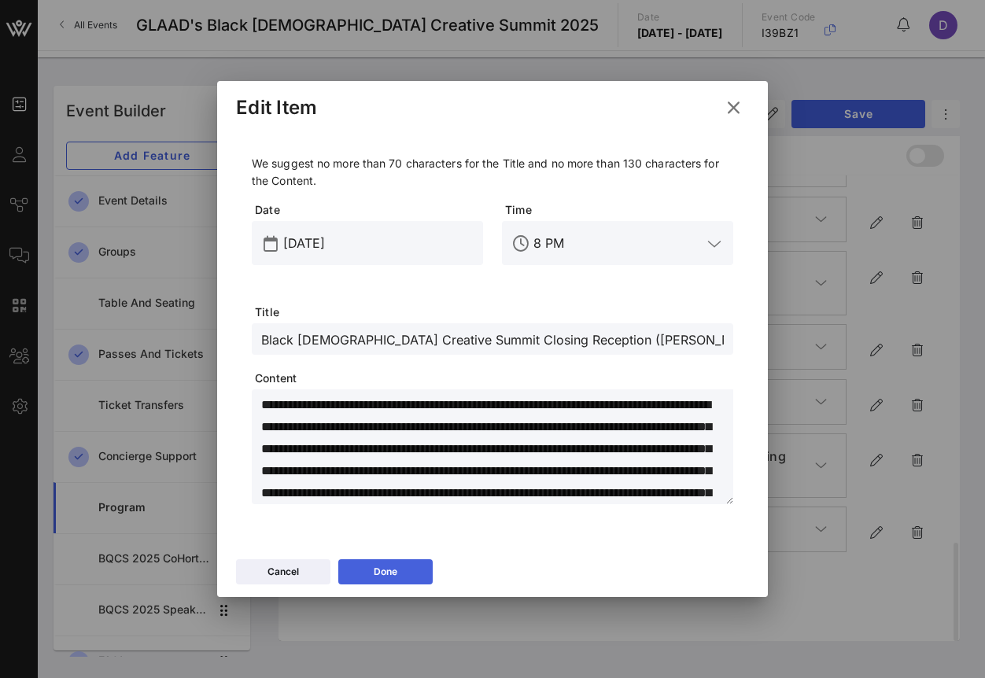
click at [400, 570] on button "Done" at bounding box center [385, 571] width 94 height 25
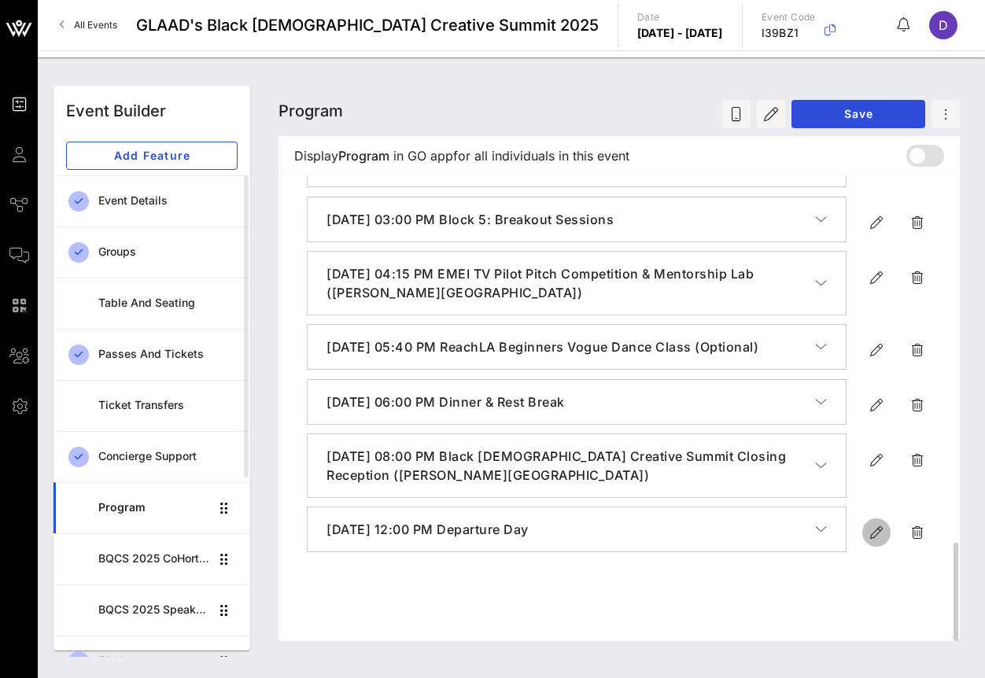
click at [874, 542] on icon "button" at bounding box center [876, 532] width 19 height 19
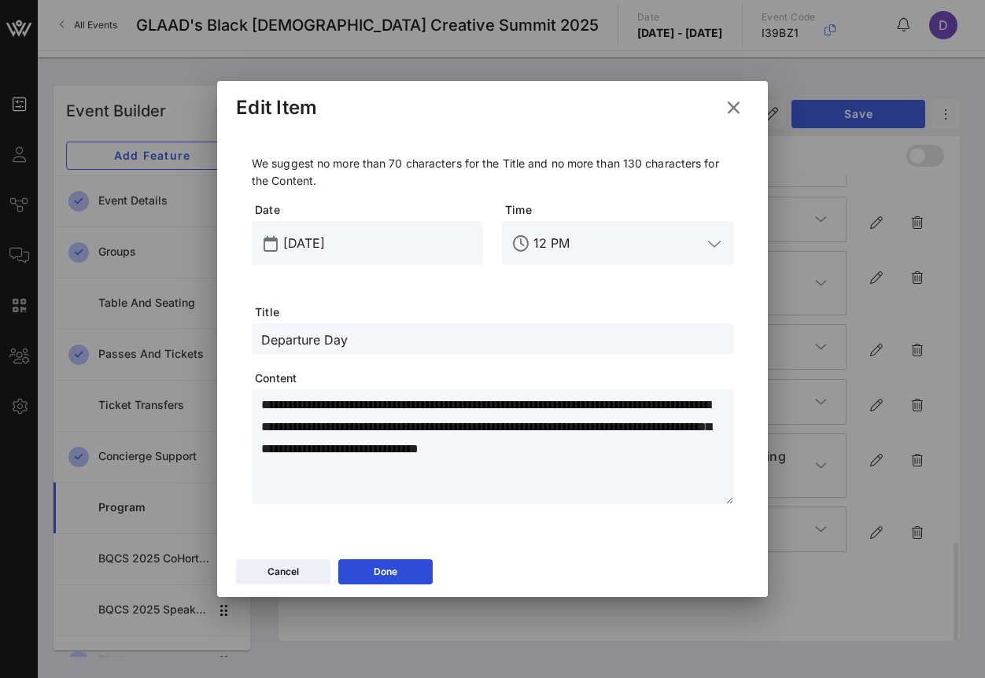
click at [337, 438] on textarea "**********" at bounding box center [497, 449] width 472 height 110
paste textarea "**********"
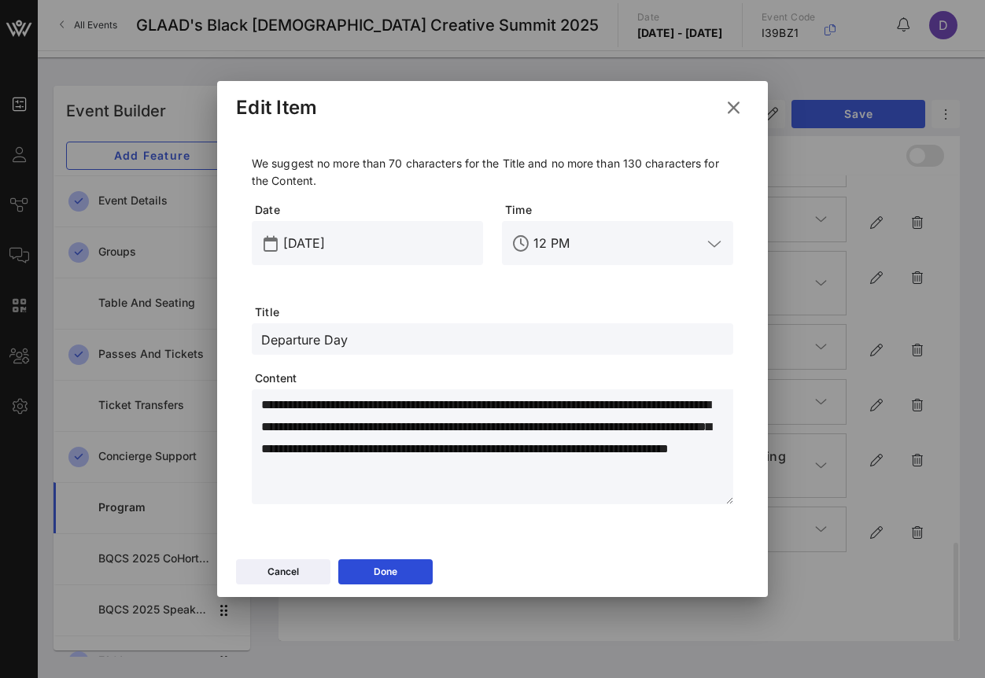
click at [438, 407] on textarea "**********" at bounding box center [497, 449] width 472 height 110
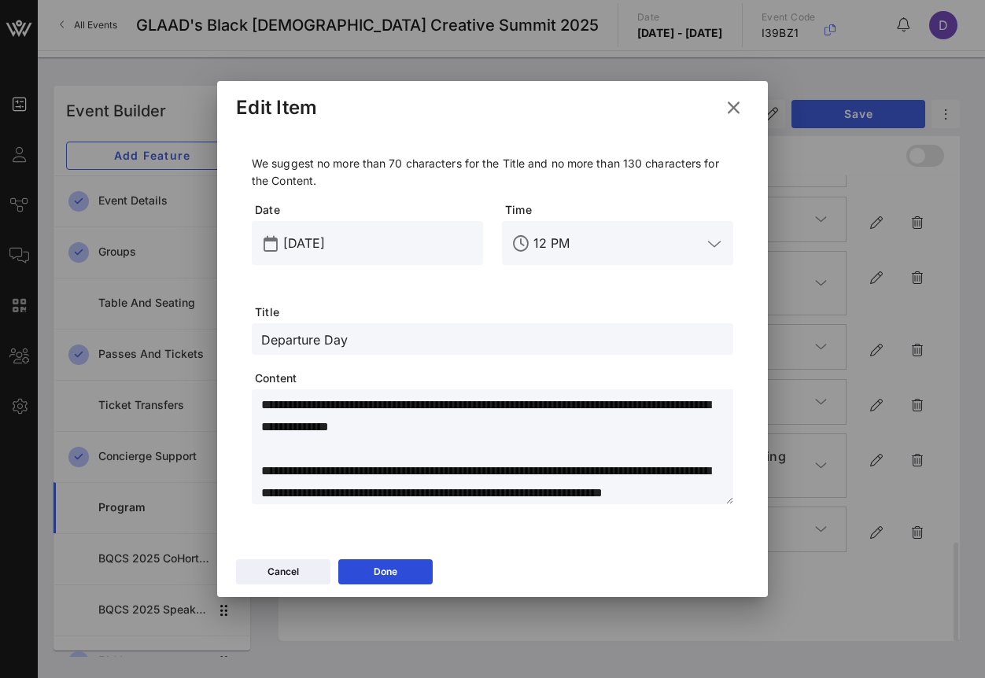
scroll to position [0, 0]
click at [397, 569] on div "Done" at bounding box center [386, 572] width 24 height 16
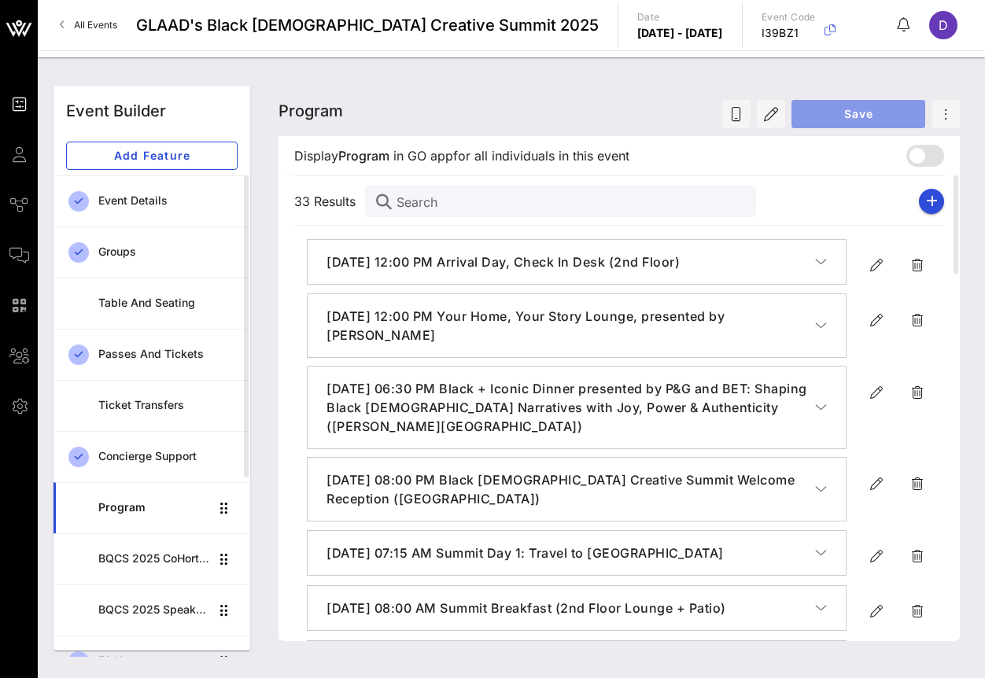
click at [837, 119] on span "Save" at bounding box center [858, 113] width 109 height 13
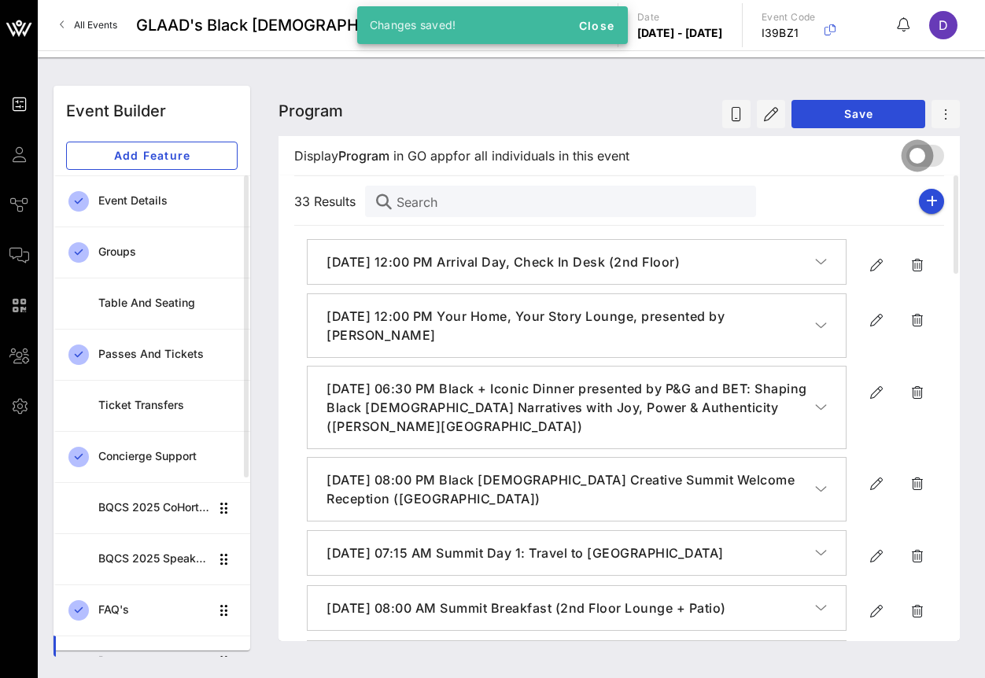
click at [925, 156] on div at bounding box center [917, 155] width 27 height 27
click at [877, 115] on span "Save" at bounding box center [858, 113] width 109 height 13
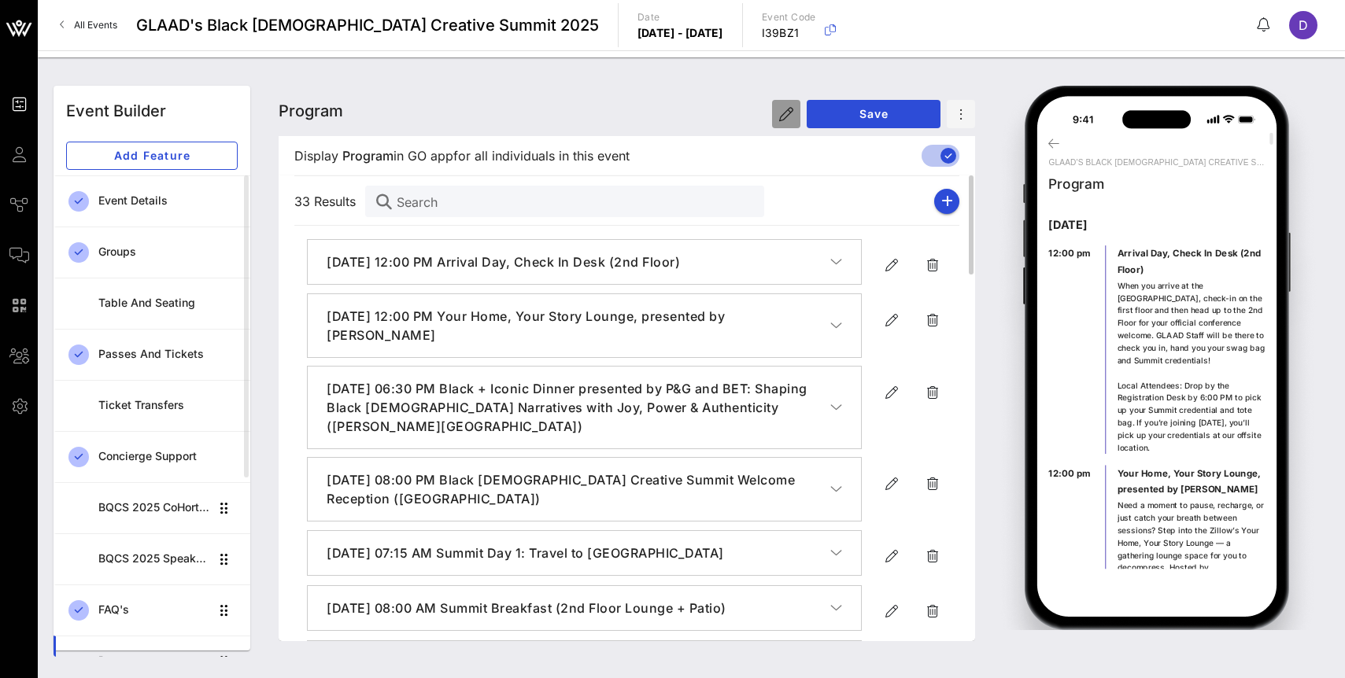
click at [789, 109] on icon "button" at bounding box center [786, 114] width 14 height 14
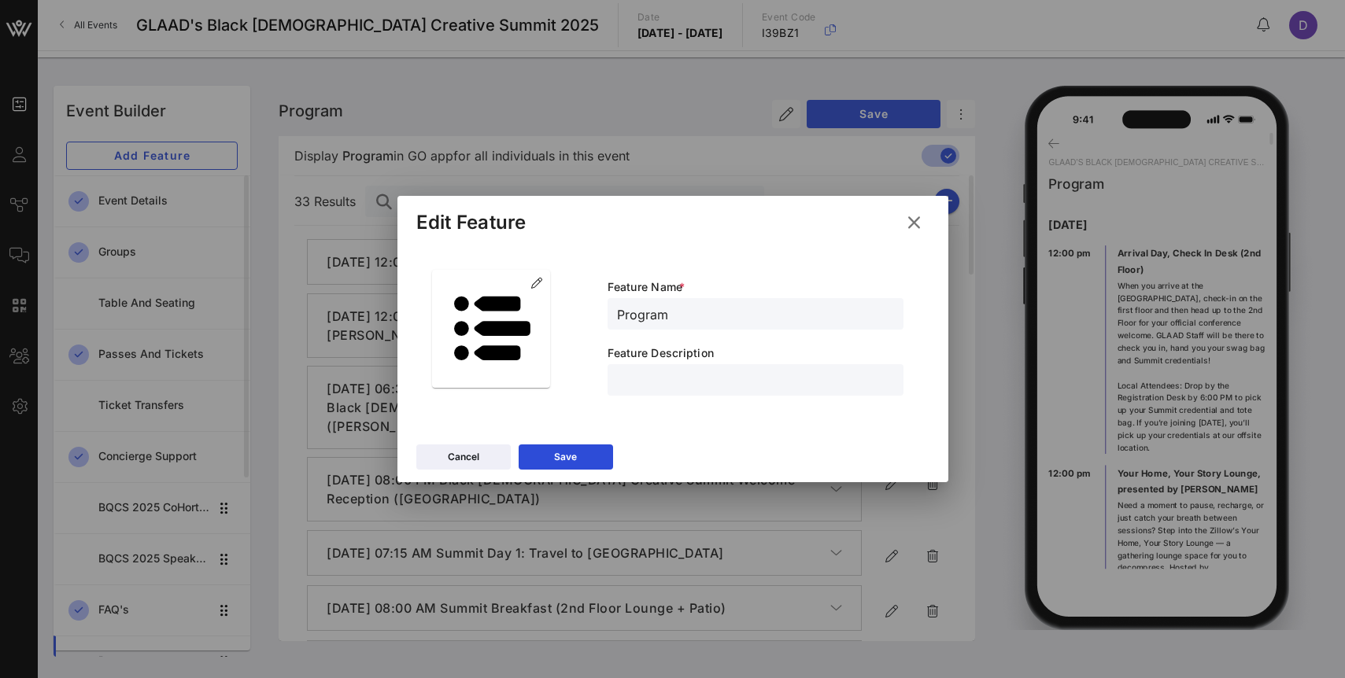
click at [620, 312] on input "Program" at bounding box center [755, 314] width 277 height 20
click at [773, 317] on input "BQCS 2025 Program" at bounding box center [755, 314] width 277 height 20
click at [645, 380] on input "text" at bounding box center [755, 380] width 277 height 20
click at [552, 458] on button "Save" at bounding box center [566, 457] width 94 height 25
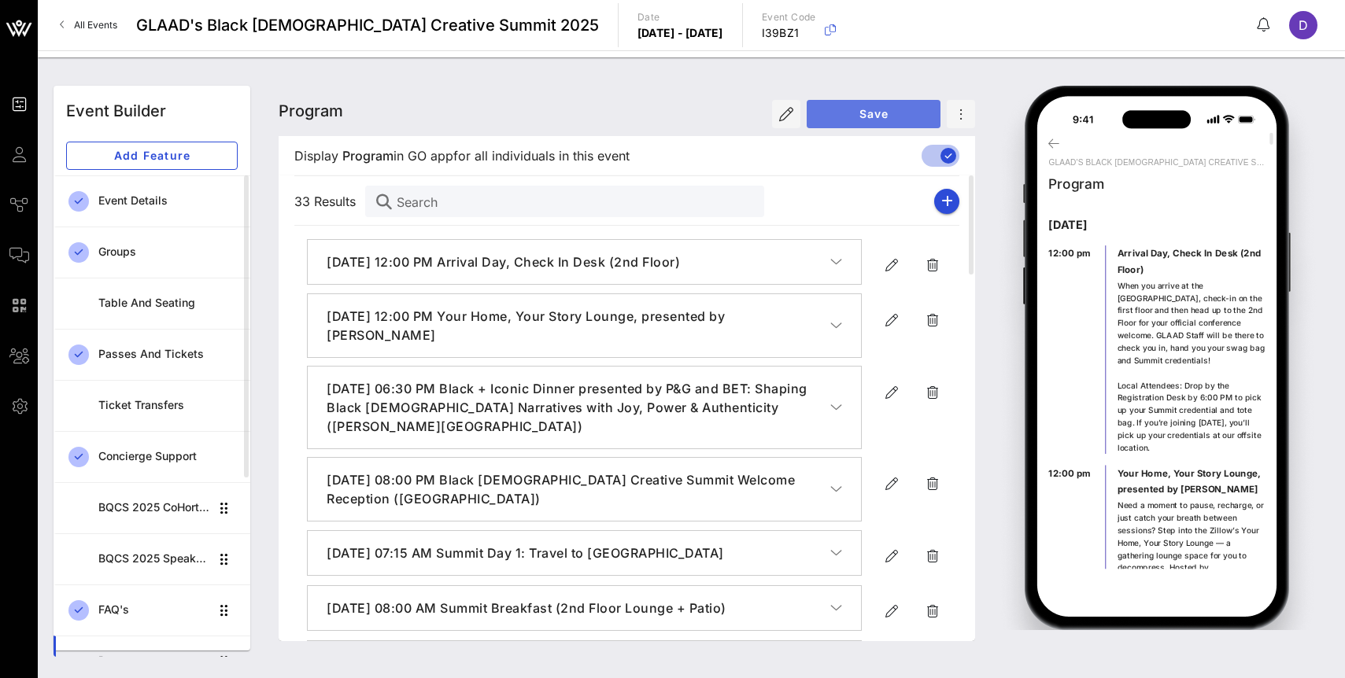
click at [855, 115] on span "Save" at bounding box center [873, 113] width 109 height 13
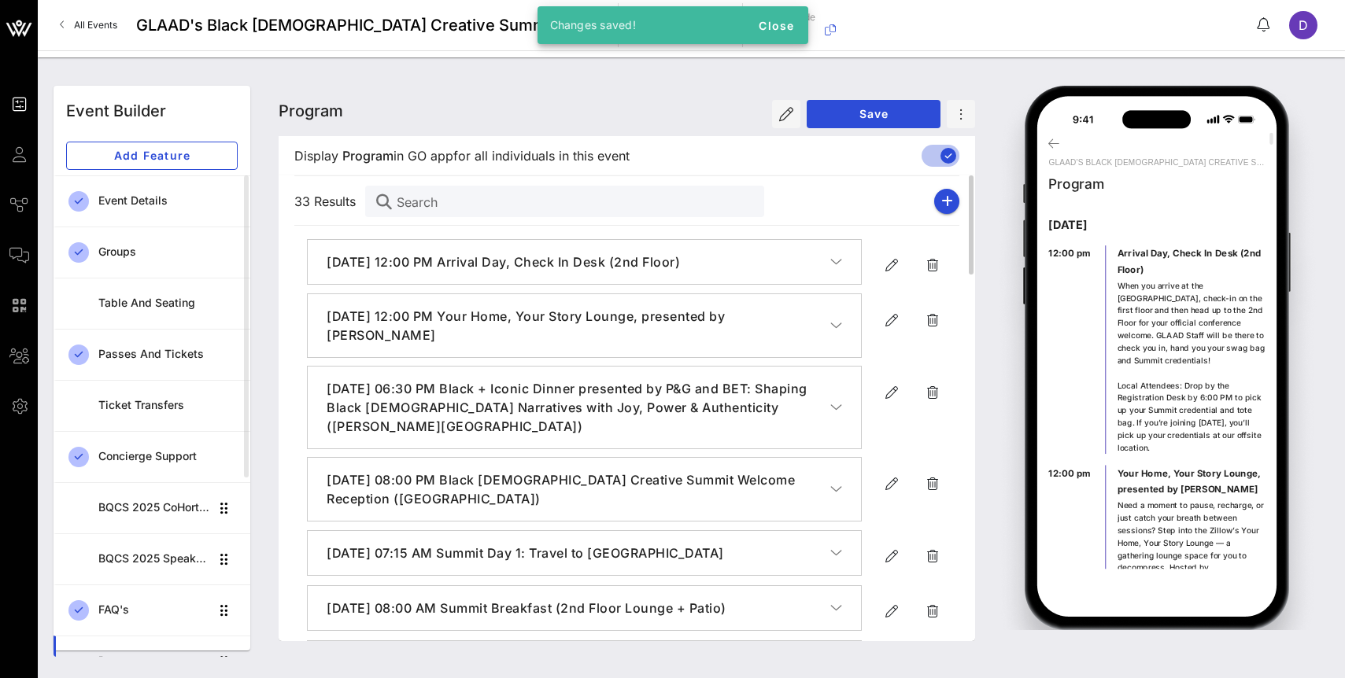
scroll to position [39, 0]
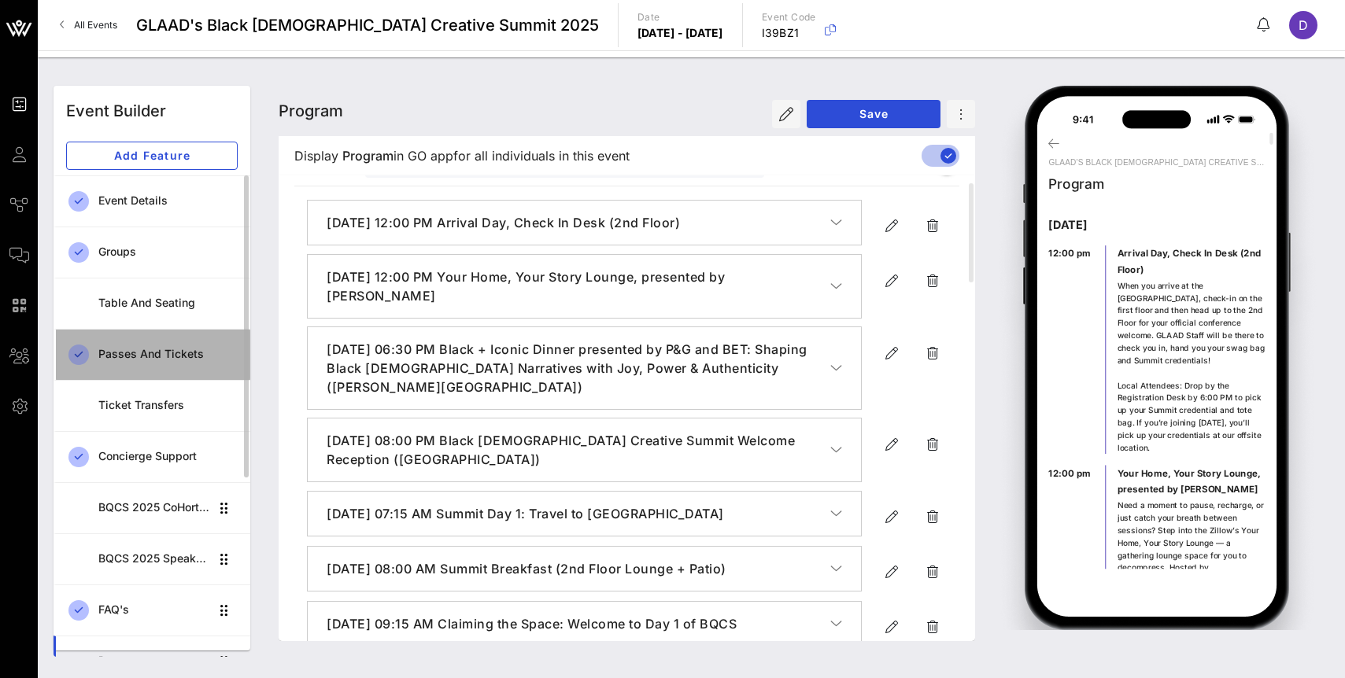
click at [186, 363] on div "Passes and Tickets" at bounding box center [167, 354] width 139 height 32
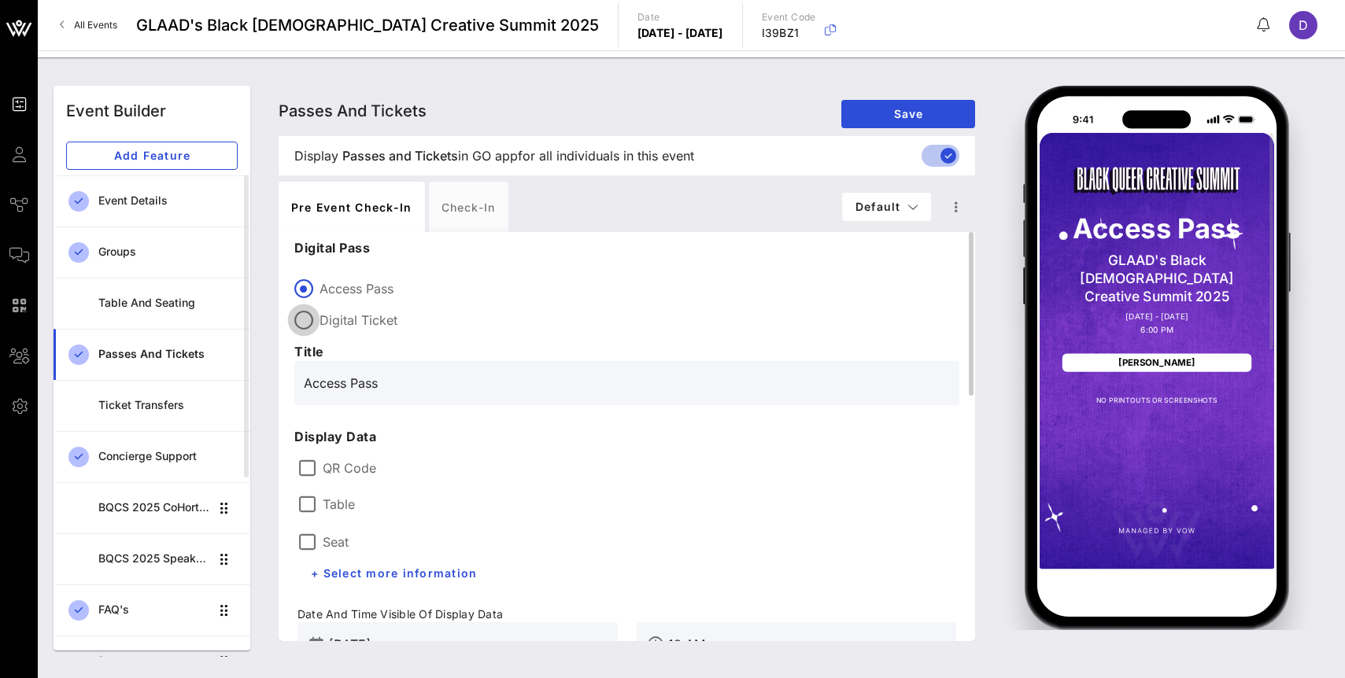
click at [312, 319] on div at bounding box center [303, 320] width 27 height 27
click at [312, 283] on div at bounding box center [303, 288] width 27 height 27
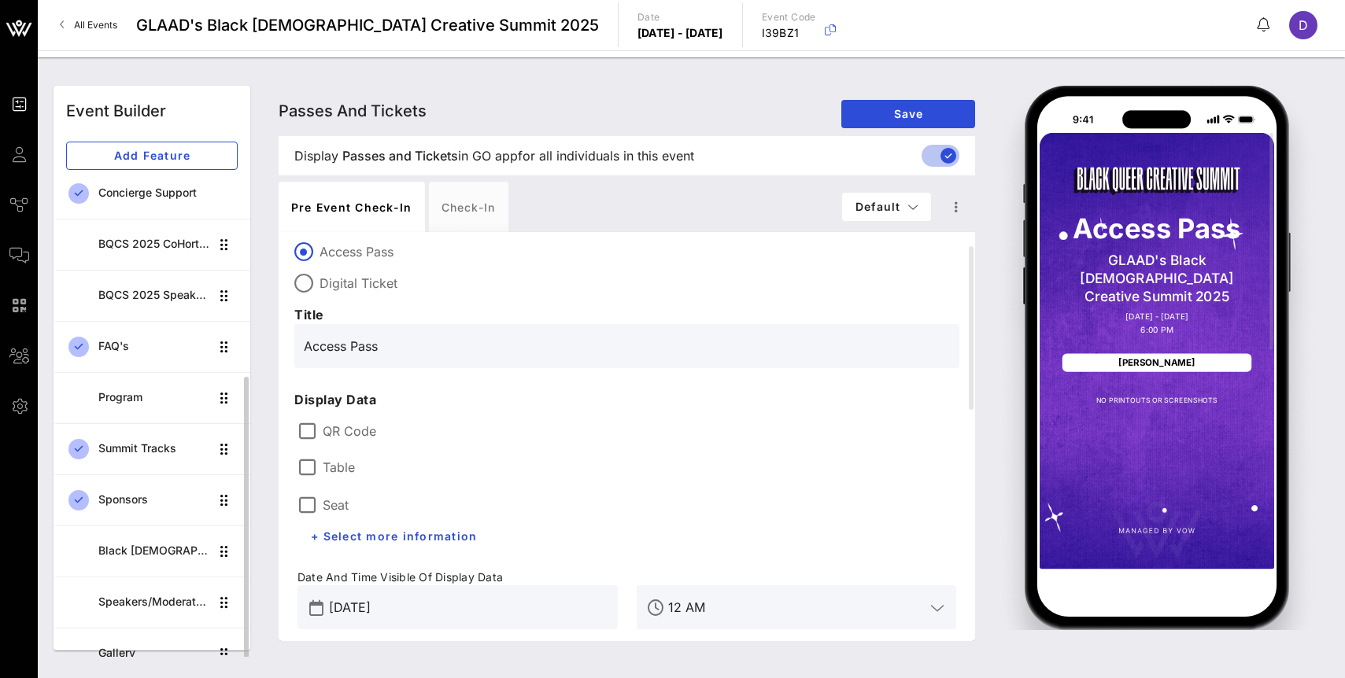
scroll to position [286, 0]
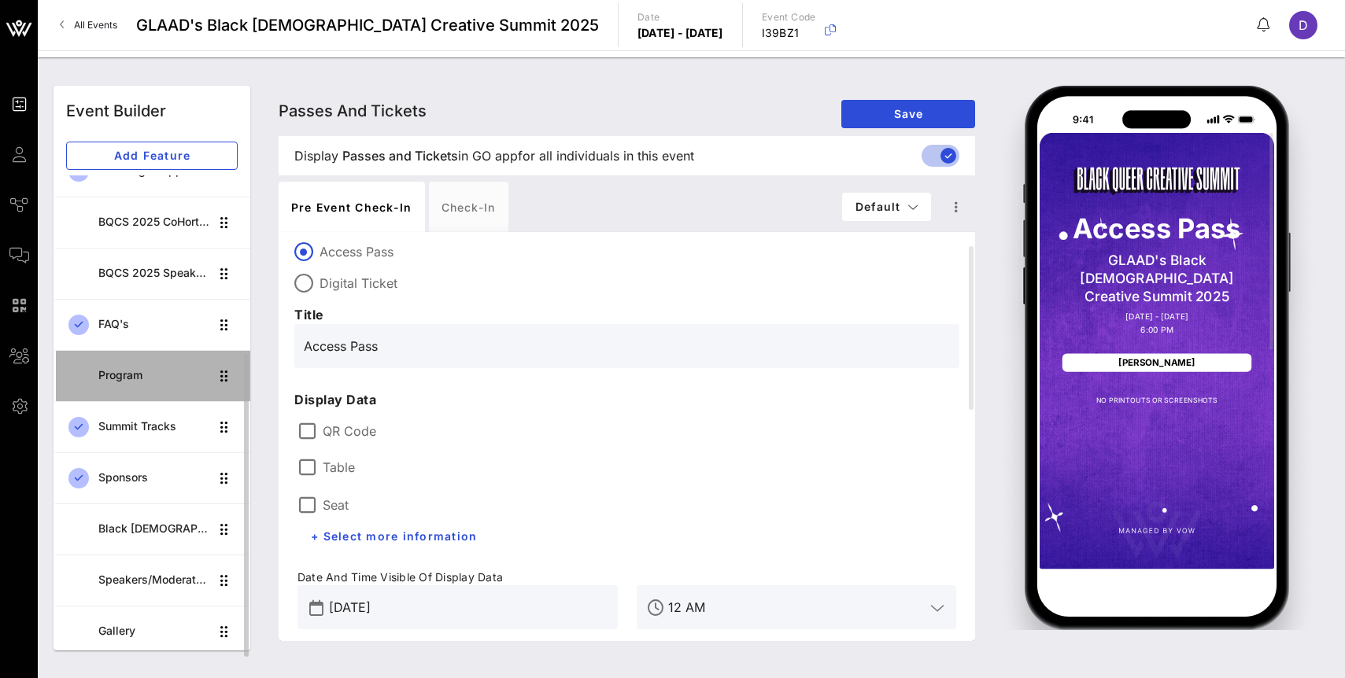
click at [168, 371] on div "Program" at bounding box center [153, 375] width 111 height 13
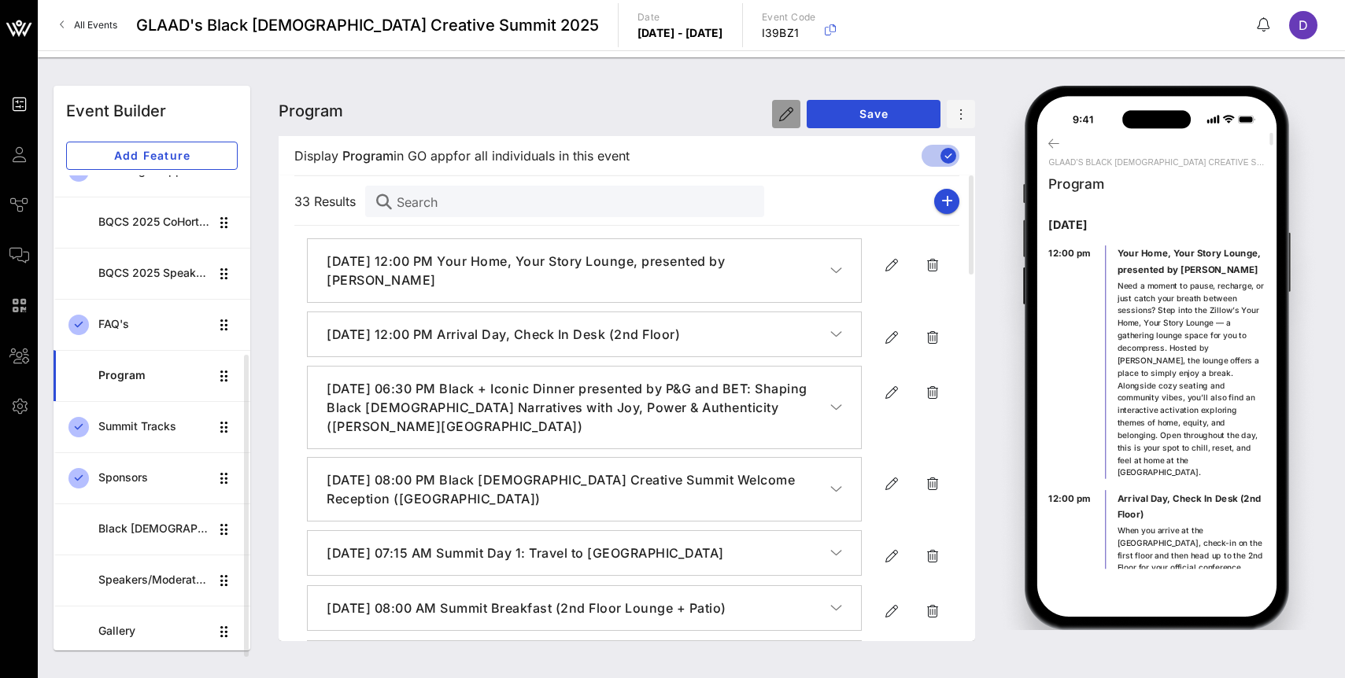
click at [782, 117] on icon "button" at bounding box center [786, 114] width 14 height 14
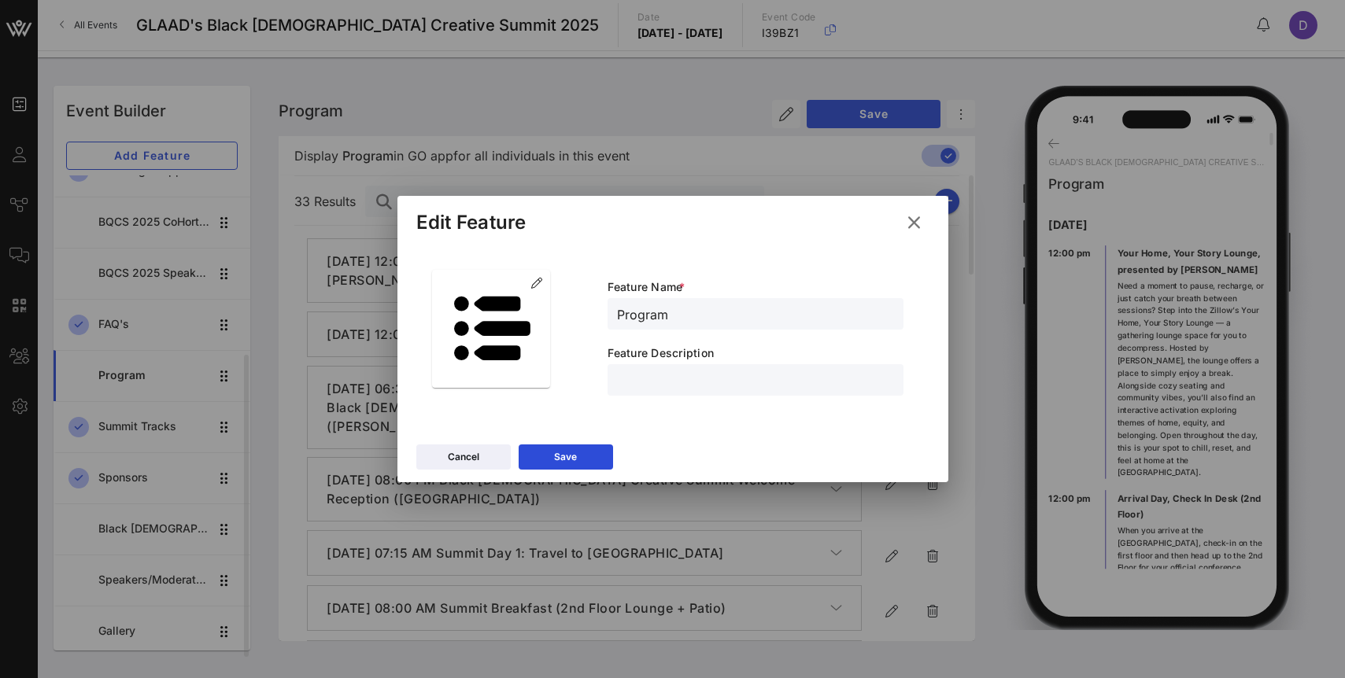
click at [915, 224] on icon at bounding box center [914, 222] width 24 height 25
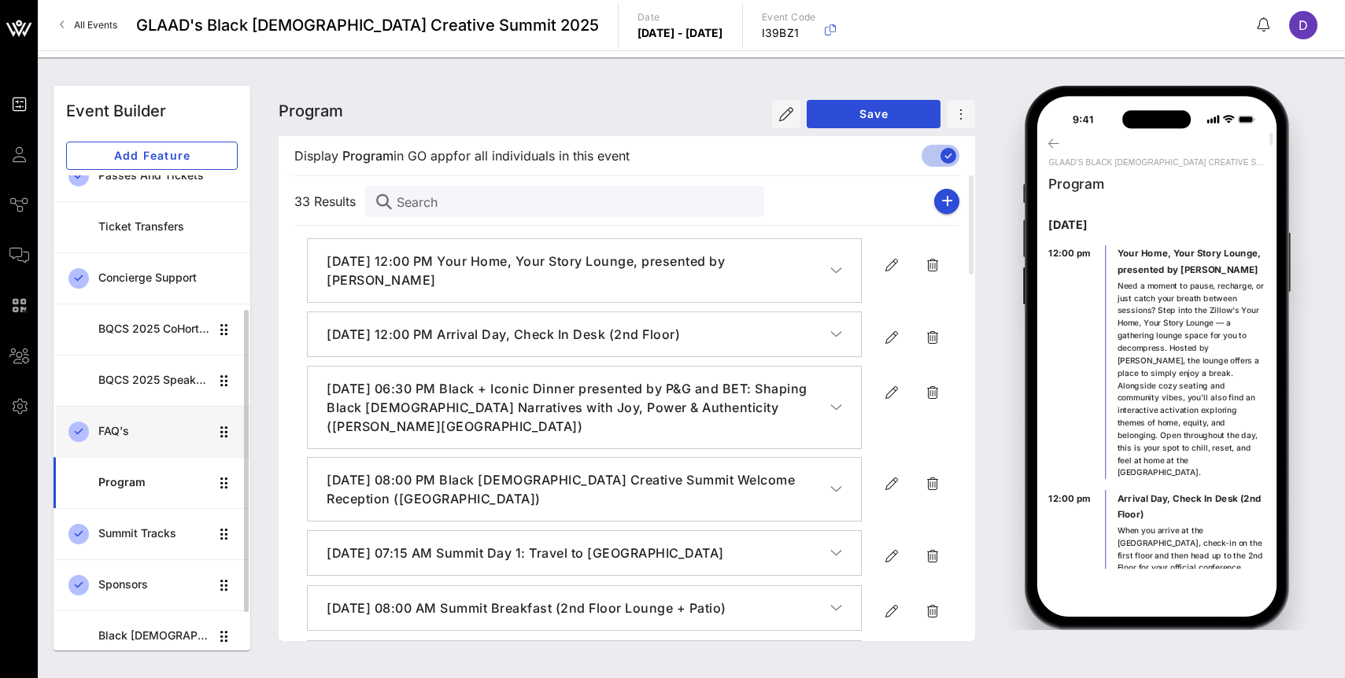
scroll to position [210, 0]
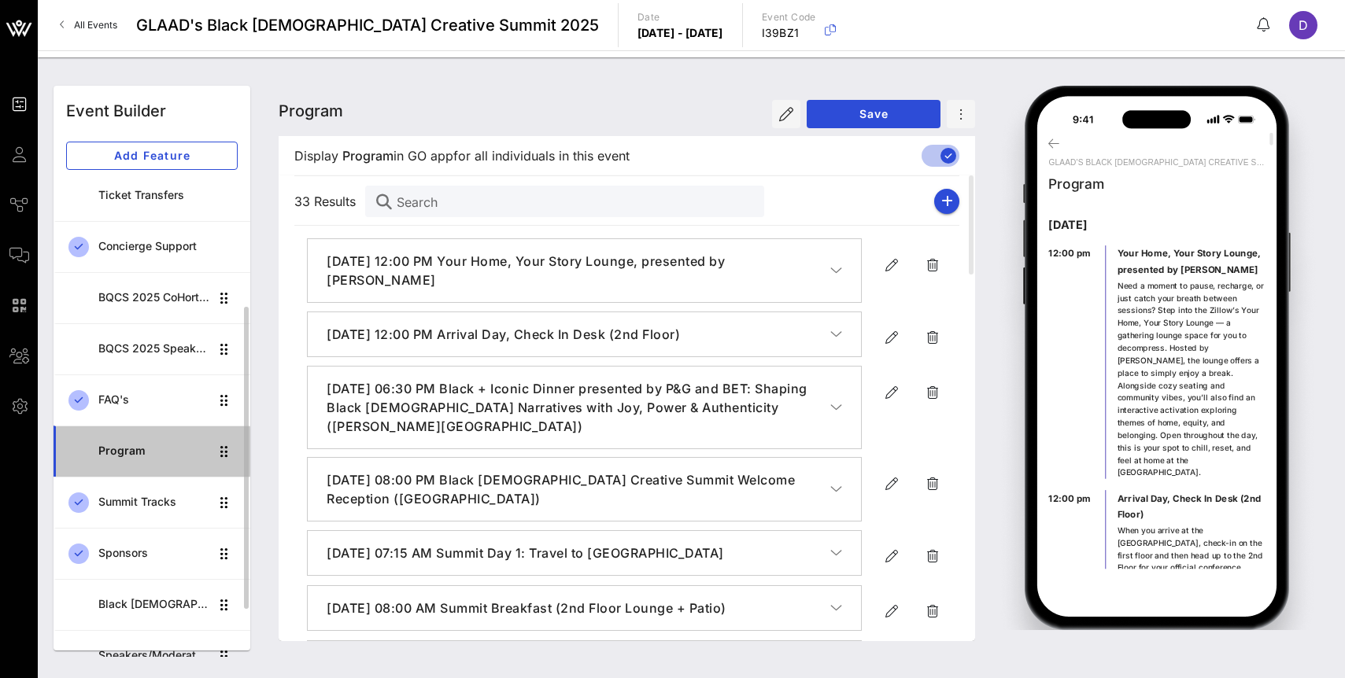
click at [156, 452] on div "Program" at bounding box center [153, 451] width 111 height 13
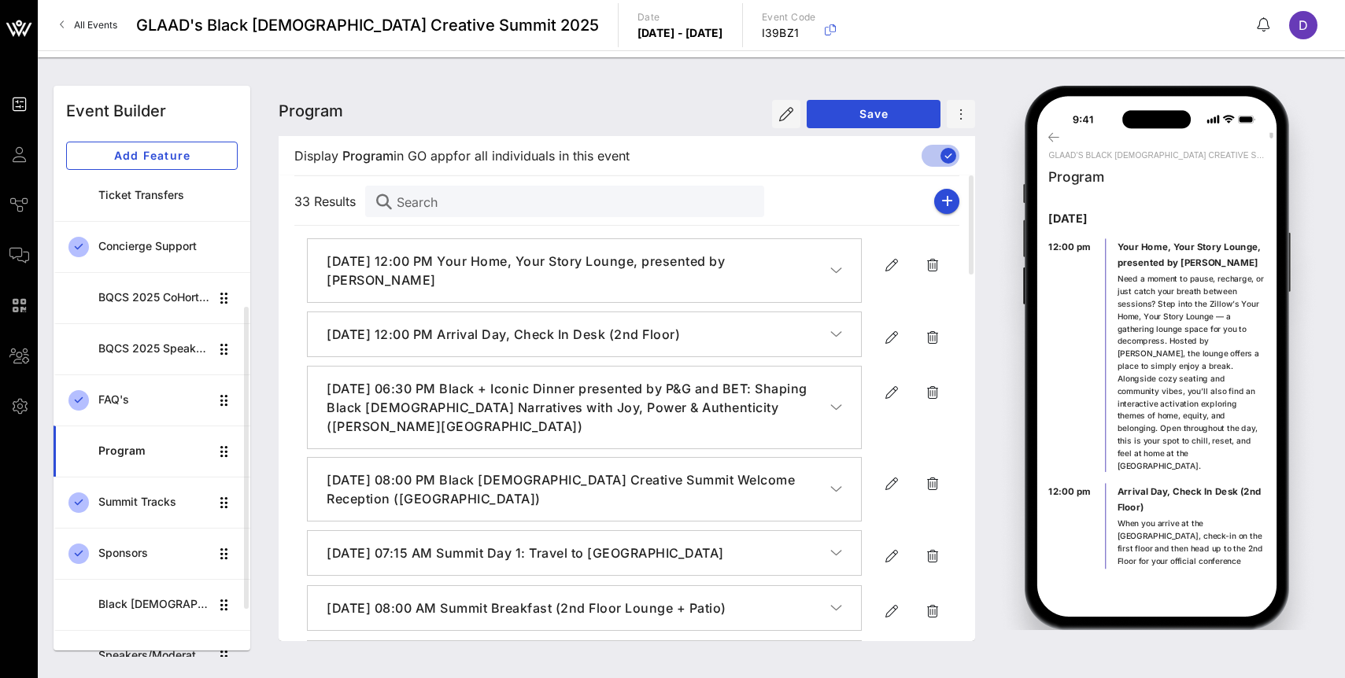
scroll to position [0, 0]
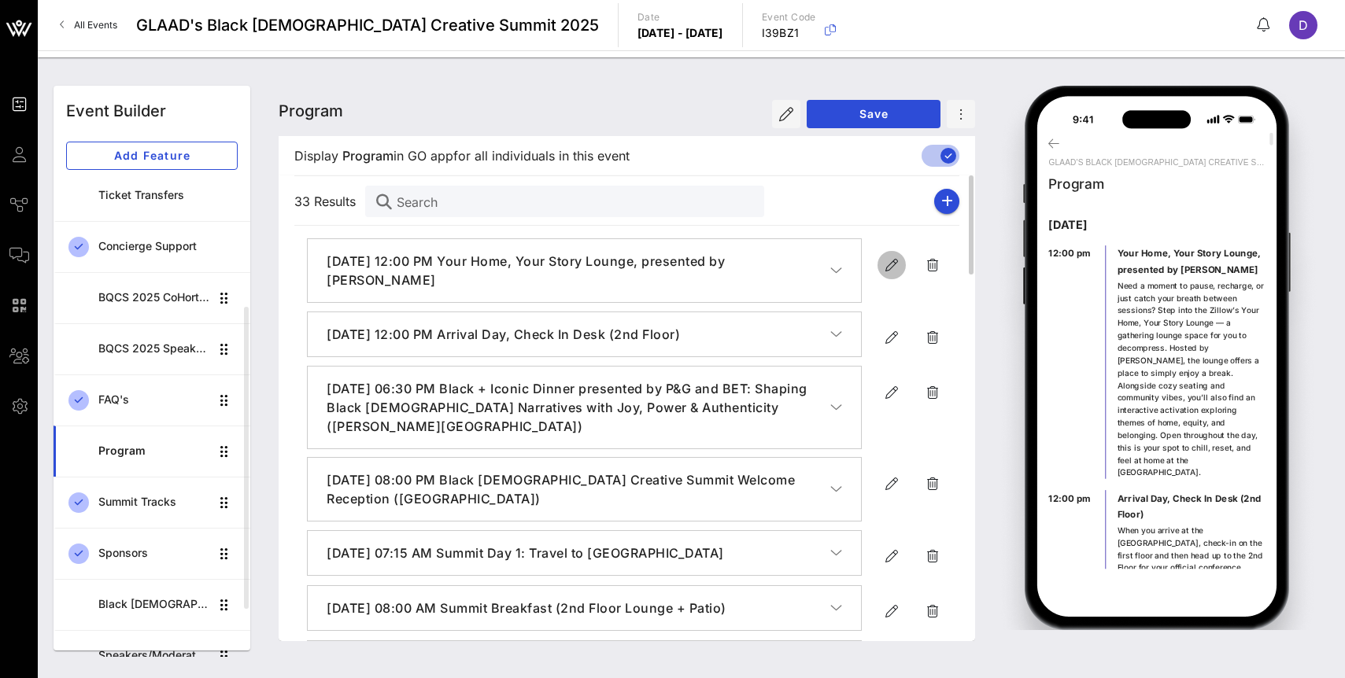
click at [884, 269] on icon "button" at bounding box center [891, 265] width 19 height 19
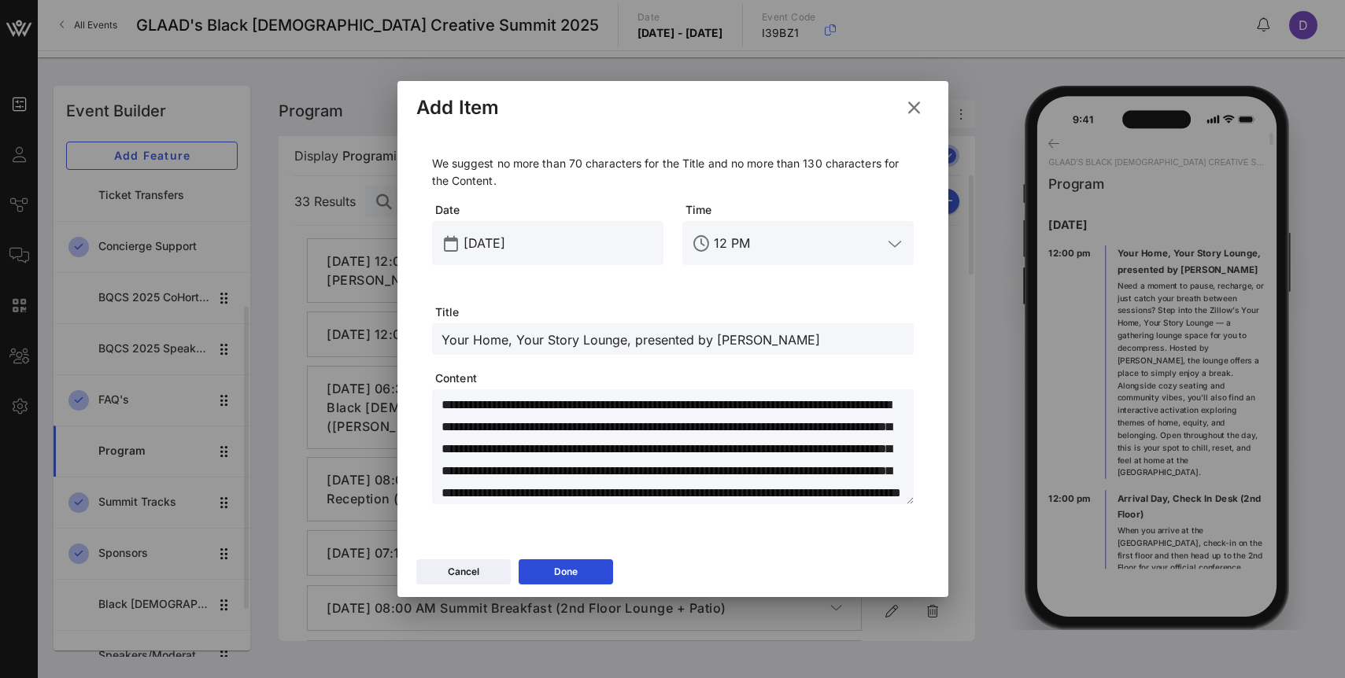
click at [723, 243] on input "12 PM" at bounding box center [798, 243] width 168 height 25
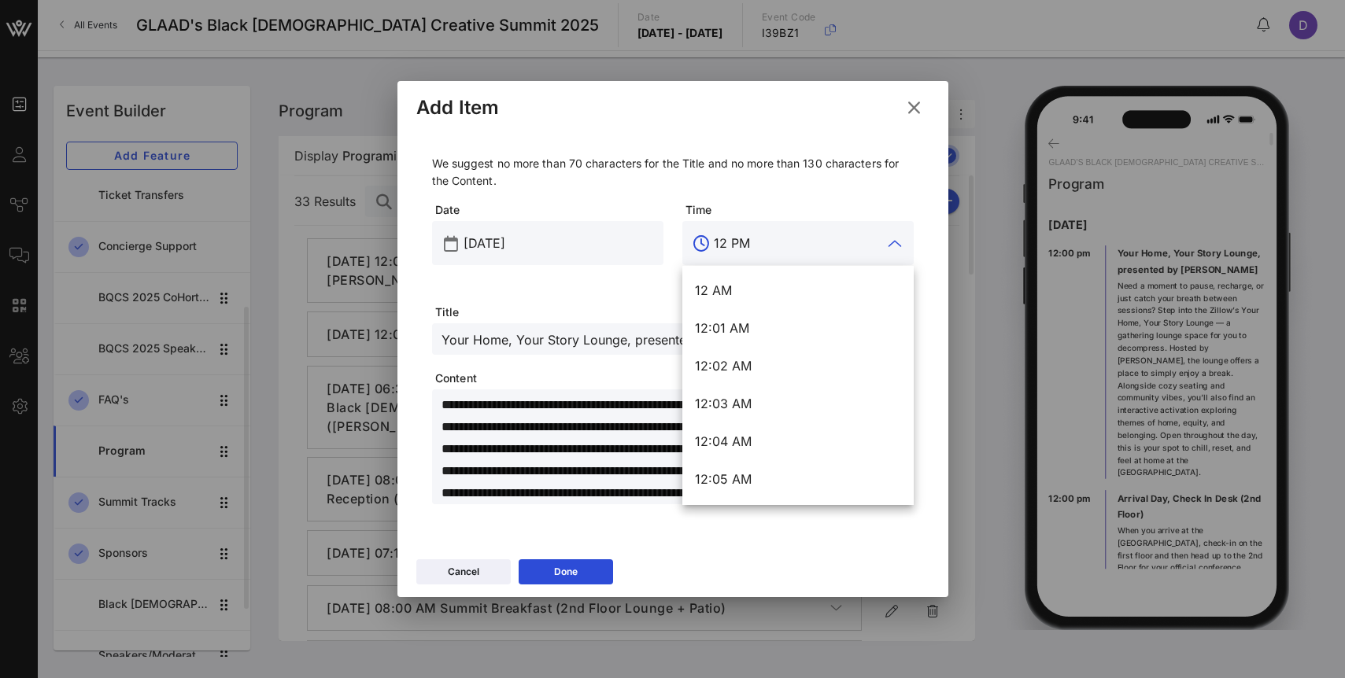
click at [728, 245] on input "12 PM" at bounding box center [798, 243] width 168 height 25
click at [737, 332] on div "12:01 AM" at bounding box center [798, 328] width 206 height 15
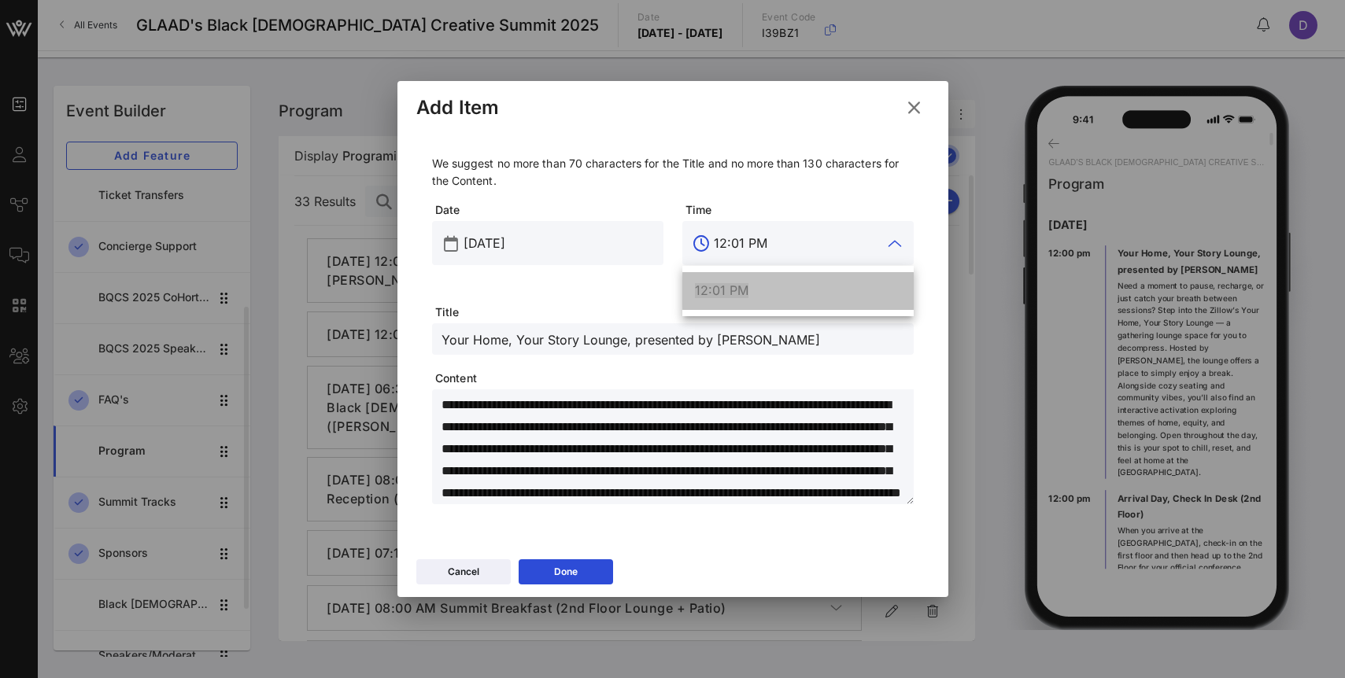
click at [758, 287] on div "12:01 PM" at bounding box center [798, 290] width 206 height 15
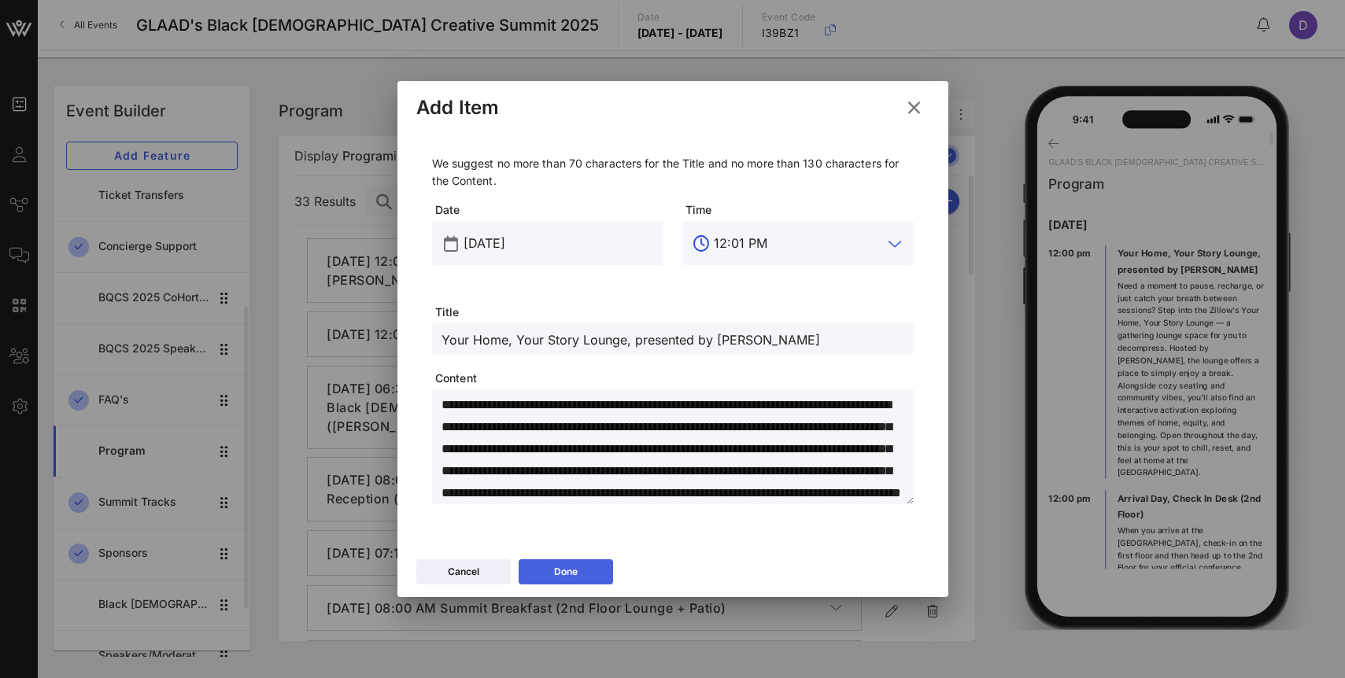
click at [600, 574] on button "Done" at bounding box center [566, 571] width 94 height 25
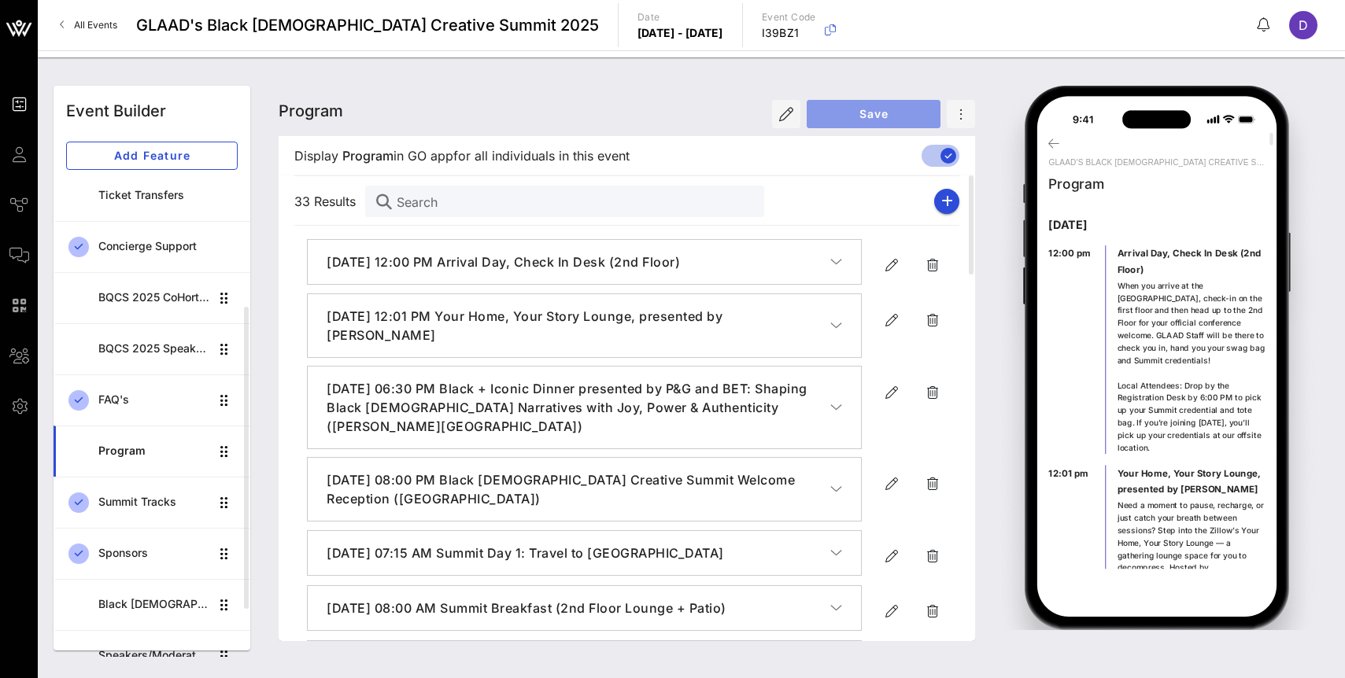
click at [888, 109] on span "Save" at bounding box center [873, 113] width 109 height 13
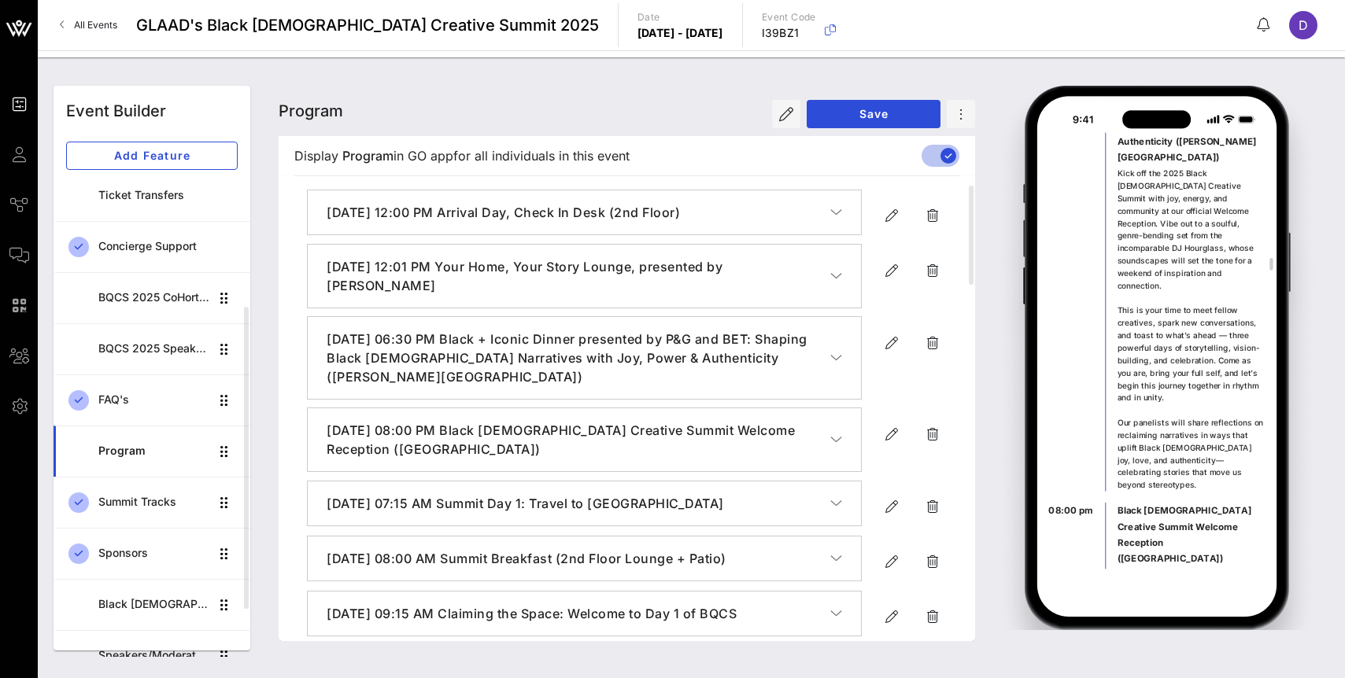
scroll to position [845, 0]
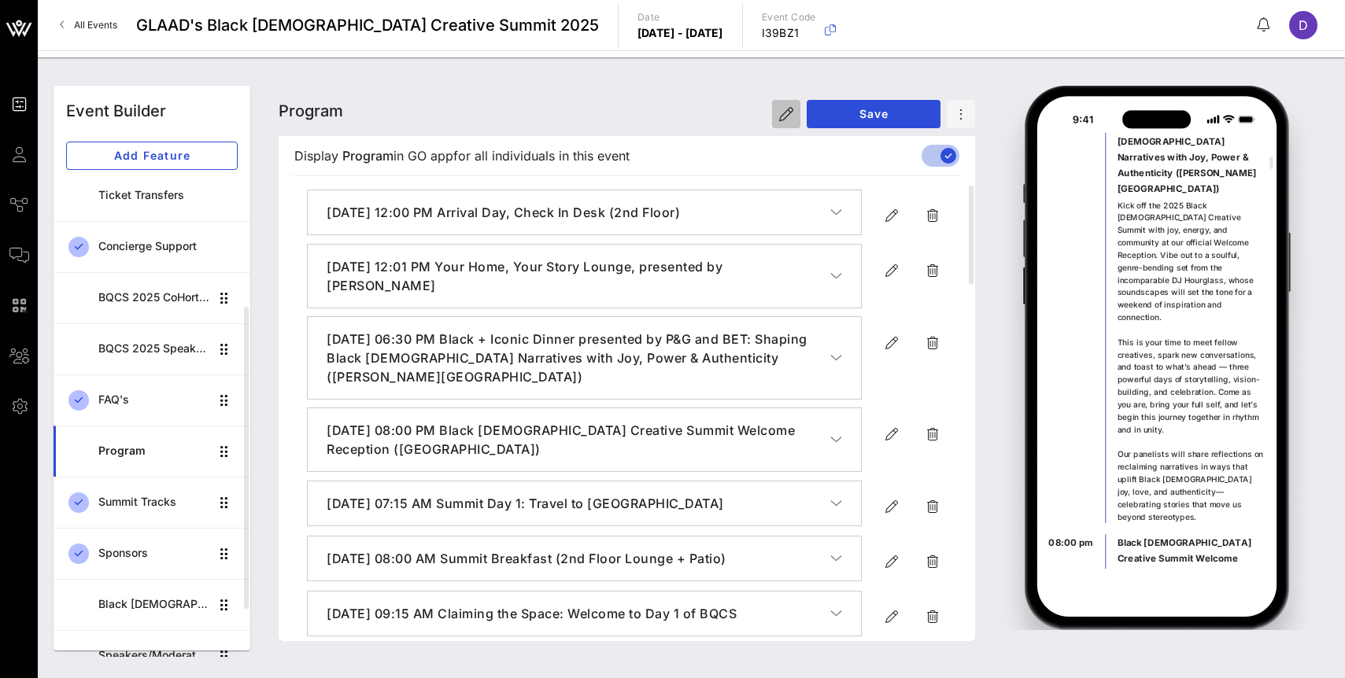
click at [791, 111] on icon "button" at bounding box center [786, 114] width 14 height 14
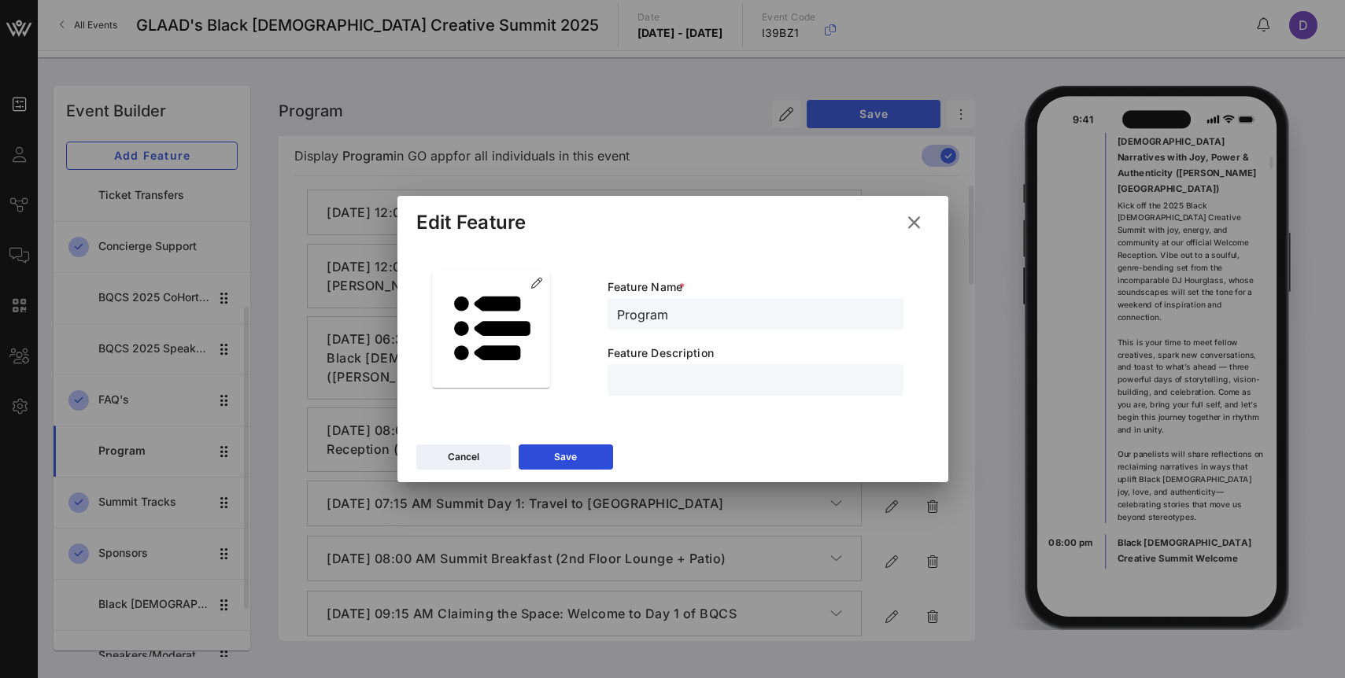
click at [622, 319] on input "Program" at bounding box center [755, 314] width 277 height 20
click at [614, 312] on div "Program" at bounding box center [755, 313] width 296 height 31
click at [622, 312] on input "Program" at bounding box center [755, 314] width 277 height 20
click at [569, 452] on button "Save" at bounding box center [566, 457] width 94 height 25
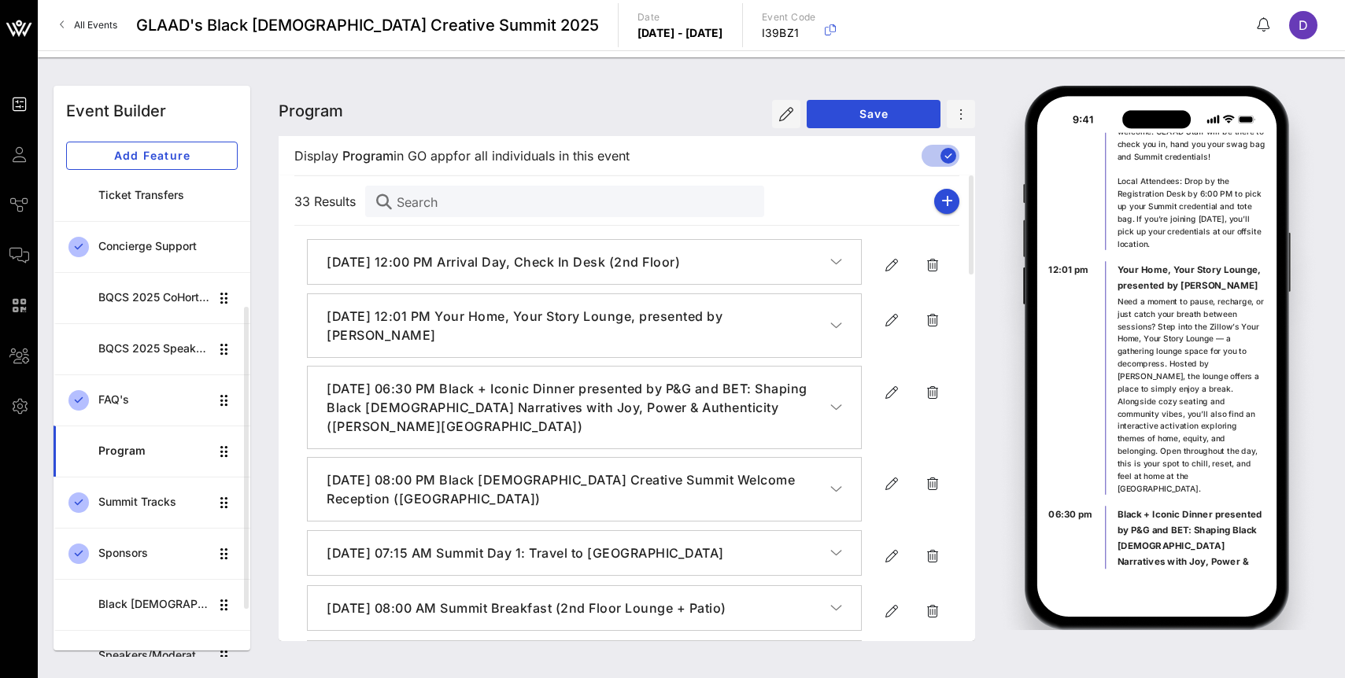
scroll to position [0, 0]
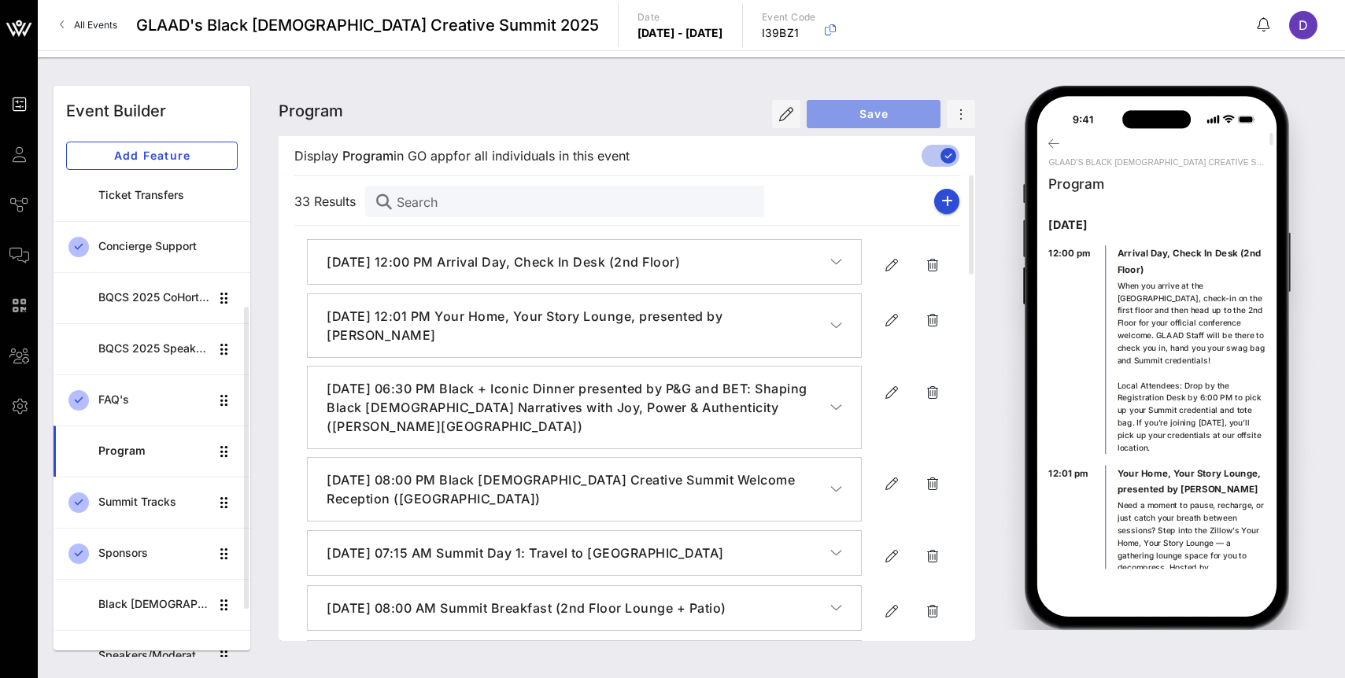
click at [864, 114] on span "Save" at bounding box center [873, 113] width 109 height 13
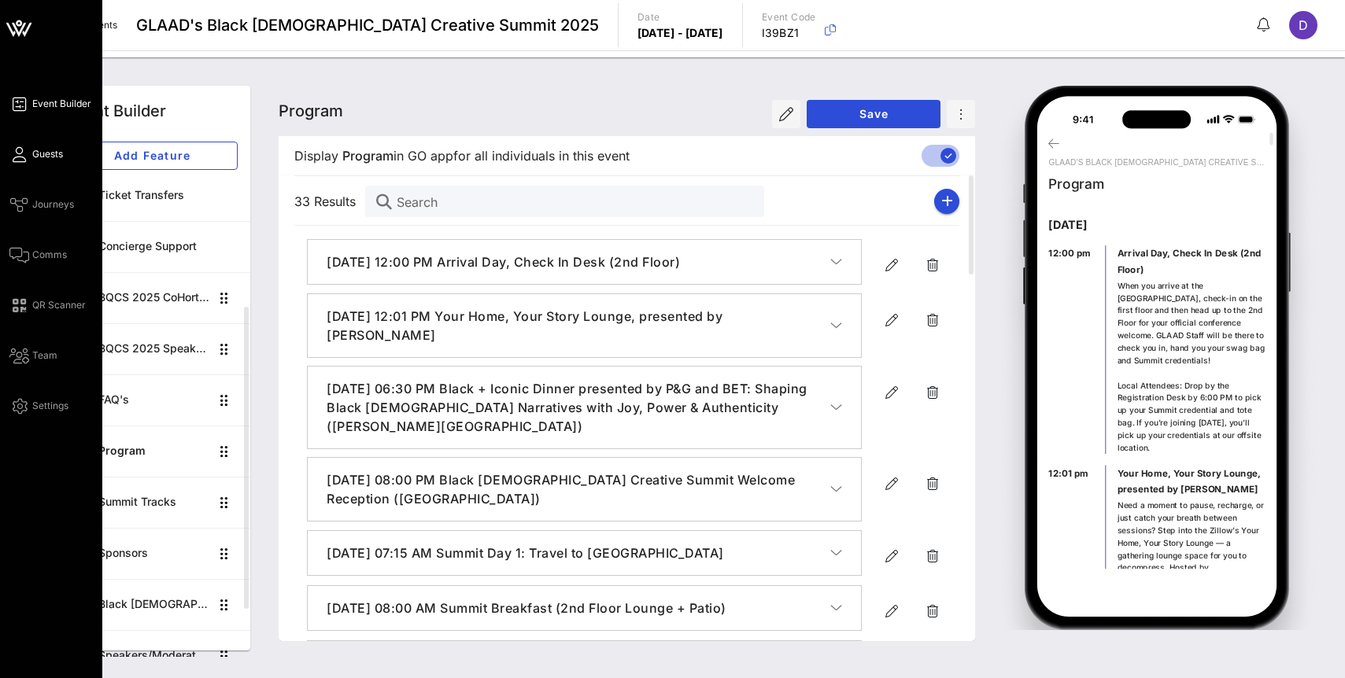
click at [17, 154] on icon at bounding box center [19, 154] width 20 height 2
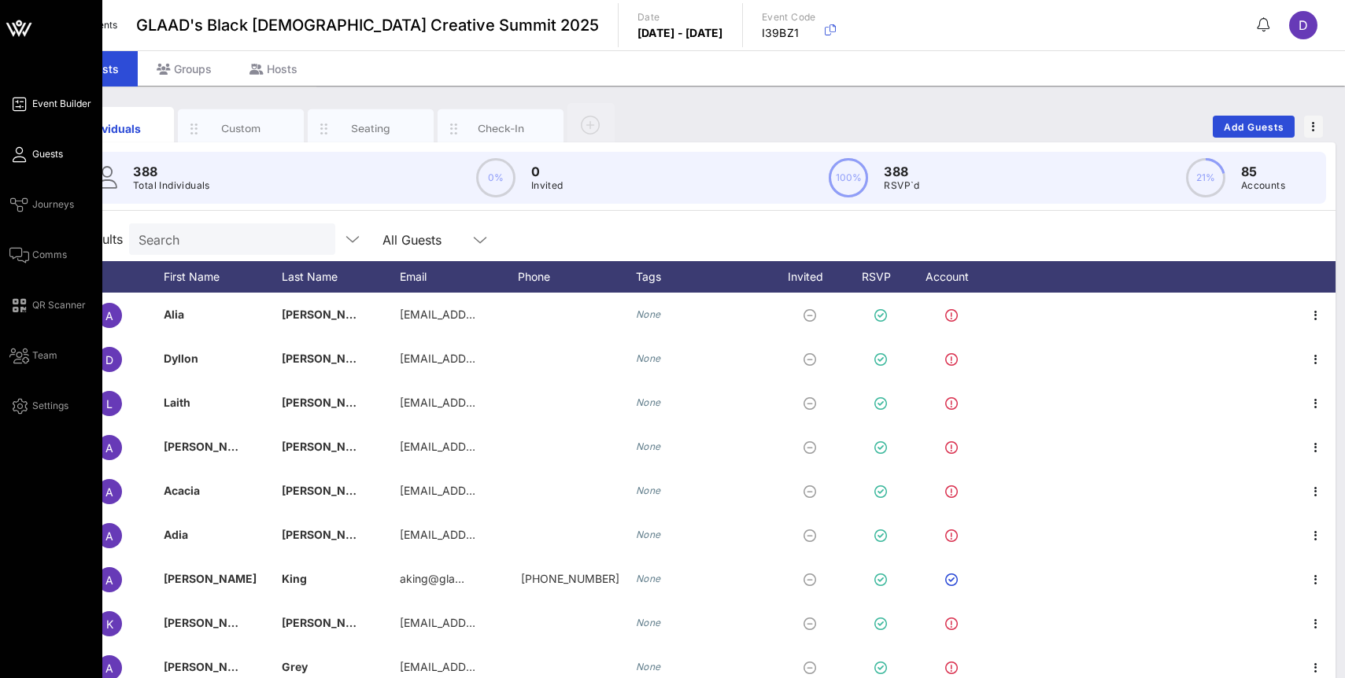
click at [49, 102] on span "Event Builder" at bounding box center [61, 104] width 59 height 14
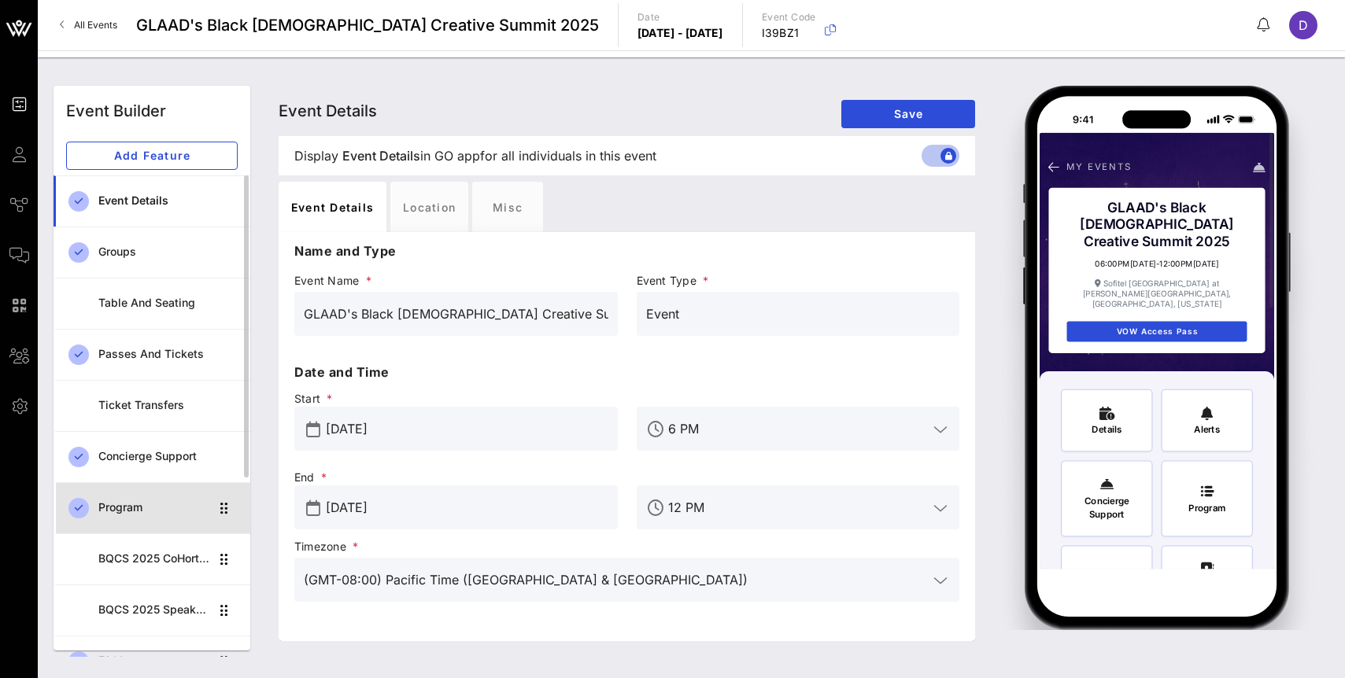
click at [132, 503] on div "Program" at bounding box center [153, 507] width 111 height 13
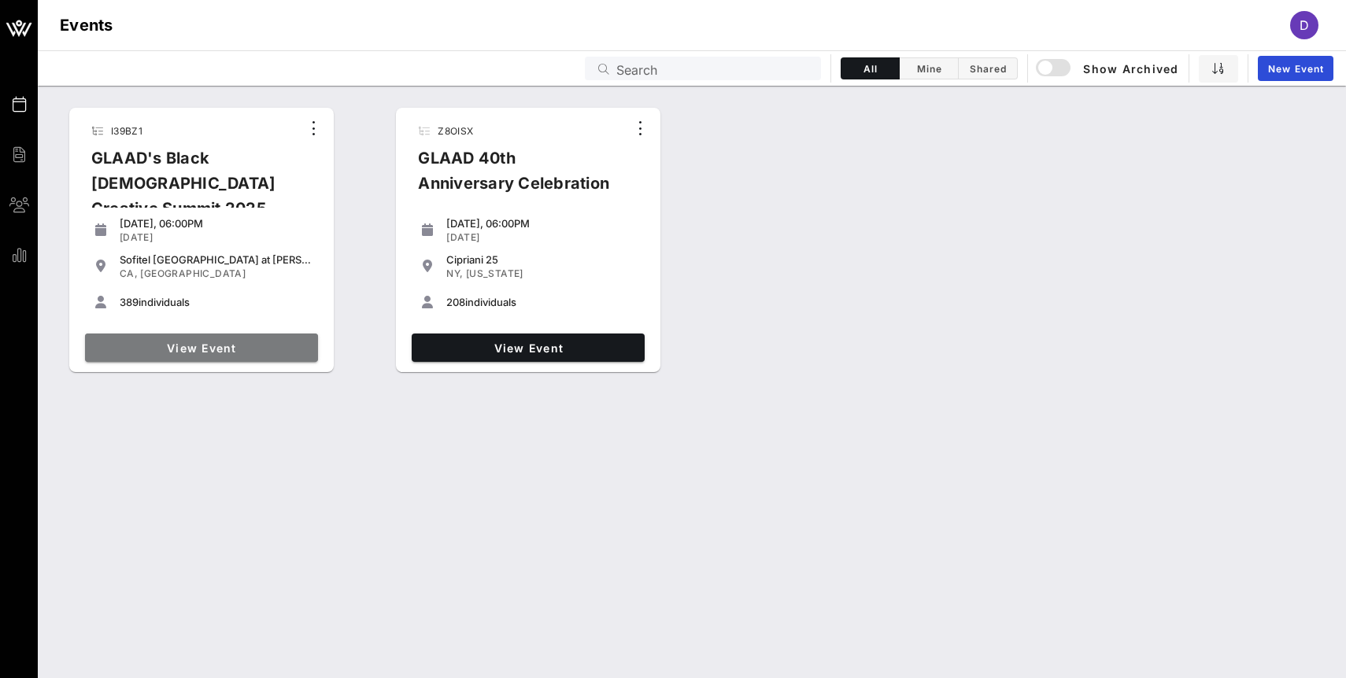
click at [246, 353] on span "View Event" at bounding box center [201, 348] width 220 height 13
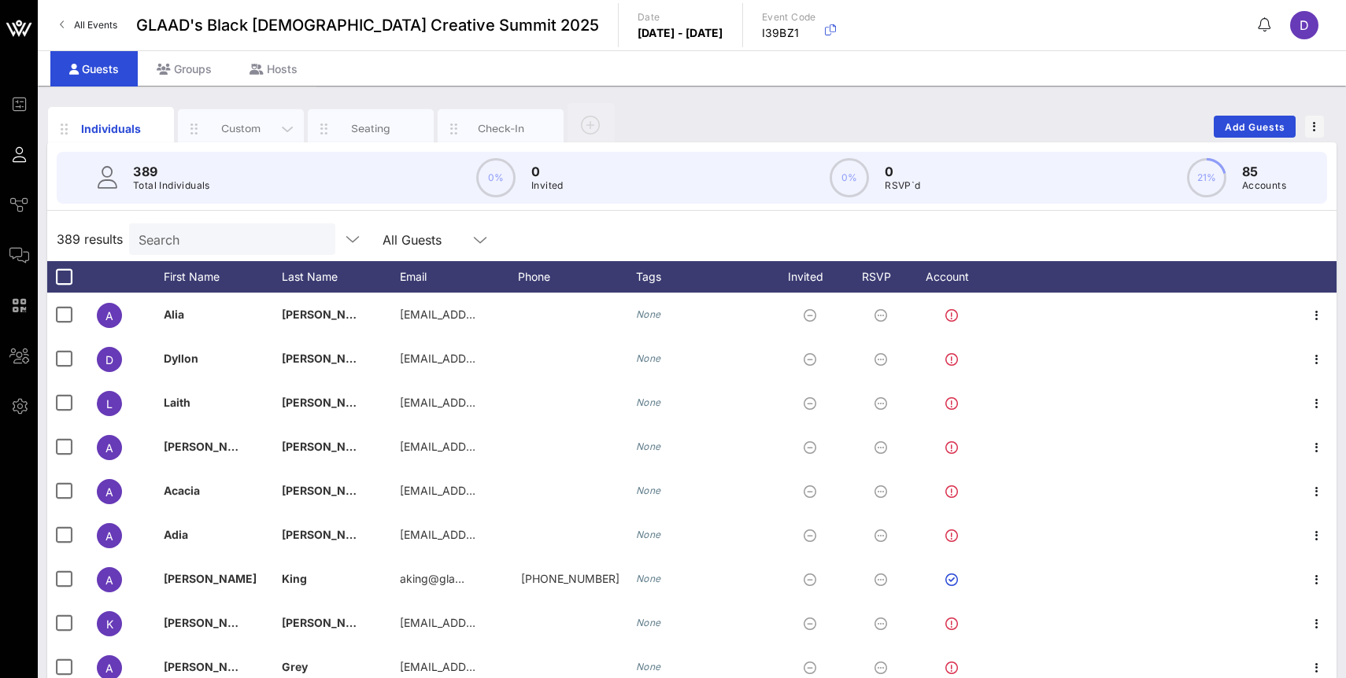
click at [235, 125] on div "Custom" at bounding box center [241, 128] width 70 height 15
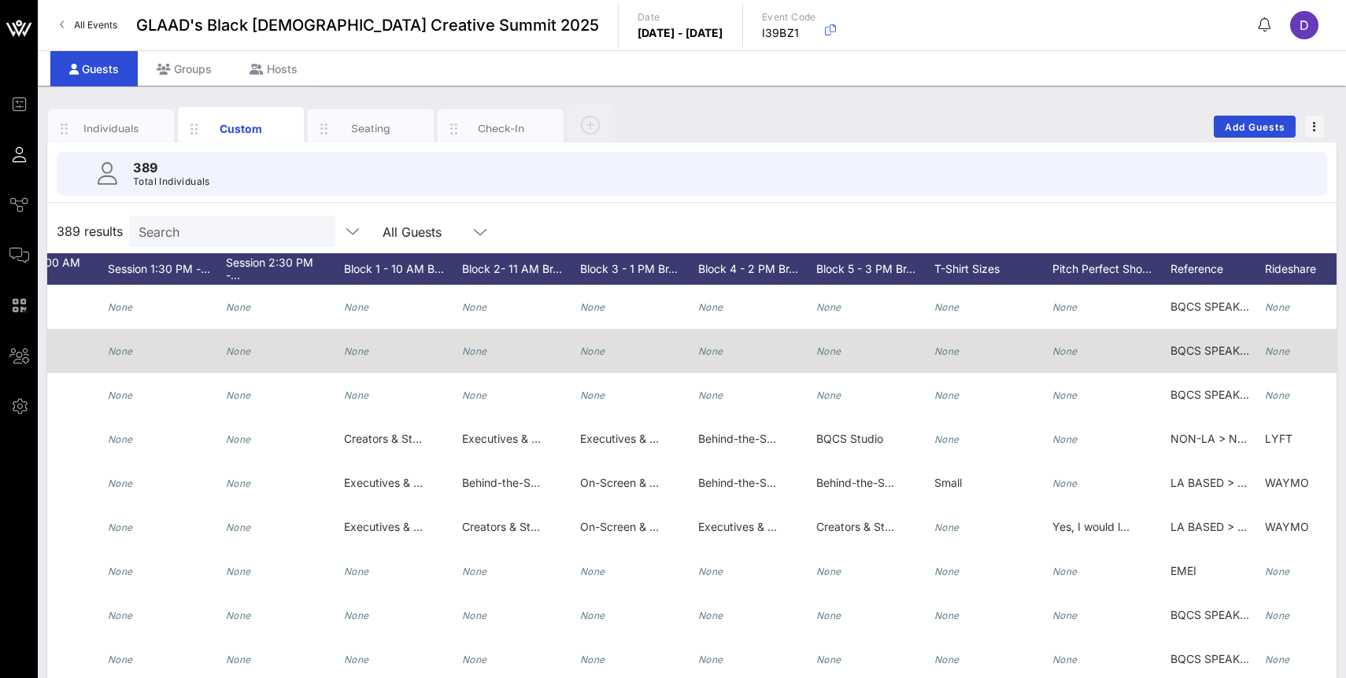
scroll to position [0, 2235]
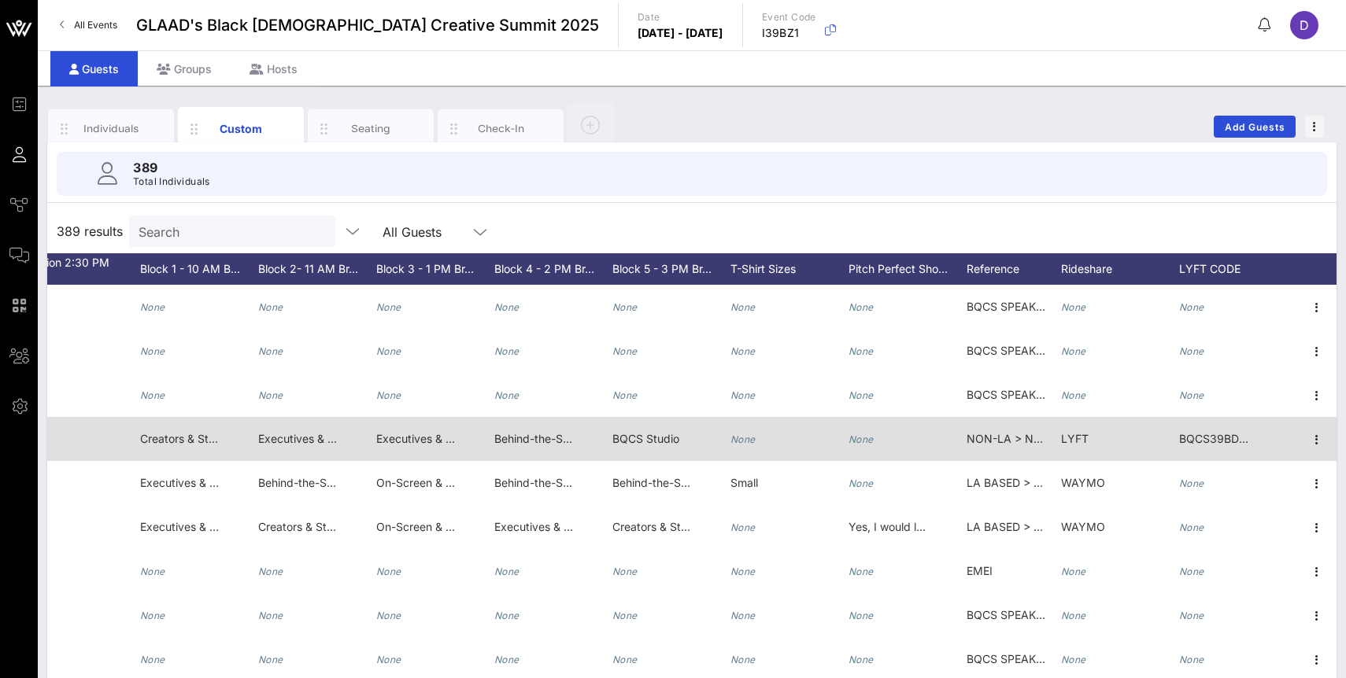
click at [1072, 438] on span "LYFT" at bounding box center [1075, 438] width 28 height 13
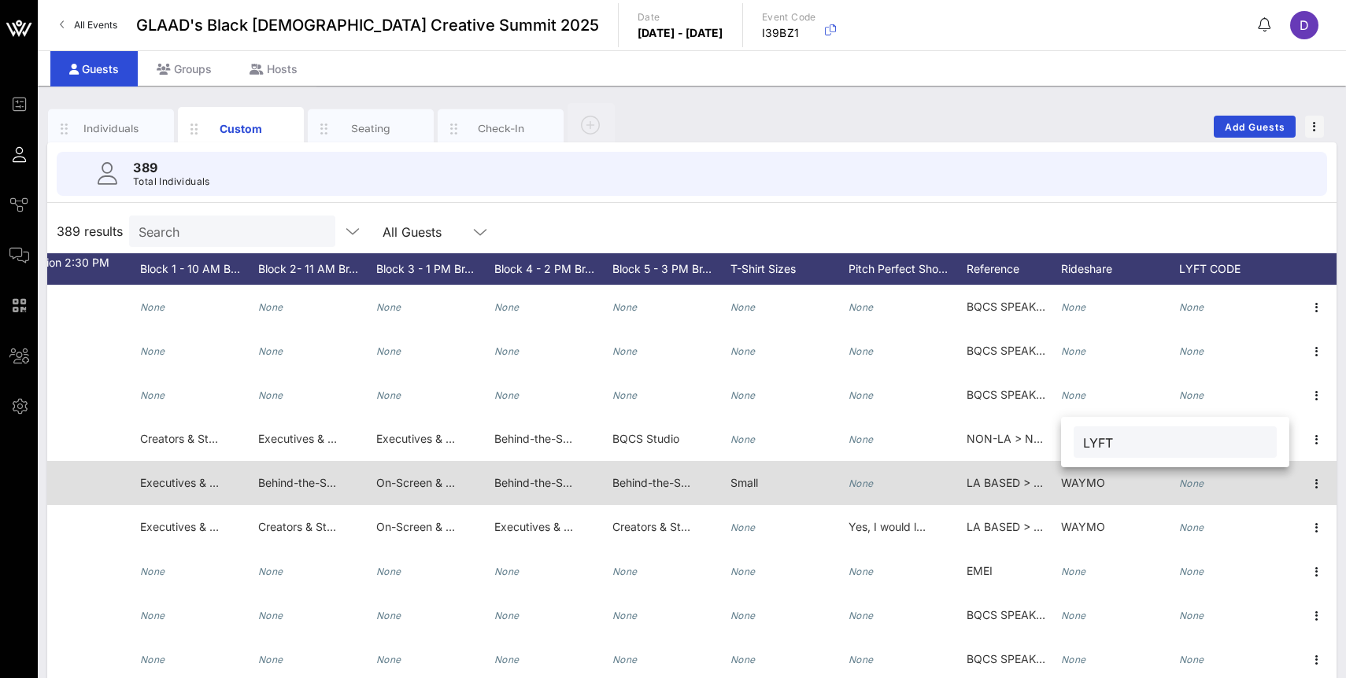
click at [1087, 484] on span "WAYMO" at bounding box center [1083, 482] width 44 height 13
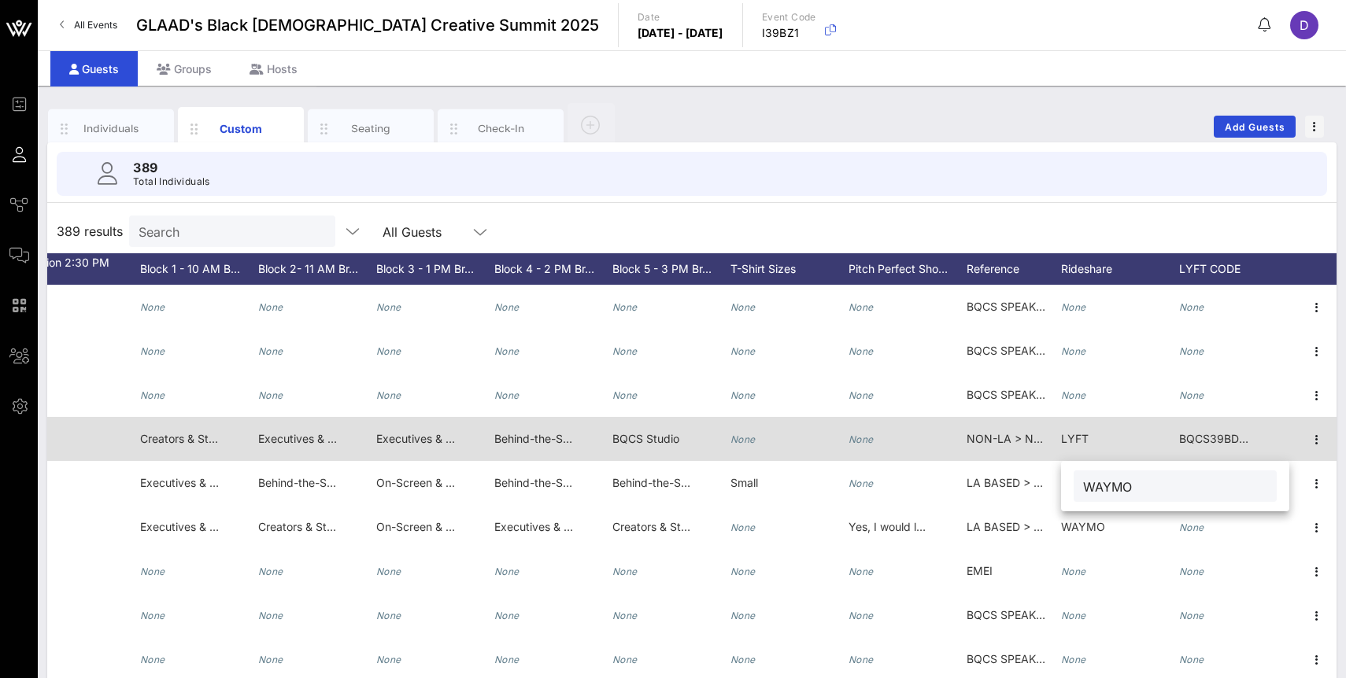
click at [1077, 444] on span "LYFT" at bounding box center [1075, 438] width 28 height 13
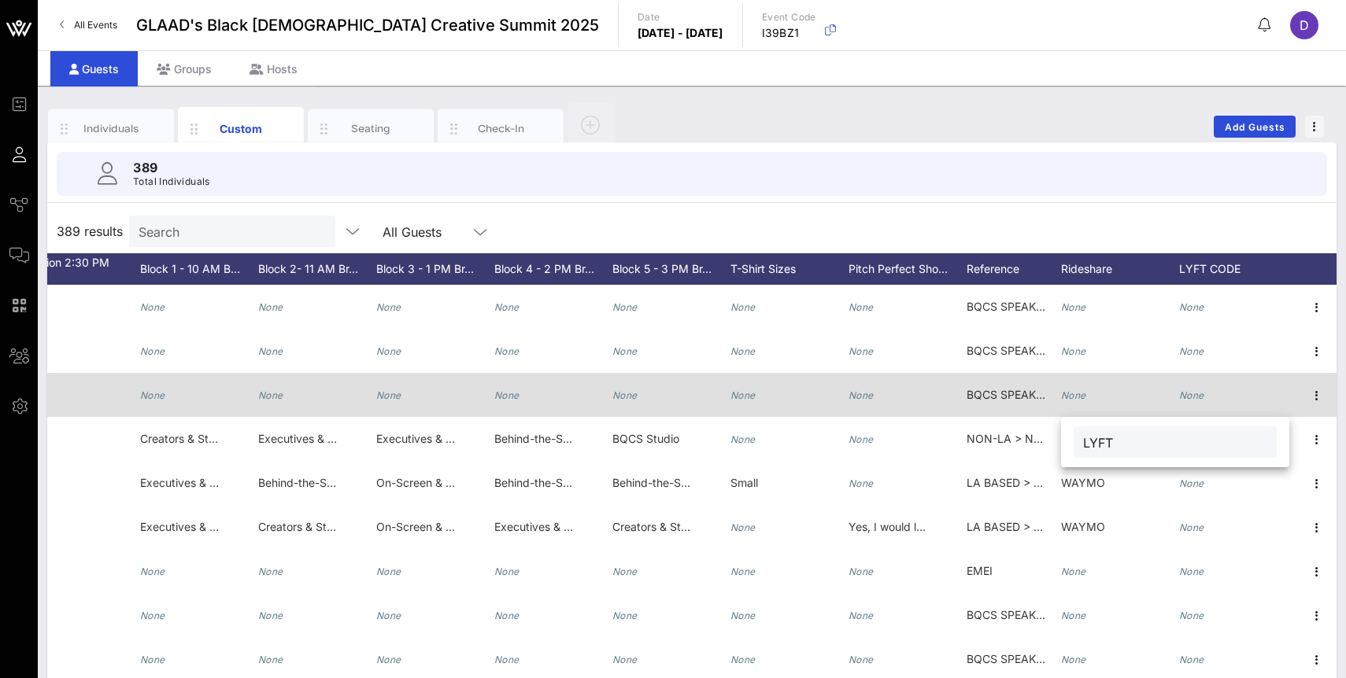
click at [1069, 395] on icon "None" at bounding box center [1073, 396] width 25 height 12
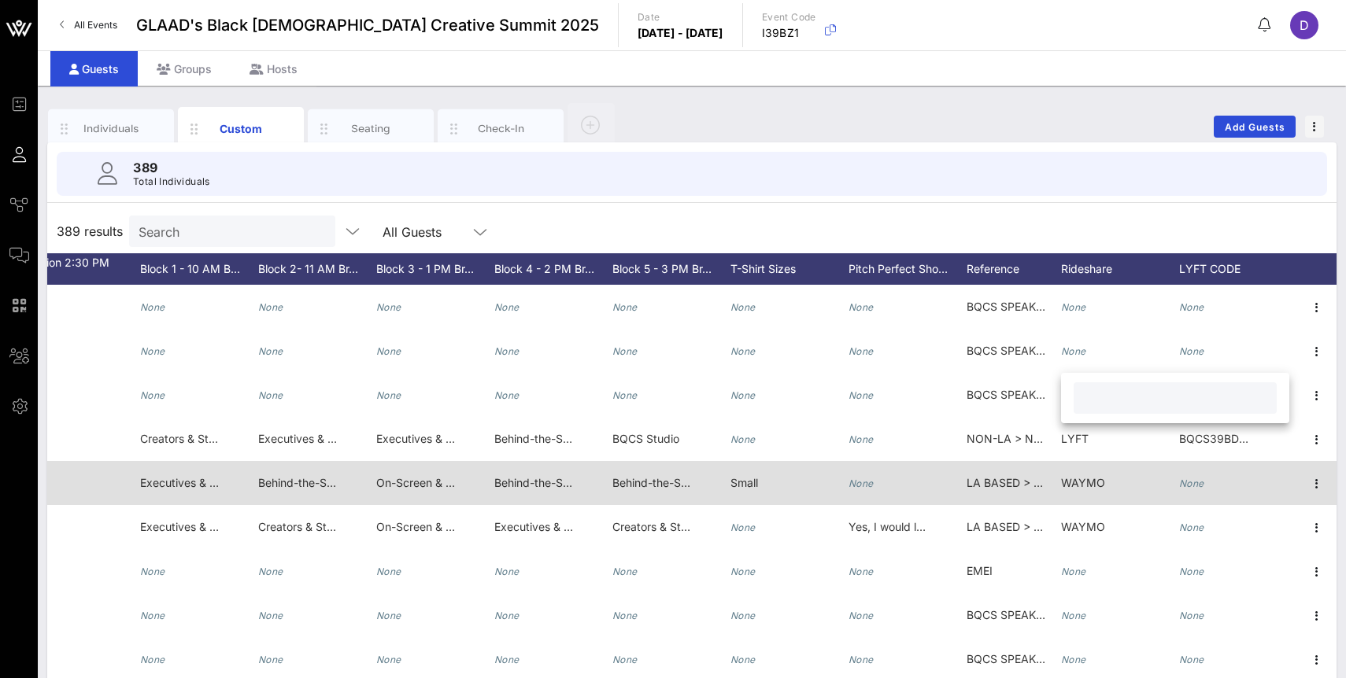
click at [1081, 480] on span "WAYMO" at bounding box center [1083, 482] width 44 height 13
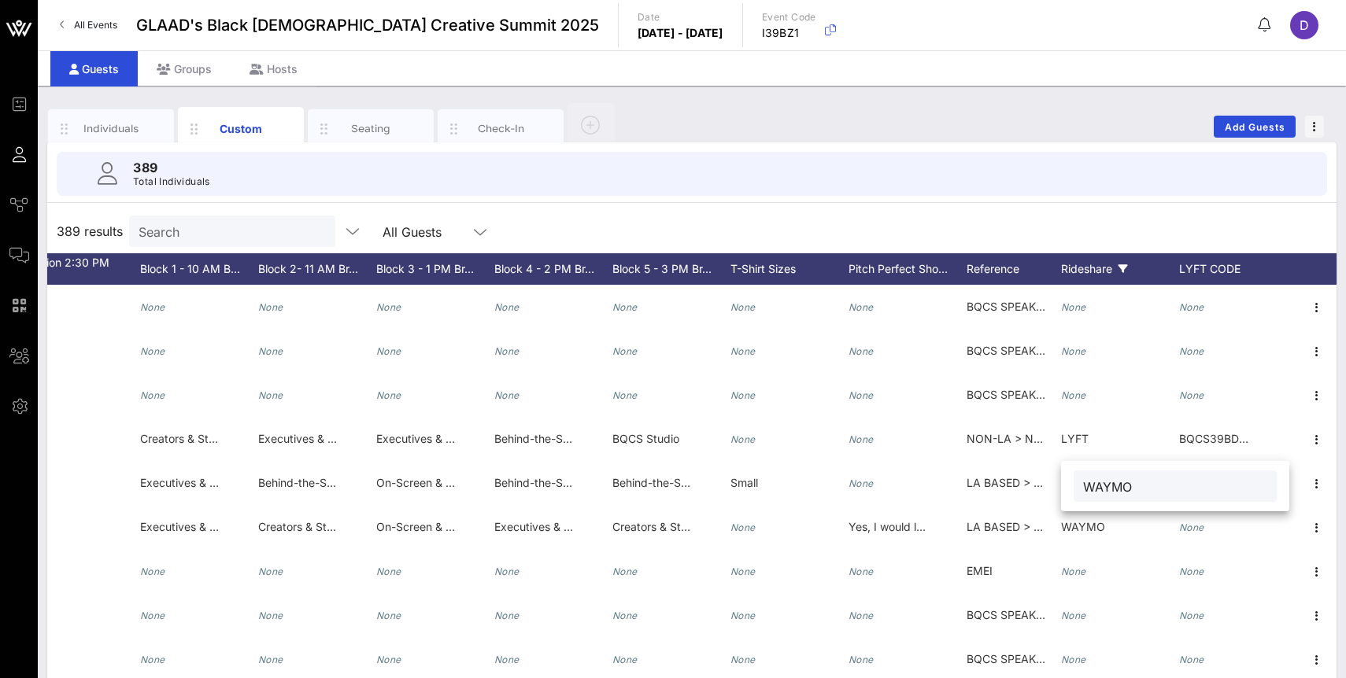
click at [1088, 273] on div "Rideshare" at bounding box center [1120, 268] width 118 height 31
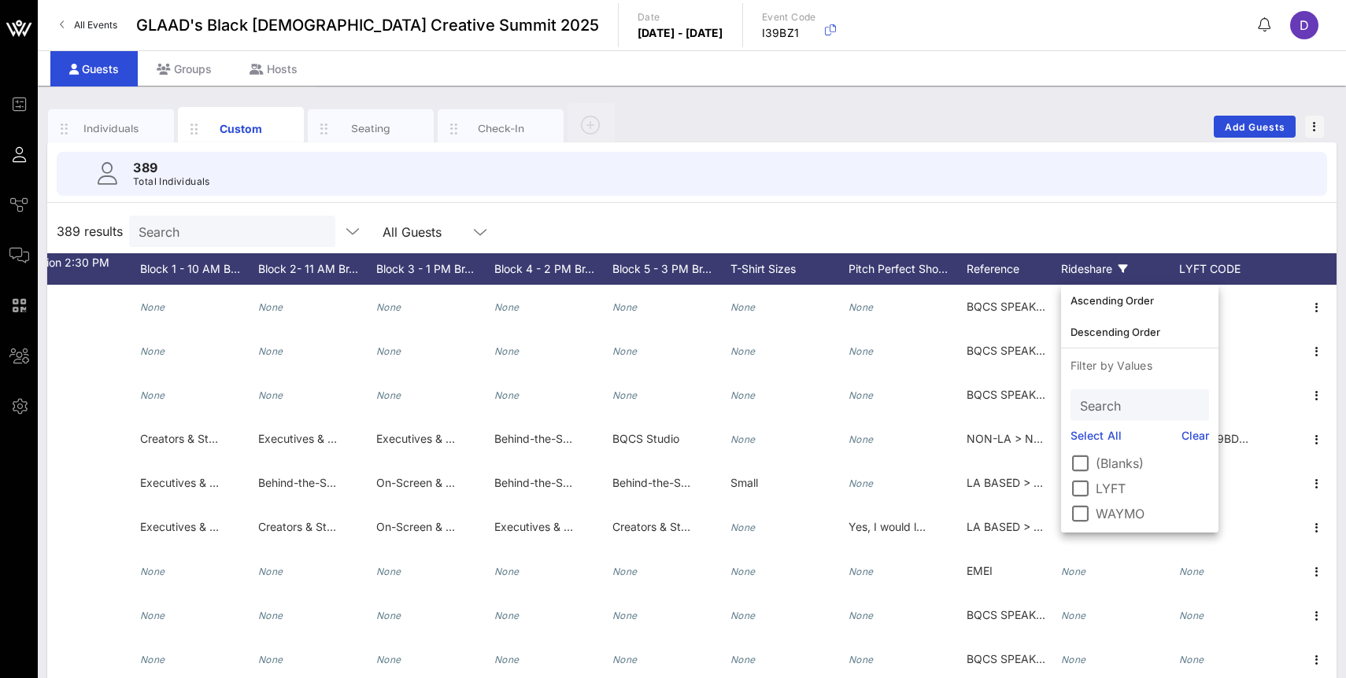
click at [1088, 273] on div "Rideshare" at bounding box center [1120, 268] width 118 height 31
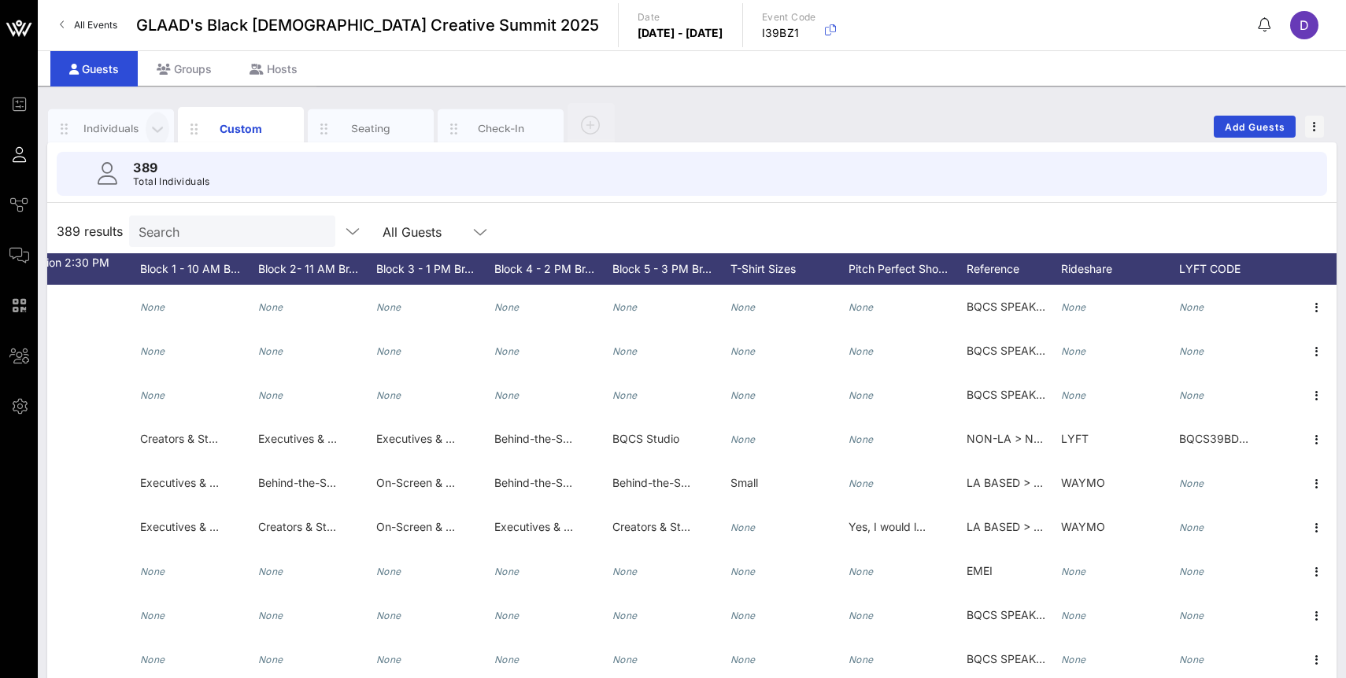
click at [158, 131] on icon "button" at bounding box center [157, 128] width 19 height 17
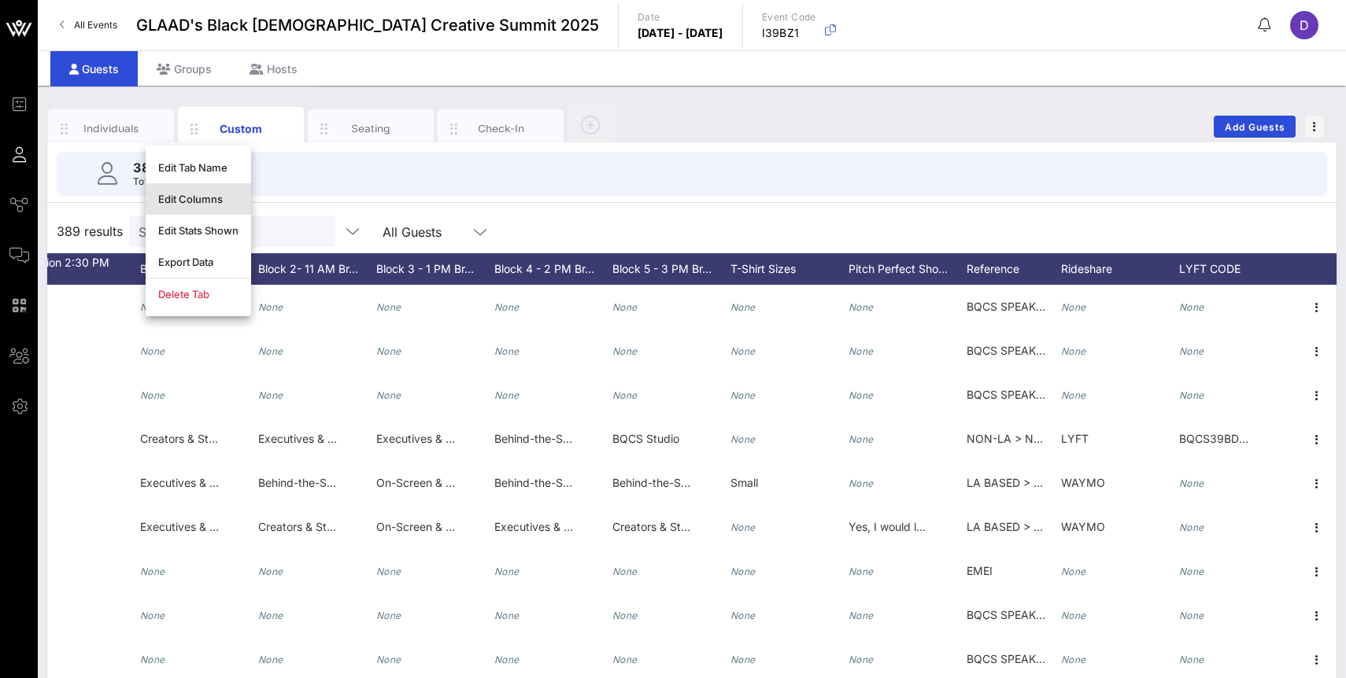
click at [212, 194] on div "Edit Columns" at bounding box center [198, 199] width 80 height 13
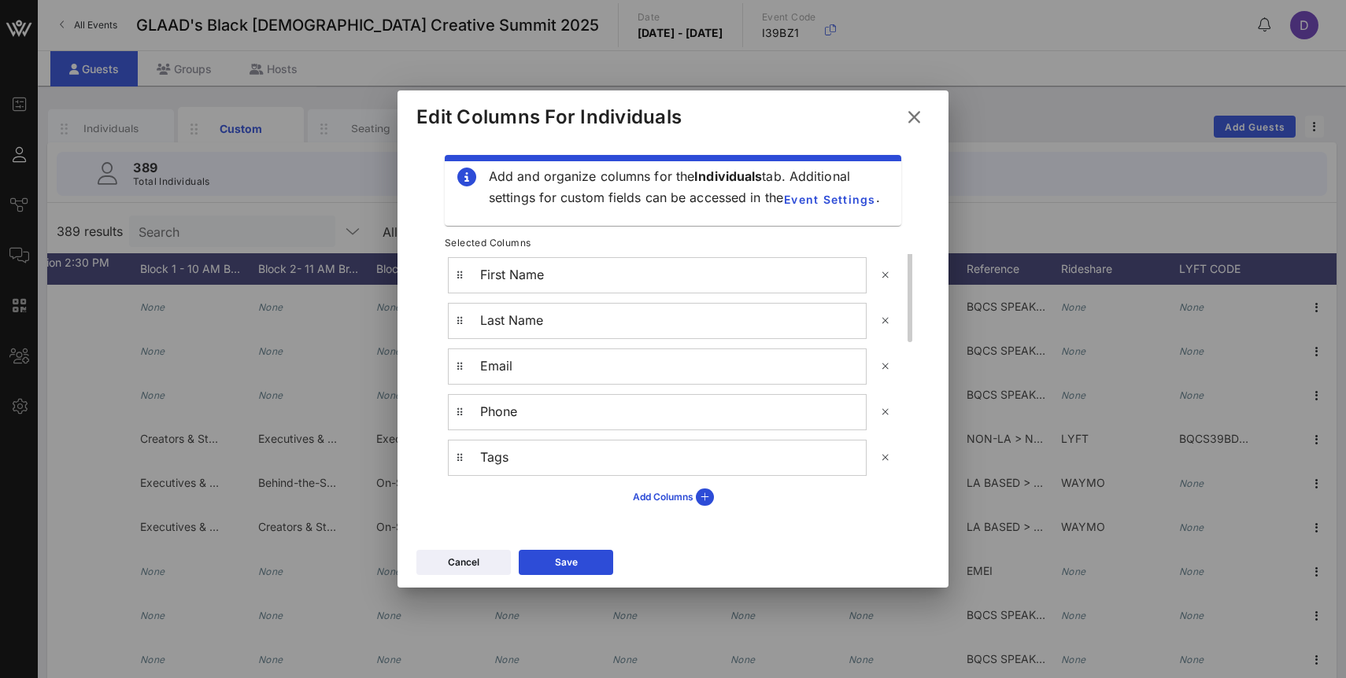
scroll to position [110, 0]
click at [654, 492] on div "Add Columns" at bounding box center [673, 497] width 81 height 17
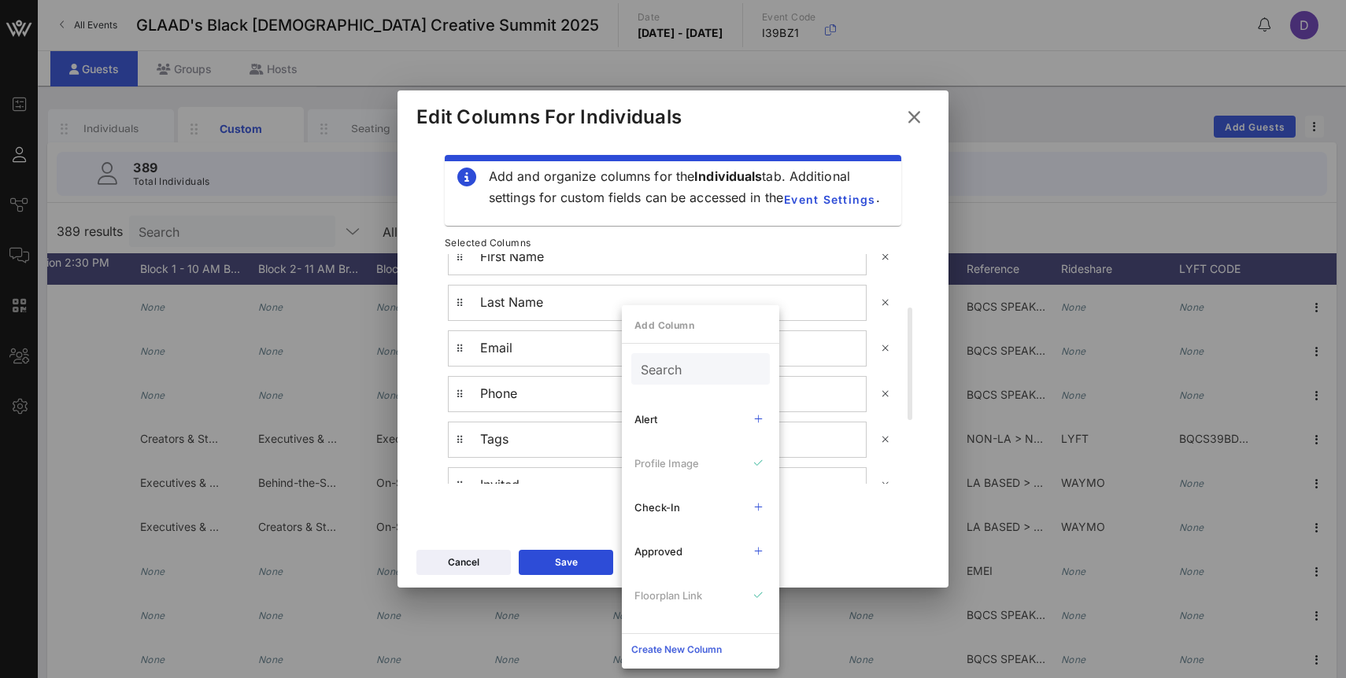
click at [676, 645] on icon at bounding box center [676, 649] width 11 height 9
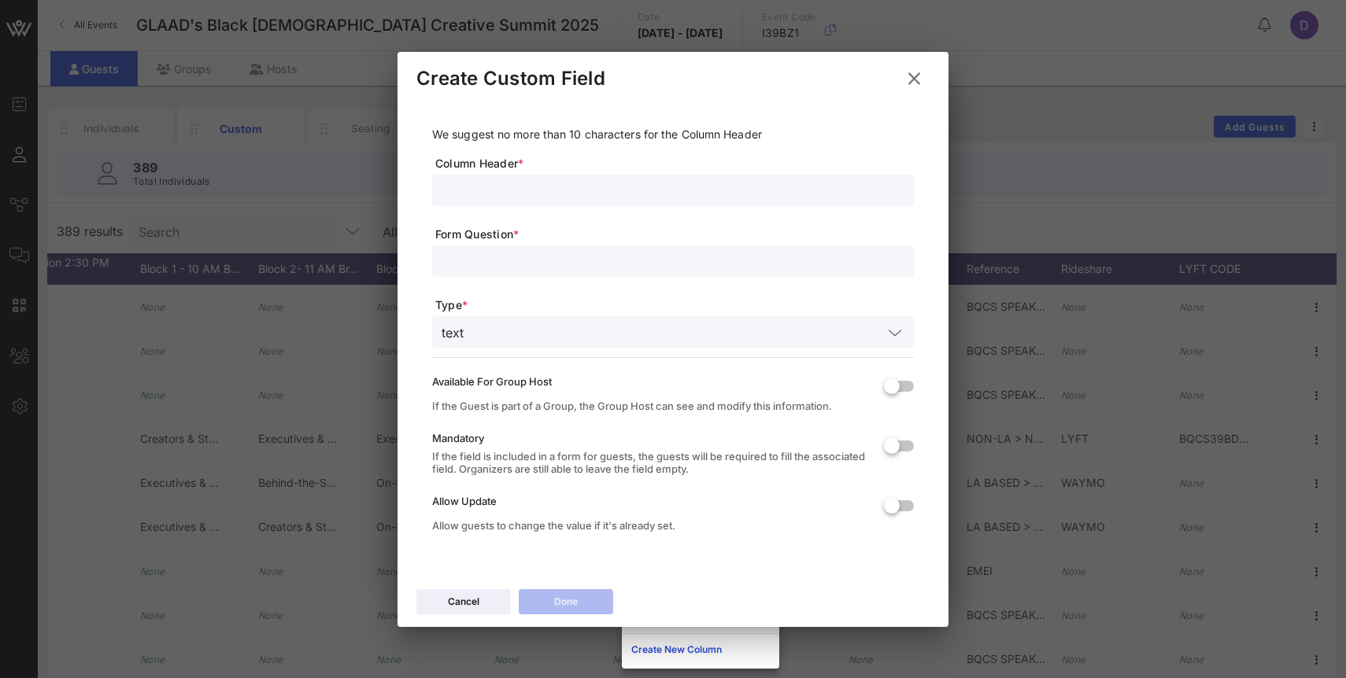
click at [570, 183] on input "text" at bounding box center [672, 190] width 463 height 20
type input "Rideshare - Waymo"
click at [537, 257] on input "text" at bounding box center [672, 261] width 463 height 20
click at [535, 322] on input "text" at bounding box center [676, 332] width 412 height 20
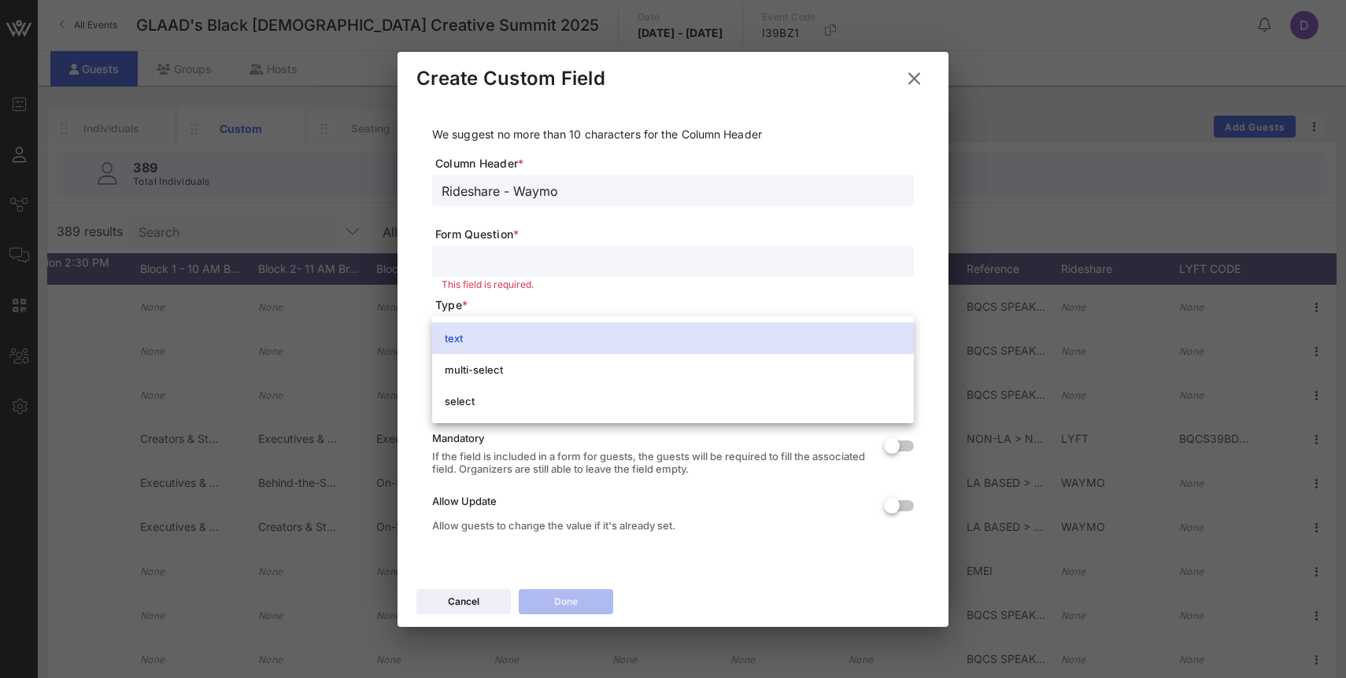
click at [539, 301] on span "Type *" at bounding box center [674, 305] width 478 height 16
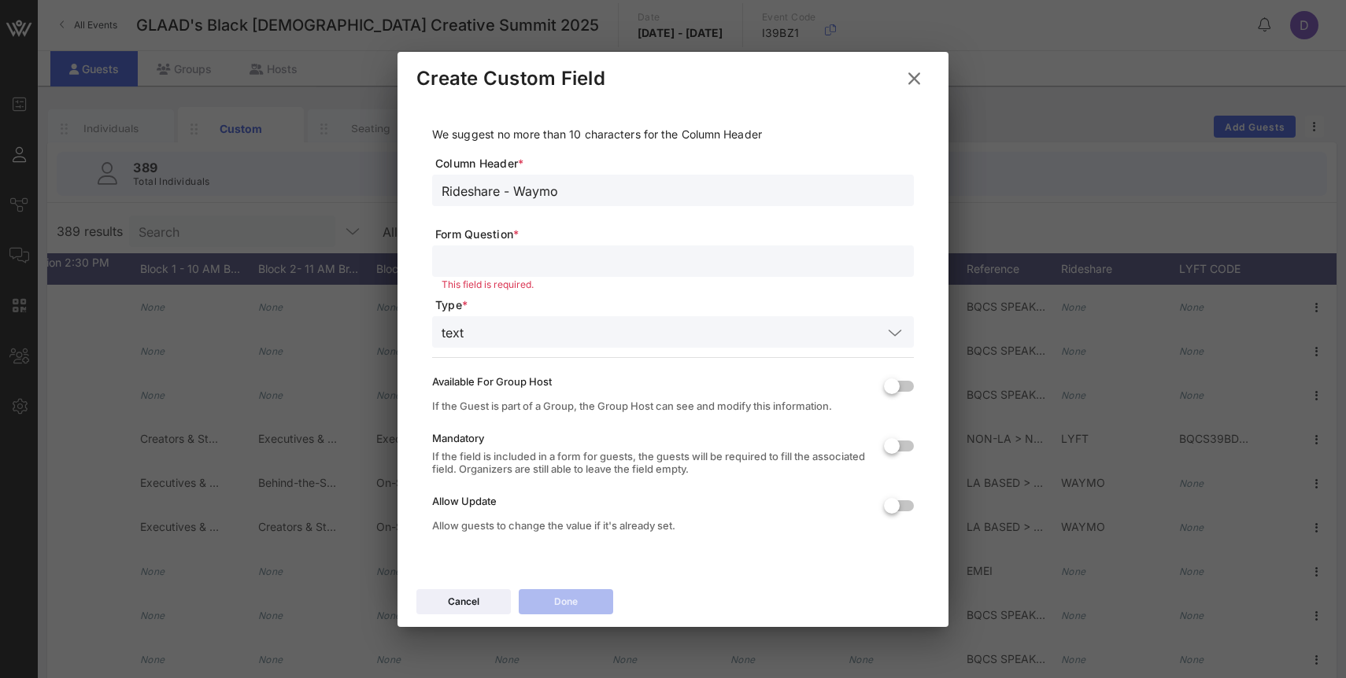
click at [521, 335] on input "text" at bounding box center [676, 332] width 412 height 20
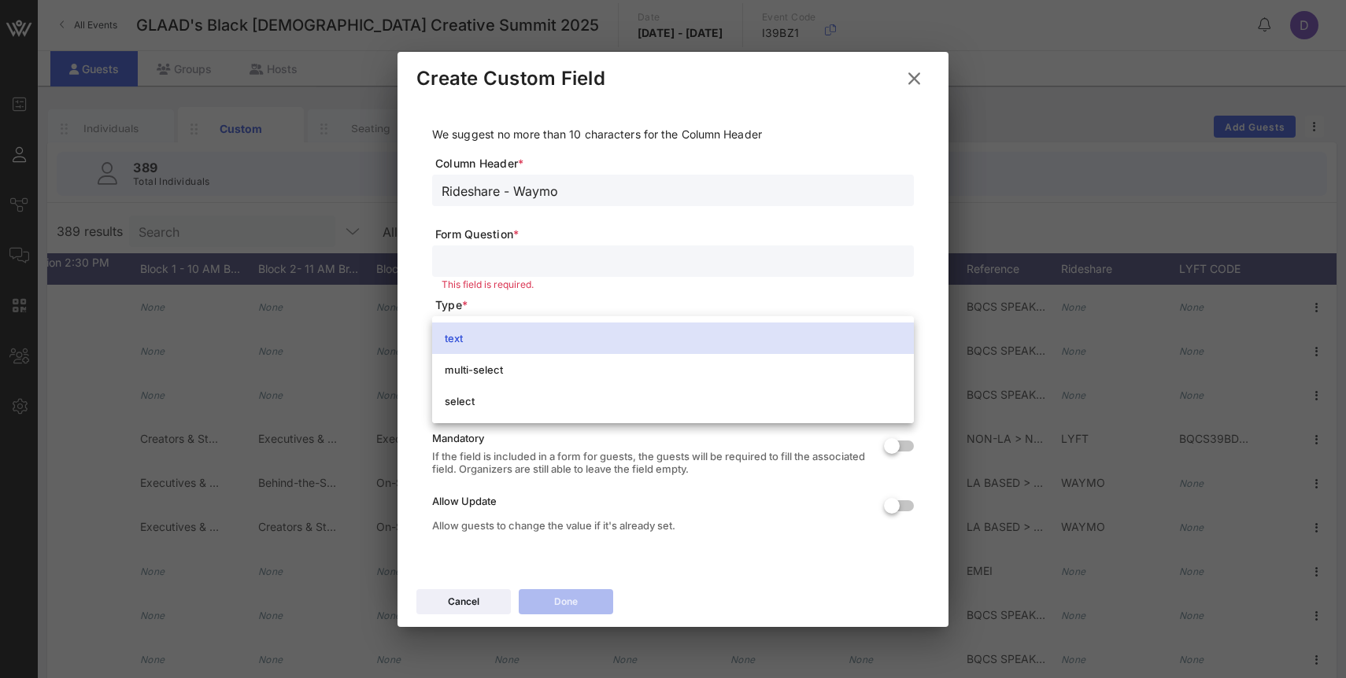
click at [520, 303] on span "Type *" at bounding box center [674, 305] width 478 height 16
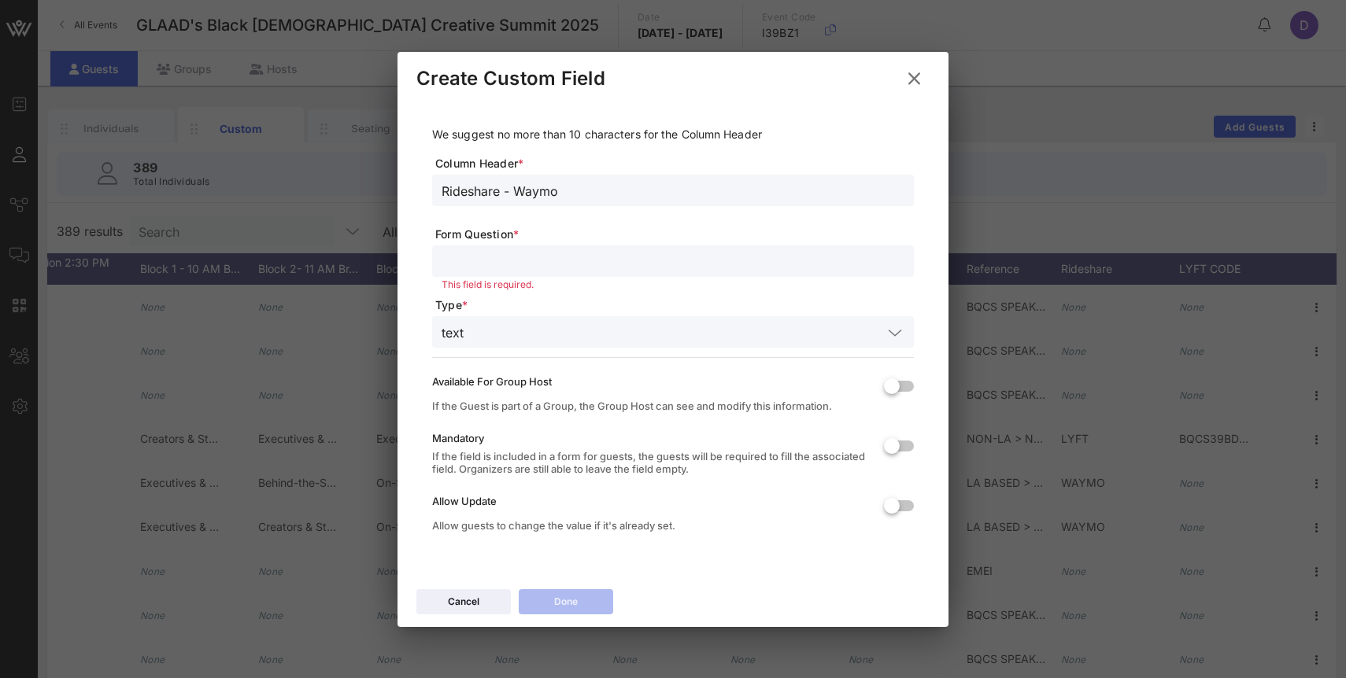
click at [524, 328] on input "text" at bounding box center [676, 332] width 412 height 20
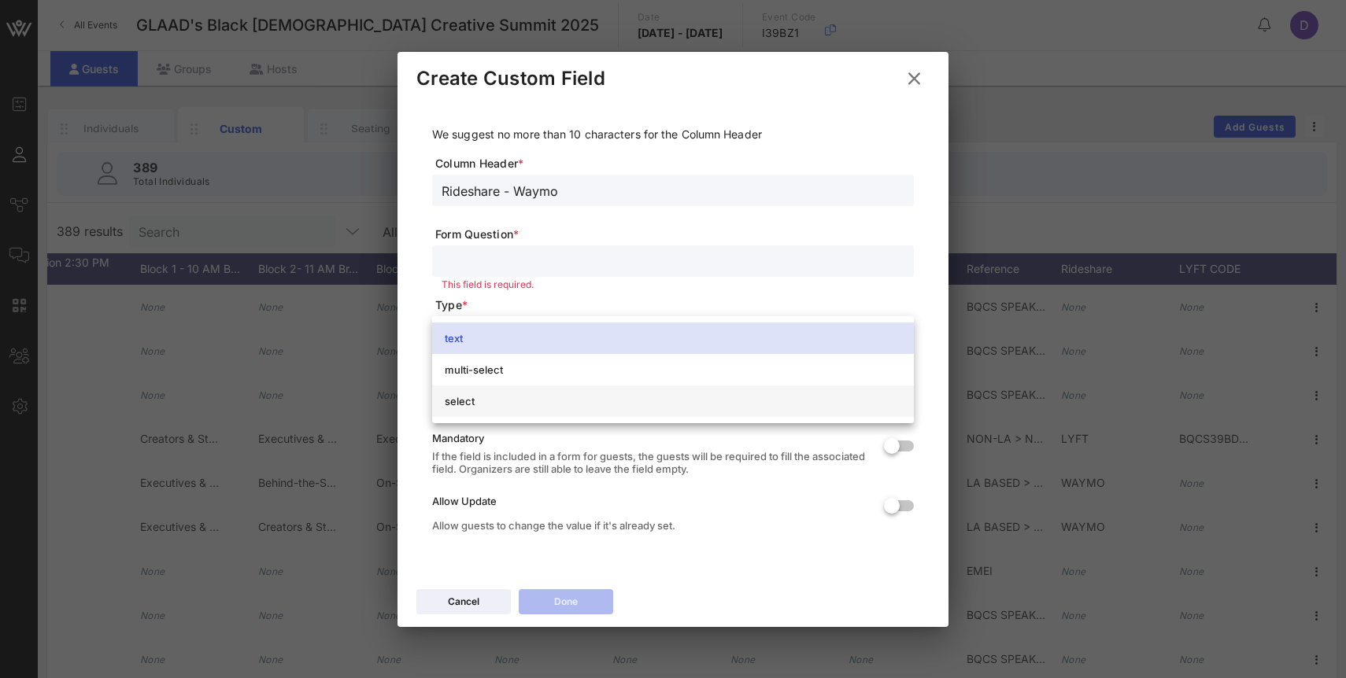
click at [528, 401] on div "select" at bounding box center [673, 401] width 456 height 13
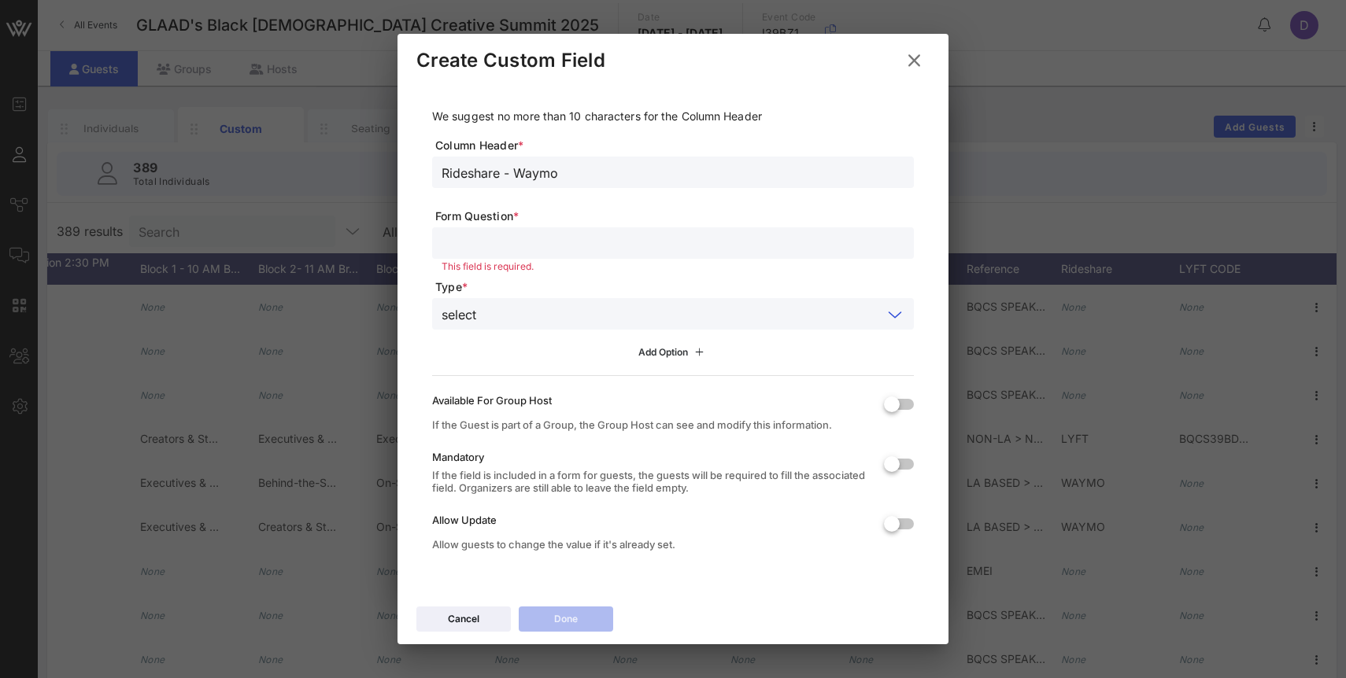
click at [655, 356] on div "Add Option" at bounding box center [673, 352] width 70 height 17
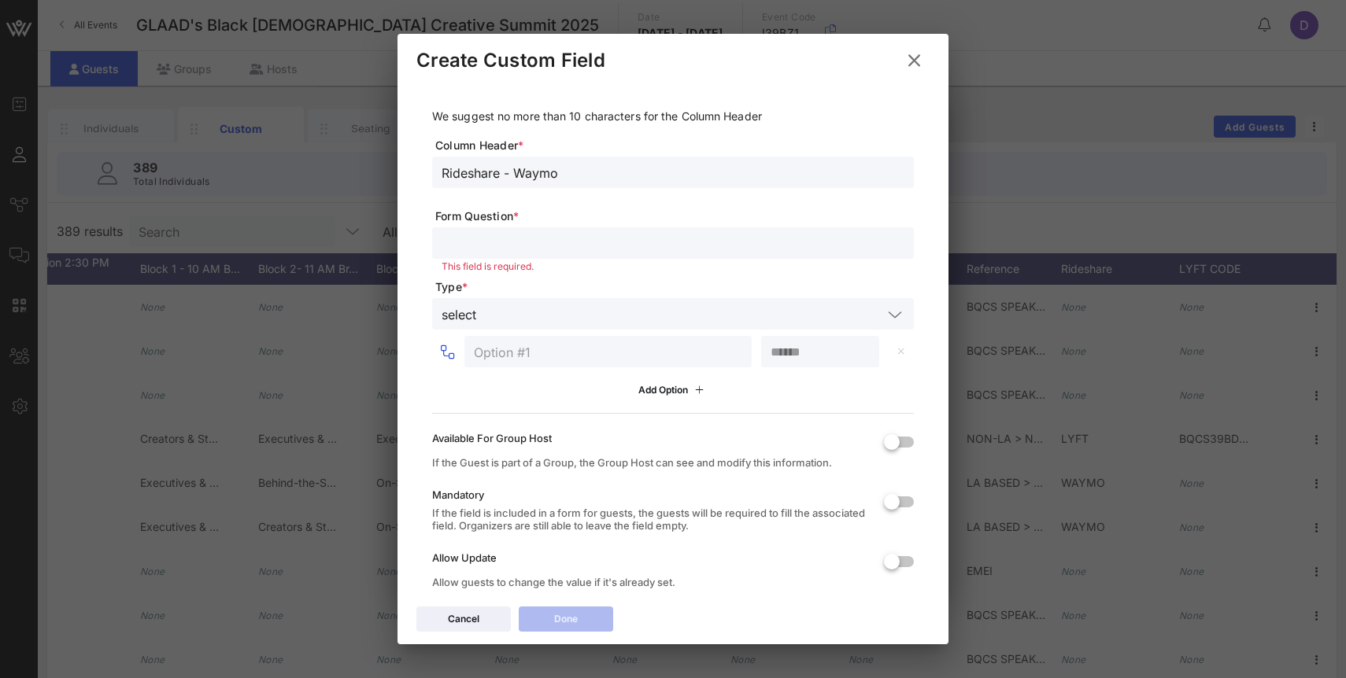
click at [623, 350] on input "text" at bounding box center [608, 352] width 268 height 20
type input "WAYMO"
click at [580, 482] on div "Mandatory If the field is included in a form for guests, the guests will be req…" at bounding box center [651, 510] width 439 height 60
click at [781, 347] on input "number" at bounding box center [819, 352] width 99 height 20
click at [610, 366] on div "WAYMO" at bounding box center [608, 351] width 268 height 31
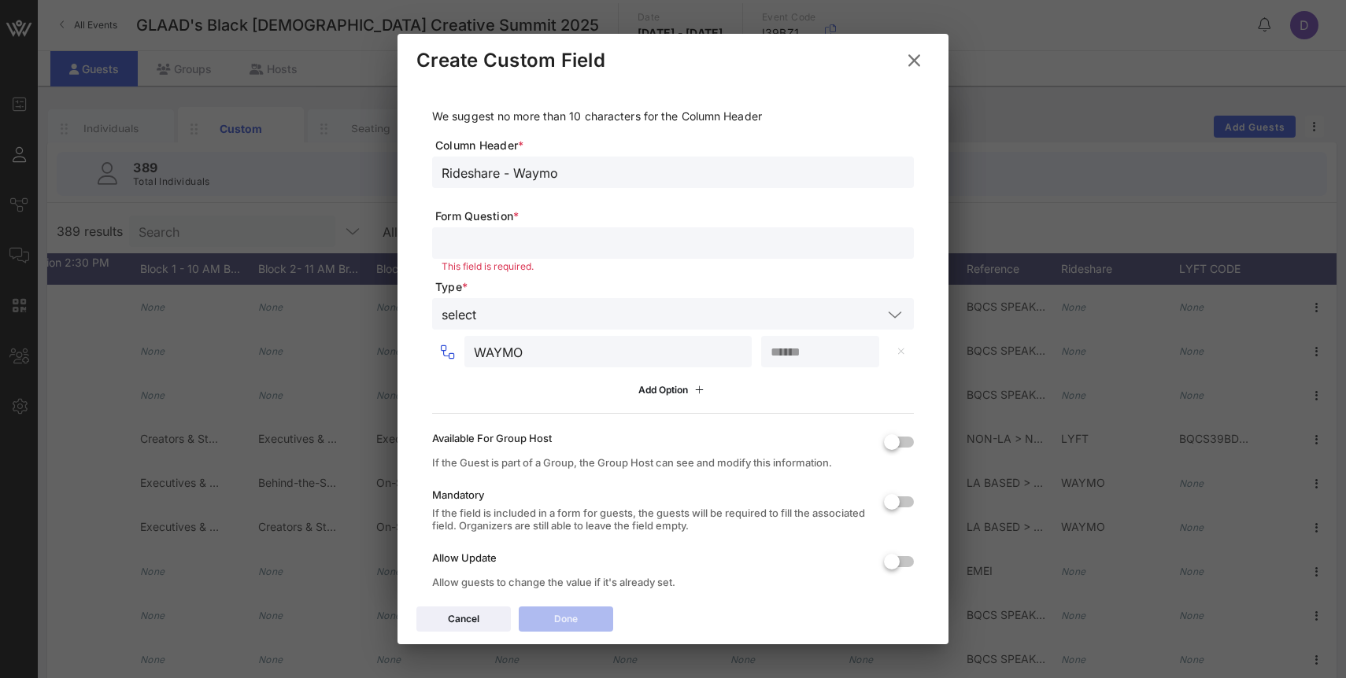
click at [610, 366] on div "WAYMO" at bounding box center [608, 351] width 268 height 31
click at [601, 360] on input "WAYMO" at bounding box center [608, 352] width 268 height 20
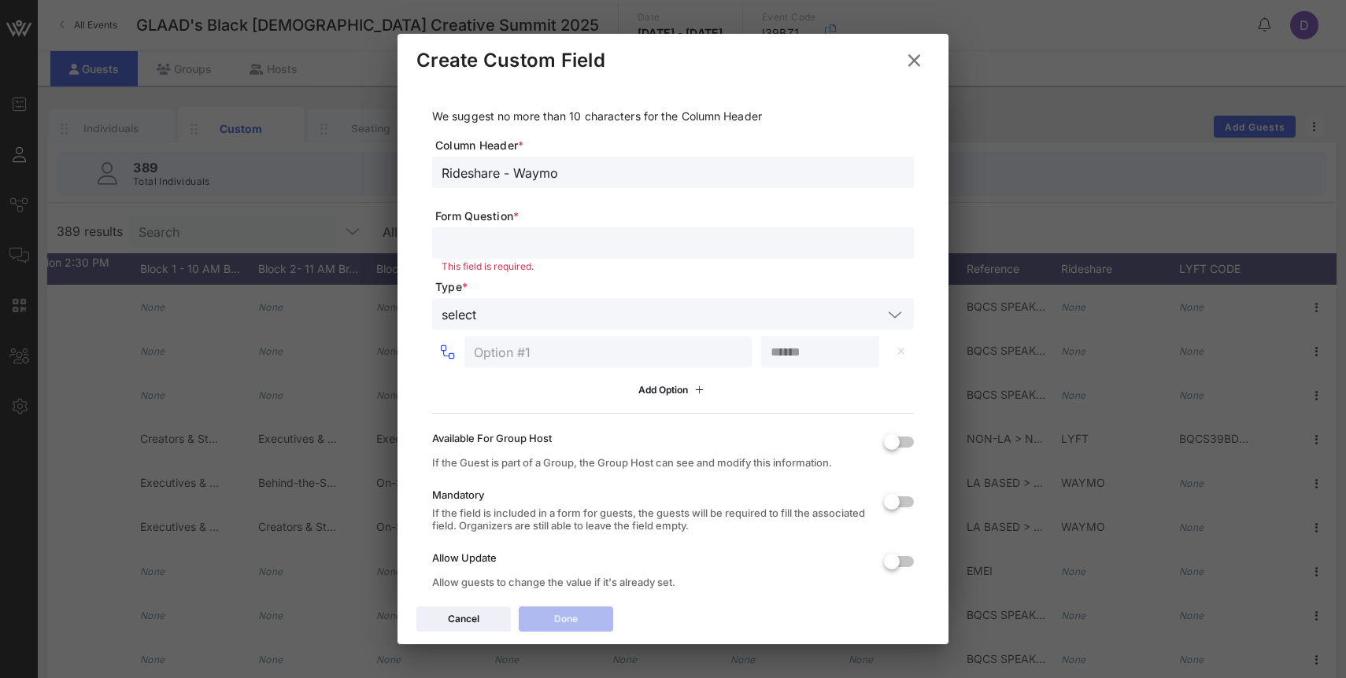
click at [918, 59] on icon at bounding box center [913, 60] width 21 height 19
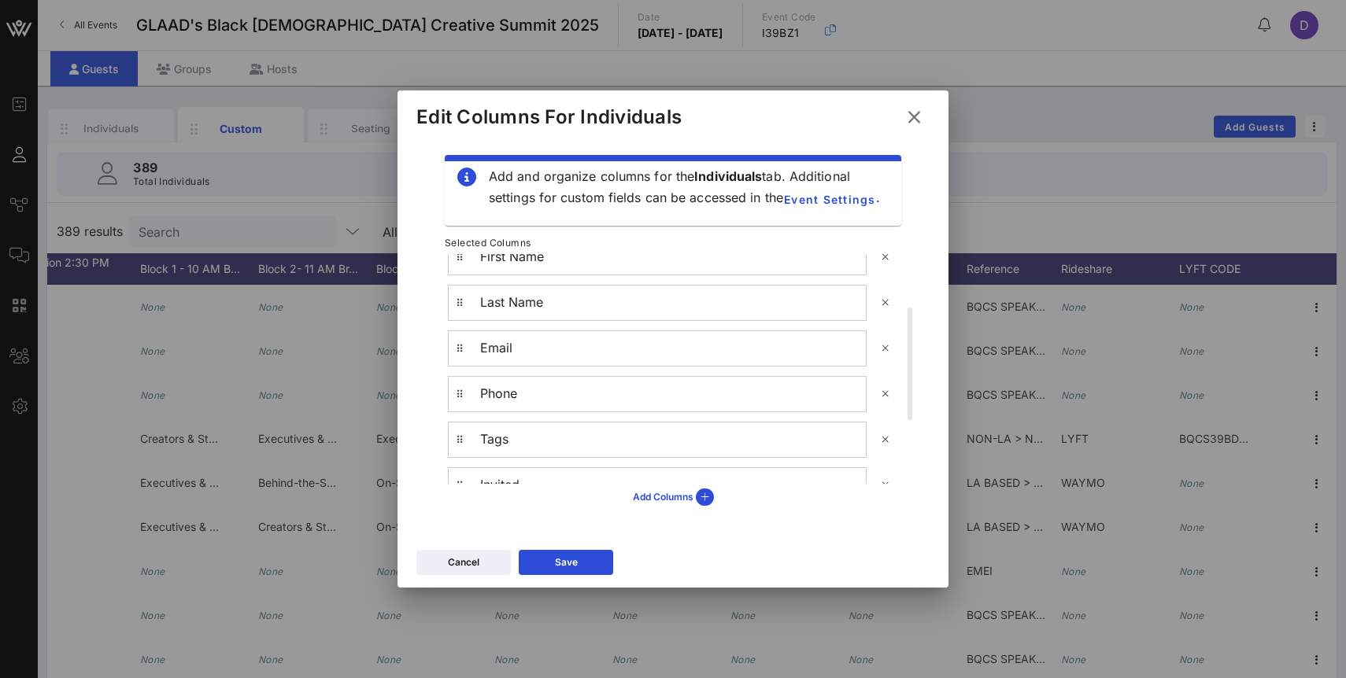
click at [915, 113] on icon at bounding box center [914, 117] width 26 height 24
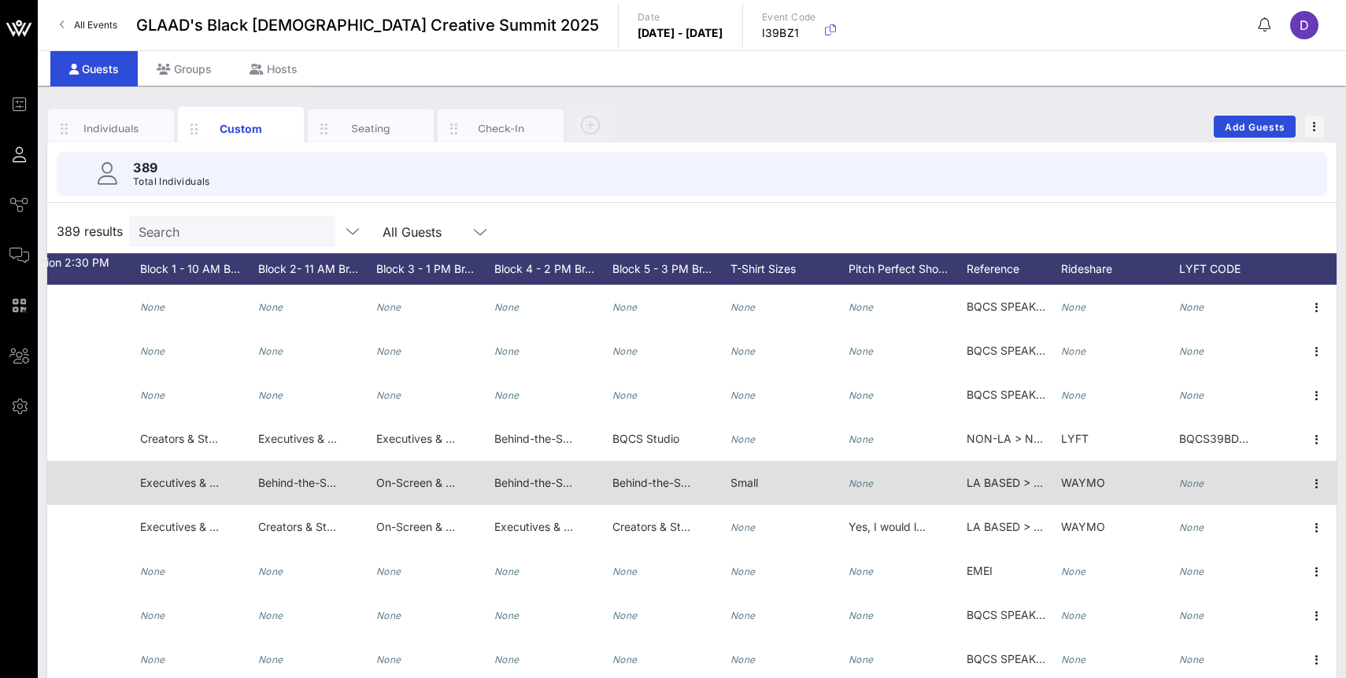
click at [1075, 480] on span "WAYMO" at bounding box center [1083, 482] width 44 height 13
click at [0, 0] on div "WAYMO" at bounding box center [0, 0] width 0 height 0
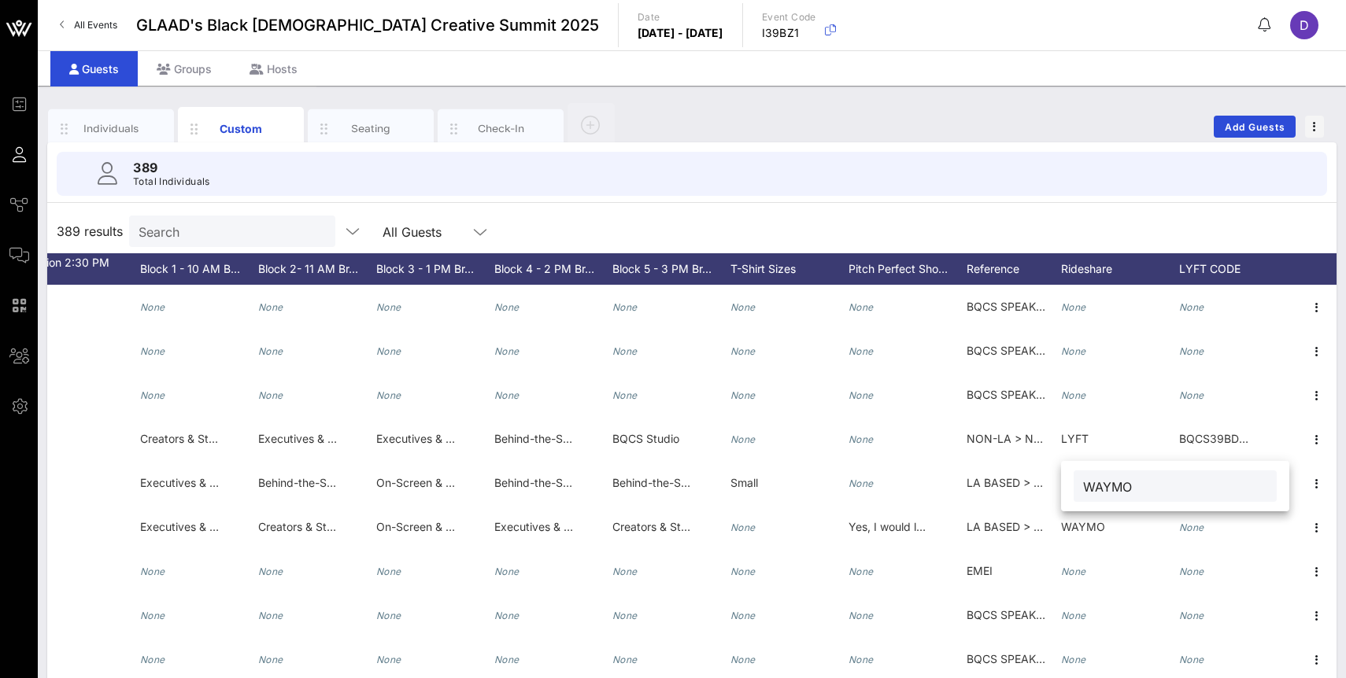
click at [1104, 487] on input "WAYMO" at bounding box center [1175, 486] width 184 height 20
click at [1090, 472] on div at bounding box center [1175, 486] width 184 height 31
type input "WAYMO"
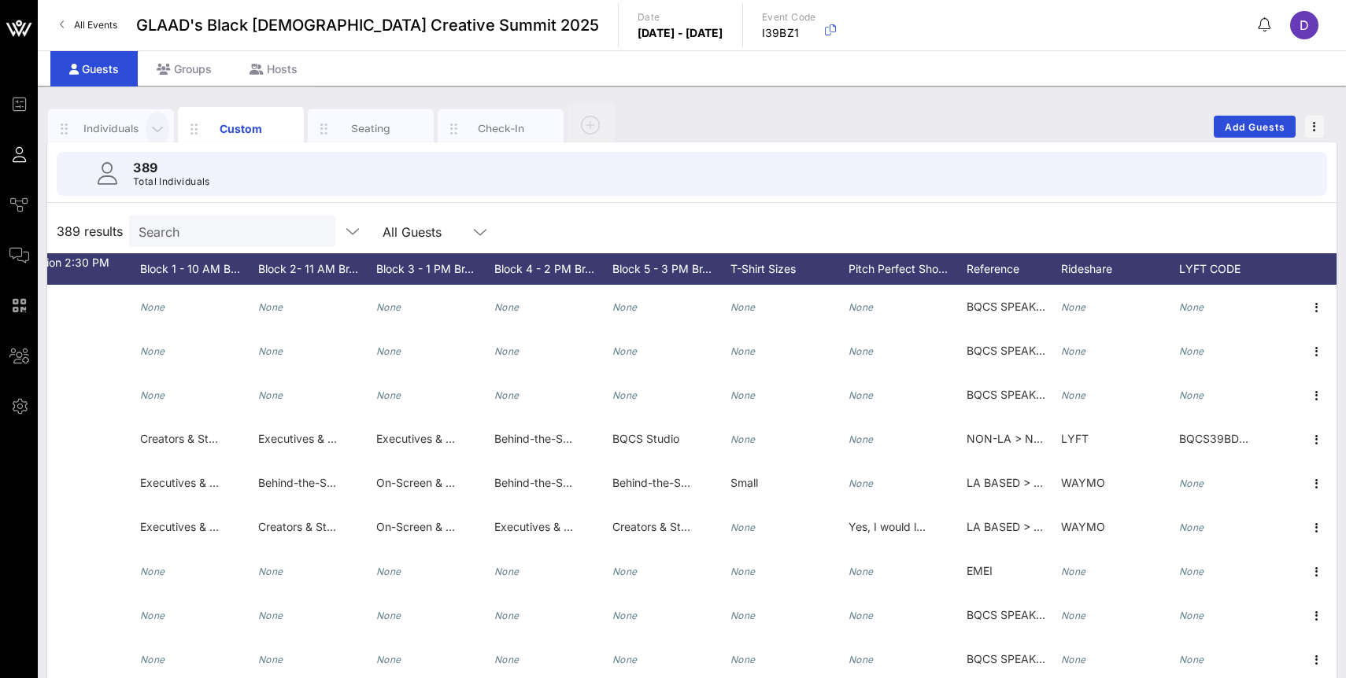
click at [146, 126] on span "button" at bounding box center [158, 128] width 24 height 17
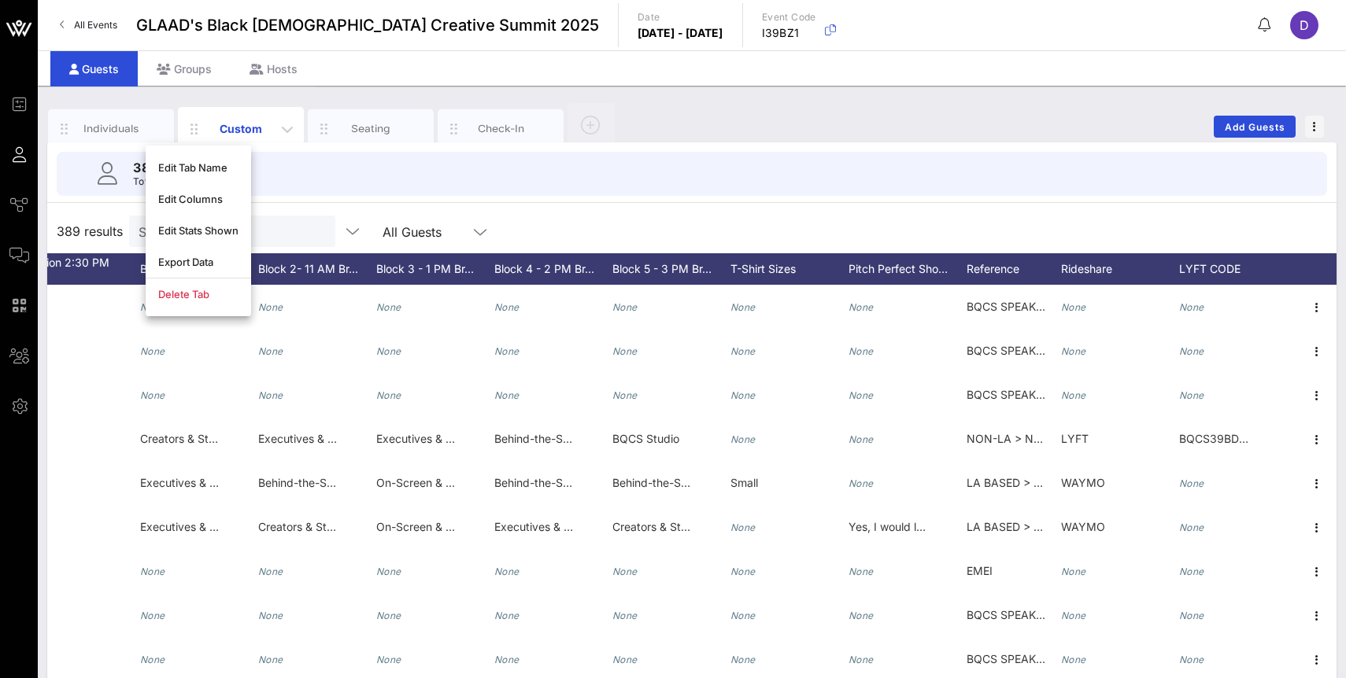
click at [263, 127] on div "Custom" at bounding box center [241, 128] width 70 height 17
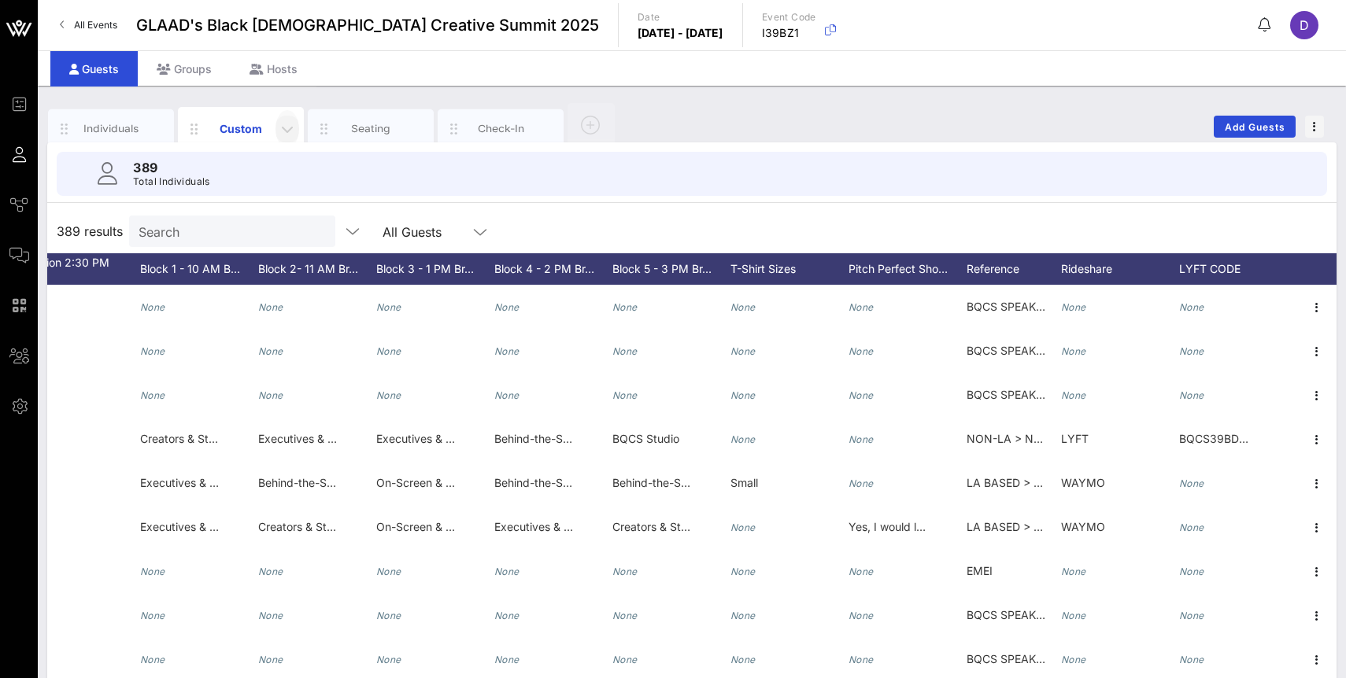
click at [286, 129] on icon "button" at bounding box center [287, 129] width 19 height 19
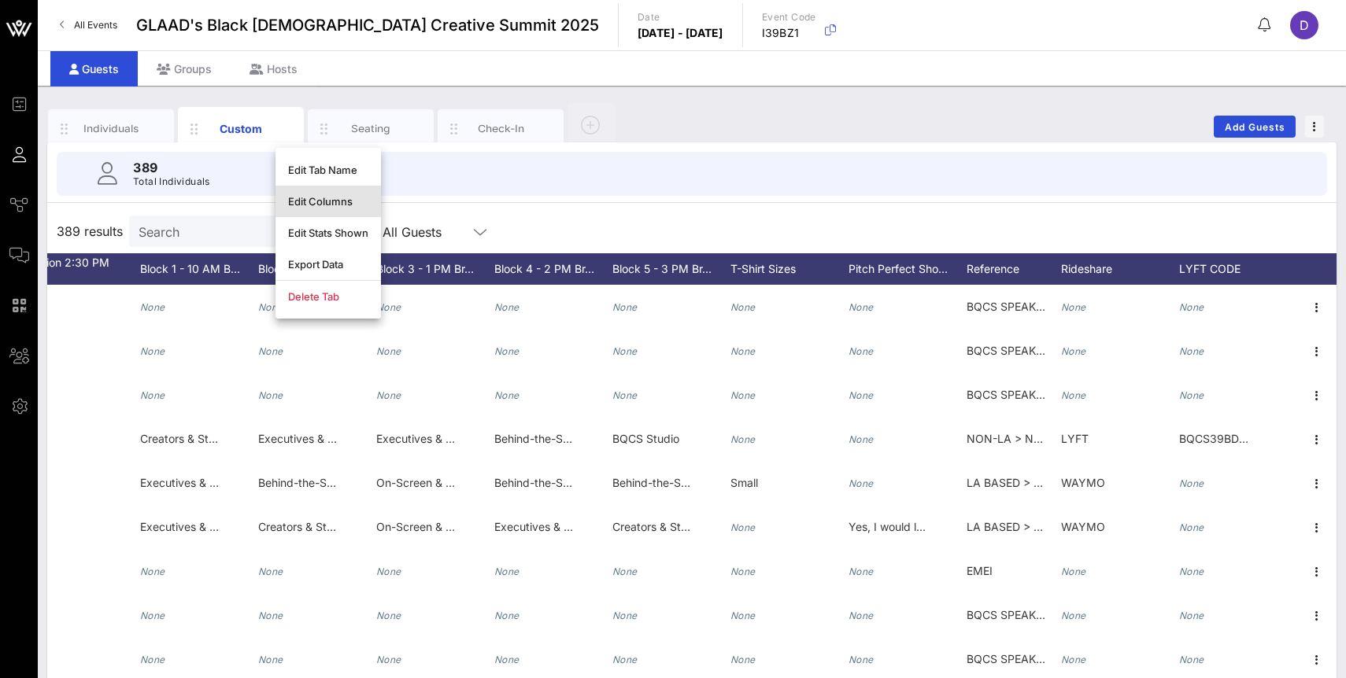
click at [318, 194] on div "Edit Columns" at bounding box center [327, 201] width 105 height 31
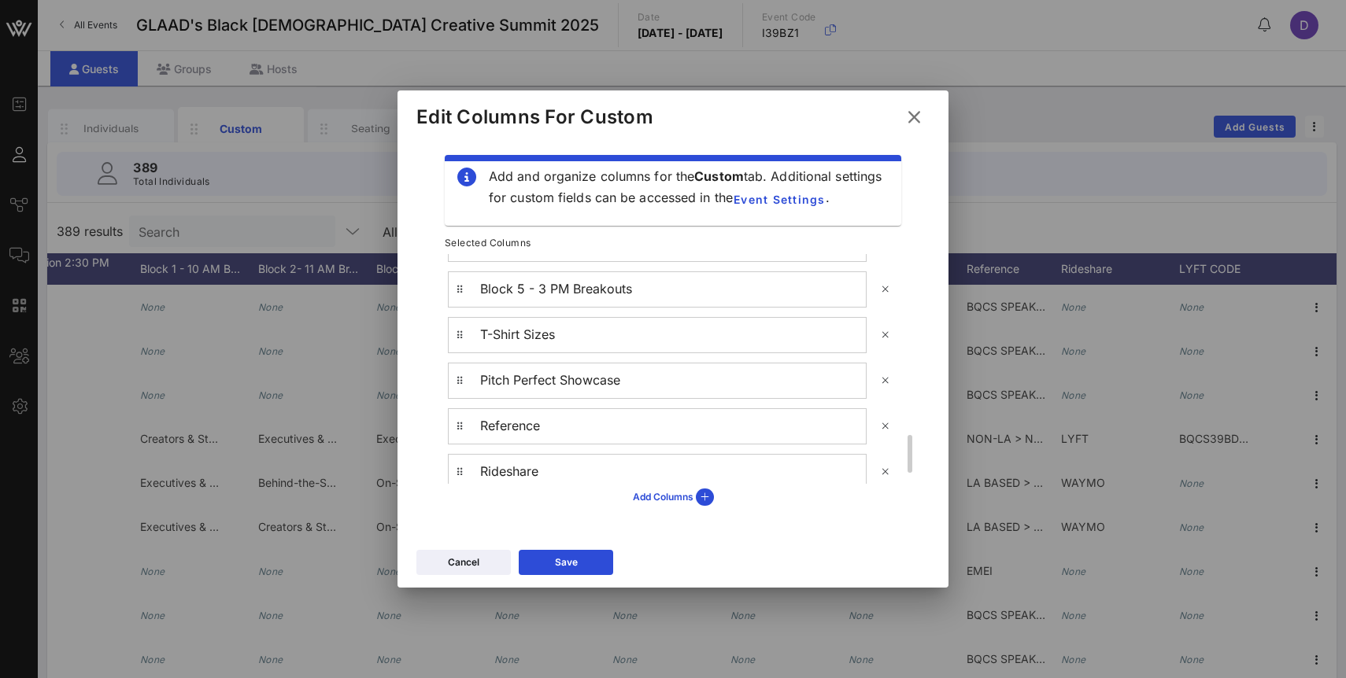
scroll to position [1152, 0]
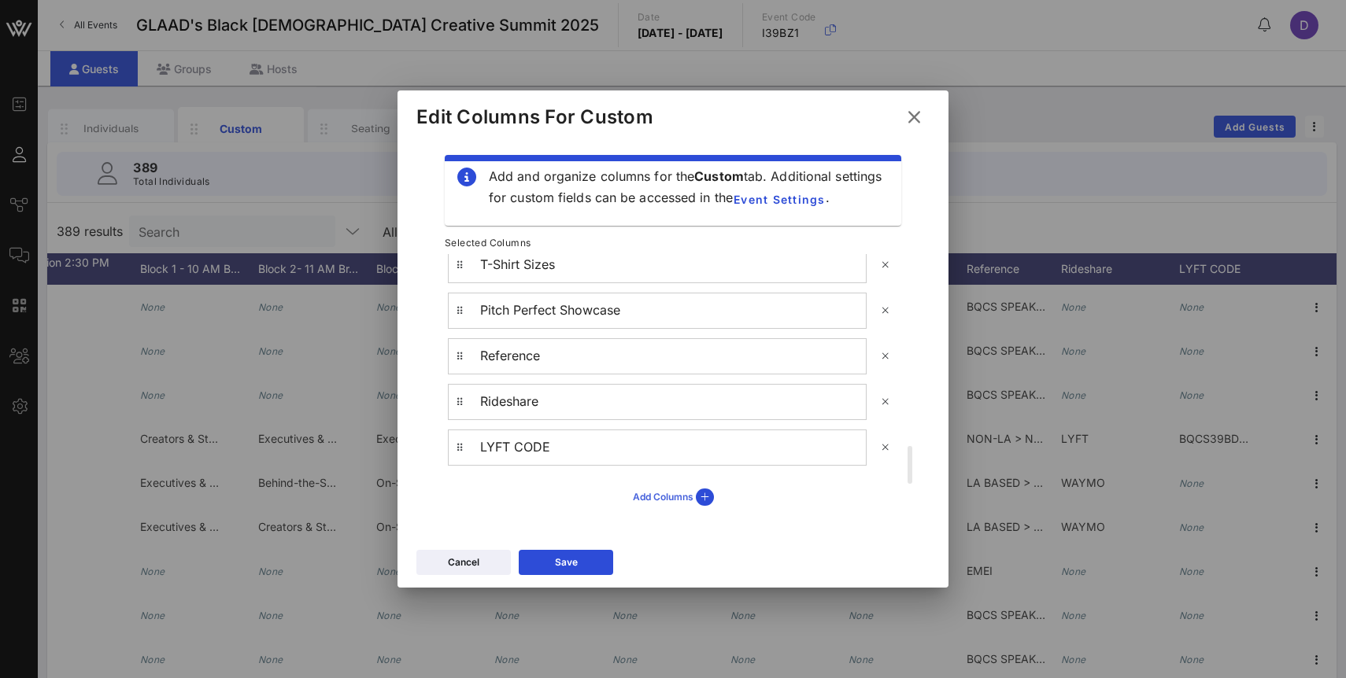
click at [703, 499] on icon at bounding box center [705, 497] width 18 height 17
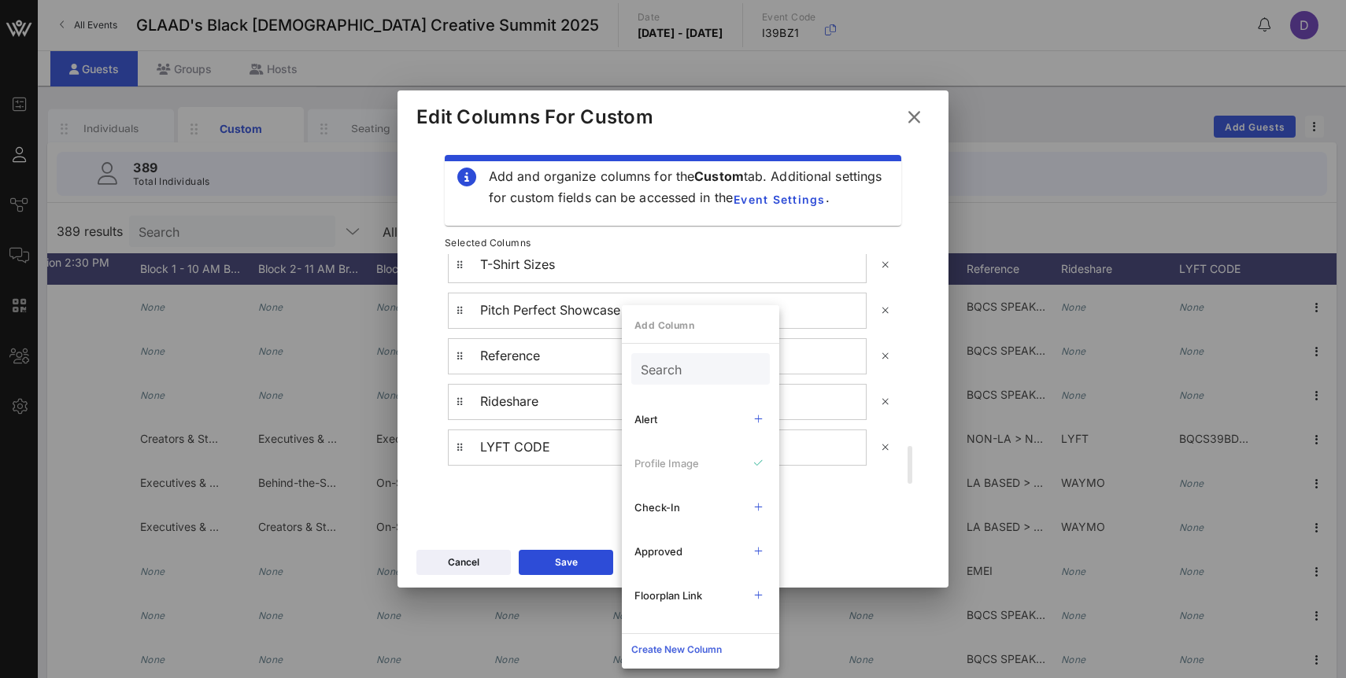
click at [705, 648] on div "Create New Column" at bounding box center [676, 650] width 90 height 16
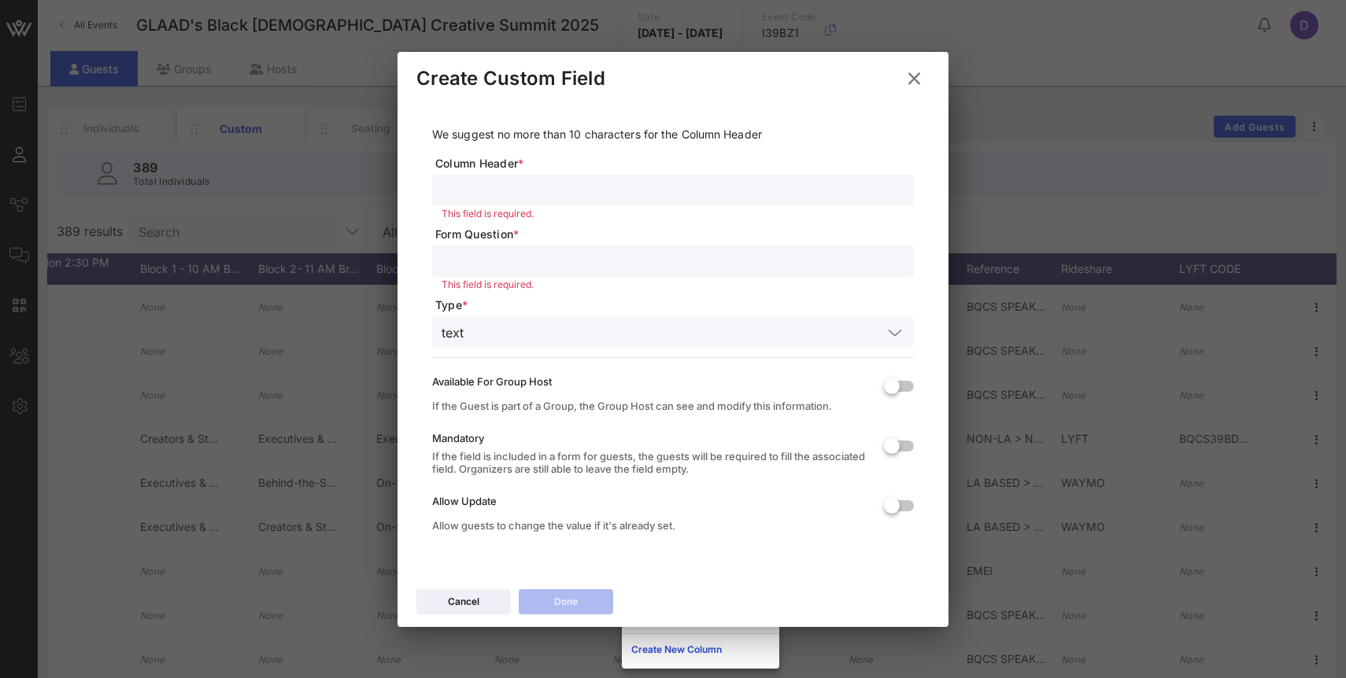
click at [571, 186] on input "text" at bounding box center [672, 190] width 463 height 20
click at [917, 75] on icon at bounding box center [913, 78] width 21 height 19
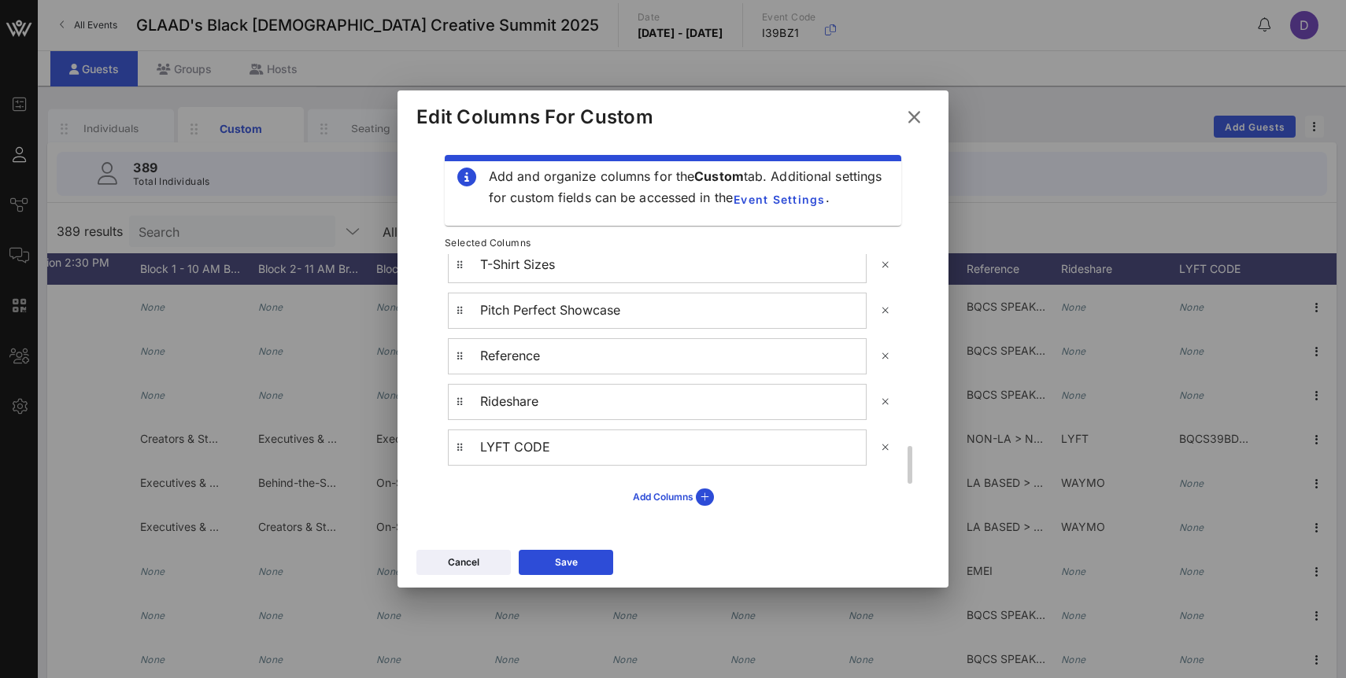
click at [723, 397] on div "Rideshare" at bounding box center [673, 401] width 386 height 15
click at [515, 415] on div "Rideshare" at bounding box center [657, 401] width 419 height 35
click at [458, 407] on div at bounding box center [459, 402] width 5 height 16
click at [505, 401] on div "Rideshare" at bounding box center [673, 401] width 386 height 15
click at [801, 204] on span "Event Settings" at bounding box center [779, 199] width 93 height 13
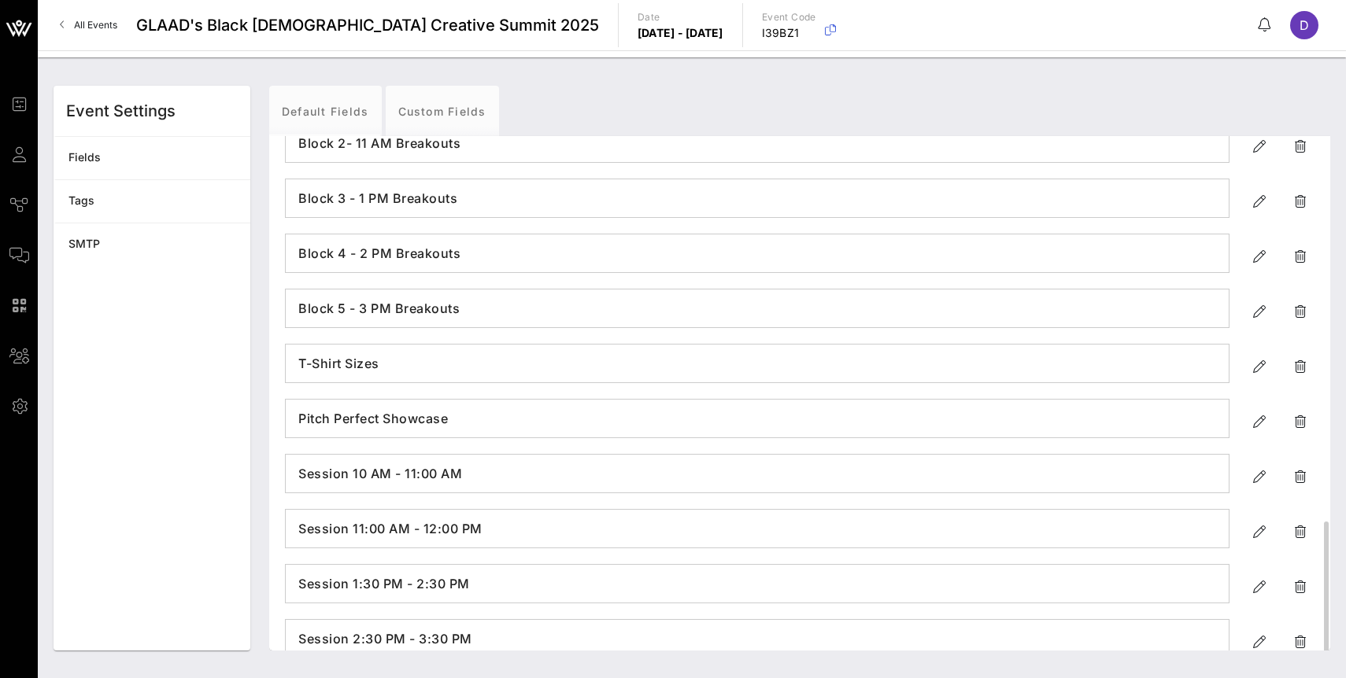
scroll to position [1003, 0]
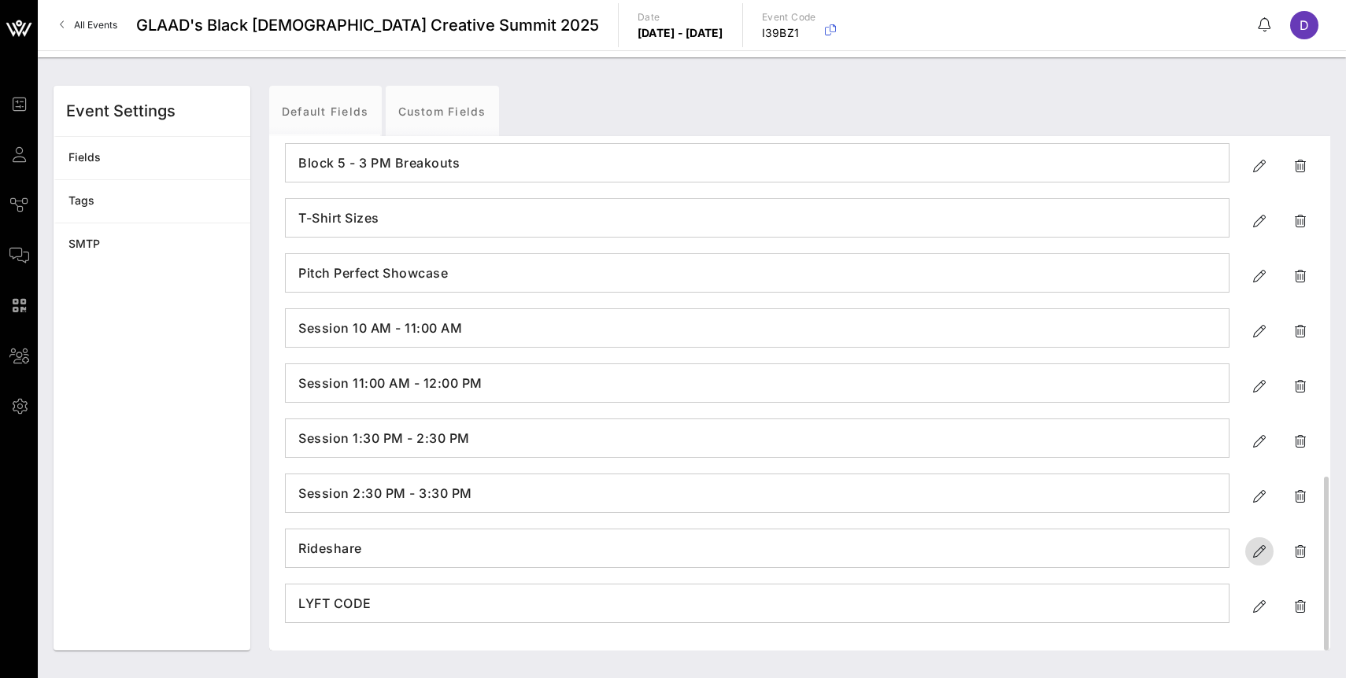
click at [1261, 554] on icon "button" at bounding box center [1259, 551] width 19 height 19
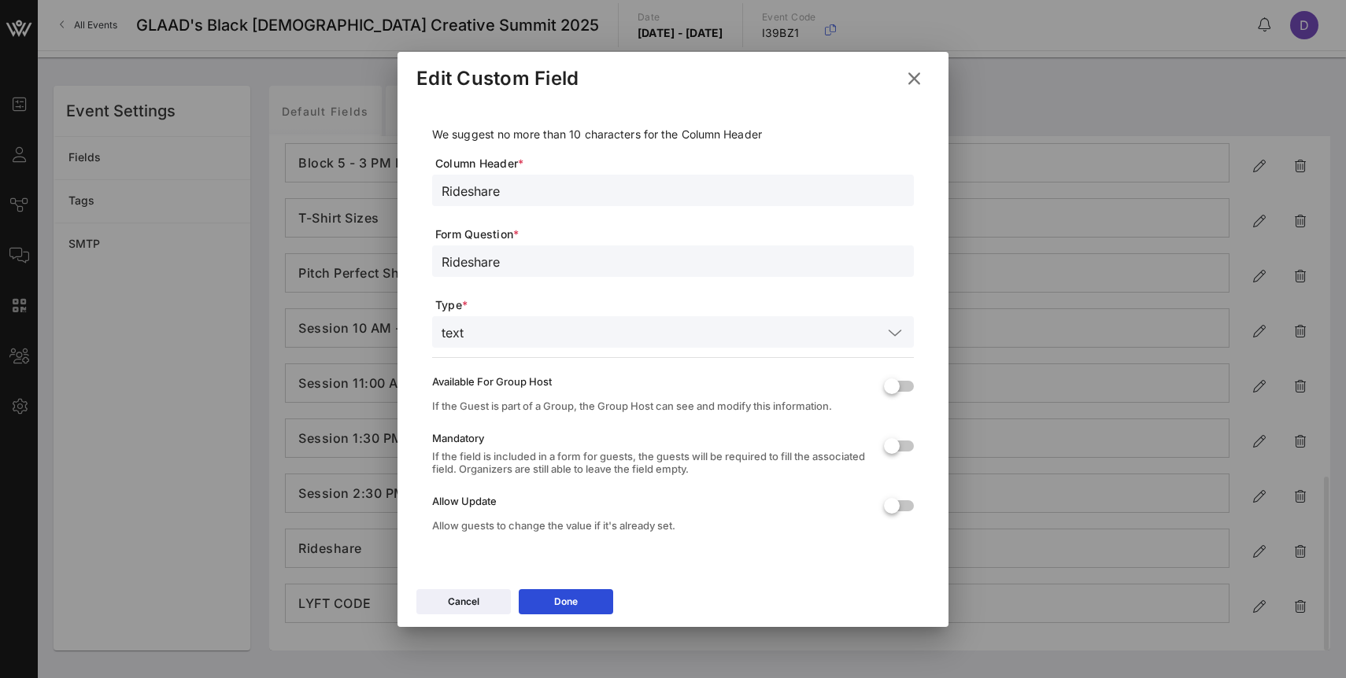
click at [520, 206] on div "Rideshare" at bounding box center [673, 201] width 482 height 52
click at [519, 190] on input "Rideshare" at bounding box center [672, 190] width 463 height 20
type input "Rideshare - LYFT"
click at [538, 262] on input "Rideshare" at bounding box center [672, 261] width 463 height 20
type input "Rideshare - LYFT"
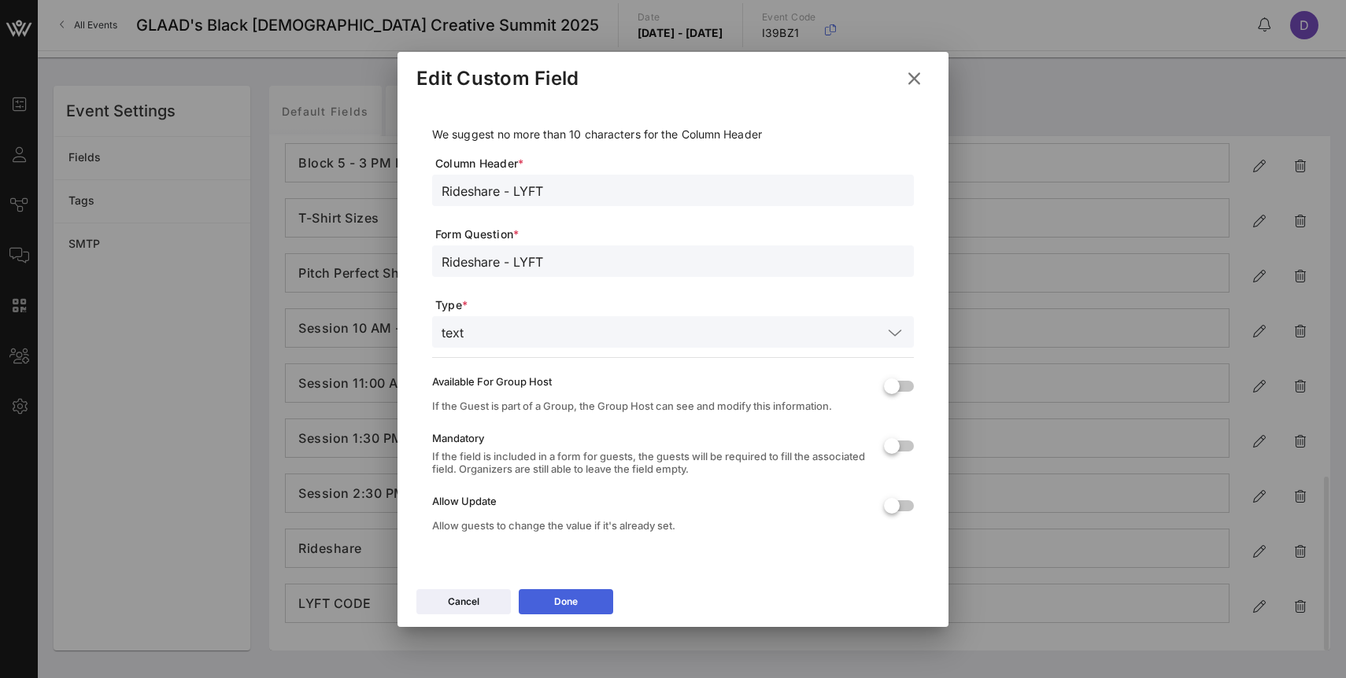
click at [578, 600] on button "Done" at bounding box center [566, 601] width 94 height 25
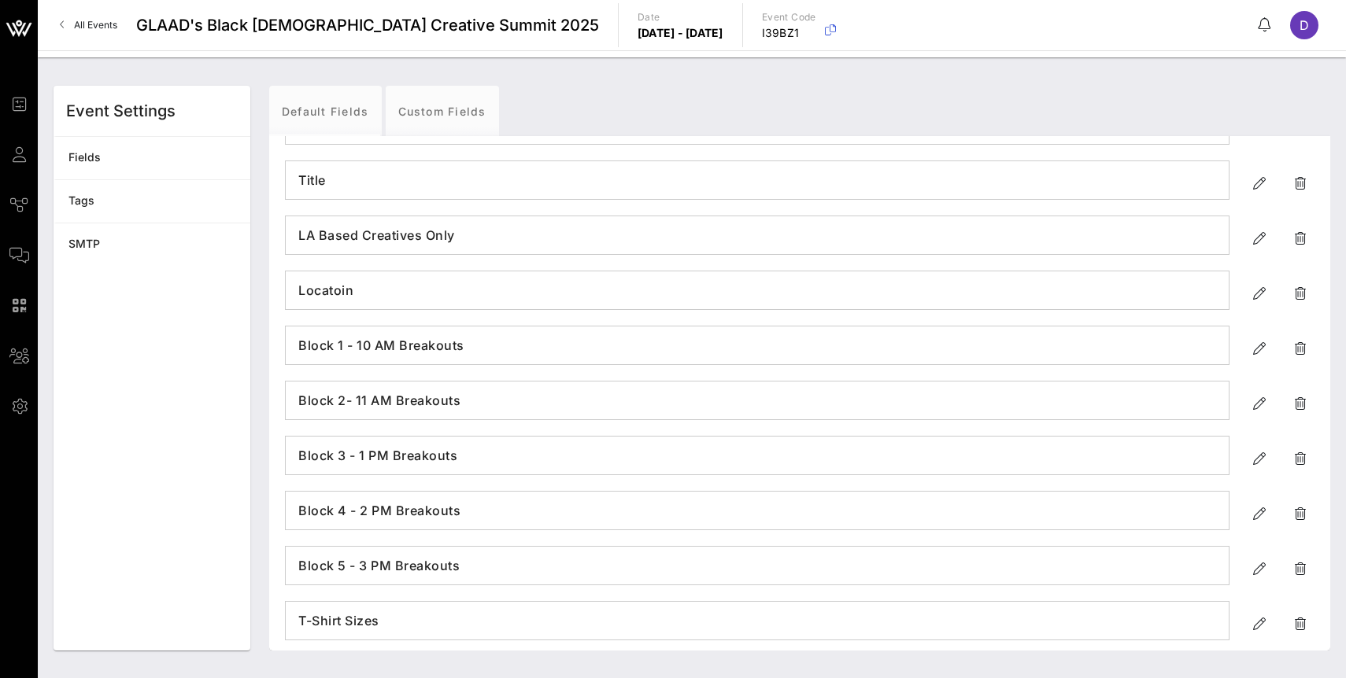
scroll to position [0, 0]
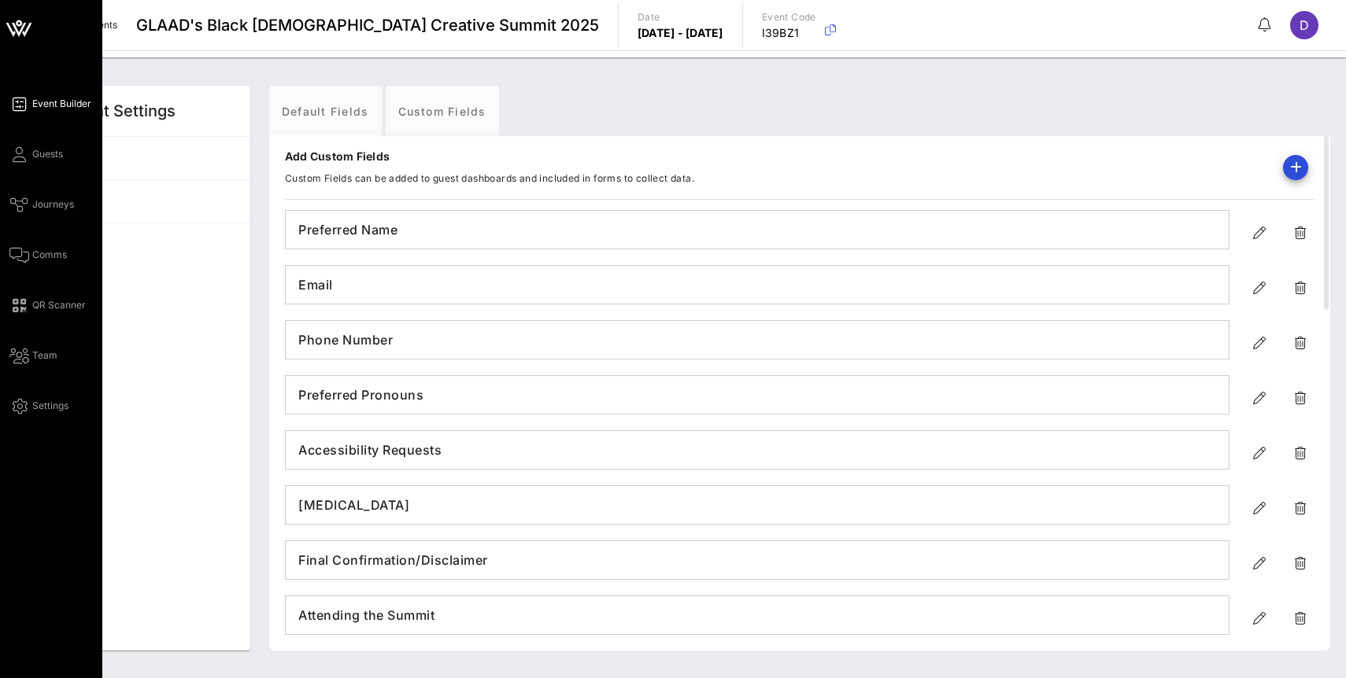
click at [31, 100] on link "Event Builder" at bounding box center [50, 103] width 82 height 19
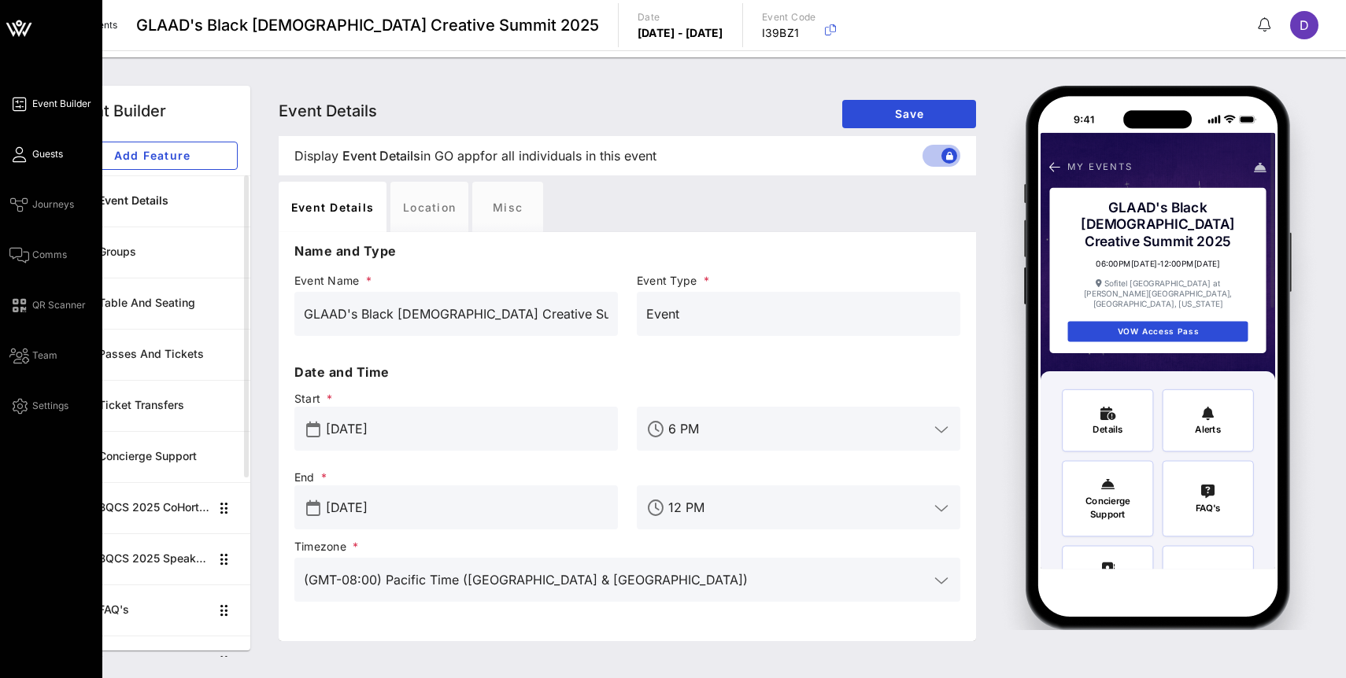
click at [39, 150] on span "Guests" at bounding box center [47, 154] width 31 height 14
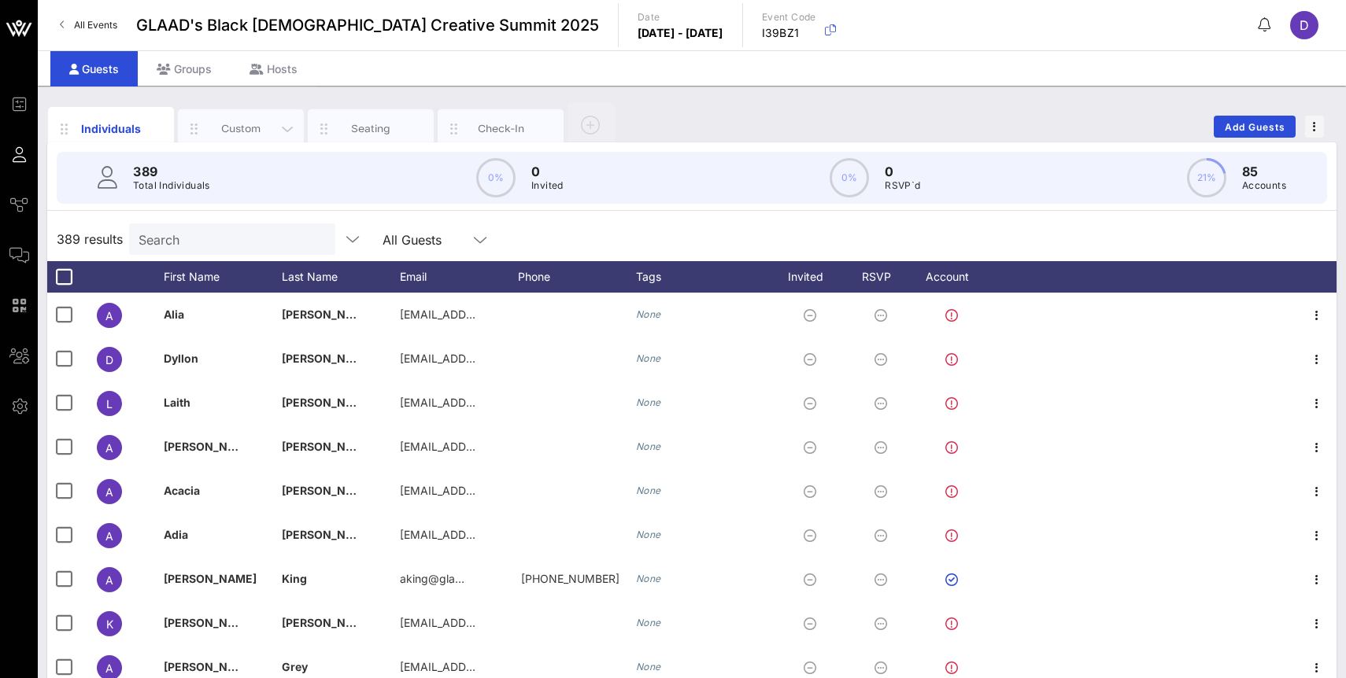
click at [242, 131] on div "Custom" at bounding box center [241, 128] width 70 height 15
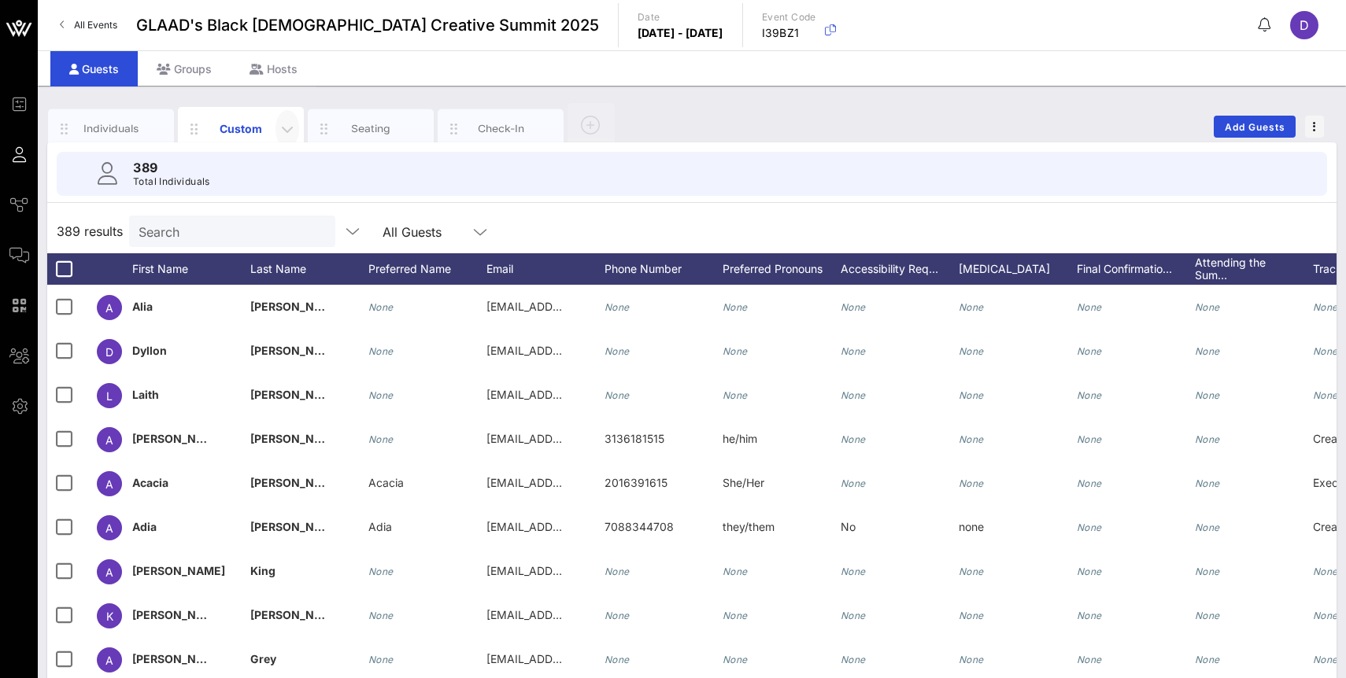
click at [278, 130] on icon "button" at bounding box center [287, 129] width 19 height 19
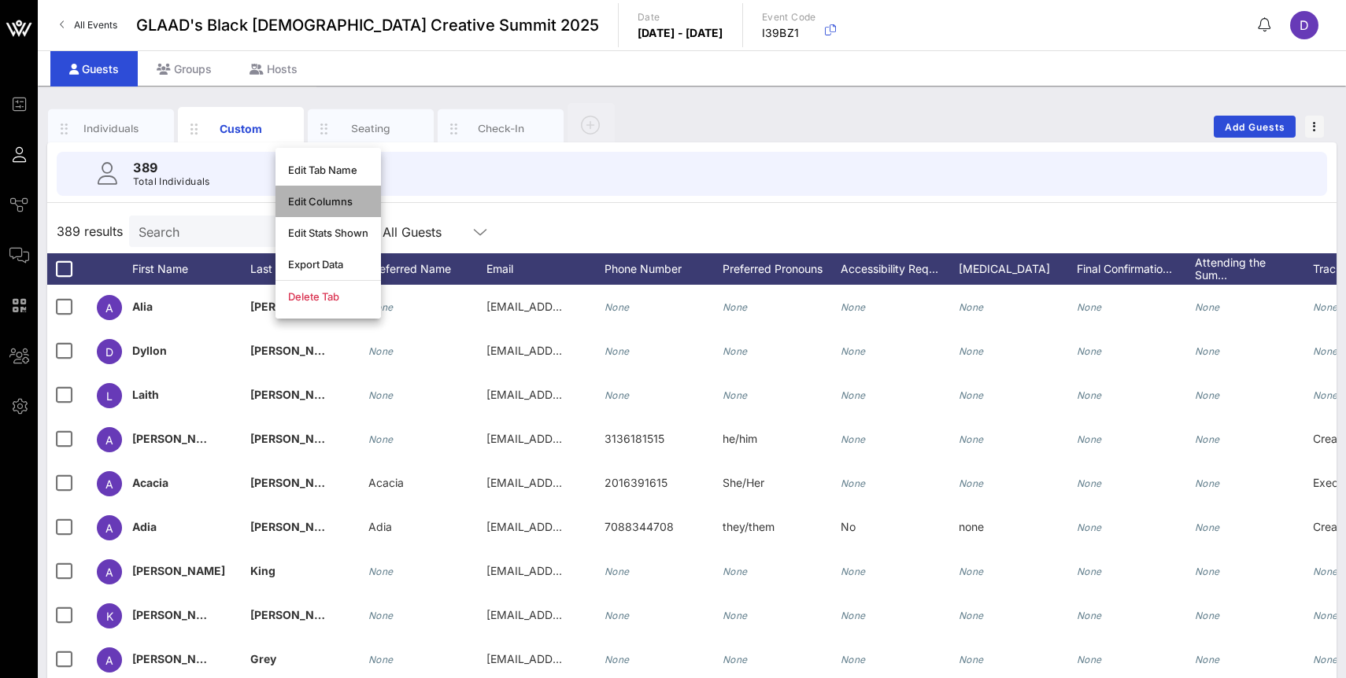
click at [334, 198] on div "Edit Columns" at bounding box center [328, 201] width 80 height 13
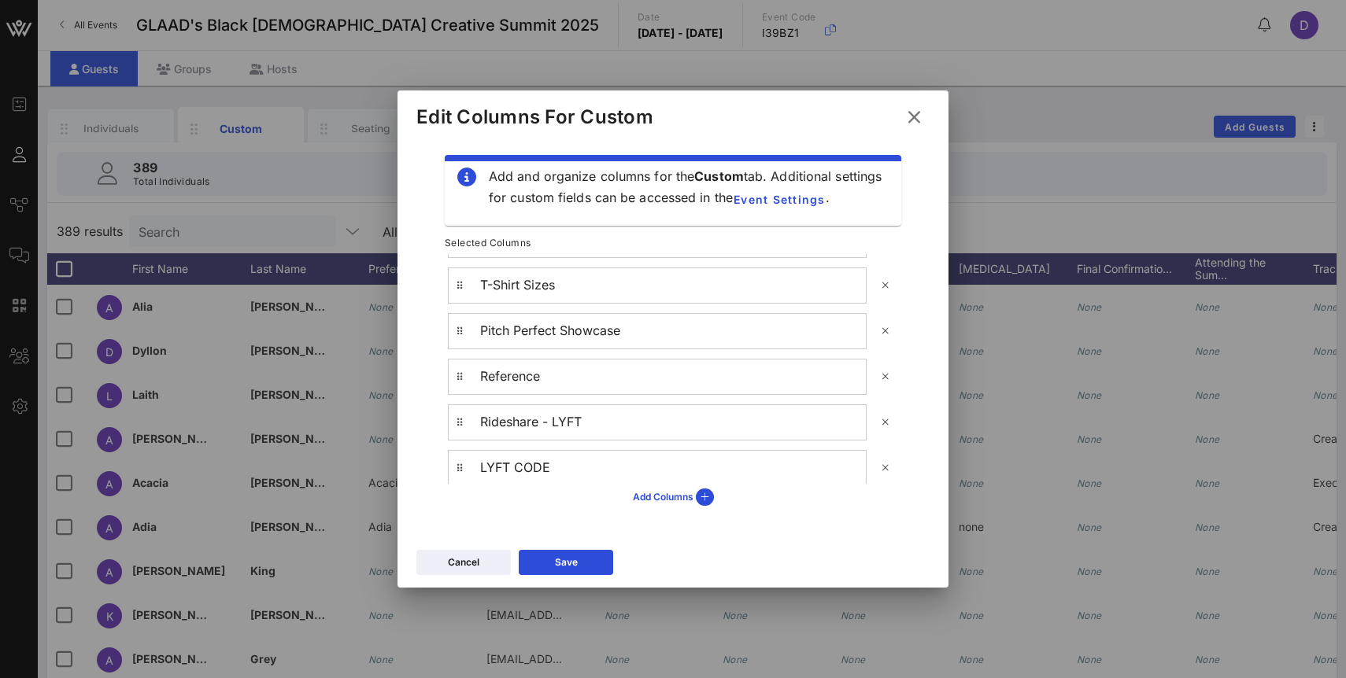
scroll to position [1152, 0]
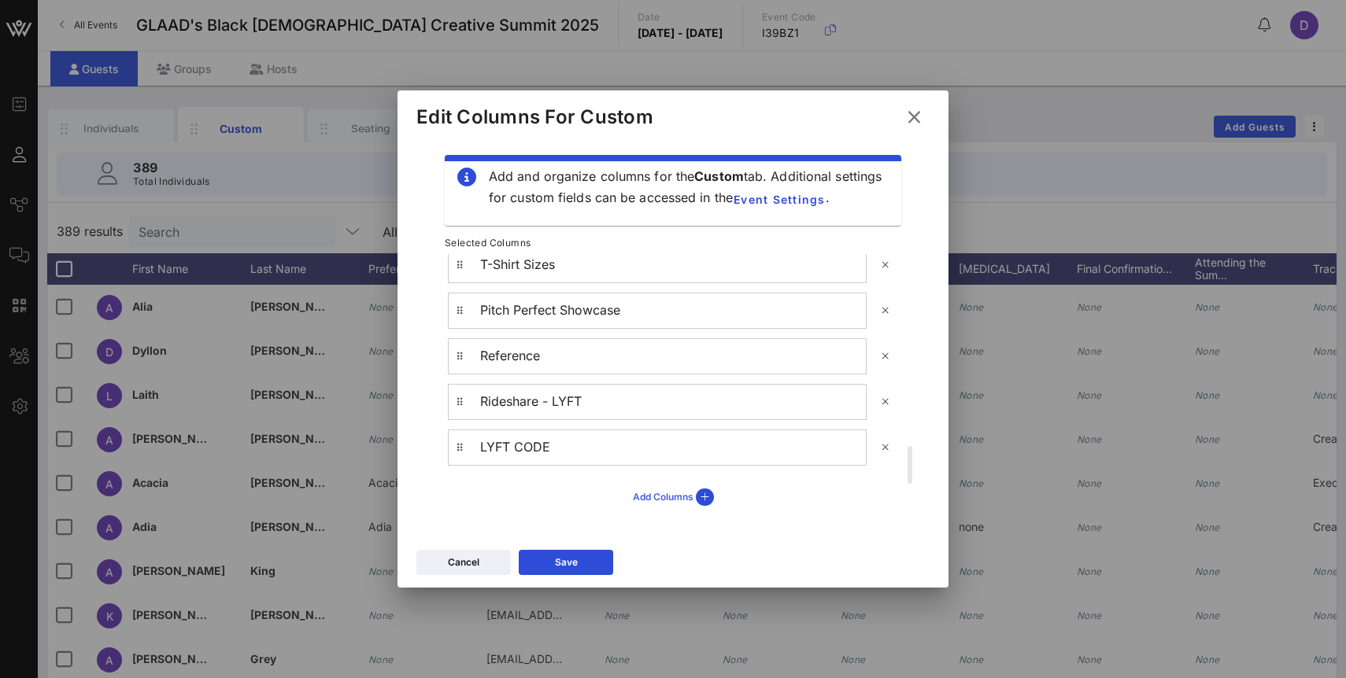
click at [664, 499] on div "Add Columns" at bounding box center [673, 497] width 81 height 17
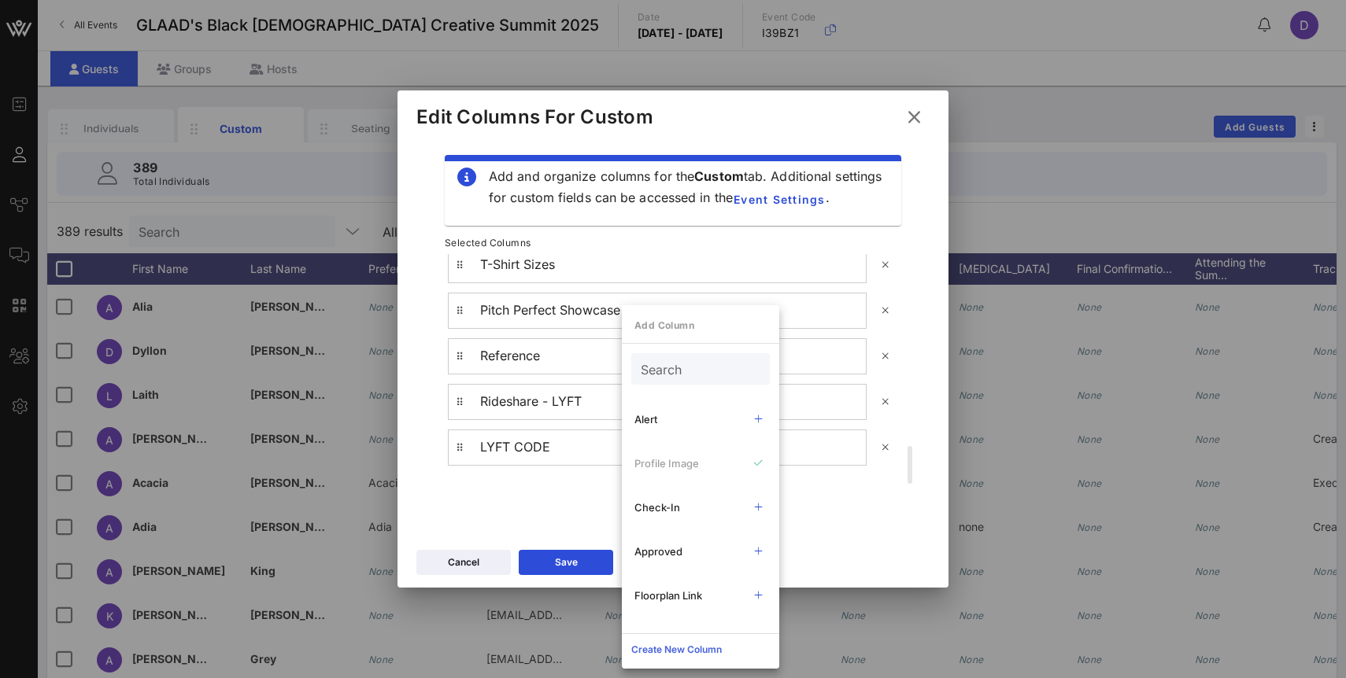
click at [663, 652] on div "Create New Column" at bounding box center [676, 650] width 90 height 16
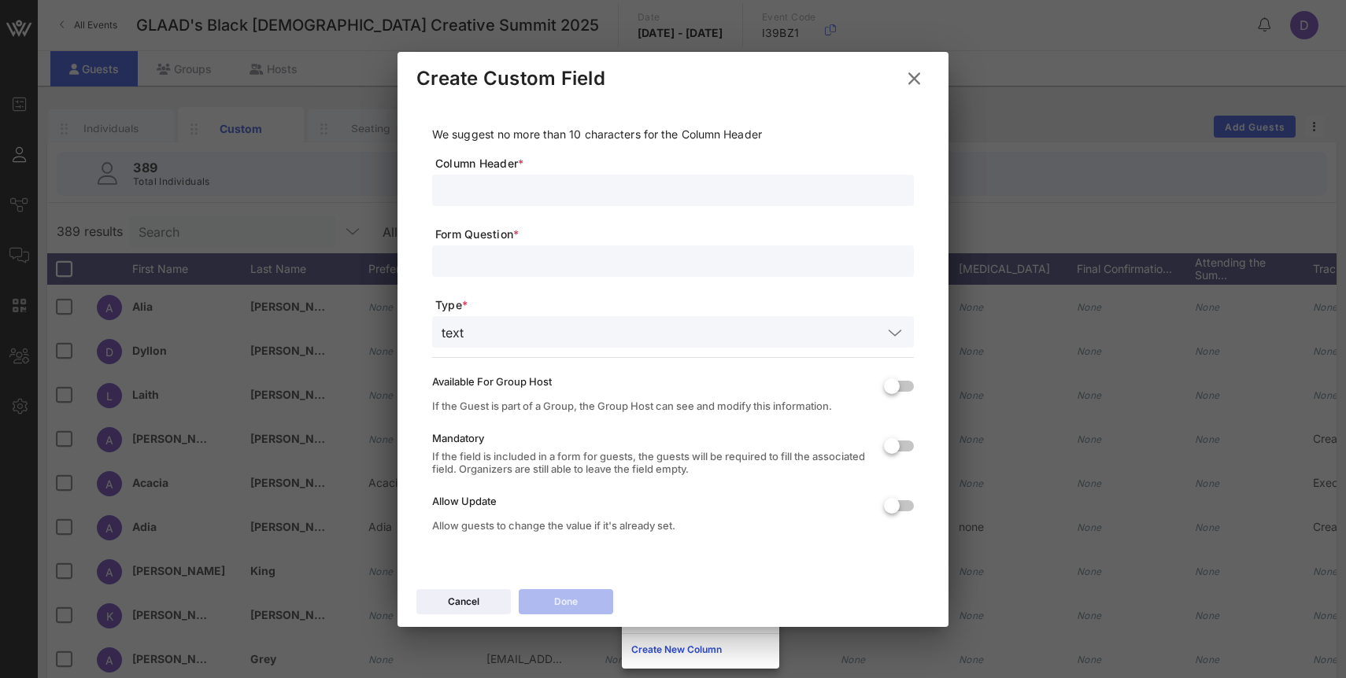
click at [564, 198] on input "text" at bounding box center [672, 190] width 463 height 20
type input "Rideshare - WAYMO"
click at [557, 263] on input "text" at bounding box center [672, 261] width 463 height 20
type input "W"
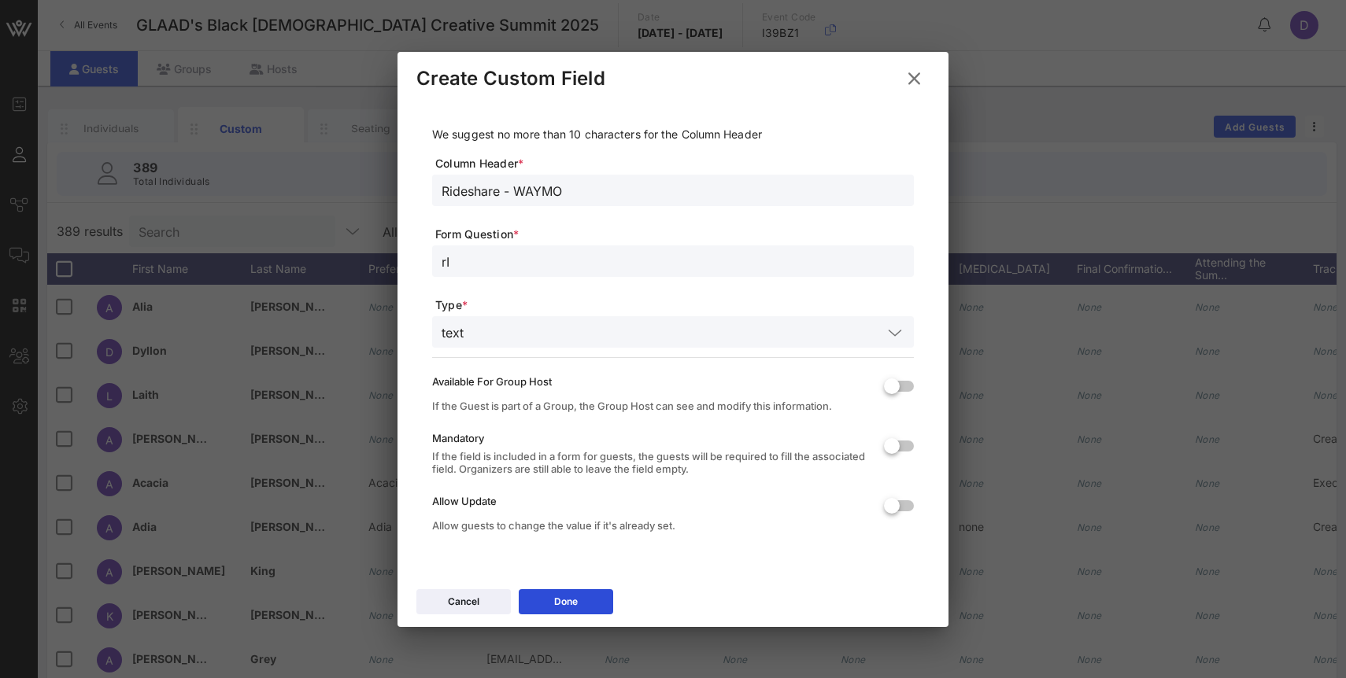
type input "r"
type input "Rideshare - WAYMO"
click at [581, 601] on button "Done" at bounding box center [566, 601] width 94 height 25
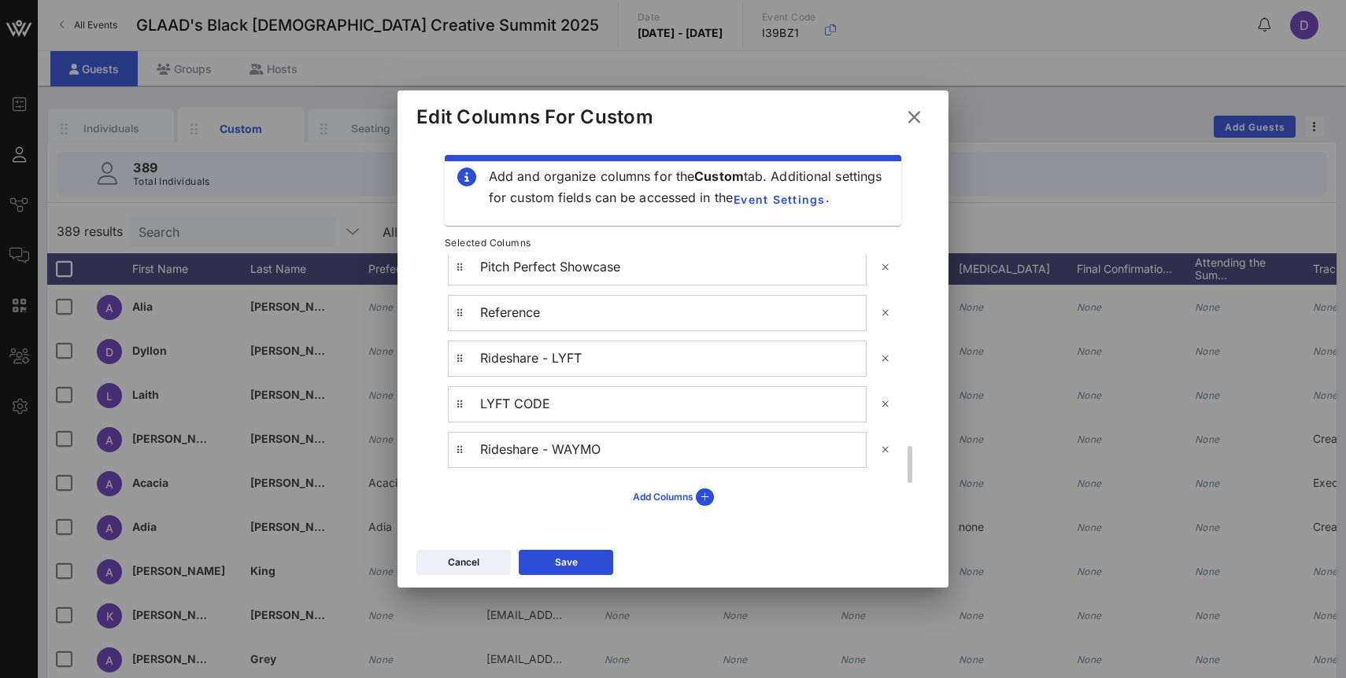
scroll to position [1198, 0]
click at [563, 559] on icon at bounding box center [565, 562] width 11 height 9
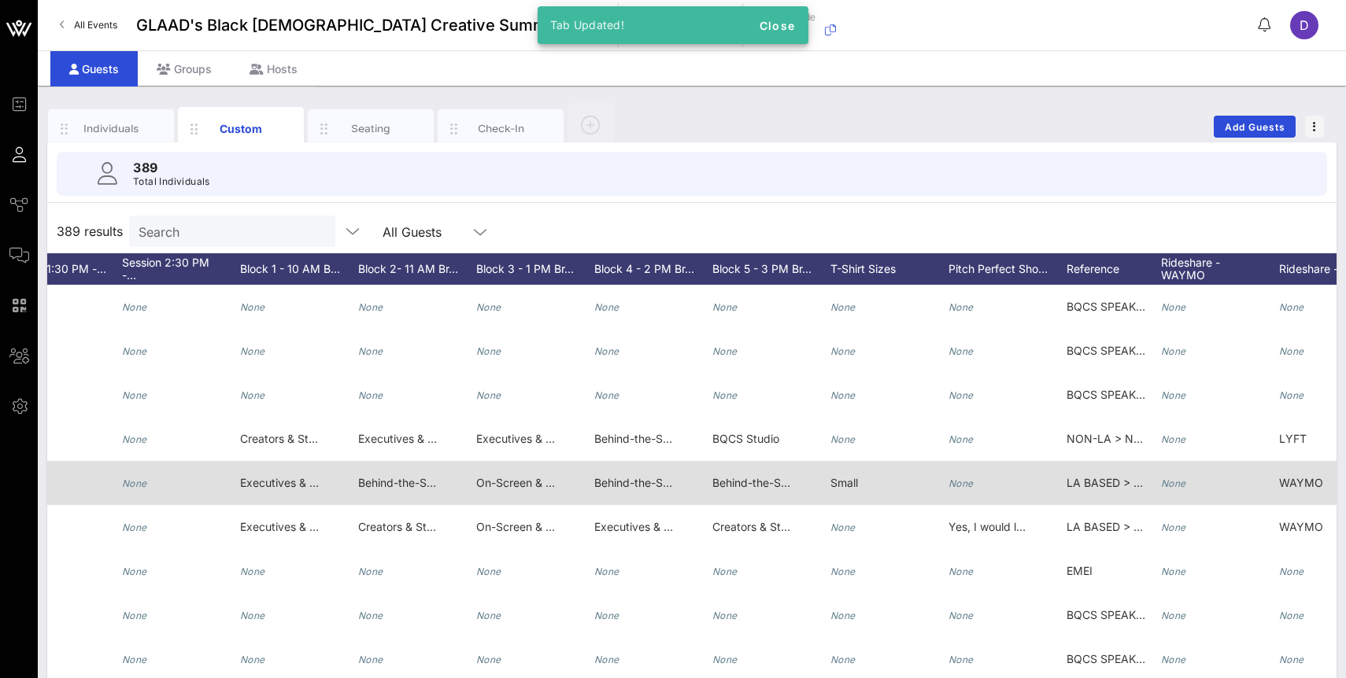
scroll to position [0, 2353]
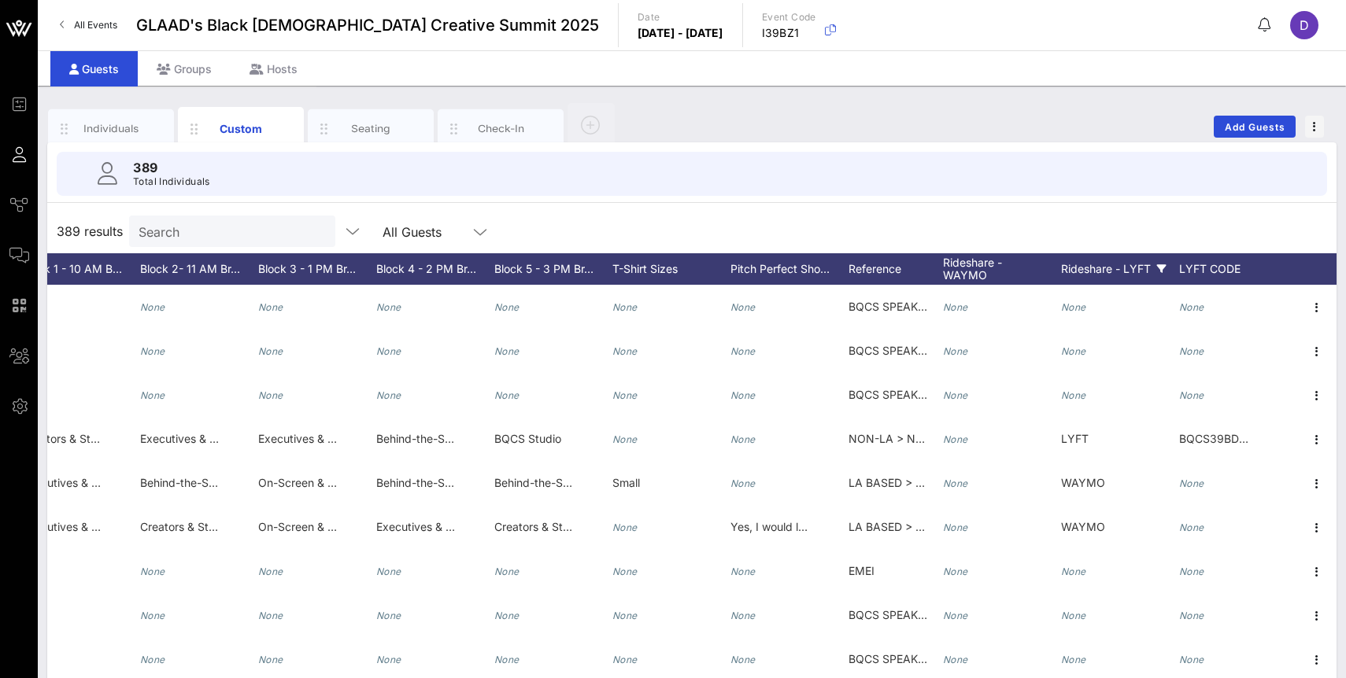
click at [1164, 268] on icon at bounding box center [1161, 268] width 9 height 9
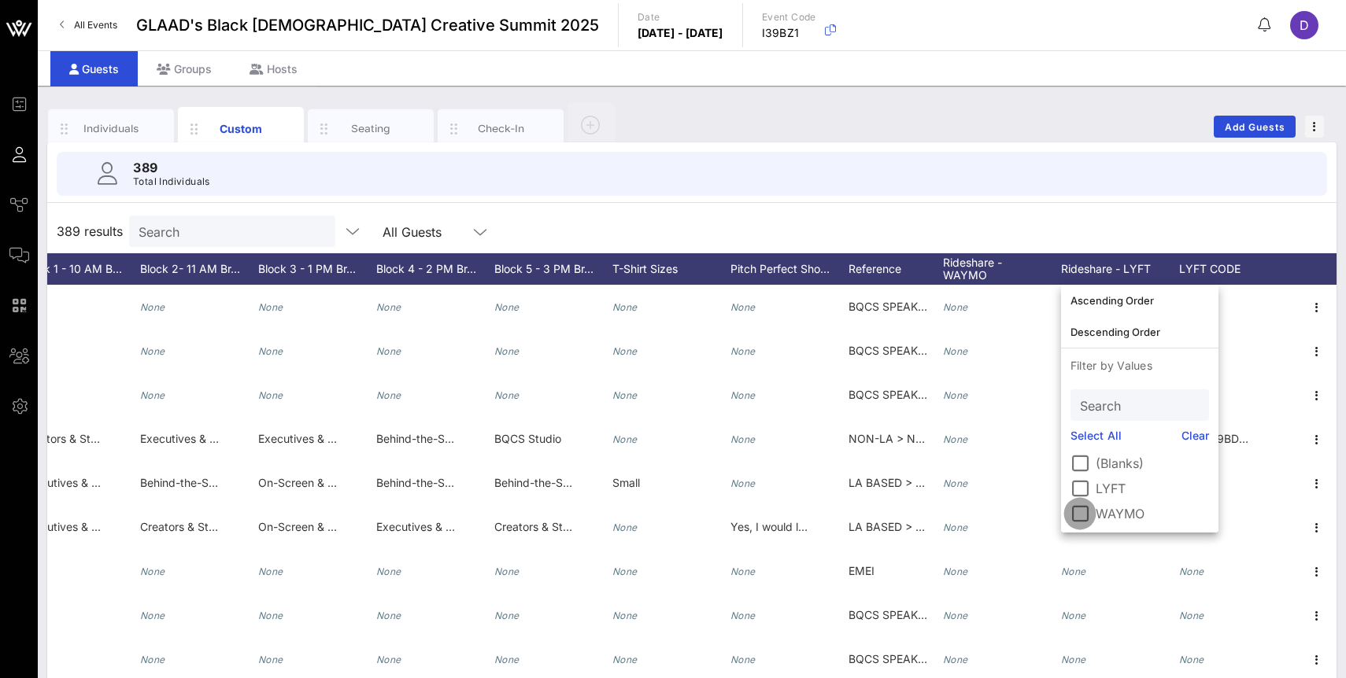
click at [1080, 519] on div at bounding box center [1079, 513] width 27 height 27
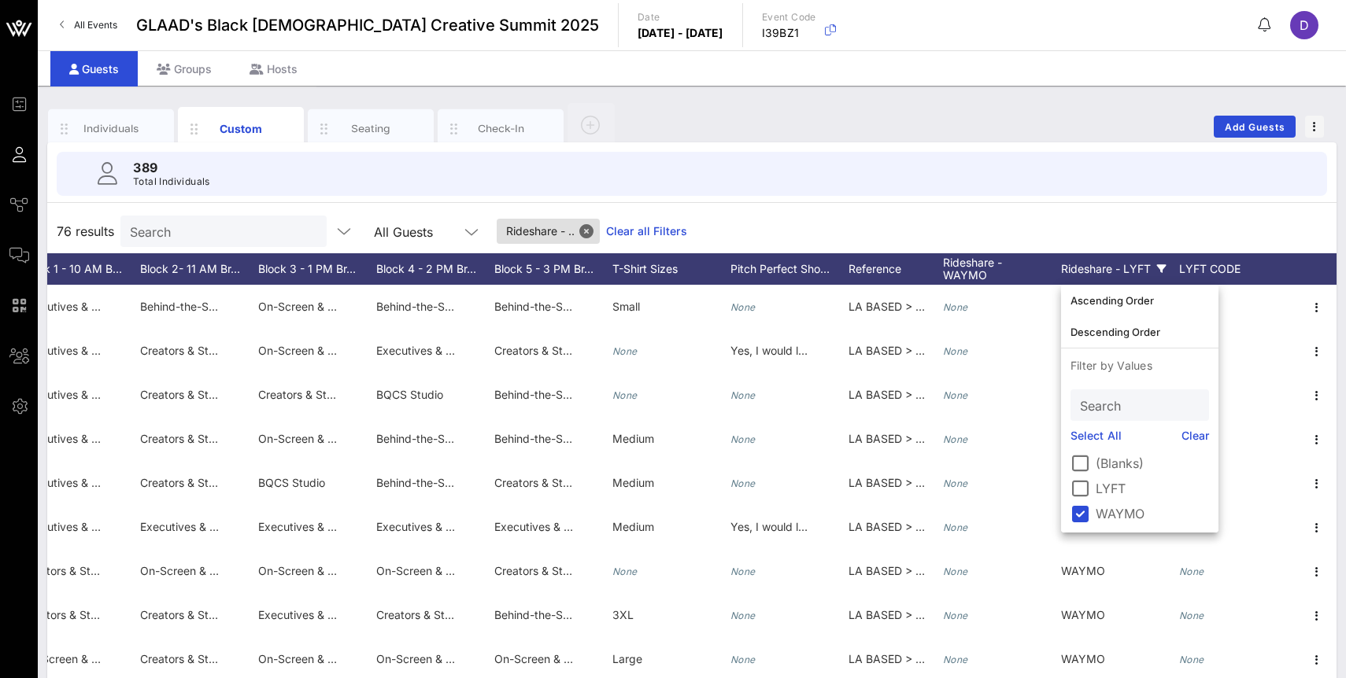
click at [1065, 206] on div "389 Total Individuals 76 results Search All Guests Rideshare - .. Clear all Fil…" at bounding box center [691, 449] width 1289 height 615
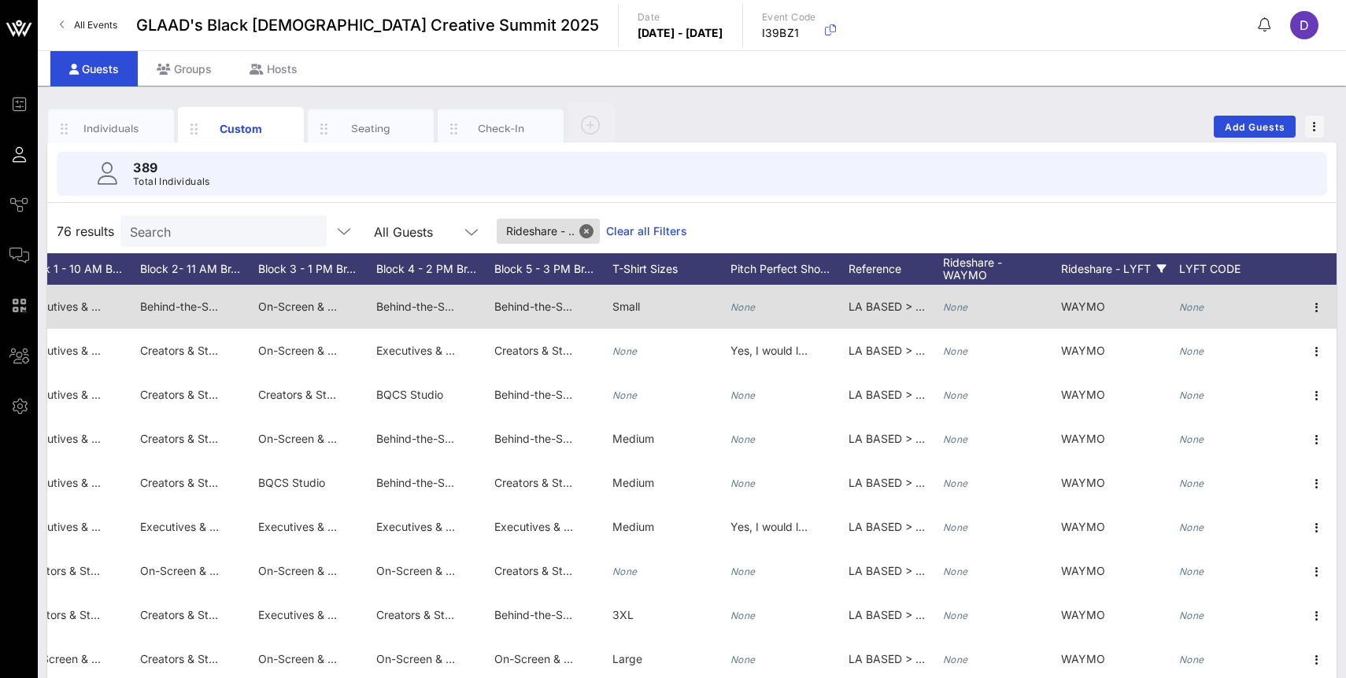
click at [966, 302] on icon "None" at bounding box center [955, 307] width 25 height 12
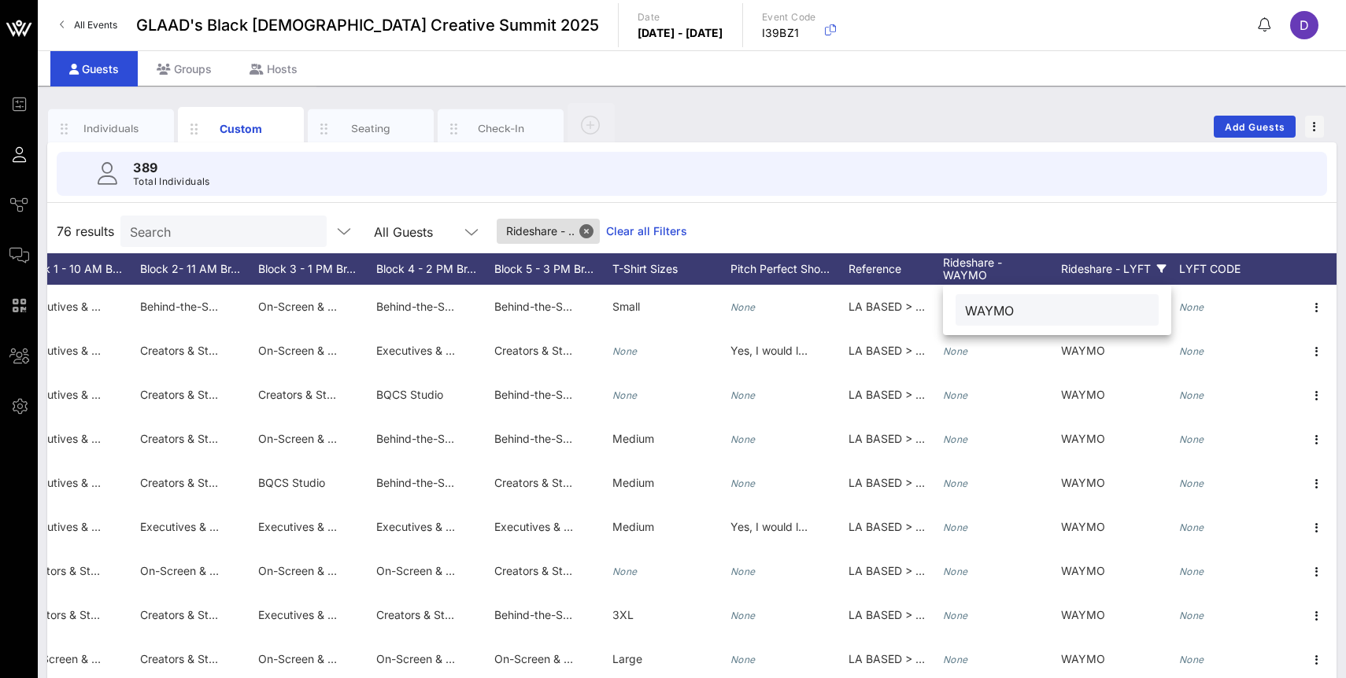
type input "WAYMO"
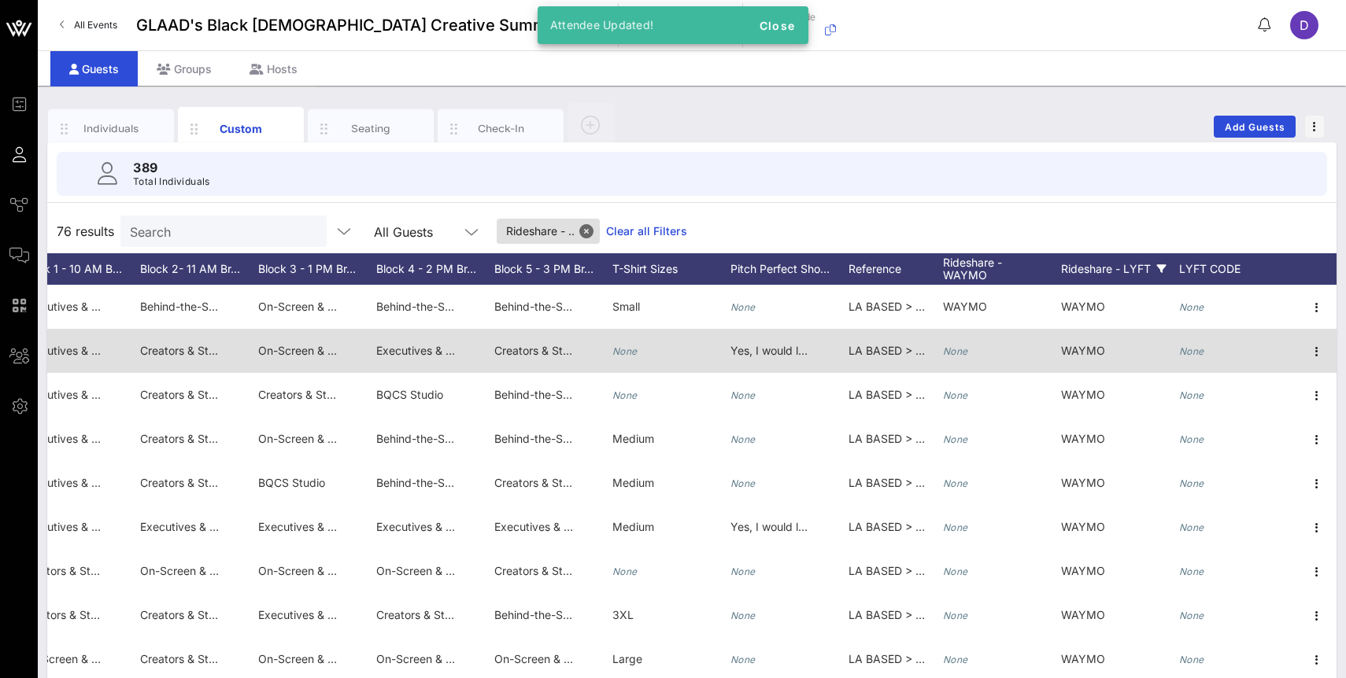
click at [959, 345] on icon "None" at bounding box center [955, 351] width 25 height 12
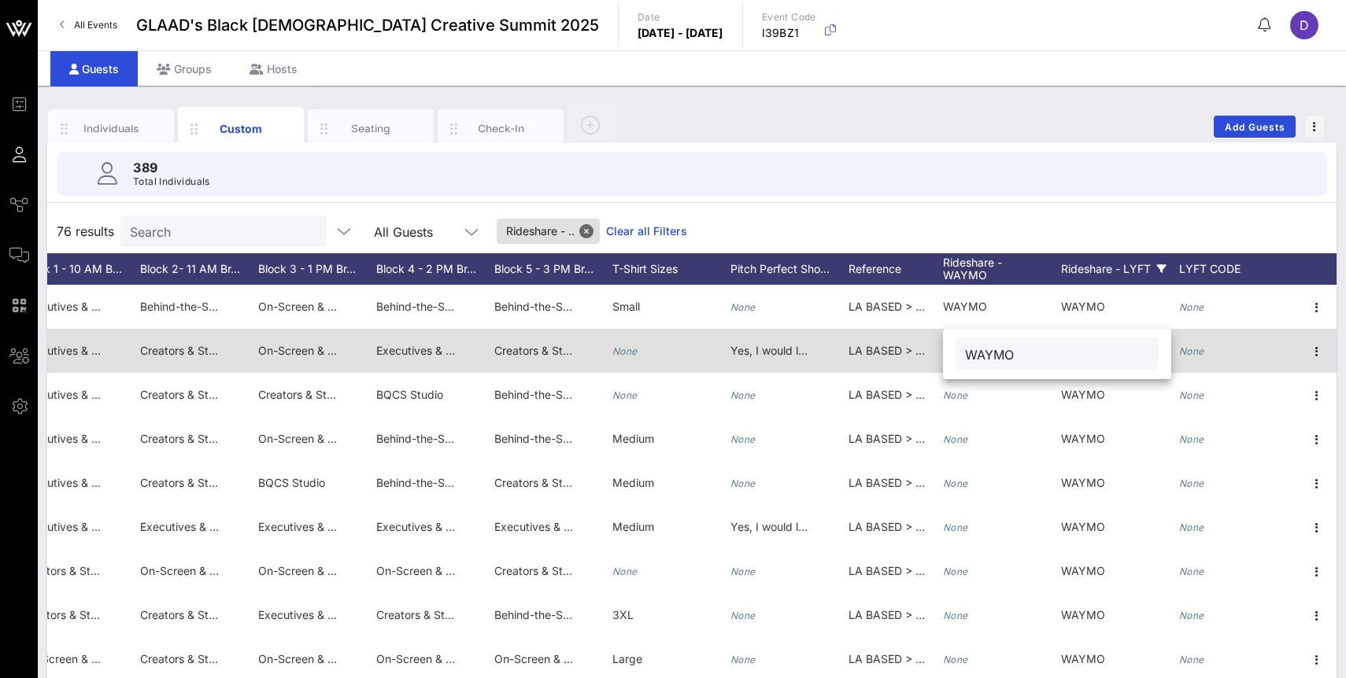
type input "WAYMO"
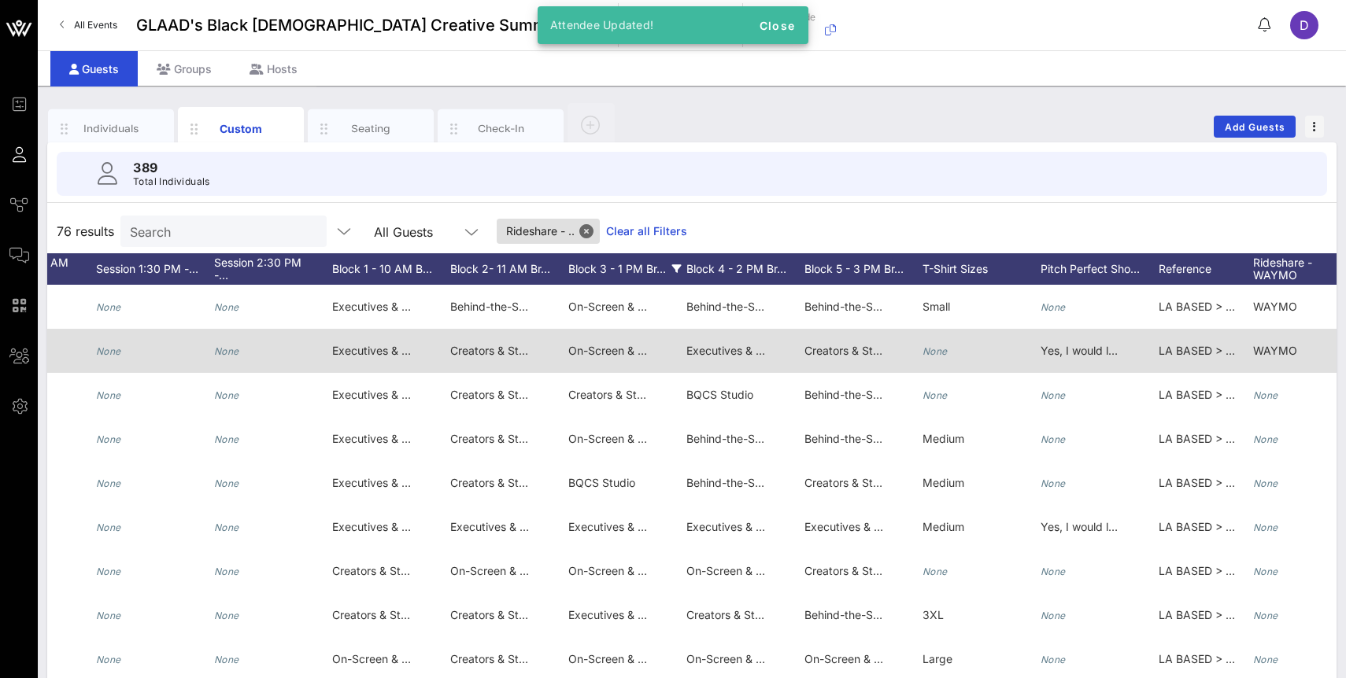
scroll to position [0, 1925]
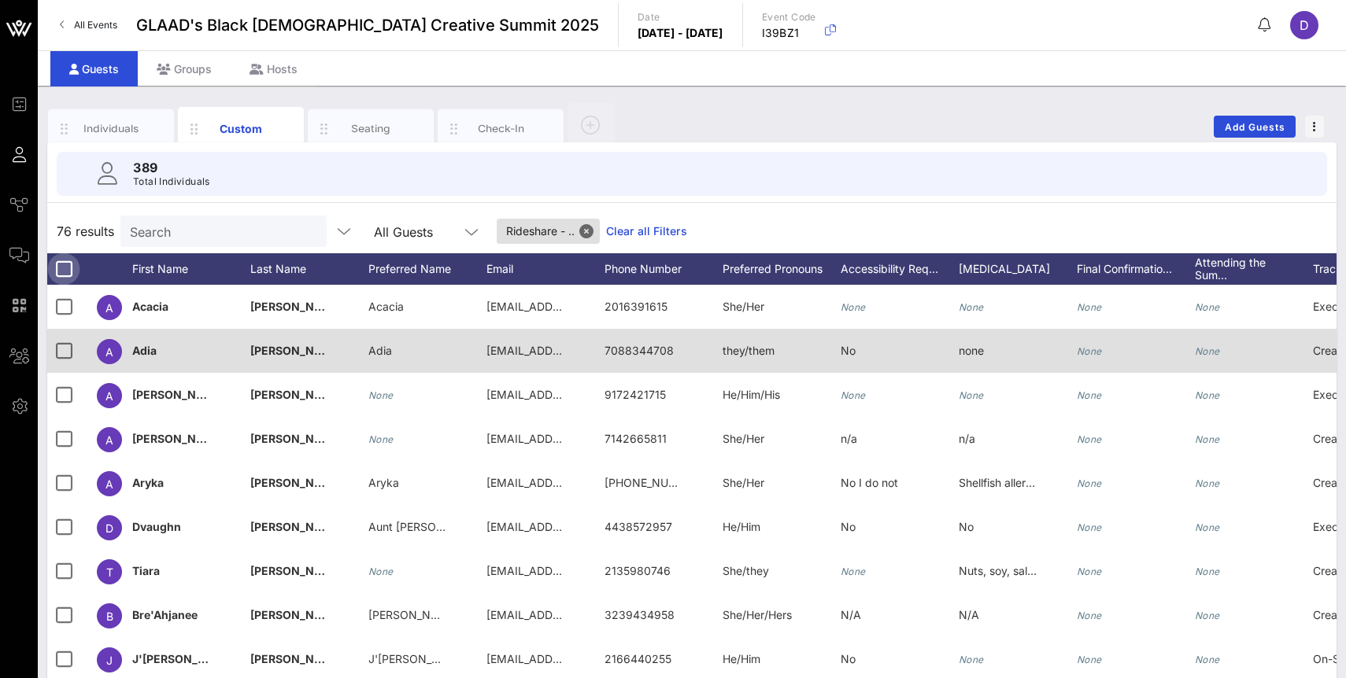
click at [63, 268] on div at bounding box center [63, 269] width 27 height 27
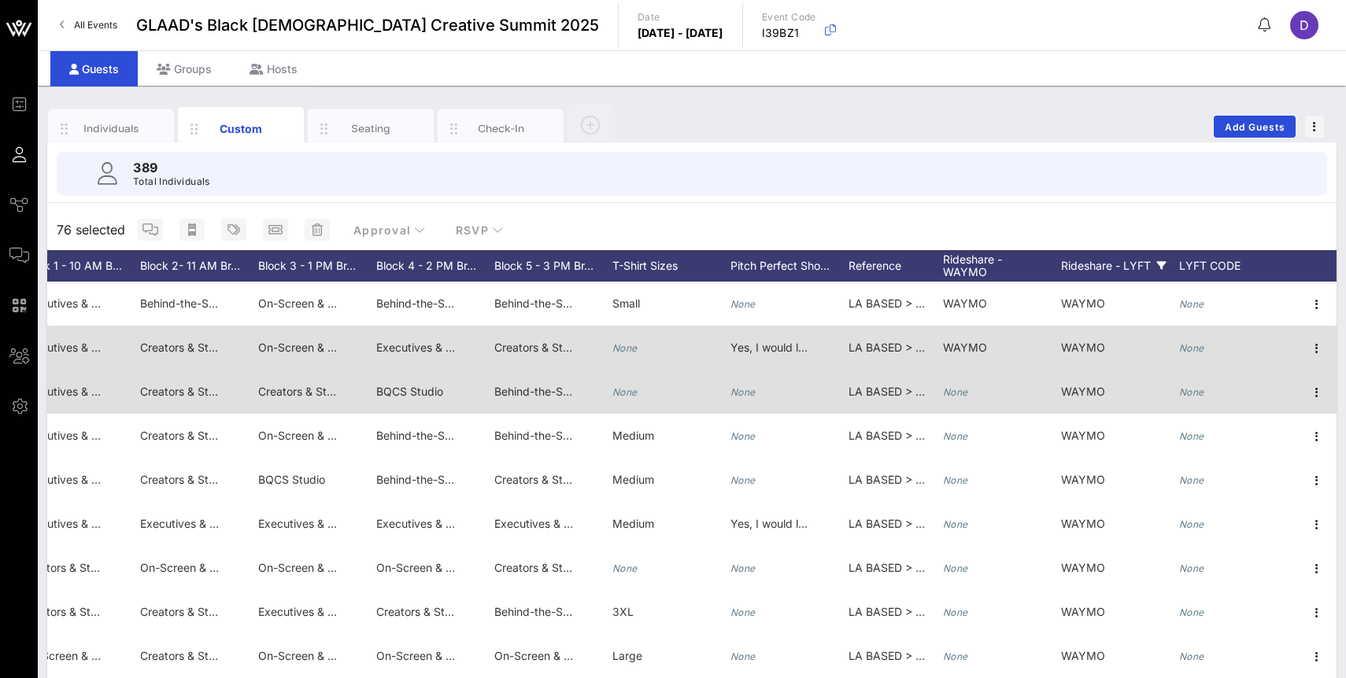
click at [954, 392] on icon "None" at bounding box center [955, 392] width 25 height 12
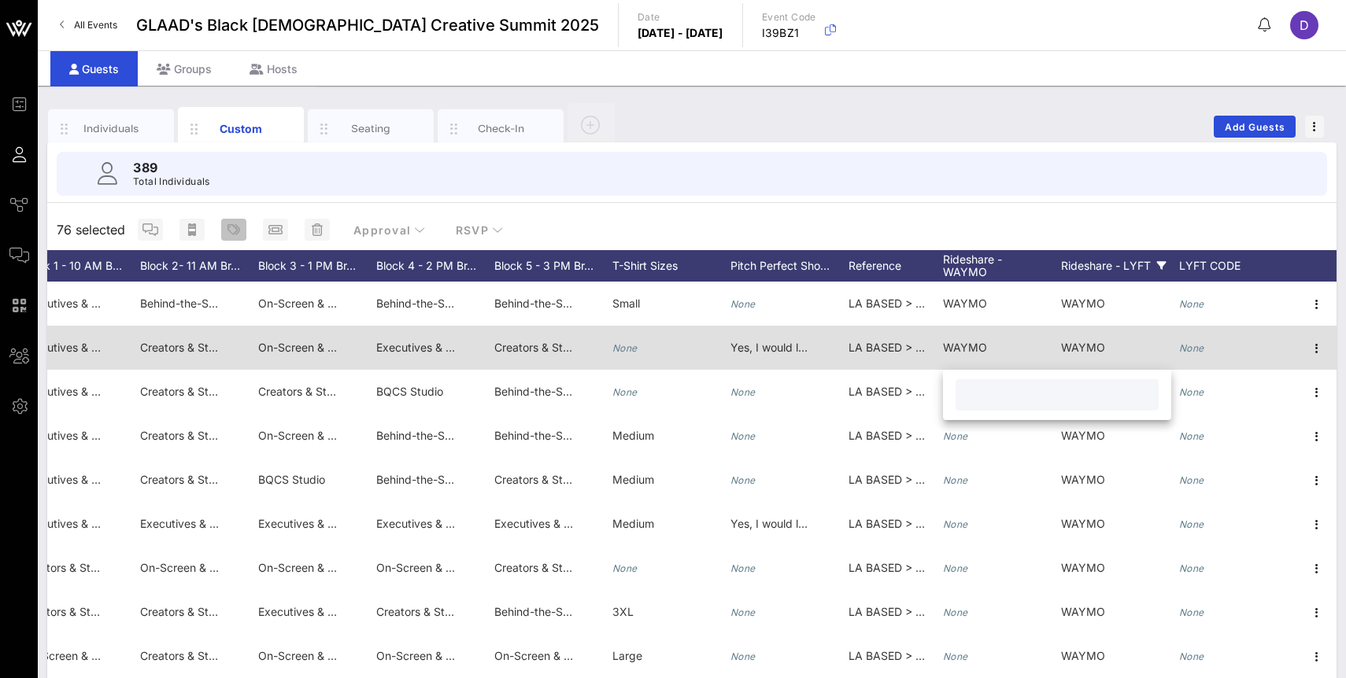
click at [230, 225] on icon "button" at bounding box center [233, 229] width 13 height 13
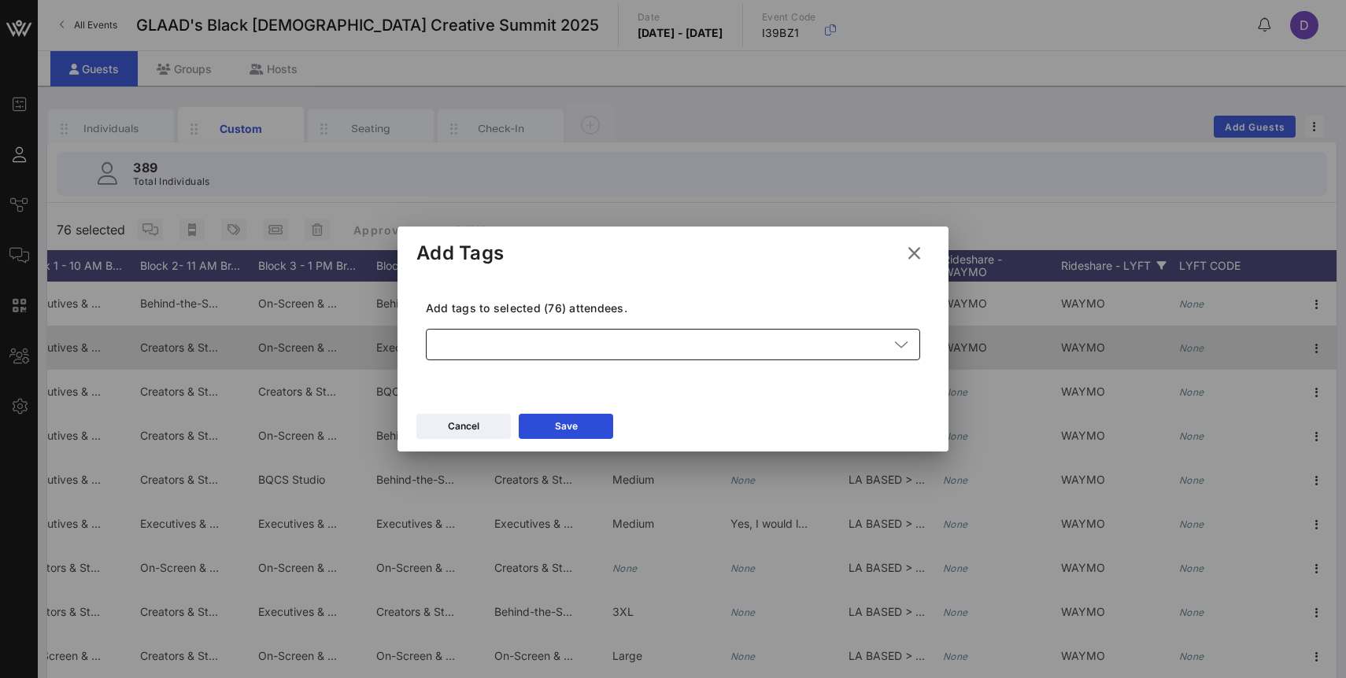
click at [503, 353] on div at bounding box center [661, 344] width 453 height 31
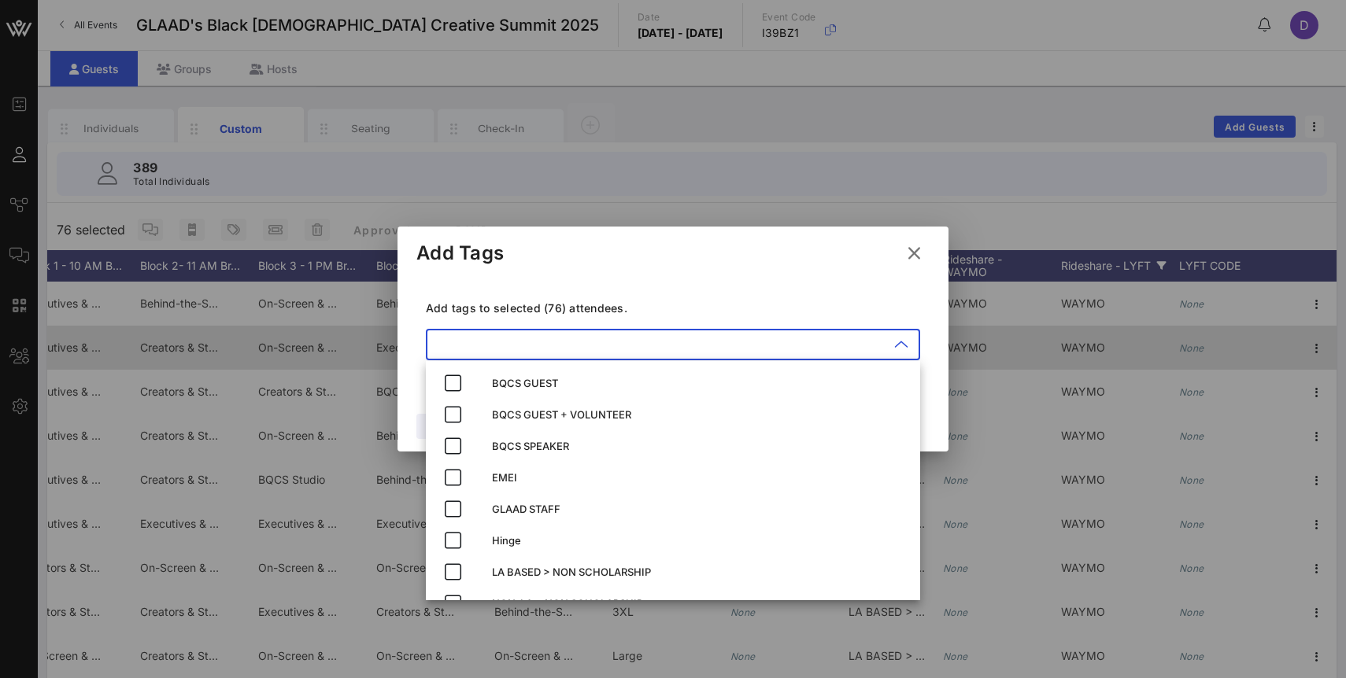
click at [916, 253] on icon at bounding box center [914, 253] width 22 height 20
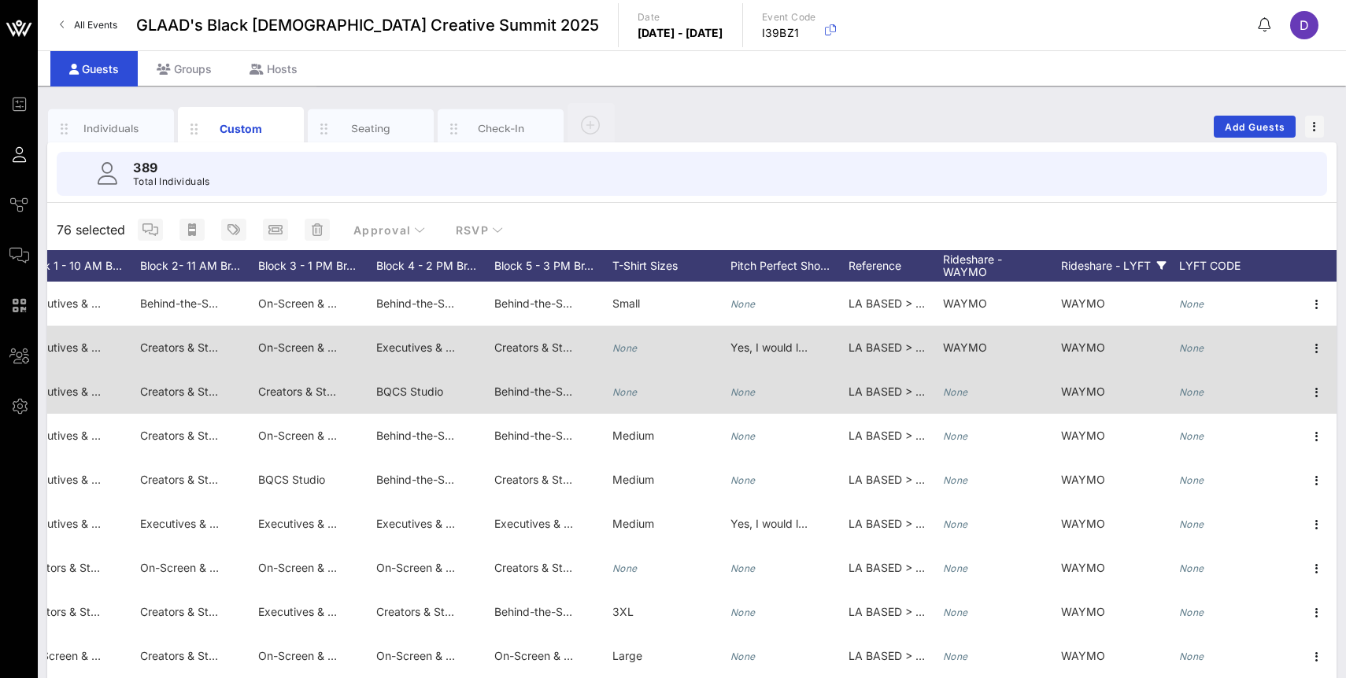
click at [965, 392] on icon "None" at bounding box center [955, 392] width 25 height 12
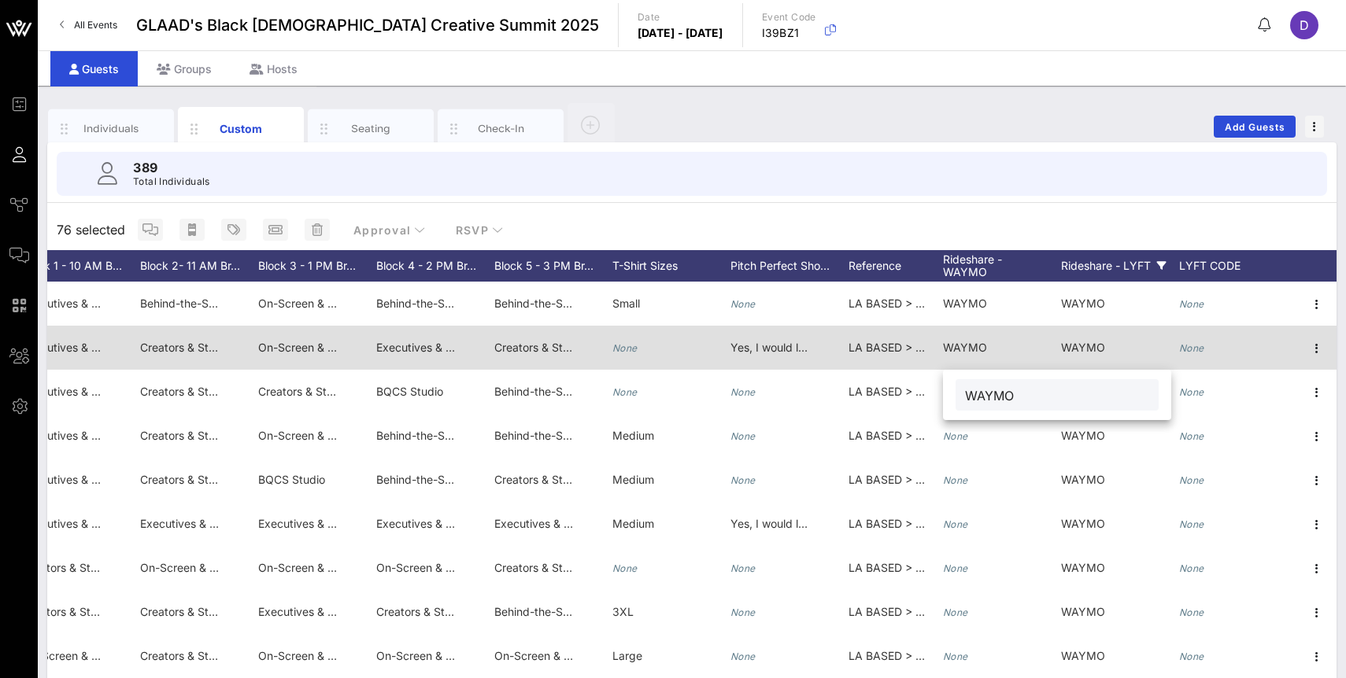
type input "WAYMO"
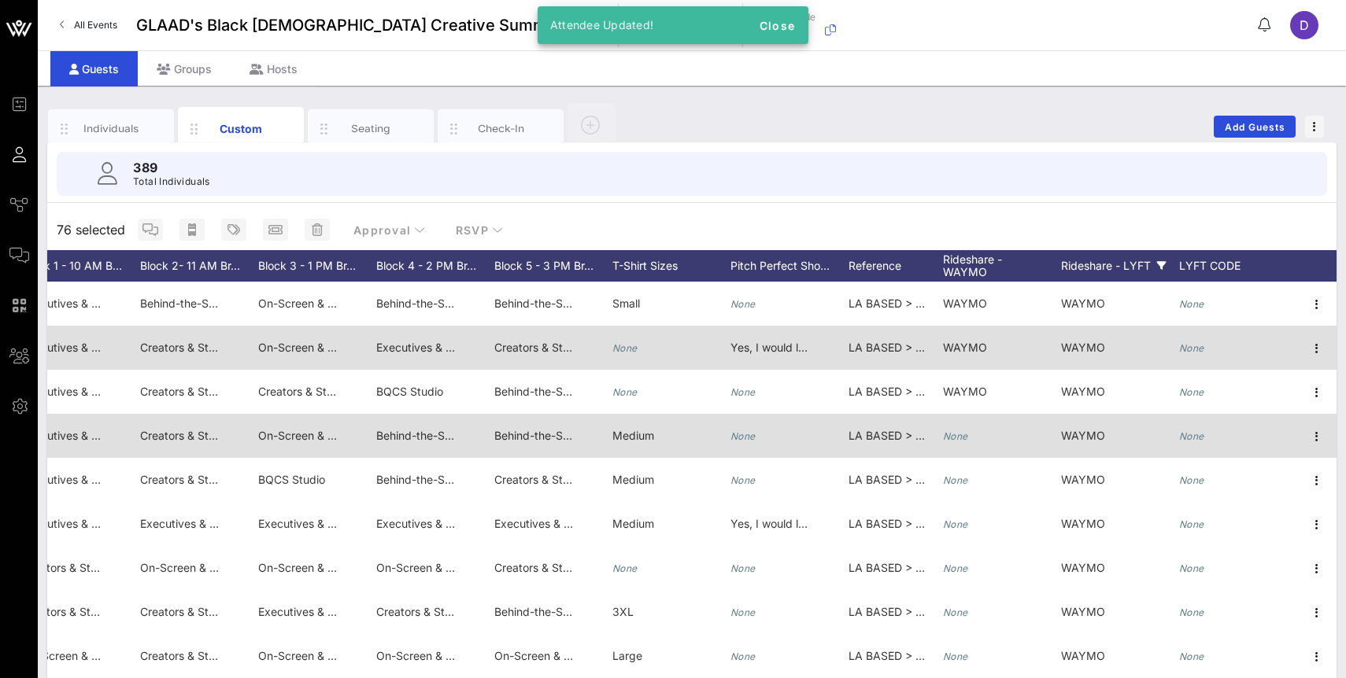
click at [955, 435] on icon "None" at bounding box center [955, 436] width 25 height 12
type input "WAYMO"
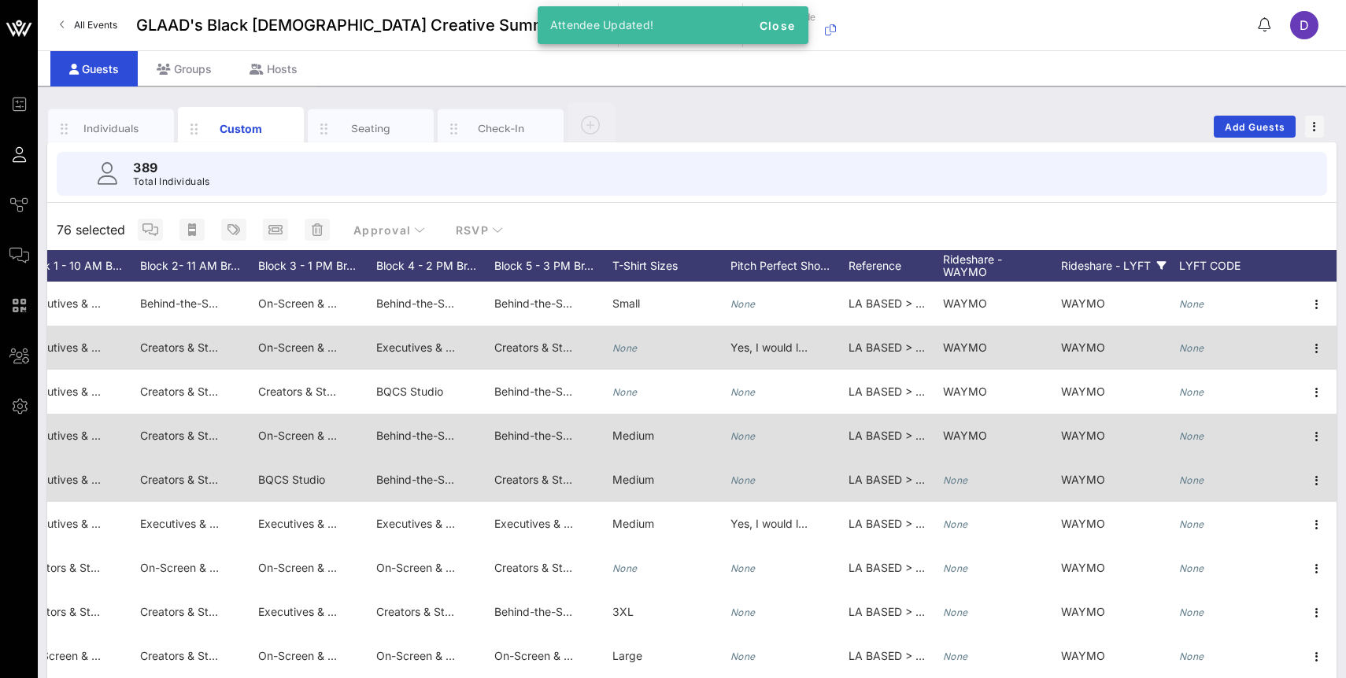
click at [959, 478] on icon "None" at bounding box center [955, 480] width 25 height 12
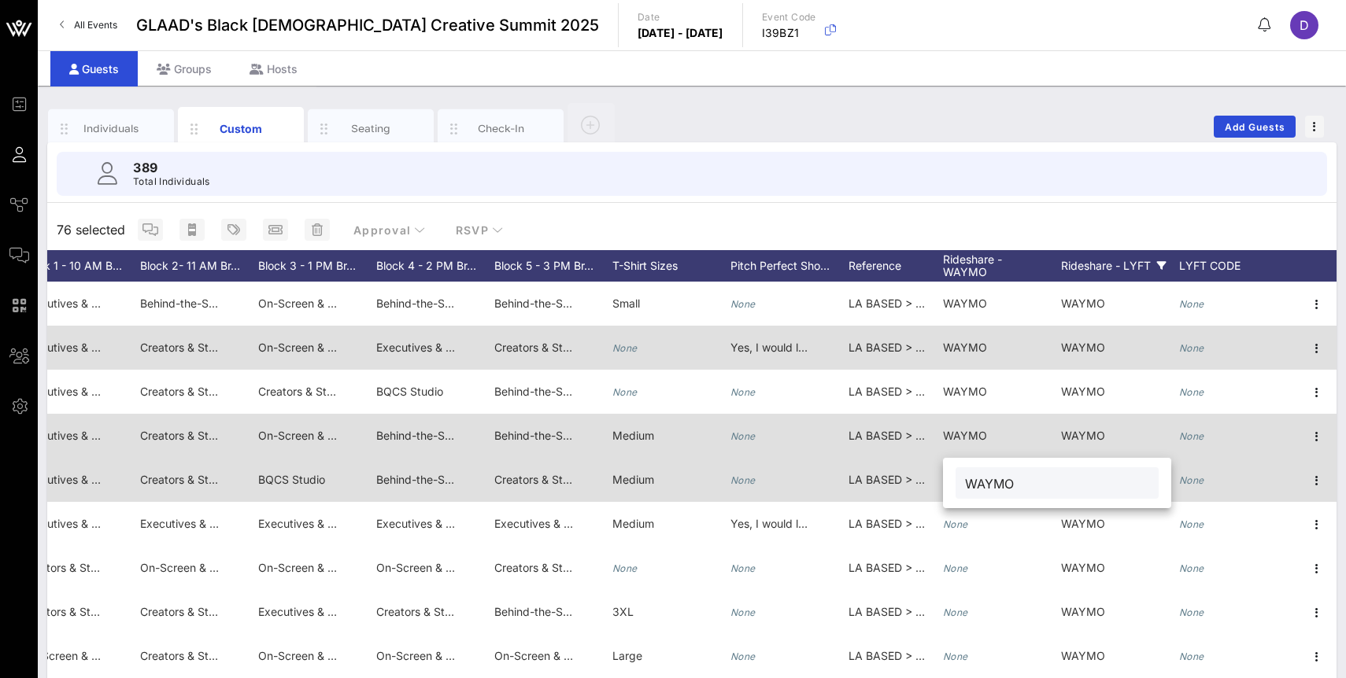
type input "WAYMO"
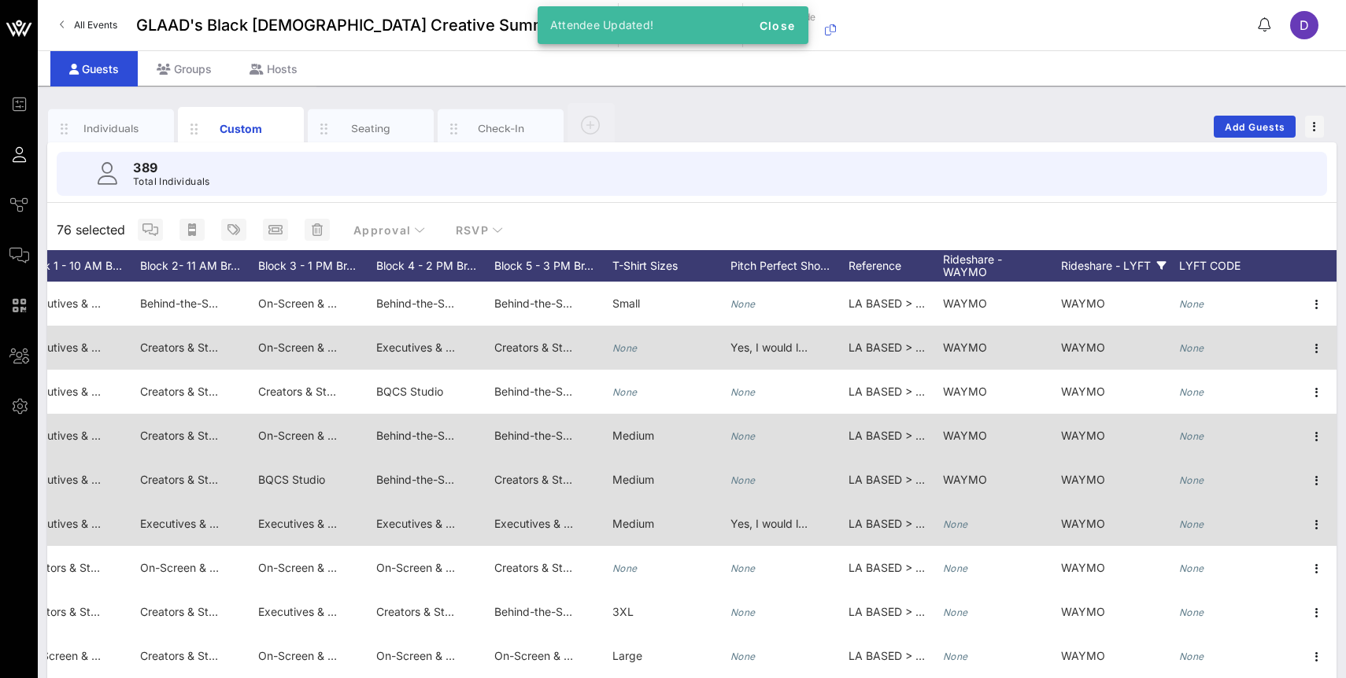
click at [962, 530] on icon "None" at bounding box center [955, 525] width 25 height 12
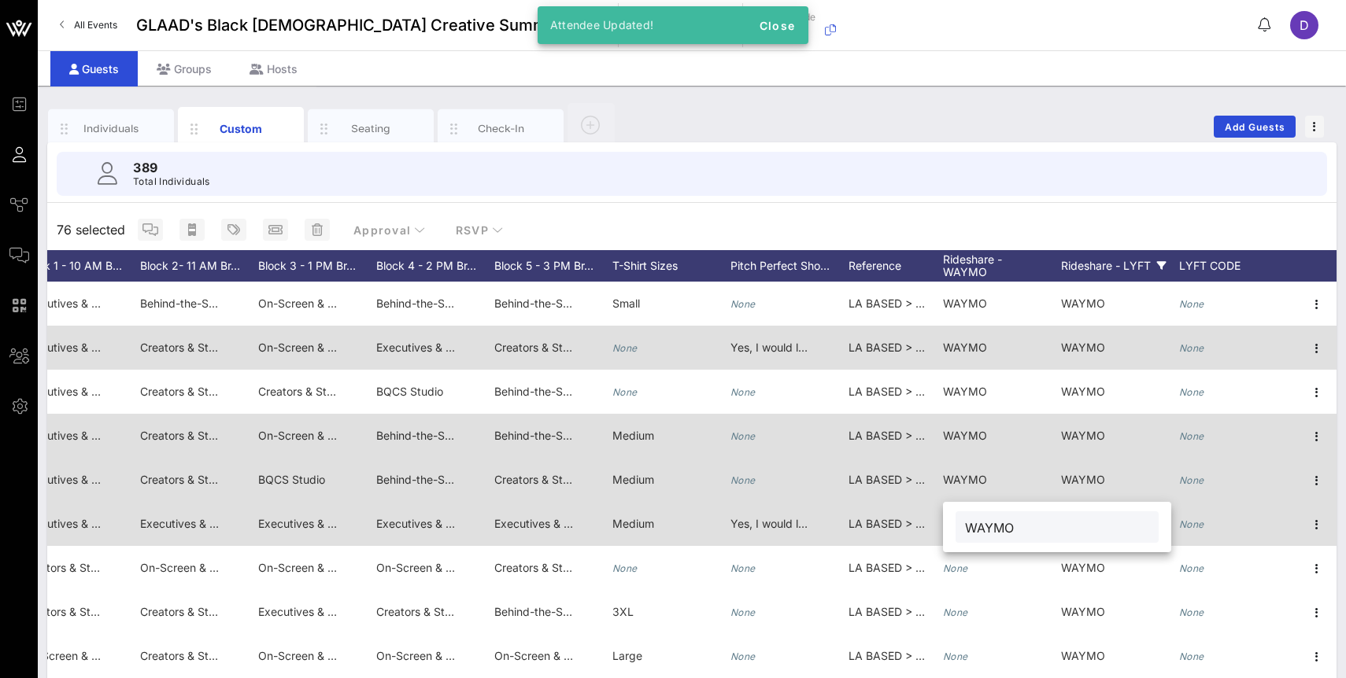
type input "WAYMO"
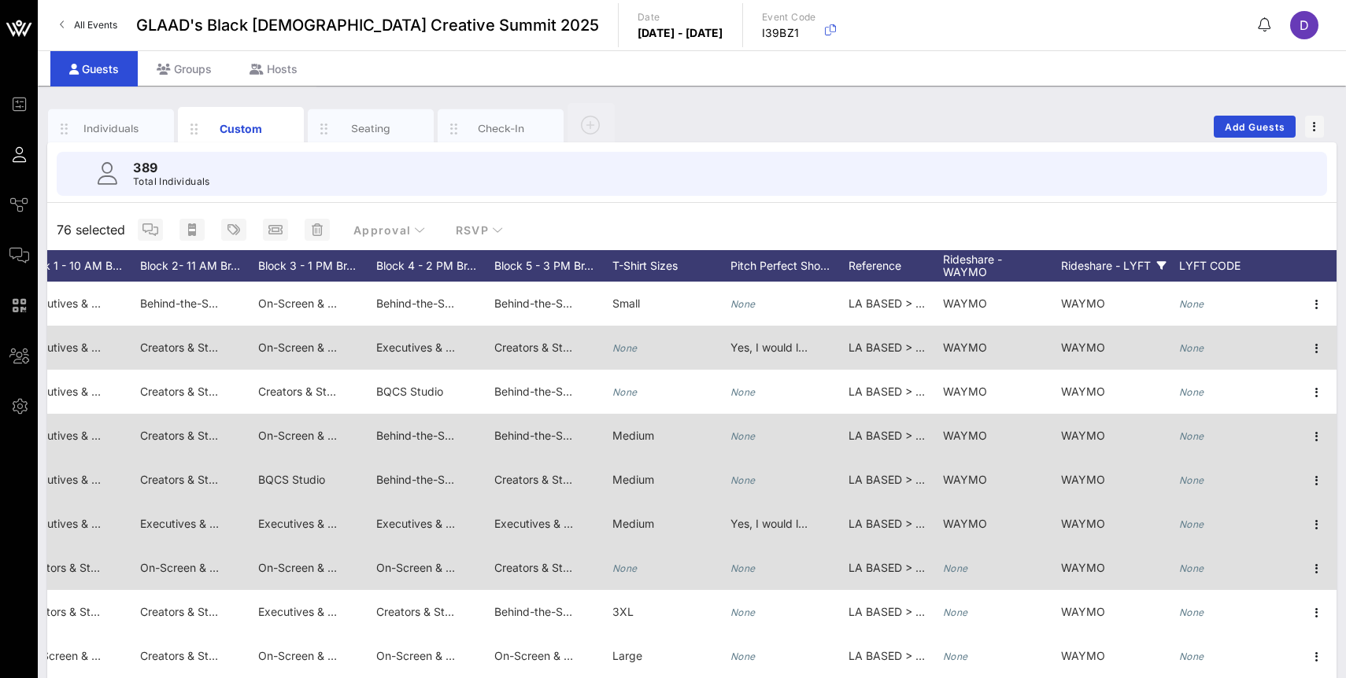
click at [961, 568] on icon "None" at bounding box center [955, 569] width 25 height 12
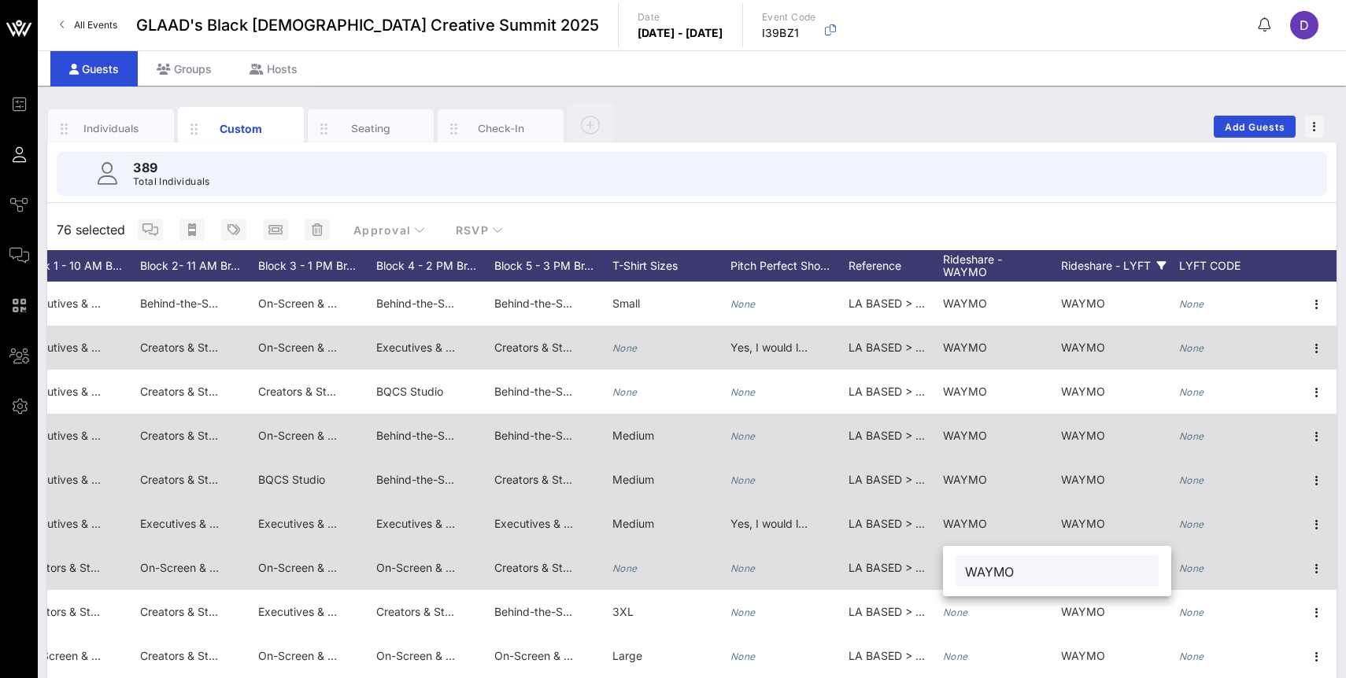
type input "WAYMO"
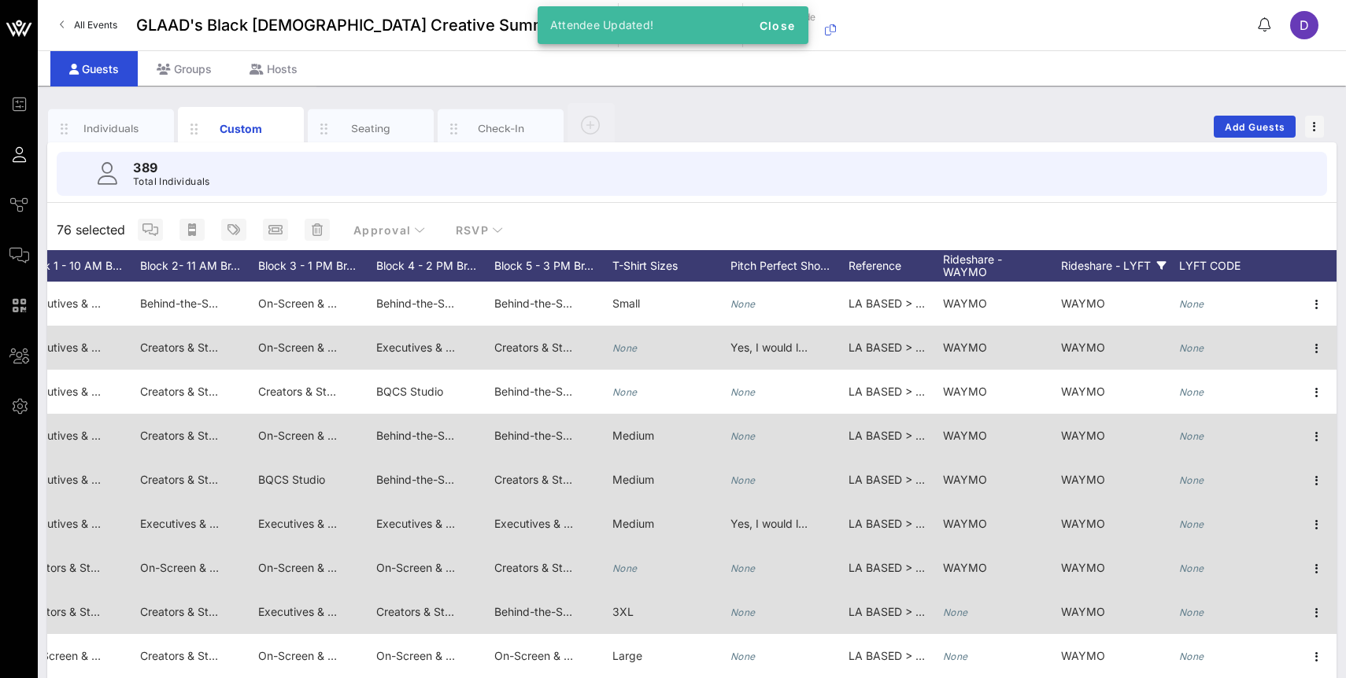
click at [958, 609] on icon "None" at bounding box center [955, 613] width 25 height 12
type input "WAYMO"
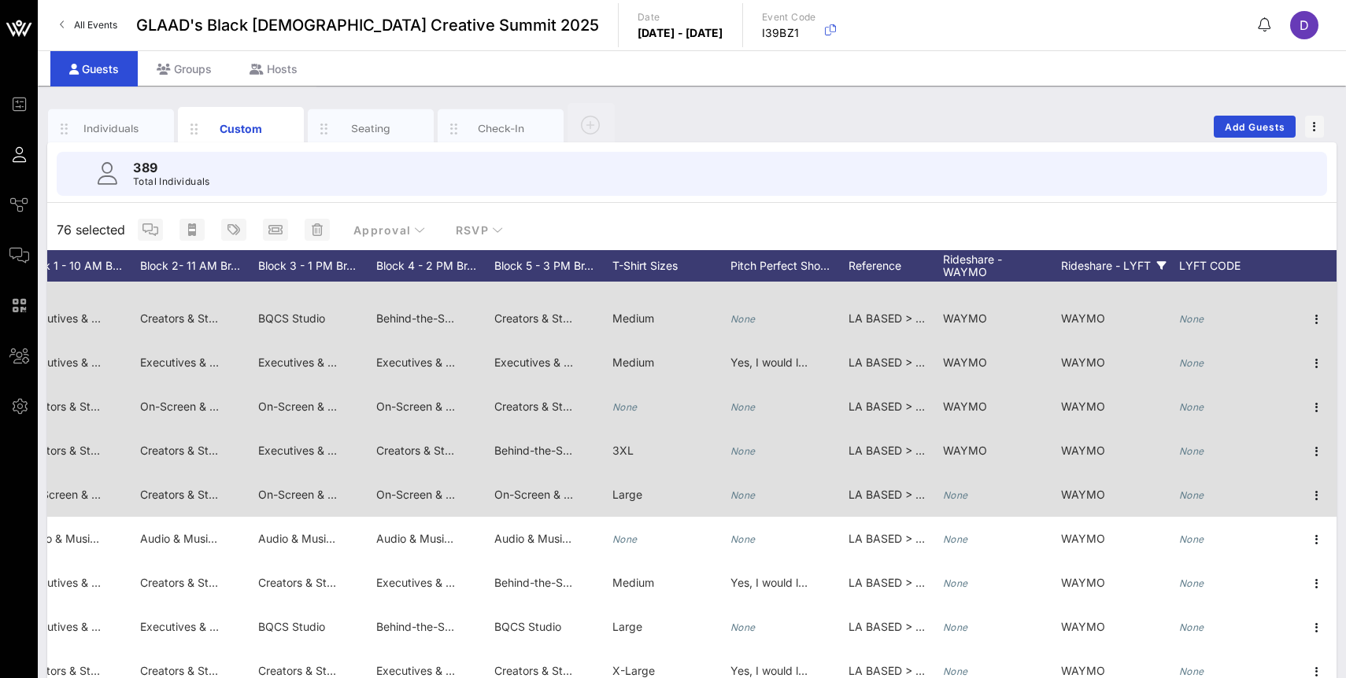
click at [952, 502] on div "None" at bounding box center [955, 495] width 25 height 44
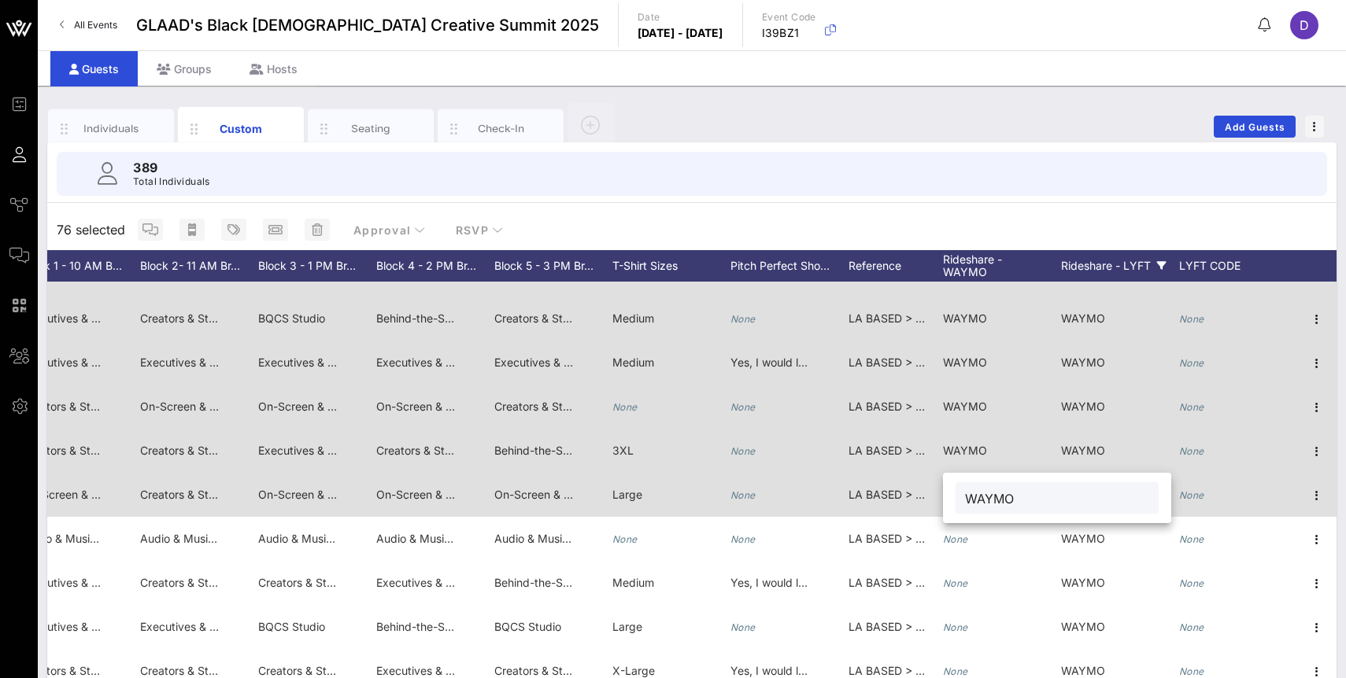
type input "WAYMO"
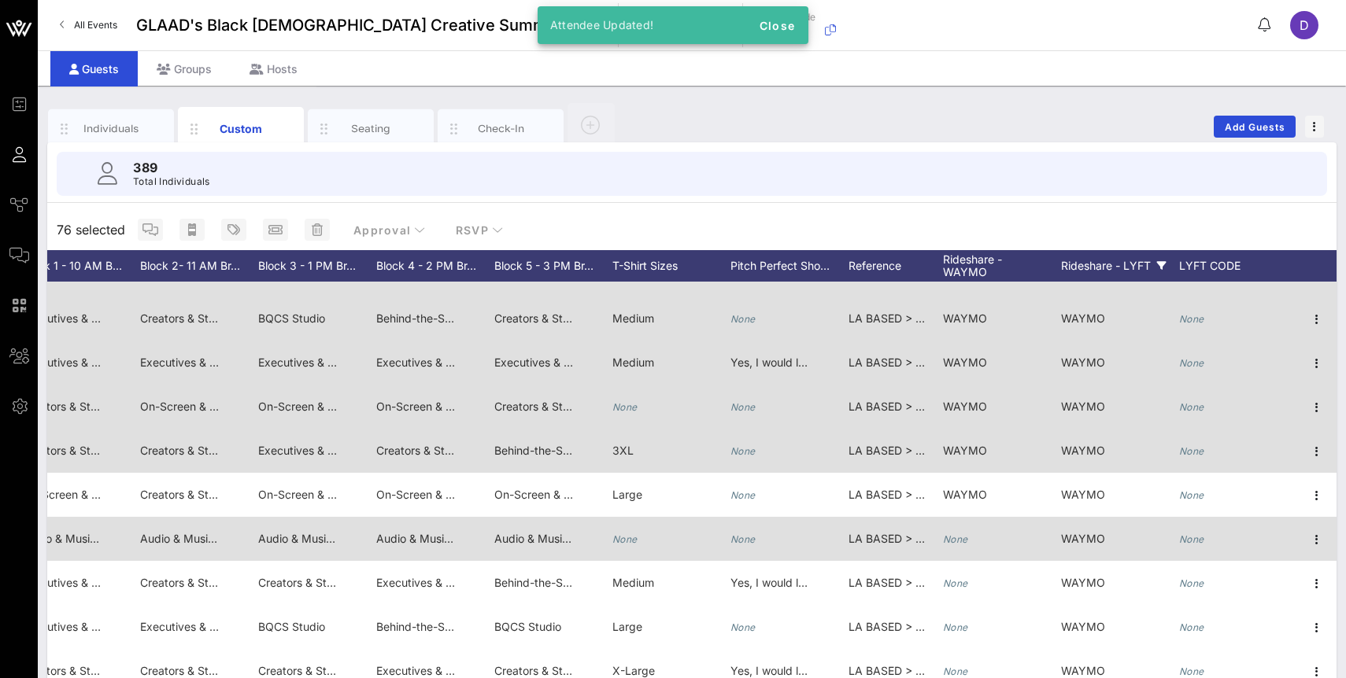
click at [954, 537] on icon "None" at bounding box center [955, 540] width 25 height 12
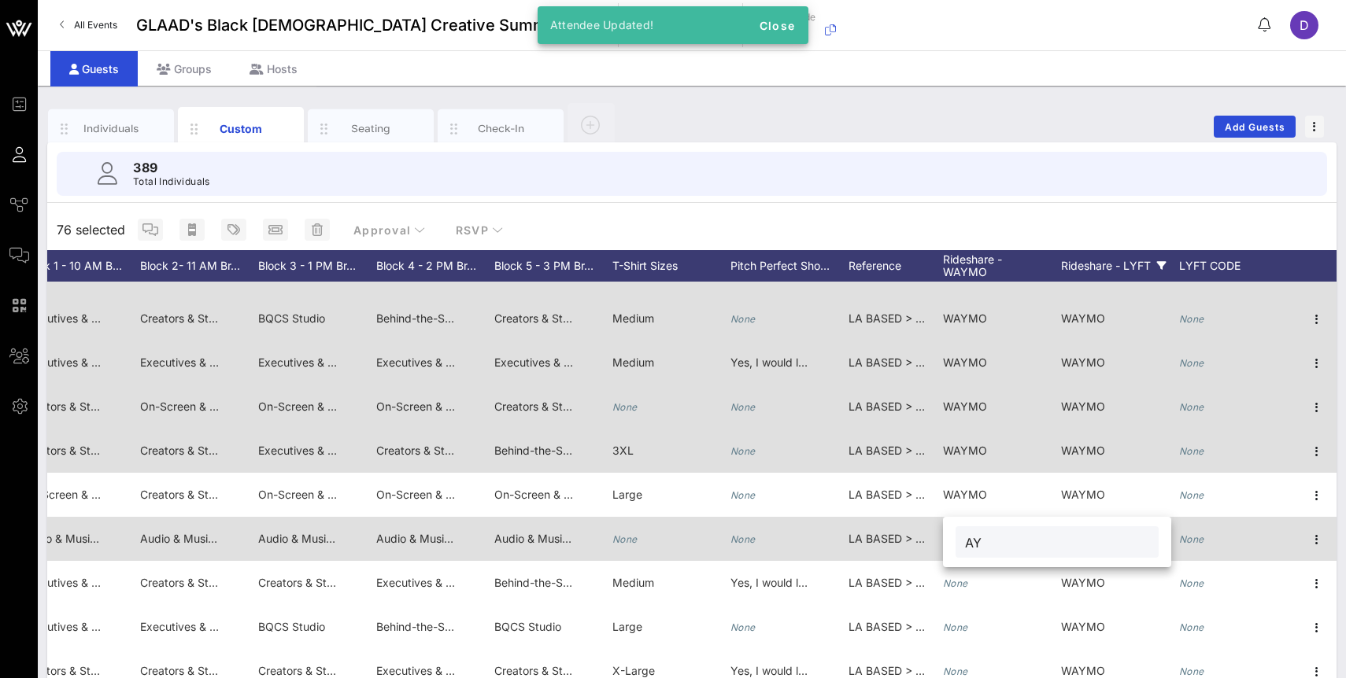
type input "A"
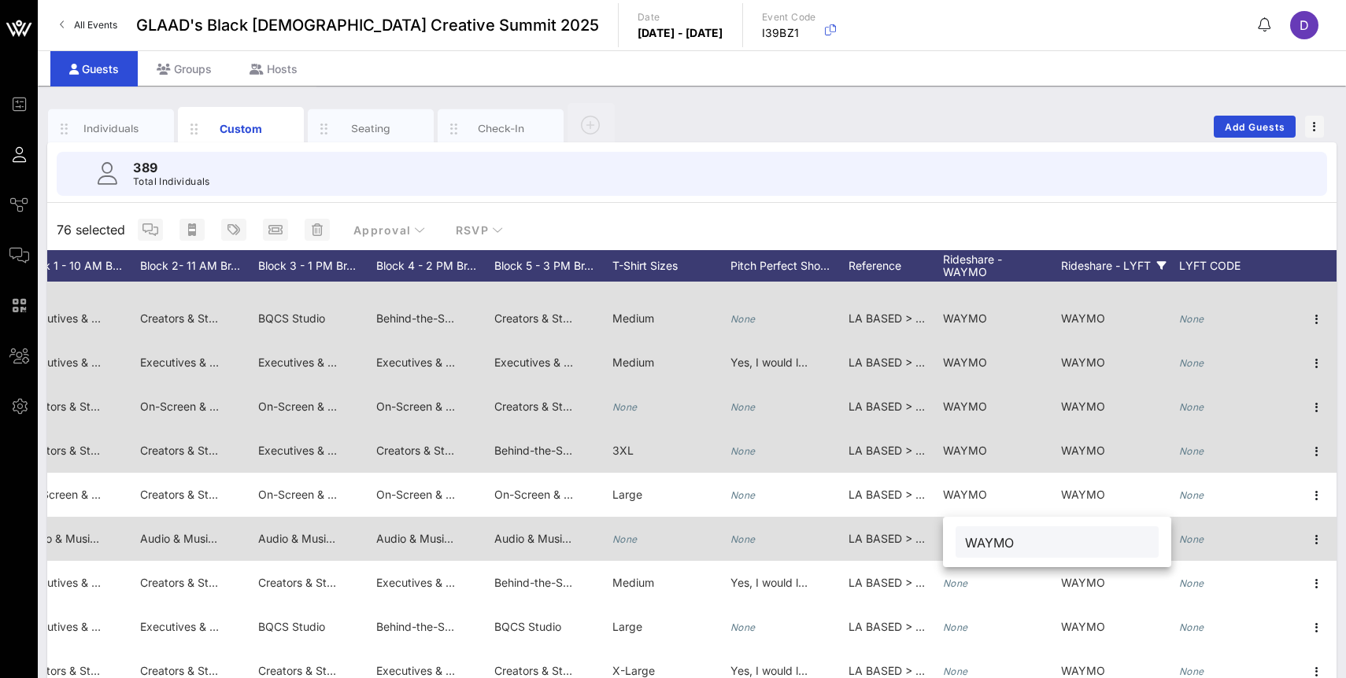
type input "WAYMO"
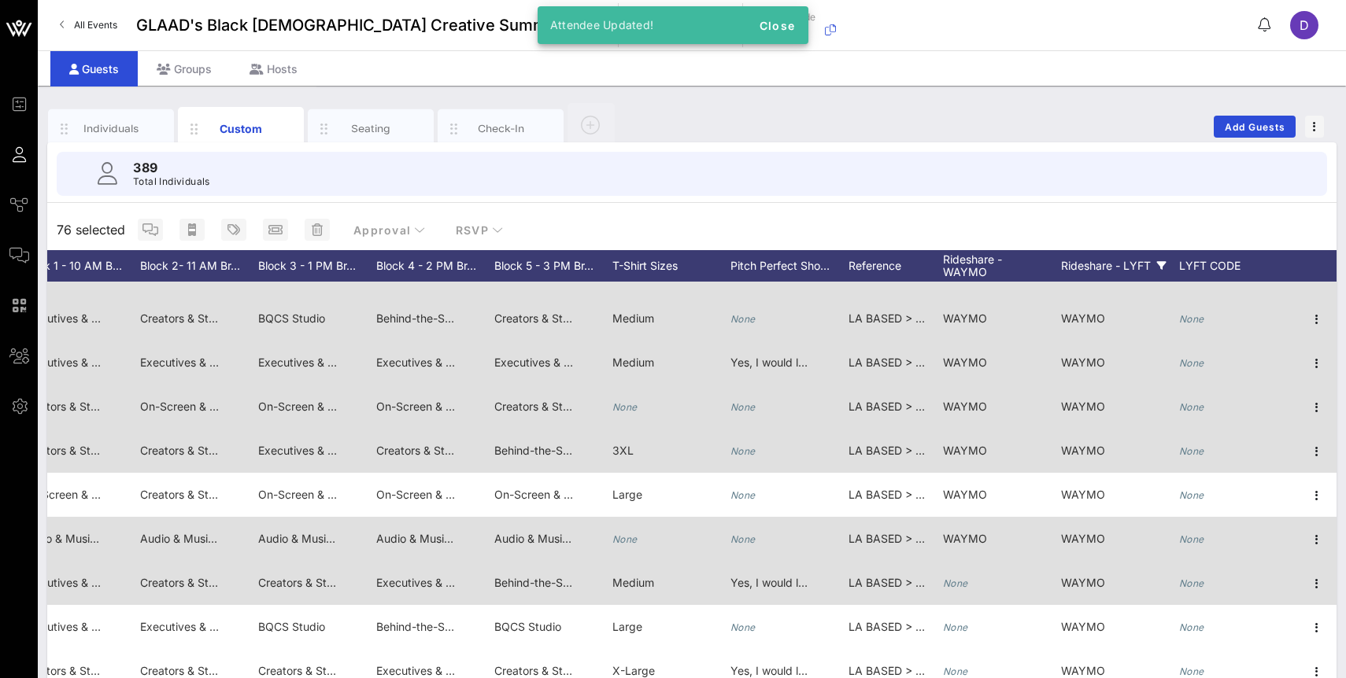
click at [955, 575] on div "None" at bounding box center [955, 583] width 25 height 44
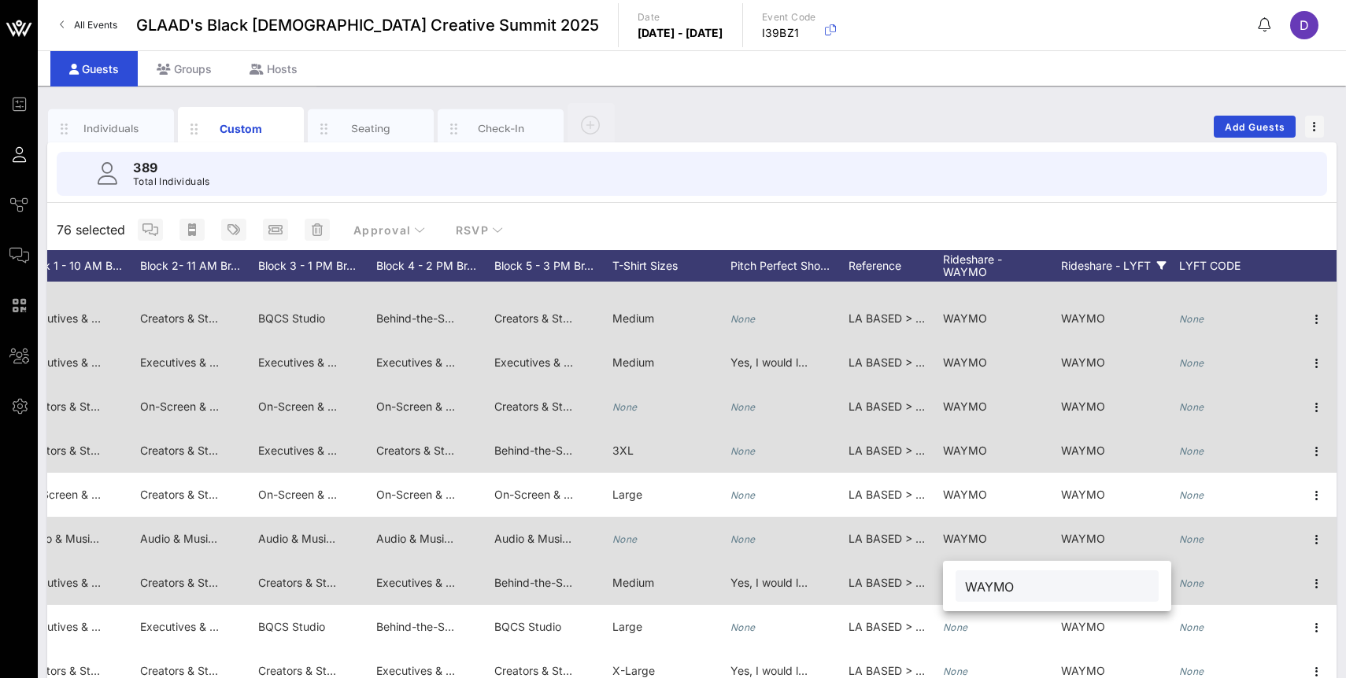
type input "WAYMO"
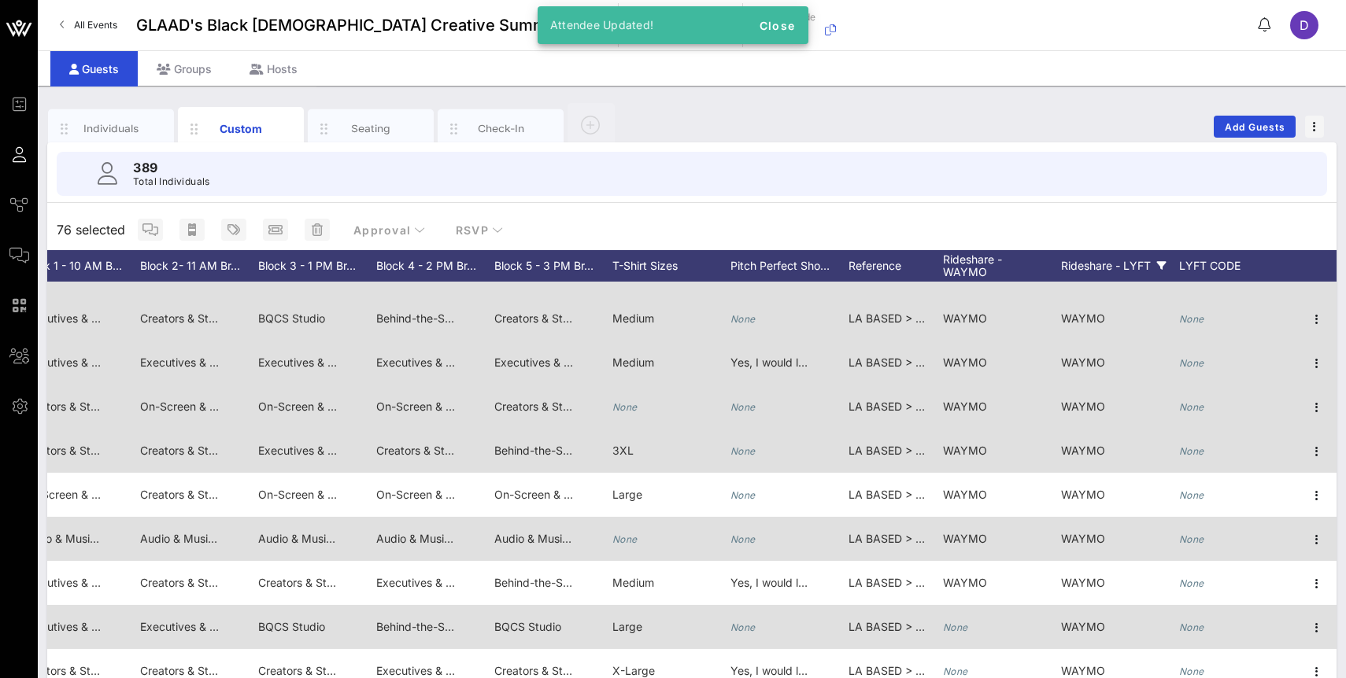
click at [955, 622] on icon "None" at bounding box center [955, 628] width 25 height 12
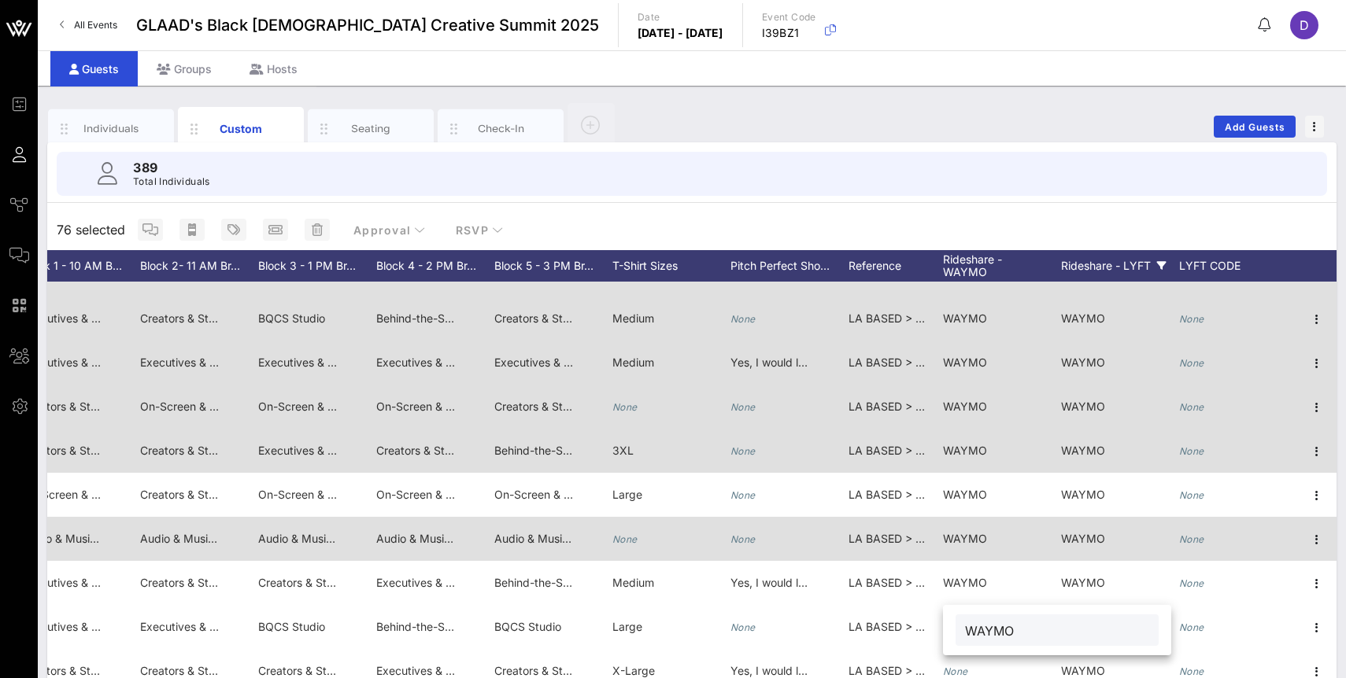
type input "WAYMO"
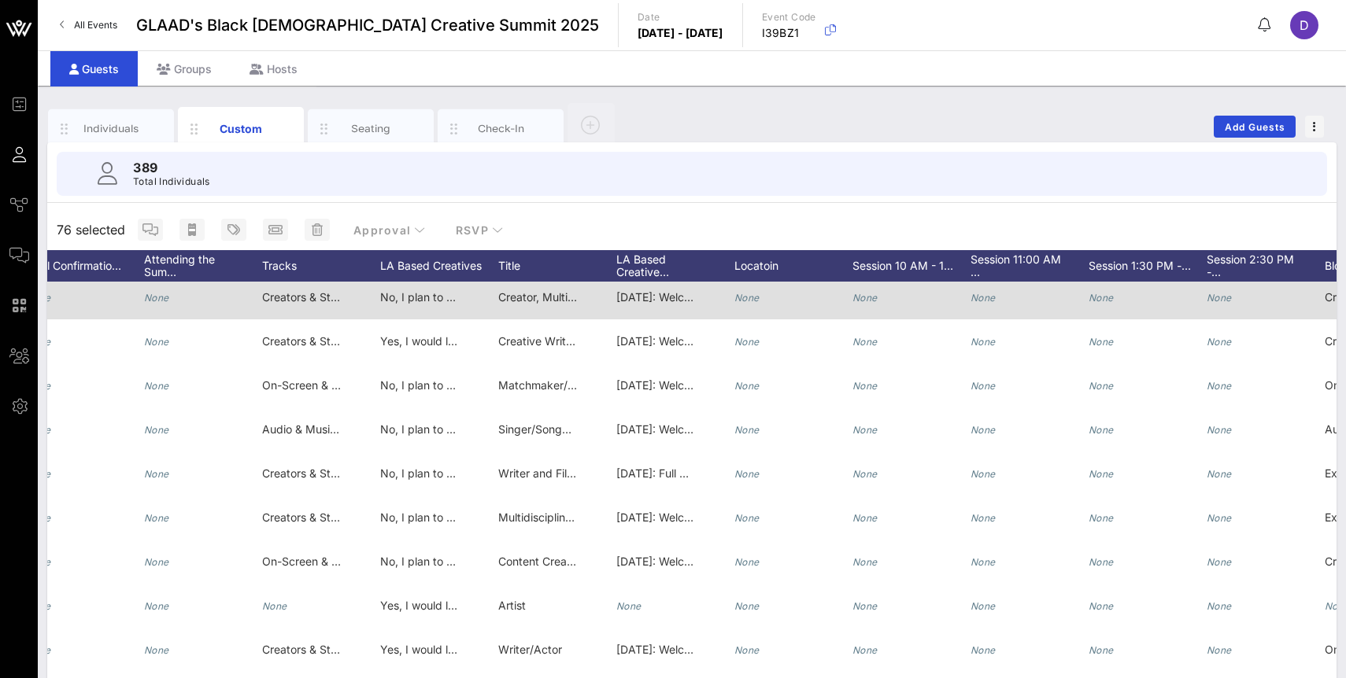
scroll to position [0, 932]
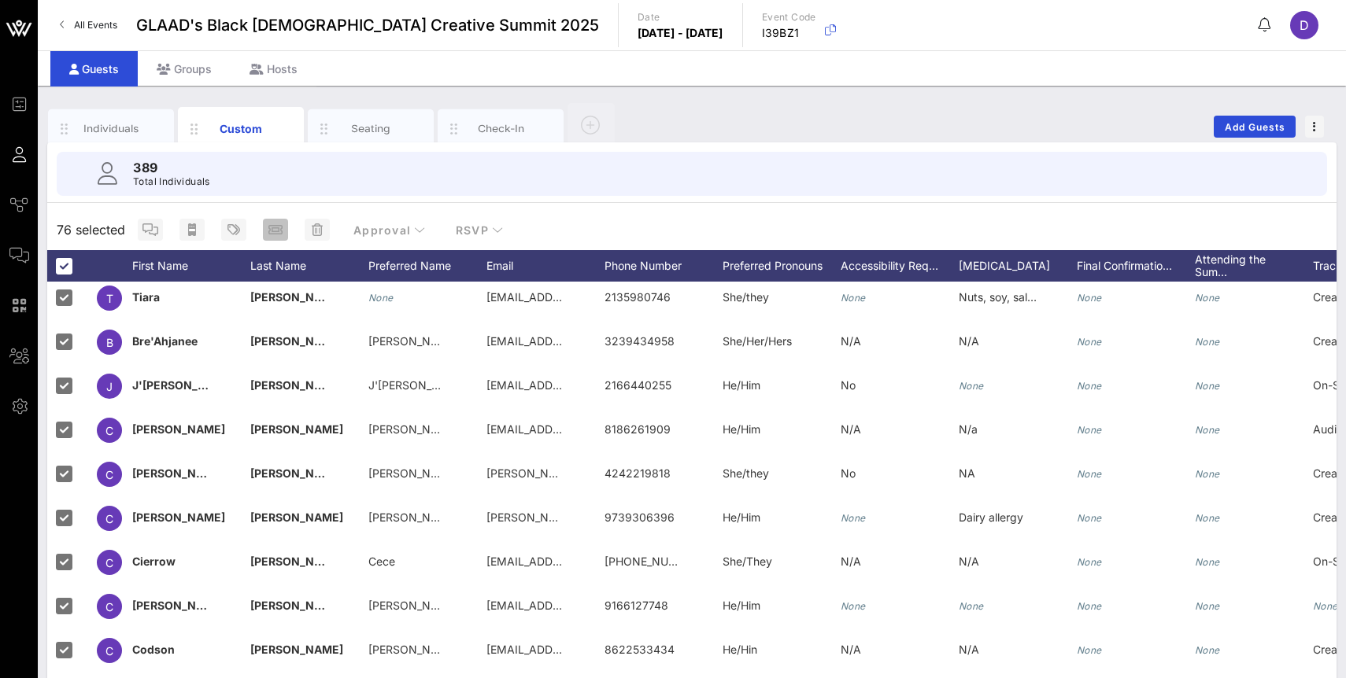
click at [270, 230] on icon "button" at bounding box center [275, 229] width 14 height 13
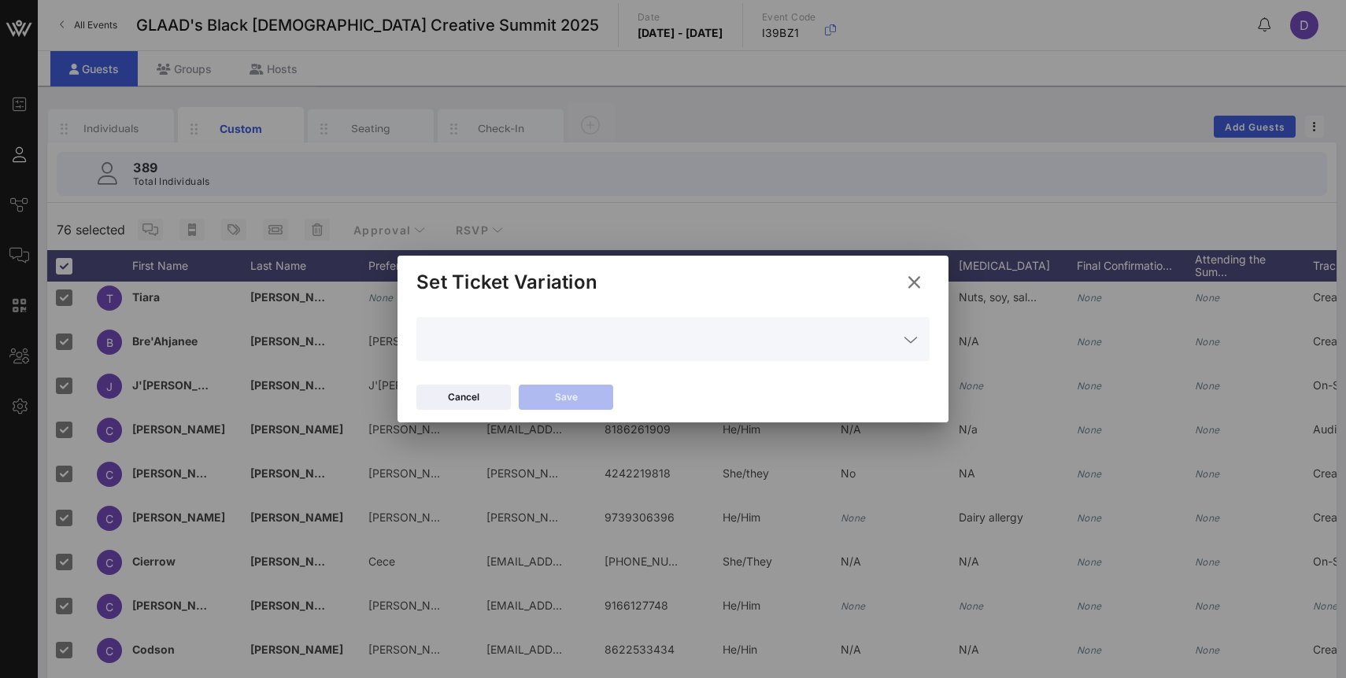
click at [914, 282] on icon at bounding box center [913, 282] width 21 height 19
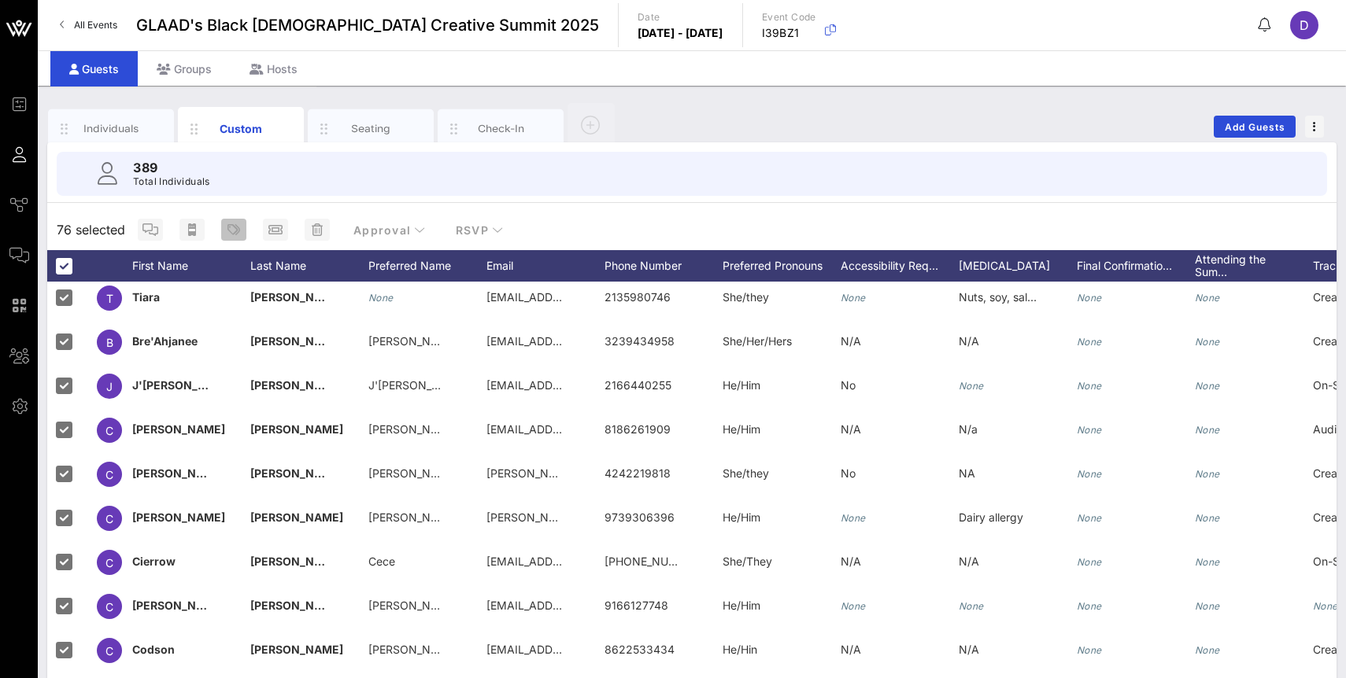
click at [234, 225] on icon "button" at bounding box center [233, 229] width 13 height 13
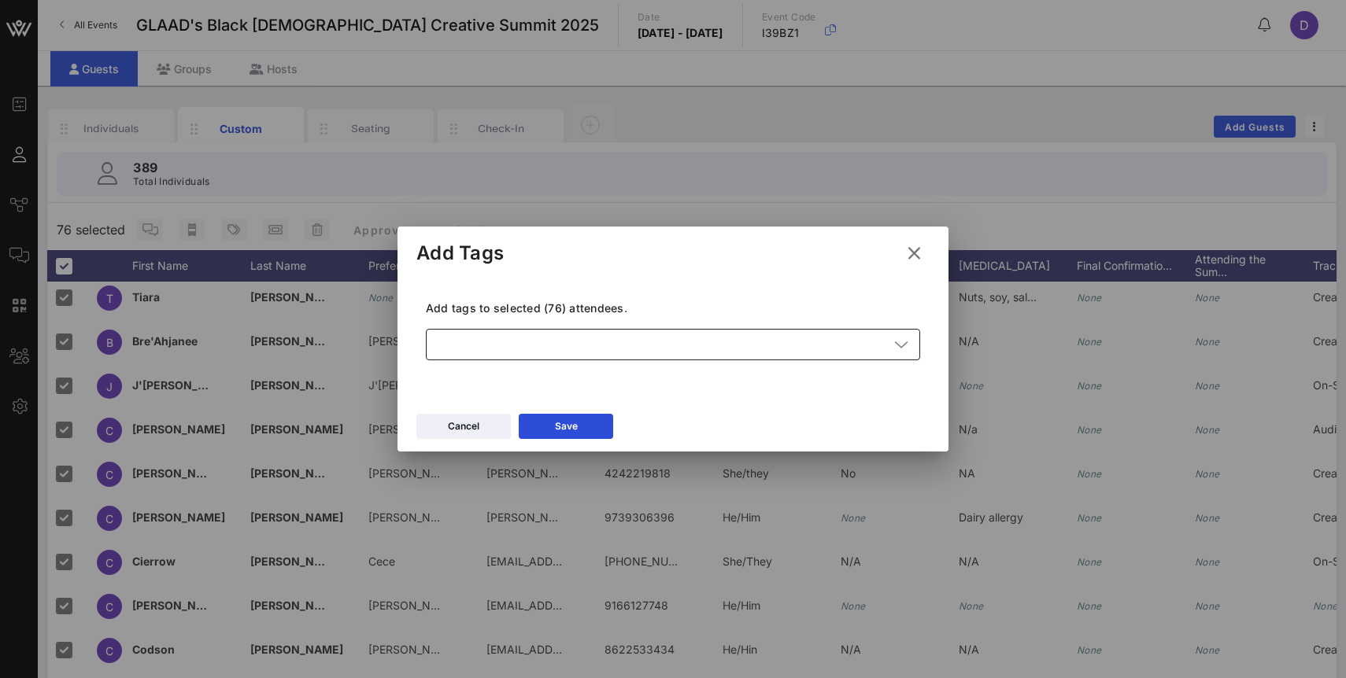
click at [472, 347] on div at bounding box center [661, 344] width 453 height 31
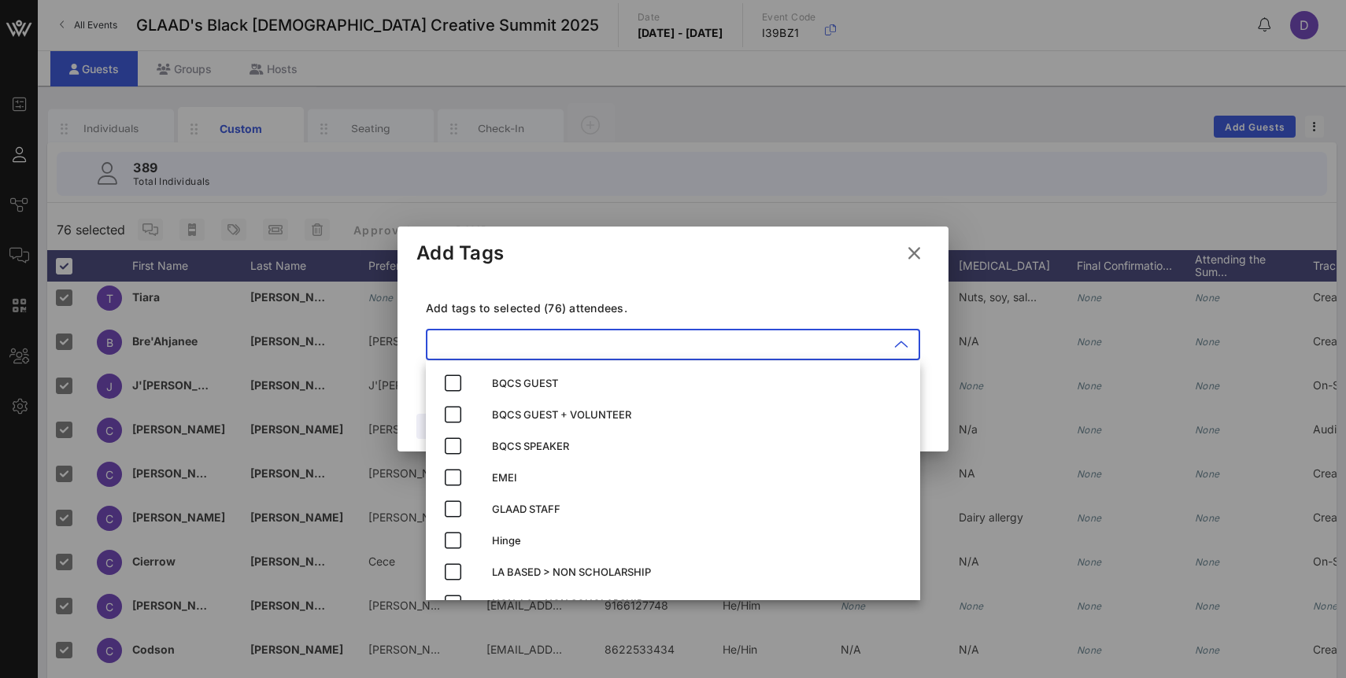
click at [916, 258] on icon at bounding box center [914, 253] width 22 height 20
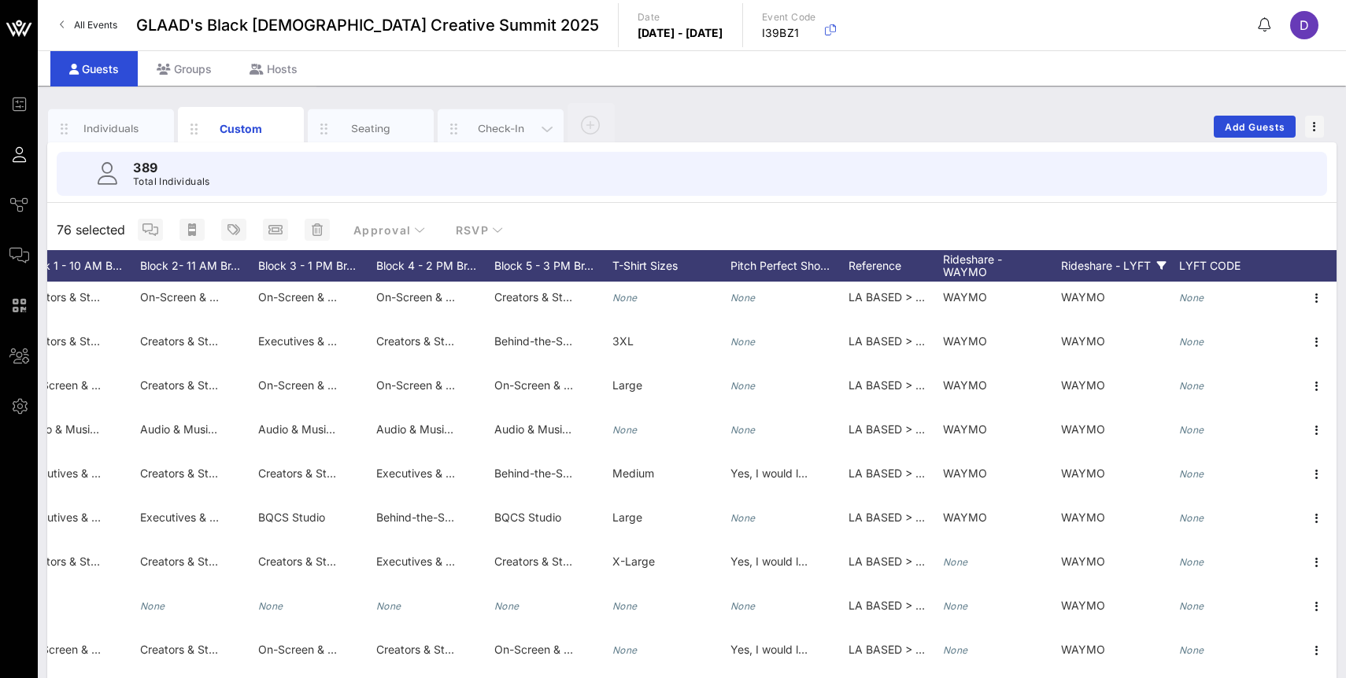
click at [502, 132] on div "Check-In" at bounding box center [501, 128] width 70 height 15
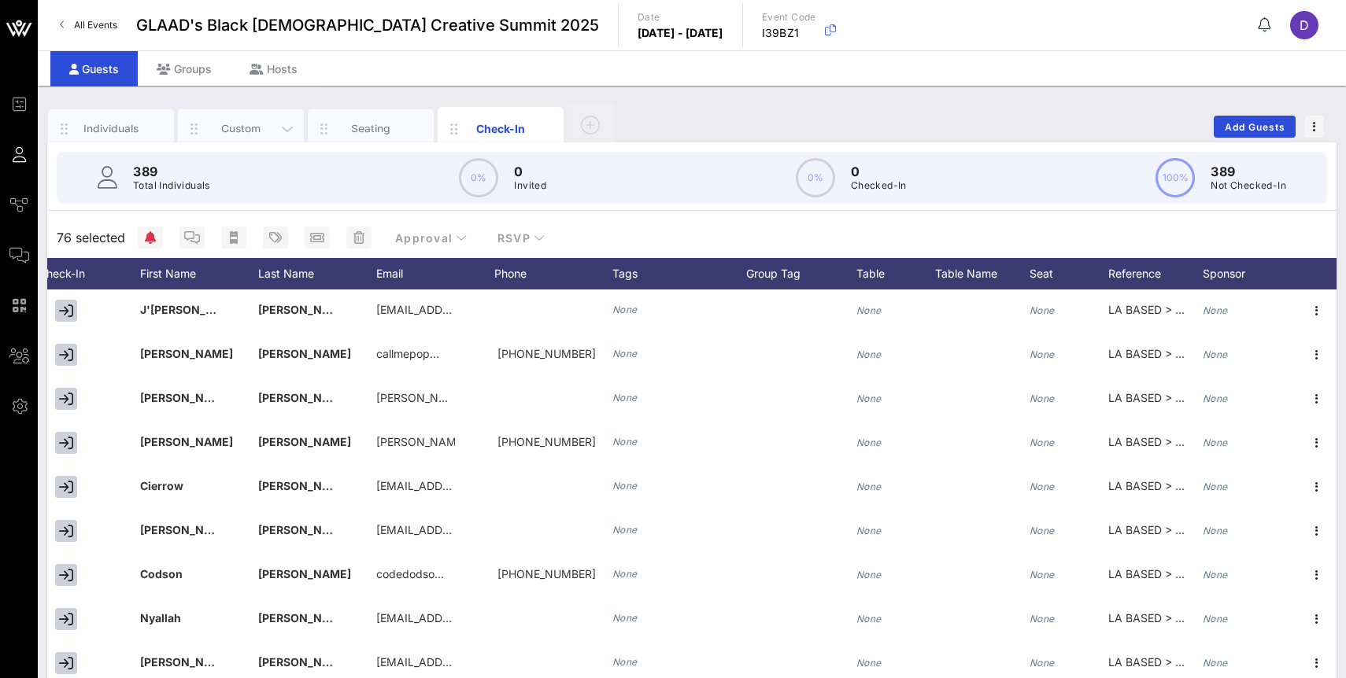
click at [246, 131] on div "Custom" at bounding box center [241, 128] width 70 height 15
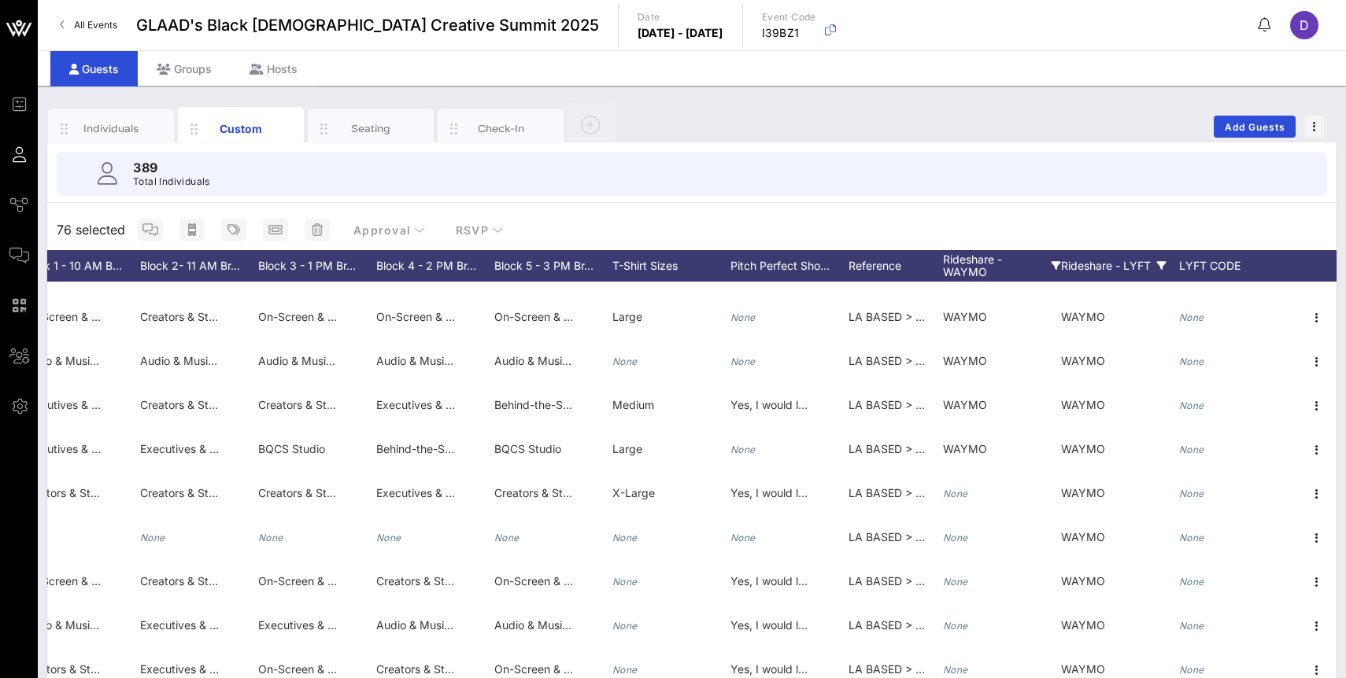
click at [969, 268] on div "Rideshare - WAYMO" at bounding box center [1002, 265] width 118 height 31
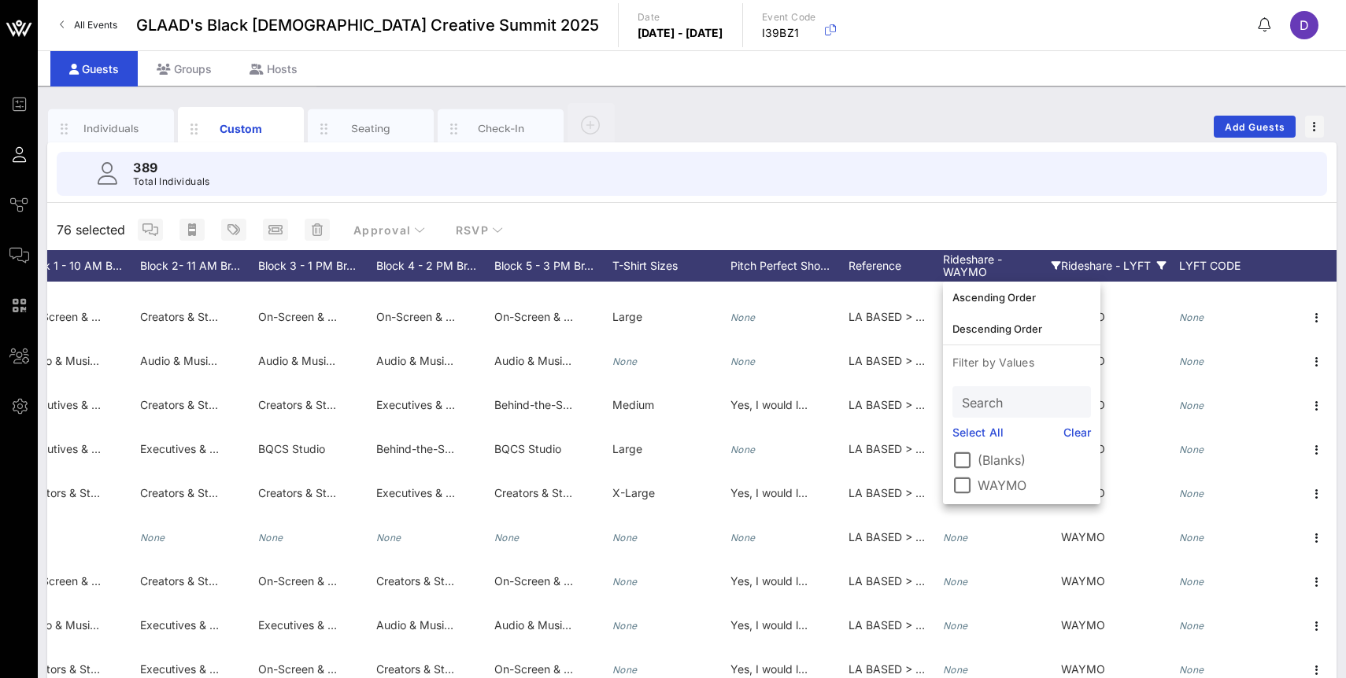
click at [969, 268] on div "Rideshare - WAYMO" at bounding box center [1002, 265] width 118 height 31
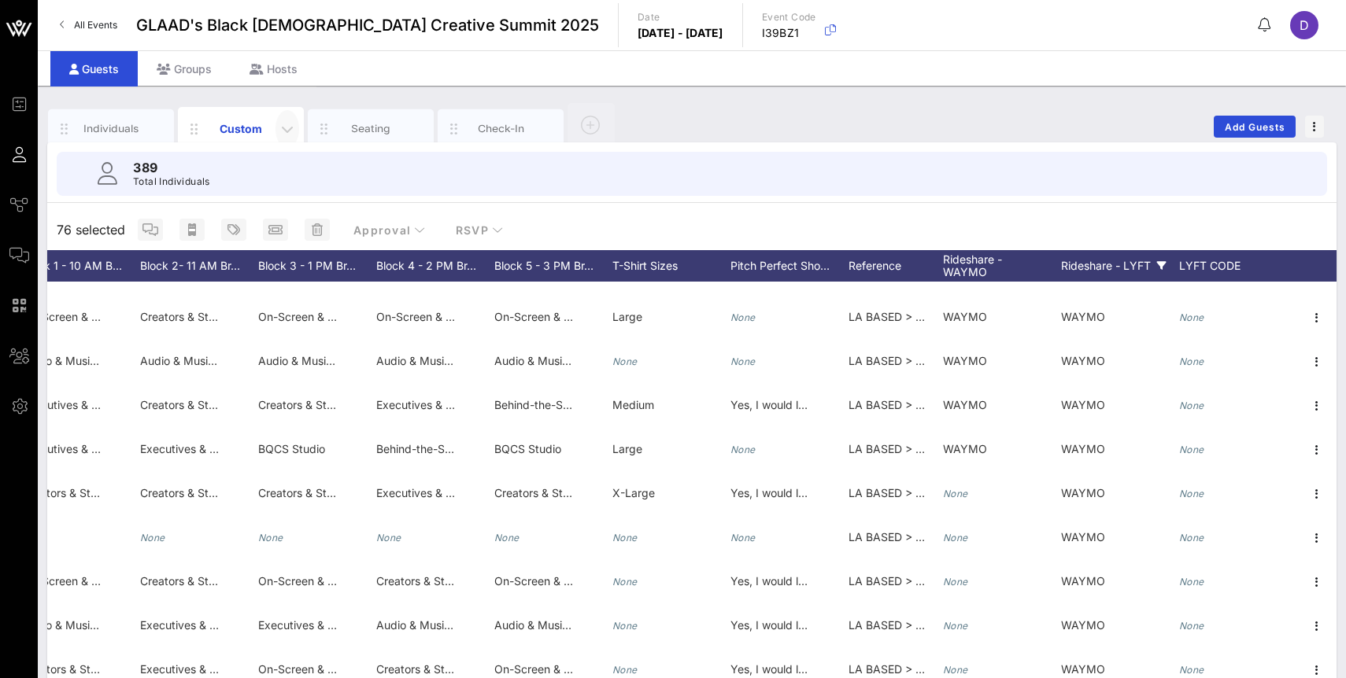
click at [290, 136] on icon "button" at bounding box center [287, 129] width 19 height 19
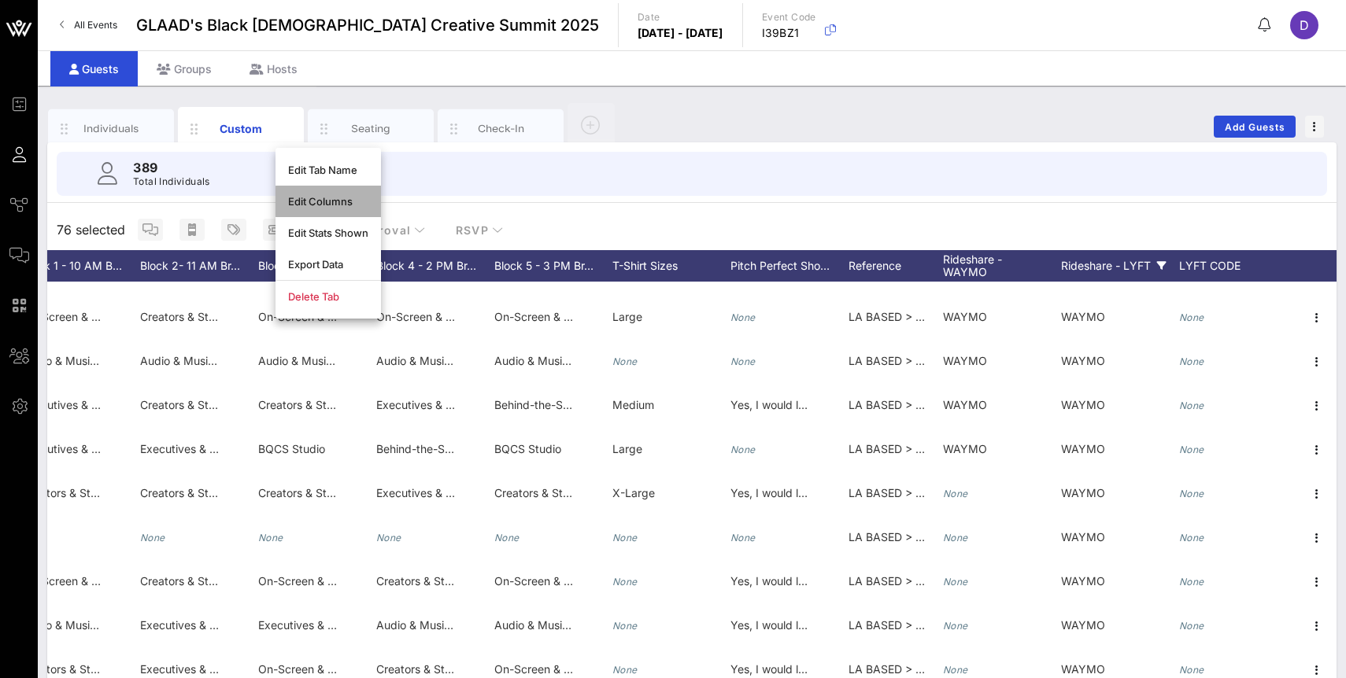
click at [312, 209] on div "Edit Columns" at bounding box center [327, 201] width 105 height 31
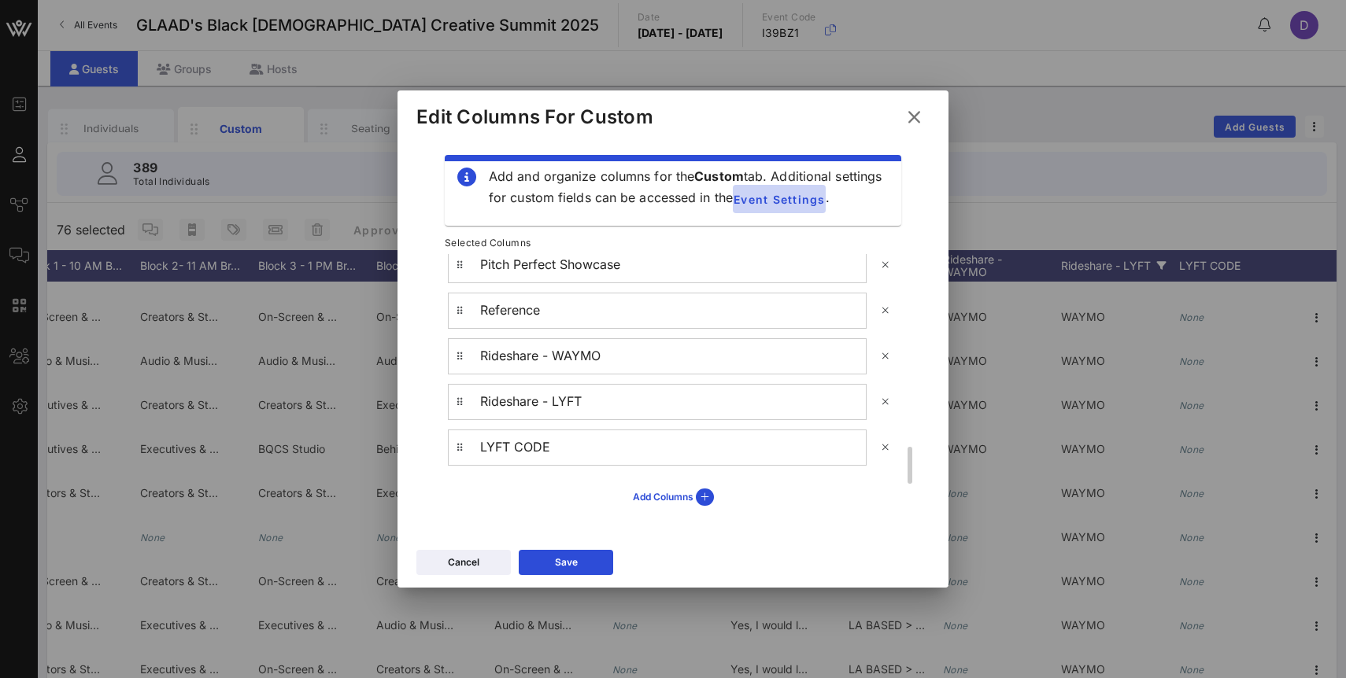
click at [785, 198] on span "Event Settings" at bounding box center [779, 199] width 93 height 13
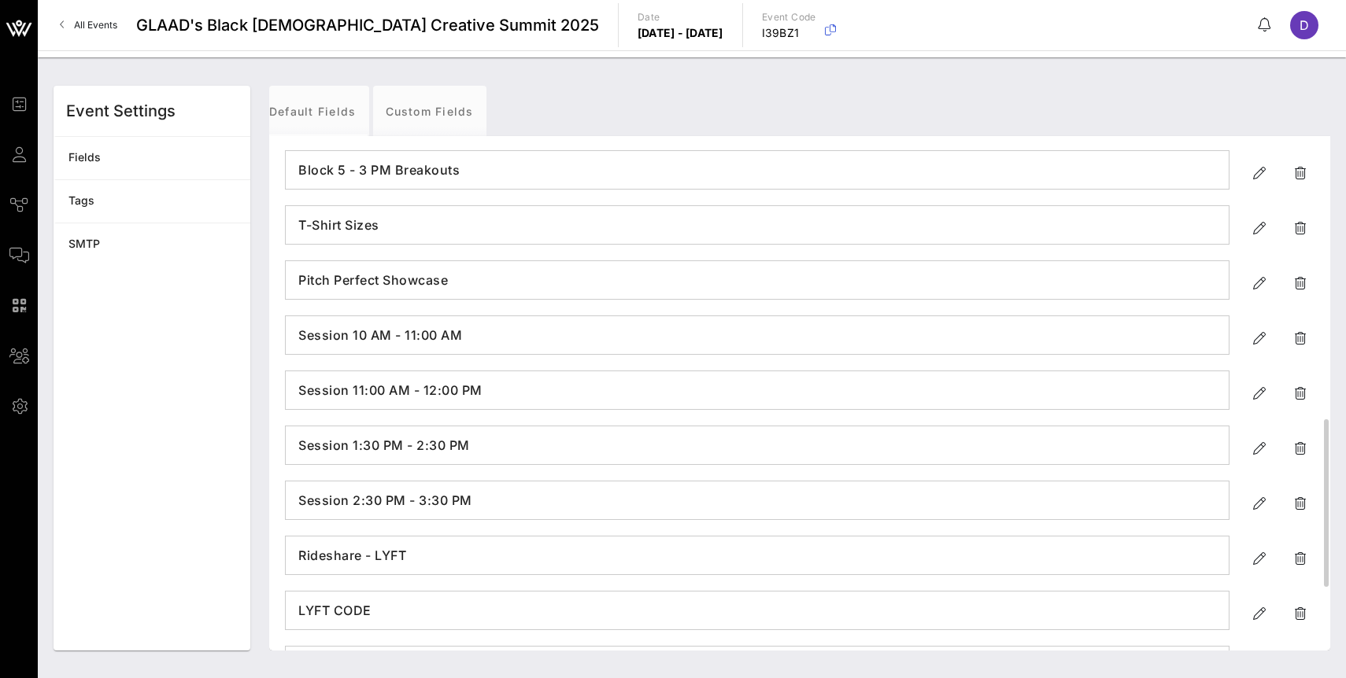
scroll to position [1058, 0]
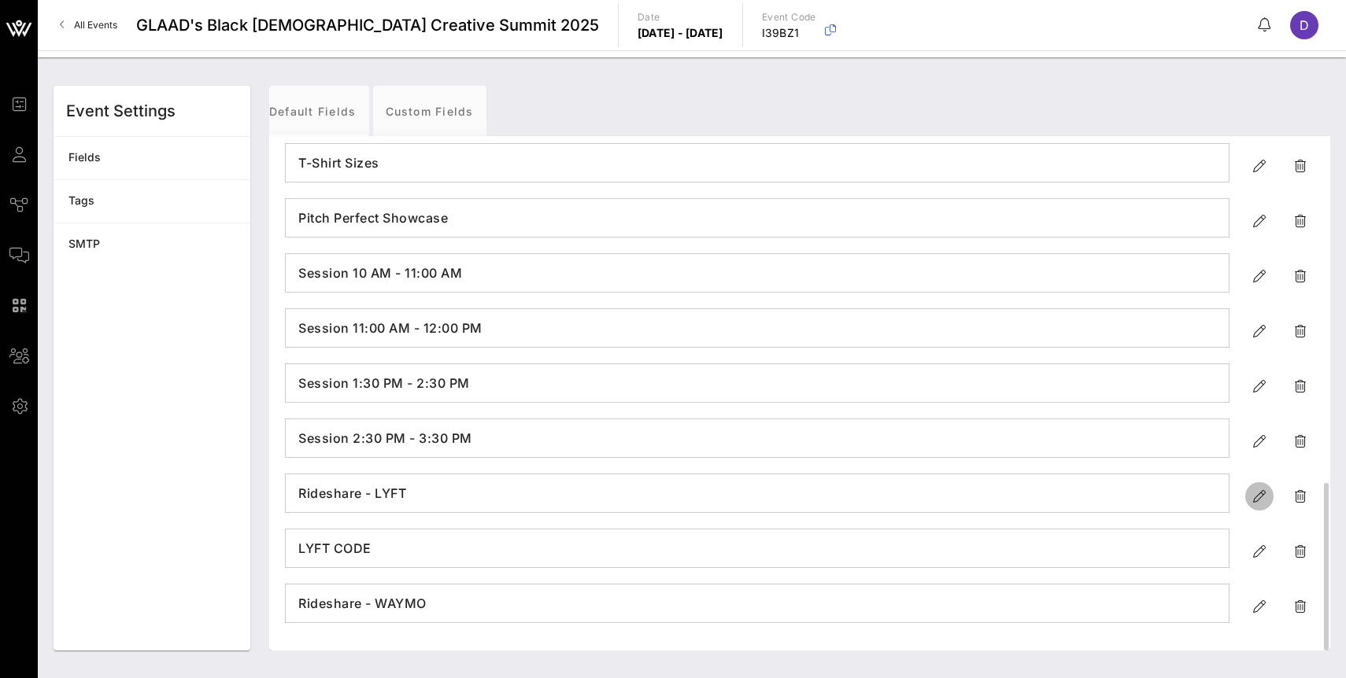
click at [1260, 499] on icon "button" at bounding box center [1259, 496] width 19 height 19
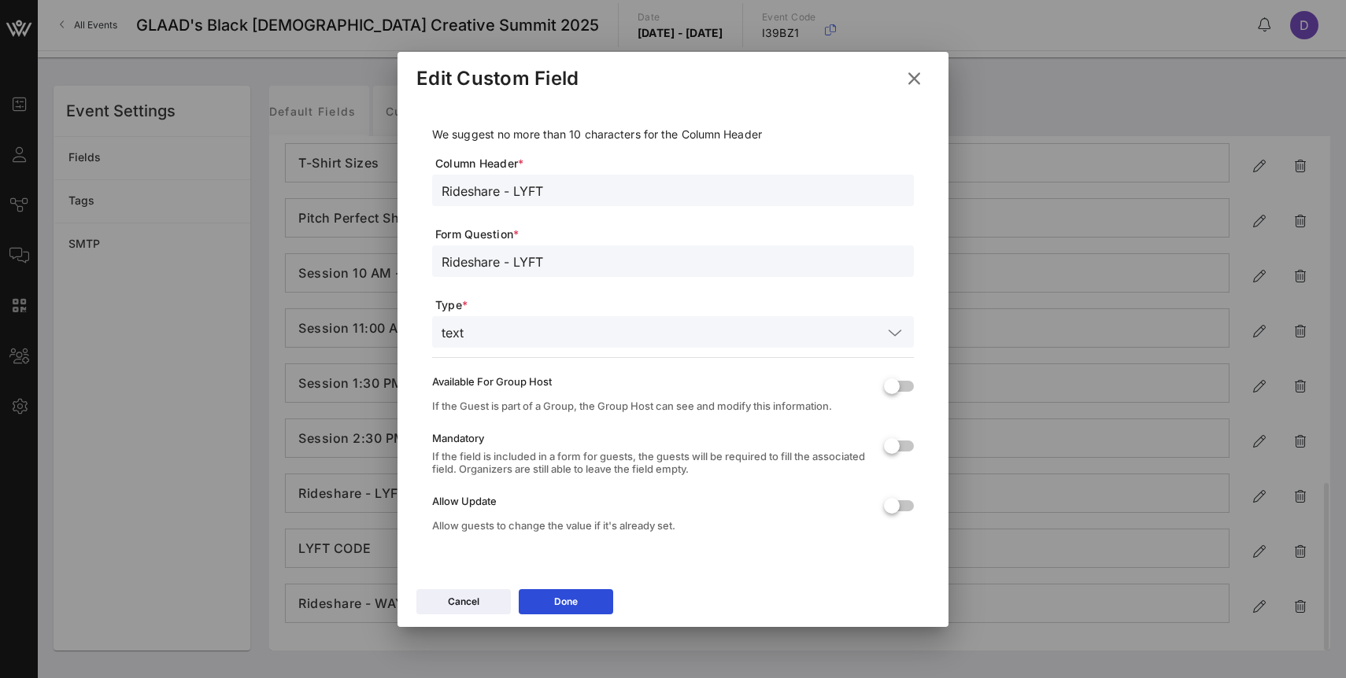
drag, startPoint x: 514, startPoint y: 190, endPoint x: 583, endPoint y: 191, distance: 69.3
click at [583, 191] on input "Rideshare - LYFT" at bounding box center [672, 190] width 463 height 20
type input "Rideshare"
drag, startPoint x: 501, startPoint y: 265, endPoint x: 572, endPoint y: 264, distance: 70.8
click at [572, 264] on input "Rideshare - LYFT" at bounding box center [672, 261] width 463 height 20
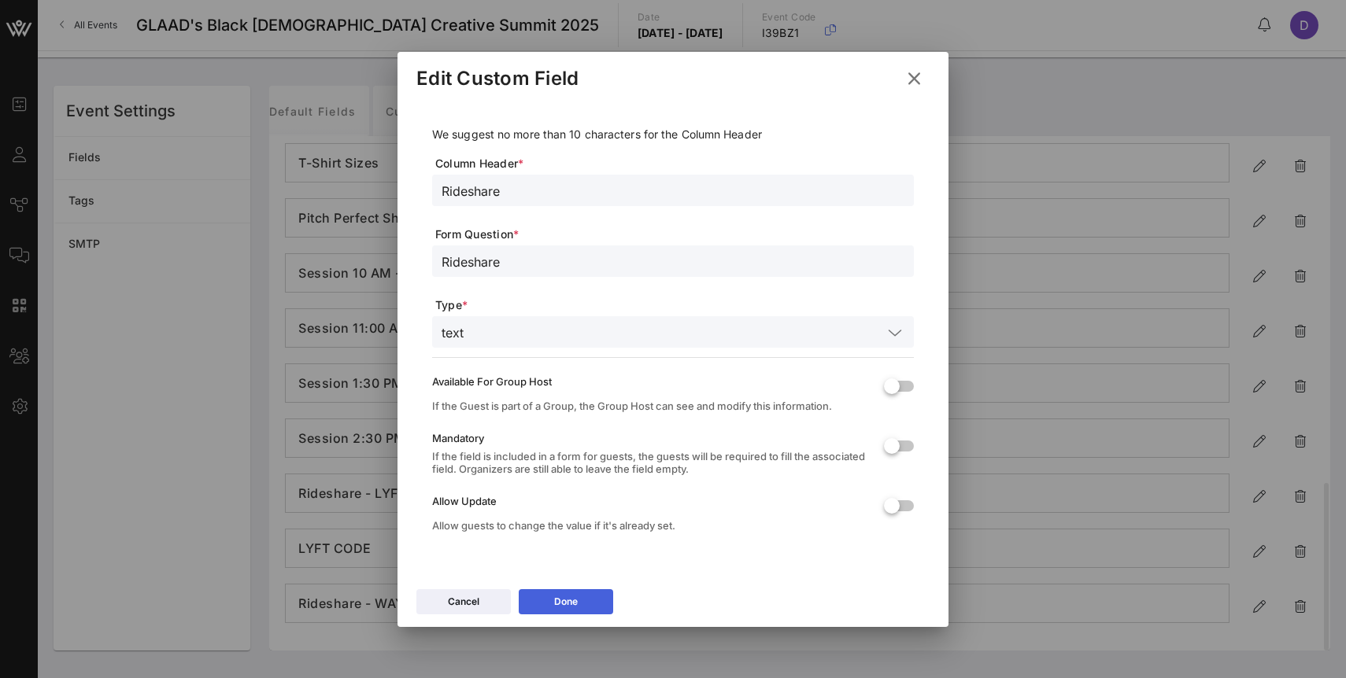
type input "Rideshare"
click at [571, 597] on div "Done" at bounding box center [566, 602] width 24 height 16
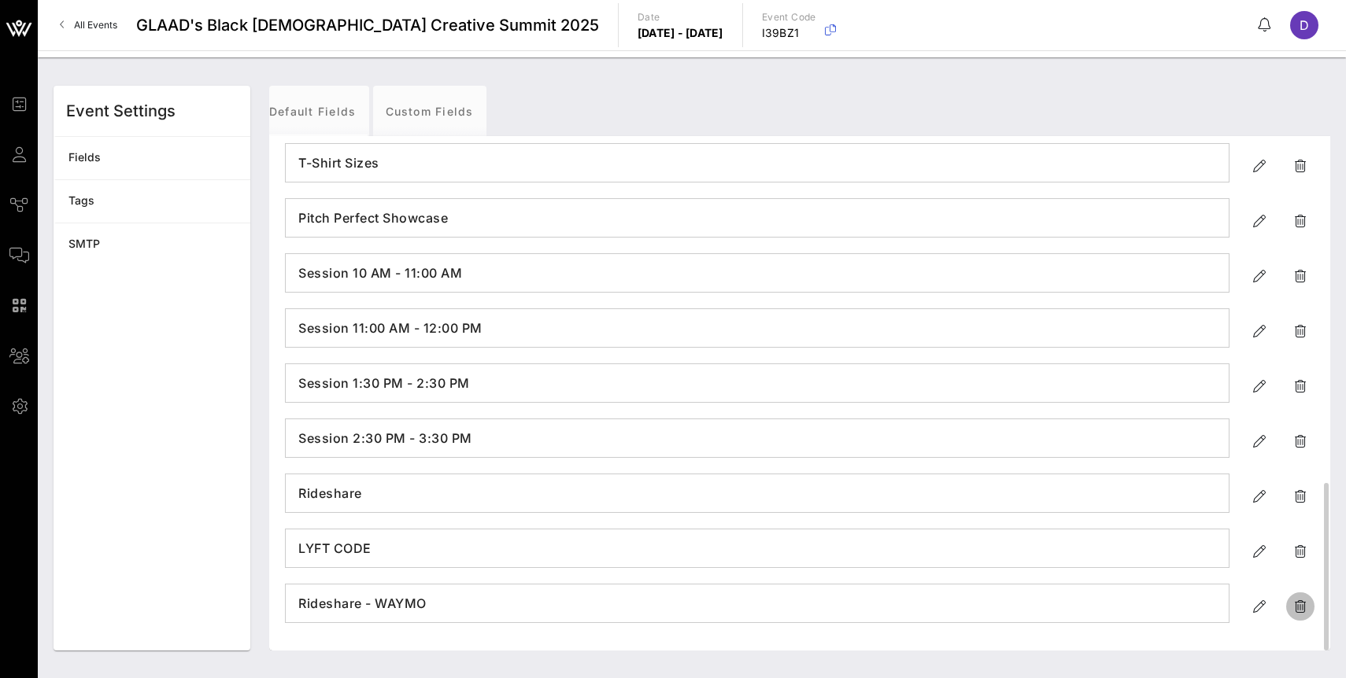
click at [1296, 611] on icon "button" at bounding box center [1300, 606] width 19 height 19
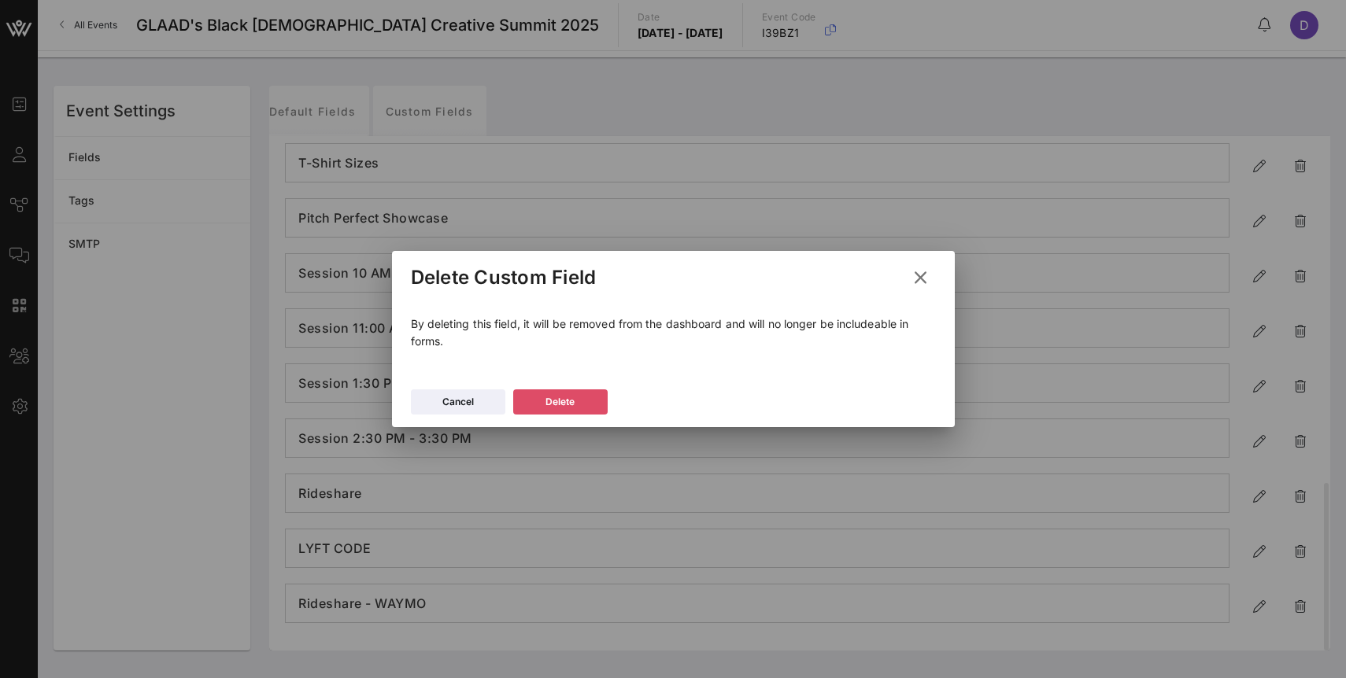
click at [570, 403] on div "Delete" at bounding box center [559, 402] width 29 height 16
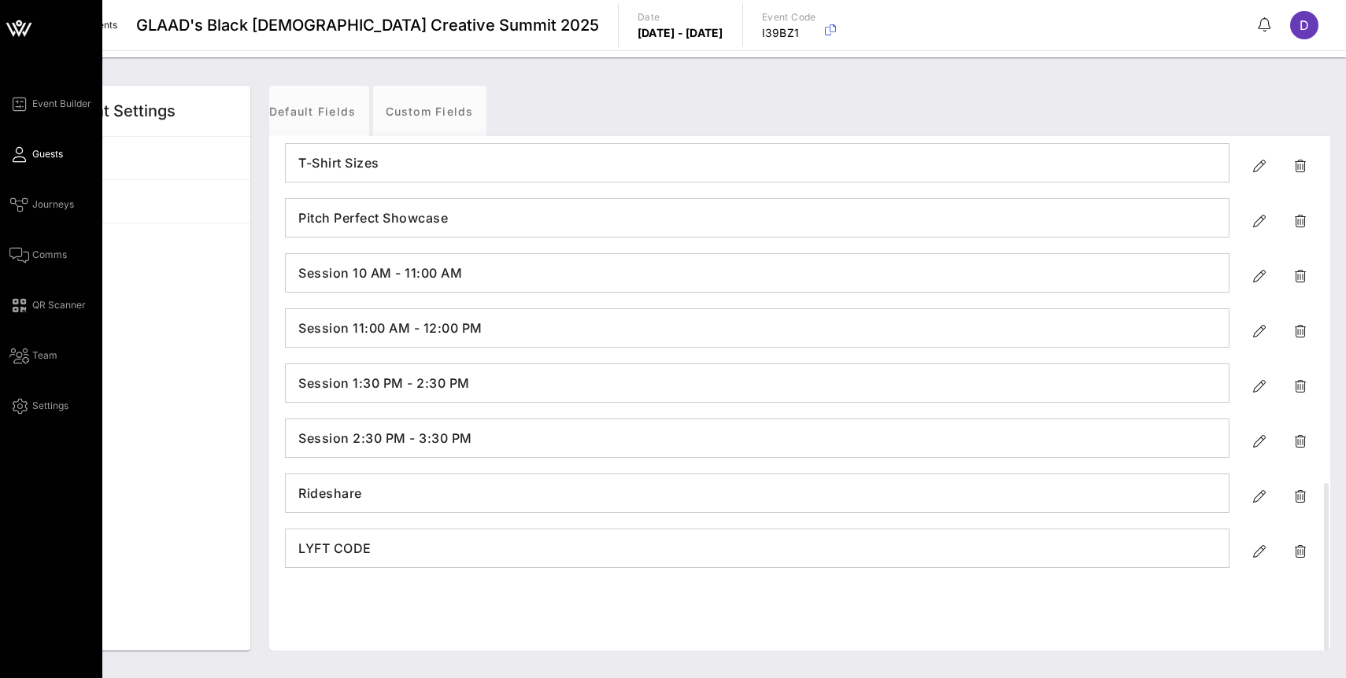
click at [25, 155] on icon at bounding box center [19, 154] width 20 height 2
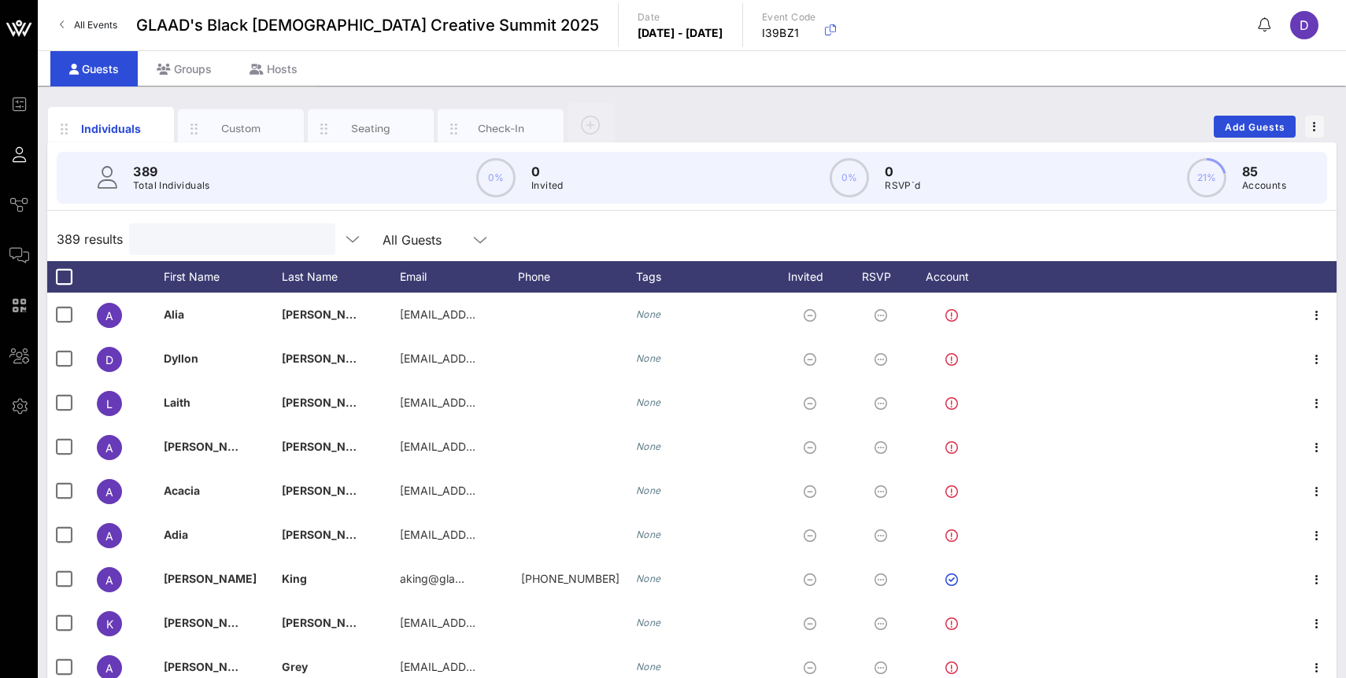
click at [200, 246] on input "text" at bounding box center [230, 239] width 184 height 20
paste input "Big Body Kweeng"
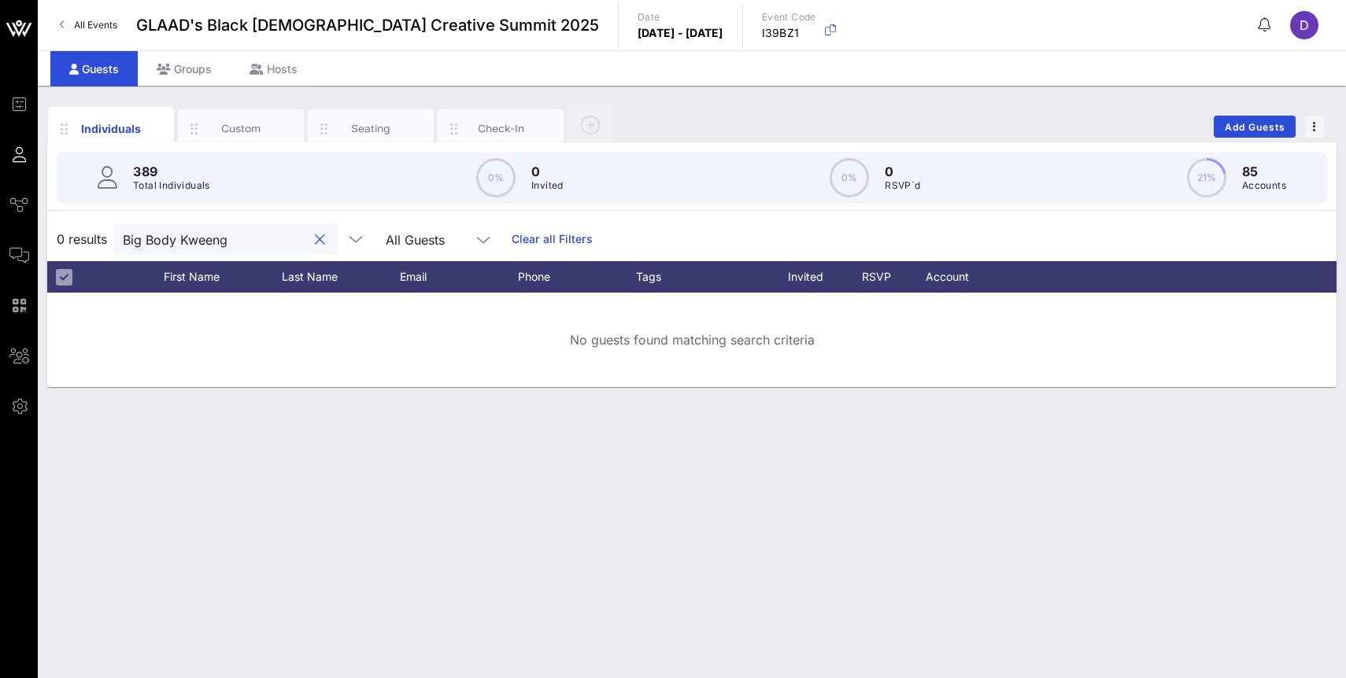
click at [186, 236] on input "Big Body Kweeng" at bounding box center [215, 239] width 184 height 20
click at [194, 238] on input "Big Body Kweeng" at bounding box center [215, 239] width 184 height 20
drag, startPoint x: 184, startPoint y: 238, endPoint x: 259, endPoint y: 236, distance: 74.8
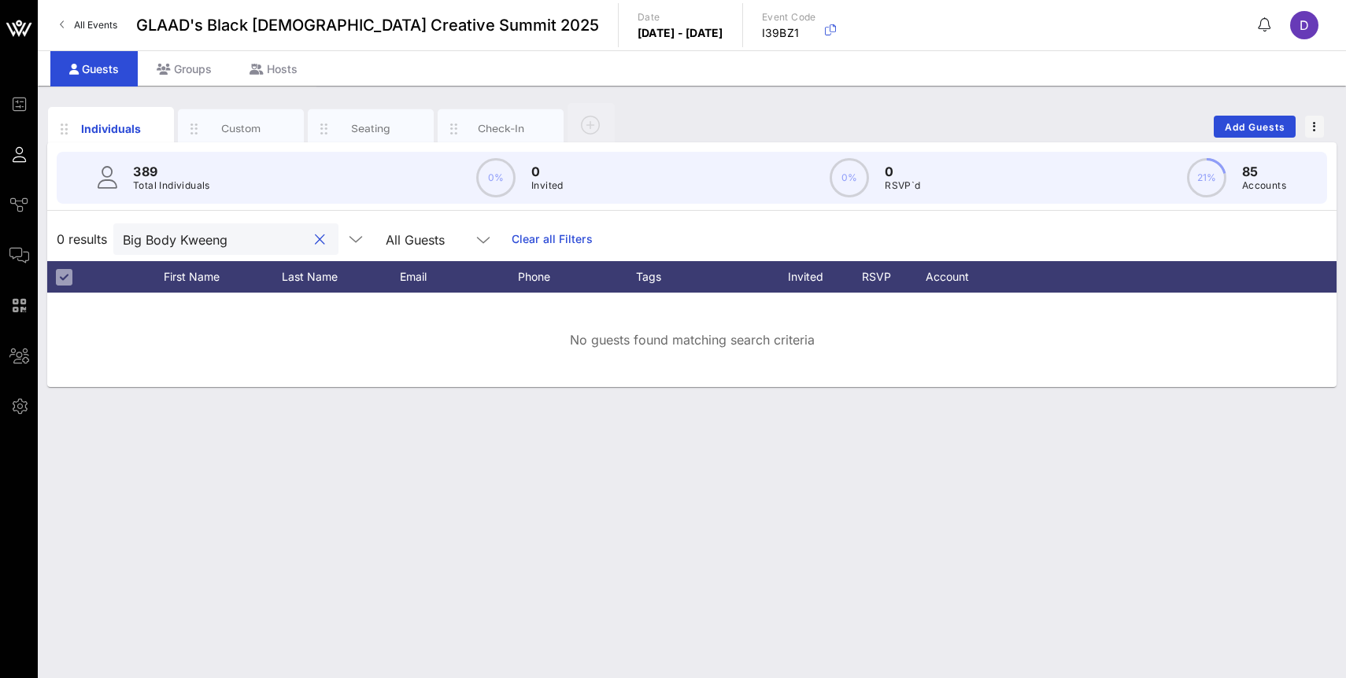
click at [257, 237] on input "Big Body Kweeng" at bounding box center [215, 239] width 184 height 20
type input "B"
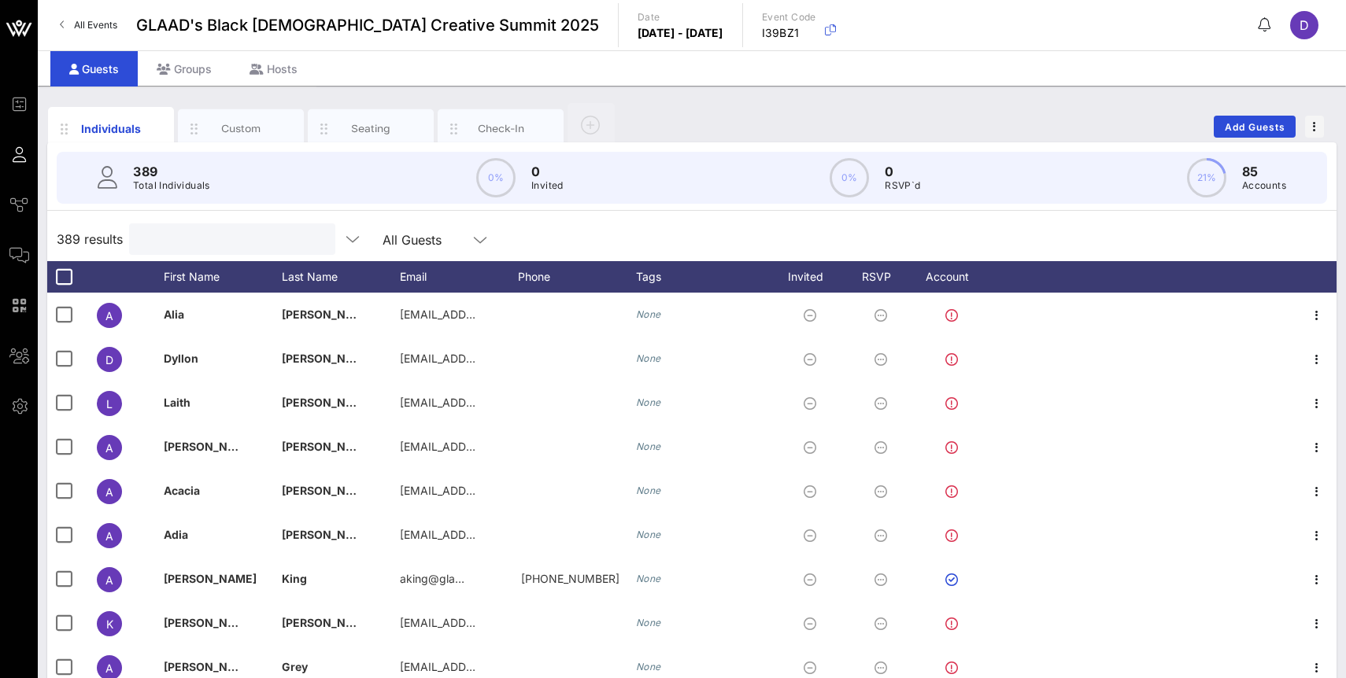
paste input "Big Body Kweeng"
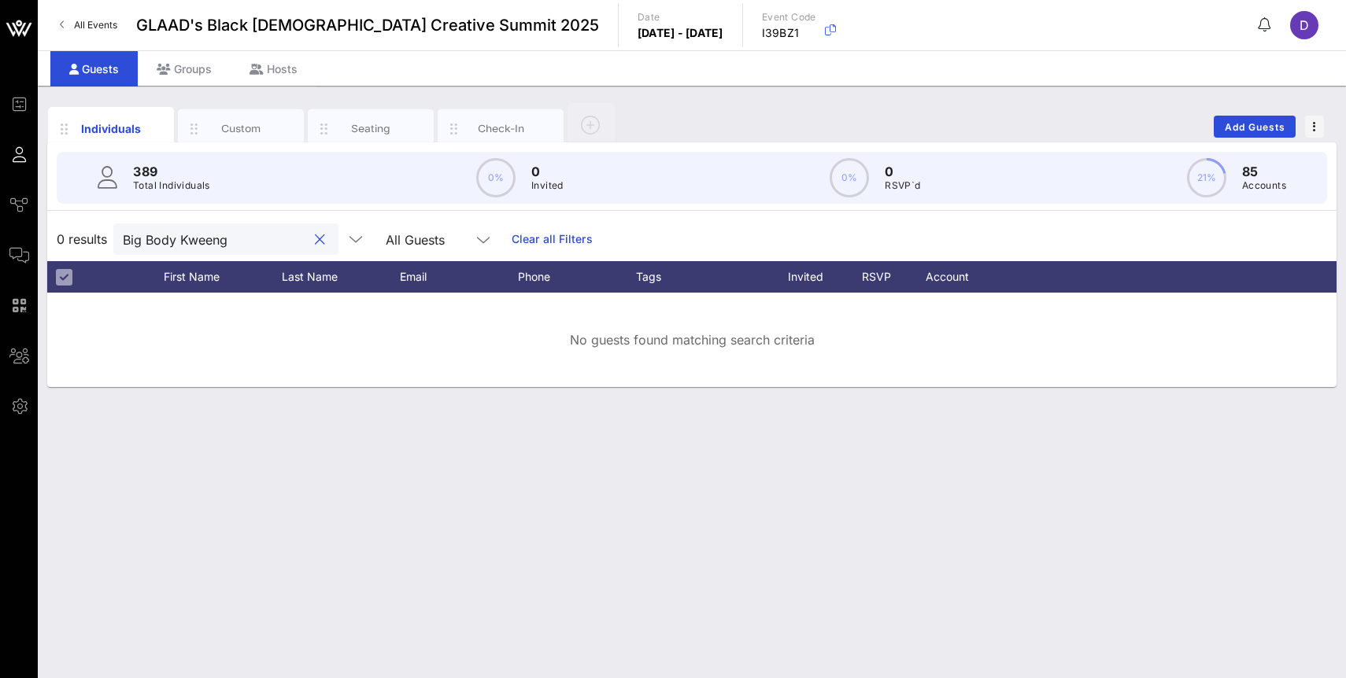
drag, startPoint x: 183, startPoint y: 235, endPoint x: 110, endPoint y: 234, distance: 72.4
click at [110, 234] on div "0 results Big Body Kweeng All Guests Clear all Filters" at bounding box center [691, 239] width 1289 height 44
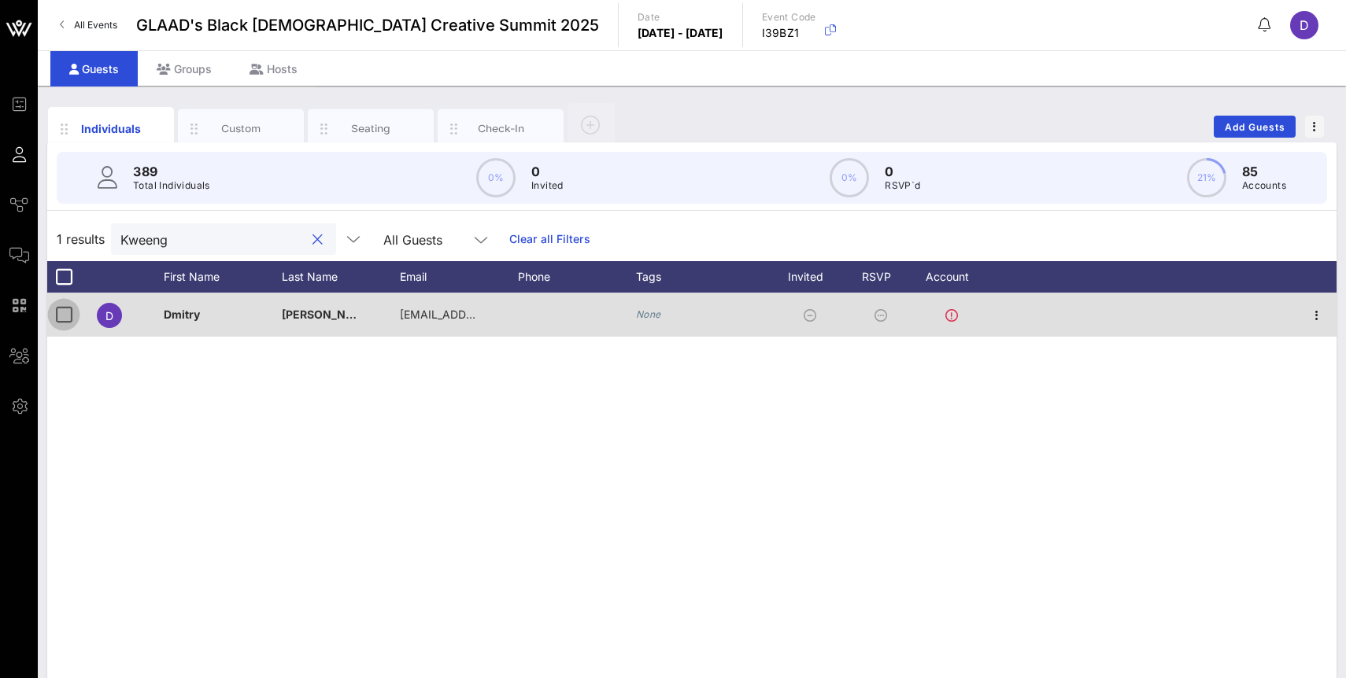
type input "Kweeng"
click at [61, 315] on div at bounding box center [63, 314] width 27 height 27
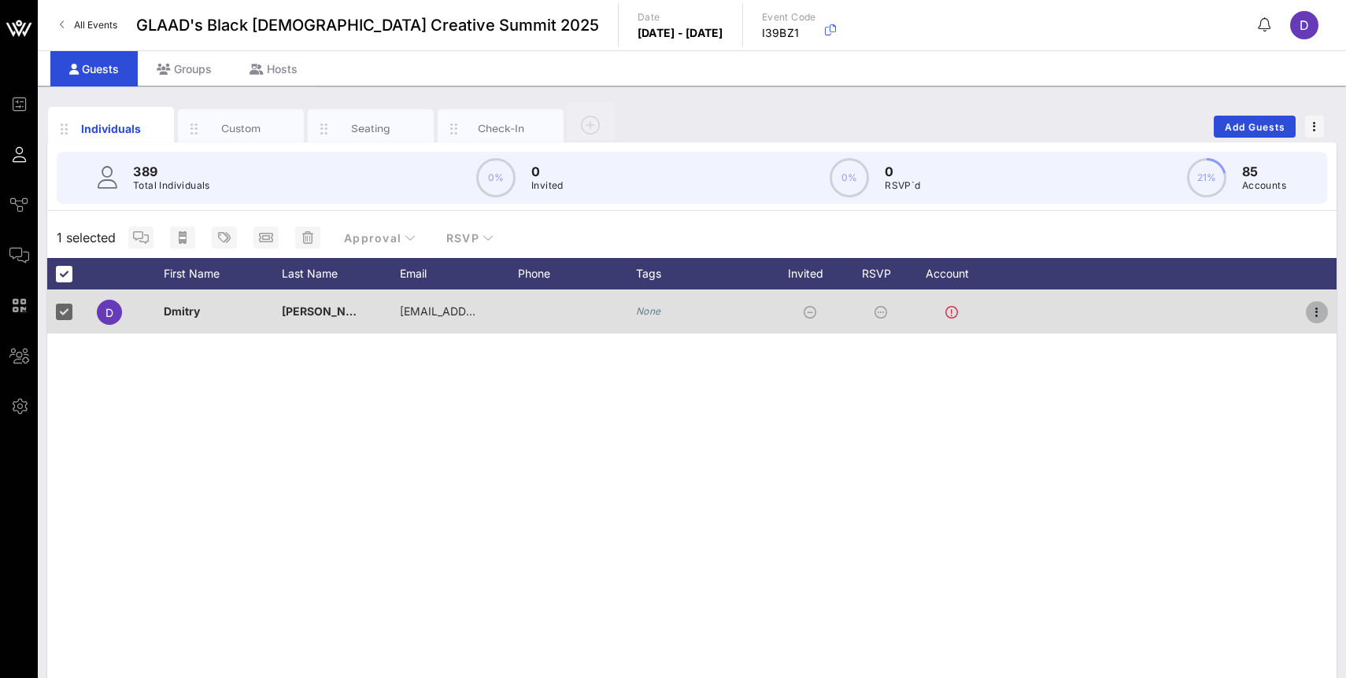
click at [1314, 313] on icon "button" at bounding box center [1316, 312] width 19 height 19
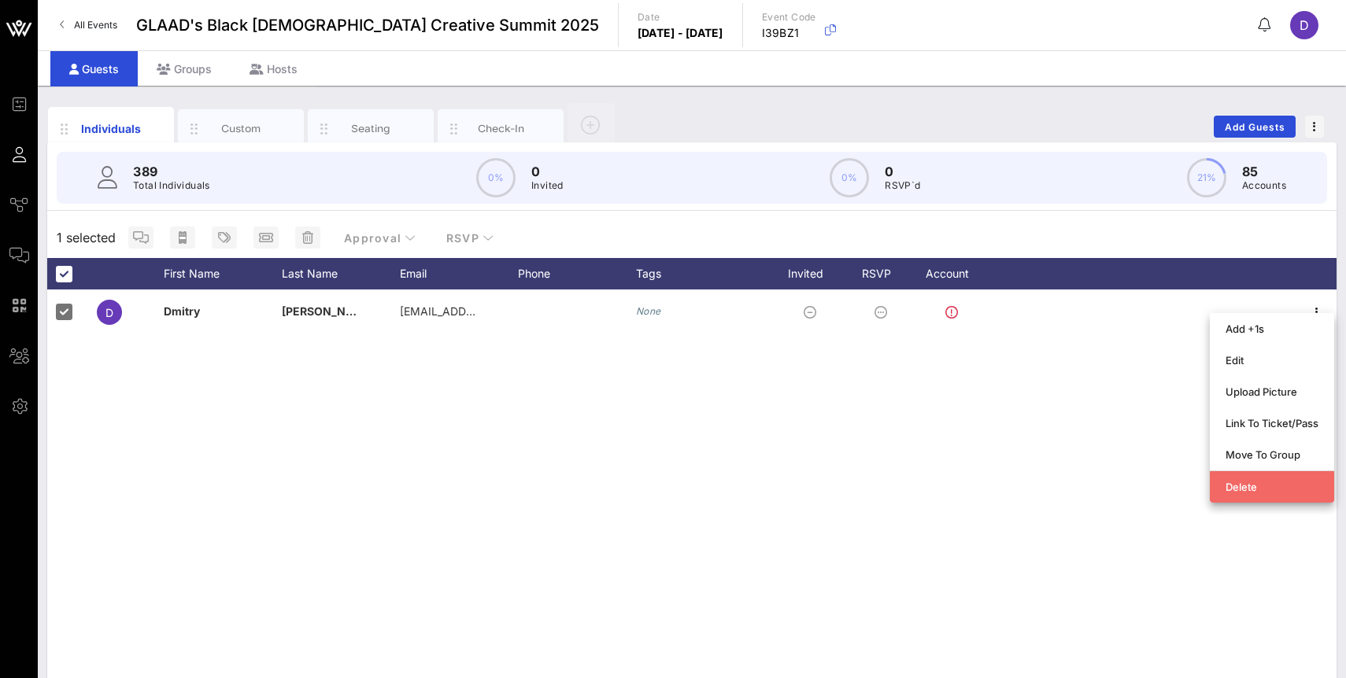
click at [1260, 489] on div "Delete" at bounding box center [1271, 487] width 93 height 13
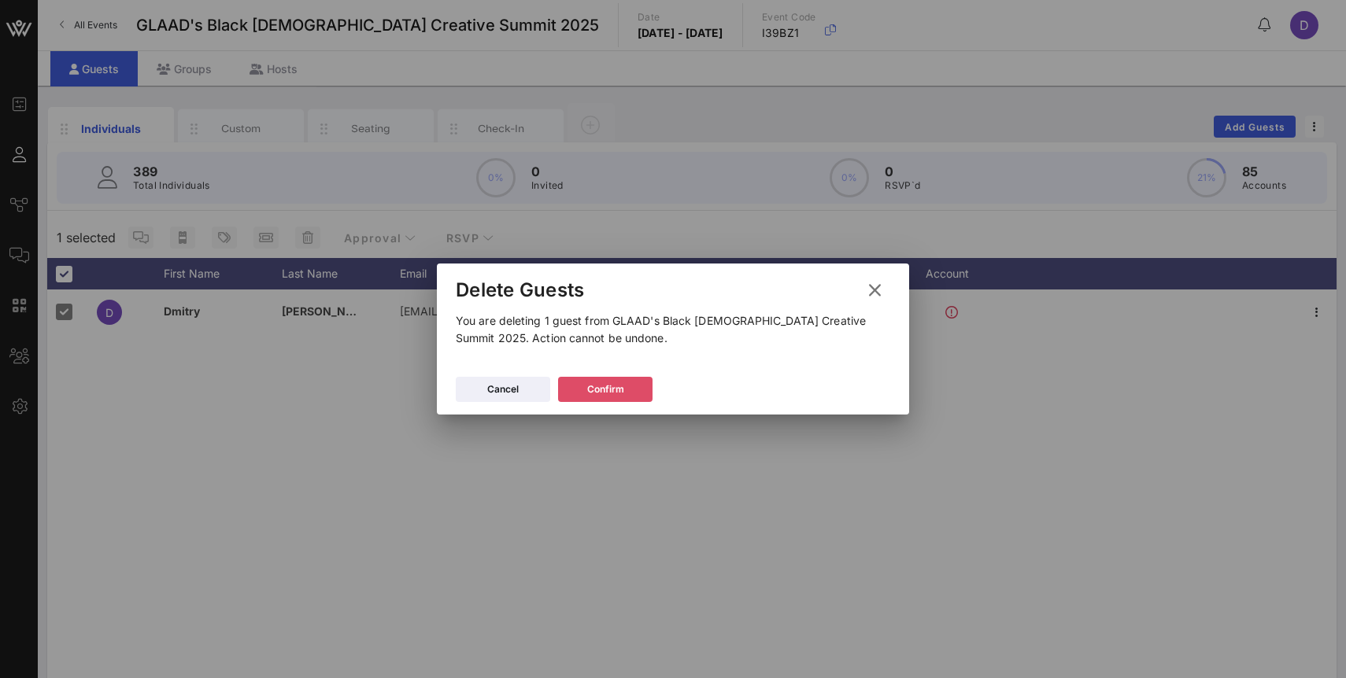
click at [600, 392] on icon at bounding box center [605, 389] width 11 height 9
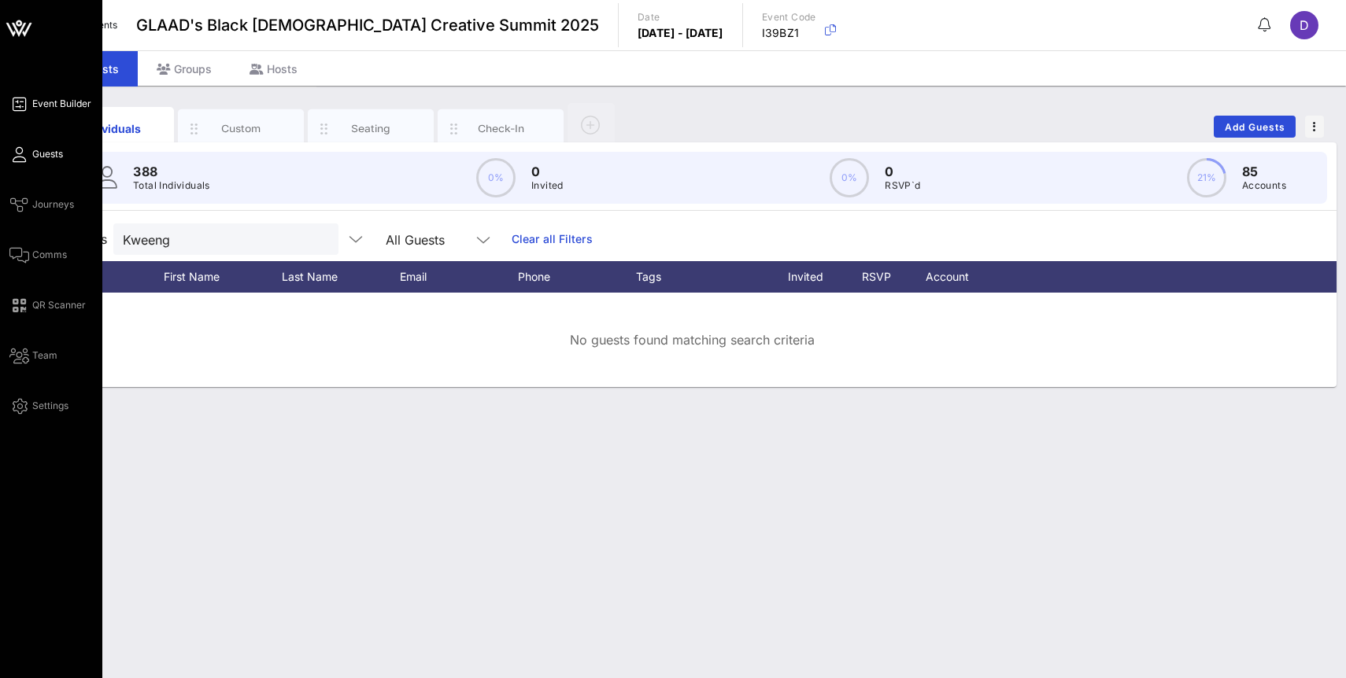
click at [54, 98] on span "Event Builder" at bounding box center [61, 104] width 59 height 14
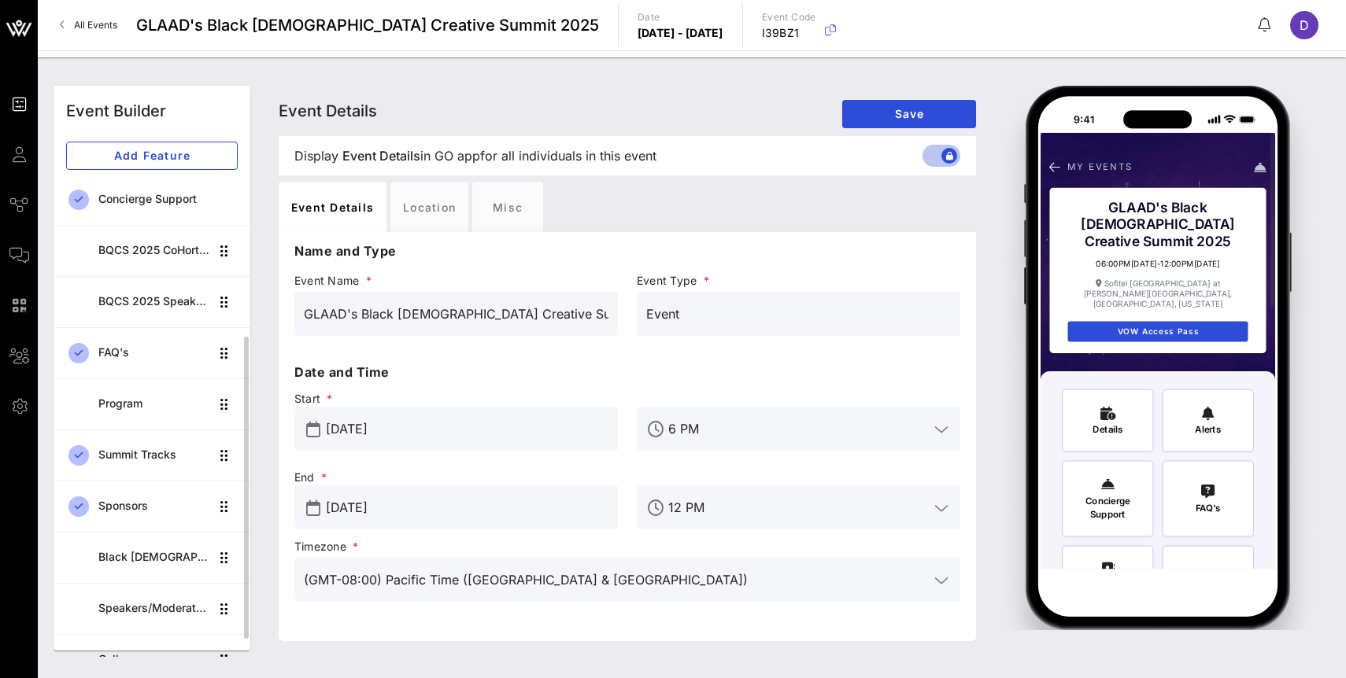
scroll to position [267, 0]
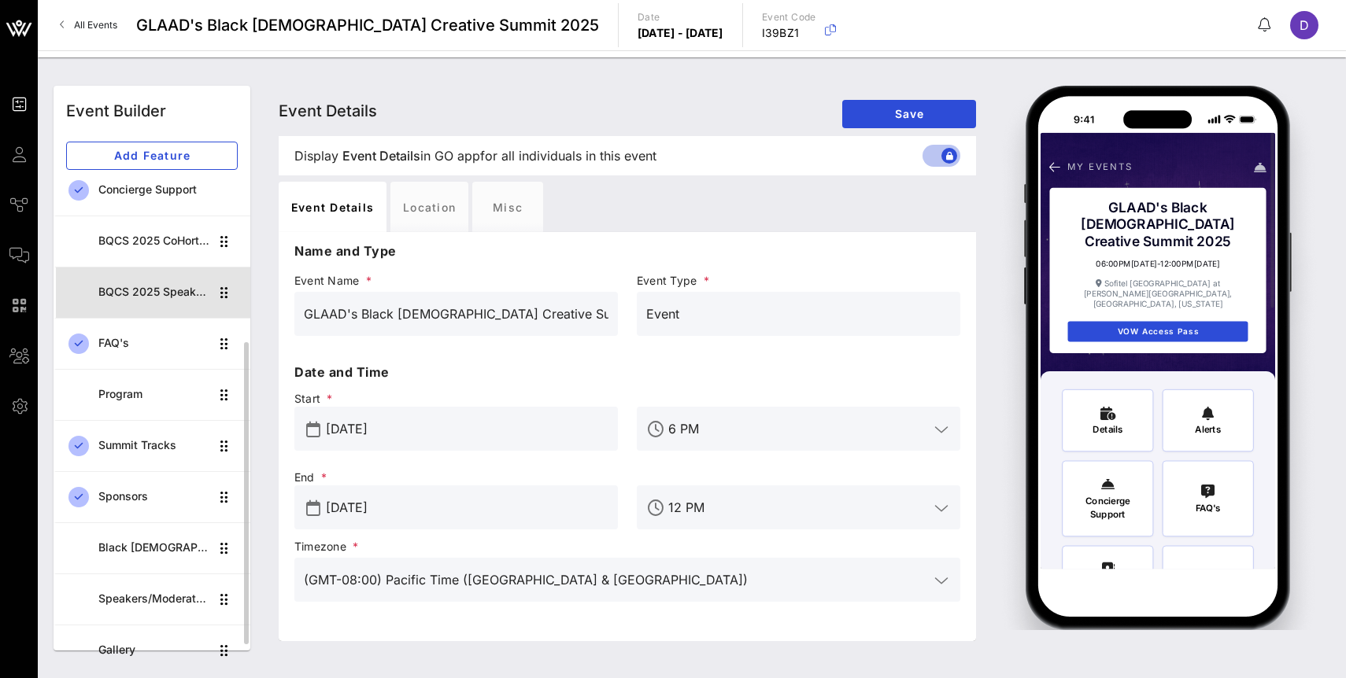
click at [150, 286] on div "BQCS 2025 Speaker Lineup" at bounding box center [153, 292] width 111 height 13
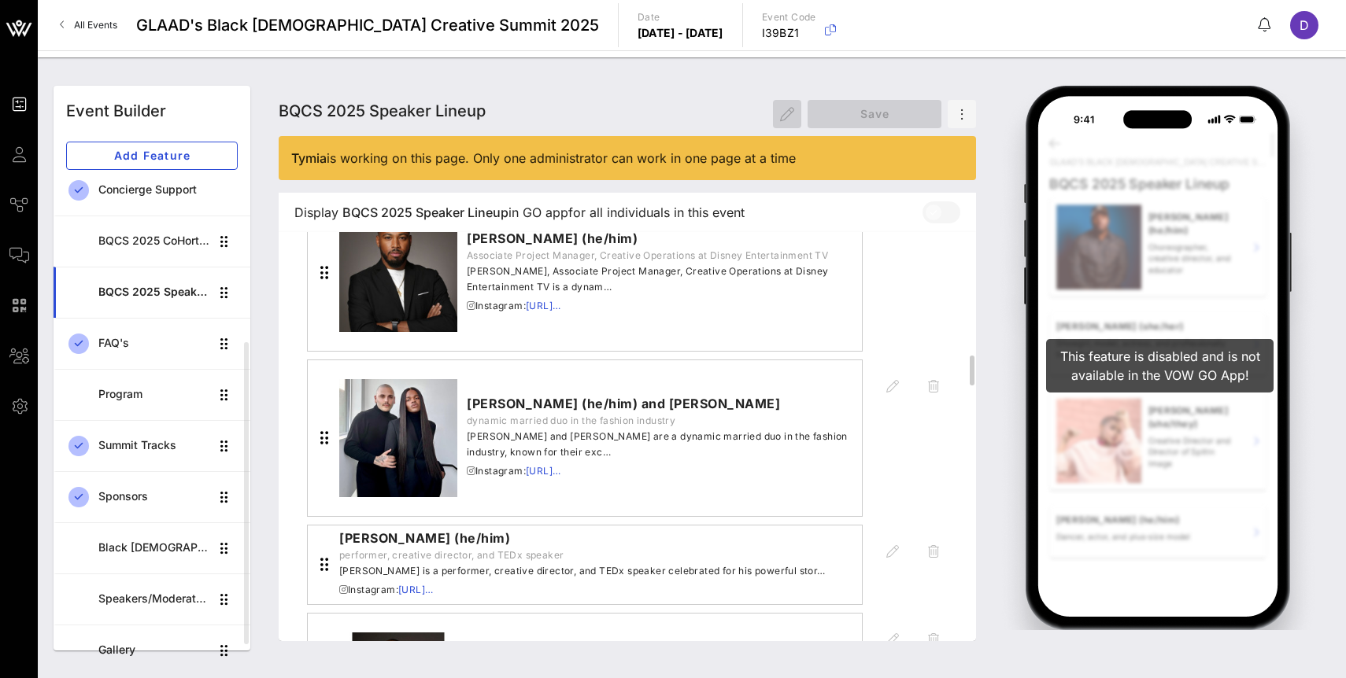
scroll to position [1977, 0]
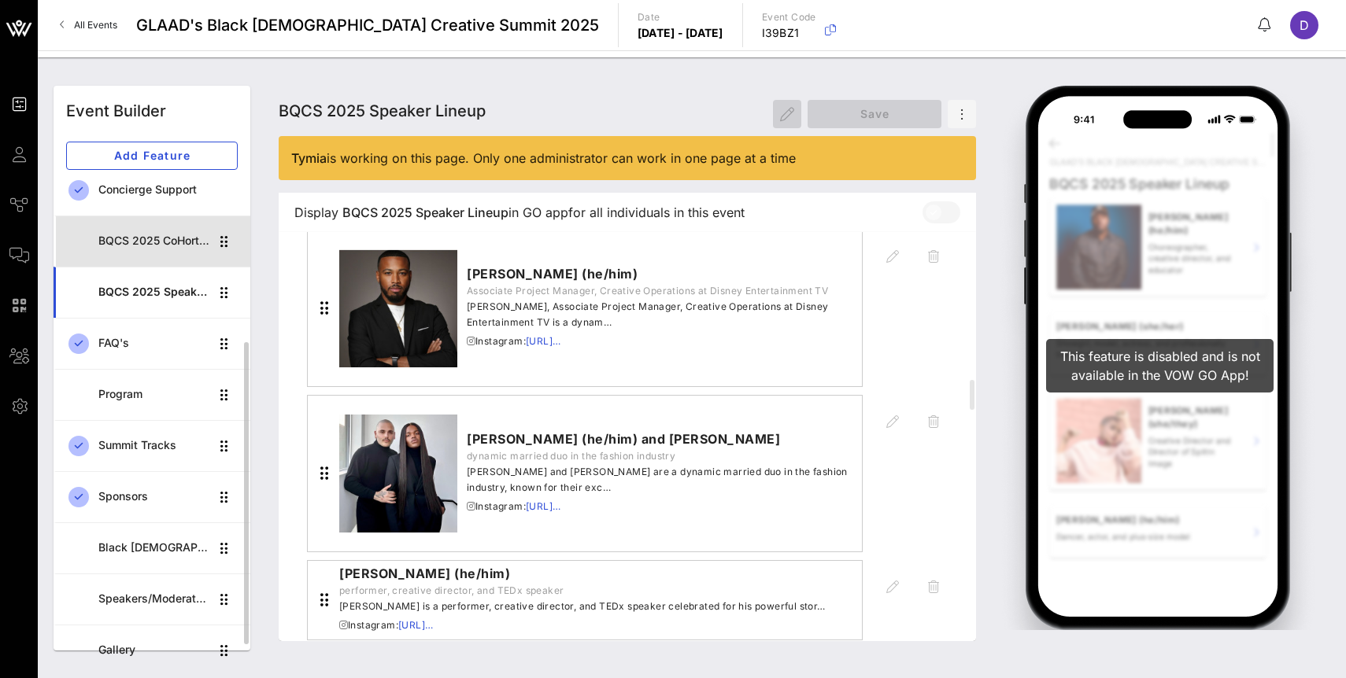
click at [175, 249] on div "BQCS 2025 CoHort Guestbook" at bounding box center [153, 241] width 111 height 32
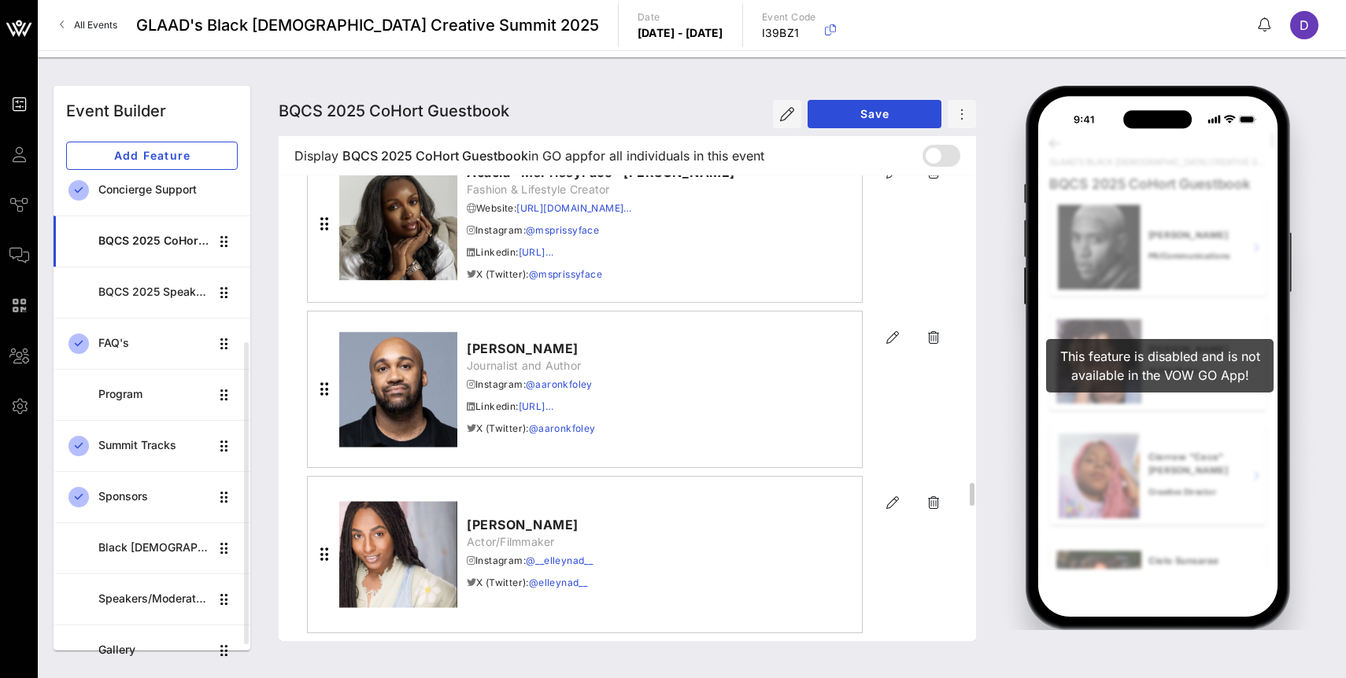
scroll to position [8754, 0]
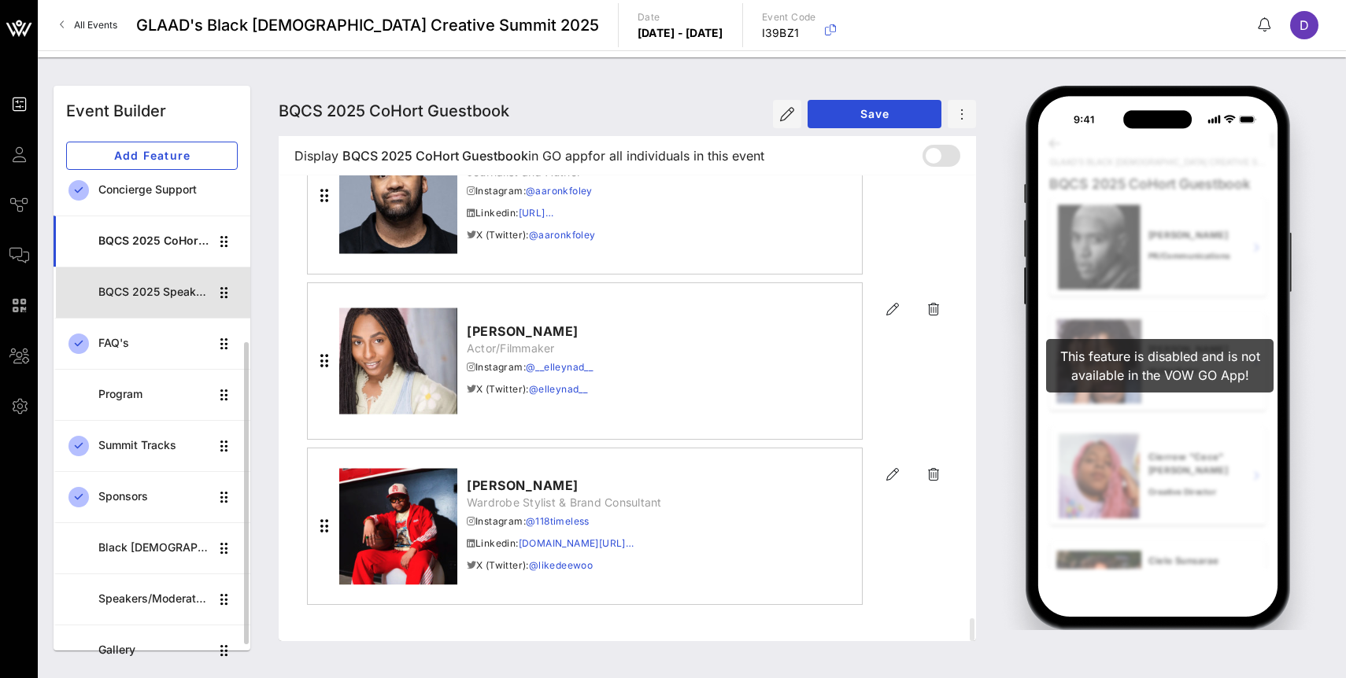
click at [166, 292] on div "BQCS 2025 Speaker Lineup" at bounding box center [153, 292] width 111 height 13
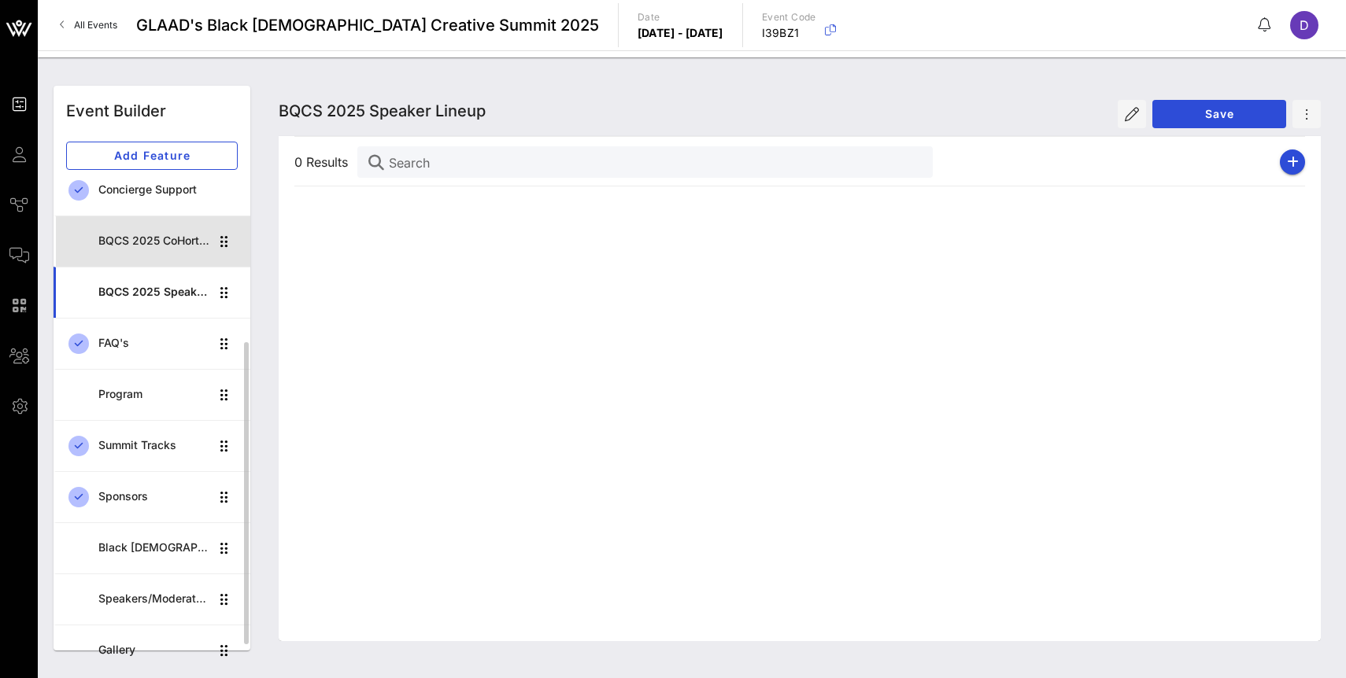
click at [166, 235] on div "BQCS 2025 CoHort Guestbook" at bounding box center [153, 240] width 111 height 13
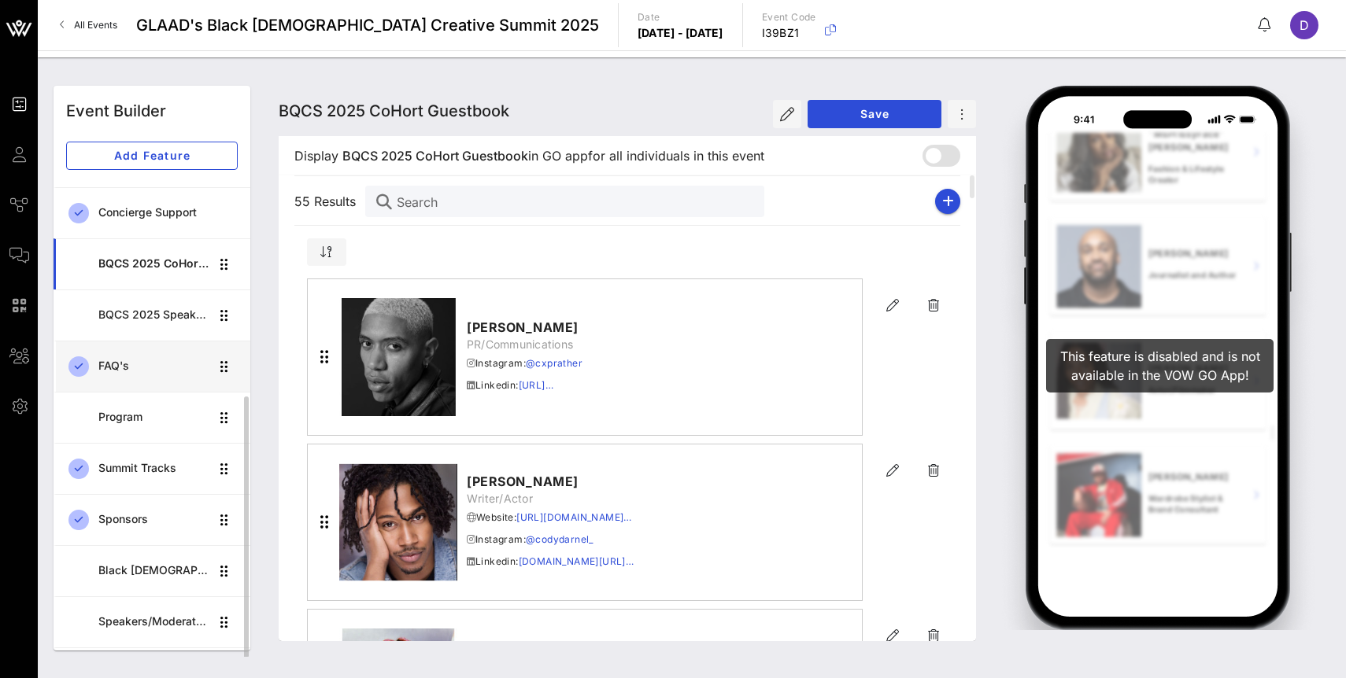
scroll to position [286, 0]
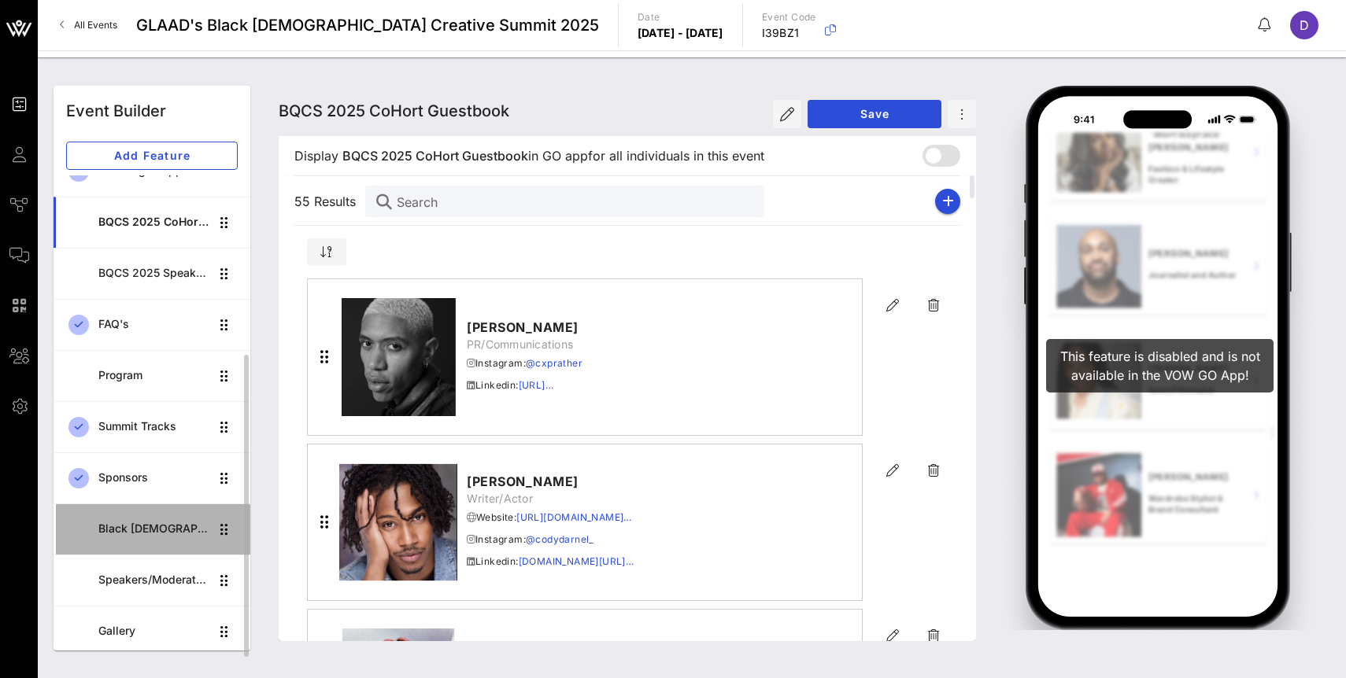
click at [143, 534] on div "Black [DEMOGRAPHIC_DATA] Creative Summit CoHort" at bounding box center [153, 528] width 111 height 13
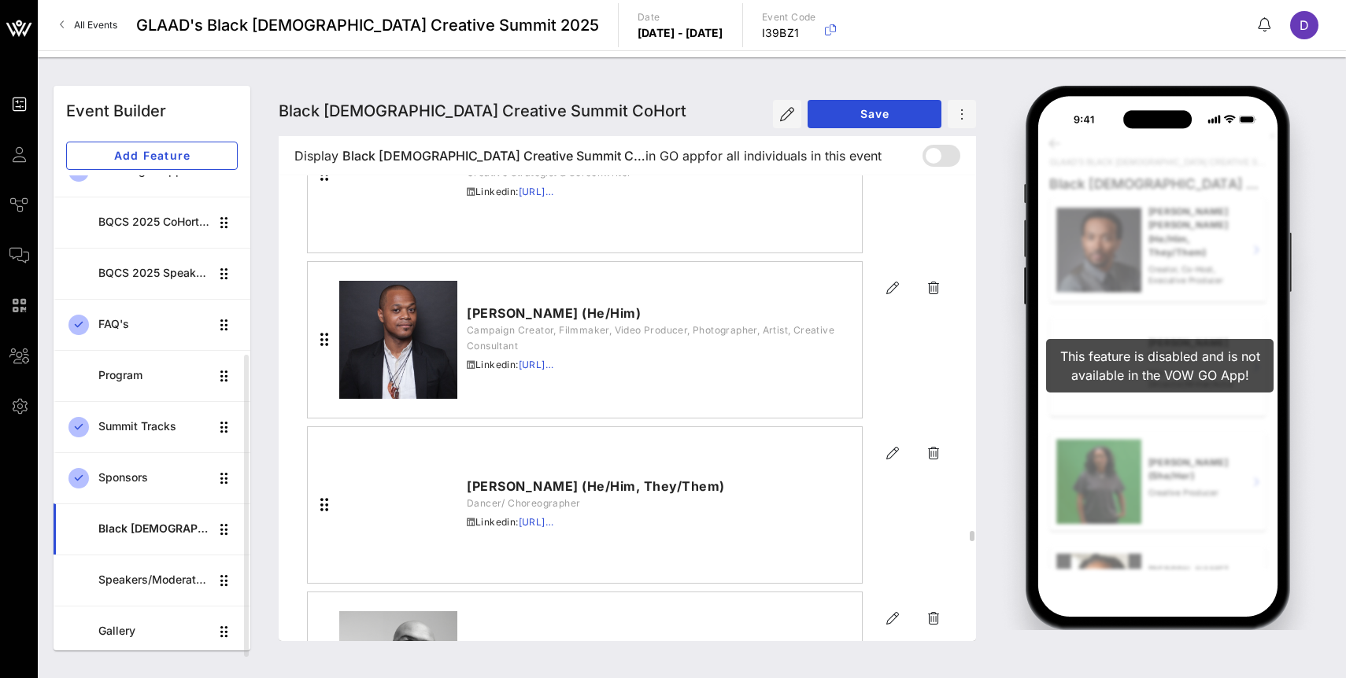
scroll to position [20090, 0]
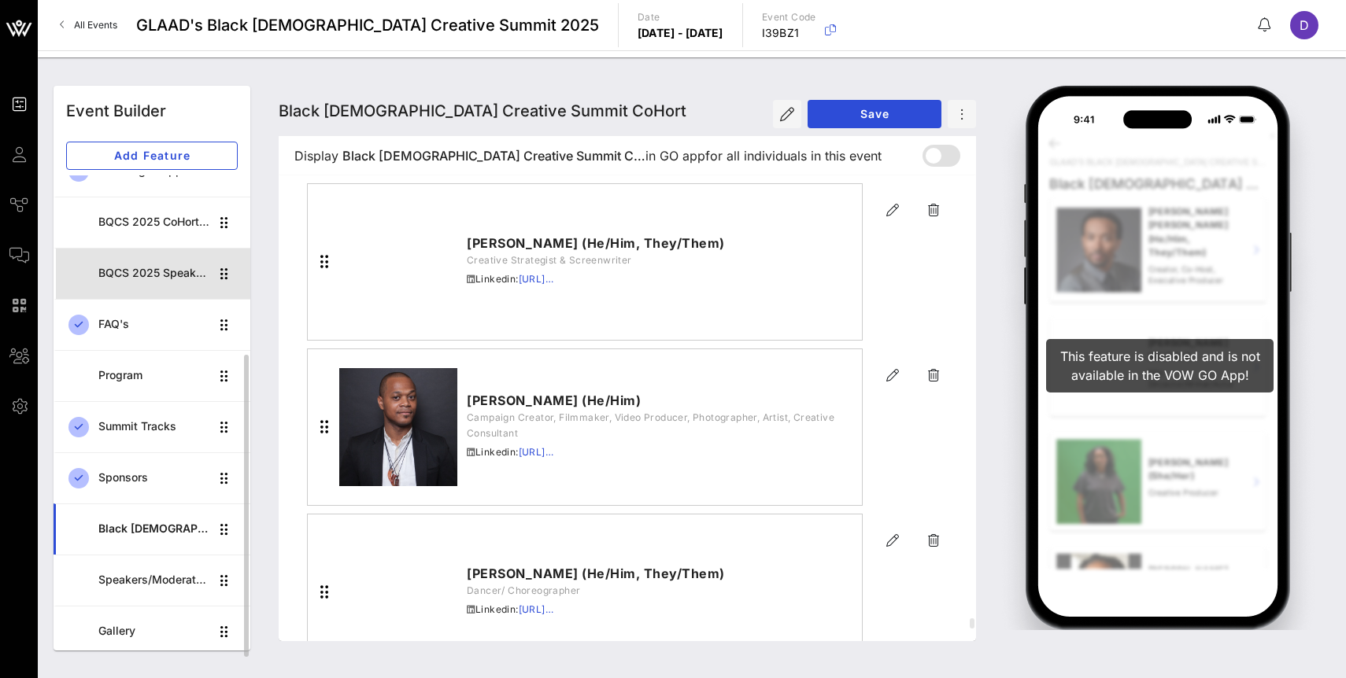
click at [164, 282] on div "BQCS 2025 Speaker Lineup" at bounding box center [153, 273] width 111 height 32
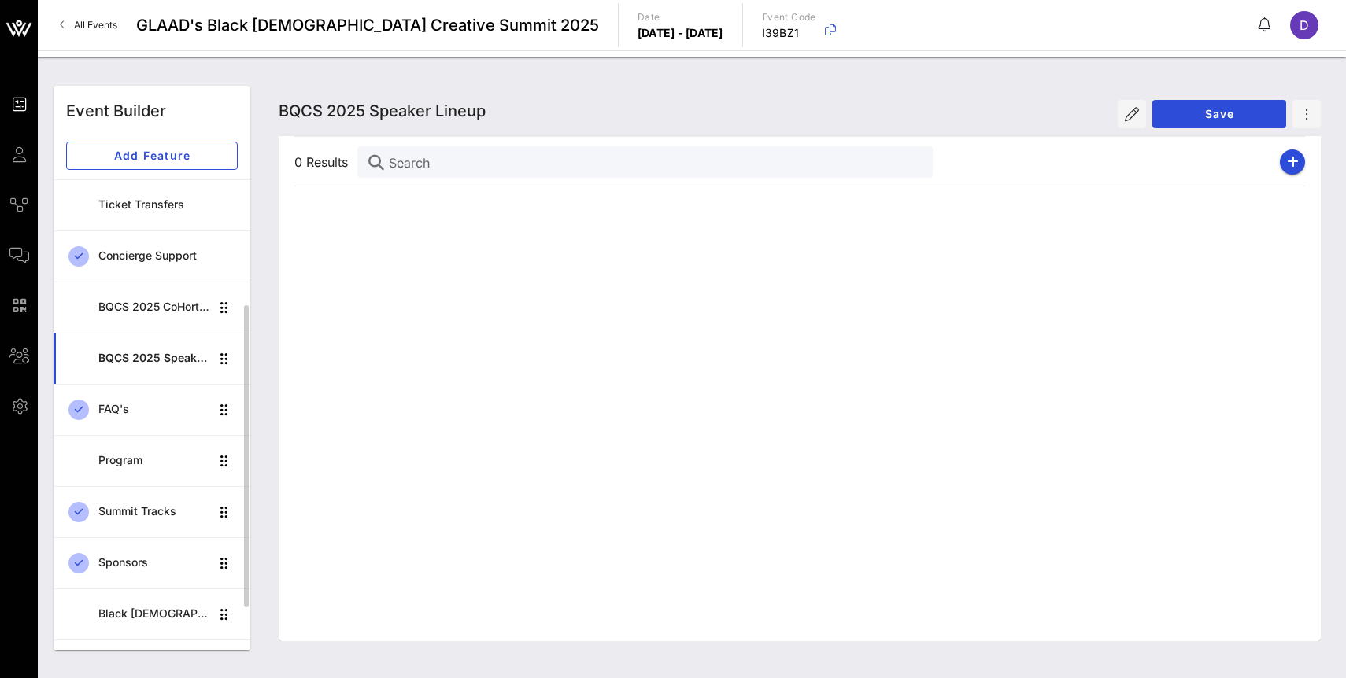
scroll to position [198, 0]
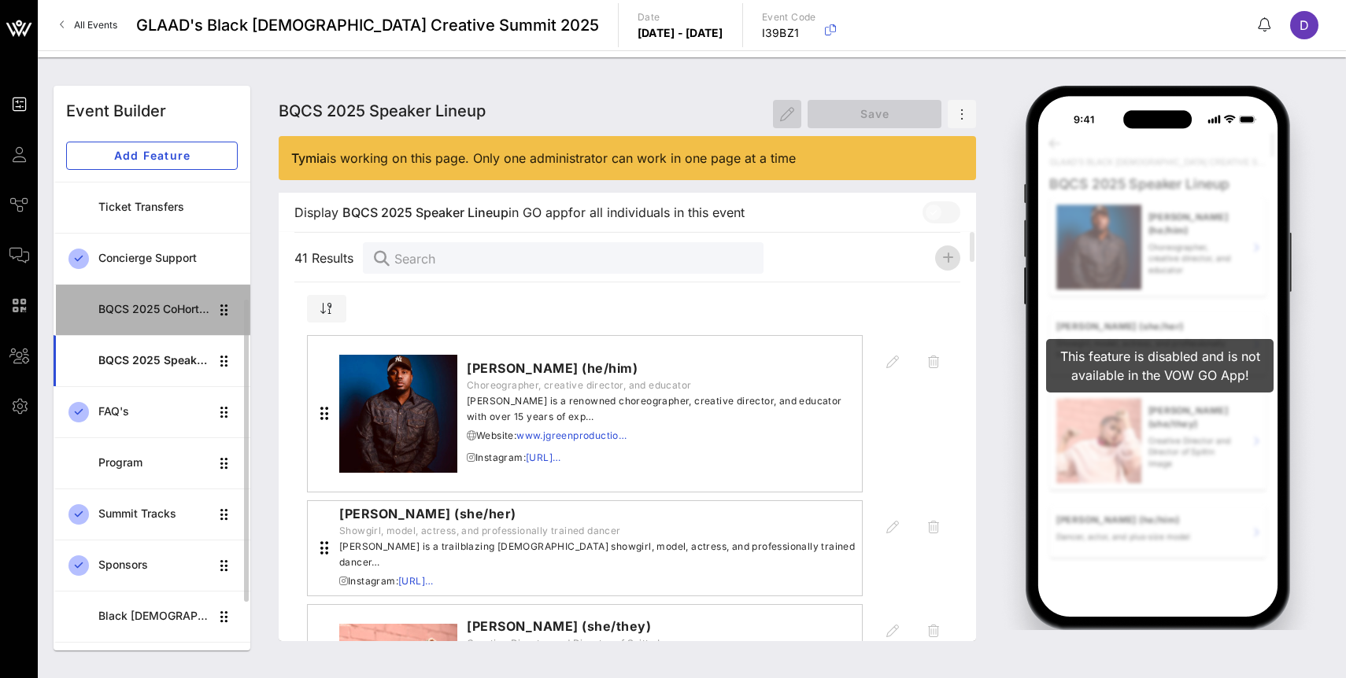
click at [158, 315] on div "BQCS 2025 CoHort Guestbook" at bounding box center [153, 309] width 111 height 13
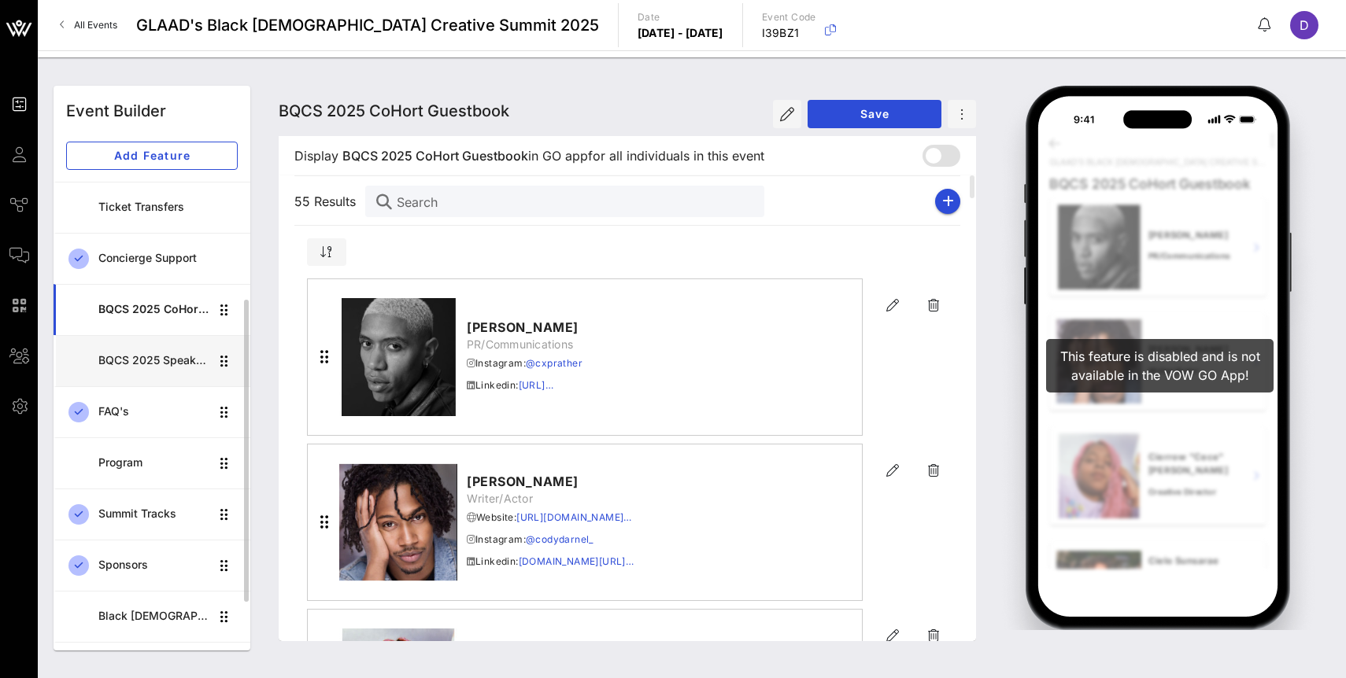
scroll to position [286, 0]
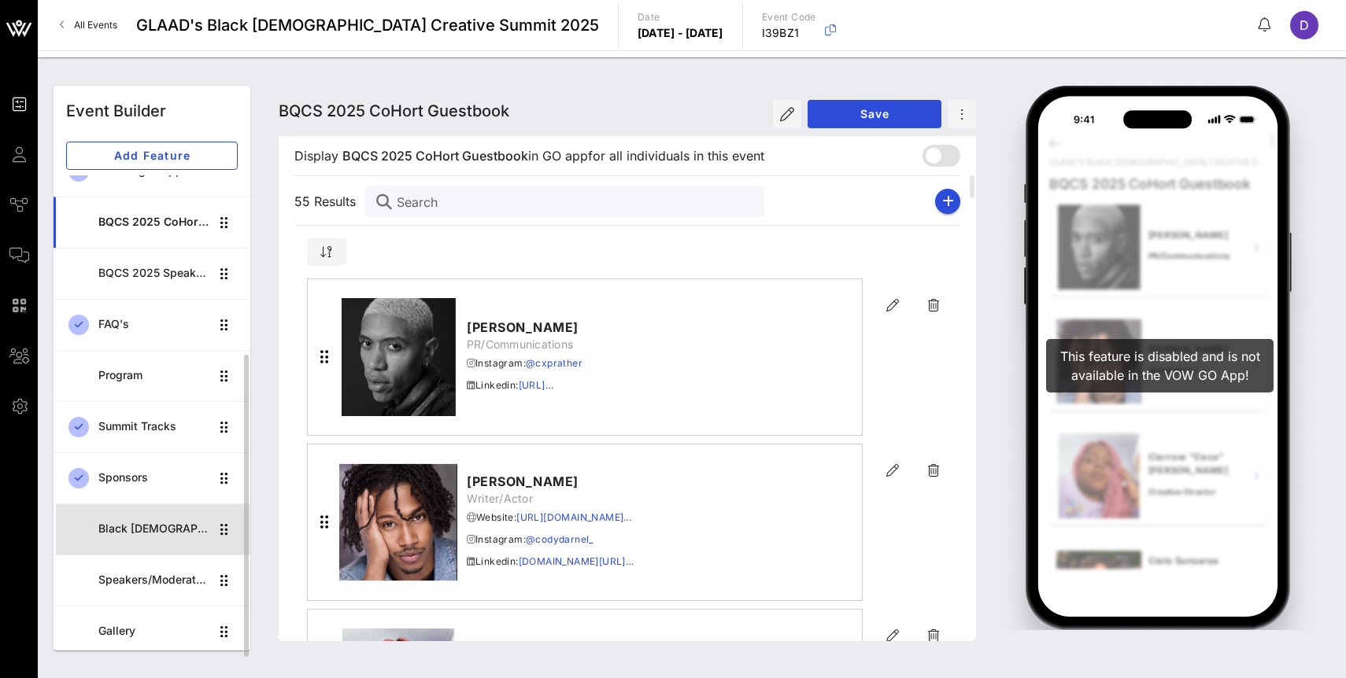
click at [148, 525] on div "Black [DEMOGRAPHIC_DATA] Creative Summit CoHort" at bounding box center [153, 528] width 111 height 13
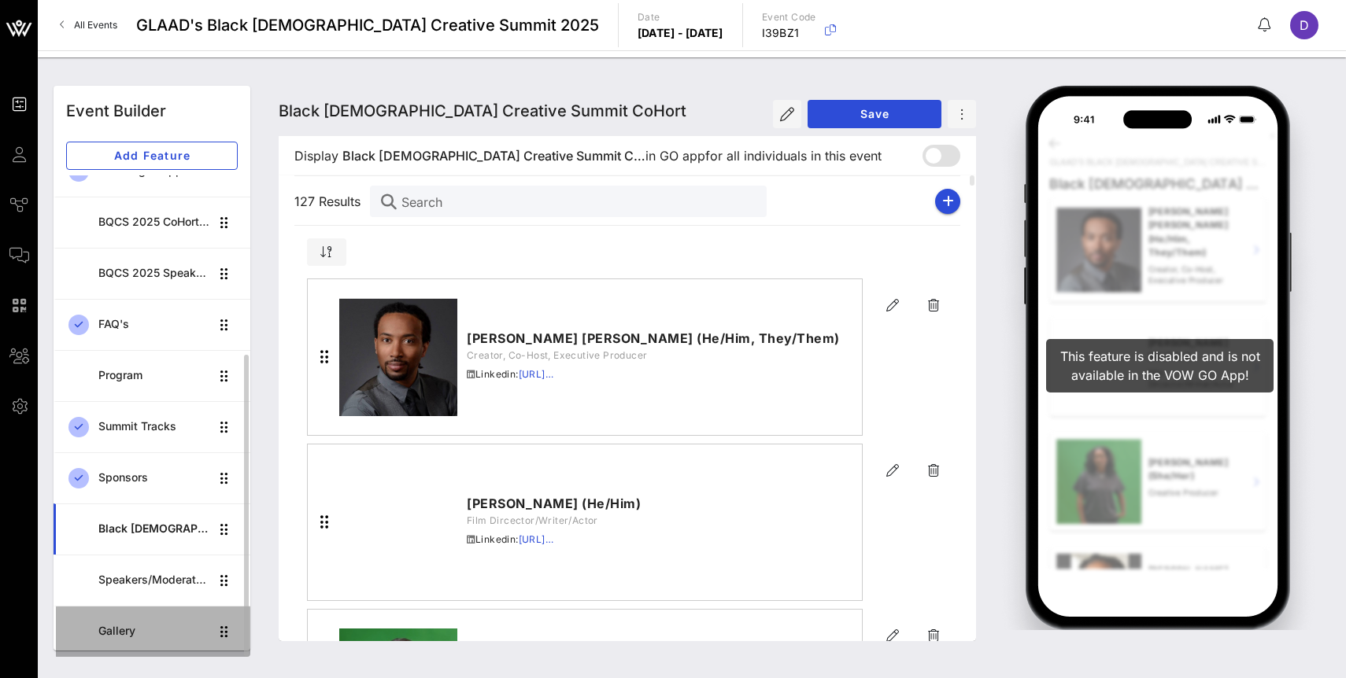
click at [140, 630] on div "Gallery" at bounding box center [153, 631] width 111 height 13
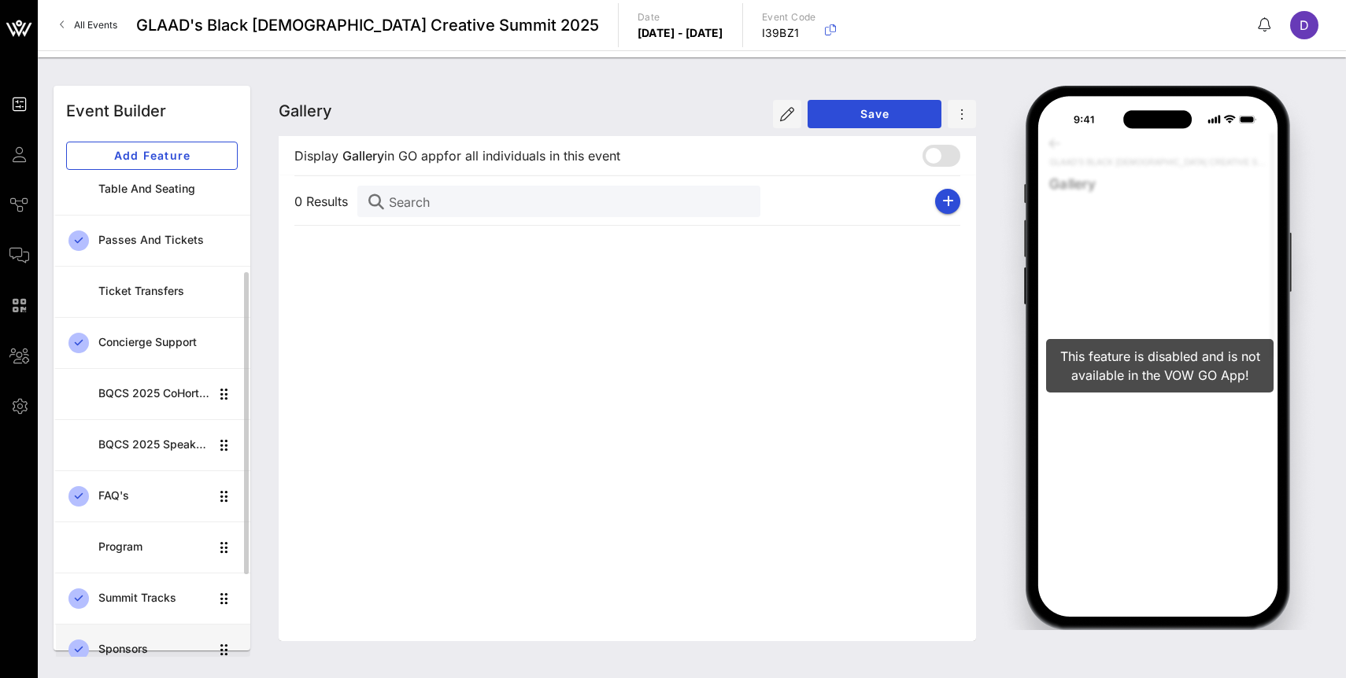
scroll to position [1, 0]
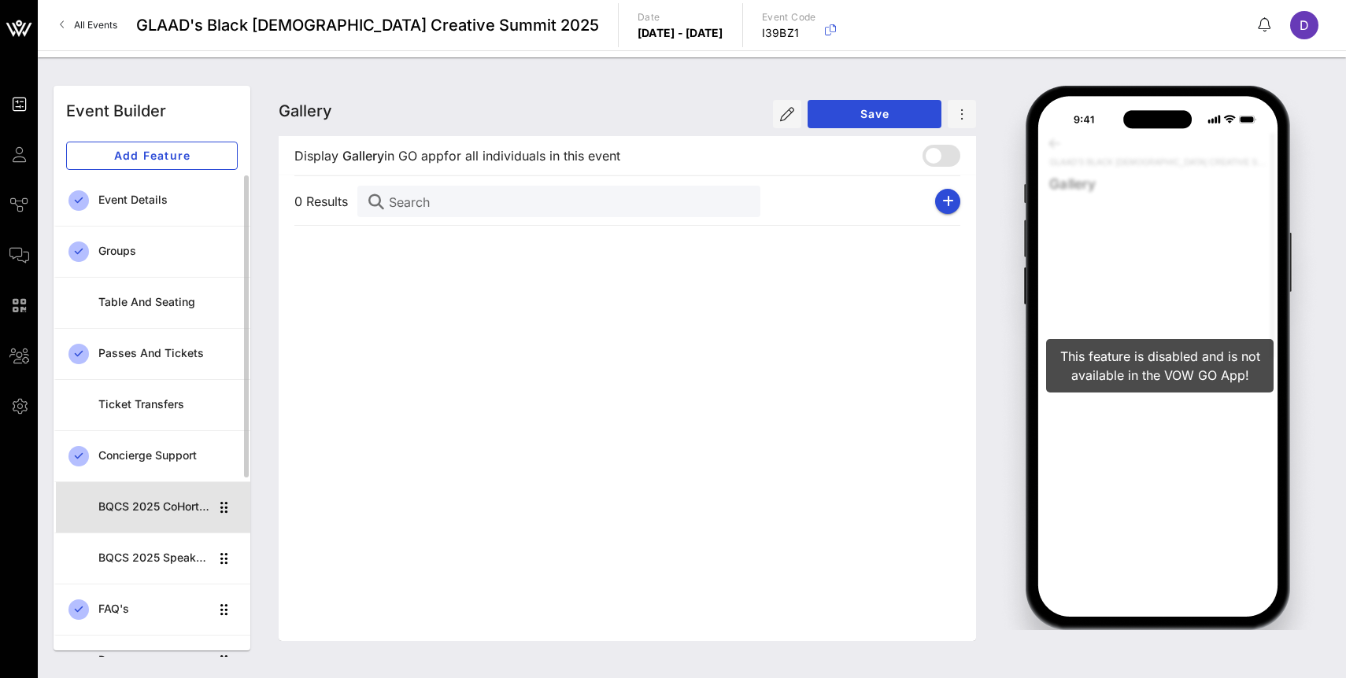
click at [147, 504] on div "BQCS 2025 CoHort Guestbook" at bounding box center [153, 506] width 111 height 13
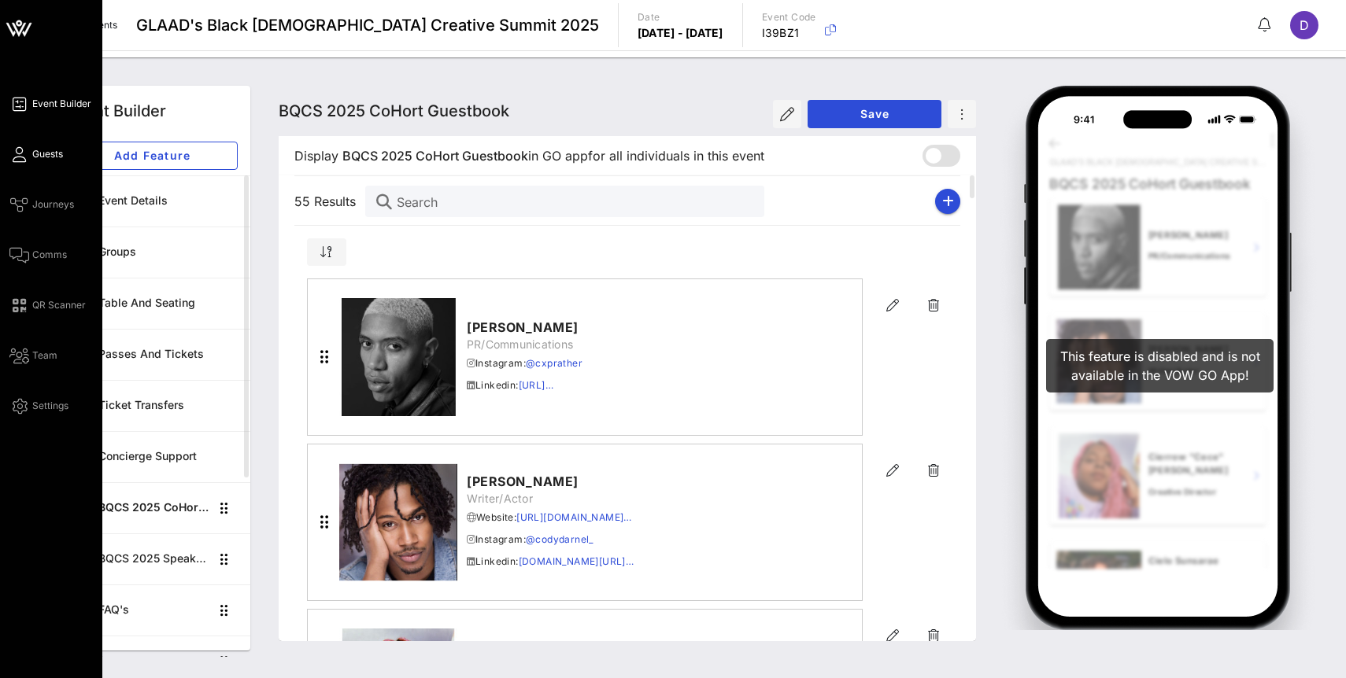
click at [22, 153] on icon at bounding box center [19, 154] width 20 height 2
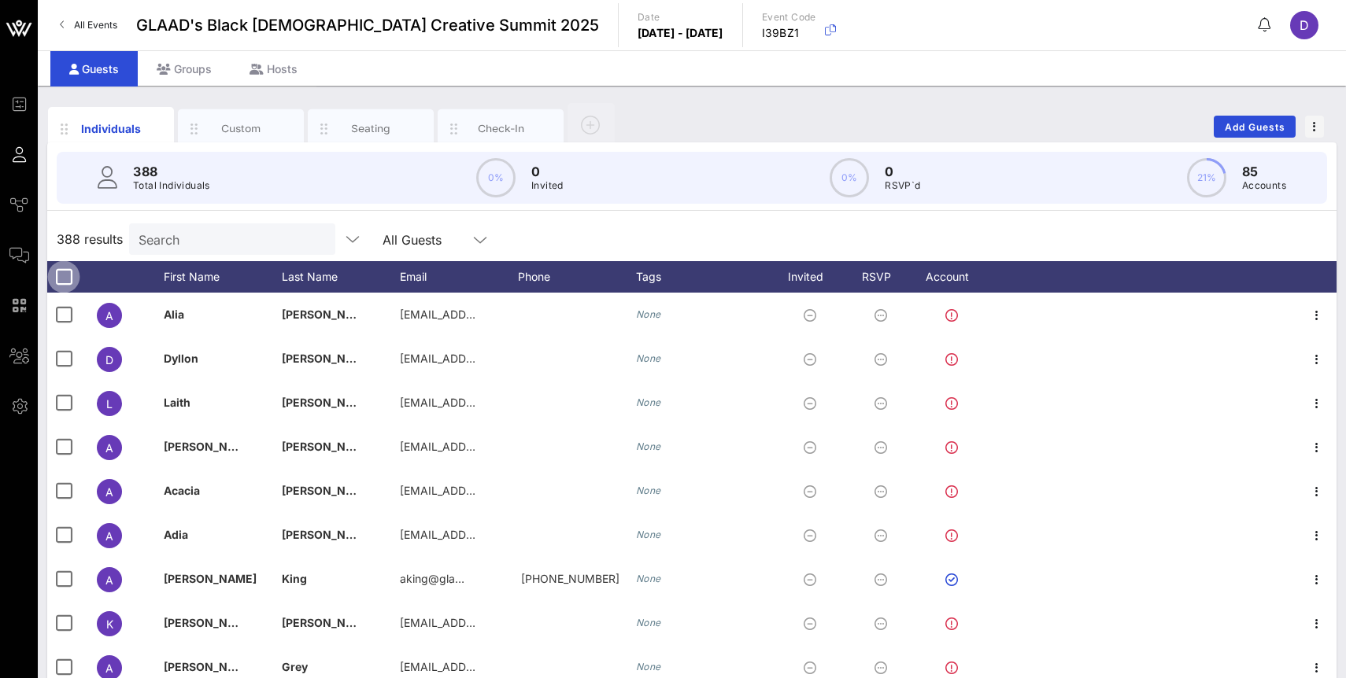
click at [65, 277] on div at bounding box center [63, 277] width 27 height 27
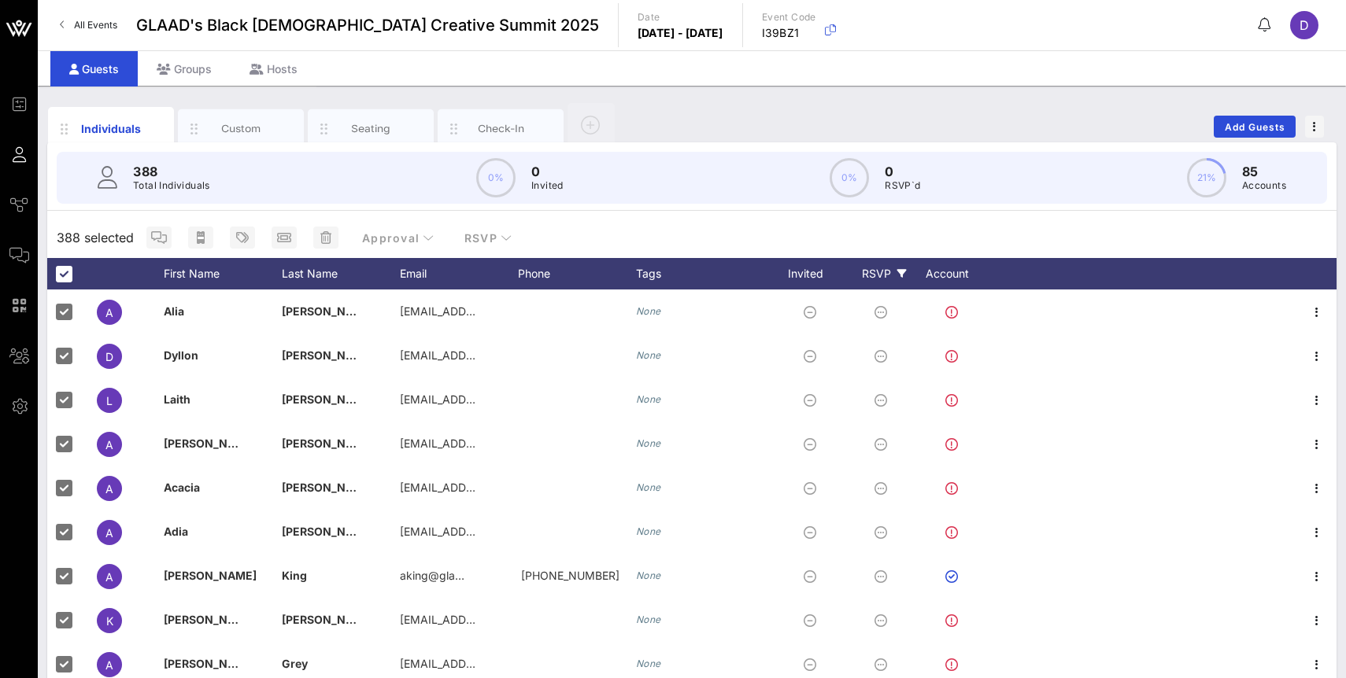
click at [882, 272] on div "RSVP" at bounding box center [883, 273] width 55 height 31
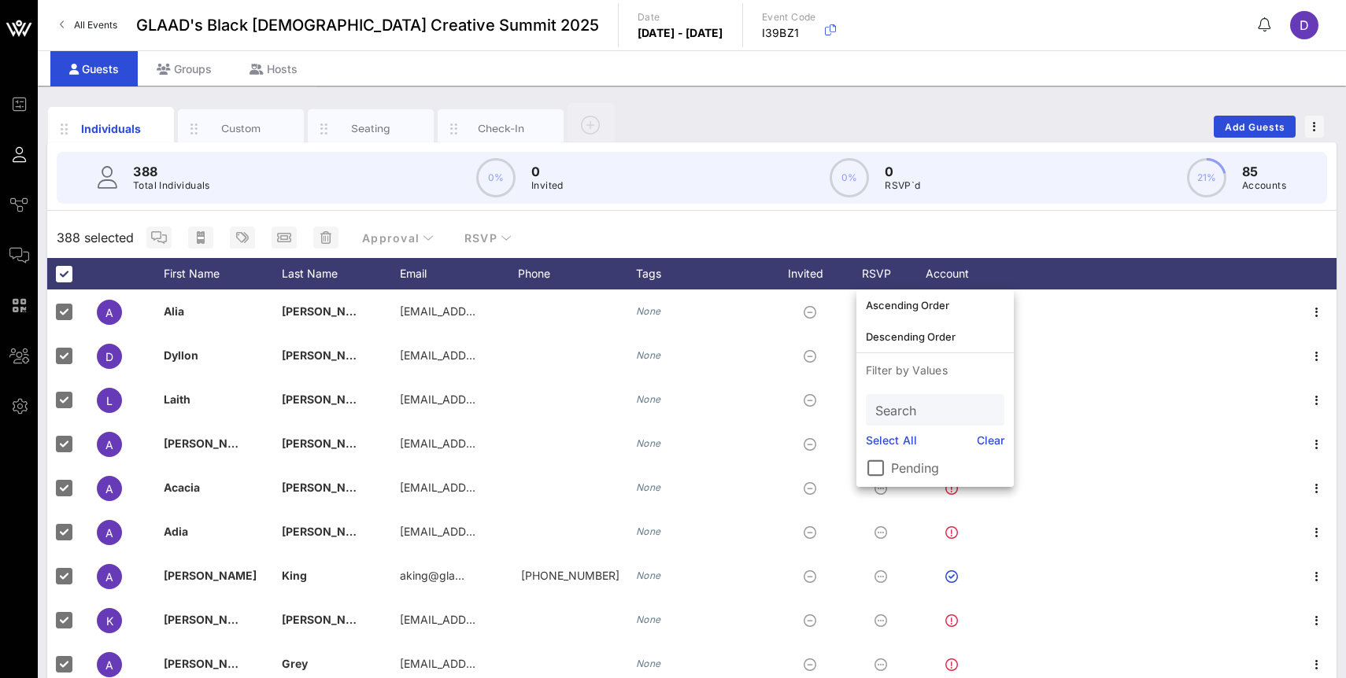
click at [897, 438] on link "Select All" at bounding box center [891, 440] width 51 height 17
click at [911, 414] on input "text" at bounding box center [933, 410] width 116 height 20
click at [913, 419] on input "text" at bounding box center [933, 410] width 116 height 20
click at [881, 465] on div at bounding box center [875, 468] width 27 height 27
click at [936, 233] on div "388 selected Approval RSVP" at bounding box center [691, 237] width 1289 height 41
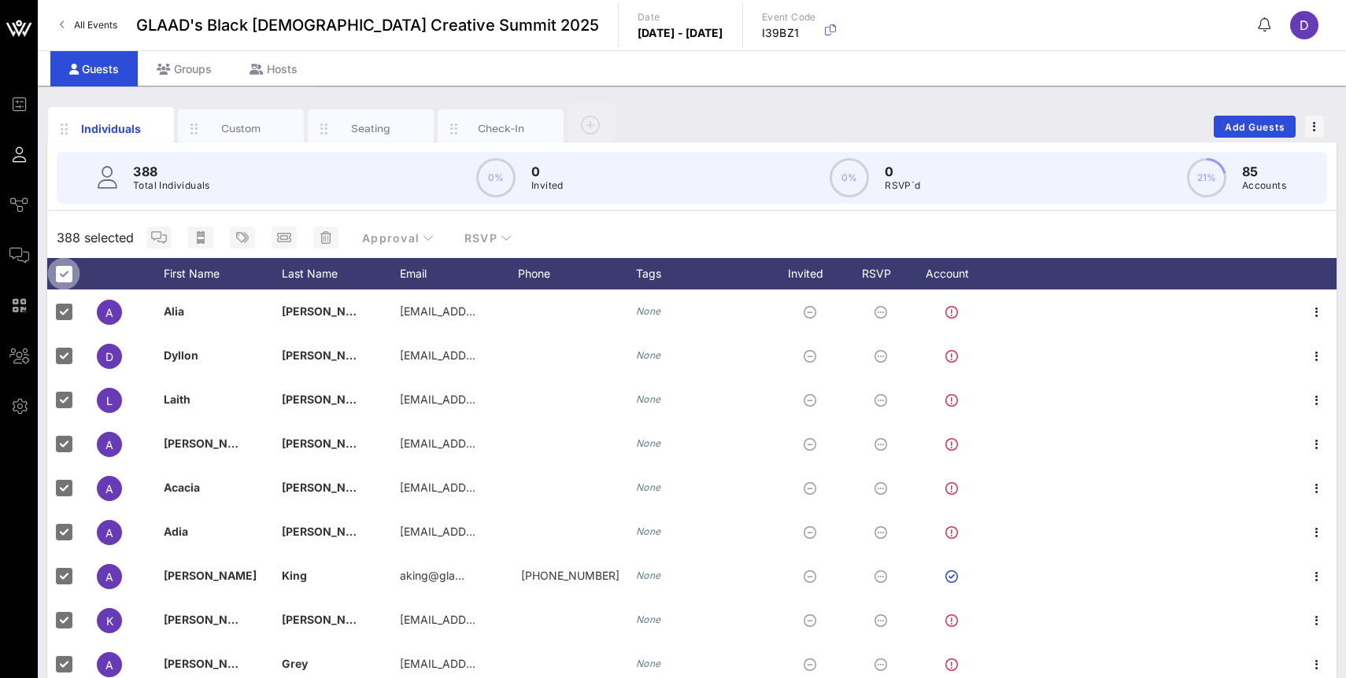
click at [63, 272] on div at bounding box center [63, 273] width 27 height 27
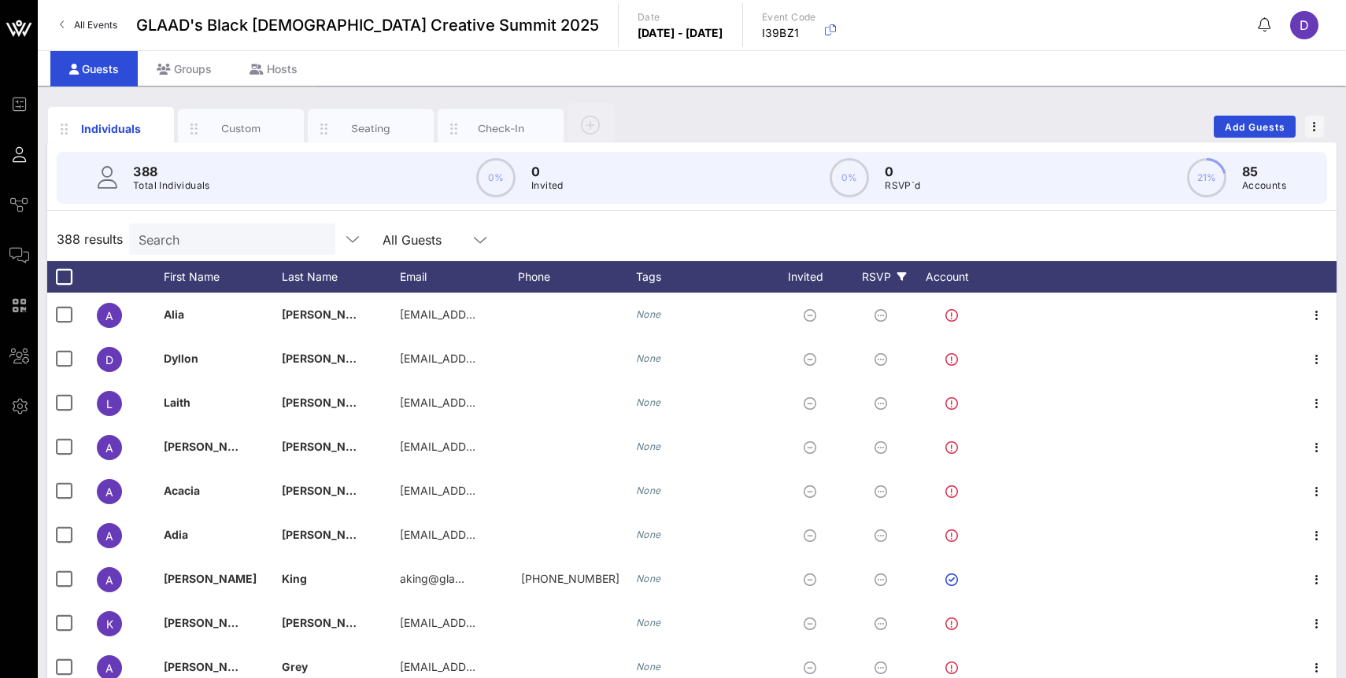
click at [878, 275] on div "RSVP" at bounding box center [883, 276] width 55 height 31
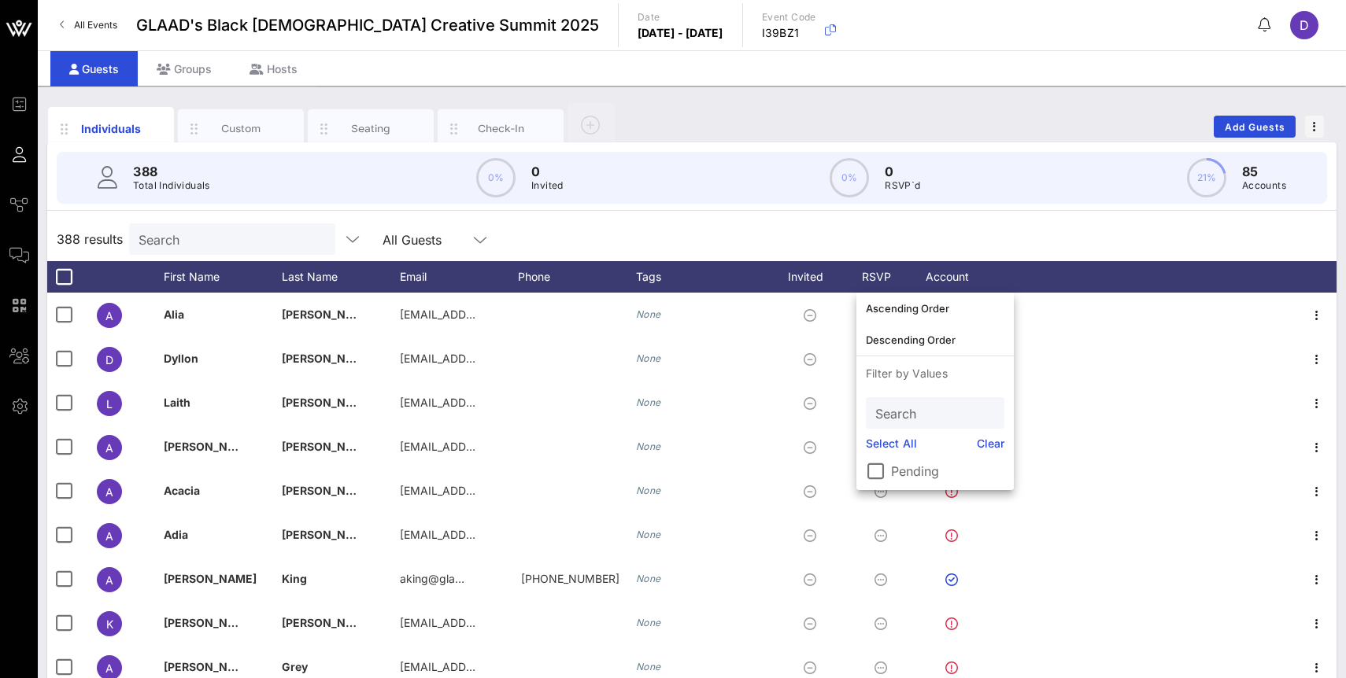
click at [901, 375] on p "Filter by Values" at bounding box center [934, 373] width 157 height 35
click at [157, 127] on icon "button" at bounding box center [157, 129] width 19 height 19
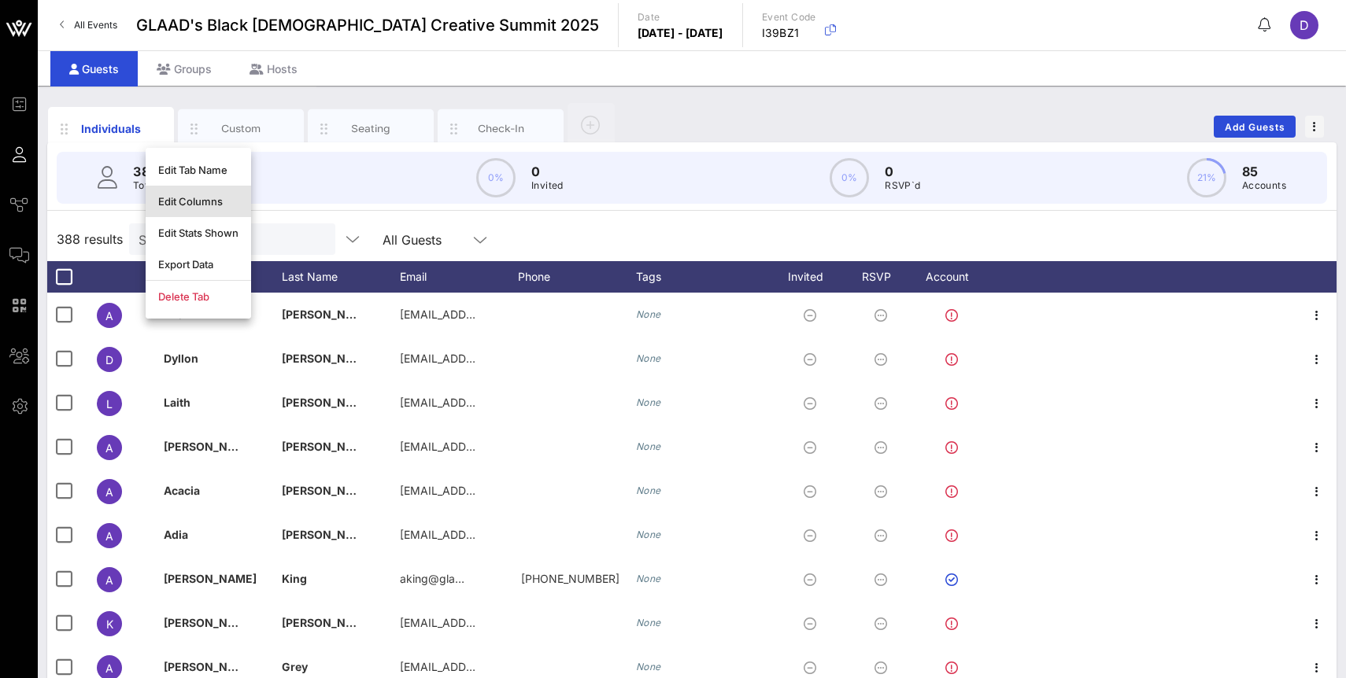
click at [187, 197] on div "Edit Columns" at bounding box center [198, 201] width 80 height 13
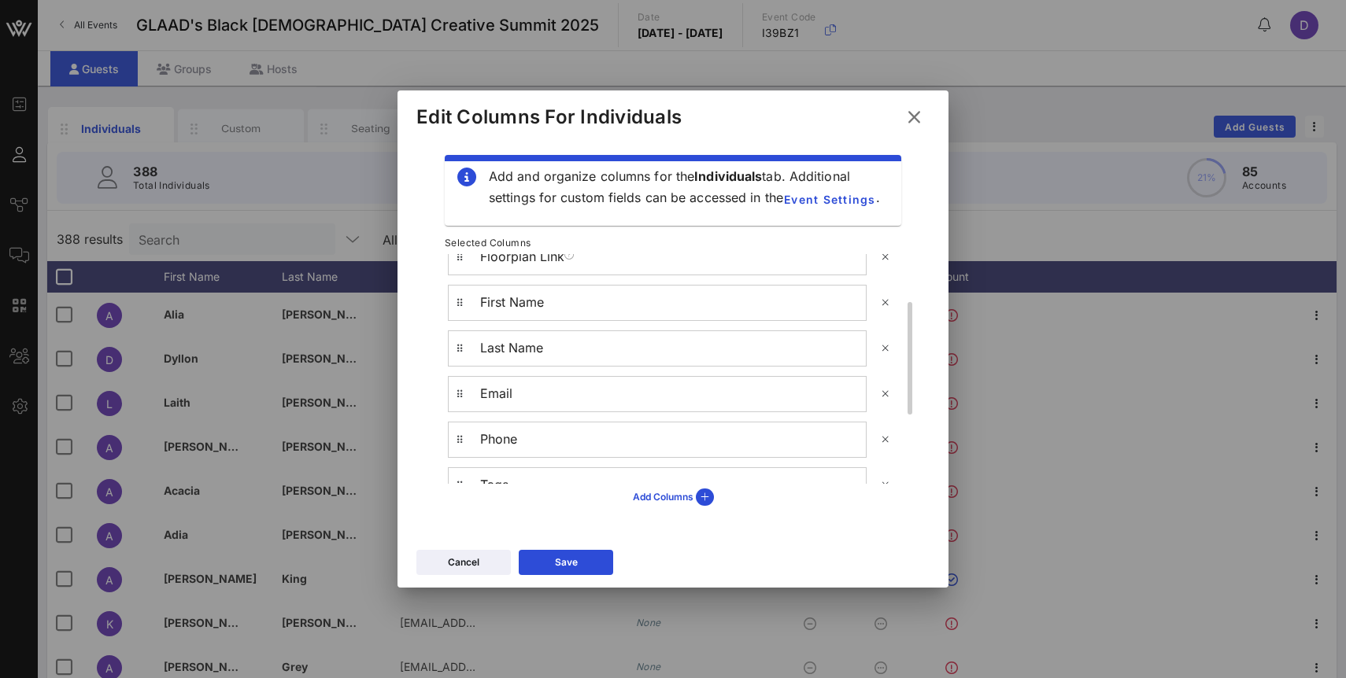
scroll to position [239, 0]
click at [814, 197] on span "Event Settings" at bounding box center [829, 199] width 93 height 13
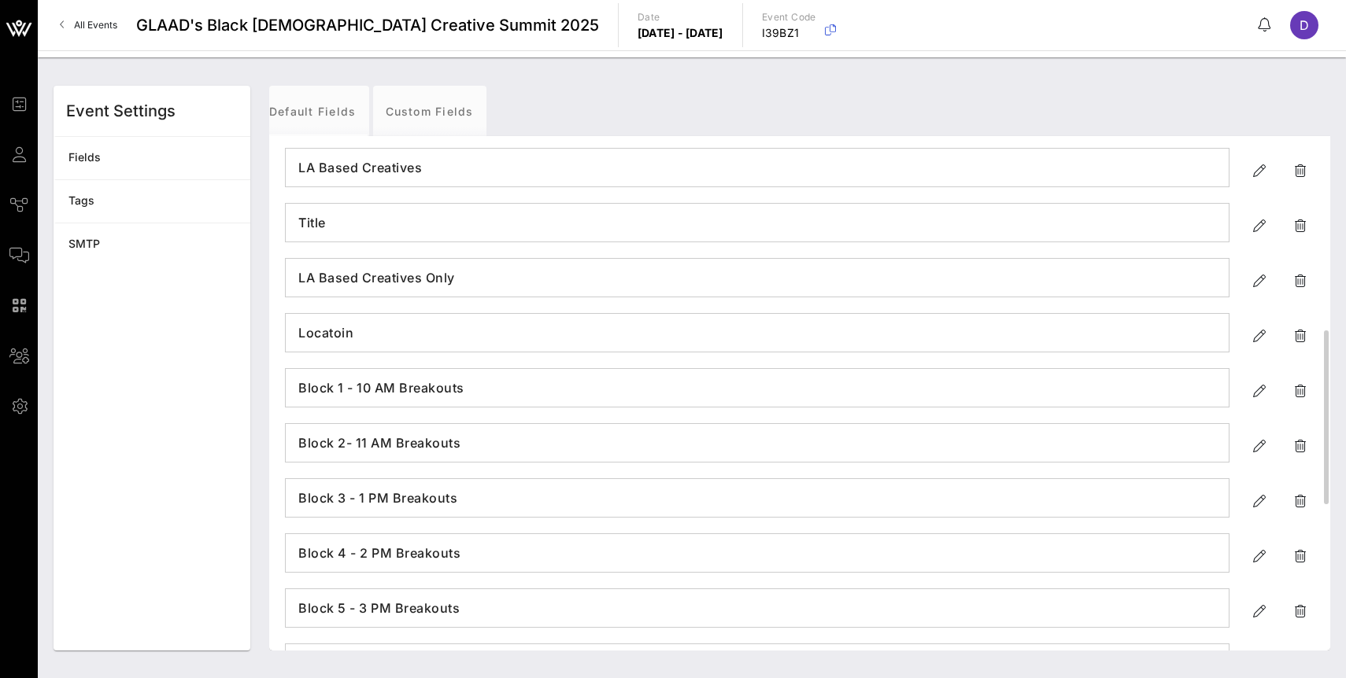
scroll to position [562, 0]
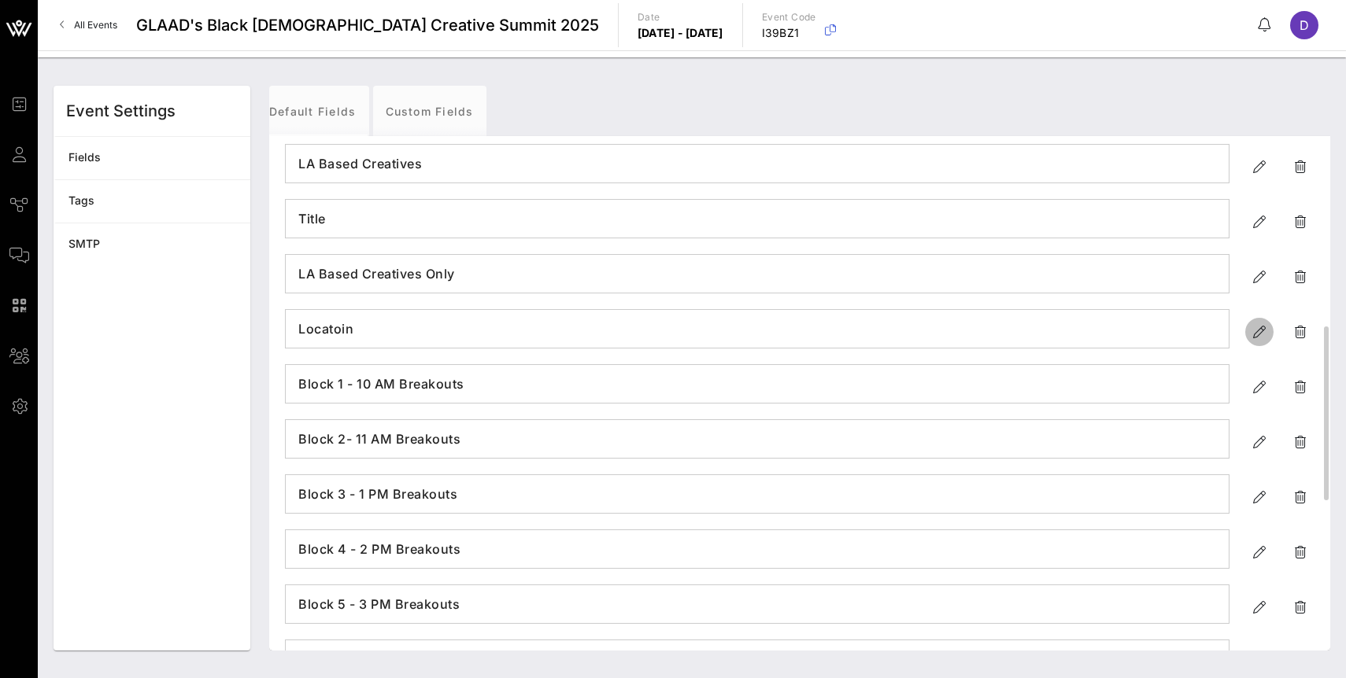
click at [1260, 334] on icon "button" at bounding box center [1259, 332] width 19 height 19
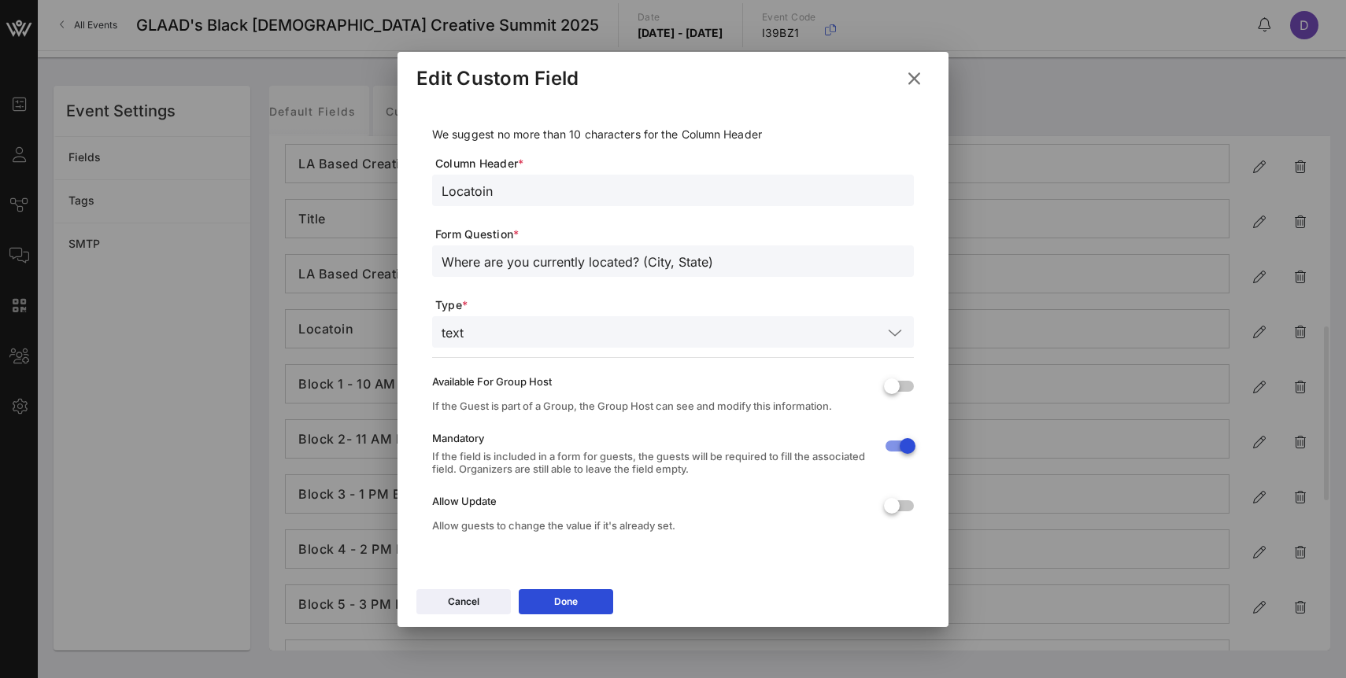
click at [506, 191] on input "Locatoin" at bounding box center [672, 190] width 463 height 20
type input "Location"
click at [567, 596] on icon at bounding box center [566, 601] width 12 height 10
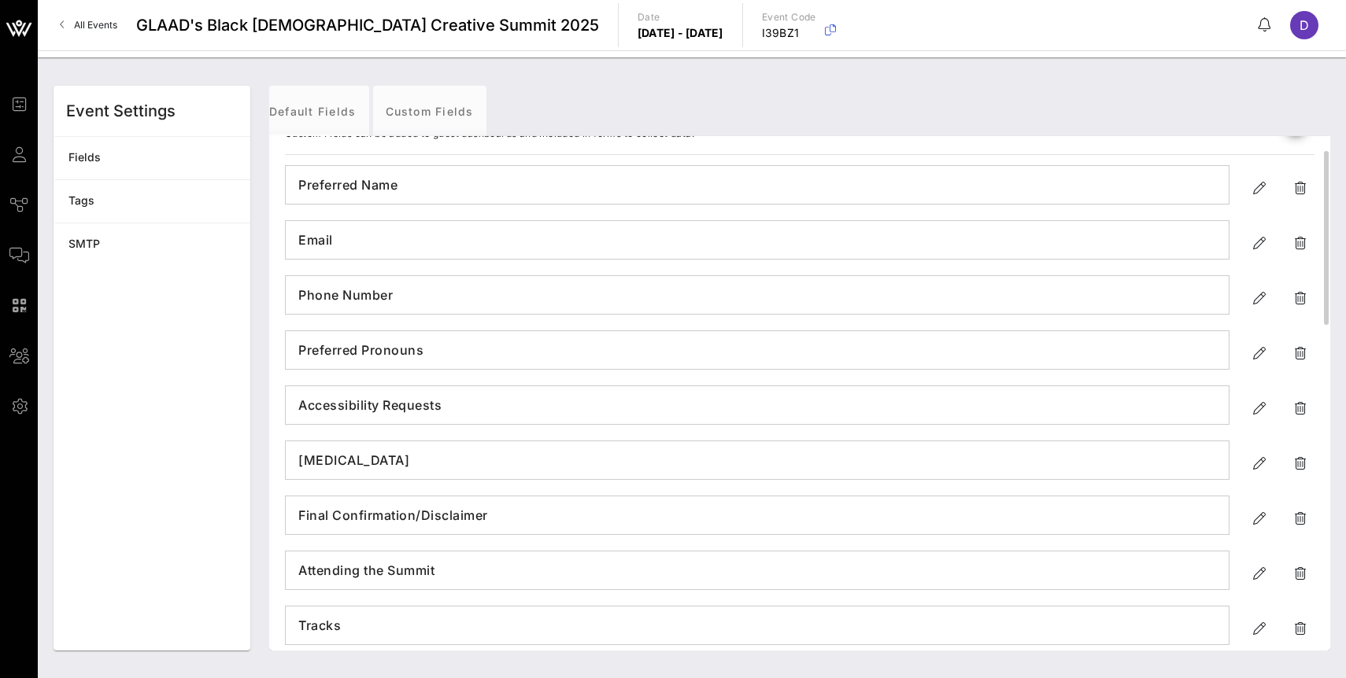
scroll to position [0, 0]
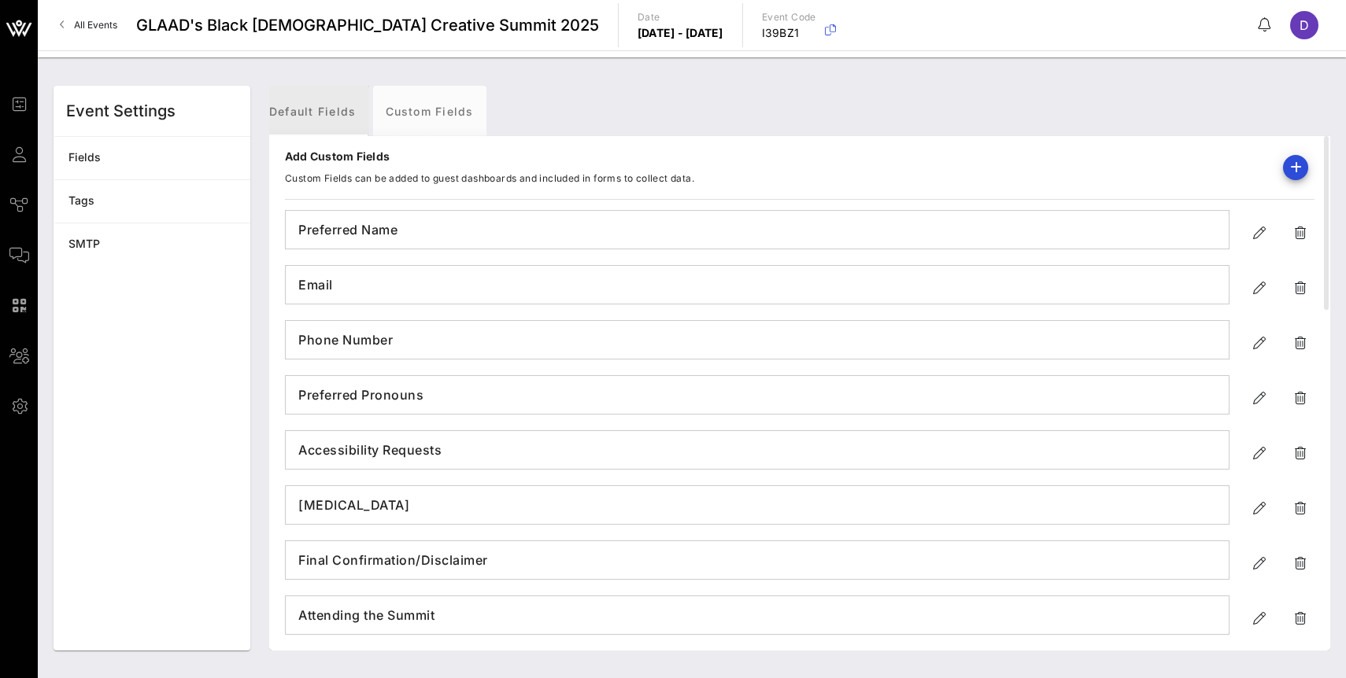
click at [326, 97] on link "Default Fields" at bounding box center [313, 111] width 113 height 50
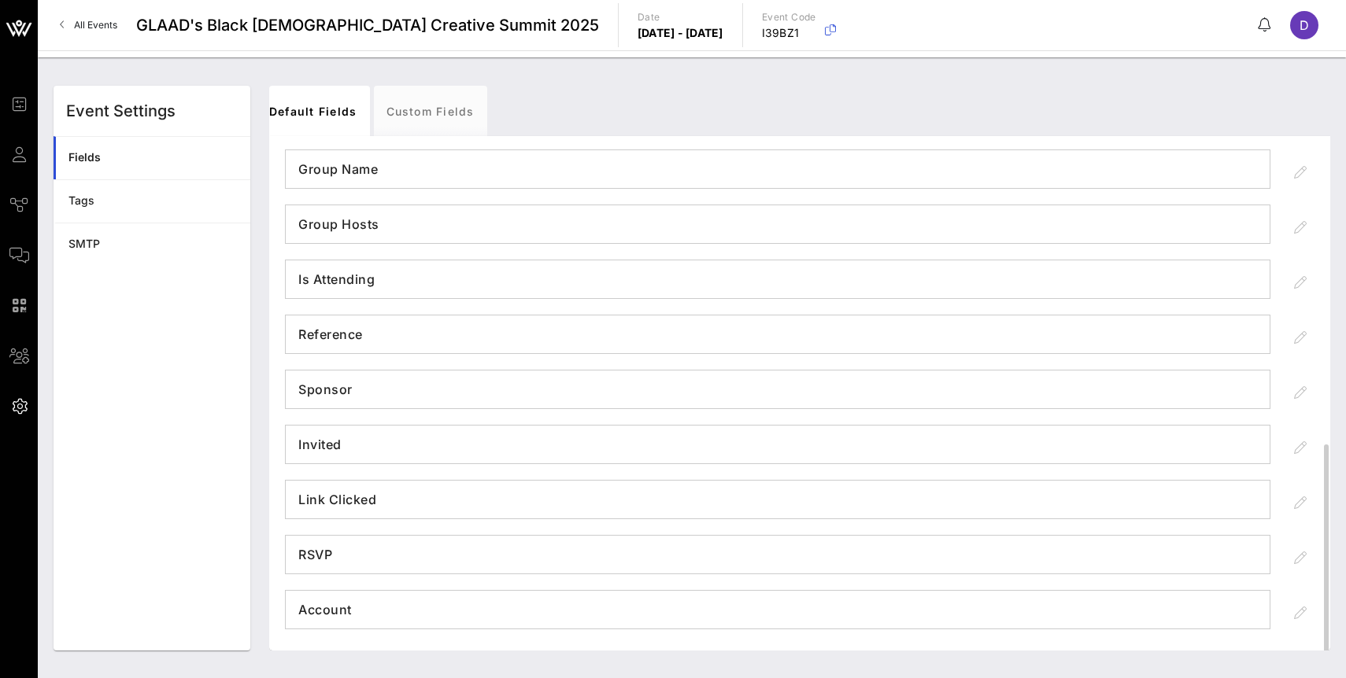
scroll to position [728, 0]
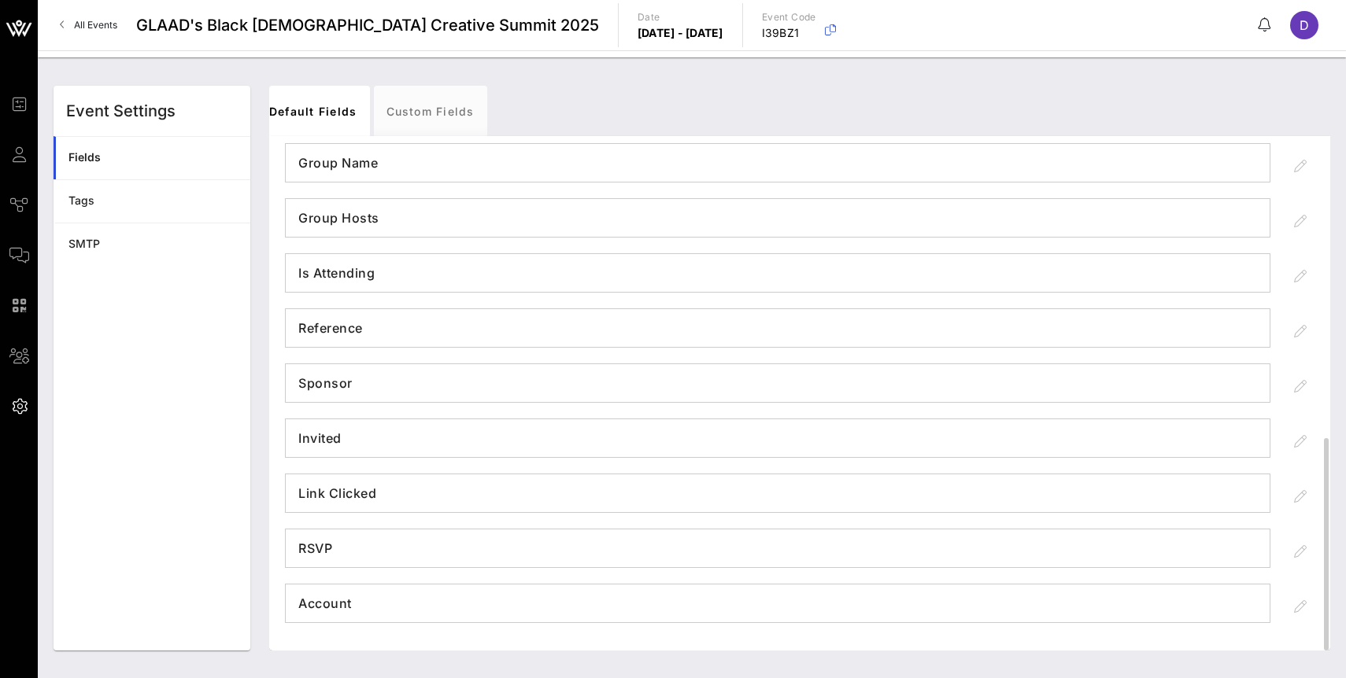
click at [1298, 552] on div at bounding box center [1300, 551] width 28 height 28
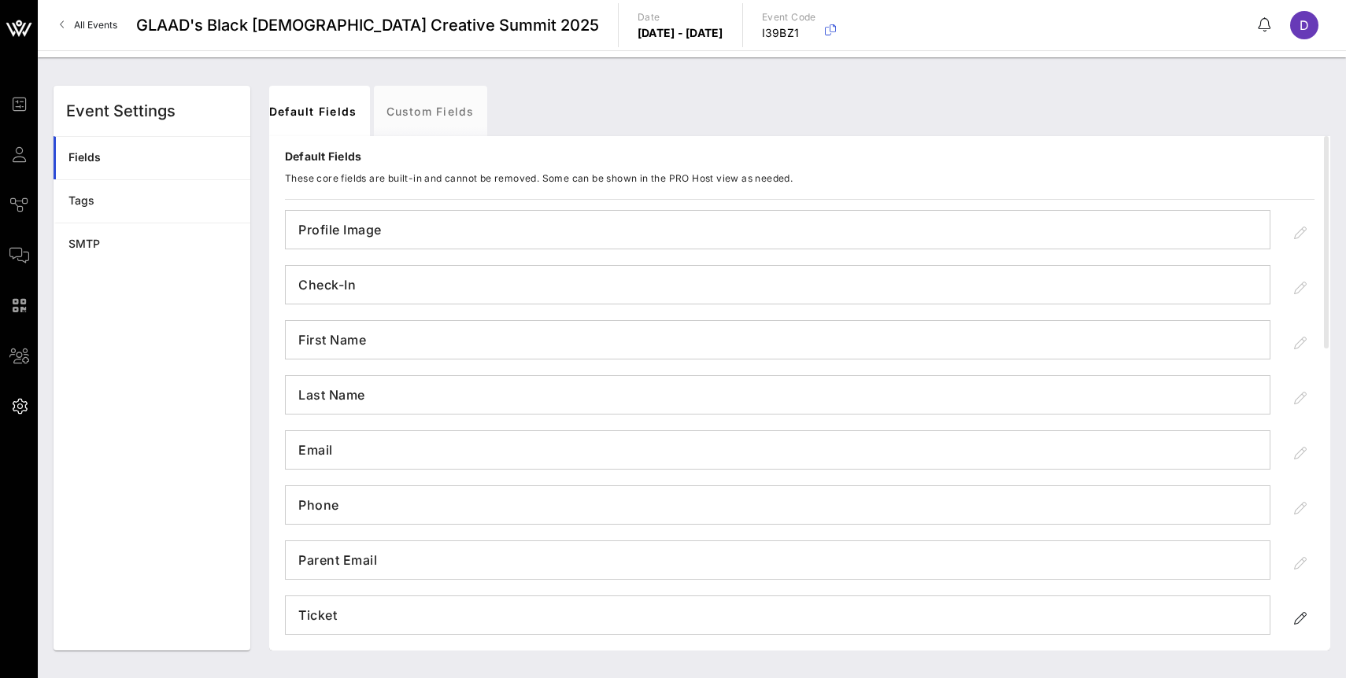
click at [96, 24] on span "All Events" at bounding box center [95, 25] width 43 height 12
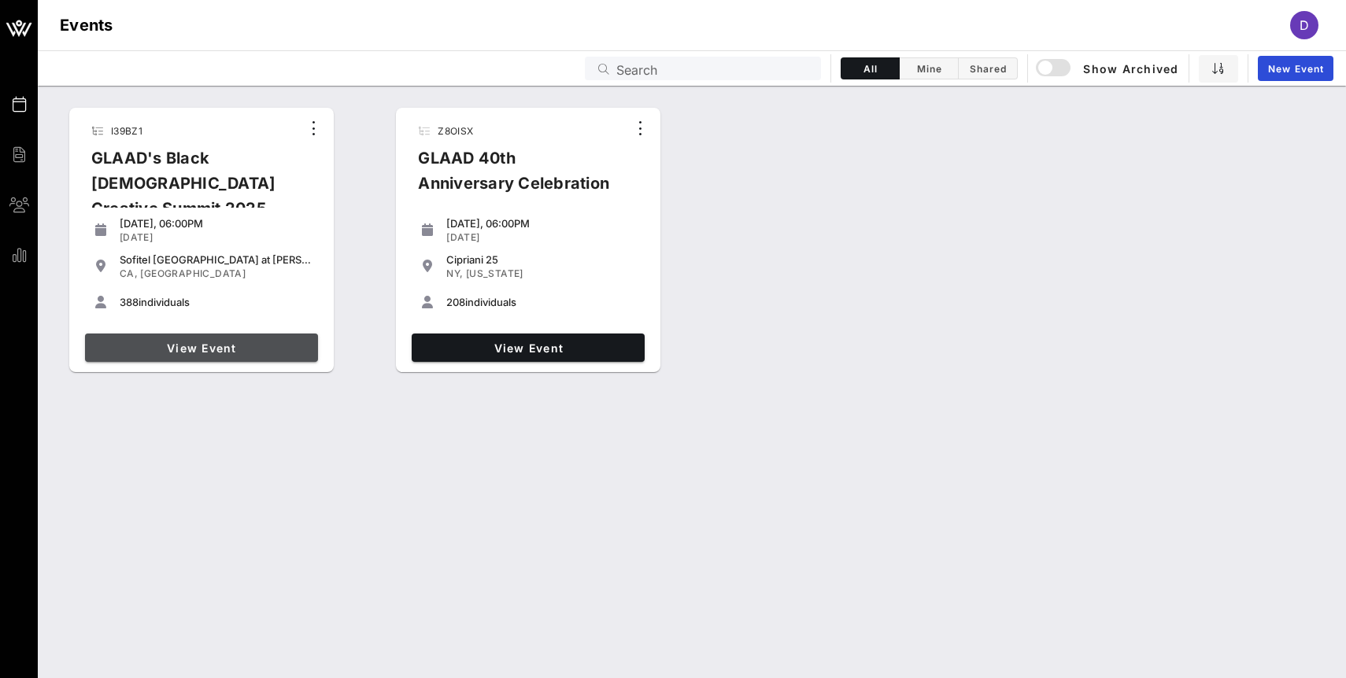
click at [196, 342] on span "View Event" at bounding box center [201, 348] width 220 height 13
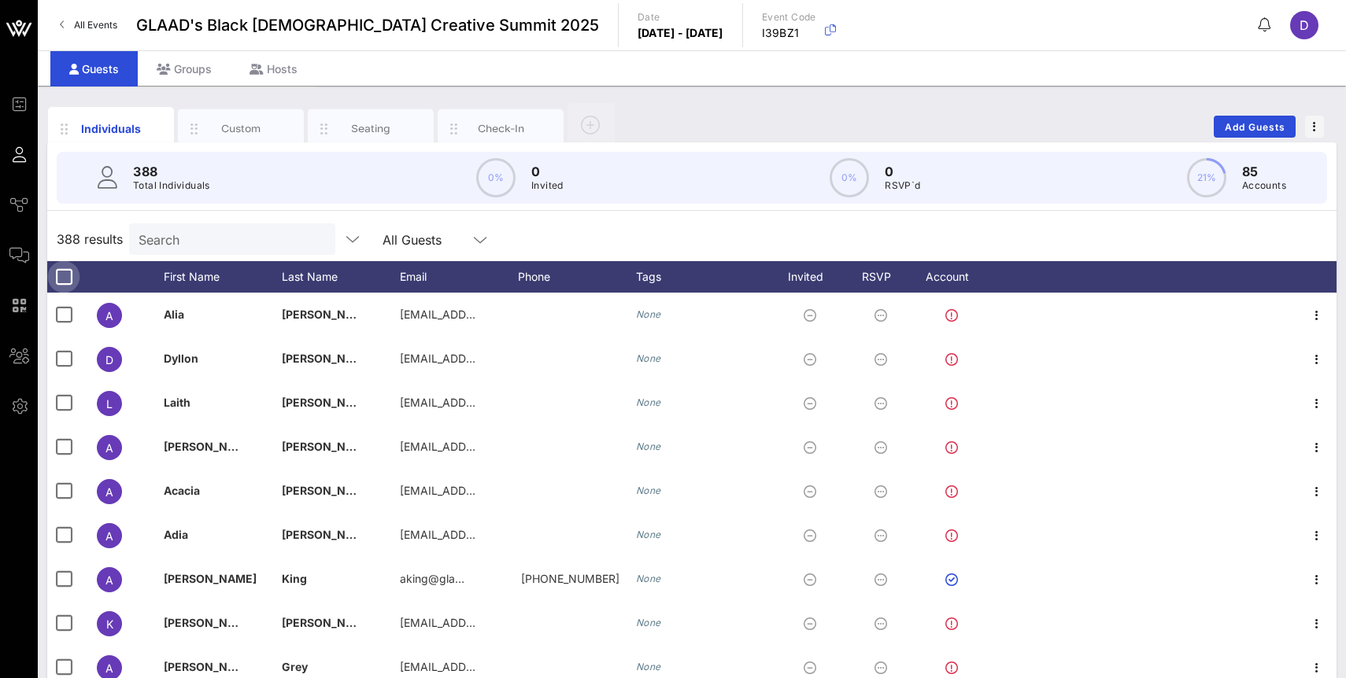
click at [63, 272] on div at bounding box center [63, 277] width 27 height 27
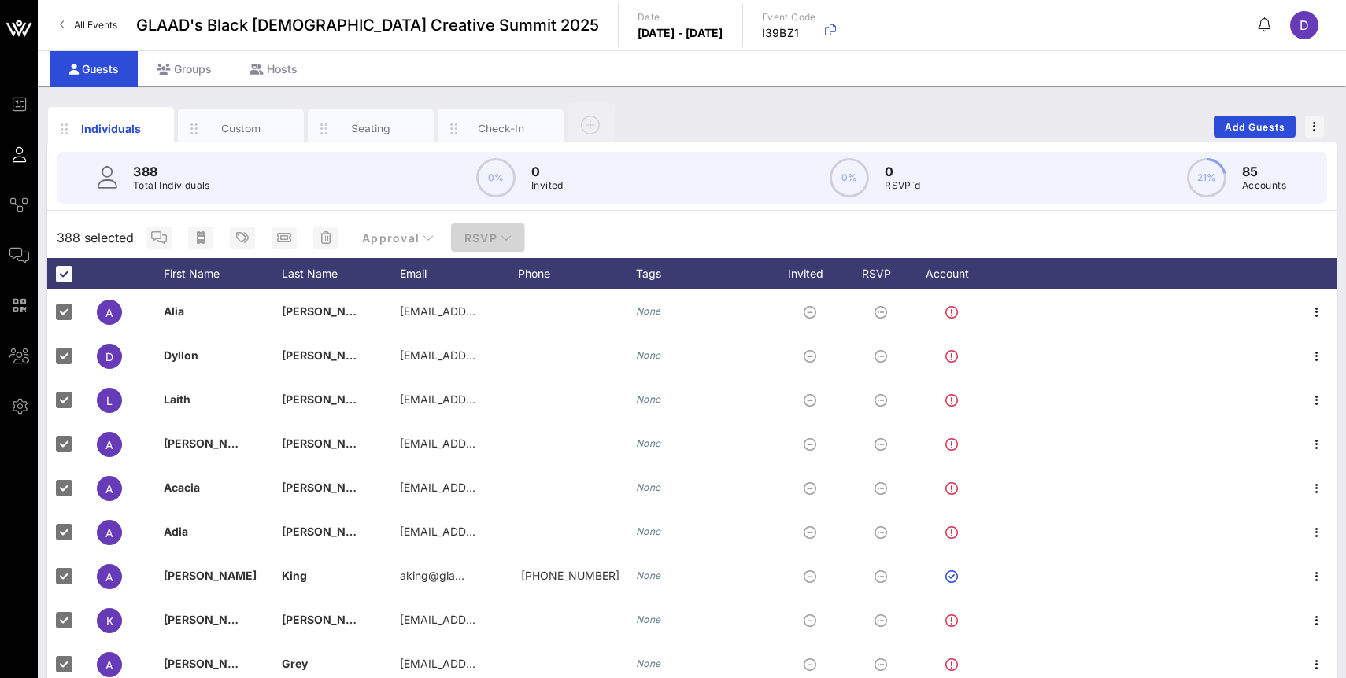
click at [475, 237] on span "RSVP" at bounding box center [487, 237] width 49 height 13
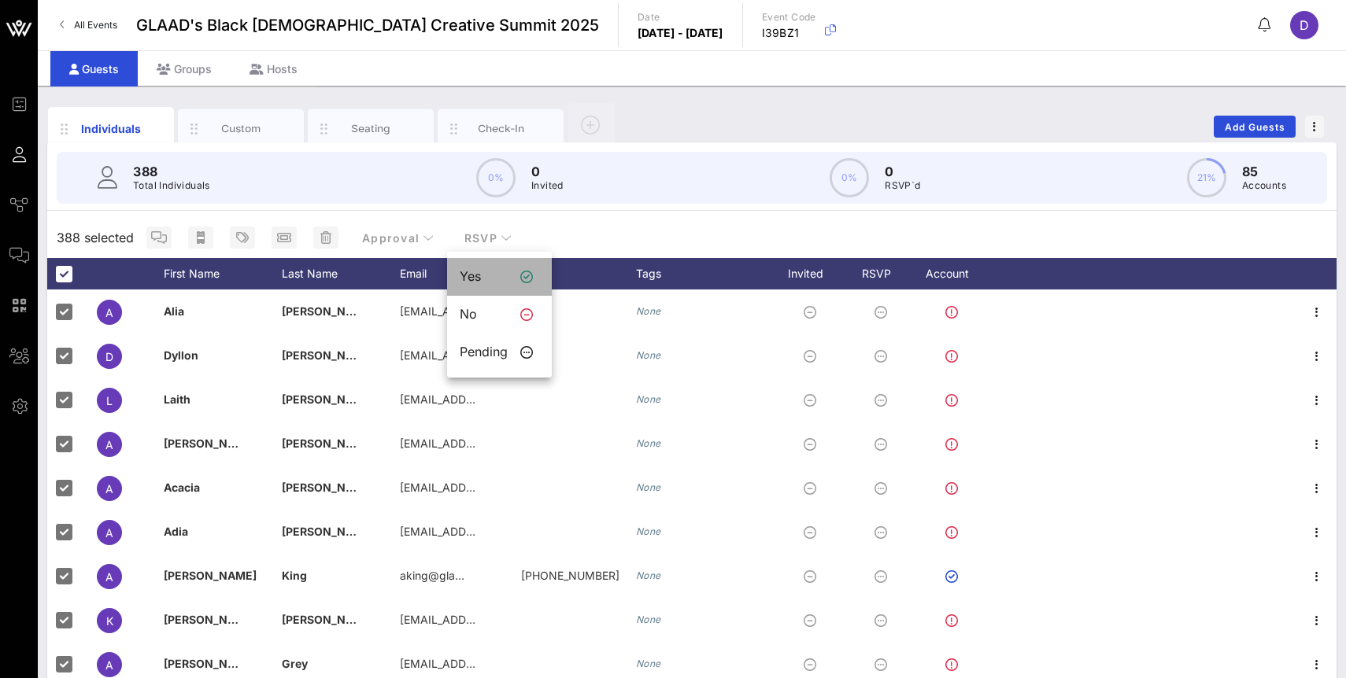
click at [474, 274] on div "Yes" at bounding box center [484, 276] width 48 height 15
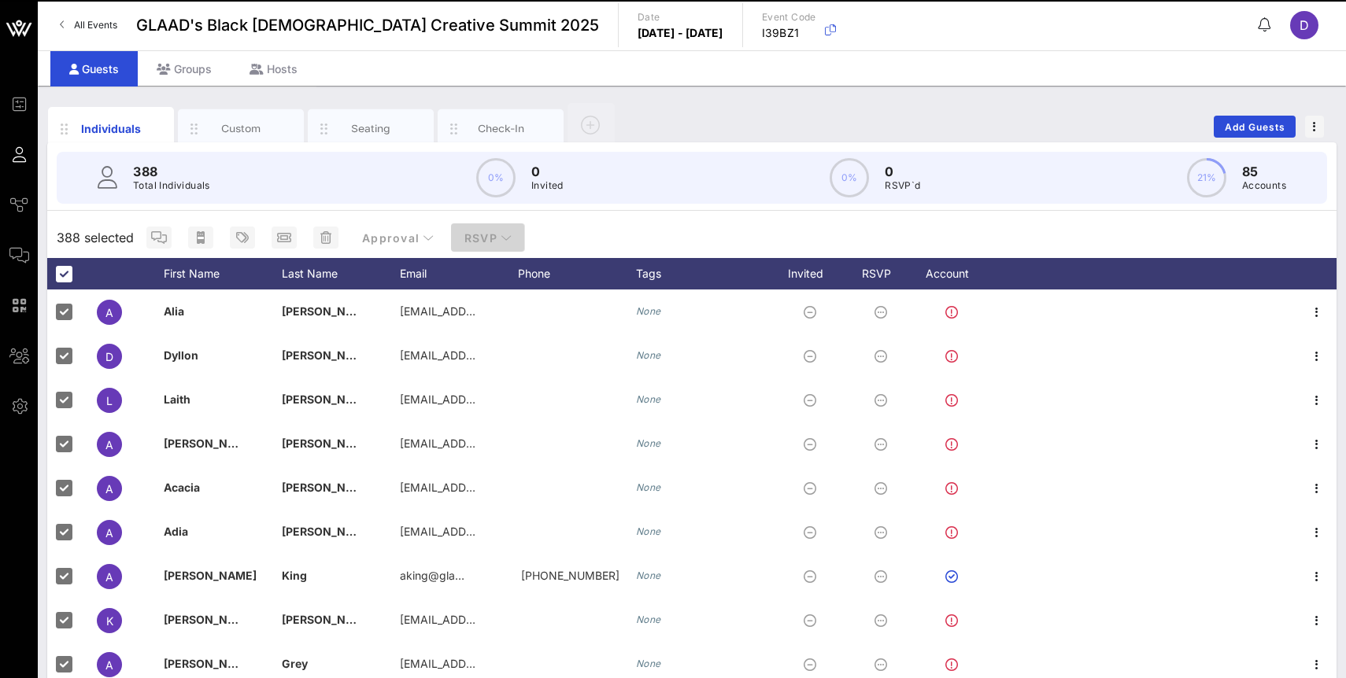
click at [500, 236] on icon "button" at bounding box center [505, 237] width 11 height 11
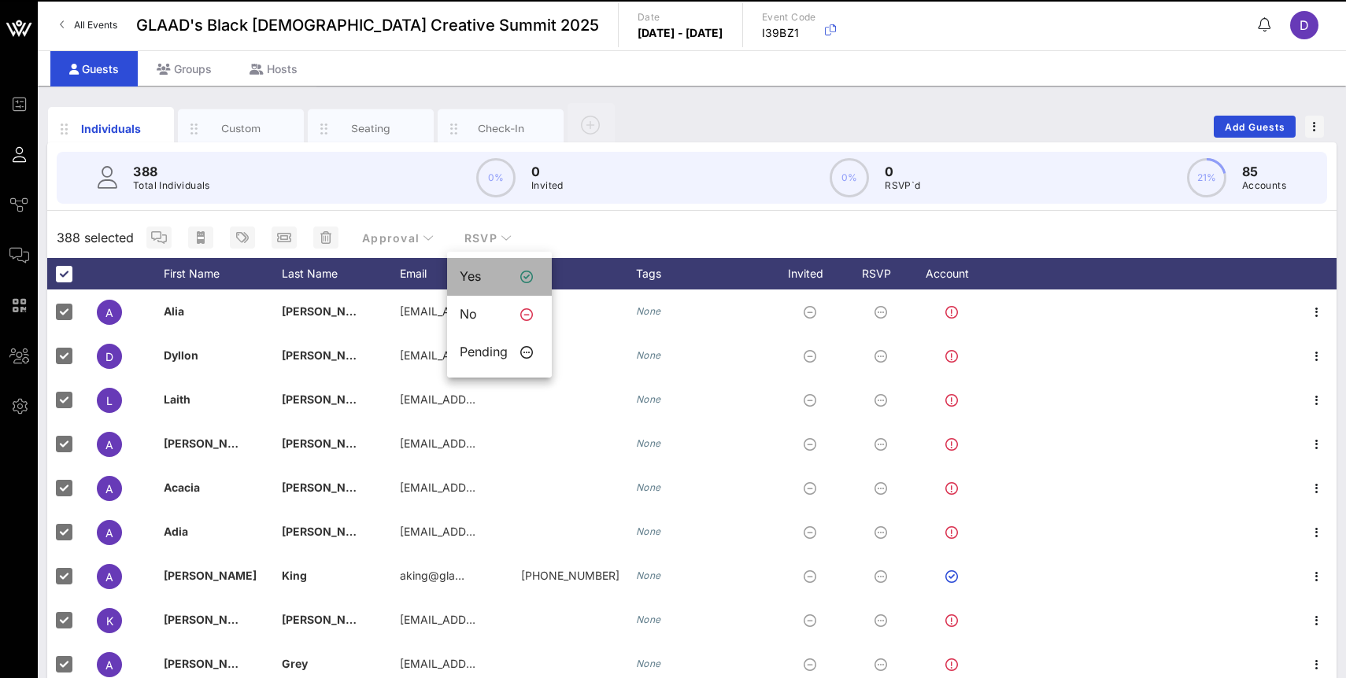
click at [481, 276] on div "Yes" at bounding box center [484, 276] width 48 height 15
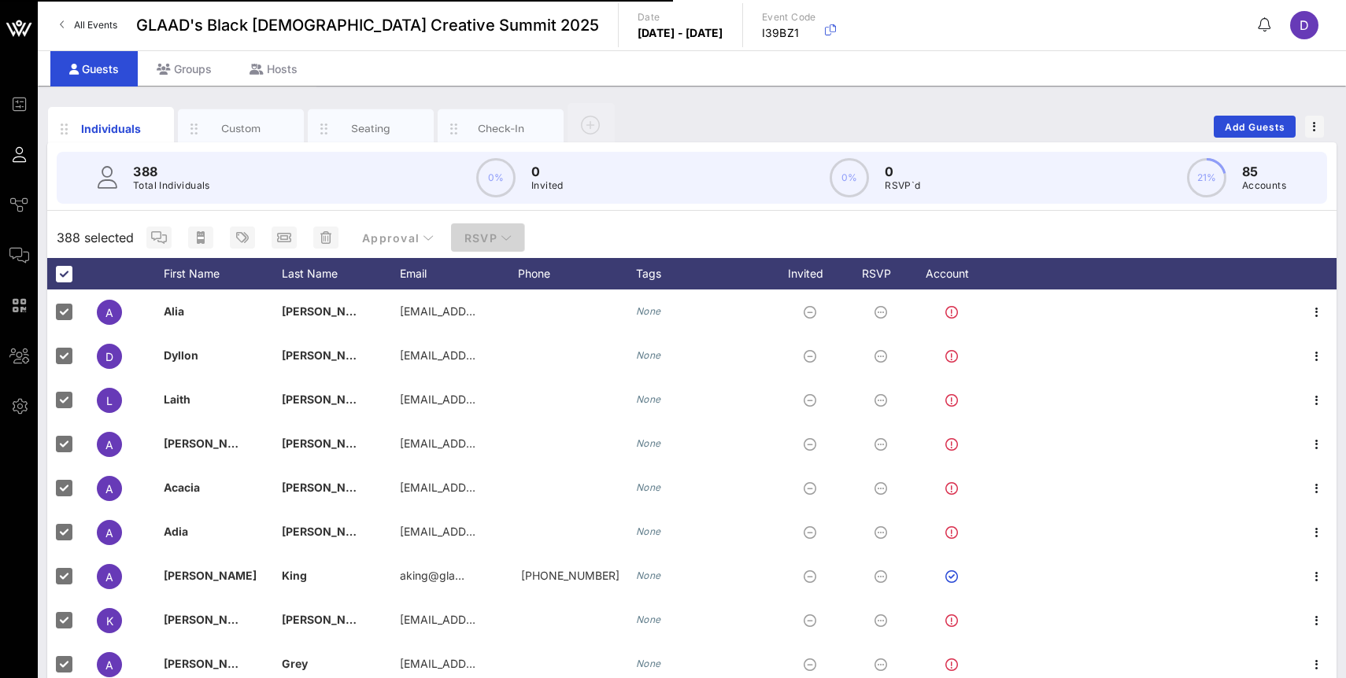
click at [478, 240] on span "RSVP" at bounding box center [487, 237] width 49 height 13
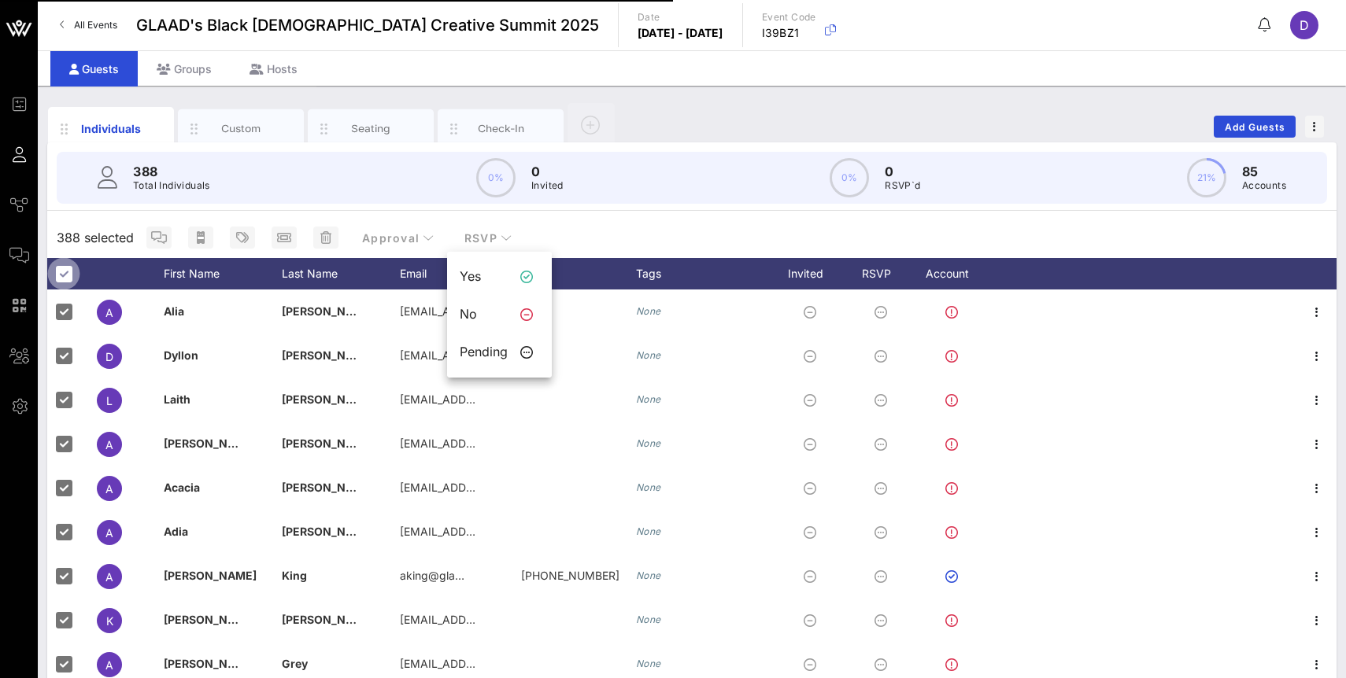
click at [68, 271] on div at bounding box center [63, 273] width 27 height 27
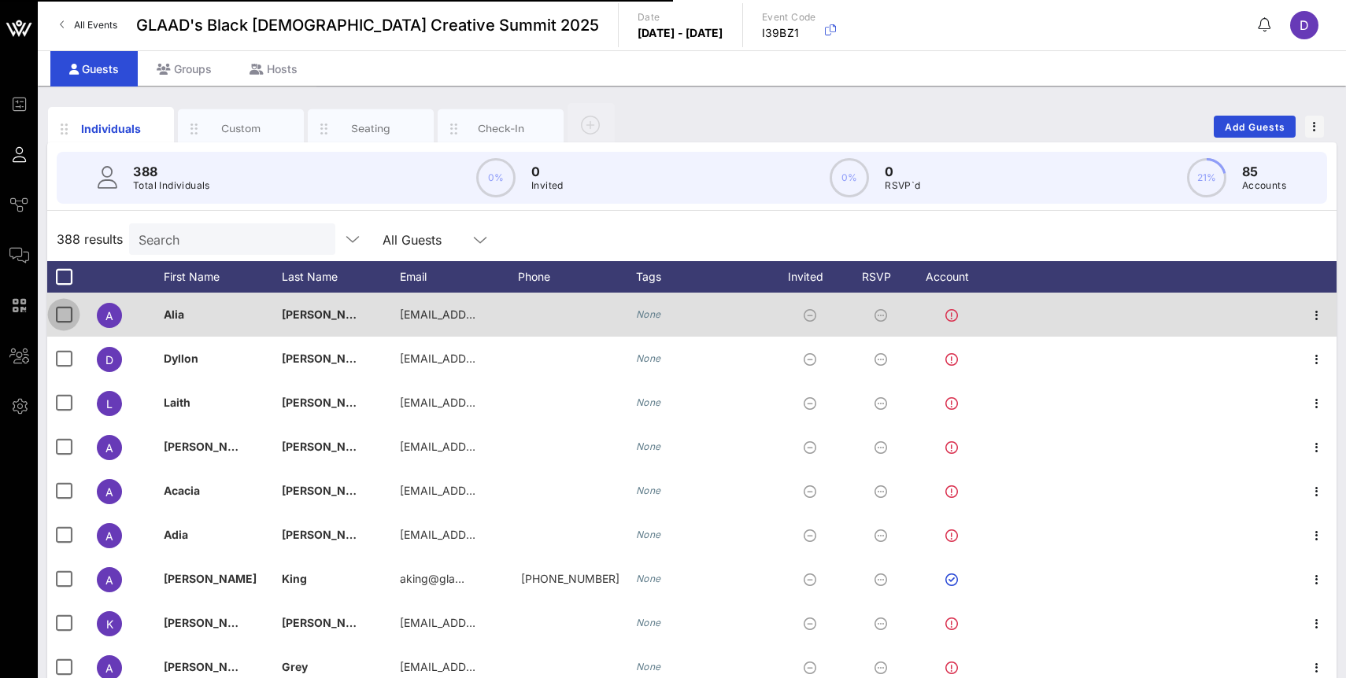
click at [61, 316] on div at bounding box center [63, 314] width 27 height 27
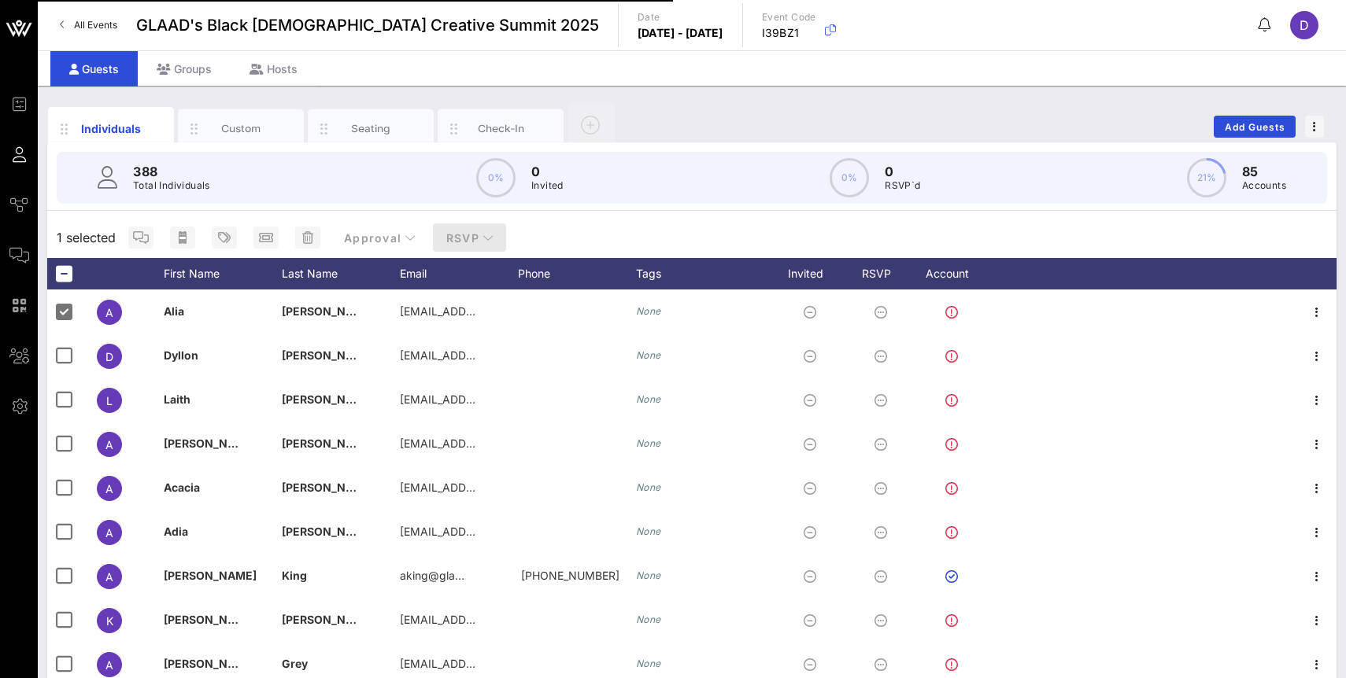
click at [466, 234] on span "RSVP" at bounding box center [469, 237] width 49 height 13
click at [467, 275] on div "Yes" at bounding box center [465, 276] width 48 height 15
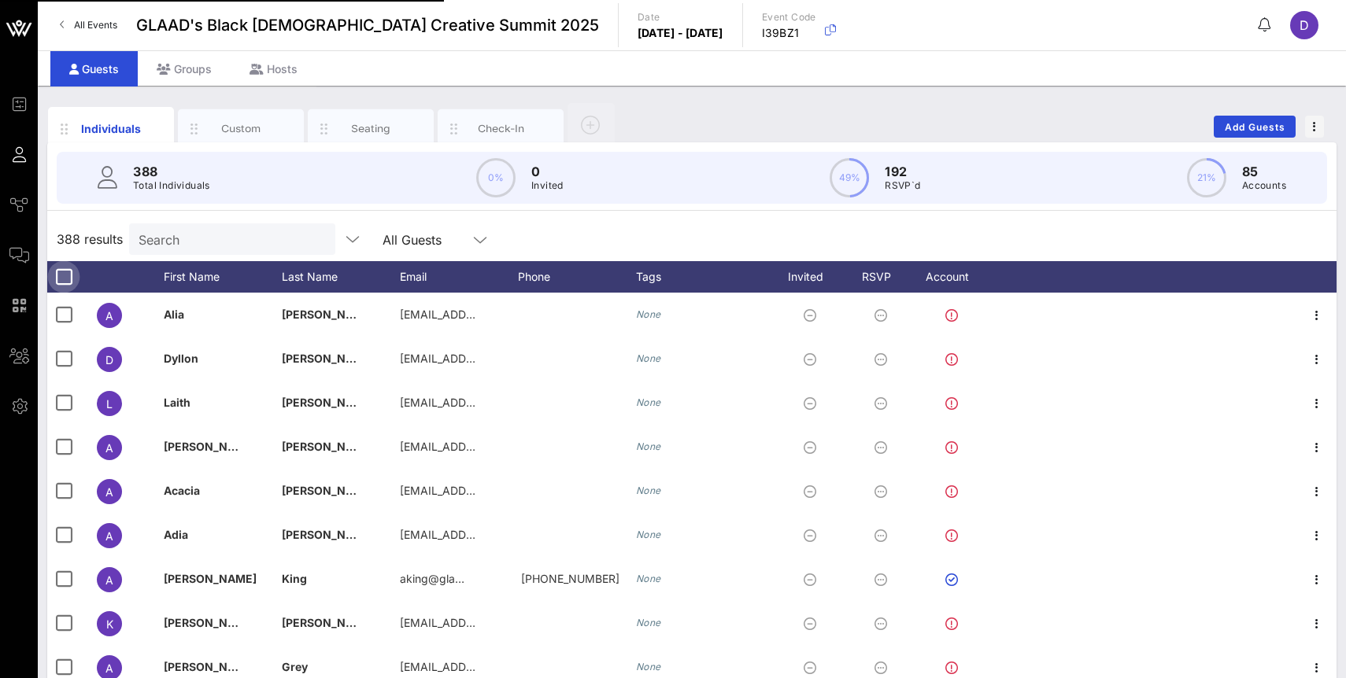
click at [57, 280] on div at bounding box center [63, 277] width 27 height 27
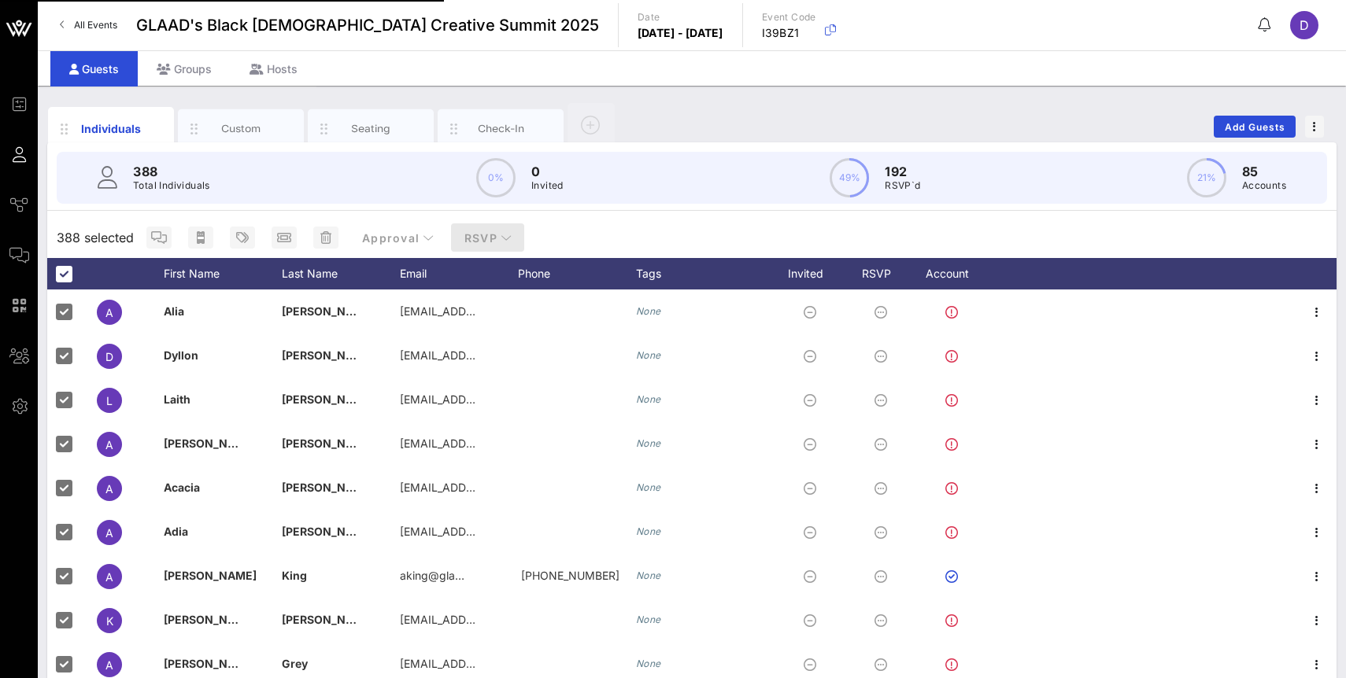
click at [478, 241] on span "RSVP" at bounding box center [487, 237] width 49 height 13
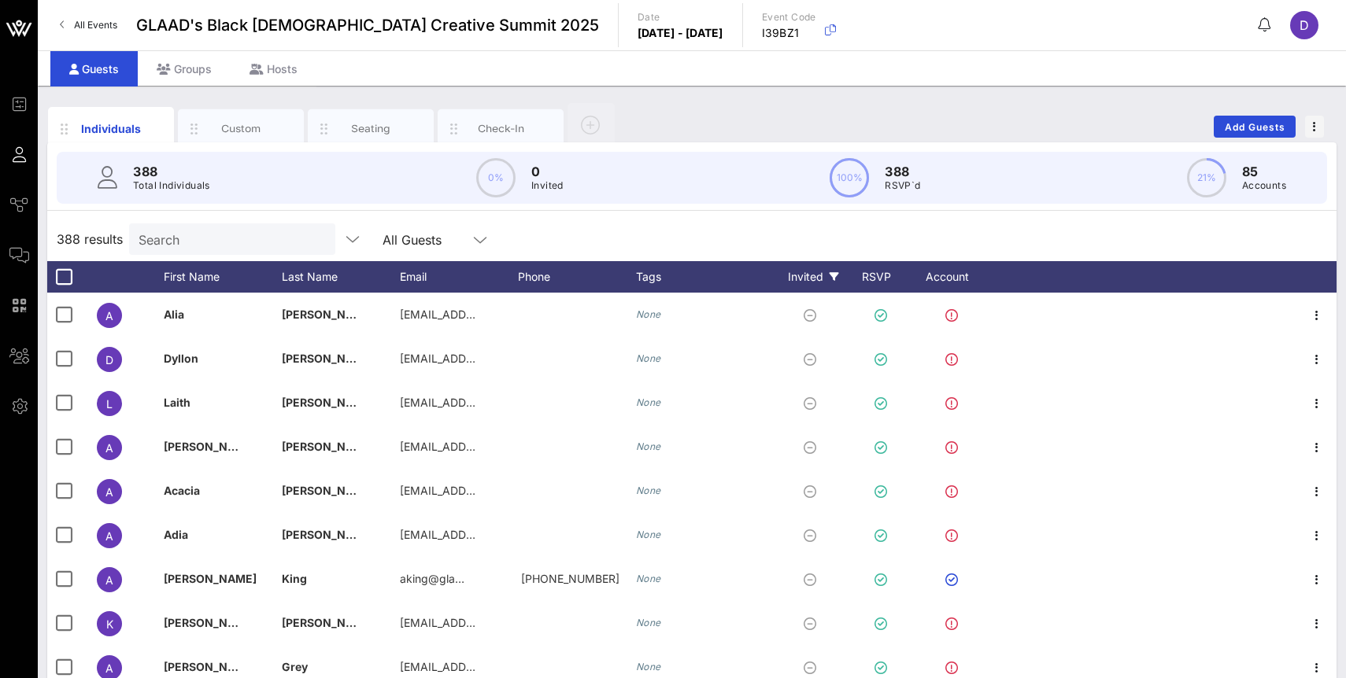
click at [800, 279] on div "Invited" at bounding box center [813, 276] width 87 height 31
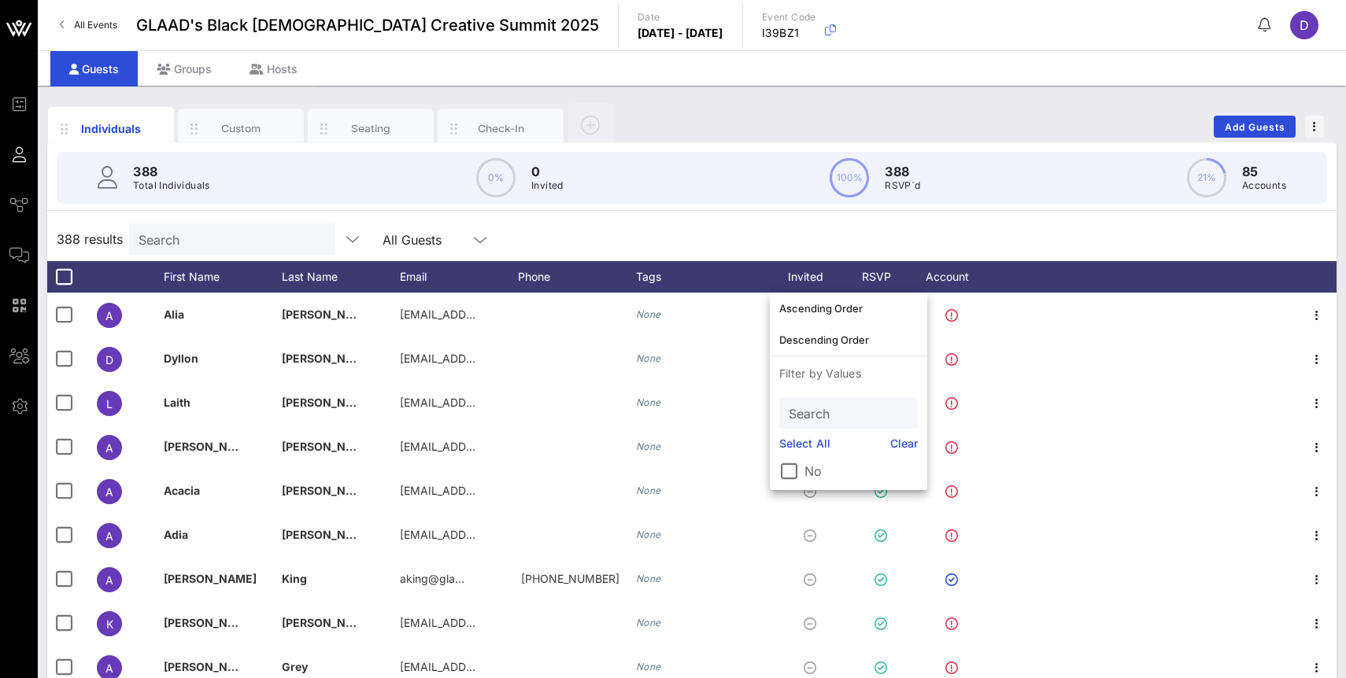
click at [760, 230] on div "388 results Search All Guests" at bounding box center [691, 239] width 1289 height 44
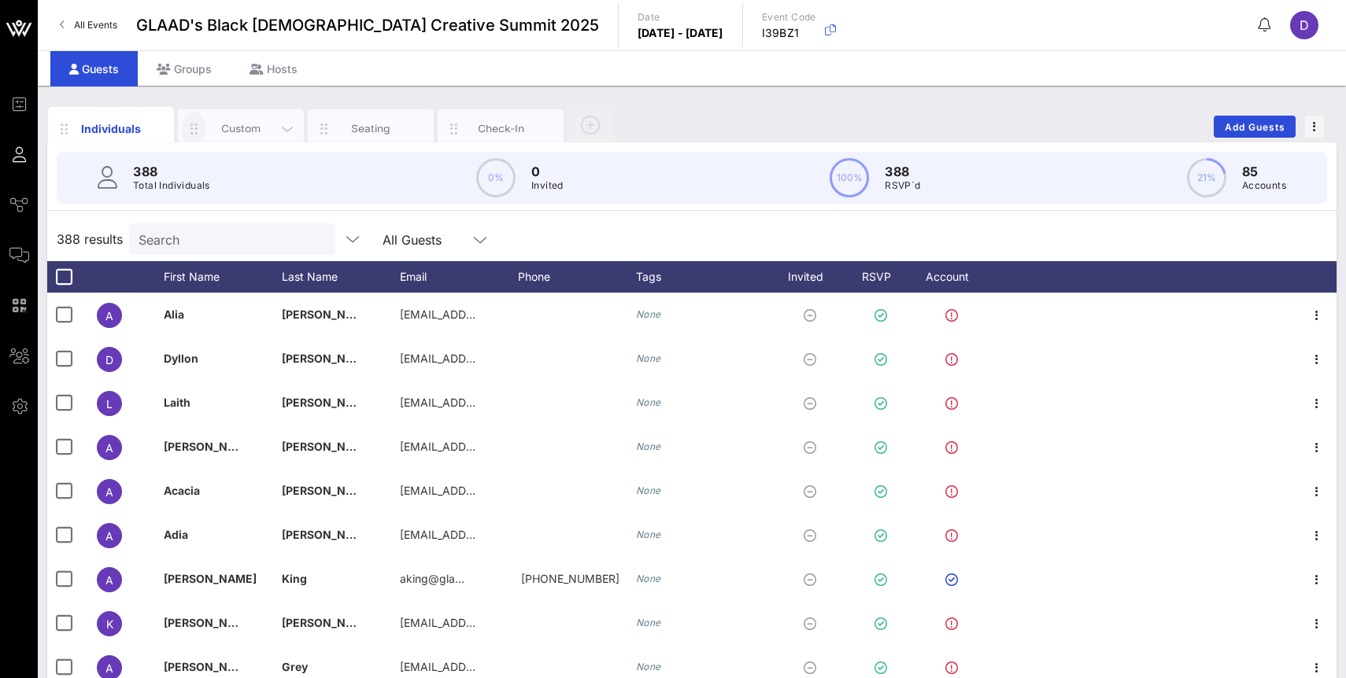
click at [194, 120] on icon "button" at bounding box center [193, 128] width 19 height 17
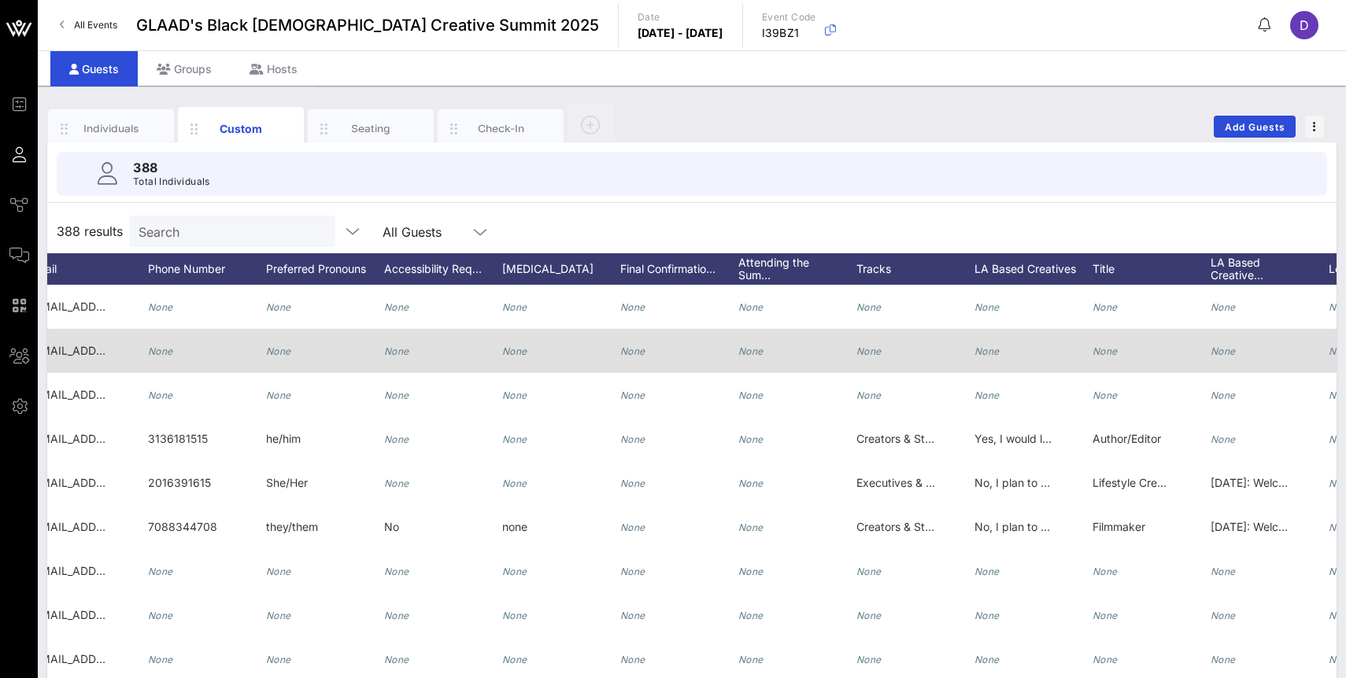
scroll to position [0, 500]
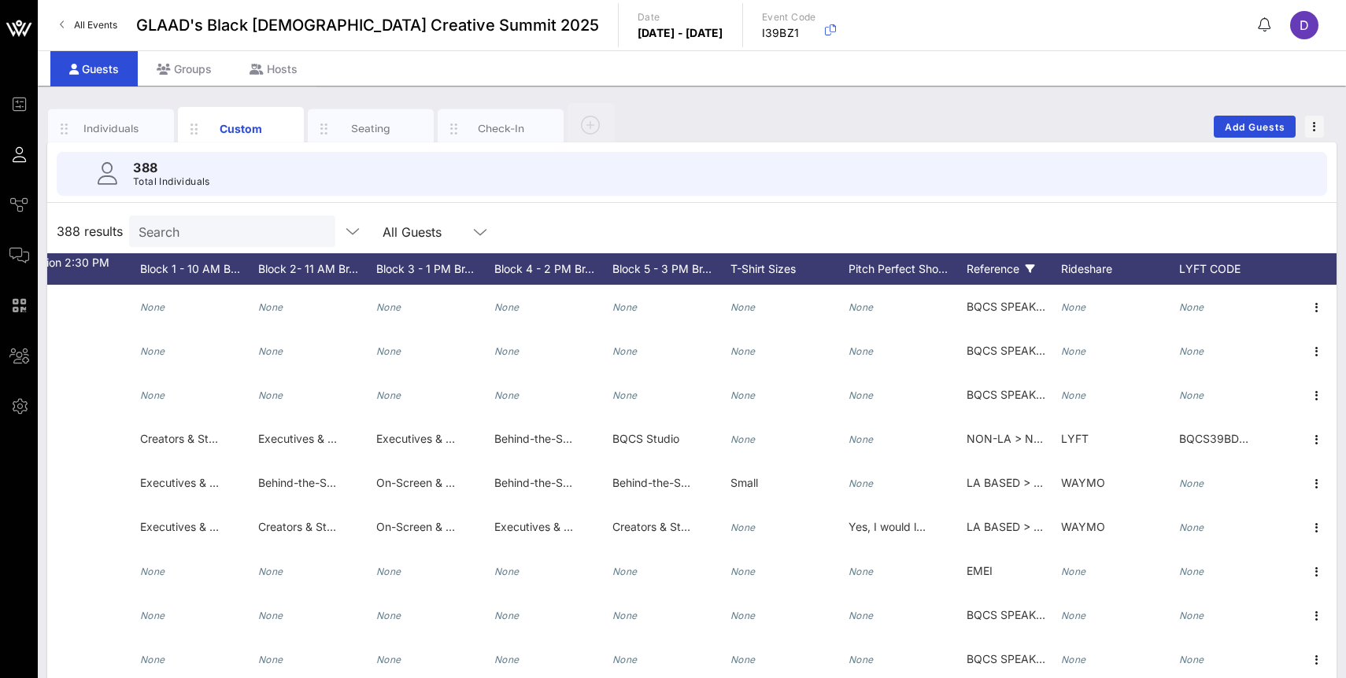
click at [1030, 268] on icon at bounding box center [1029, 268] width 9 height 9
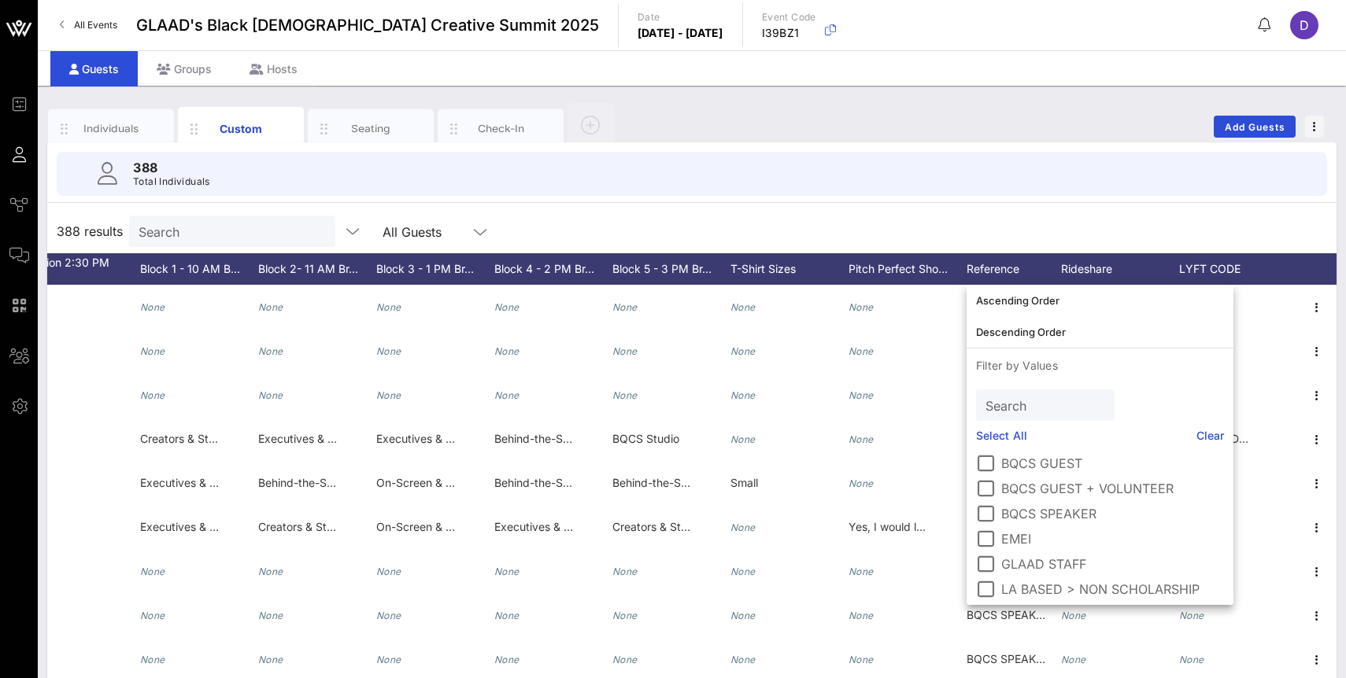
click at [1032, 466] on label "BQCS GUEST" at bounding box center [1112, 464] width 223 height 16
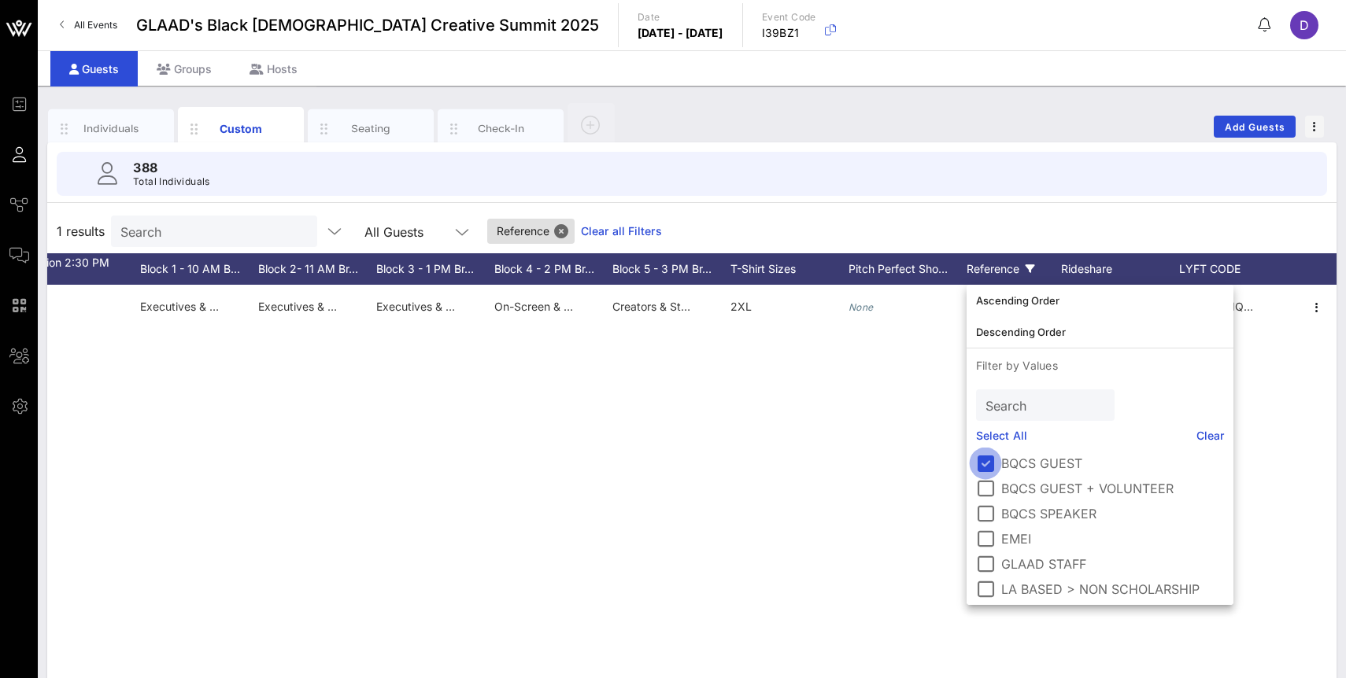
click at [985, 466] on div at bounding box center [985, 463] width 27 height 27
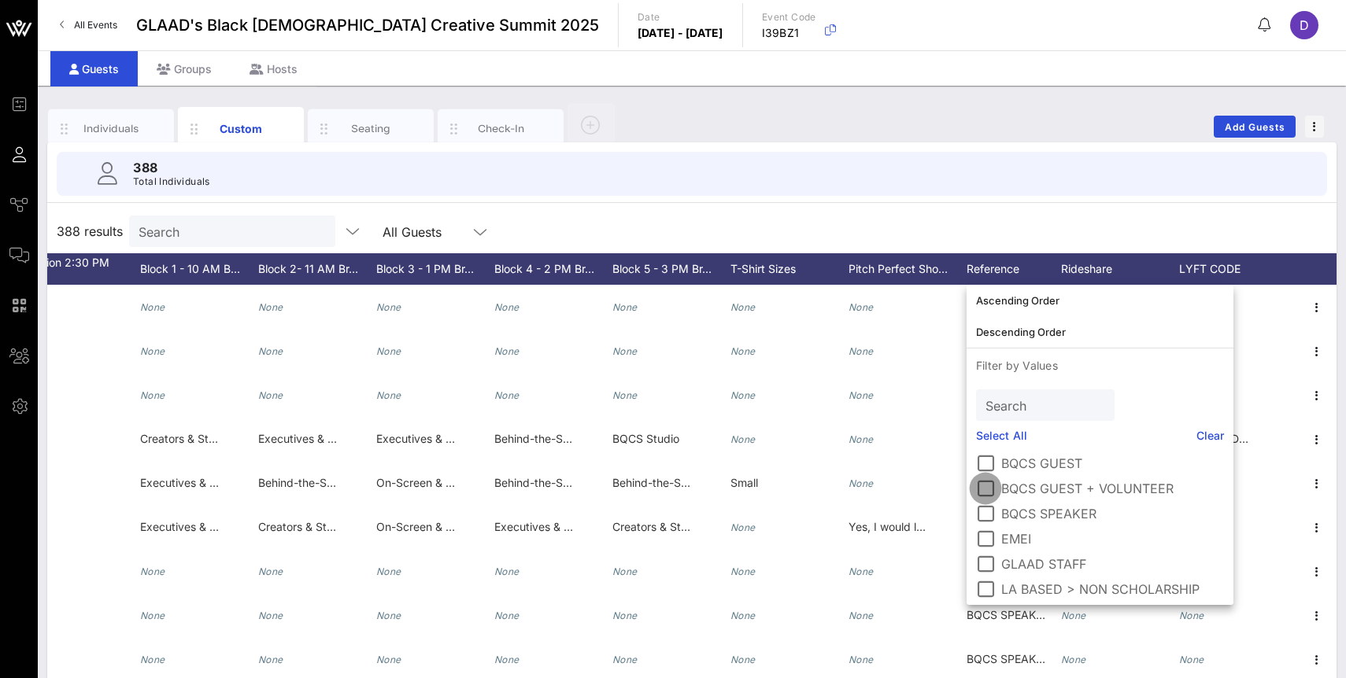
click at [985, 495] on div at bounding box center [985, 488] width 27 height 27
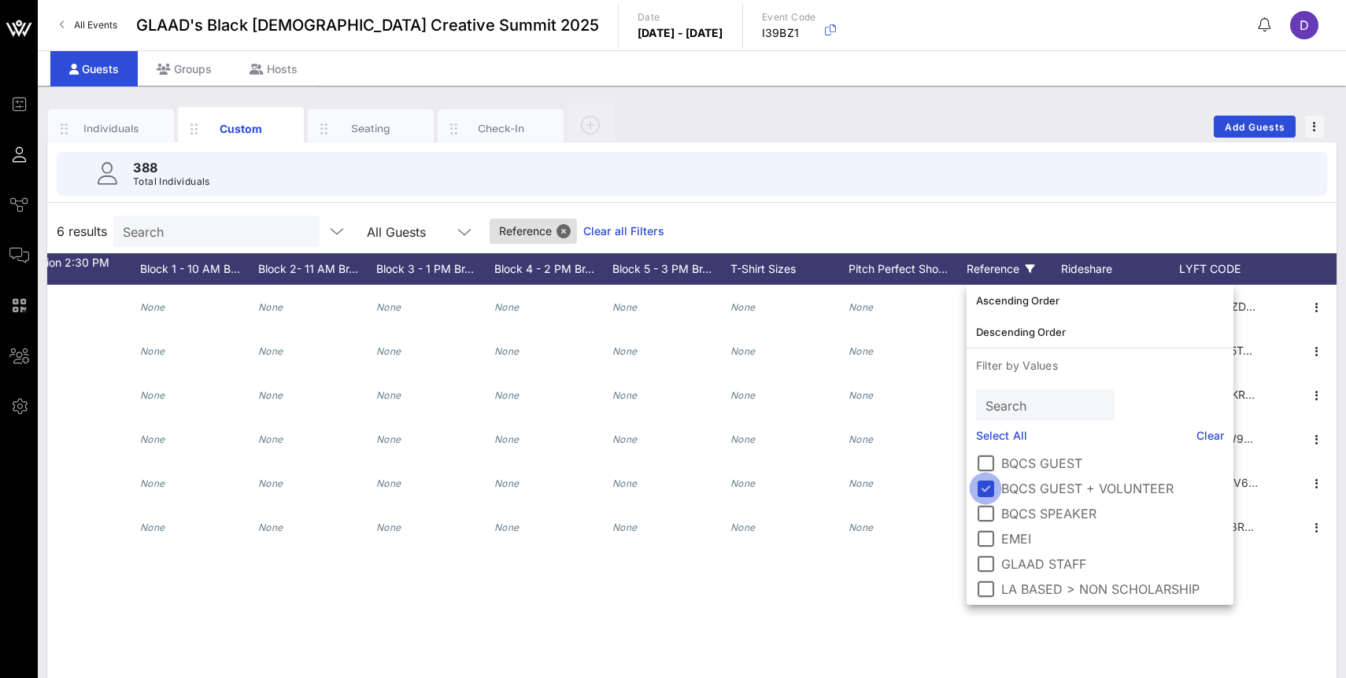
click at [984, 486] on div at bounding box center [985, 488] width 27 height 27
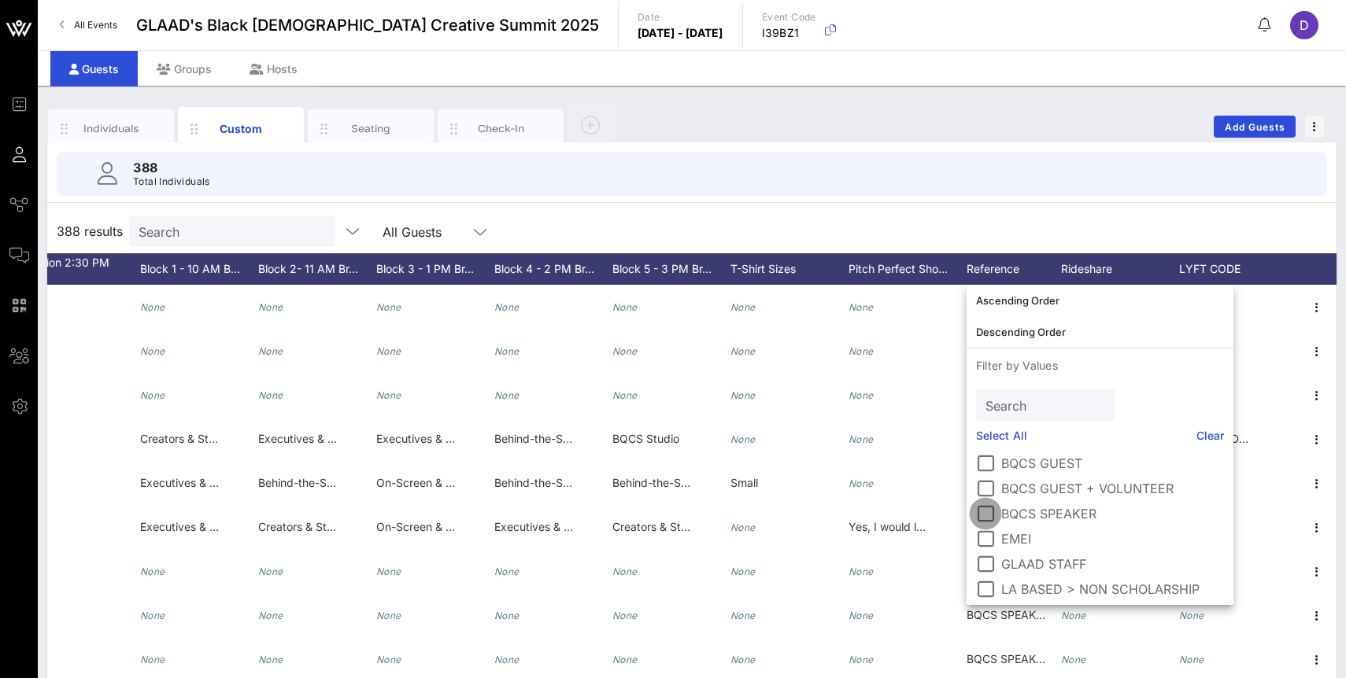
click at [984, 511] on div at bounding box center [985, 513] width 27 height 27
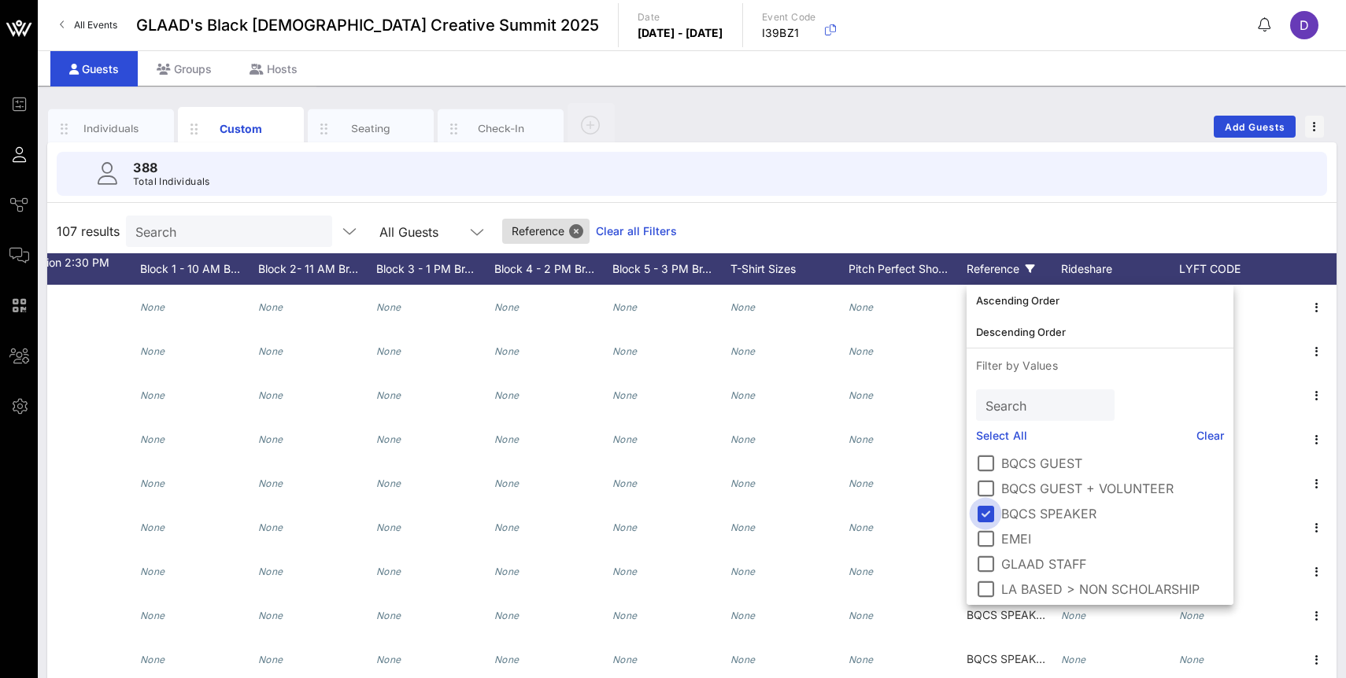
click at [984, 511] on div at bounding box center [985, 513] width 27 height 27
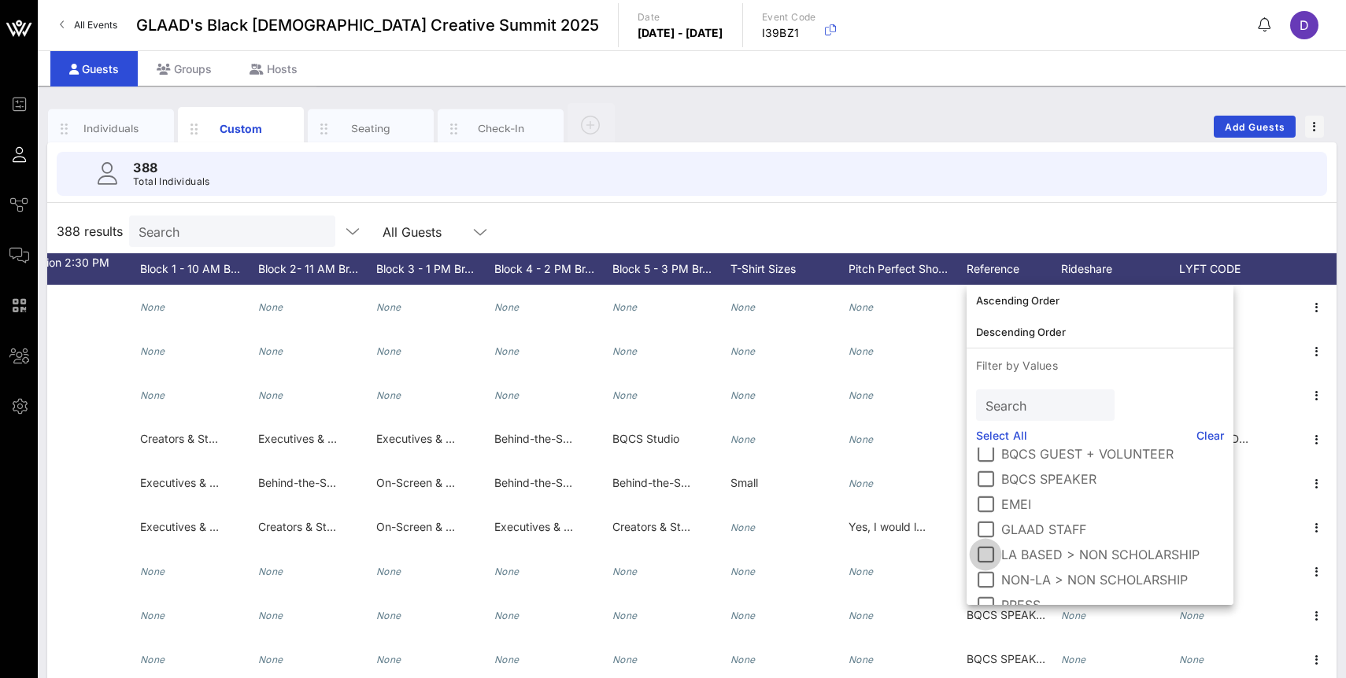
click at [983, 562] on div at bounding box center [985, 554] width 27 height 27
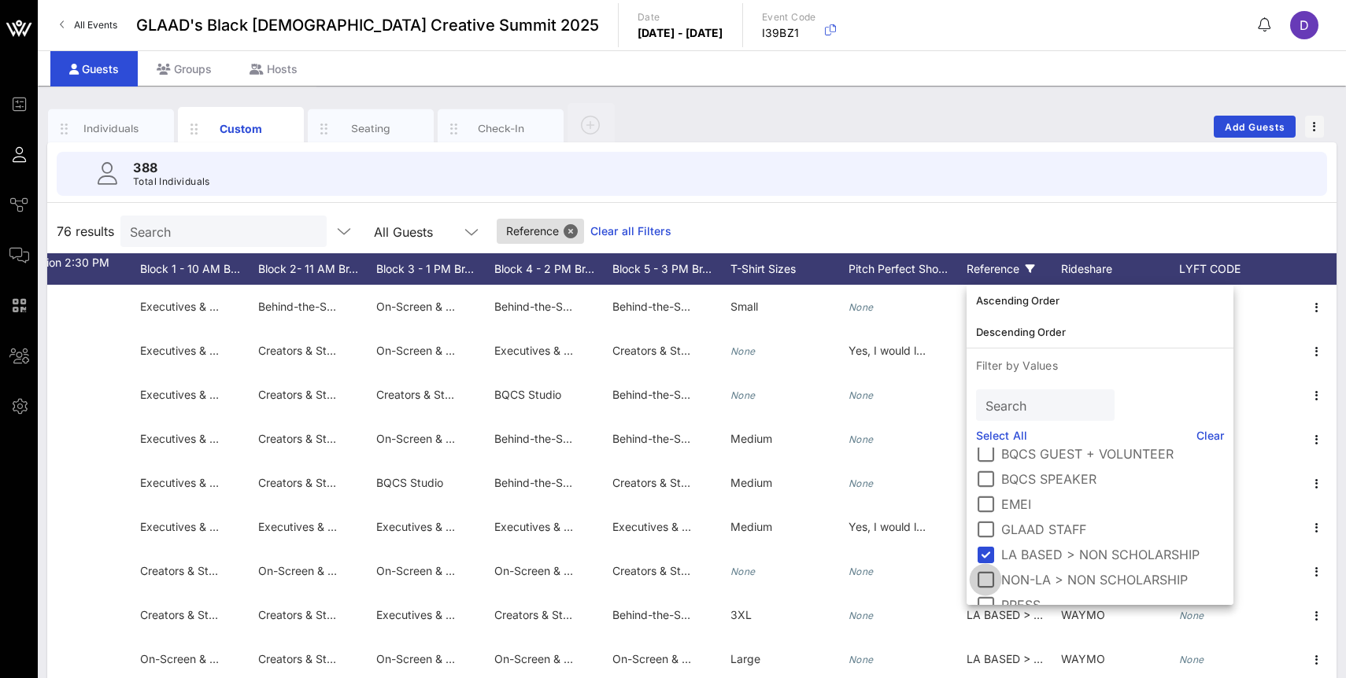
click at [984, 575] on div at bounding box center [985, 580] width 27 height 27
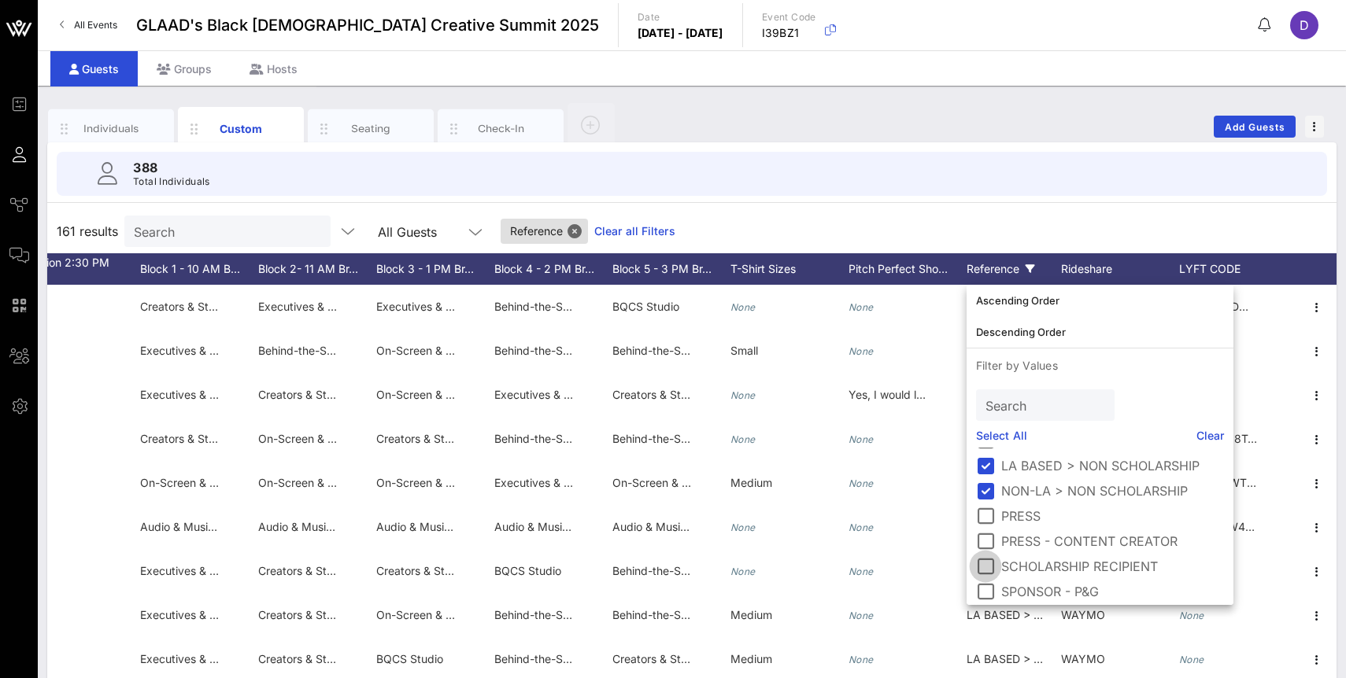
click at [985, 566] on div at bounding box center [985, 566] width 27 height 27
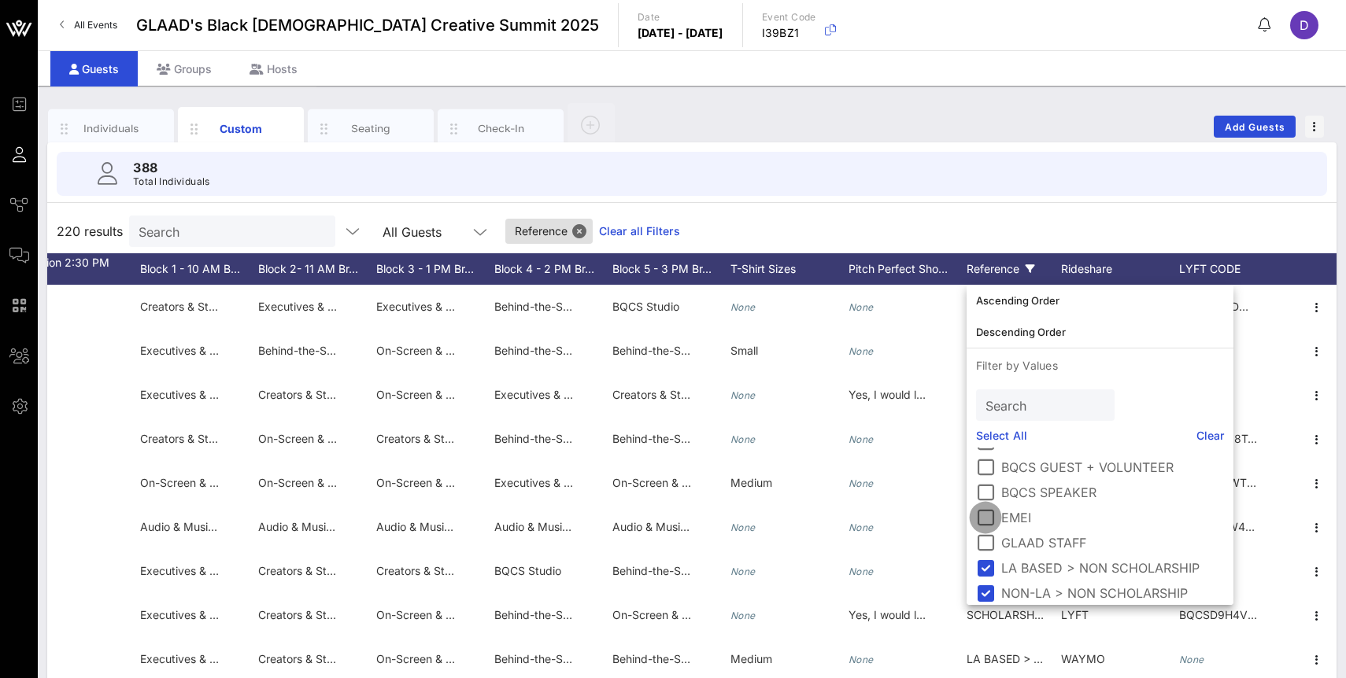
click at [988, 513] on div at bounding box center [985, 517] width 27 height 27
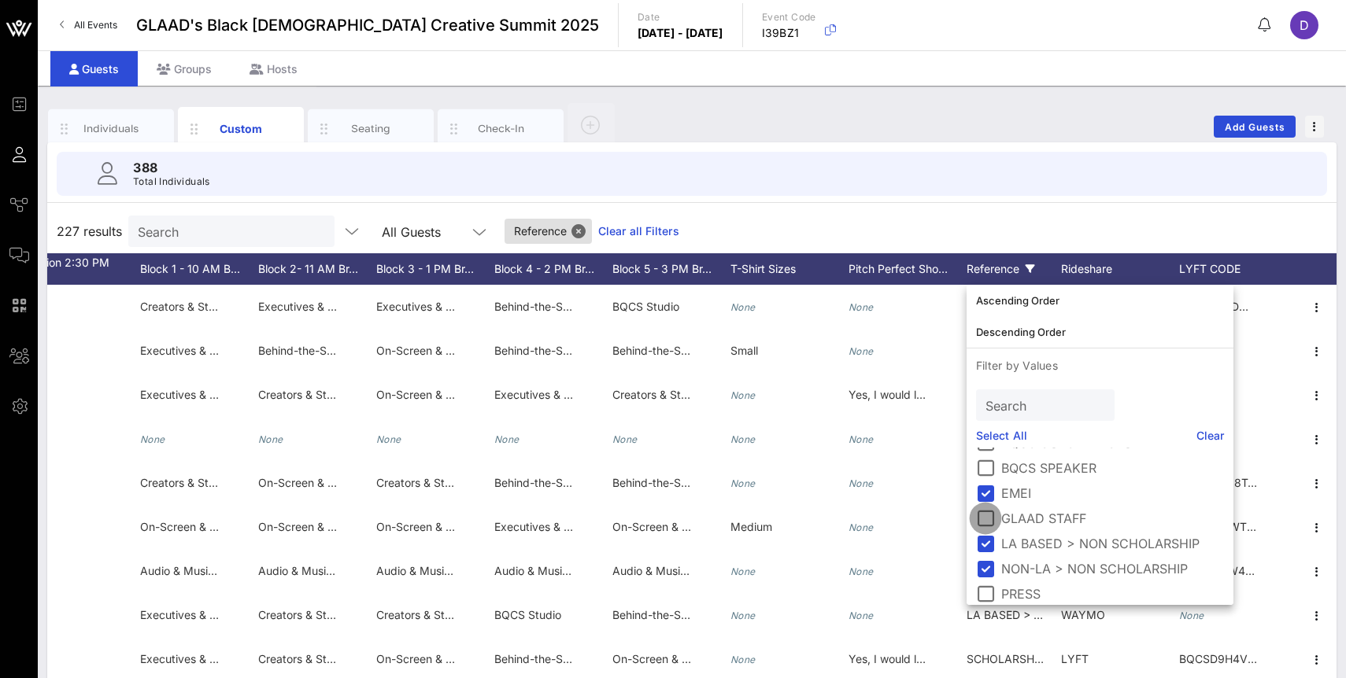
click at [988, 514] on div at bounding box center [985, 518] width 27 height 27
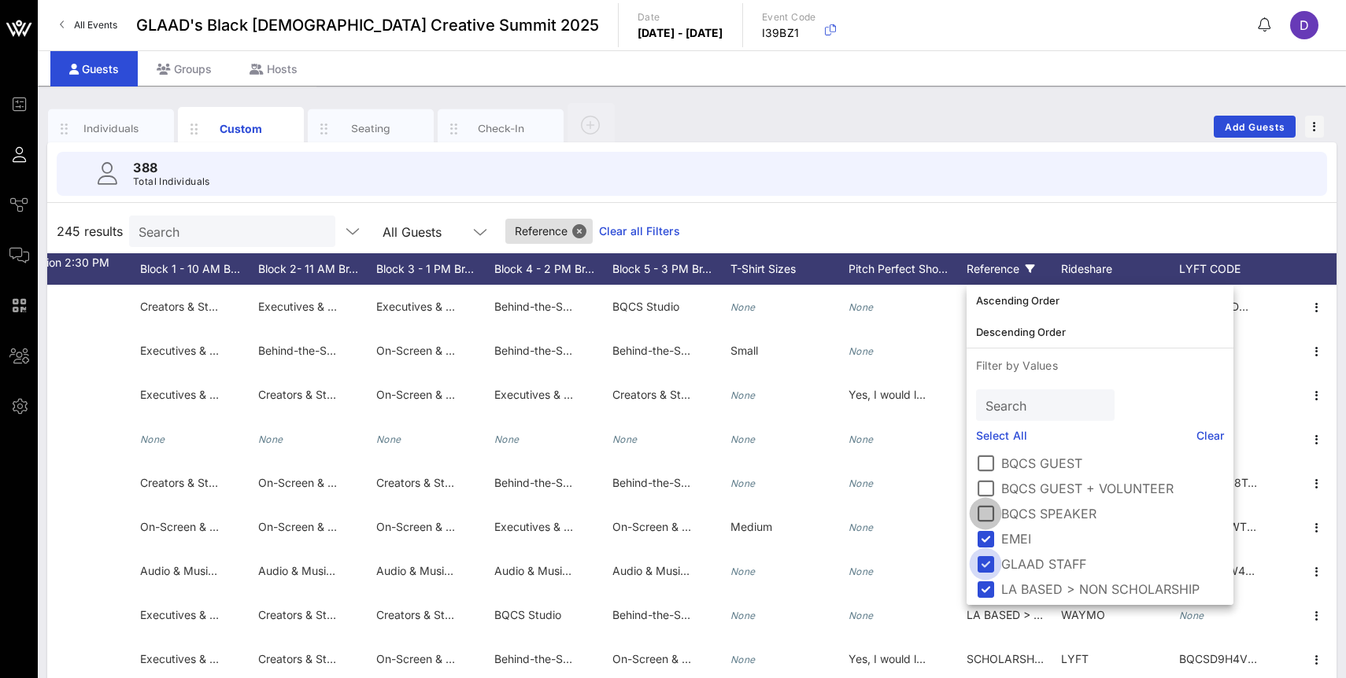
click at [988, 514] on div at bounding box center [985, 513] width 27 height 27
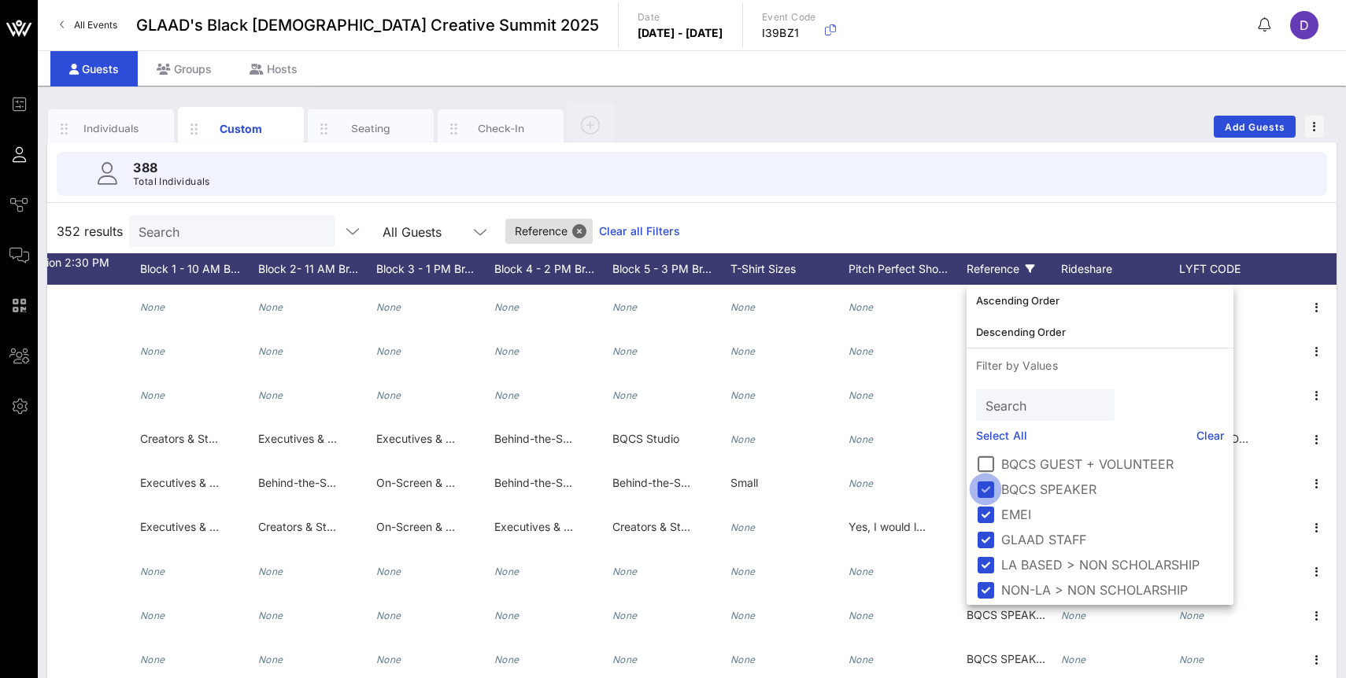
click at [984, 490] on div at bounding box center [985, 489] width 27 height 27
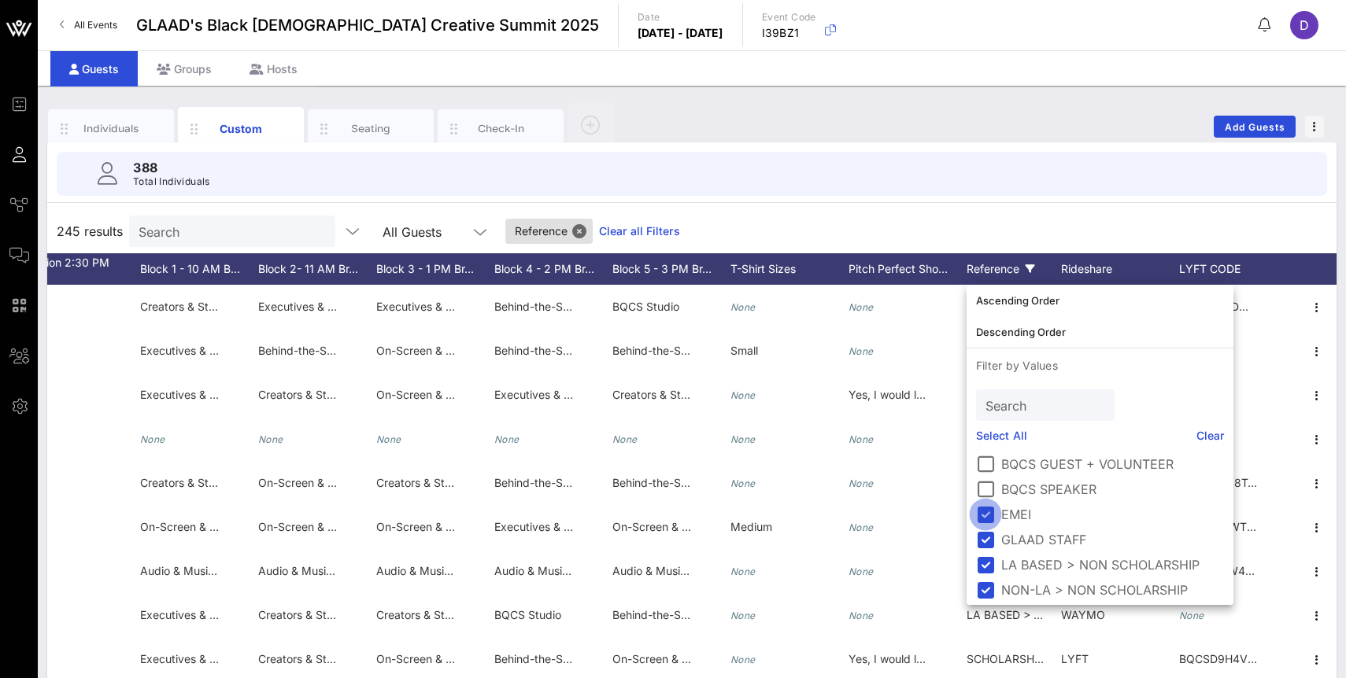
click at [984, 515] on div at bounding box center [985, 514] width 27 height 27
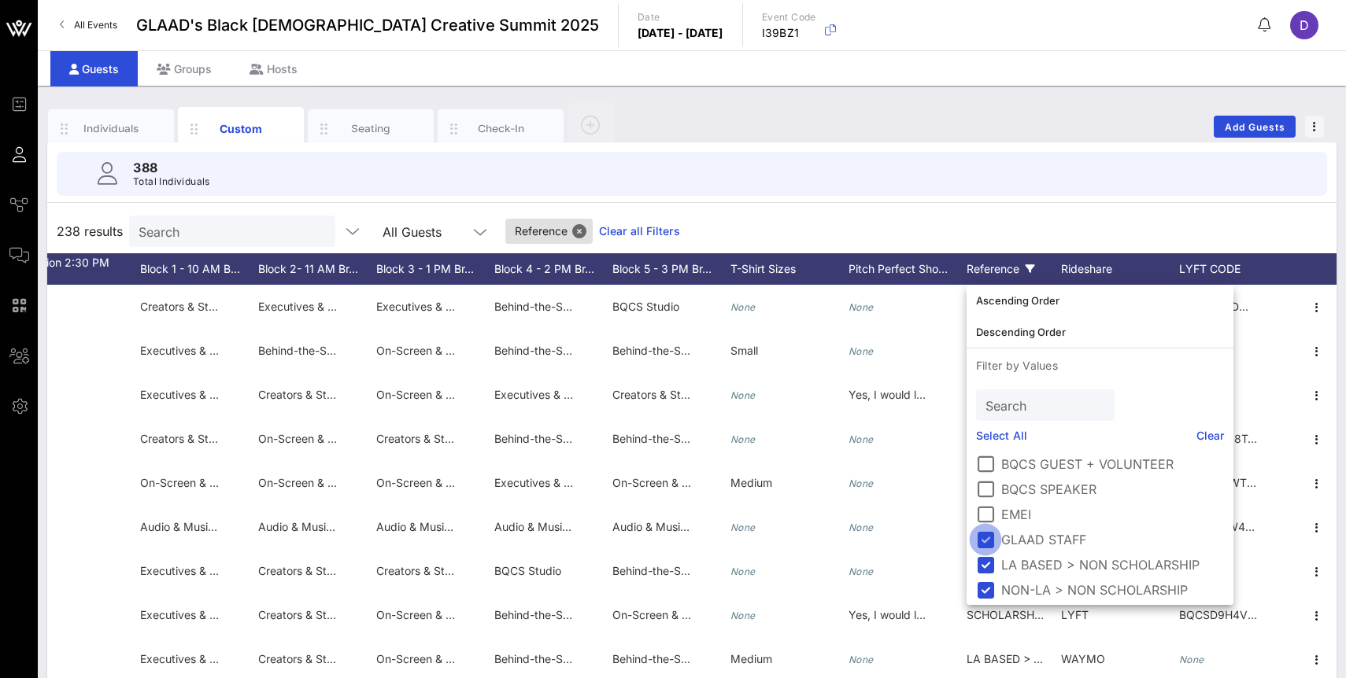
click at [983, 545] on div at bounding box center [985, 539] width 27 height 27
click at [983, 562] on div at bounding box center [985, 565] width 27 height 27
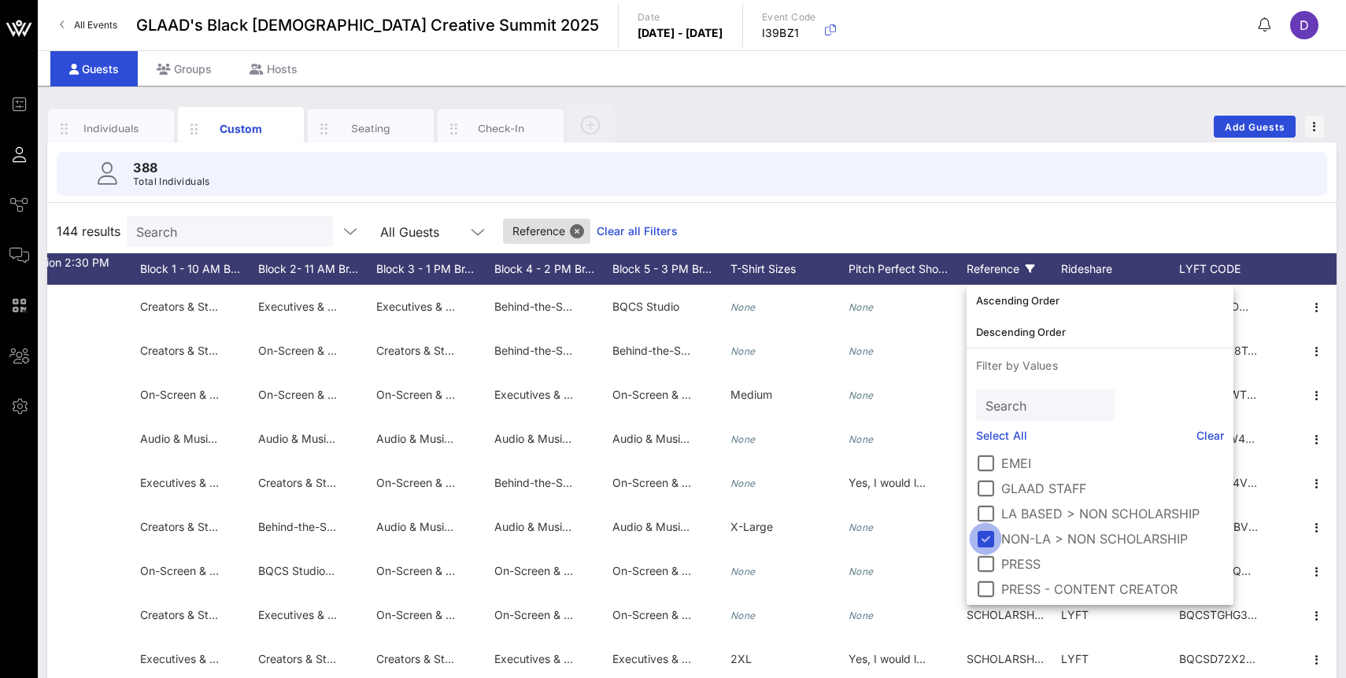
click at [985, 532] on div at bounding box center [985, 539] width 27 height 27
click at [939, 223] on div "59 results Search All Guests Reference Clear all Filters" at bounding box center [691, 231] width 1289 height 44
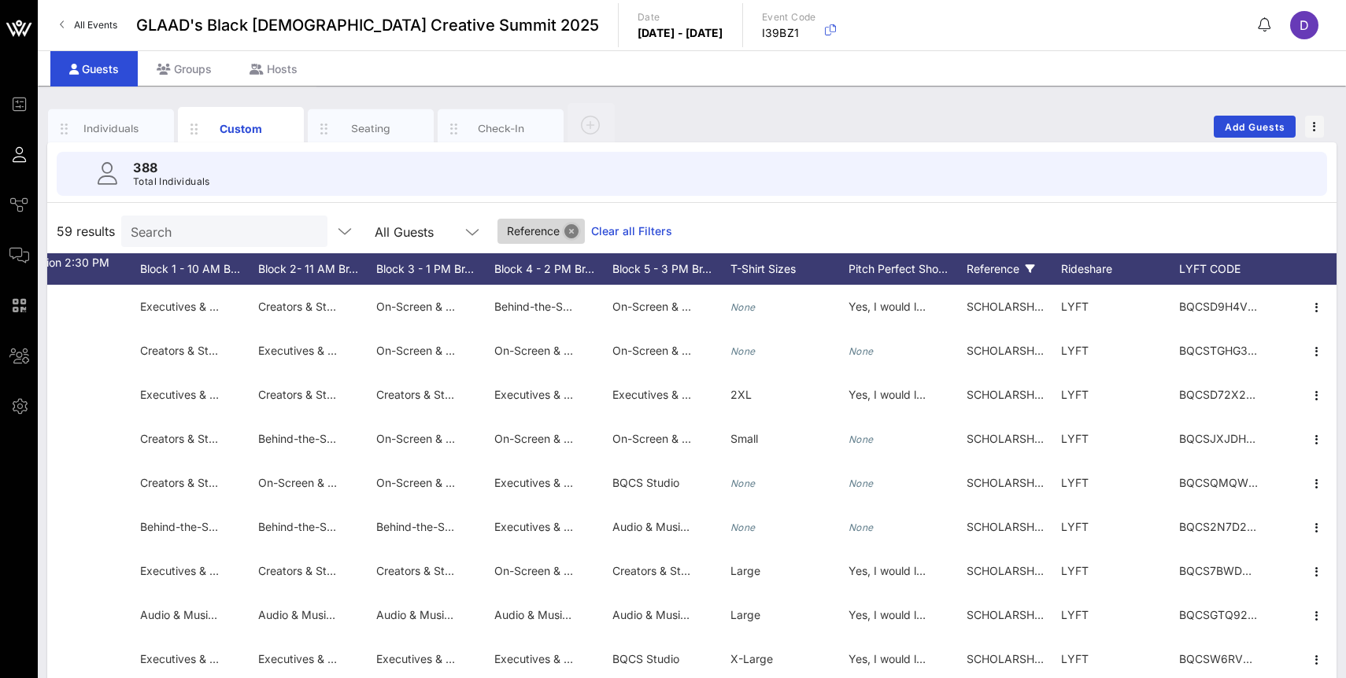
click at [564, 234] on button "Close" at bounding box center [571, 231] width 14 height 14
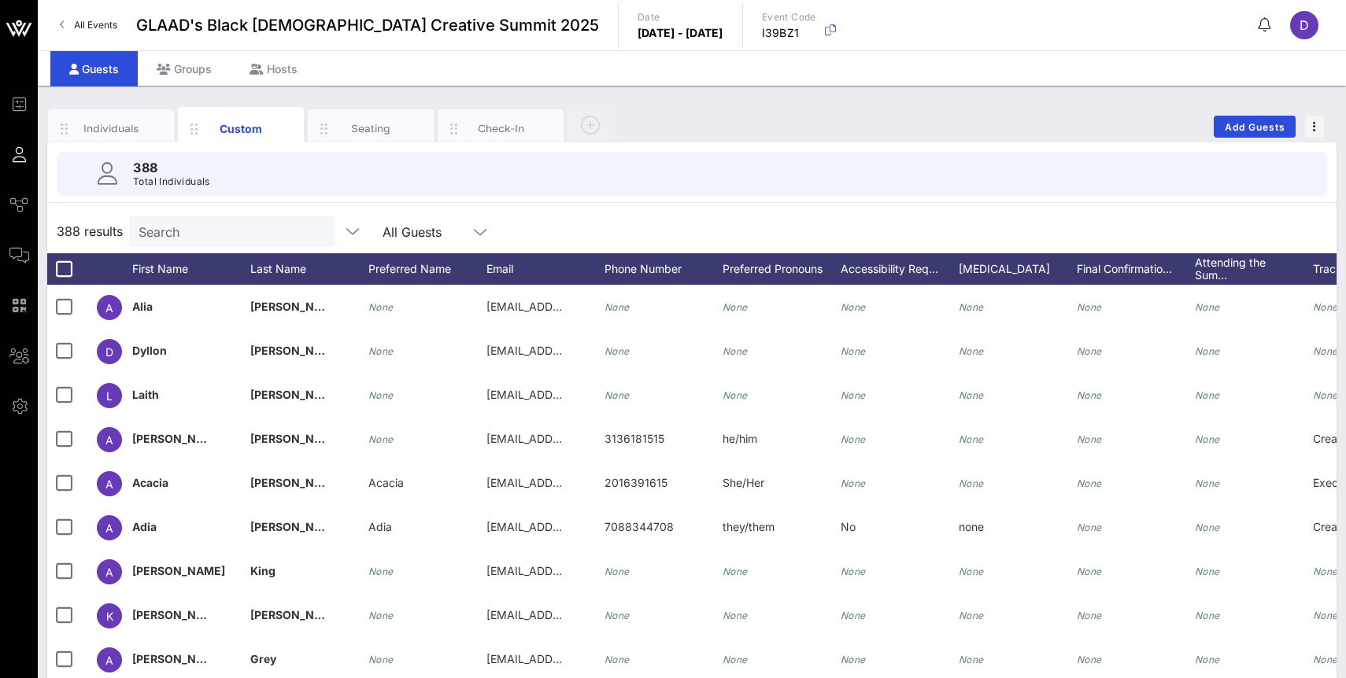
click at [452, 182] on div "388 Total Individuals" at bounding box center [692, 174] width 1270 height 44
